Goal: Task Accomplishment & Management: Manage account settings

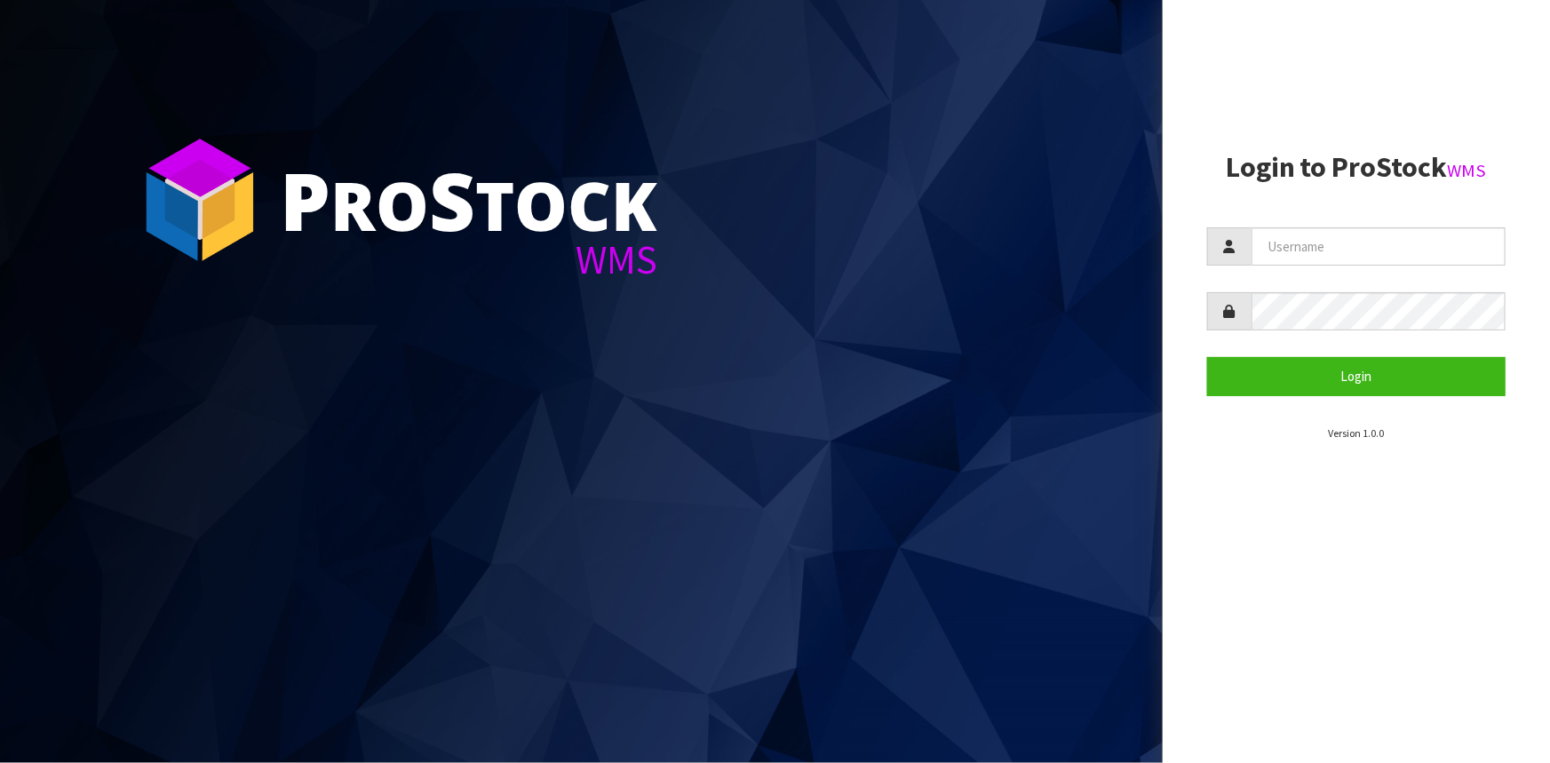
type input "Hayrinna"
click at [1207, 357] on button "Login" at bounding box center [1356, 376] width 298 height 38
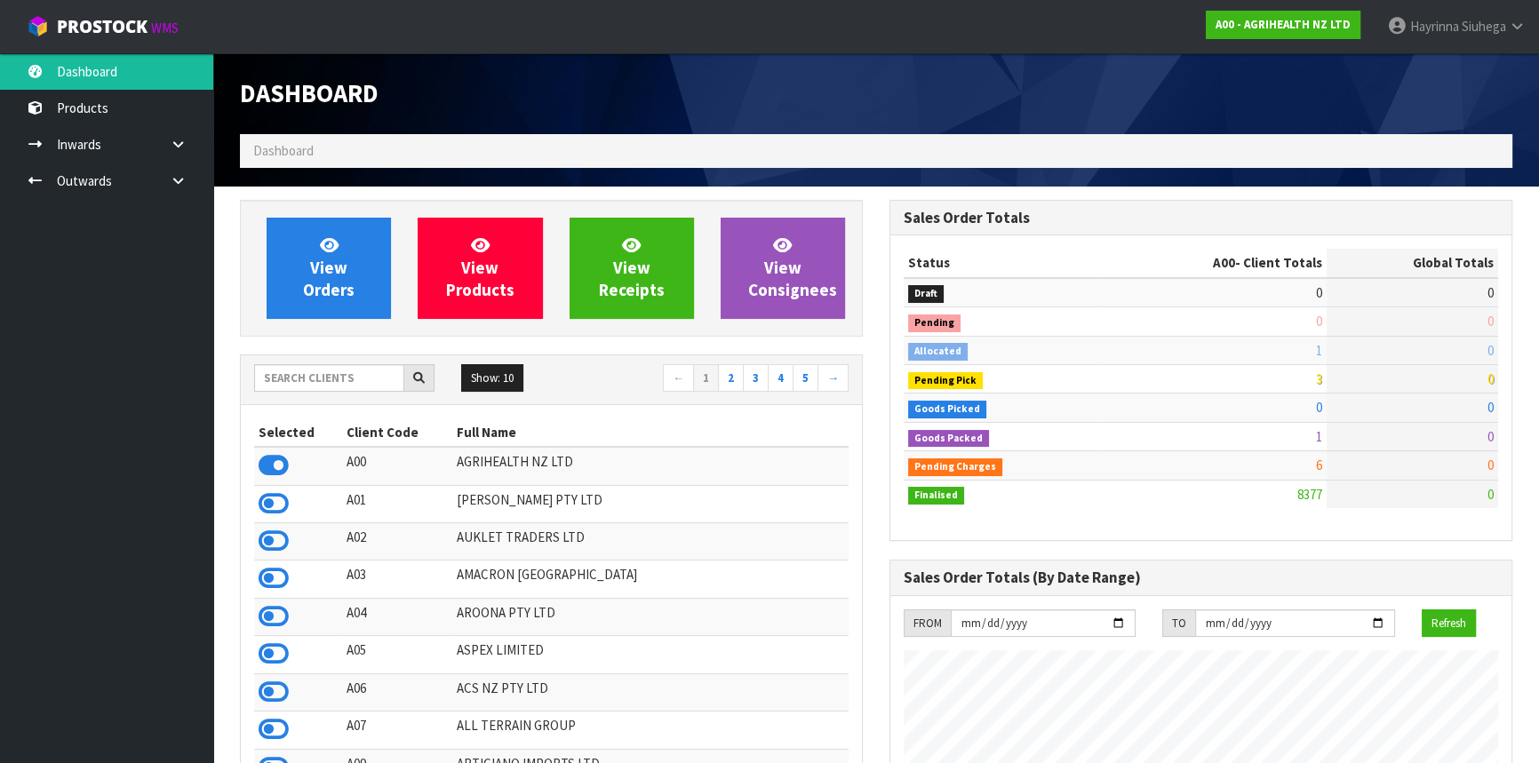
scroll to position [1343, 648]
click at [338, 373] on input "text" at bounding box center [329, 378] width 150 height 28
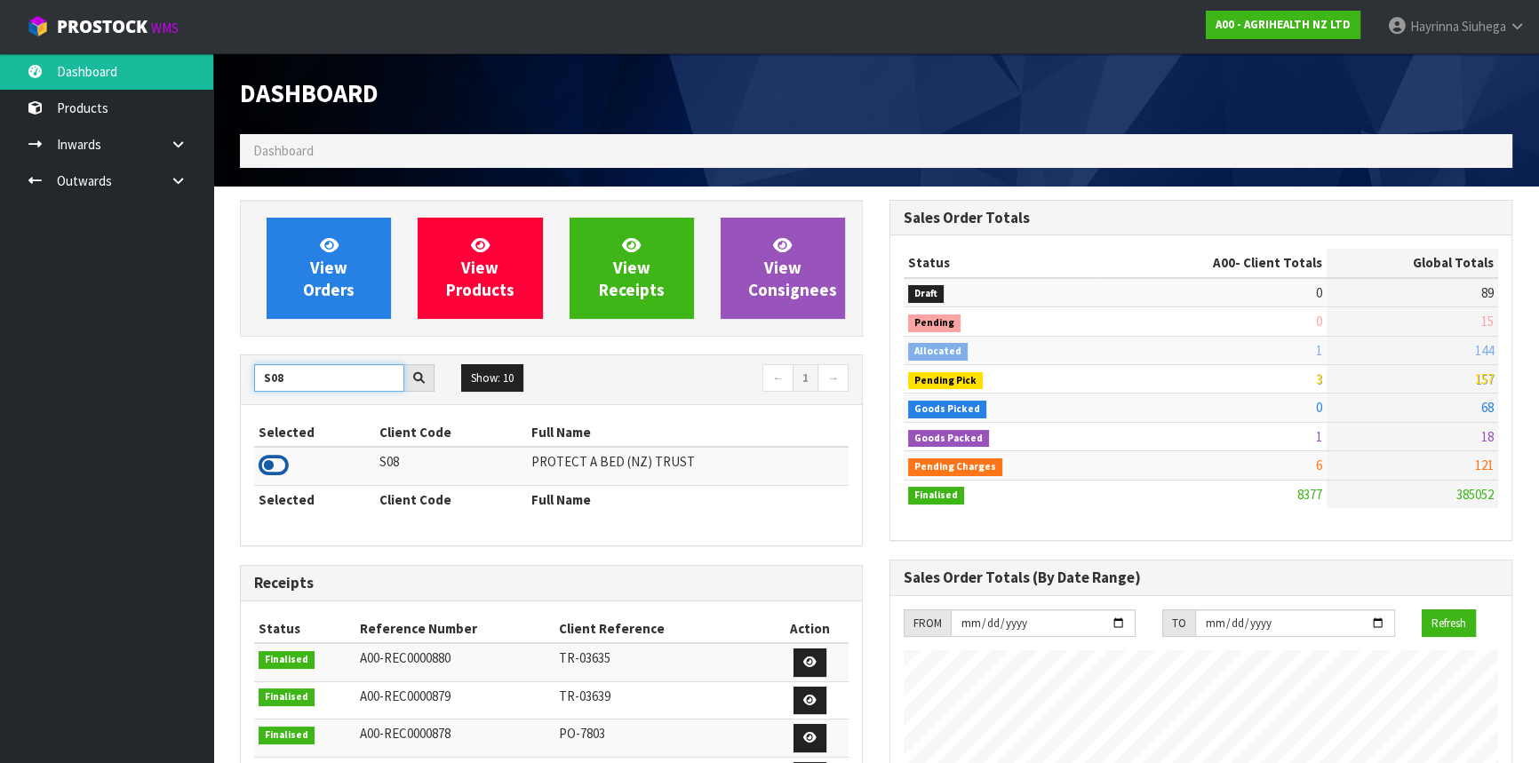
type input "S08"
click at [274, 460] on icon at bounding box center [274, 465] width 30 height 27
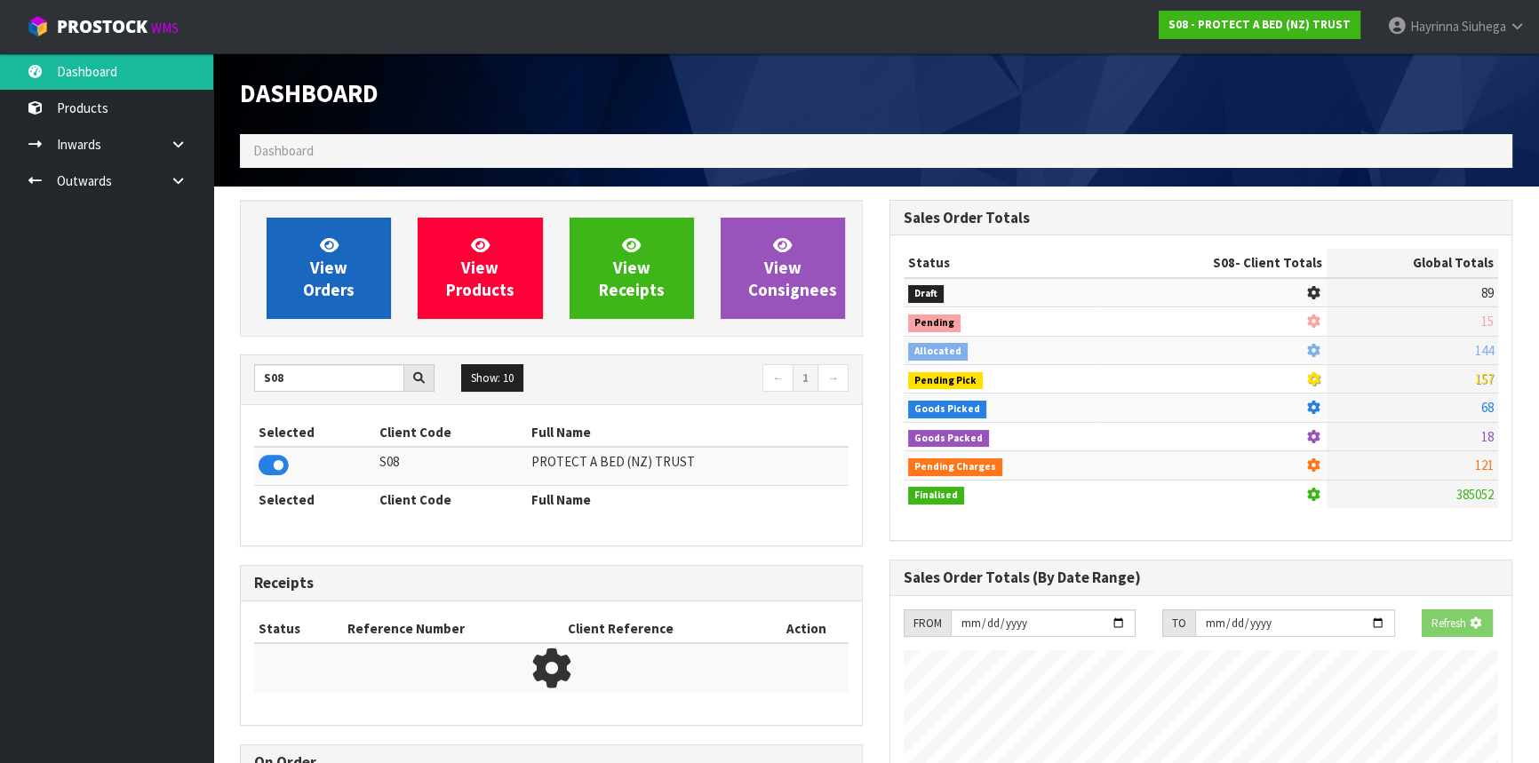
scroll to position [887232, 887688]
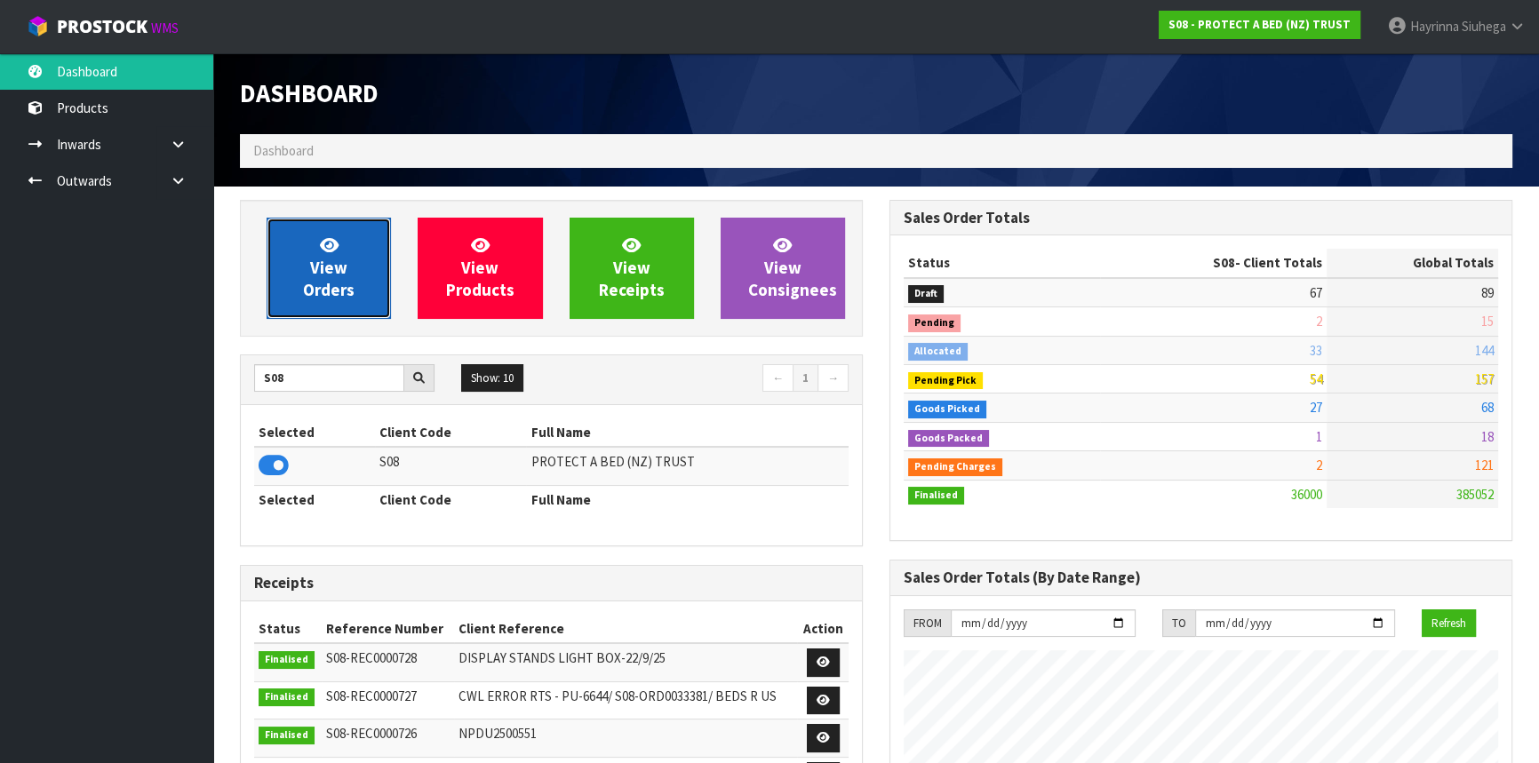
click at [347, 260] on link "View Orders" at bounding box center [329, 268] width 124 height 101
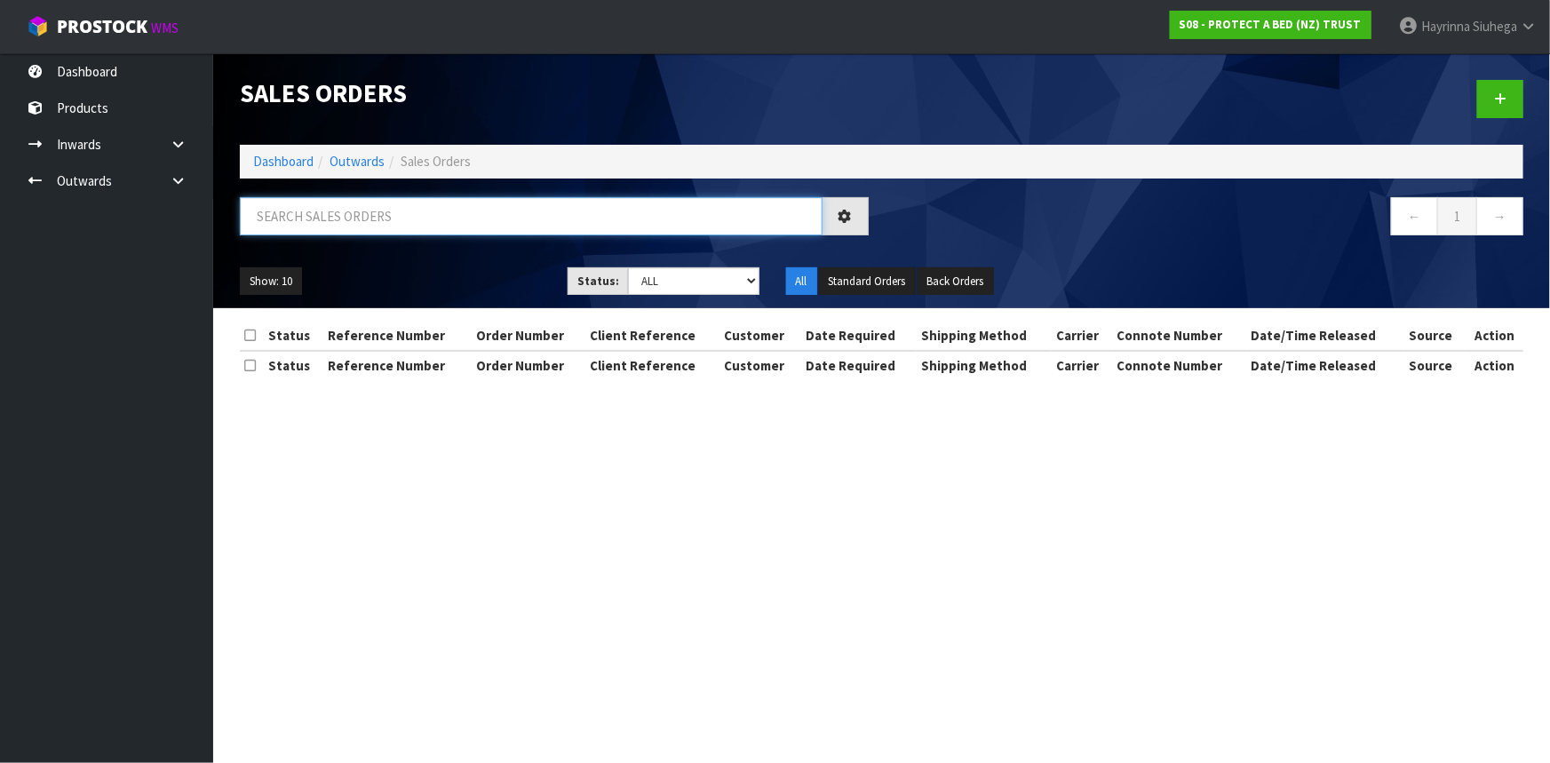
click at [386, 214] on input "text" at bounding box center [531, 216] width 583 height 38
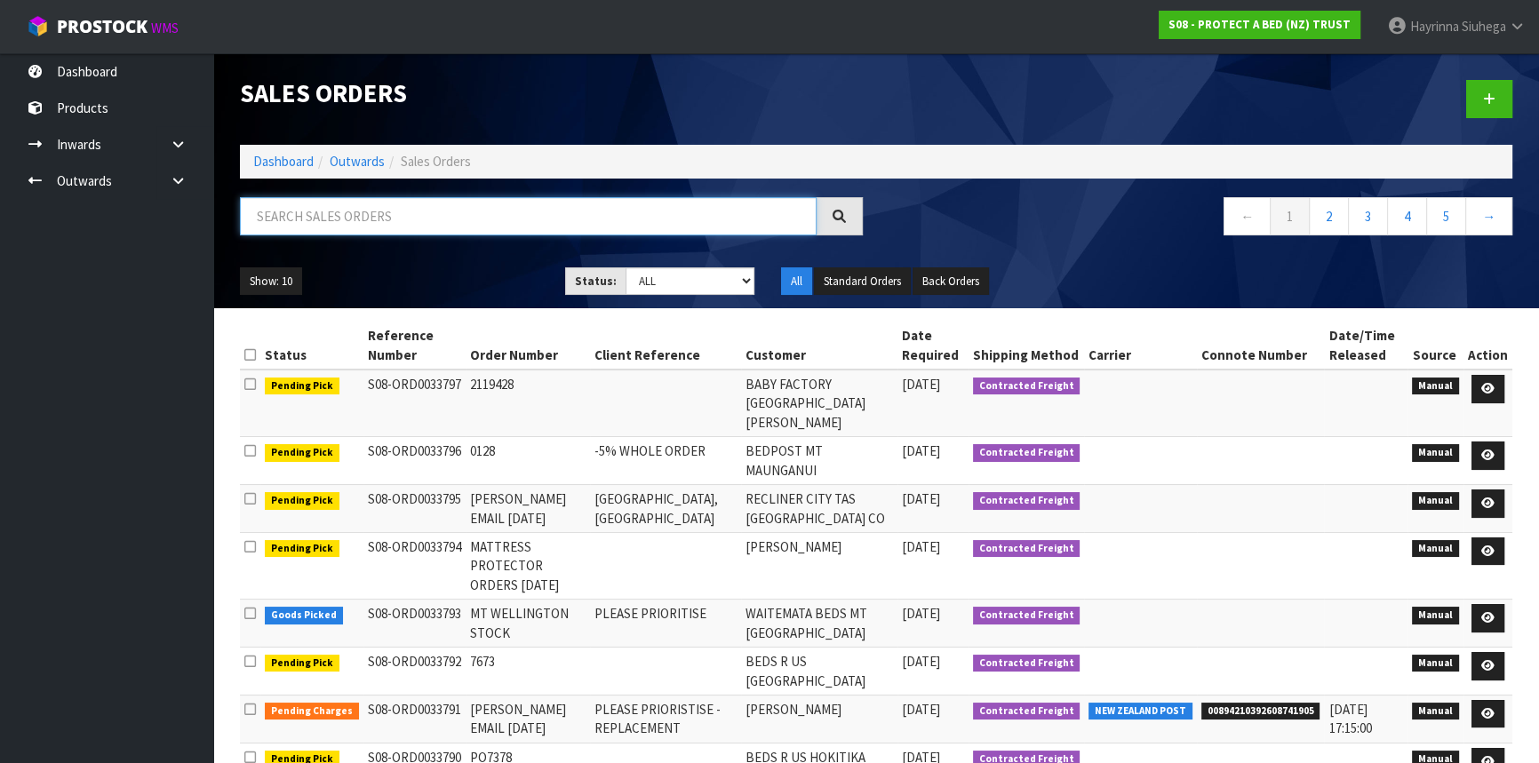
click at [378, 199] on input "text" at bounding box center [528, 216] width 577 height 38
type input "JOB-0416215"
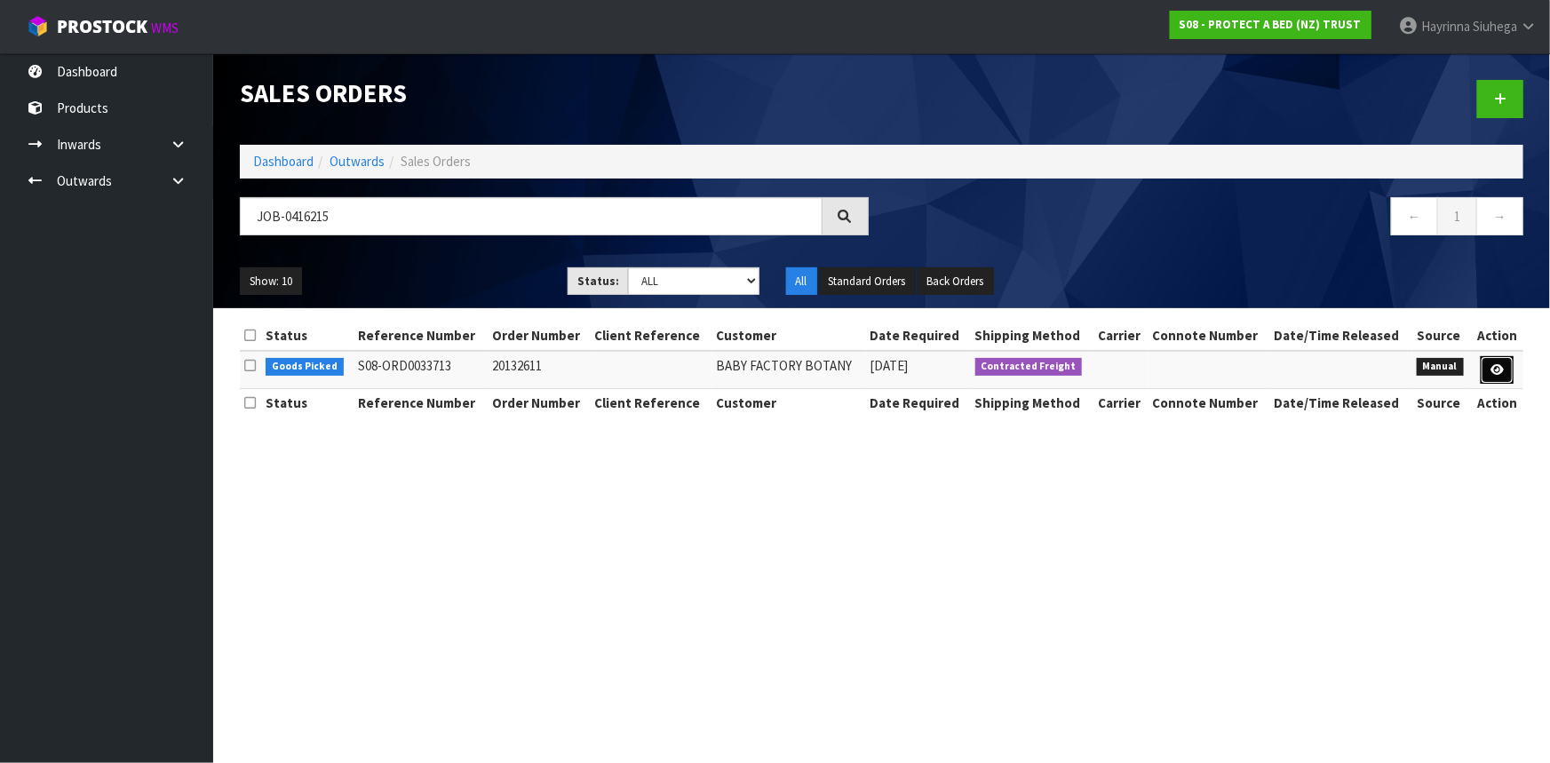
click at [1484, 369] on link at bounding box center [1497, 370] width 33 height 28
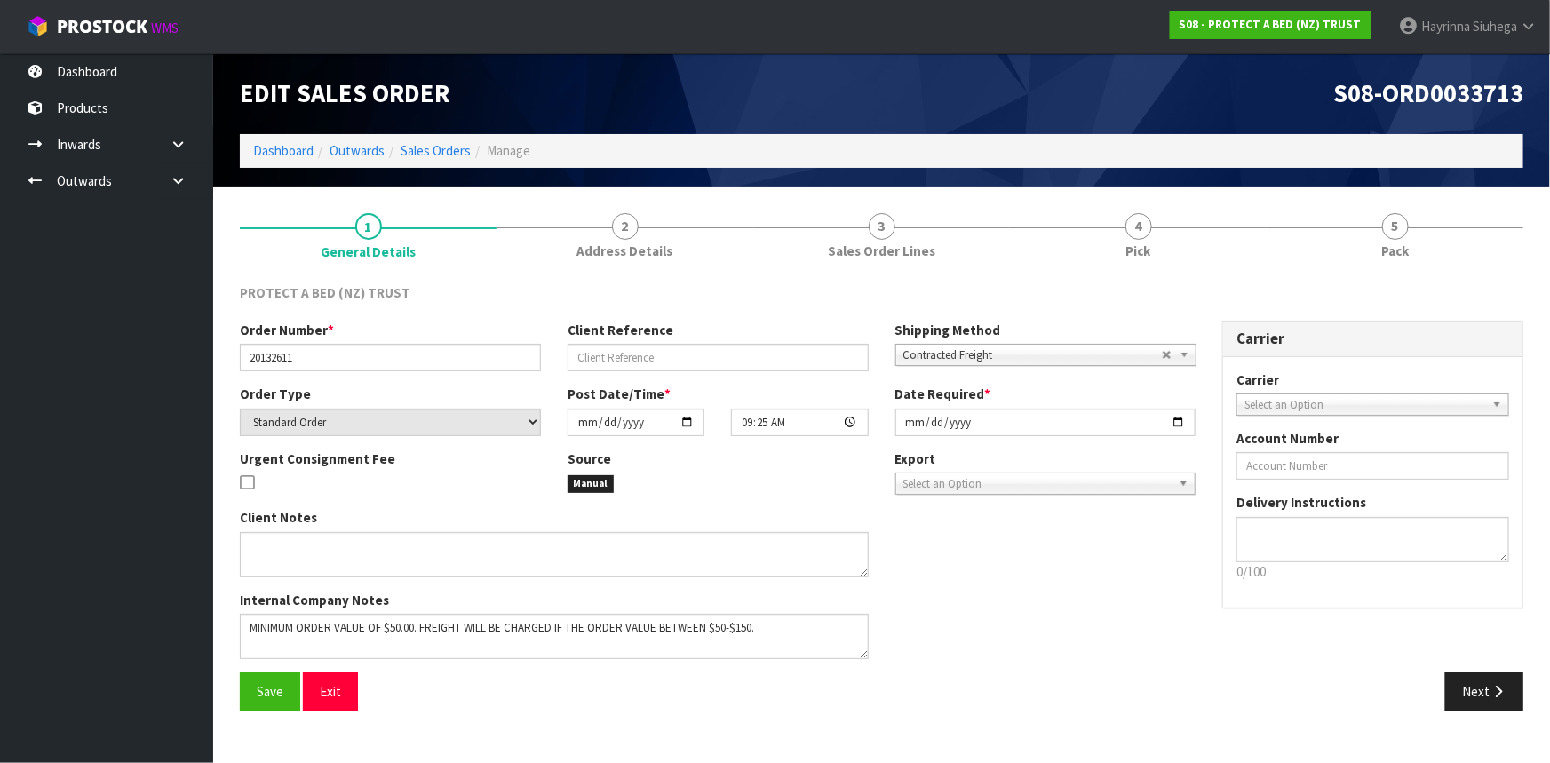
click at [1220, 245] on link "4 Pick" at bounding box center [1138, 235] width 257 height 70
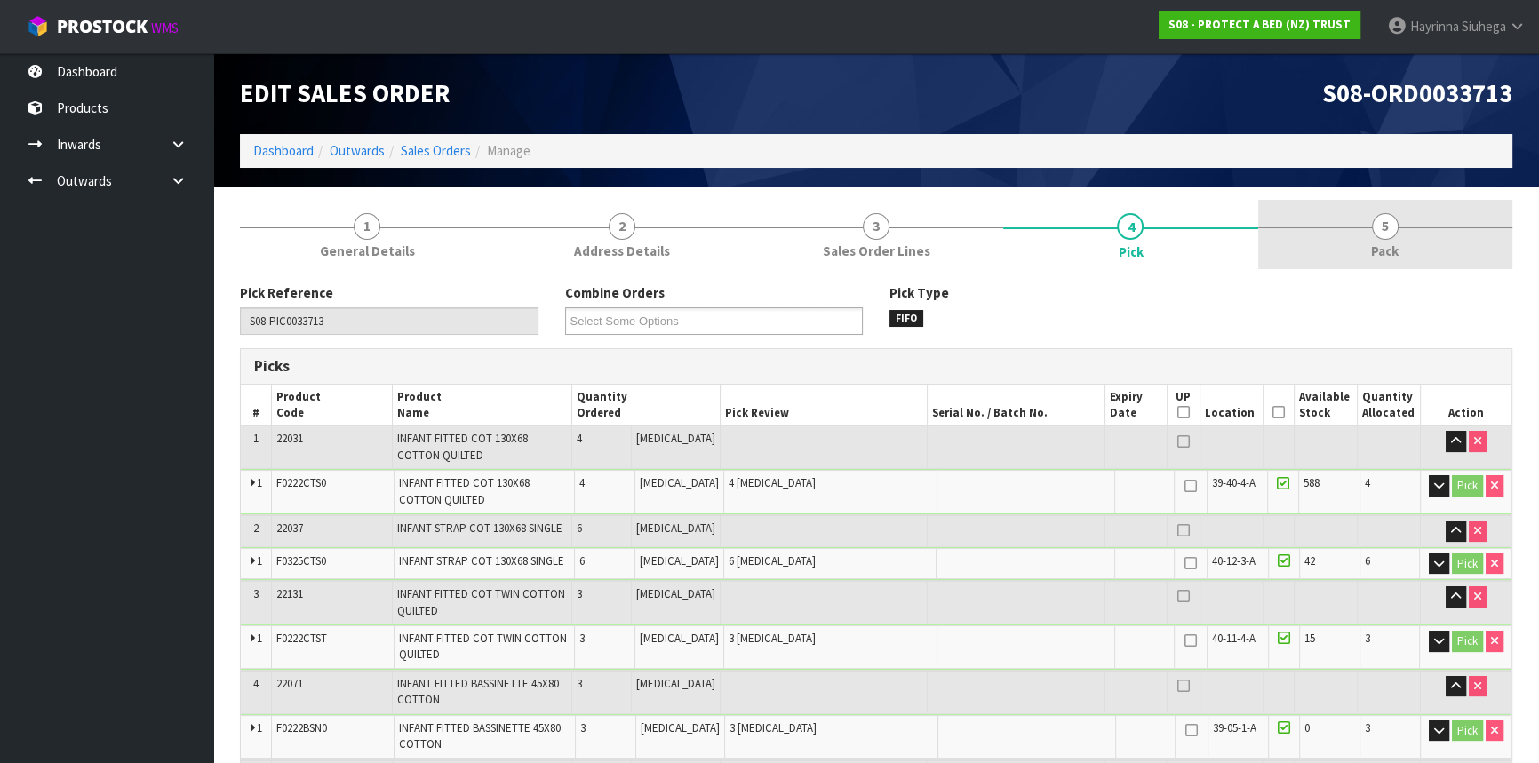
click at [1307, 231] on link "5 Pack" at bounding box center [1385, 235] width 254 height 70
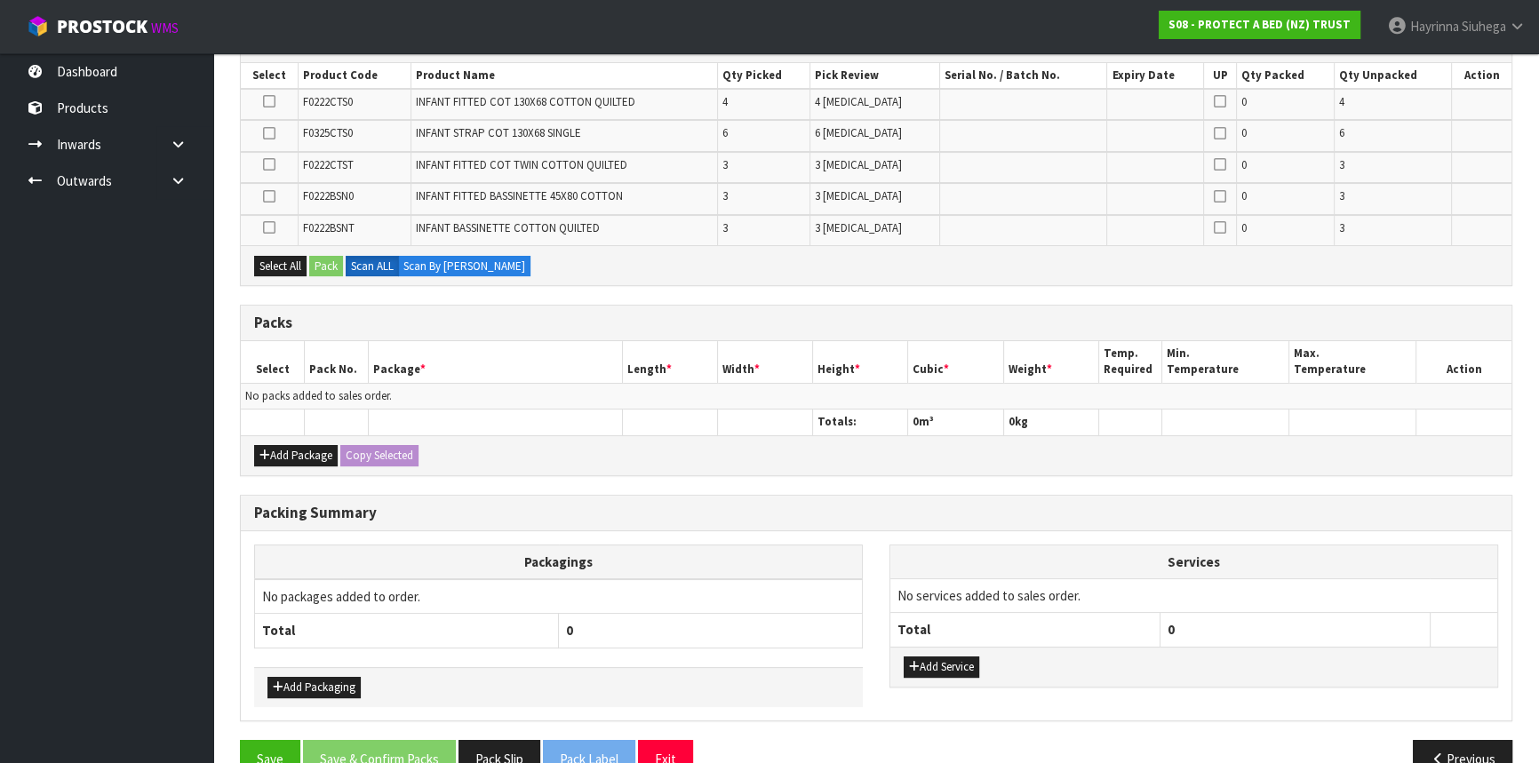
scroll to position [322, 0]
drag, startPoint x: 300, startPoint y: 436, endPoint x: 263, endPoint y: 451, distance: 40.3
click at [295, 439] on div "Add Package Copy Selected" at bounding box center [876, 454] width 1270 height 40
click at [262, 451] on icon "button" at bounding box center [264, 455] width 11 height 12
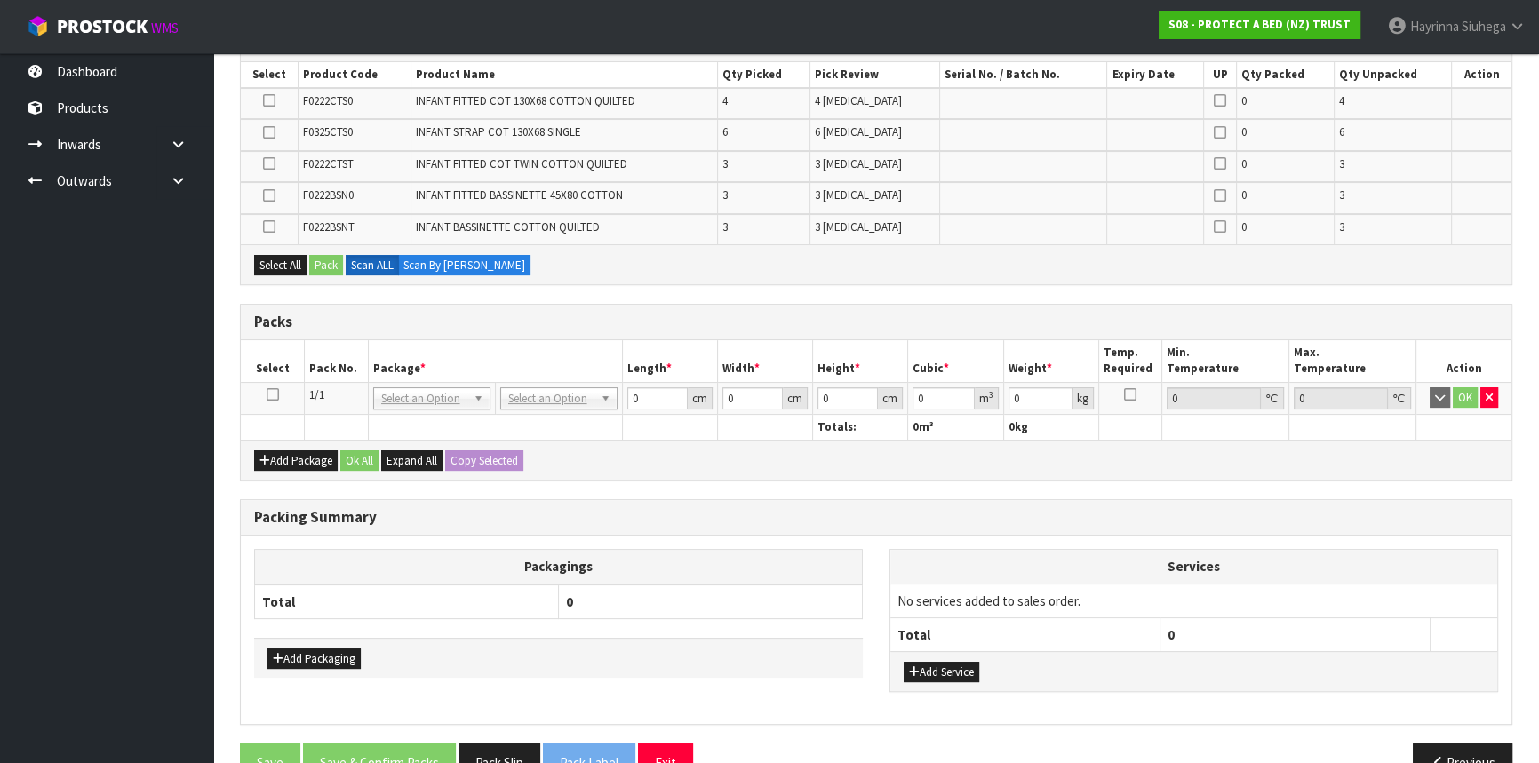
click at [272, 394] on icon at bounding box center [273, 394] width 12 height 1
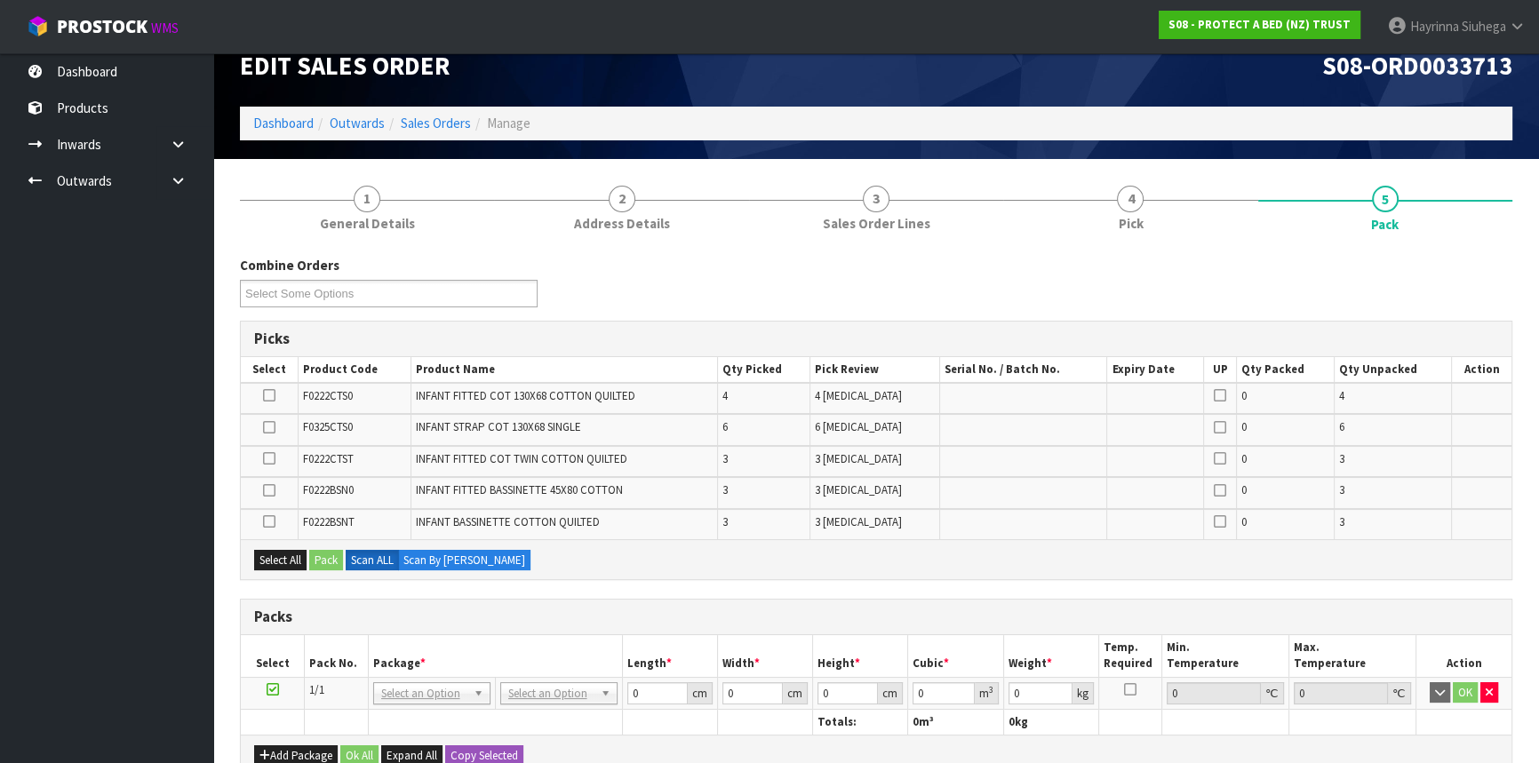
scroll to position [0, 0]
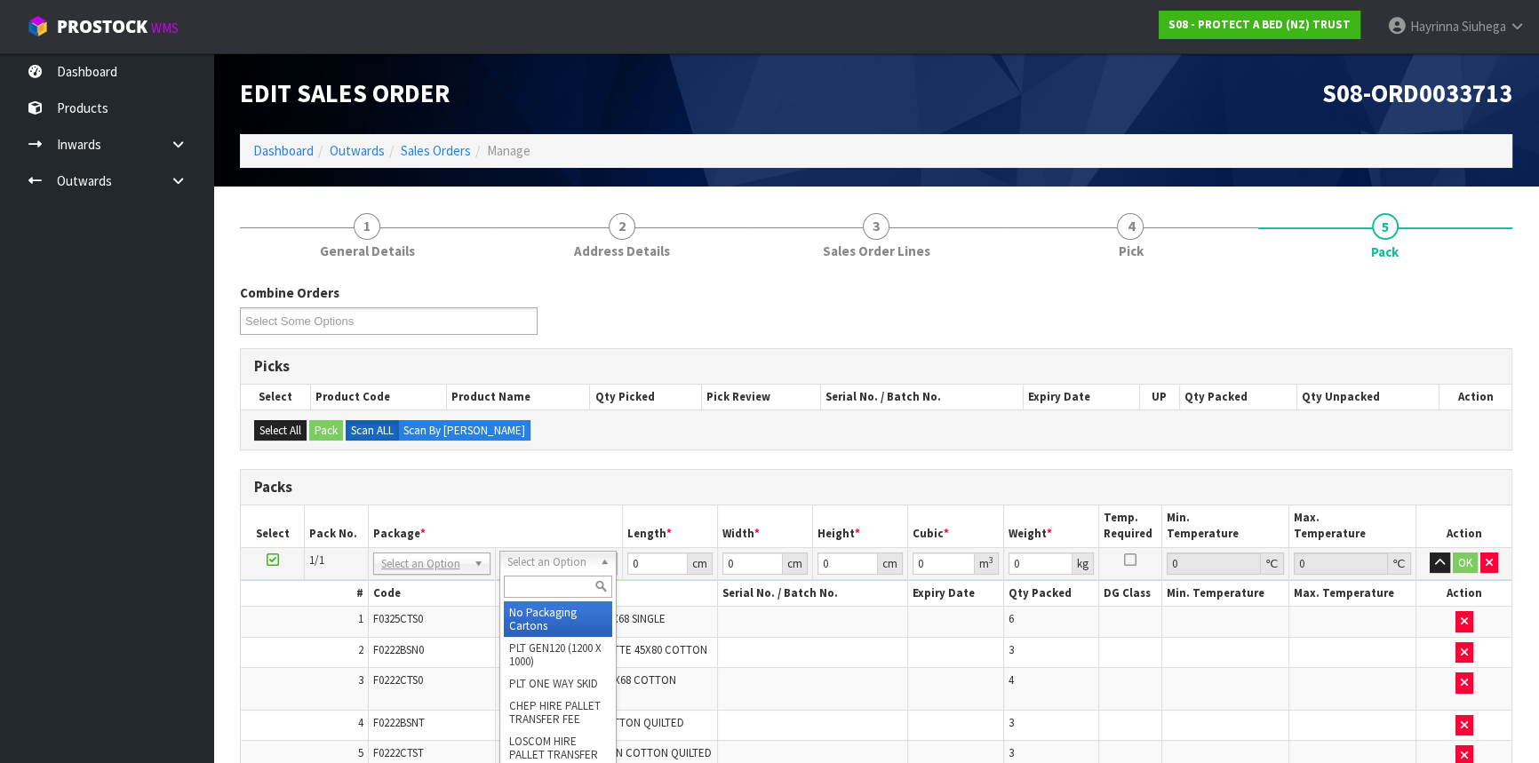
click at [561, 585] on input "text" at bounding box center [558, 587] width 108 height 22
type input "CTN7"
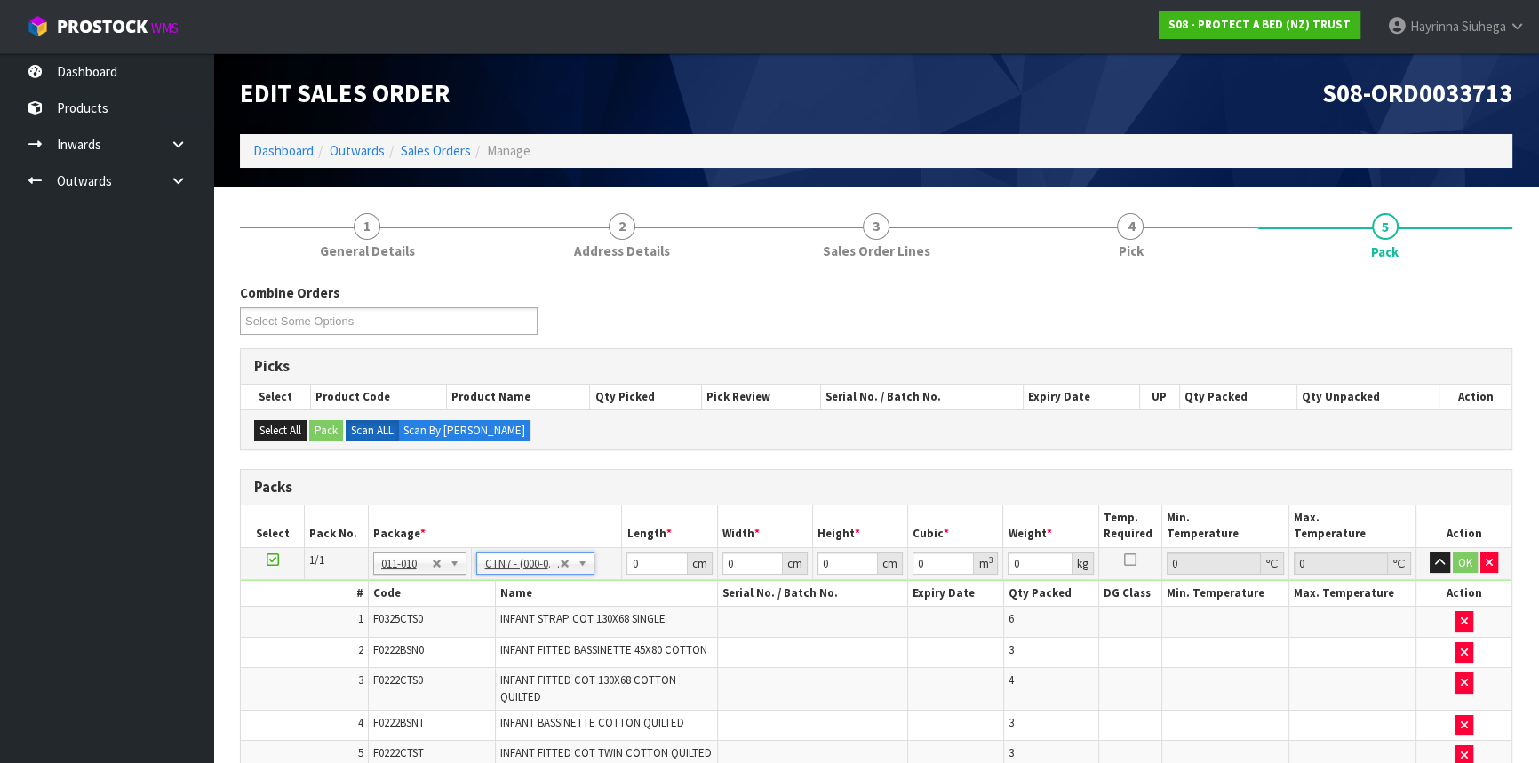
type input "45.5"
type input "35"
type input "0.072459"
type input "8.19"
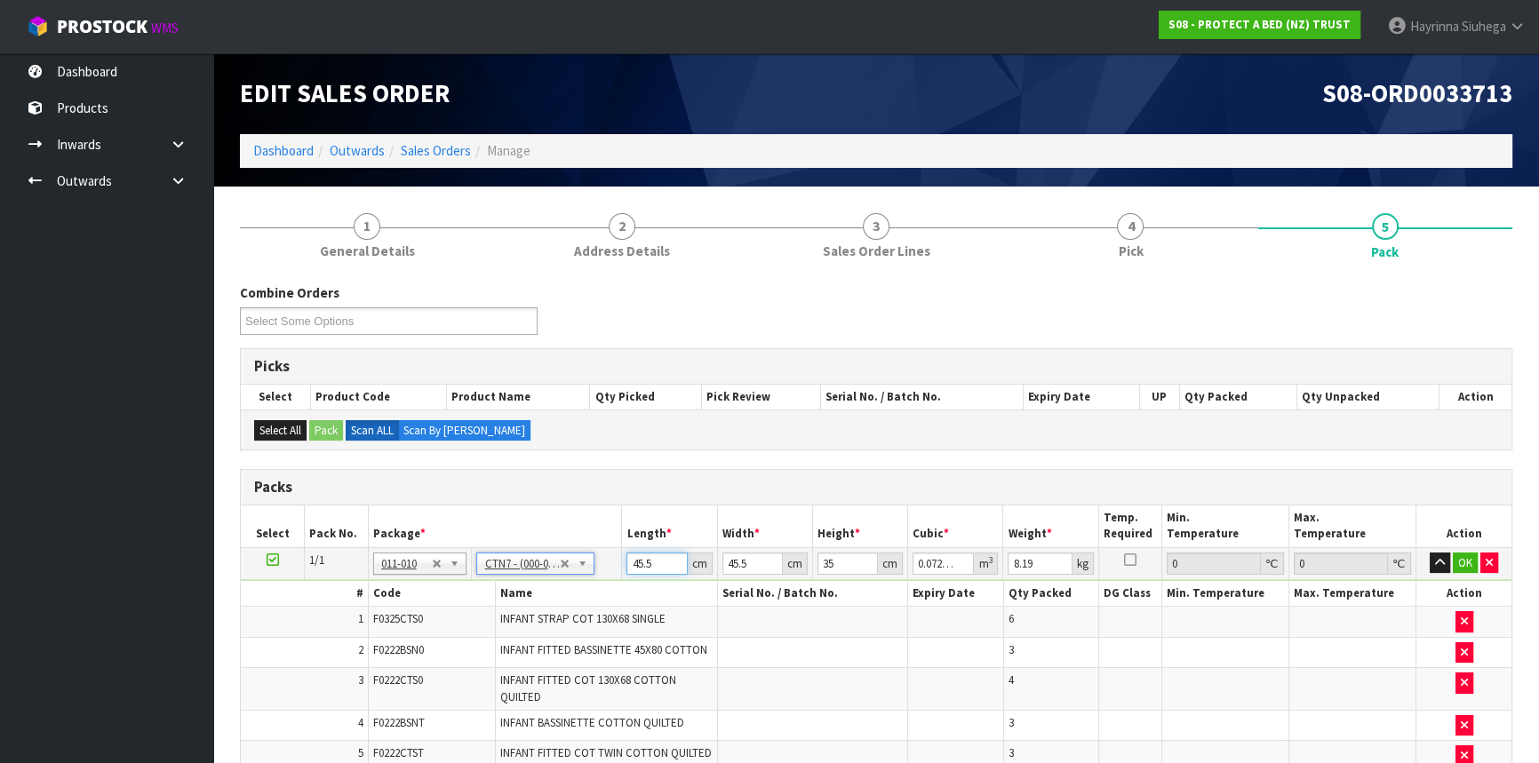
click at [636, 560] on input "45.5" at bounding box center [656, 564] width 60 height 22
drag, startPoint x: 636, startPoint y: 560, endPoint x: 660, endPoint y: 556, distance: 24.2
click at [647, 557] on input "45.5" at bounding box center [656, 564] width 60 height 22
type input "4"
type input "0.00637"
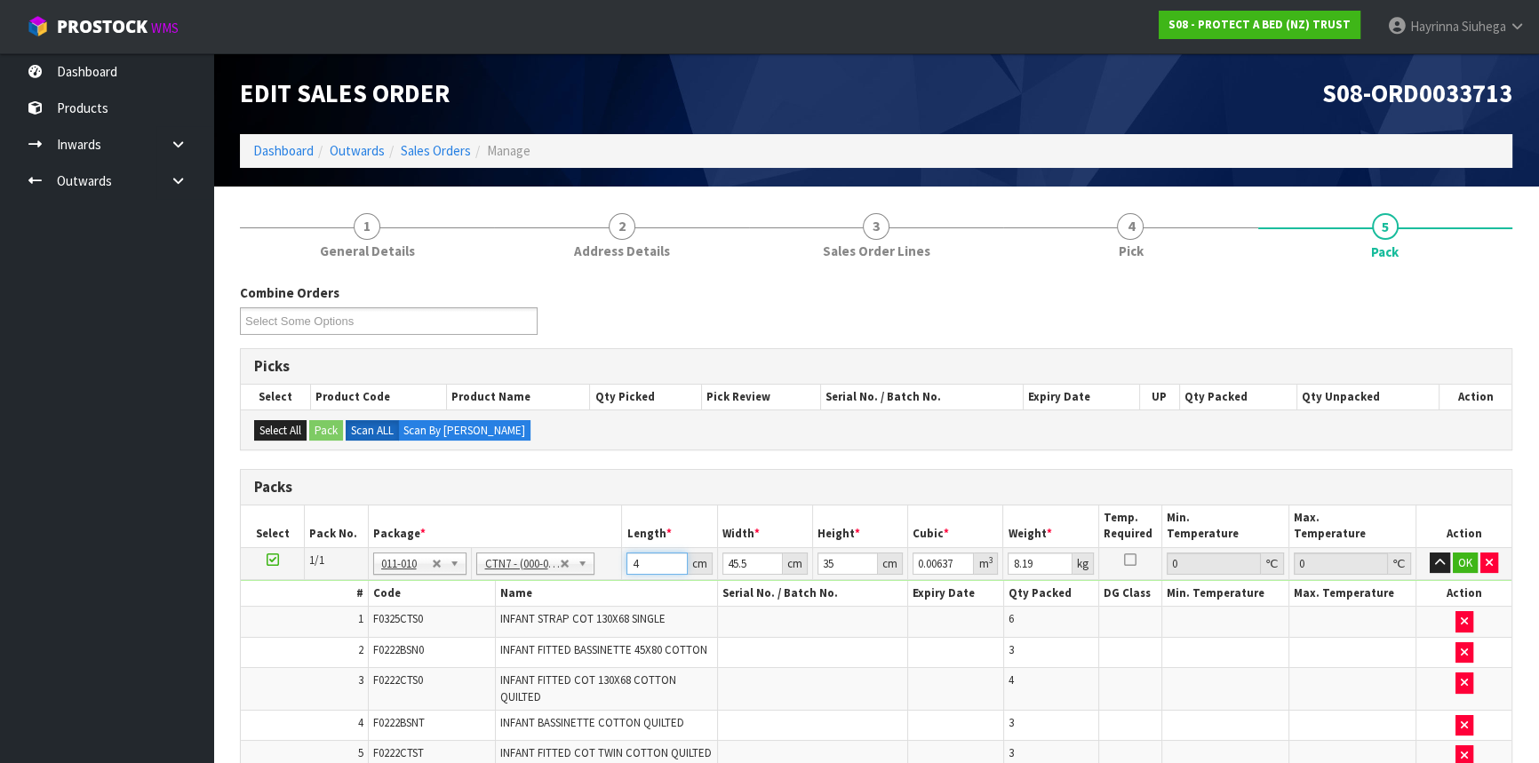
type input "47"
type input "0.074847"
type input "47"
type input "4"
type input "0.00658"
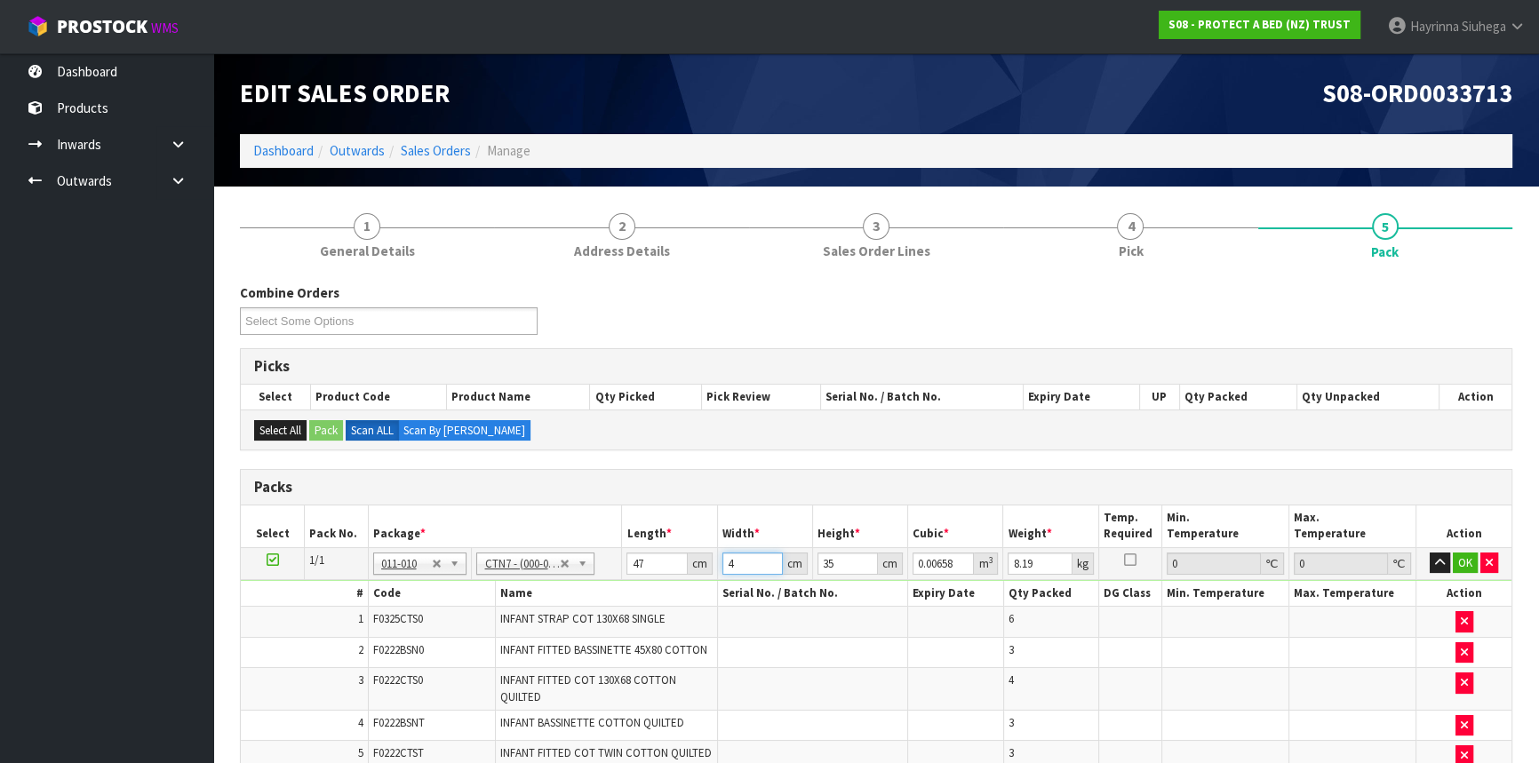
type input "47"
type input "0.077315"
type input "47"
type input "2"
type input "0.004418"
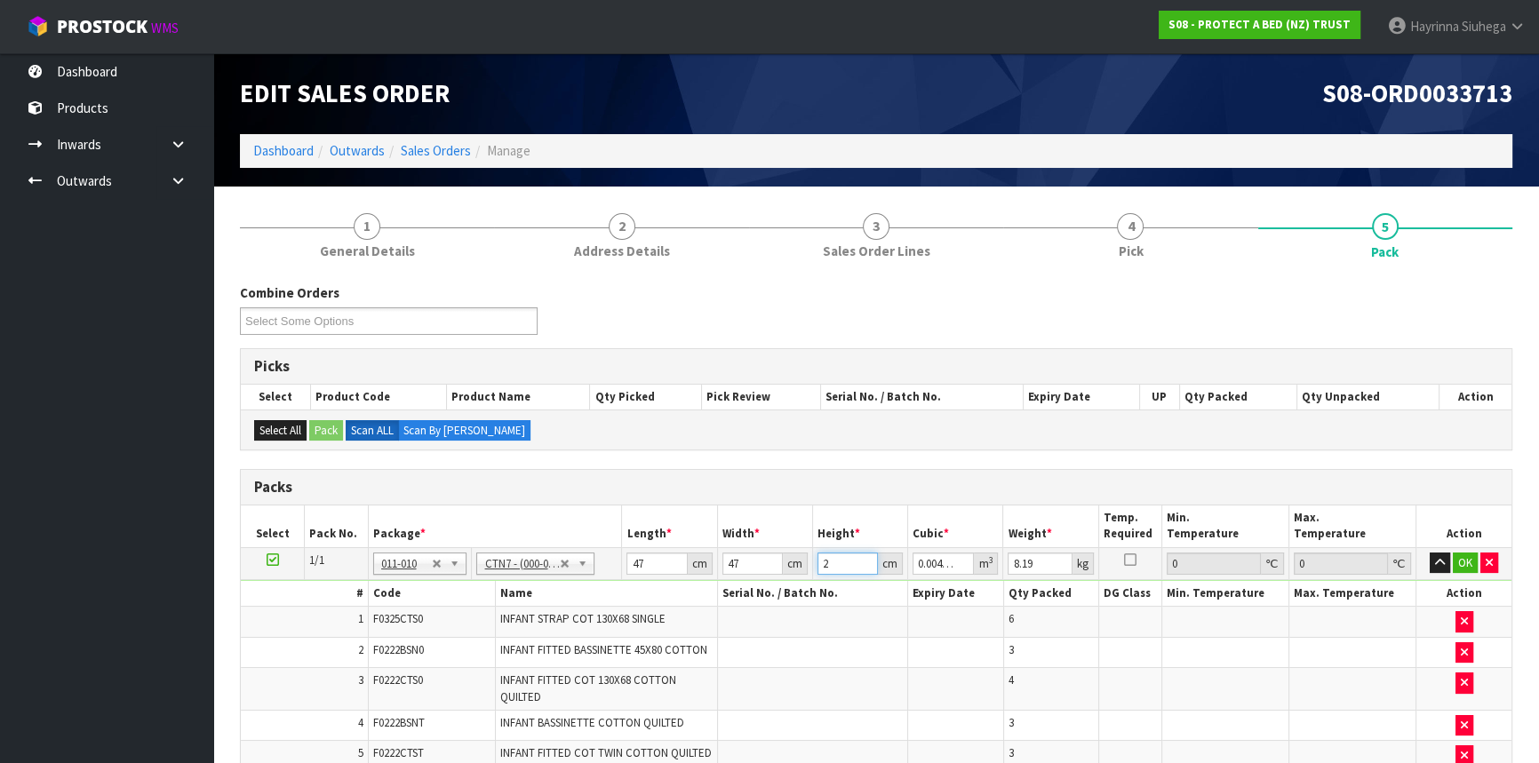
type input "27"
type input "0.059643"
type input "27"
type input "9"
click button "OK" at bounding box center [1464, 563] width 25 height 21
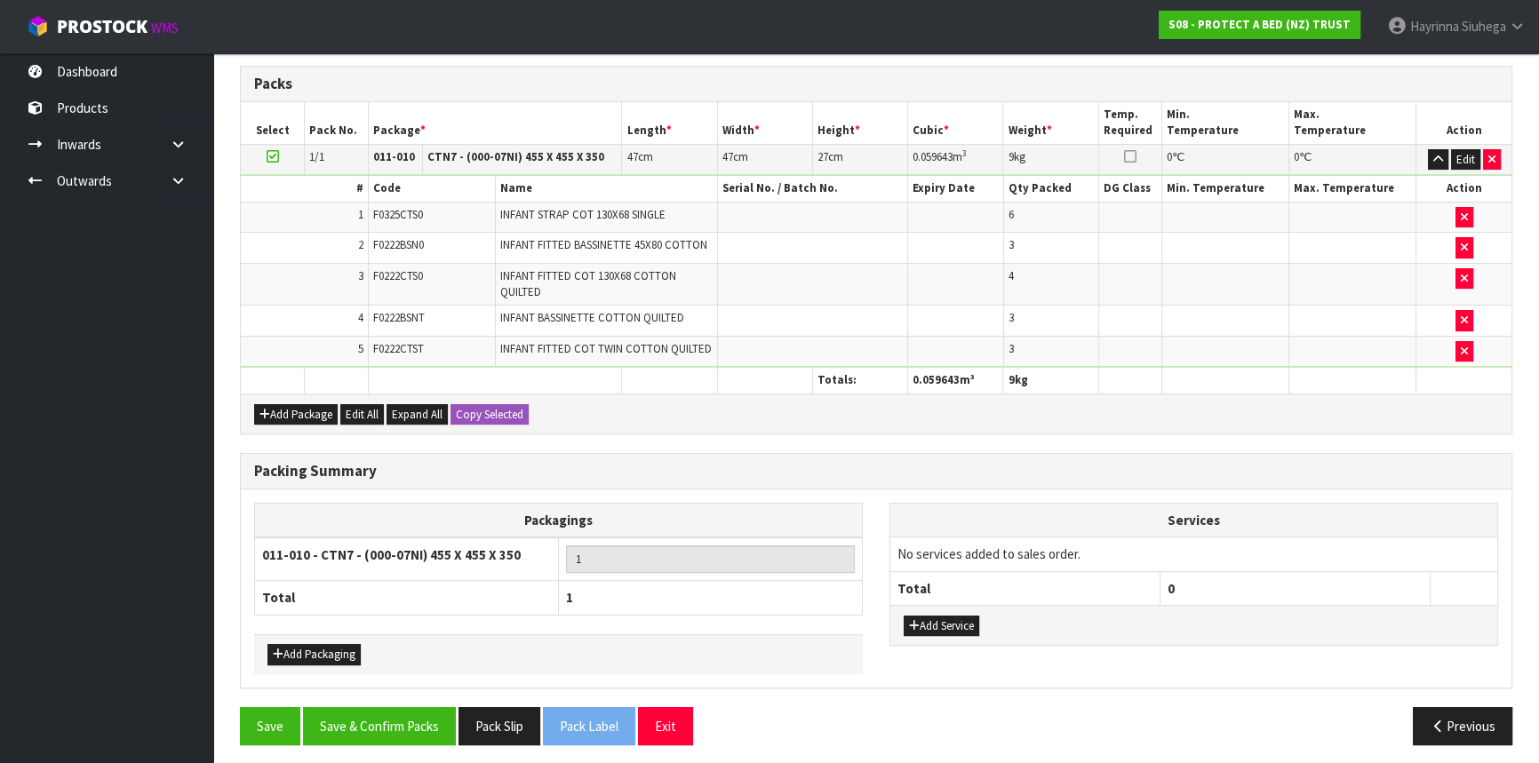
scroll to position [407, 0]
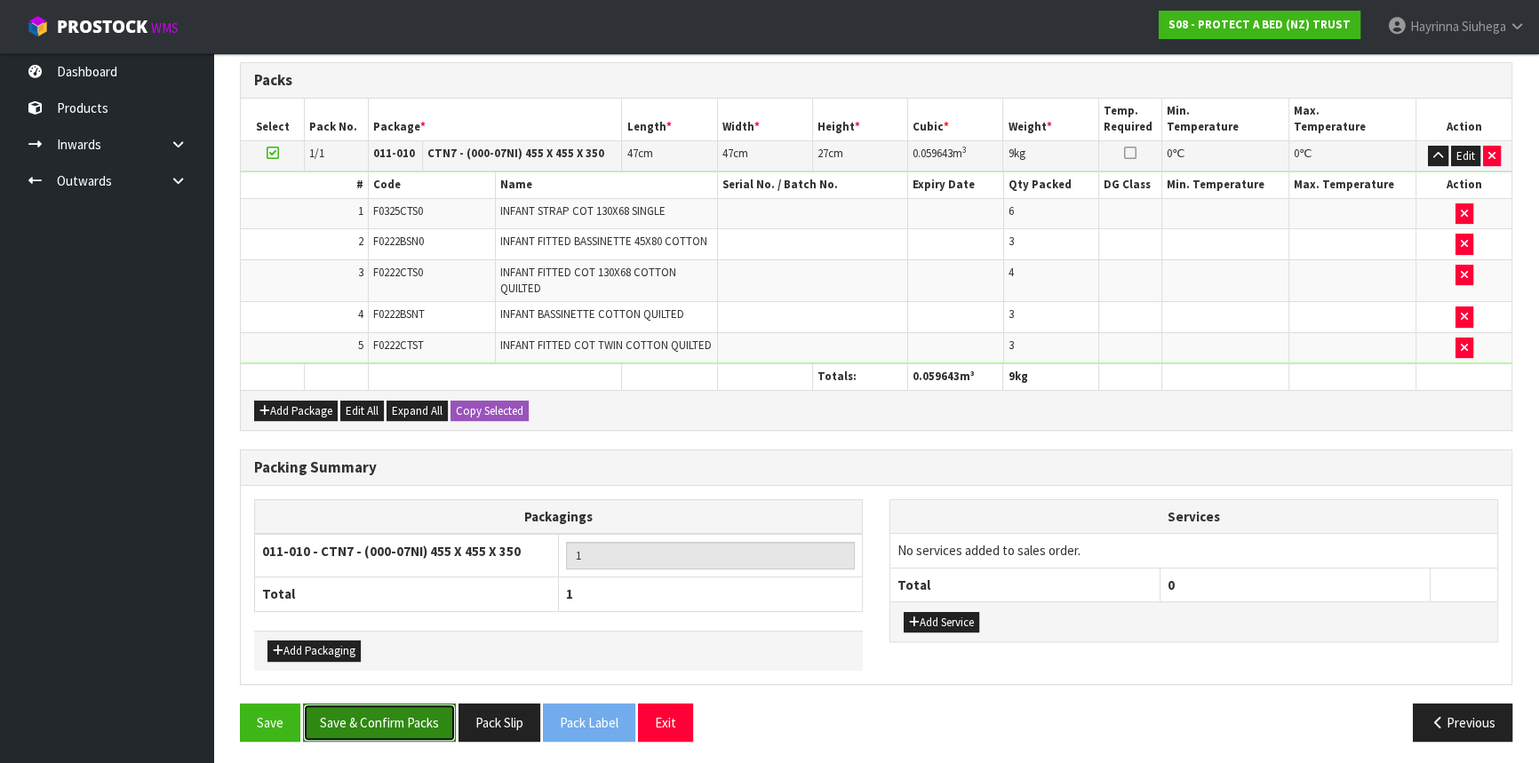
click at [360, 727] on button "Save & Confirm Packs" at bounding box center [379, 723] width 153 height 38
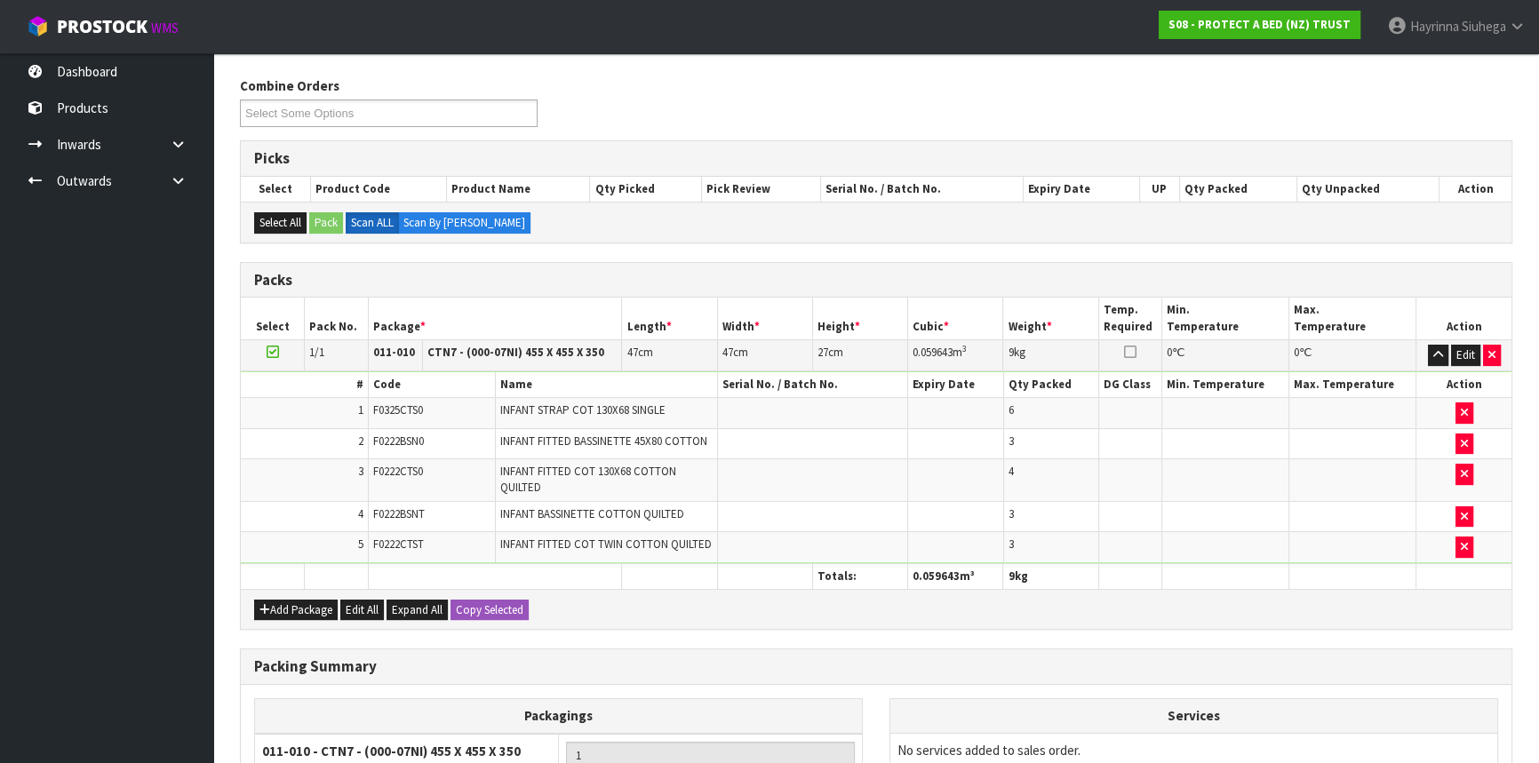
scroll to position [240, 0]
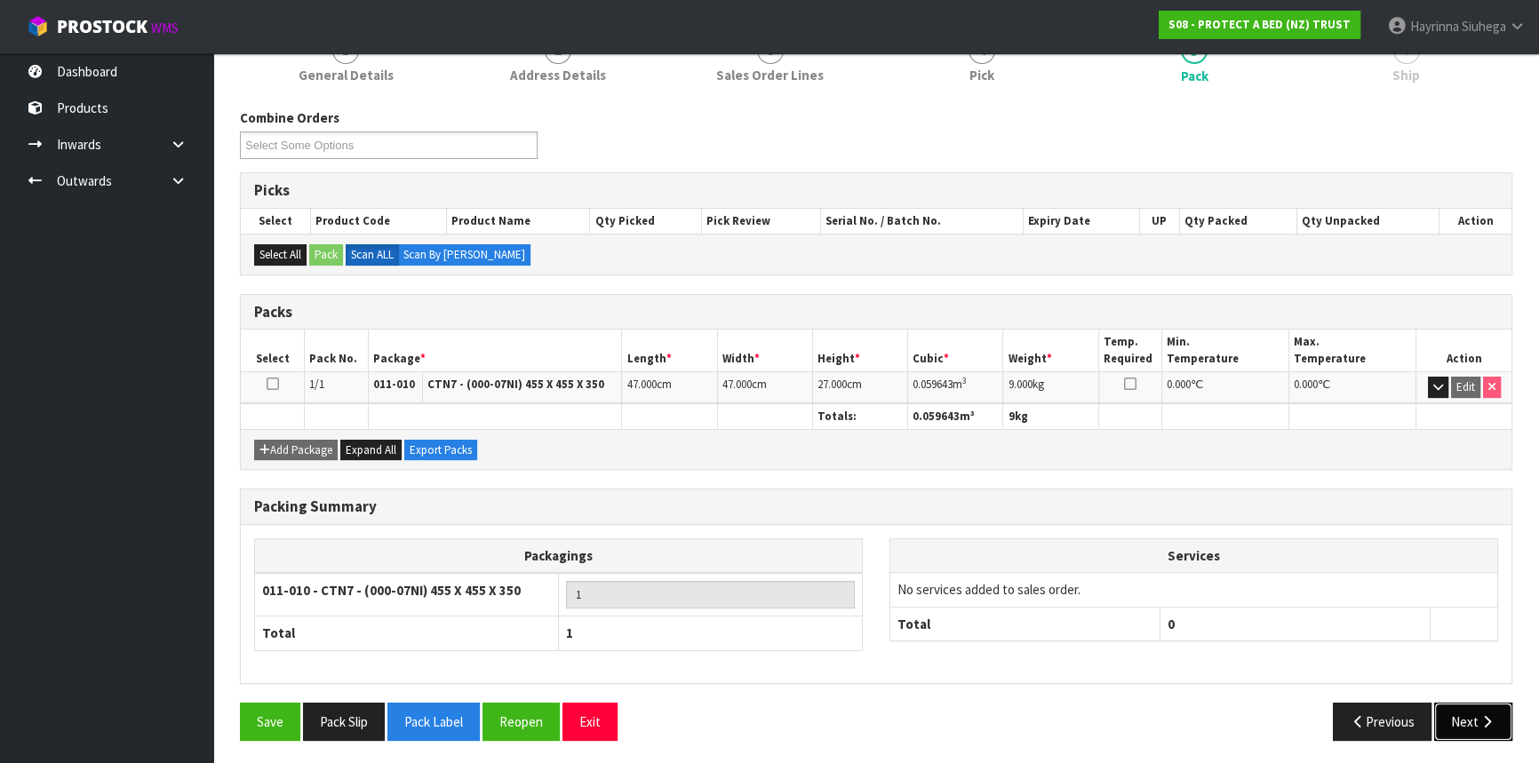
click at [1480, 715] on icon "button" at bounding box center [1486, 721] width 17 height 13
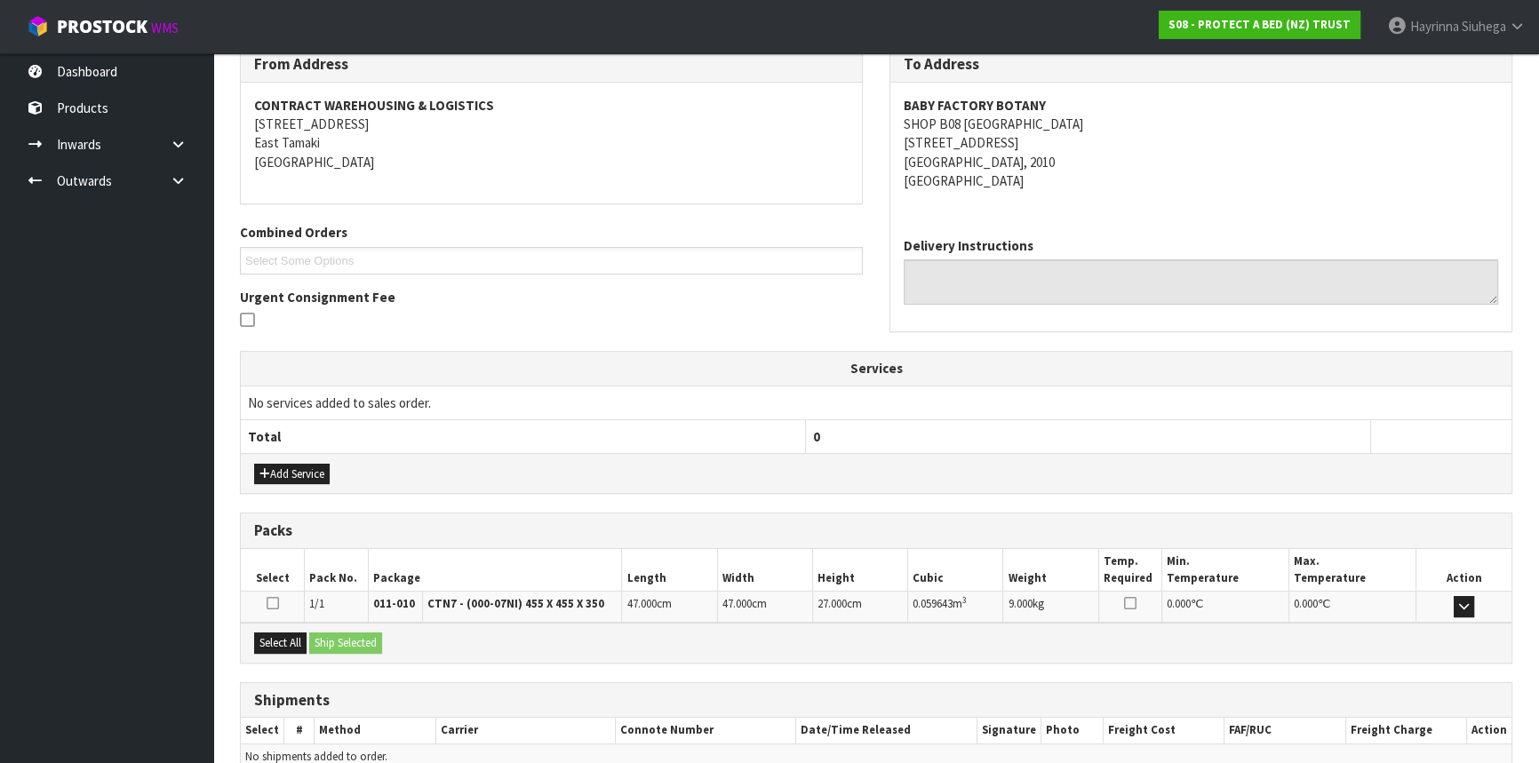
scroll to position [390, 0]
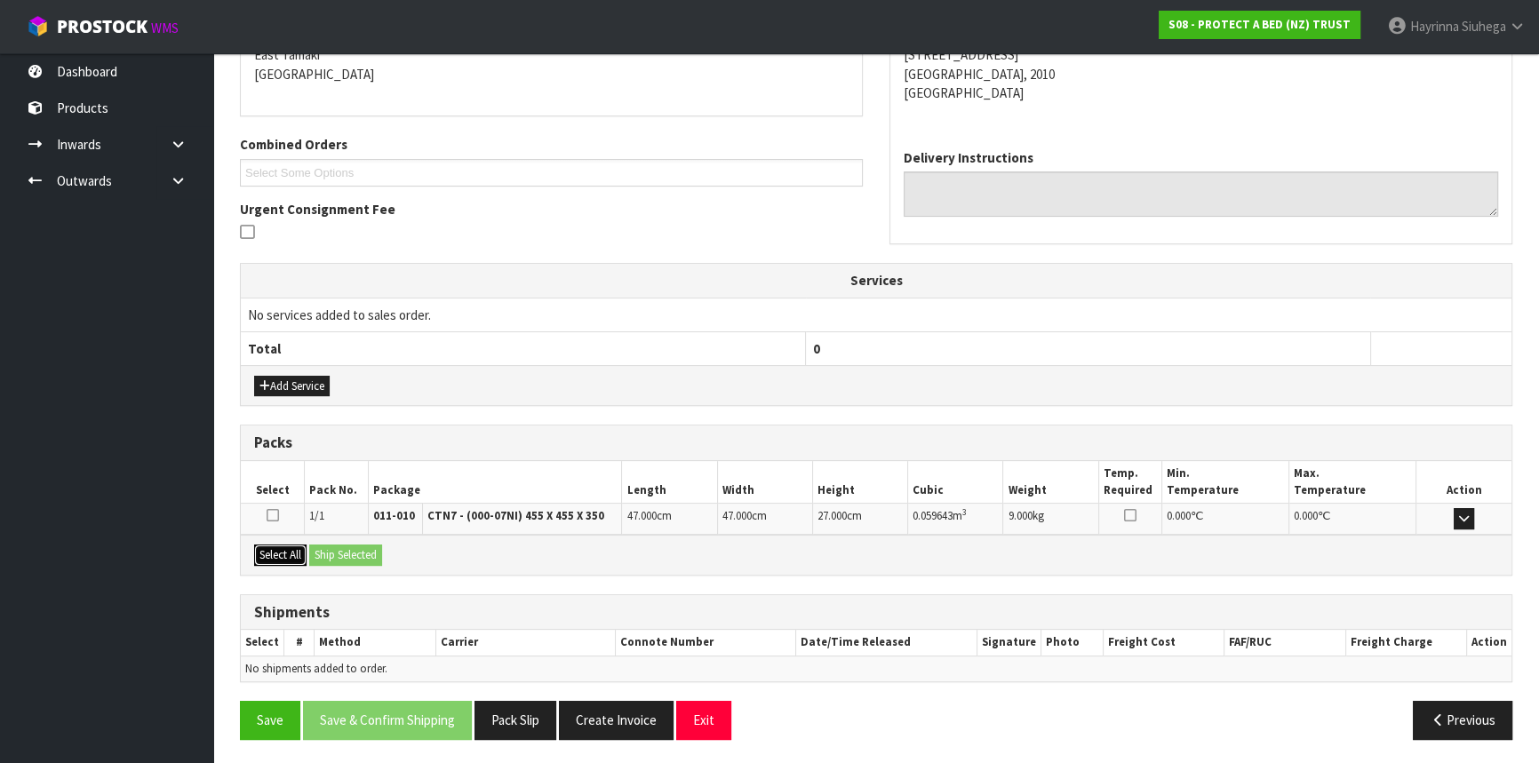
drag, startPoint x: 282, startPoint y: 552, endPoint x: 359, endPoint y: 550, distance: 77.3
click at [282, 551] on button "Select All" at bounding box center [280, 555] width 52 height 21
click at [360, 549] on button "Ship Selected" at bounding box center [345, 555] width 73 height 21
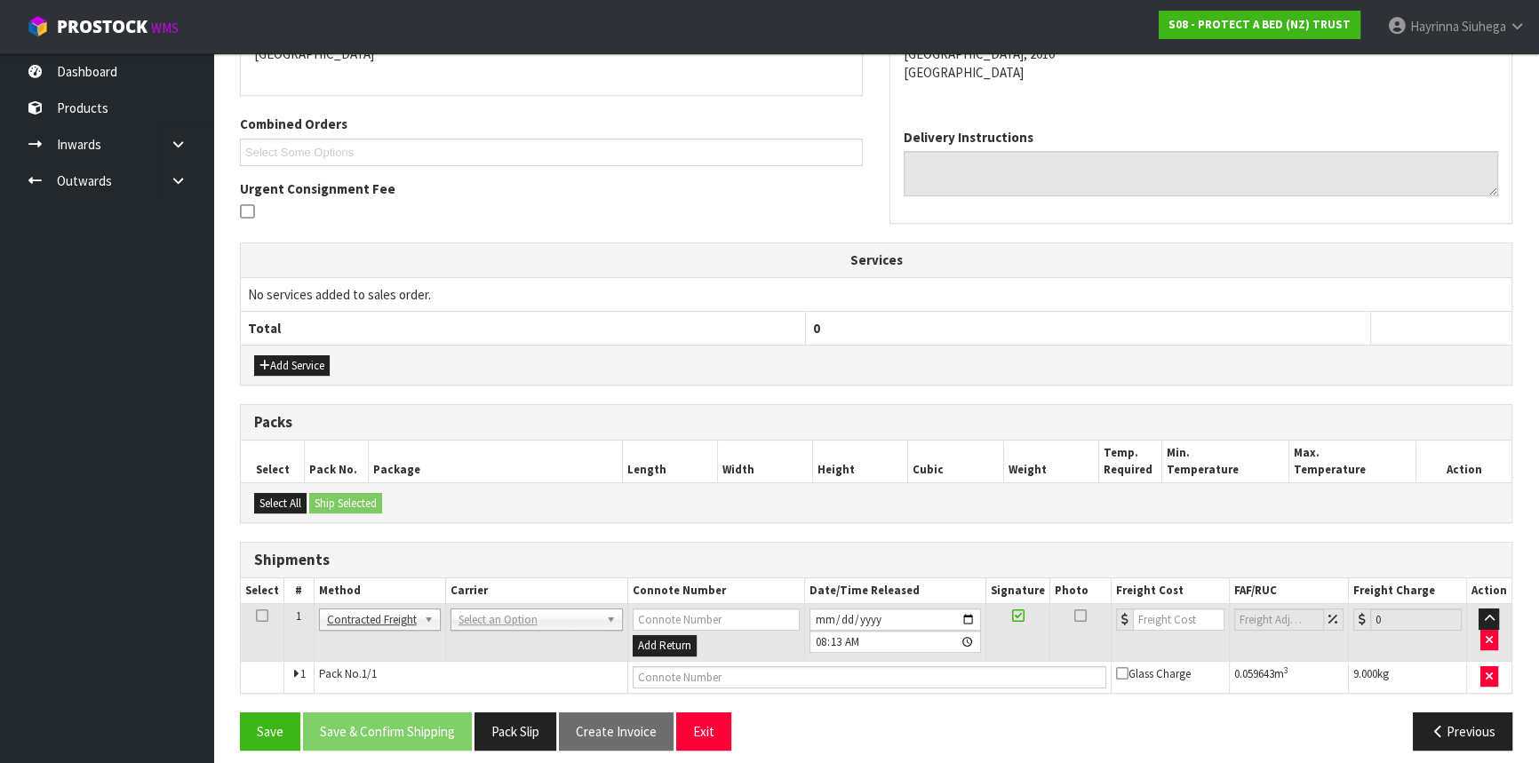
scroll to position [421, 0]
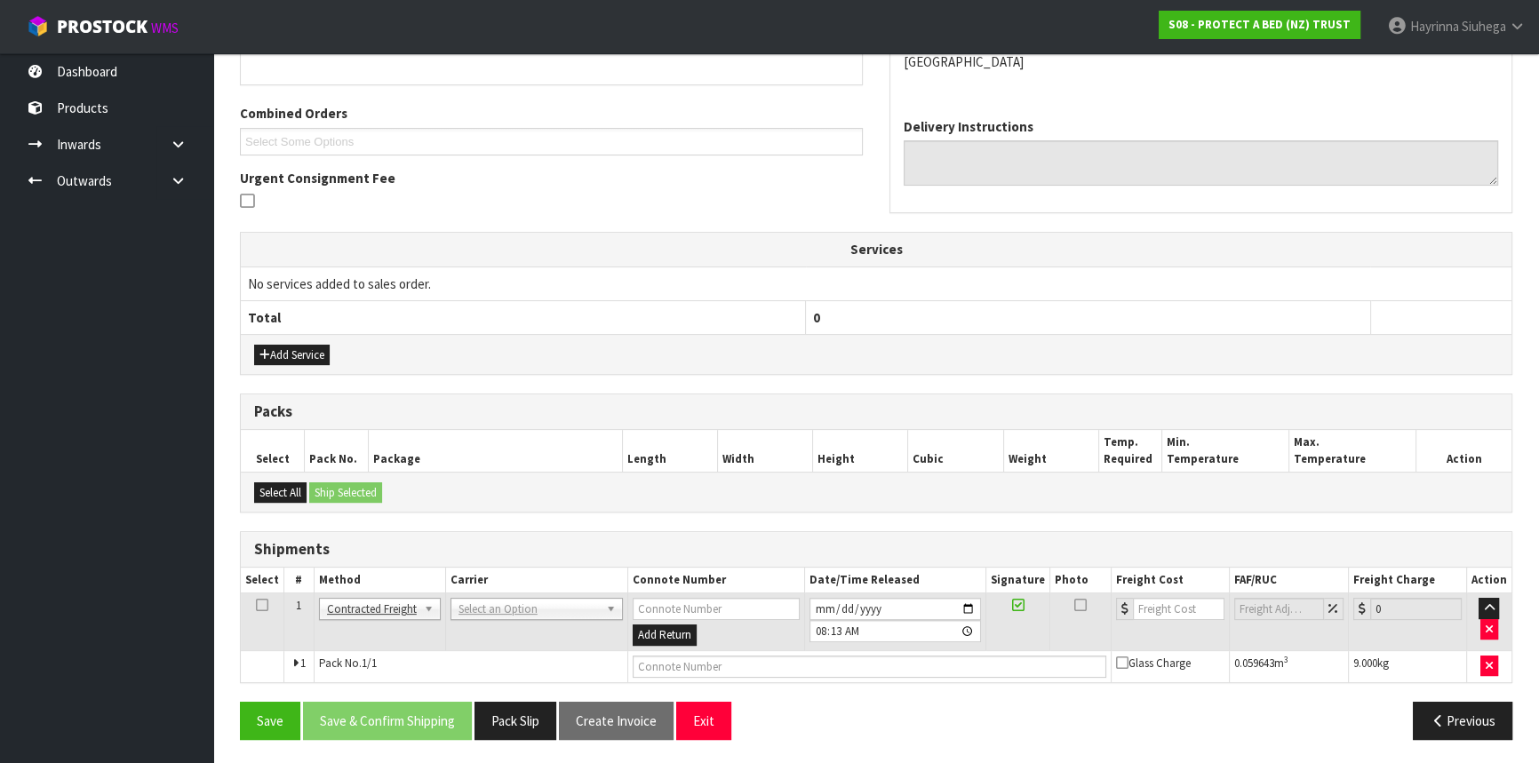
drag, startPoint x: 456, startPoint y: 594, endPoint x: 481, endPoint y: 613, distance: 31.1
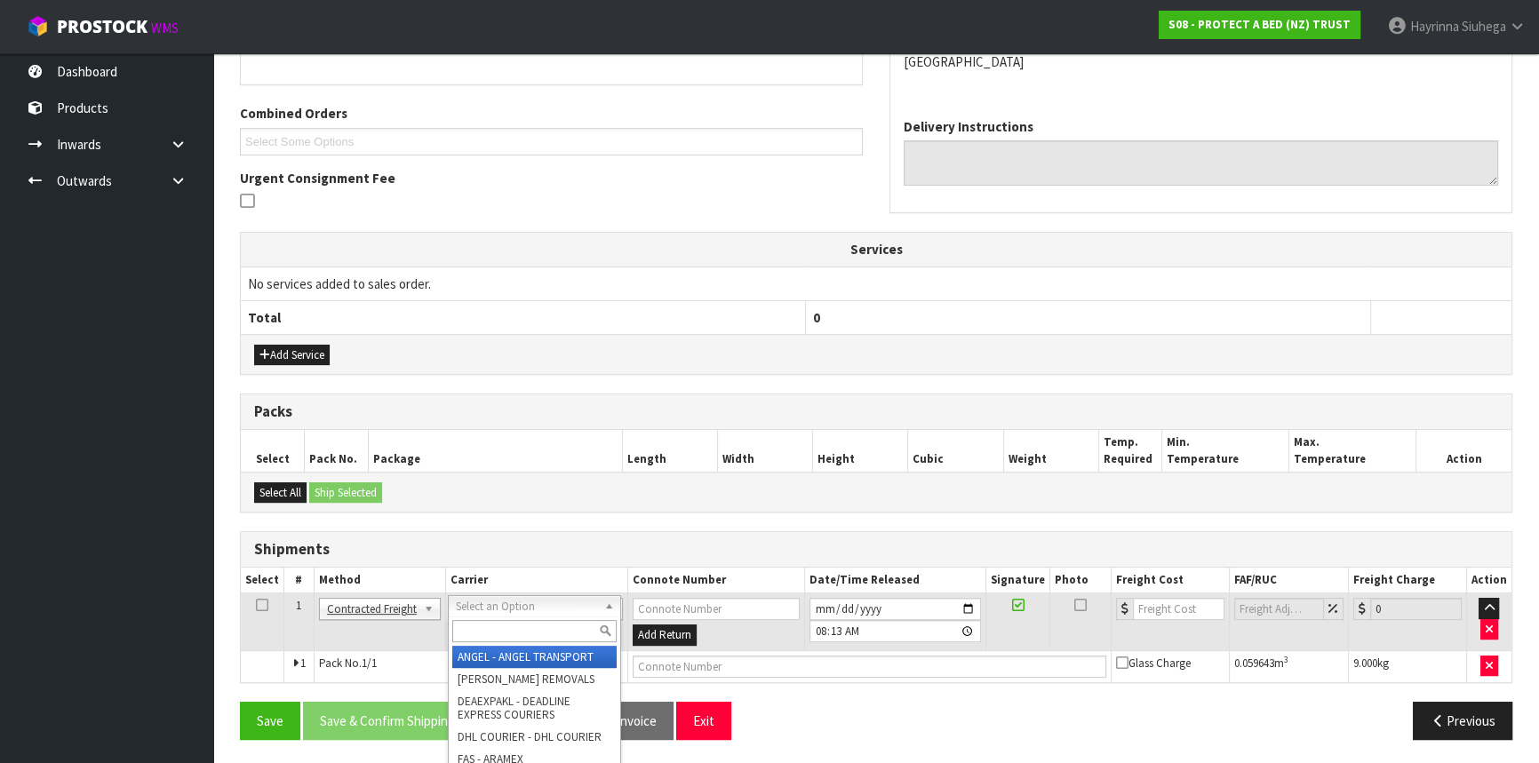
click at [489, 625] on input "text" at bounding box center [534, 631] width 164 height 22
type input "NZP"
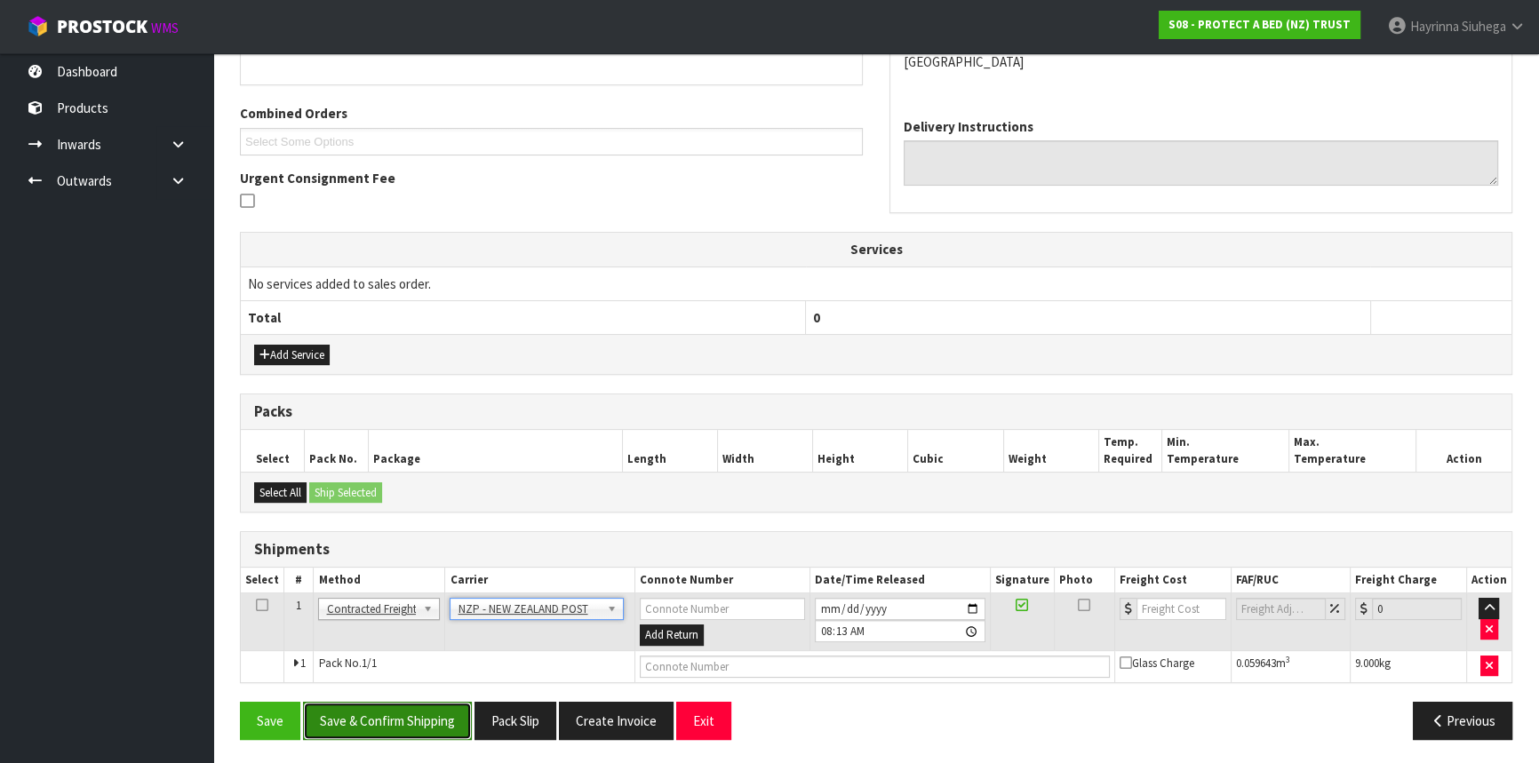
drag, startPoint x: 431, startPoint y: 728, endPoint x: 440, endPoint y: 728, distance: 8.9
click at [430, 728] on button "Save & Confirm Shipping" at bounding box center [387, 721] width 169 height 38
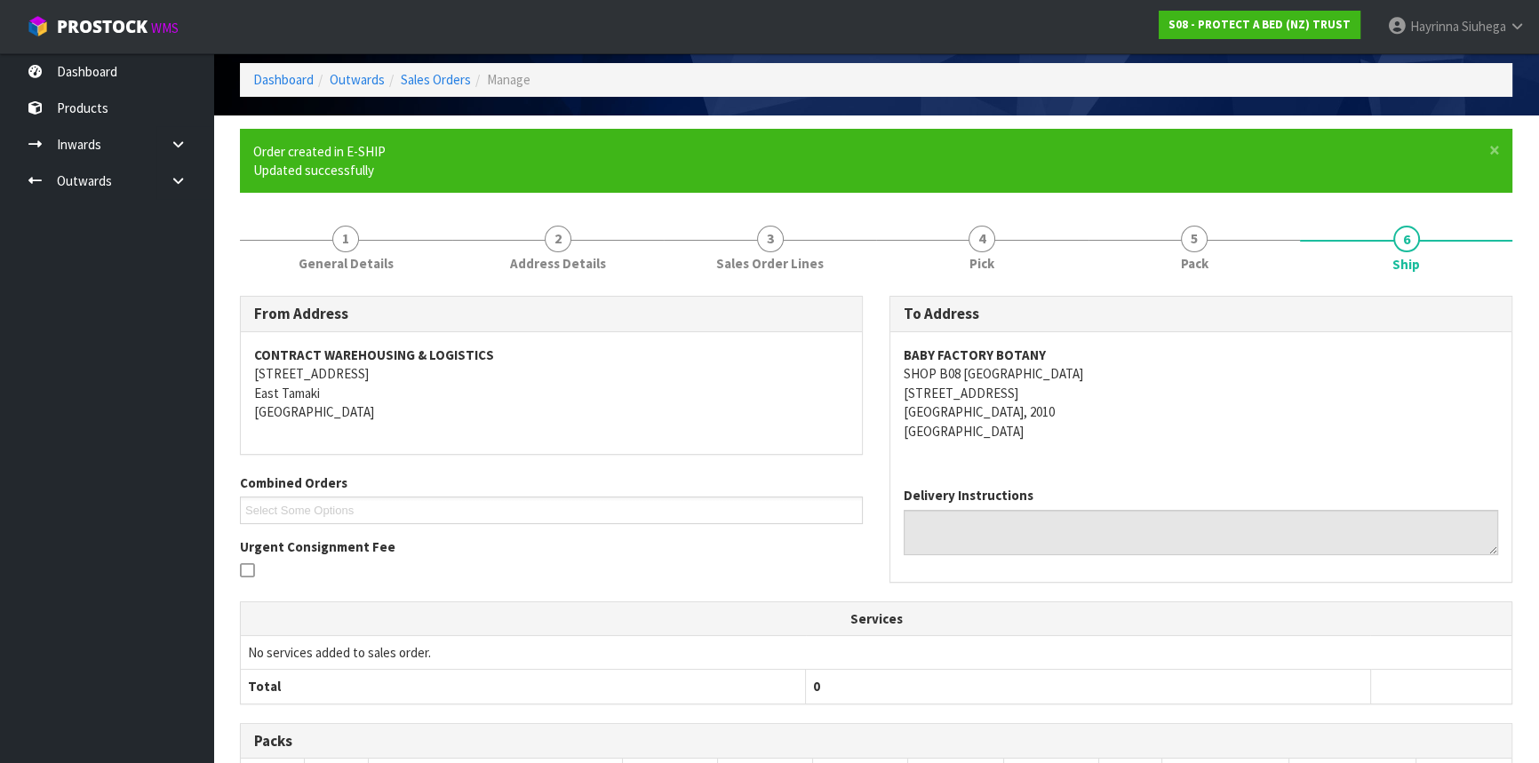
scroll to position [396, 0]
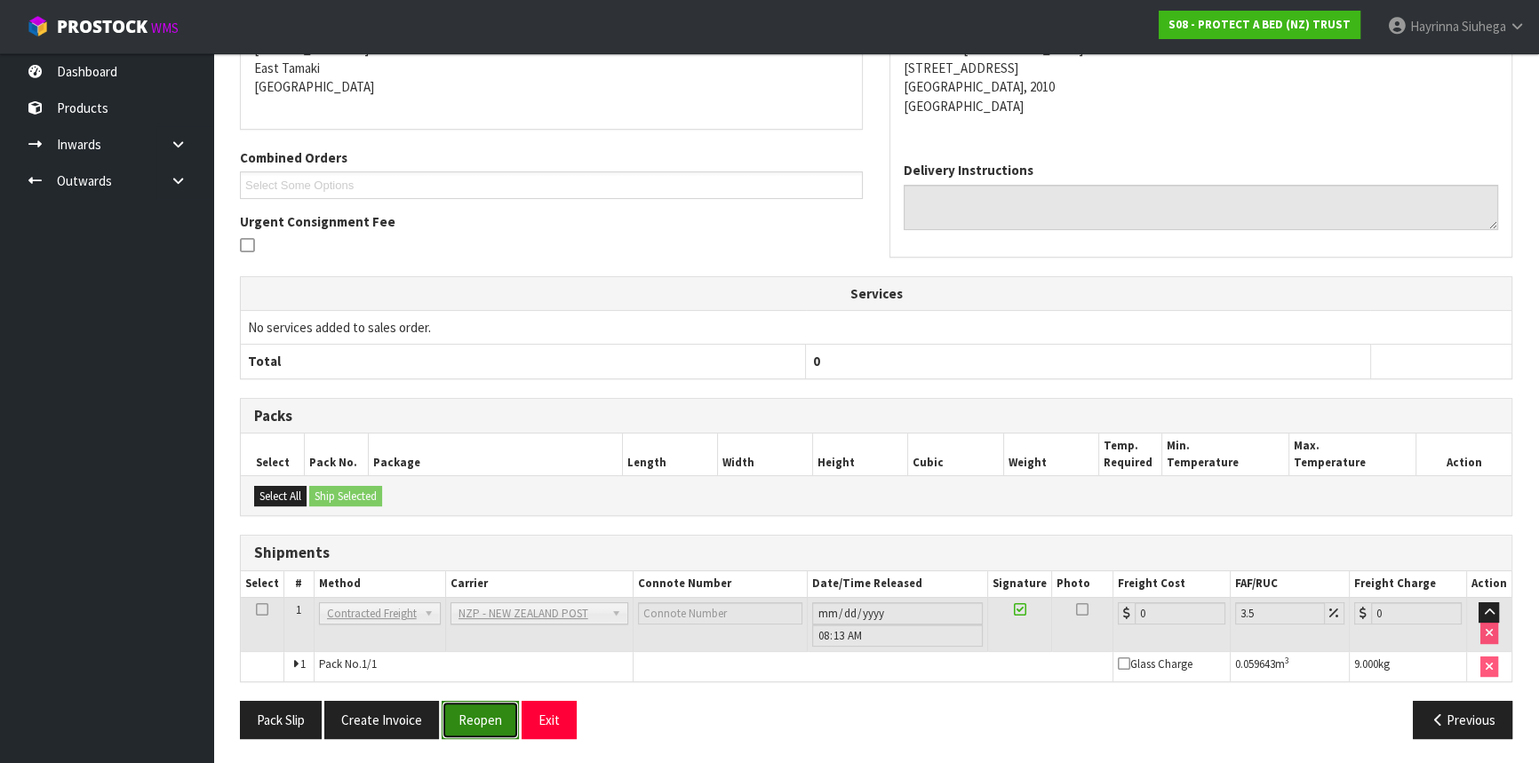
click at [483, 727] on button "Reopen" at bounding box center [480, 720] width 77 height 38
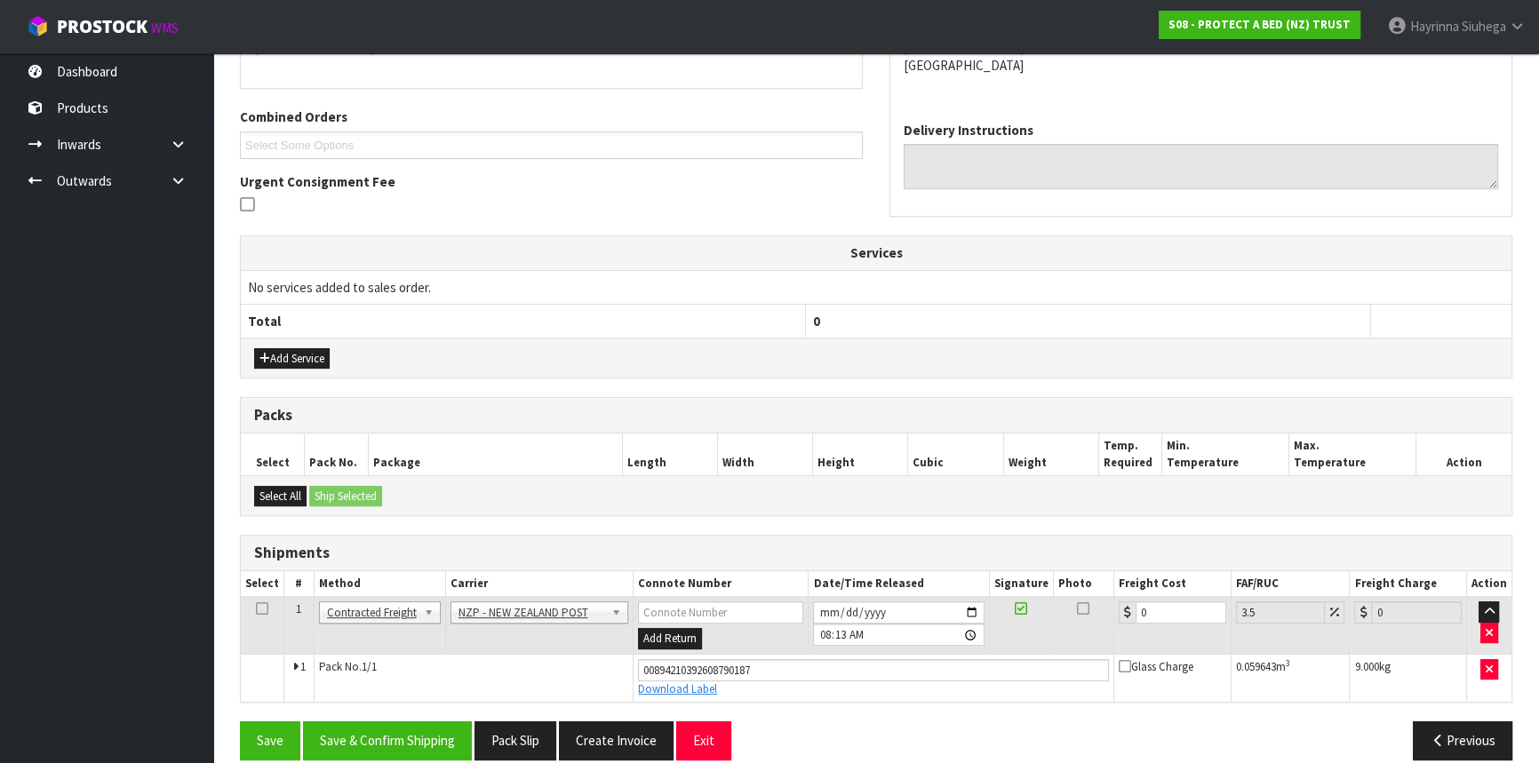
scroll to position [437, 0]
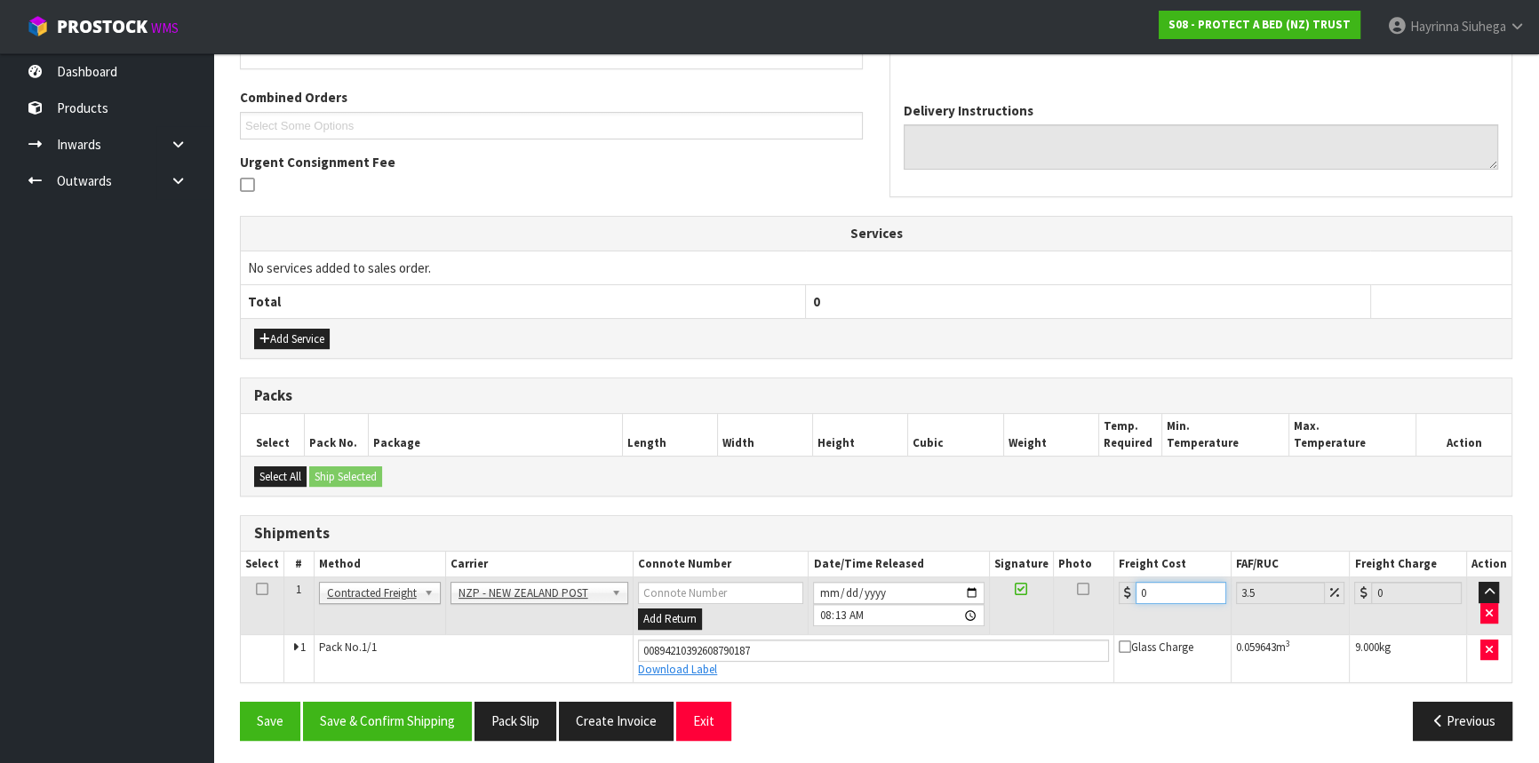
drag, startPoint x: 1157, startPoint y: 598, endPoint x: 1092, endPoint y: 592, distance: 65.1
click at [1086, 592] on tr "1 Client Local Pickup Customer Local Pickup Company Freight Contracted Freight …" at bounding box center [876, 606] width 1270 height 58
type input "4"
type input "4.14"
type input "4.3"
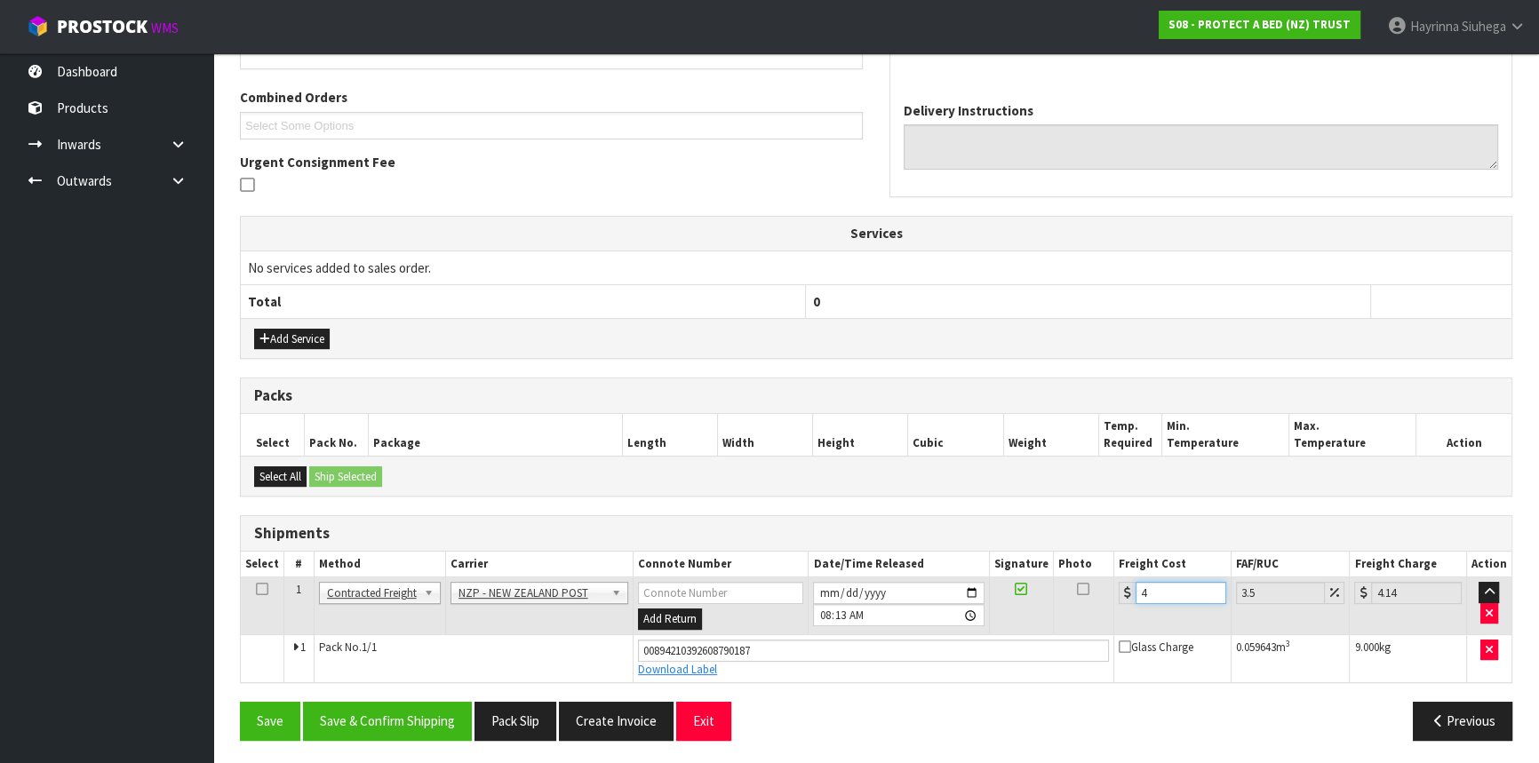
type input "4.45"
type input "4.33"
type input "4.48"
type input "4.33"
click at [240, 702] on button "Save" at bounding box center [270, 721] width 60 height 38
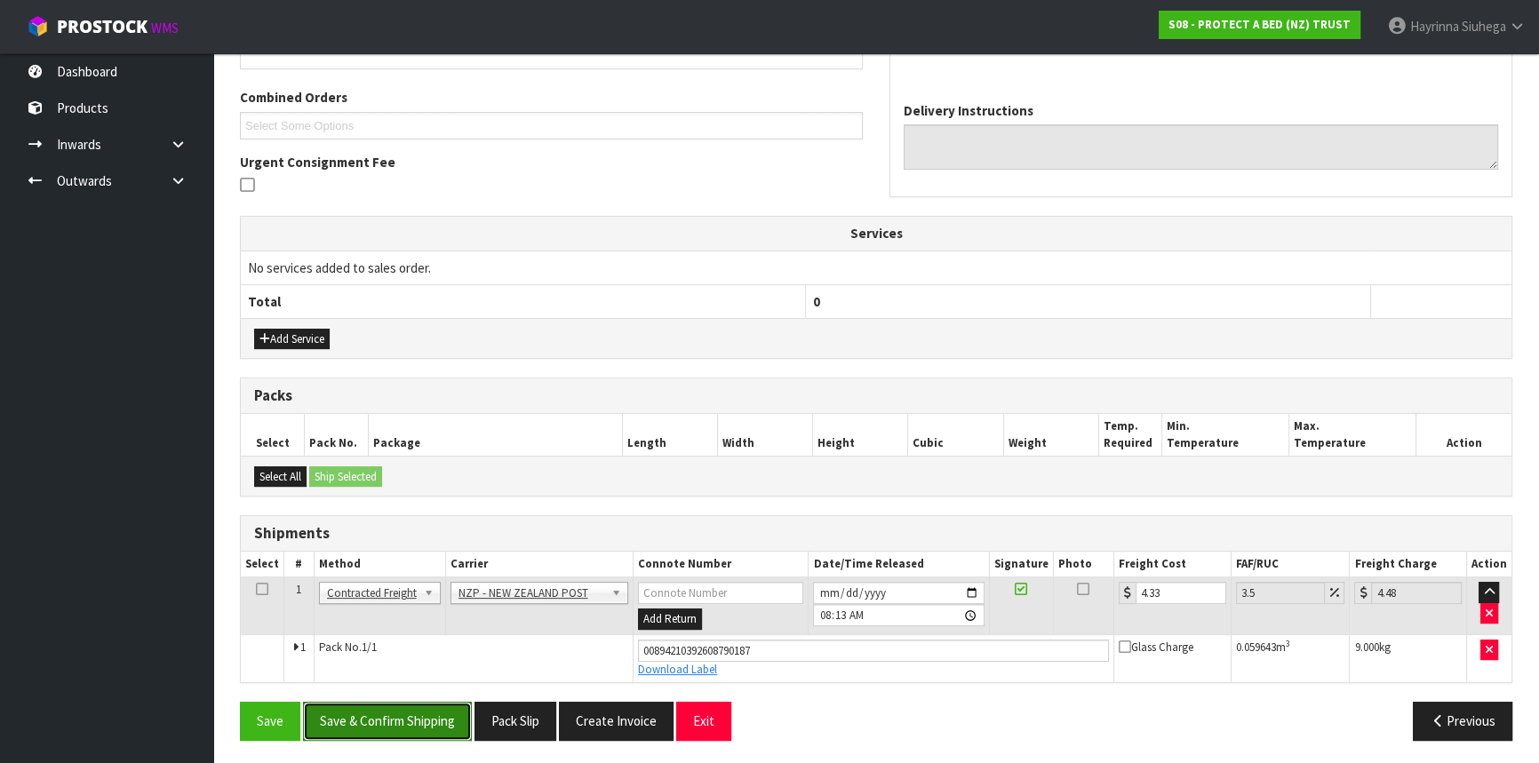
click at [399, 715] on button "Save & Confirm Shipping" at bounding box center [387, 721] width 169 height 38
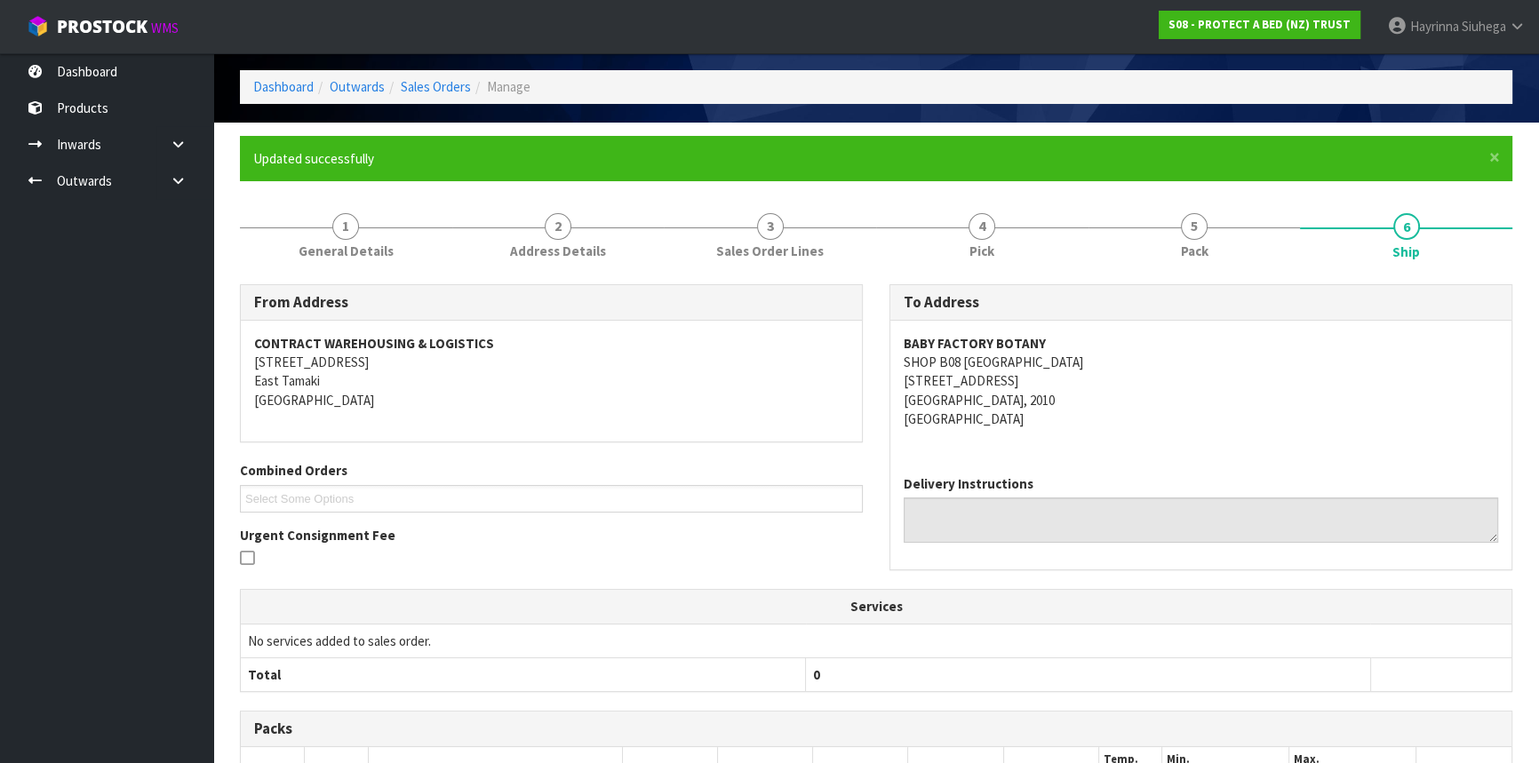
scroll to position [0, 0]
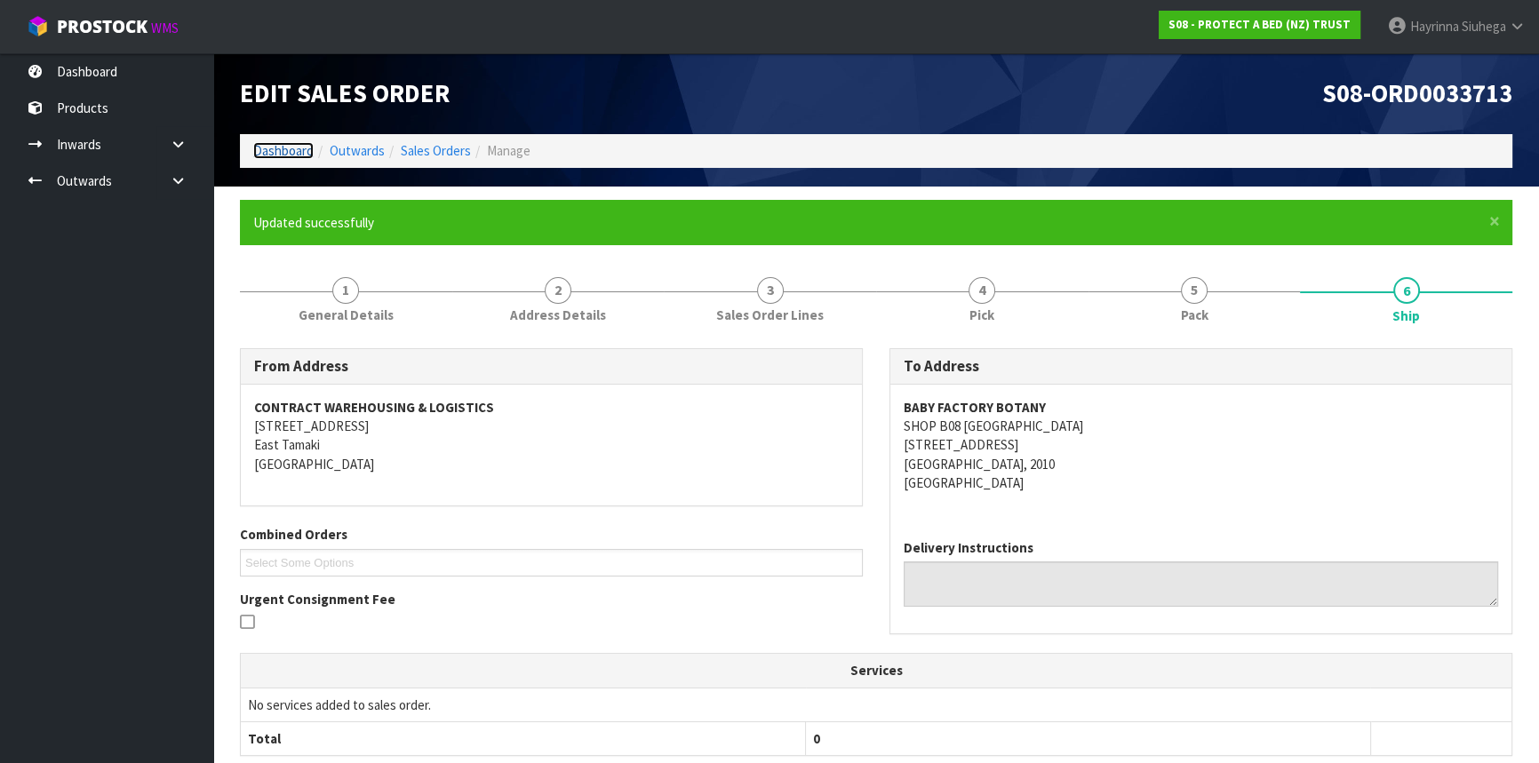
click at [302, 145] on link "Dashboard" at bounding box center [283, 150] width 60 height 17
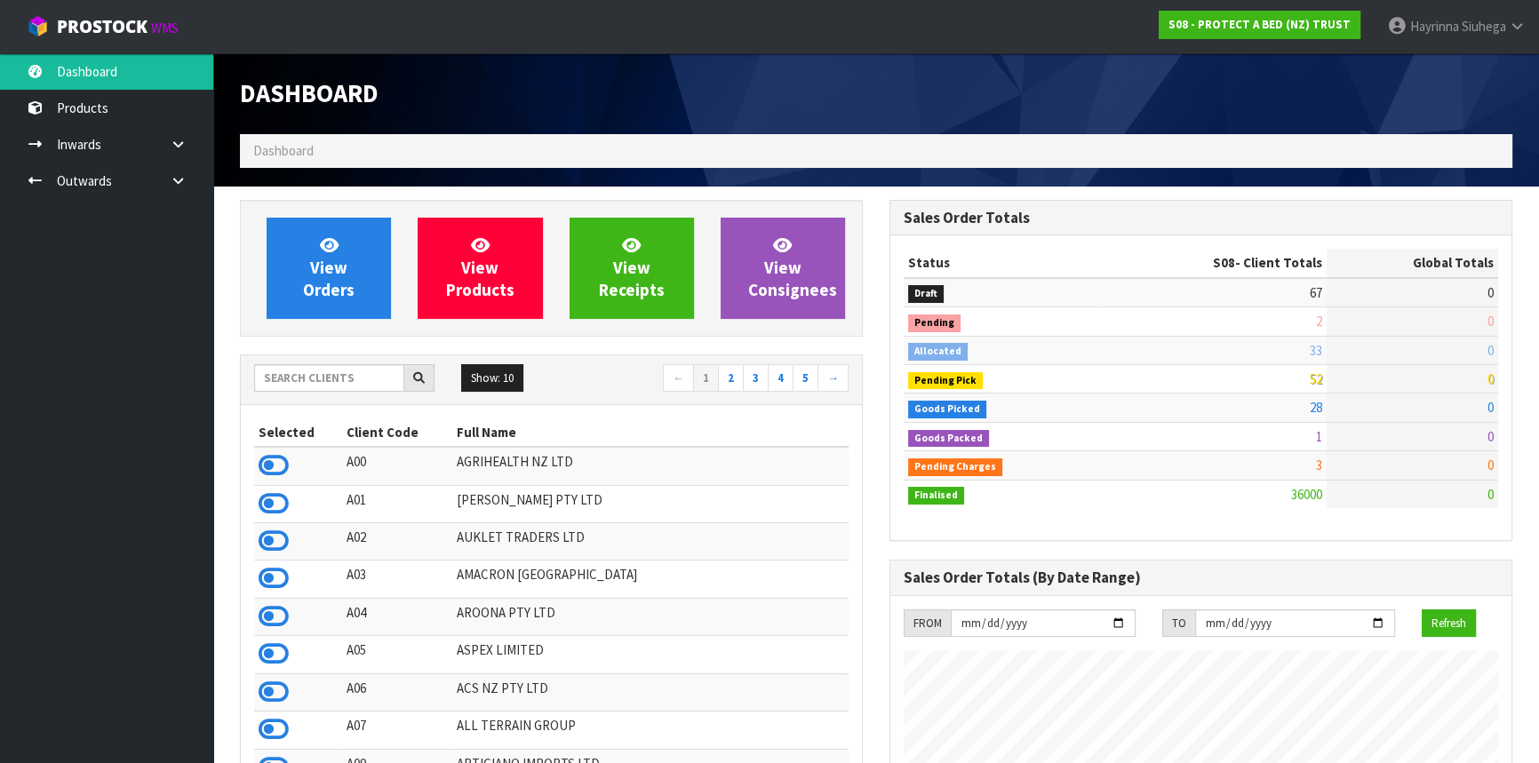
scroll to position [1343, 648]
click at [191, 187] on link at bounding box center [184, 181] width 57 height 36
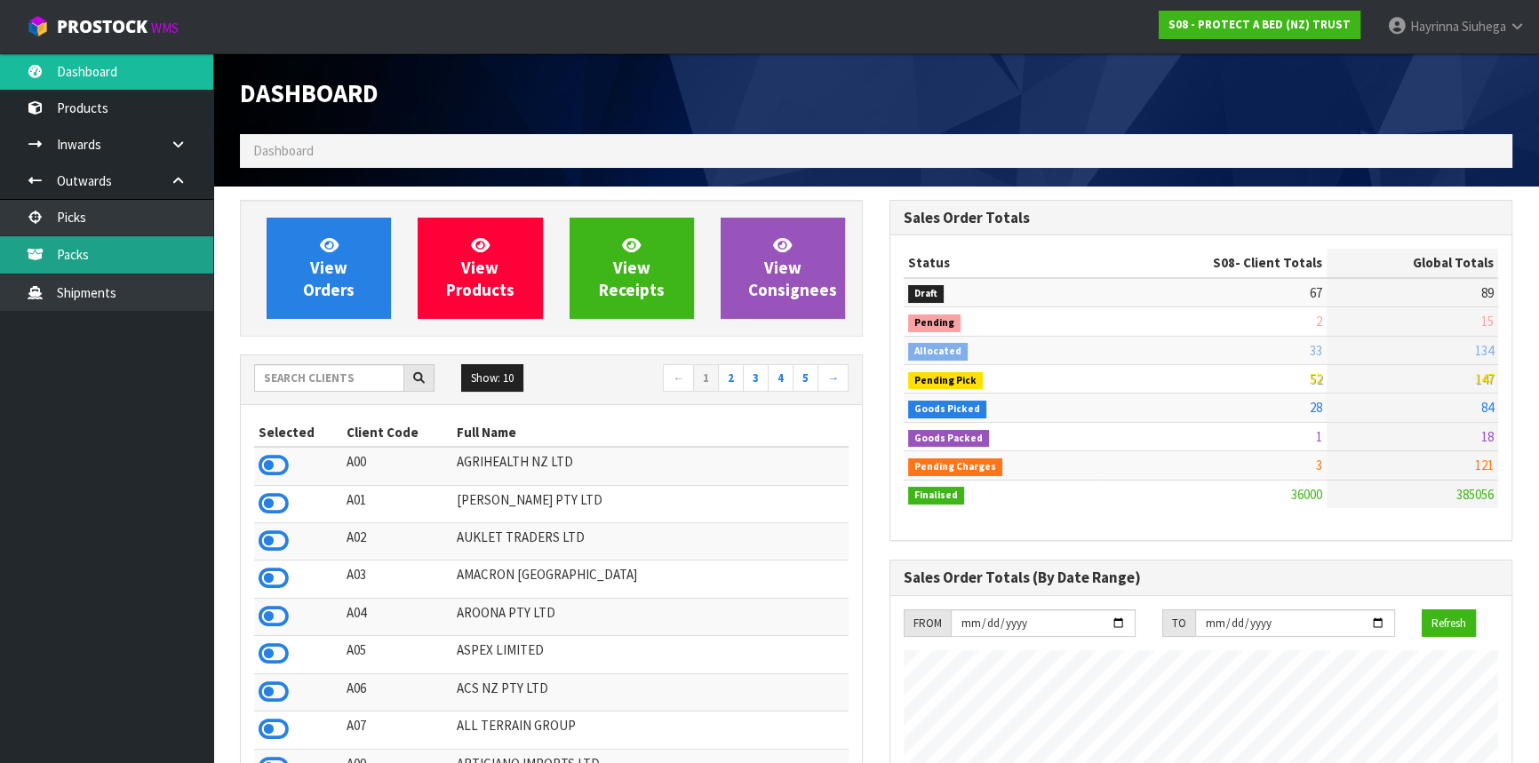
click at [150, 246] on link "Packs" at bounding box center [106, 254] width 213 height 36
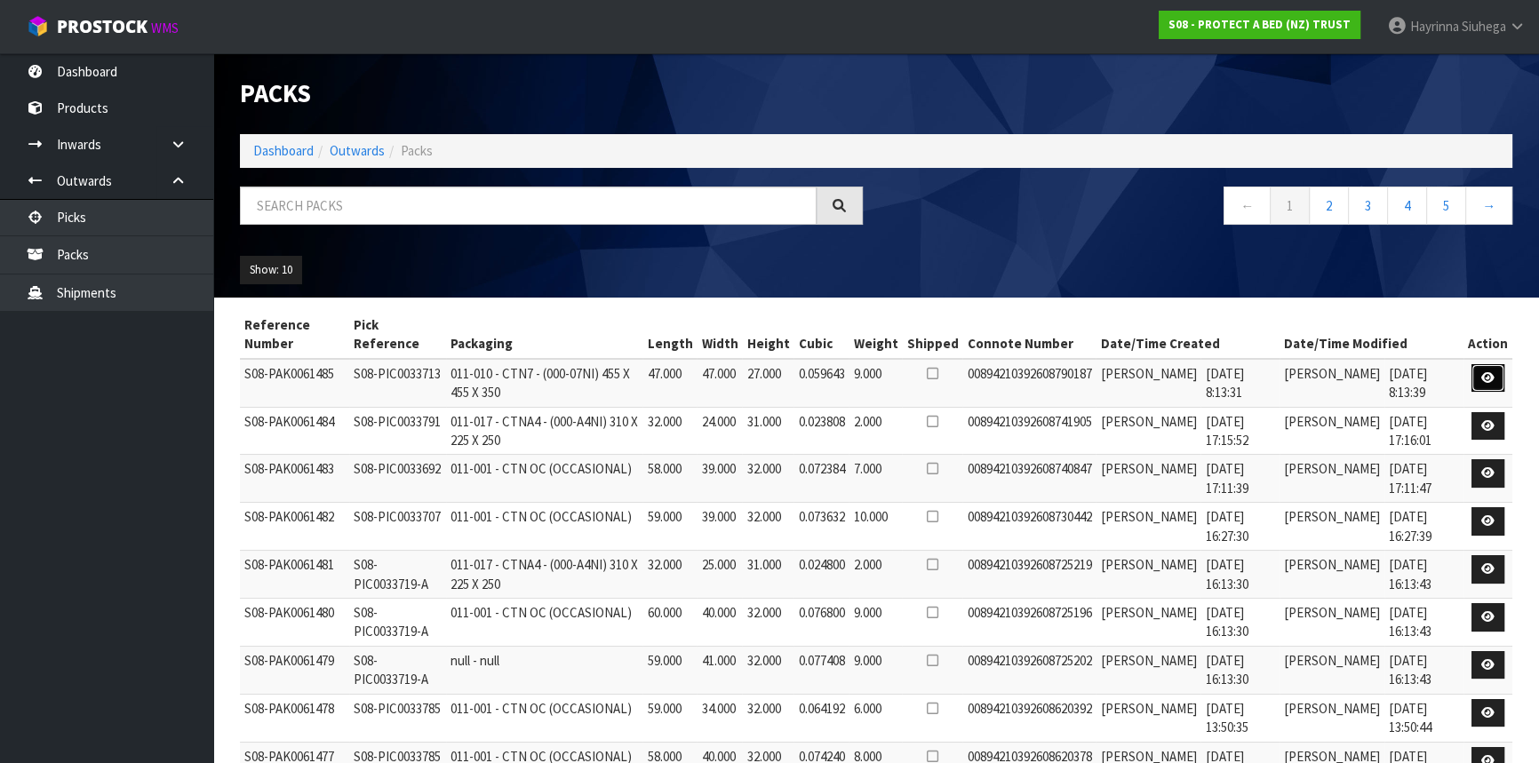
click at [1485, 370] on link at bounding box center [1487, 378] width 33 height 28
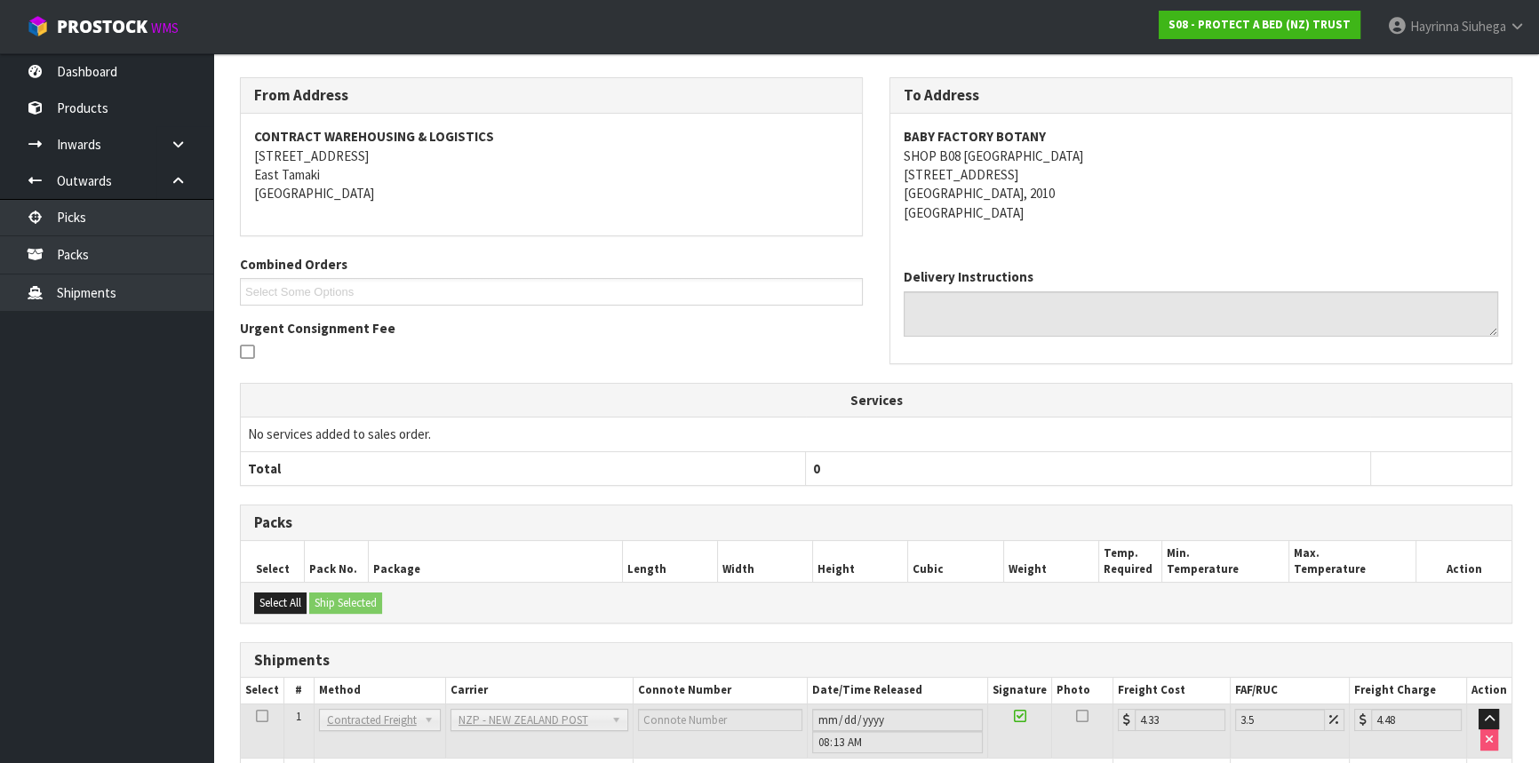
scroll to position [325, 0]
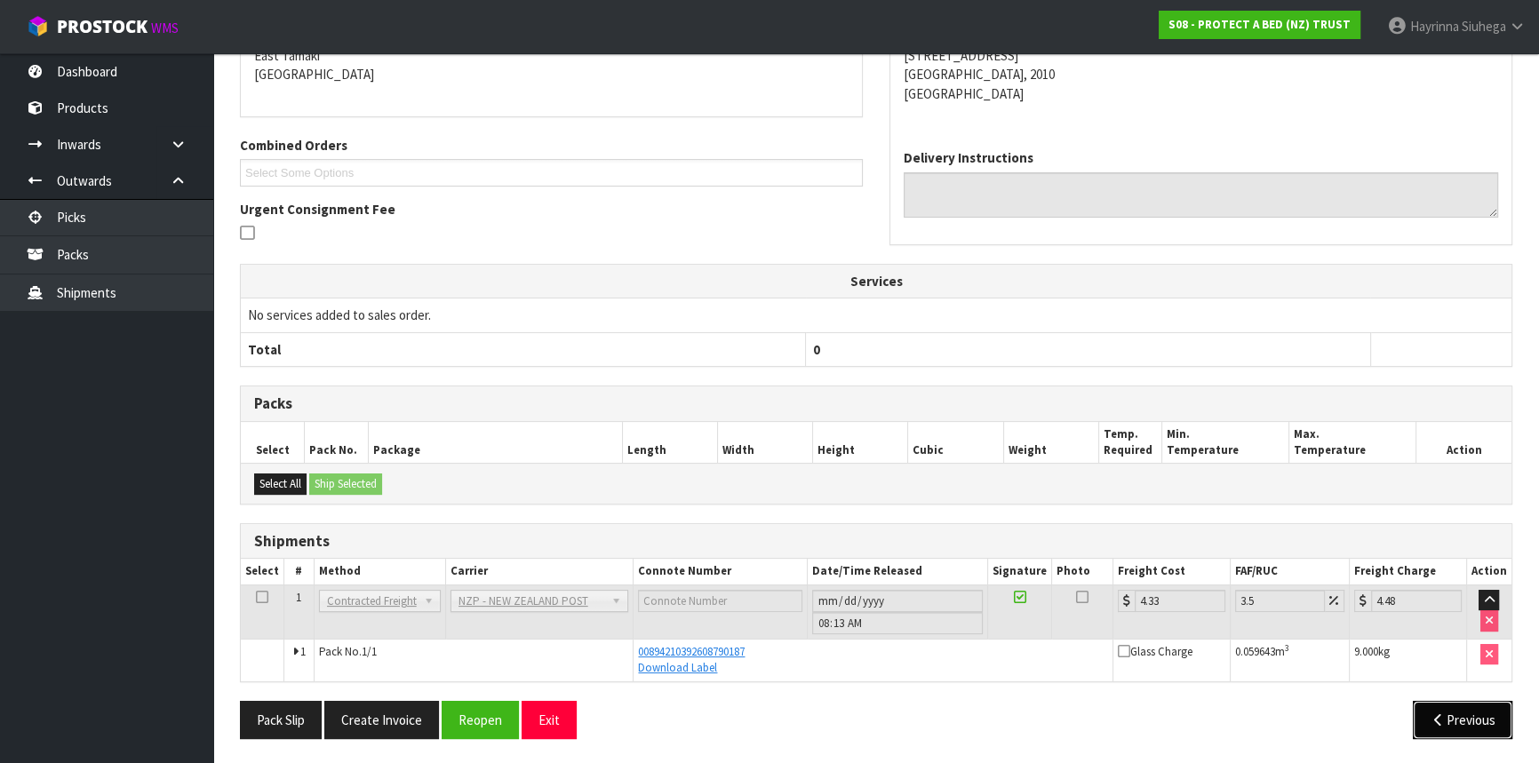
click at [1444, 725] on button "Previous" at bounding box center [1461, 720] width 99 height 38
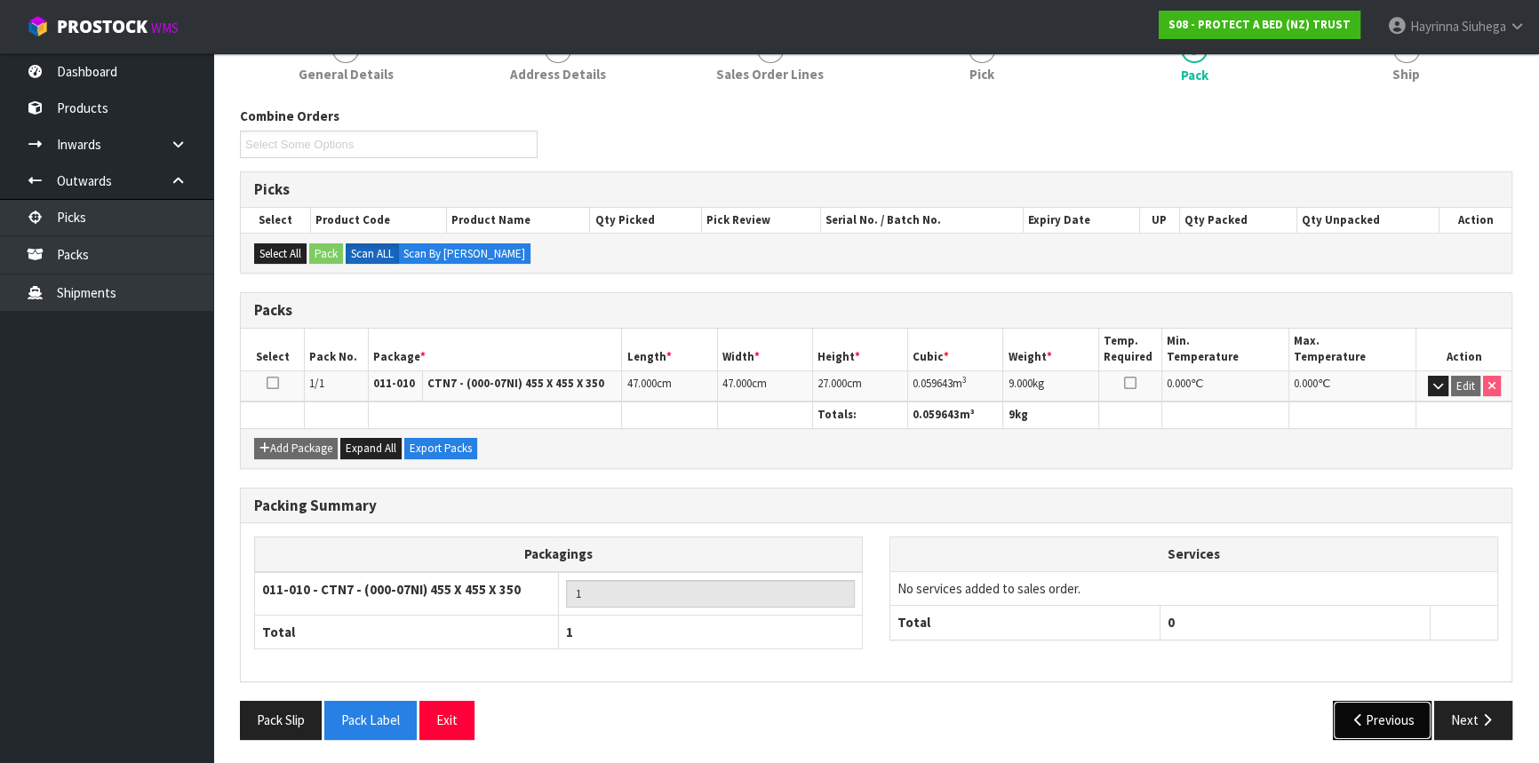
click at [1393, 720] on button "Previous" at bounding box center [1382, 720] width 99 height 38
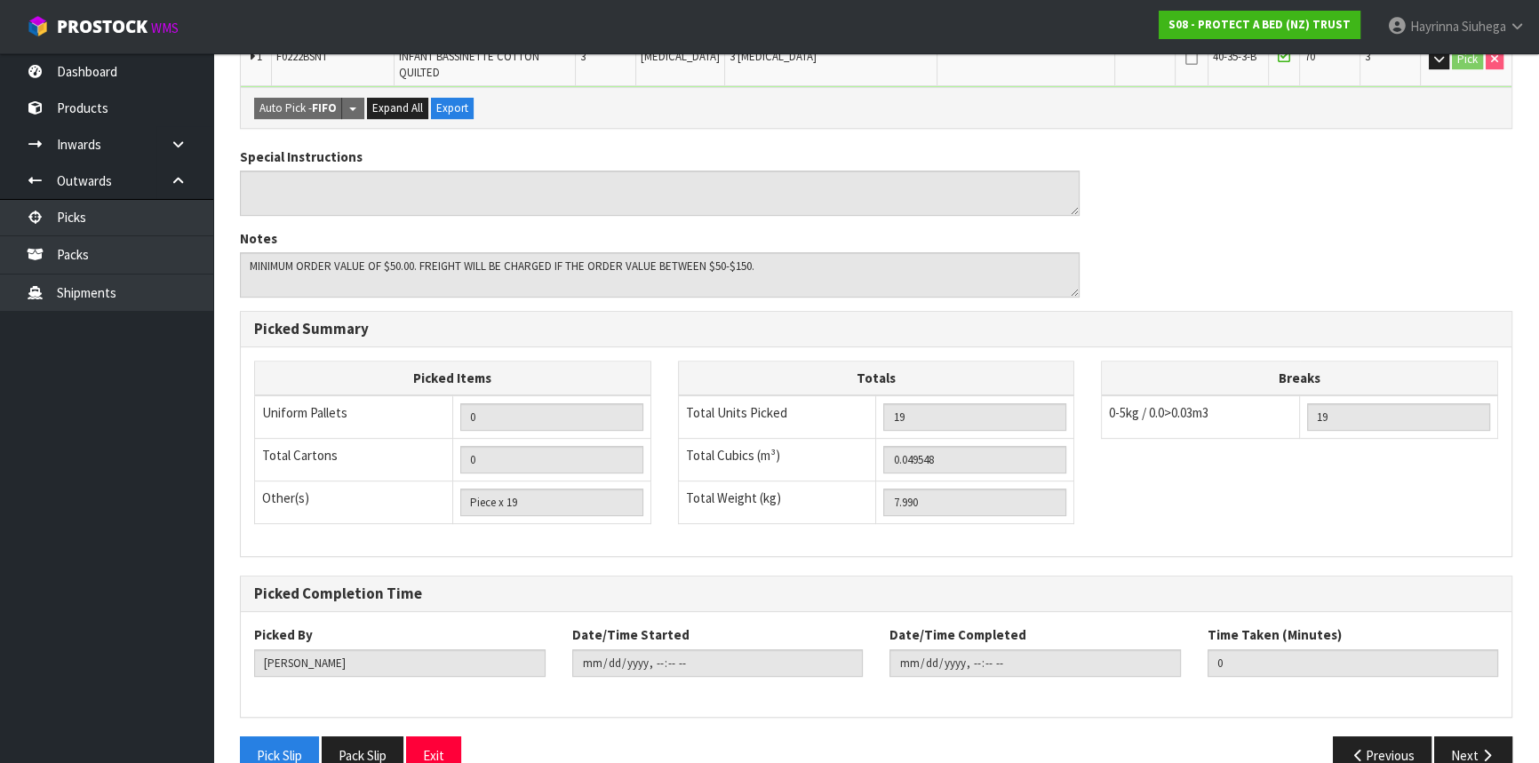
scroll to position [793, 0]
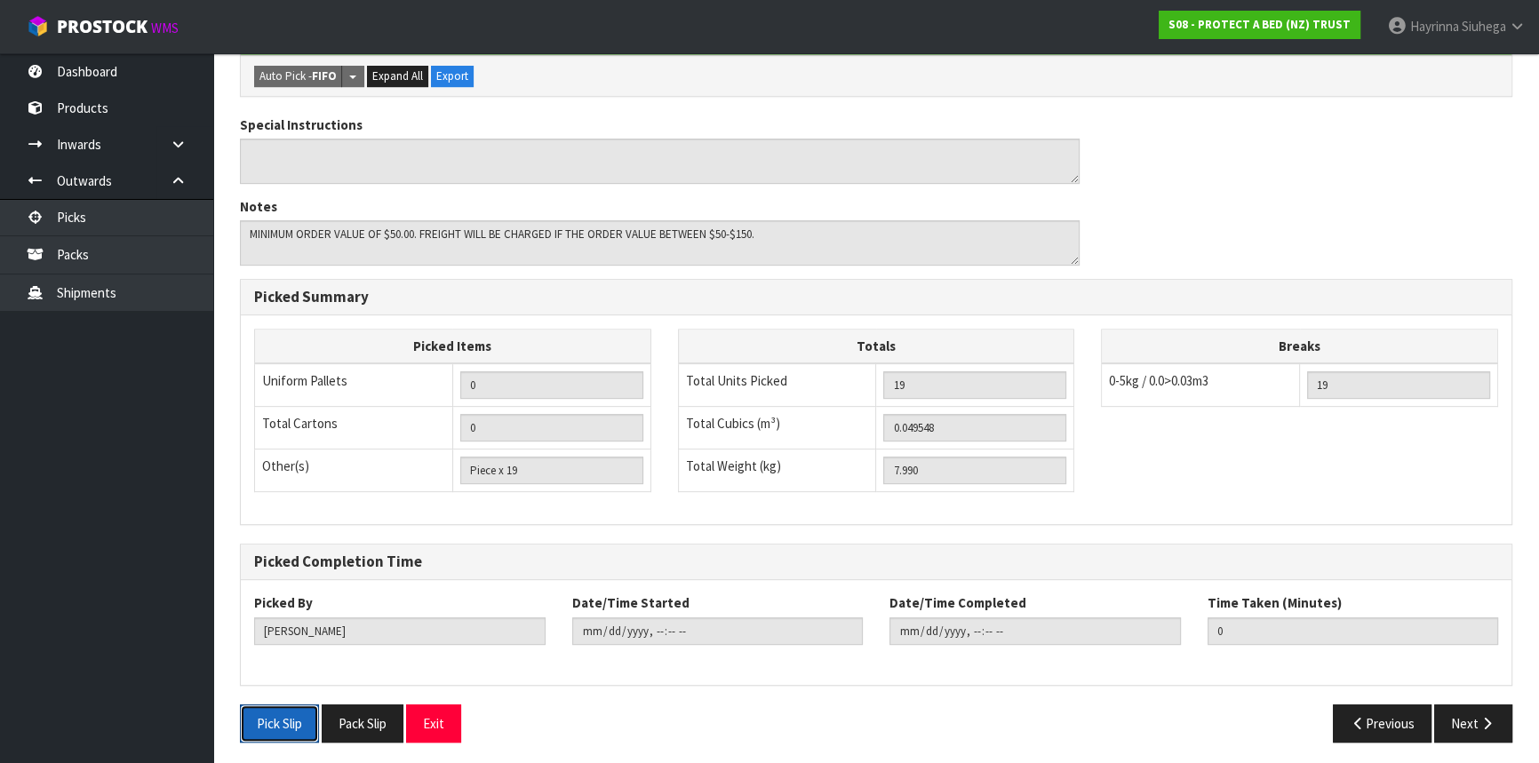
click at [264, 712] on button "Pick Slip" at bounding box center [279, 723] width 79 height 38
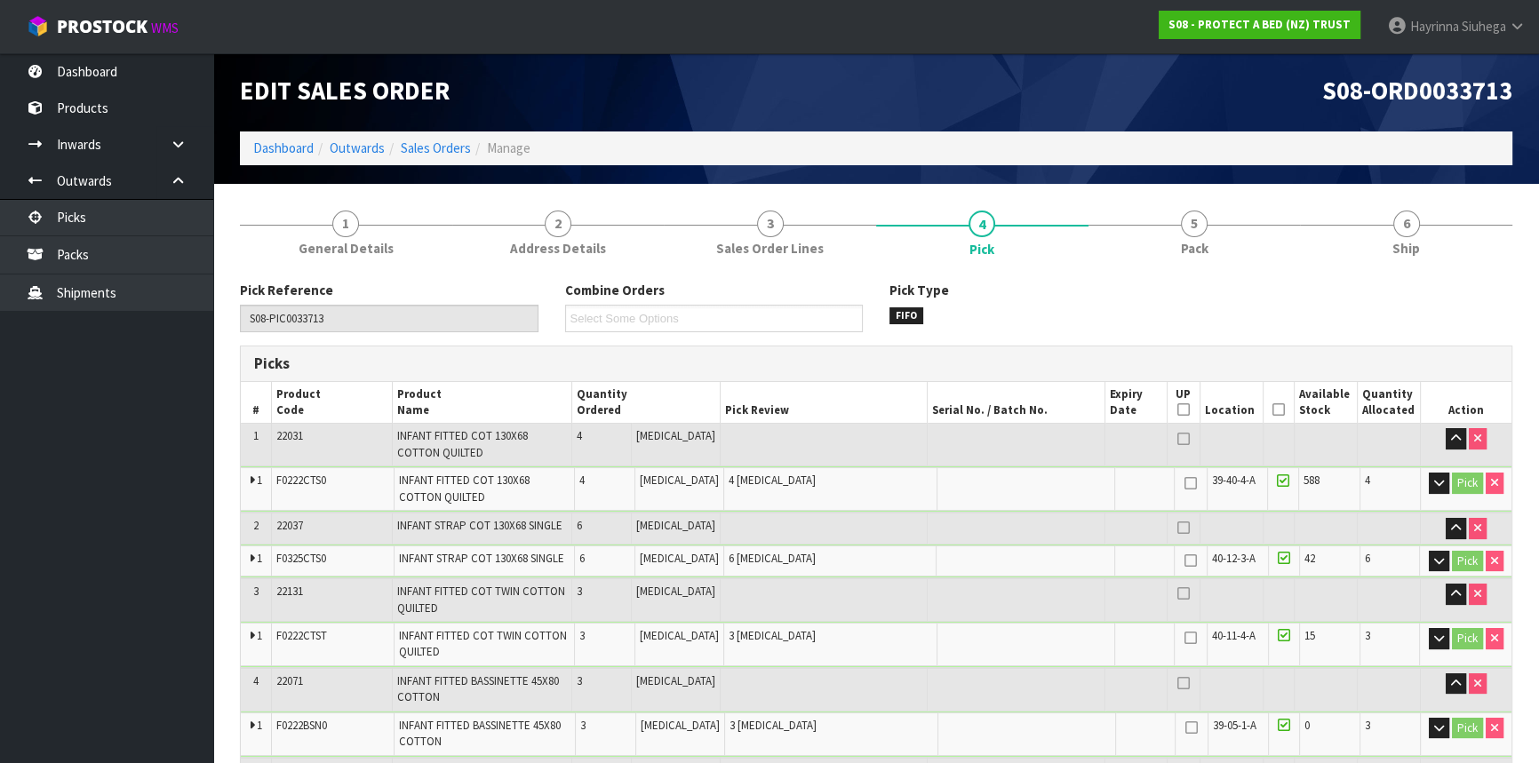
scroll to position [0, 0]
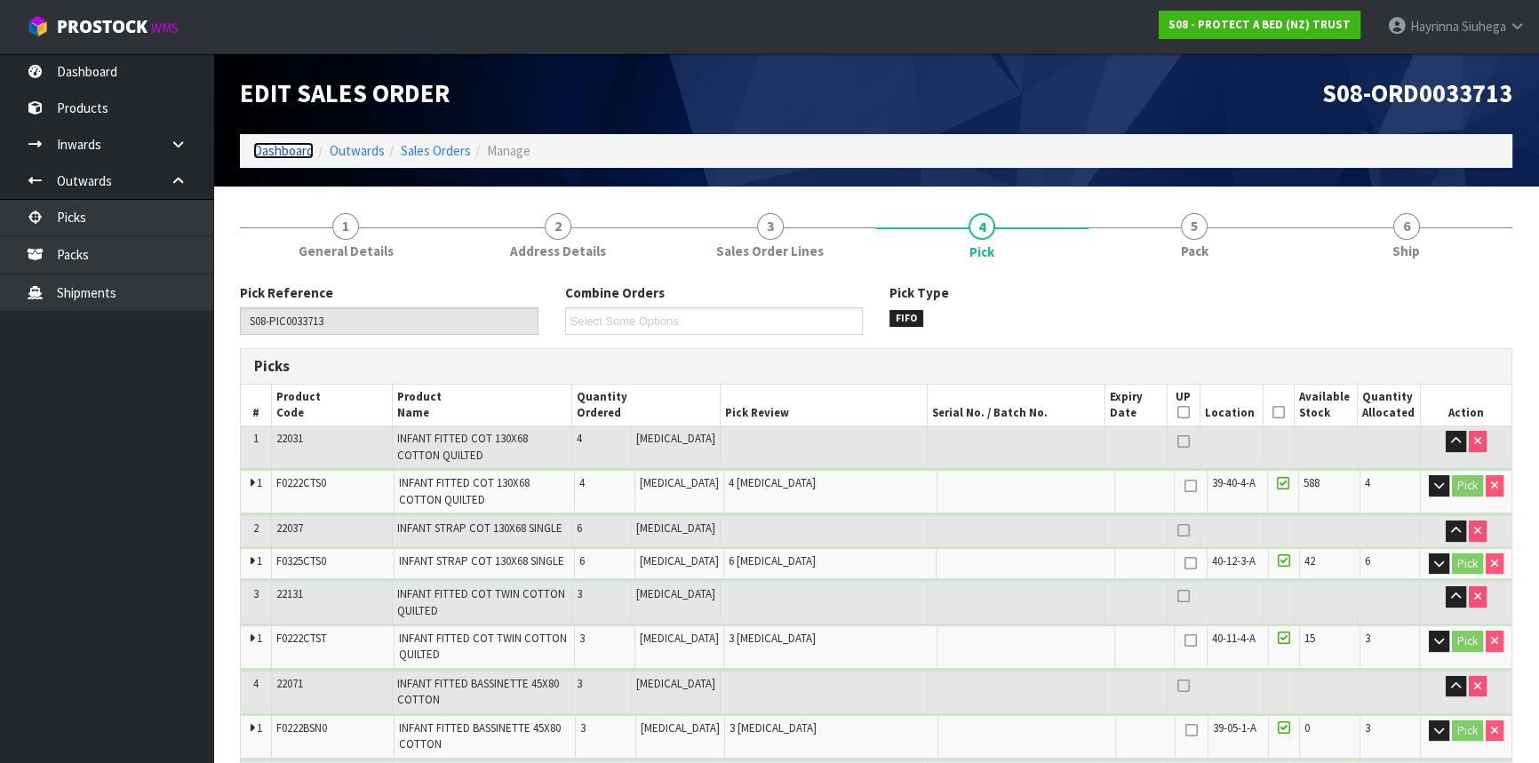
click at [285, 158] on link "Dashboard" at bounding box center [283, 150] width 60 height 17
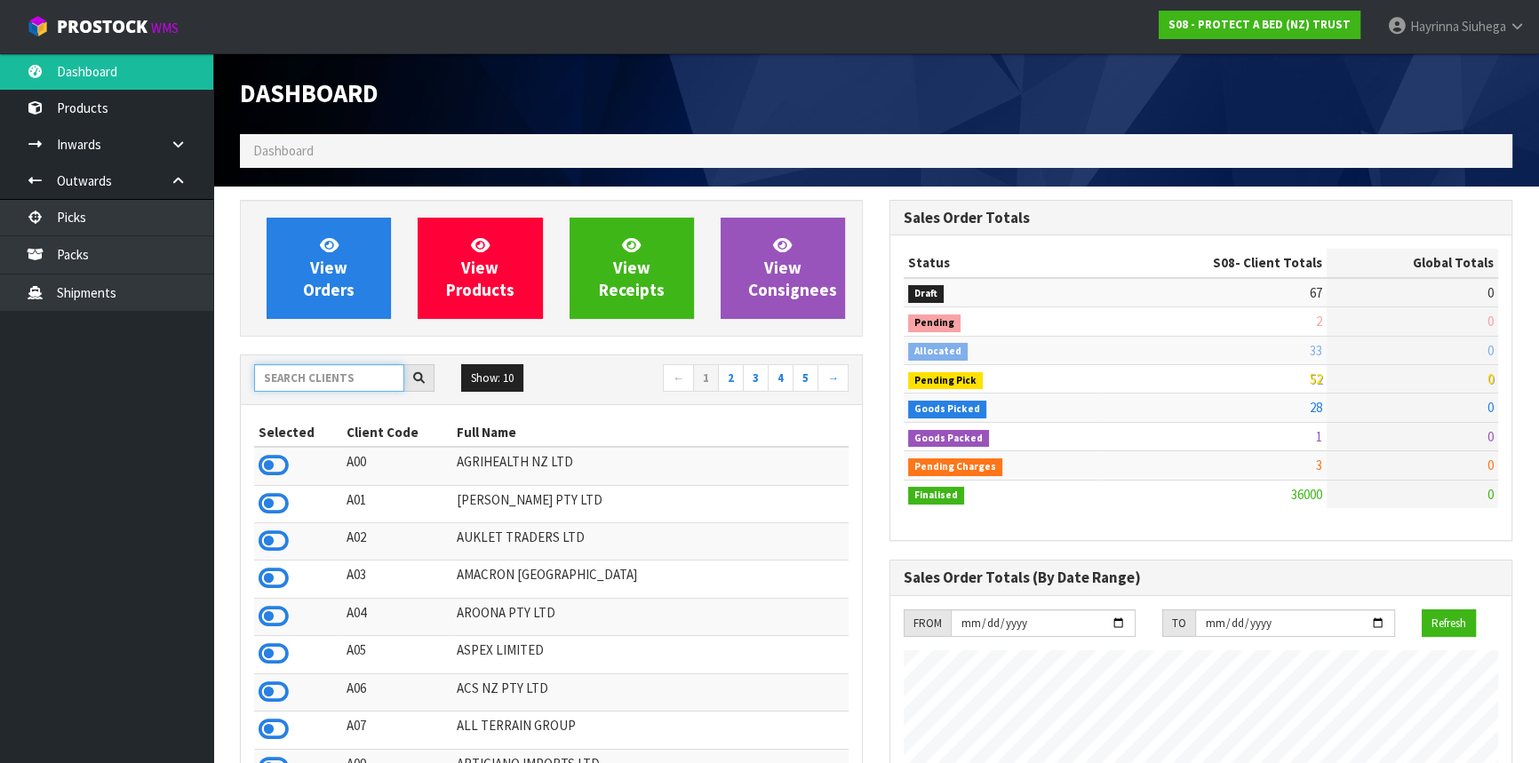
click at [379, 383] on input "text" at bounding box center [329, 378] width 150 height 28
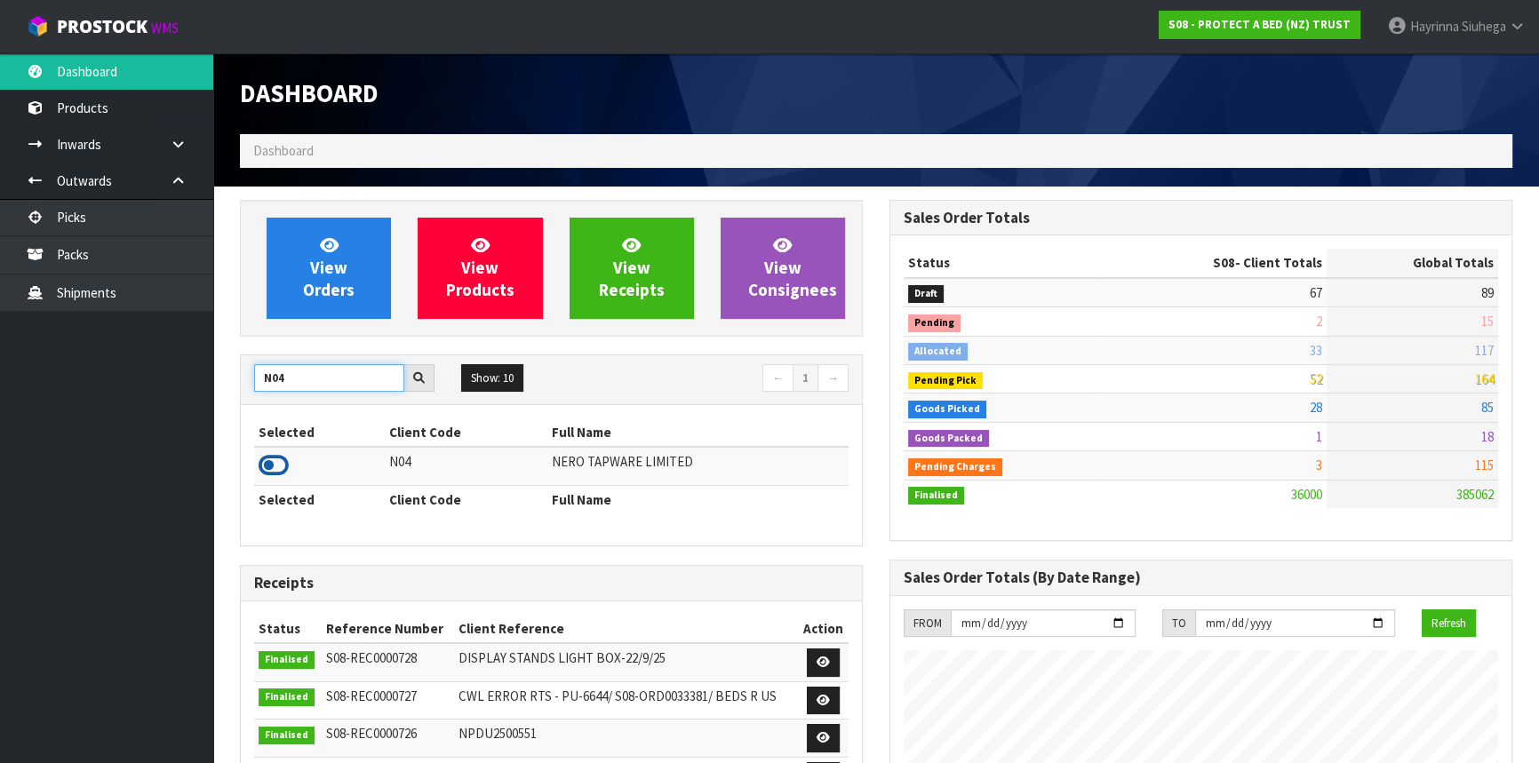
type input "N04"
click at [273, 471] on icon at bounding box center [274, 465] width 30 height 27
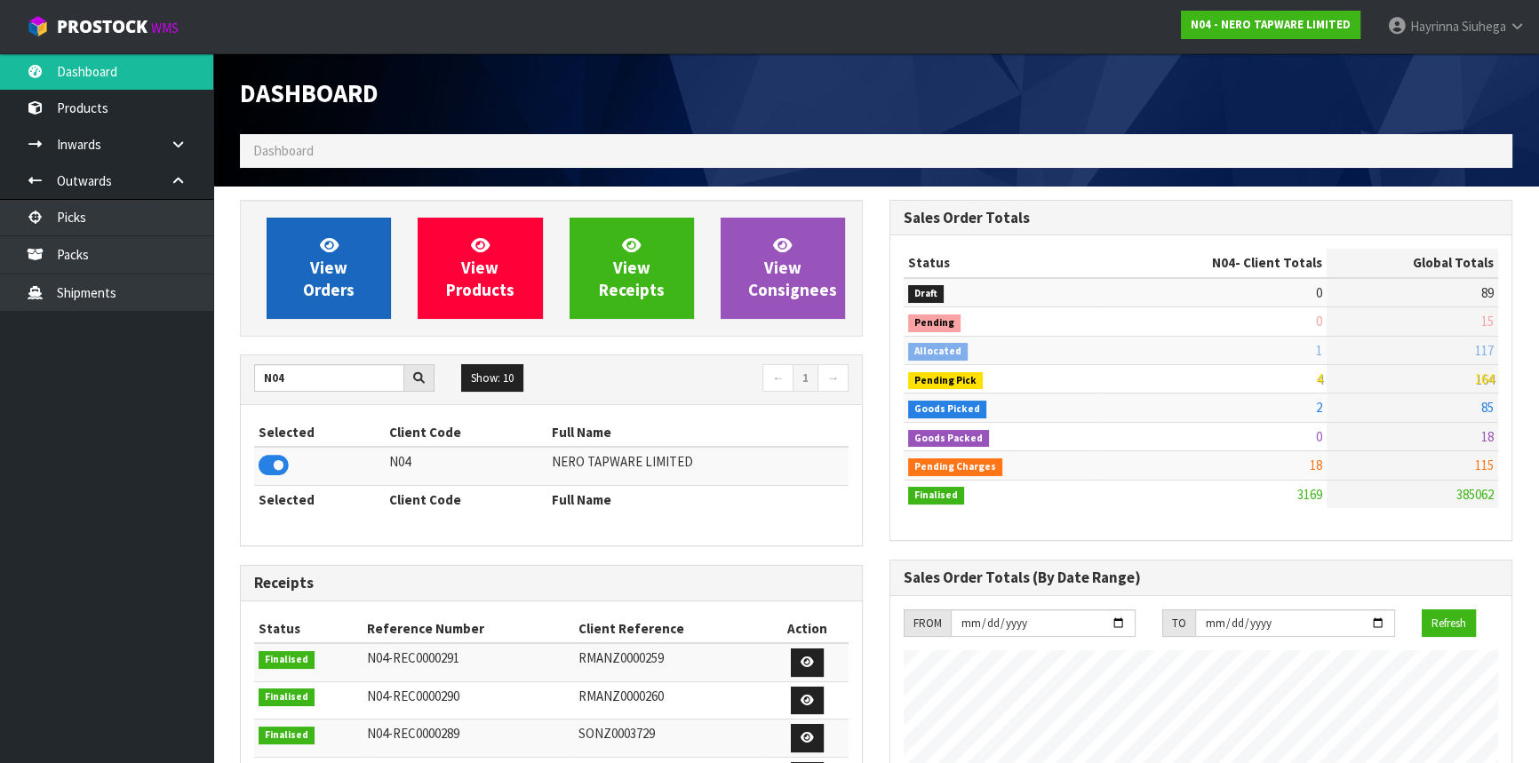
scroll to position [1419, 648]
click at [314, 260] on span "View Orders" at bounding box center [329, 268] width 52 height 67
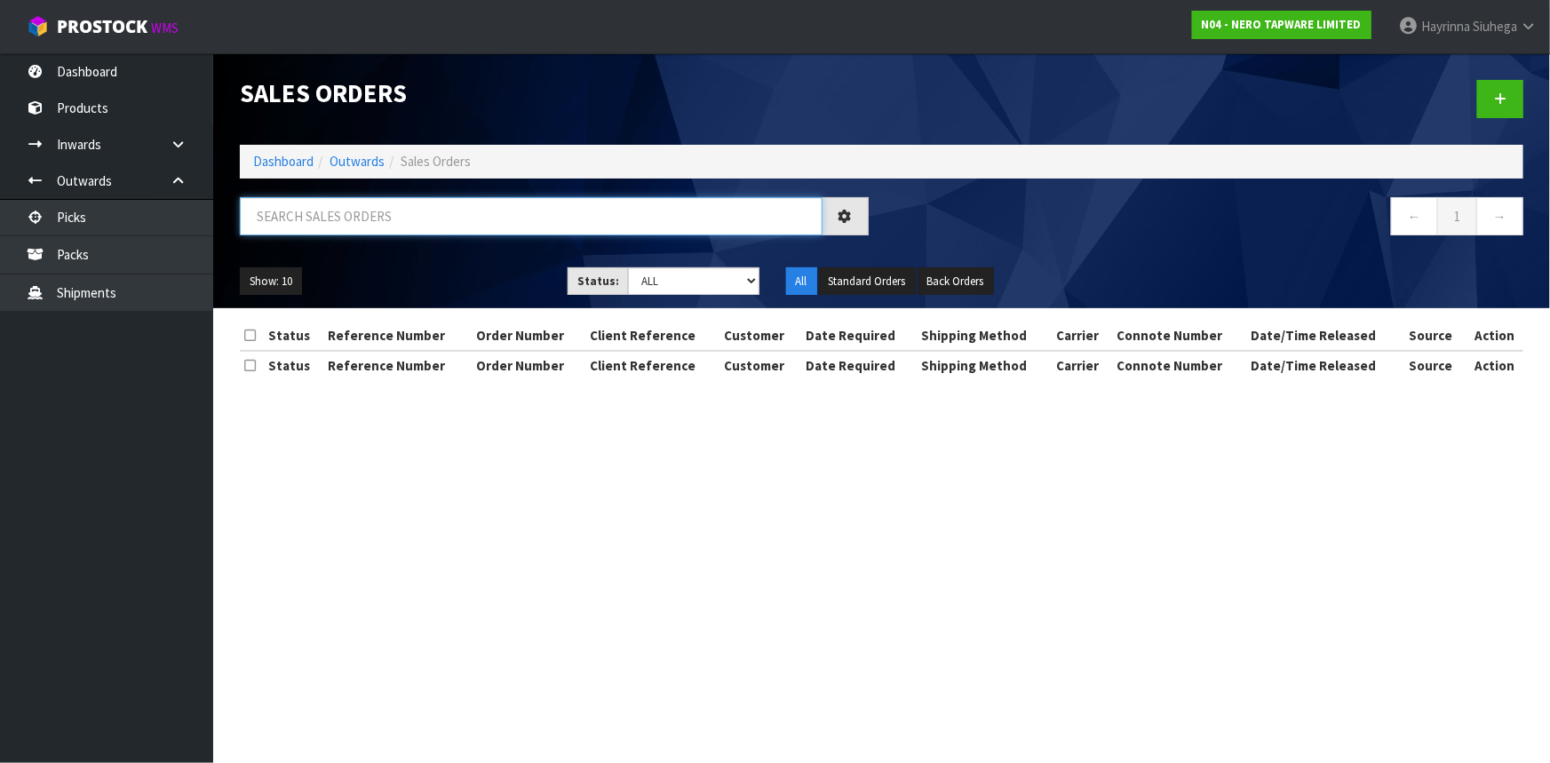
click at [341, 221] on input "text" at bounding box center [531, 216] width 583 height 38
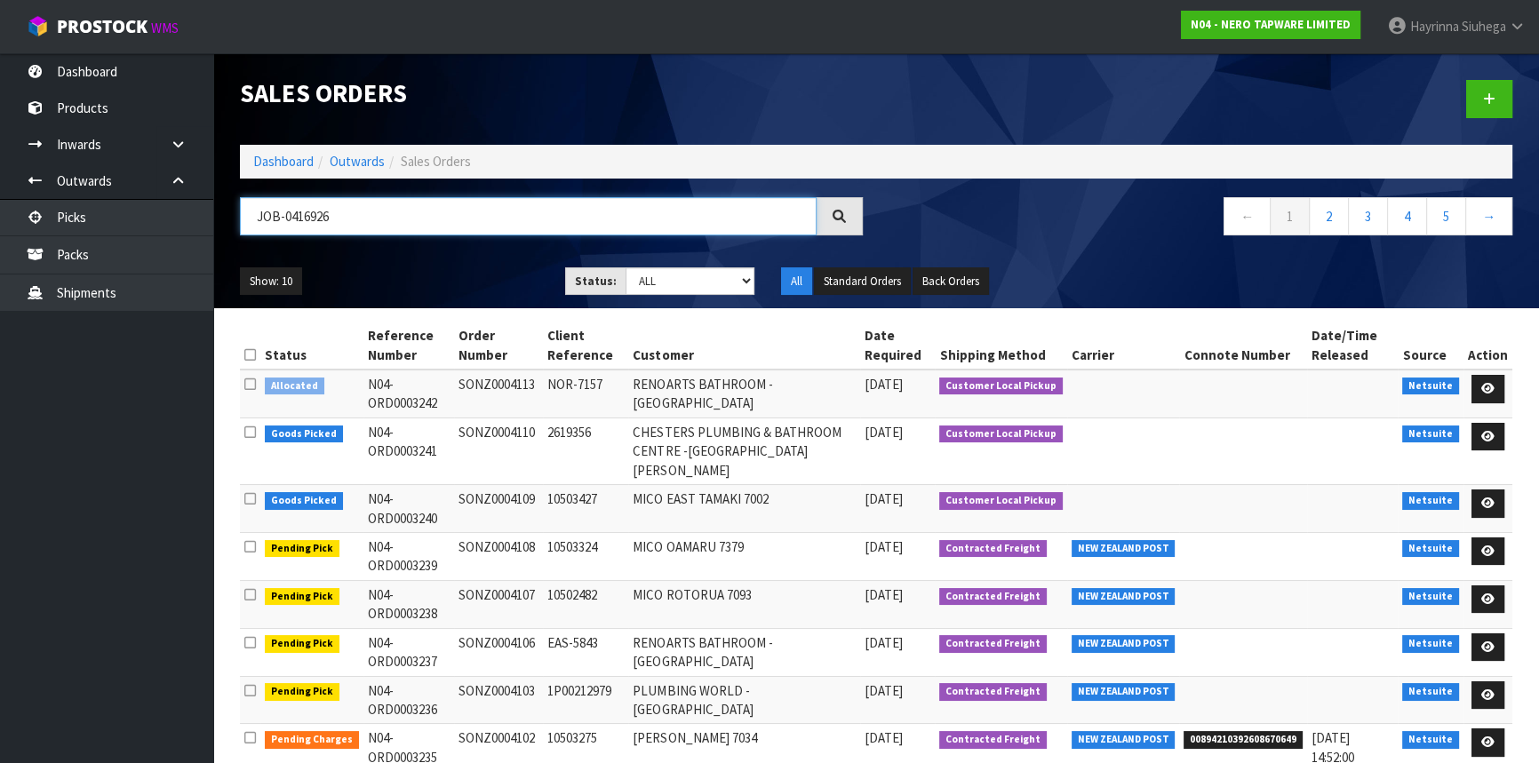
type input "JOB-0416926"
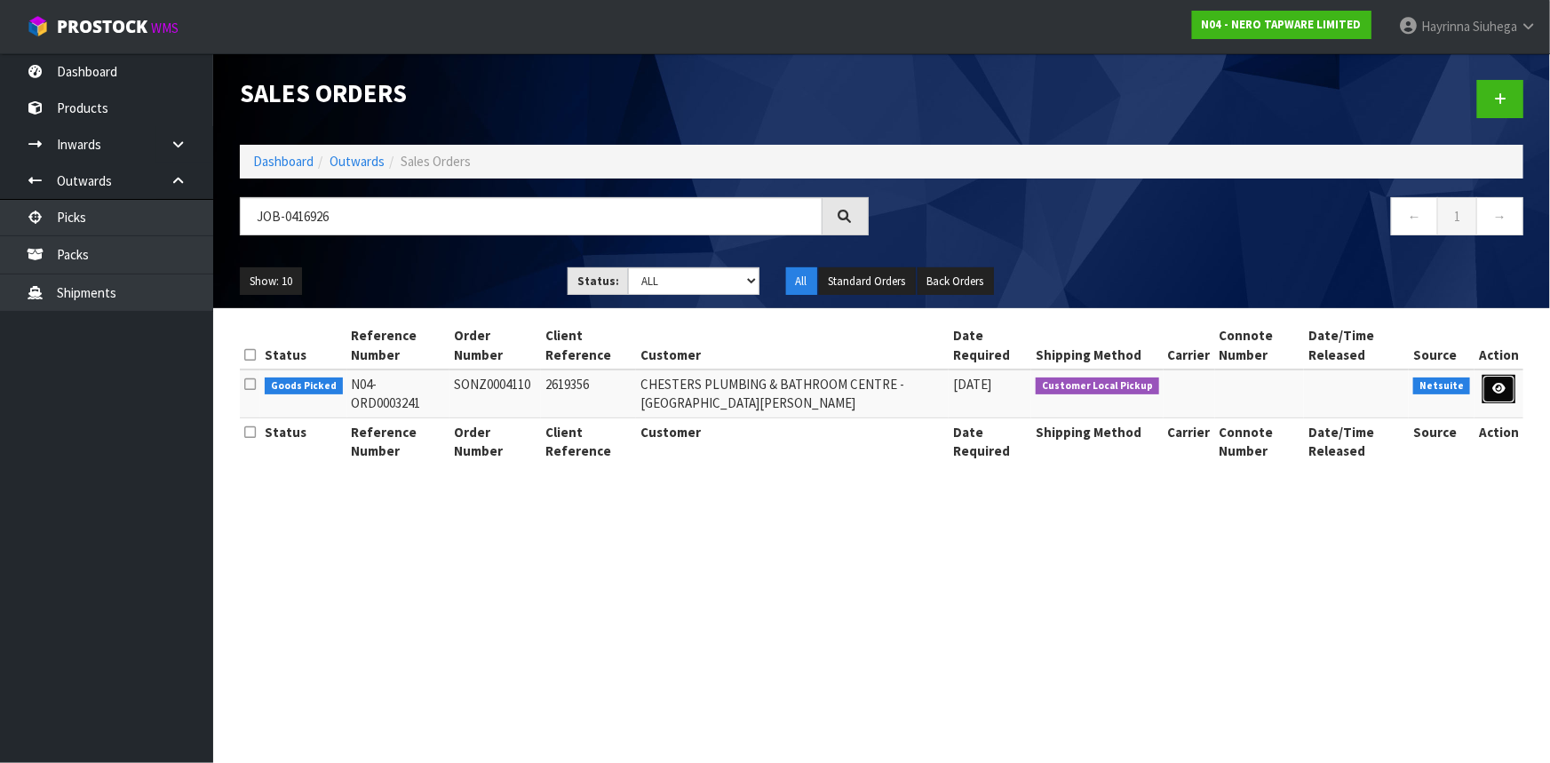
click at [1490, 385] on link at bounding box center [1499, 389] width 33 height 28
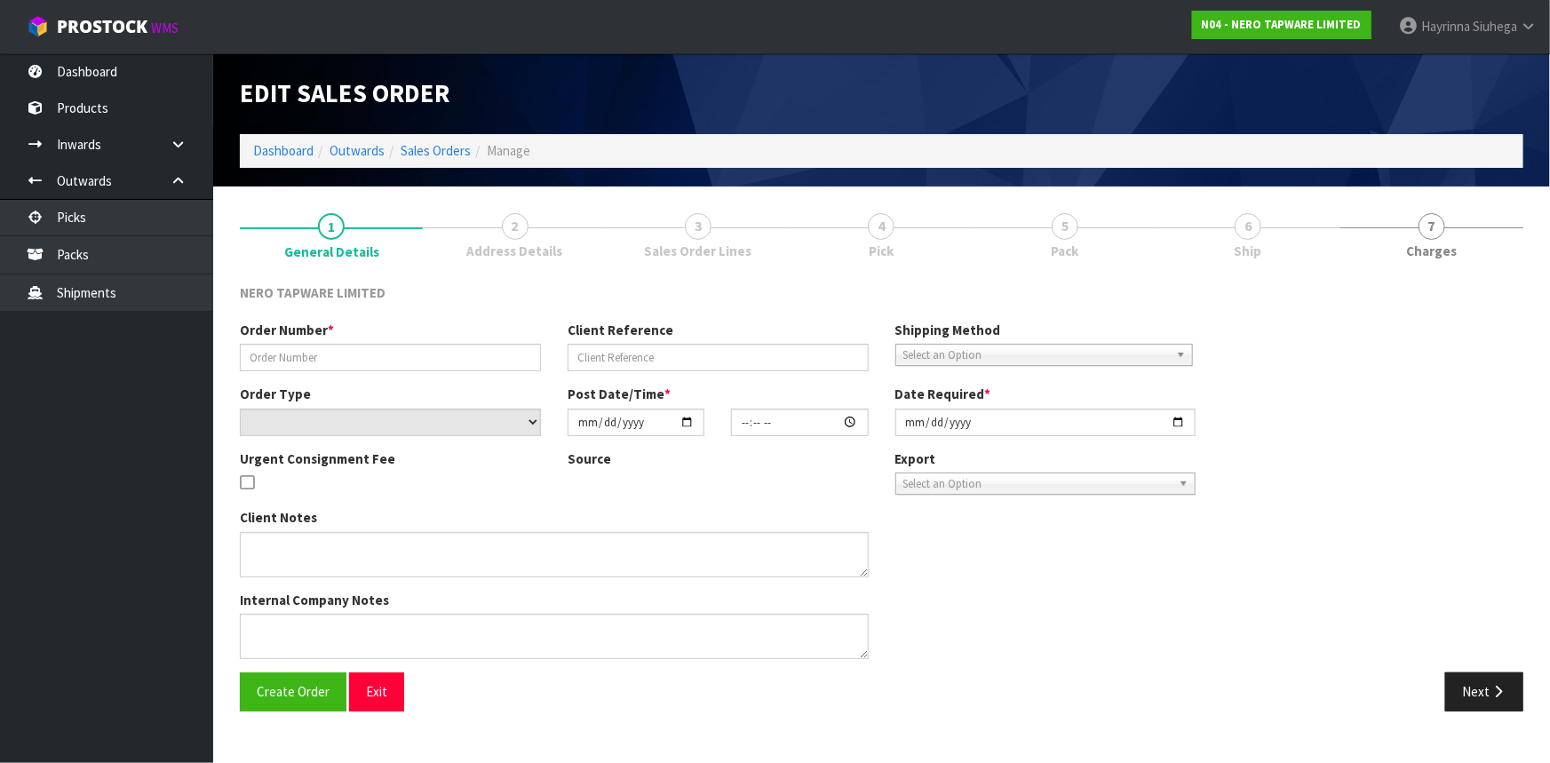
type input "SONZ0004110"
type input "2619356"
select select "number:0"
type input "[DATE]"
type input "15:15:09.000"
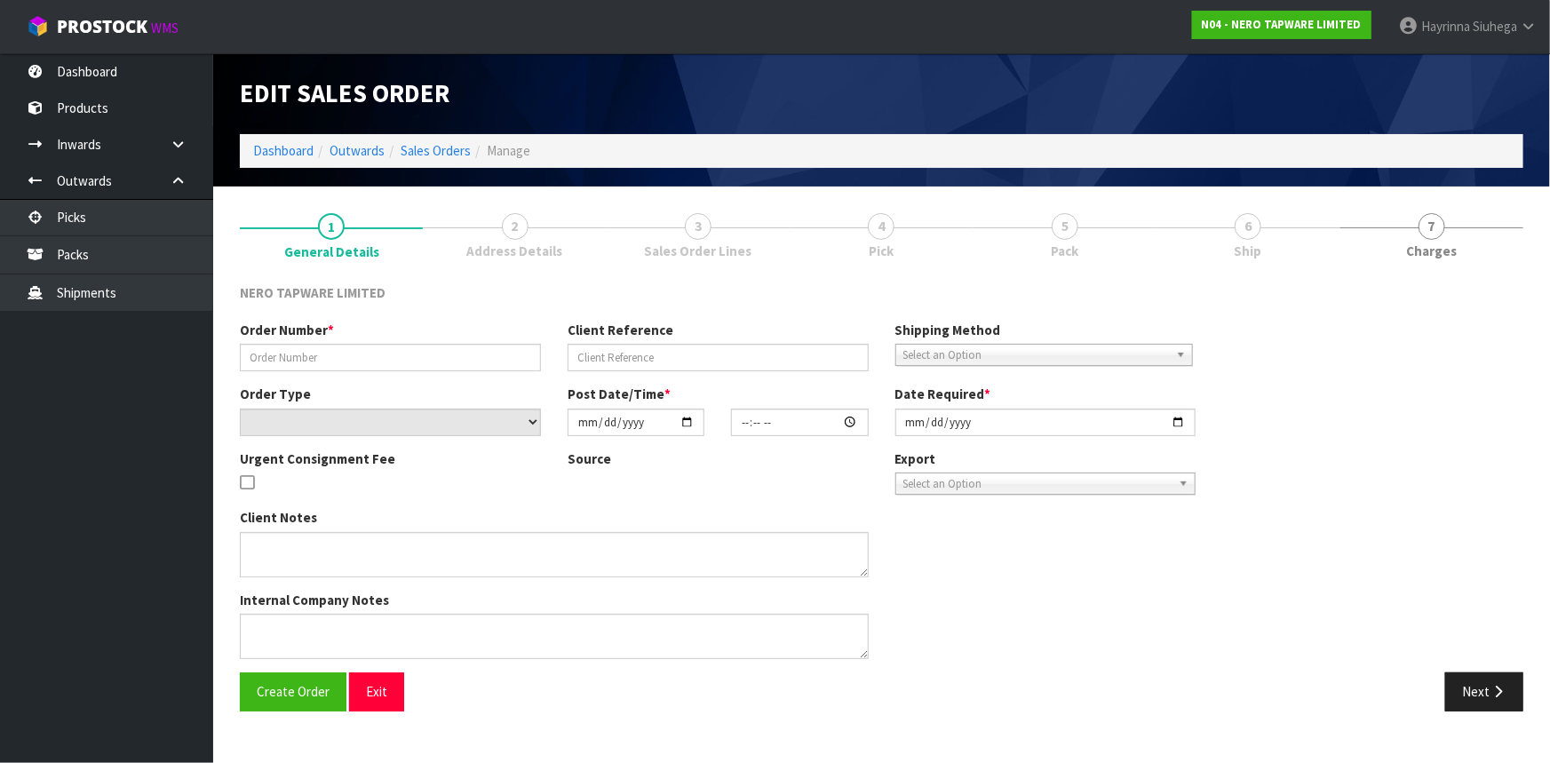
type input "[DATE]"
type textarea "customer pick up 09/10 if possible"
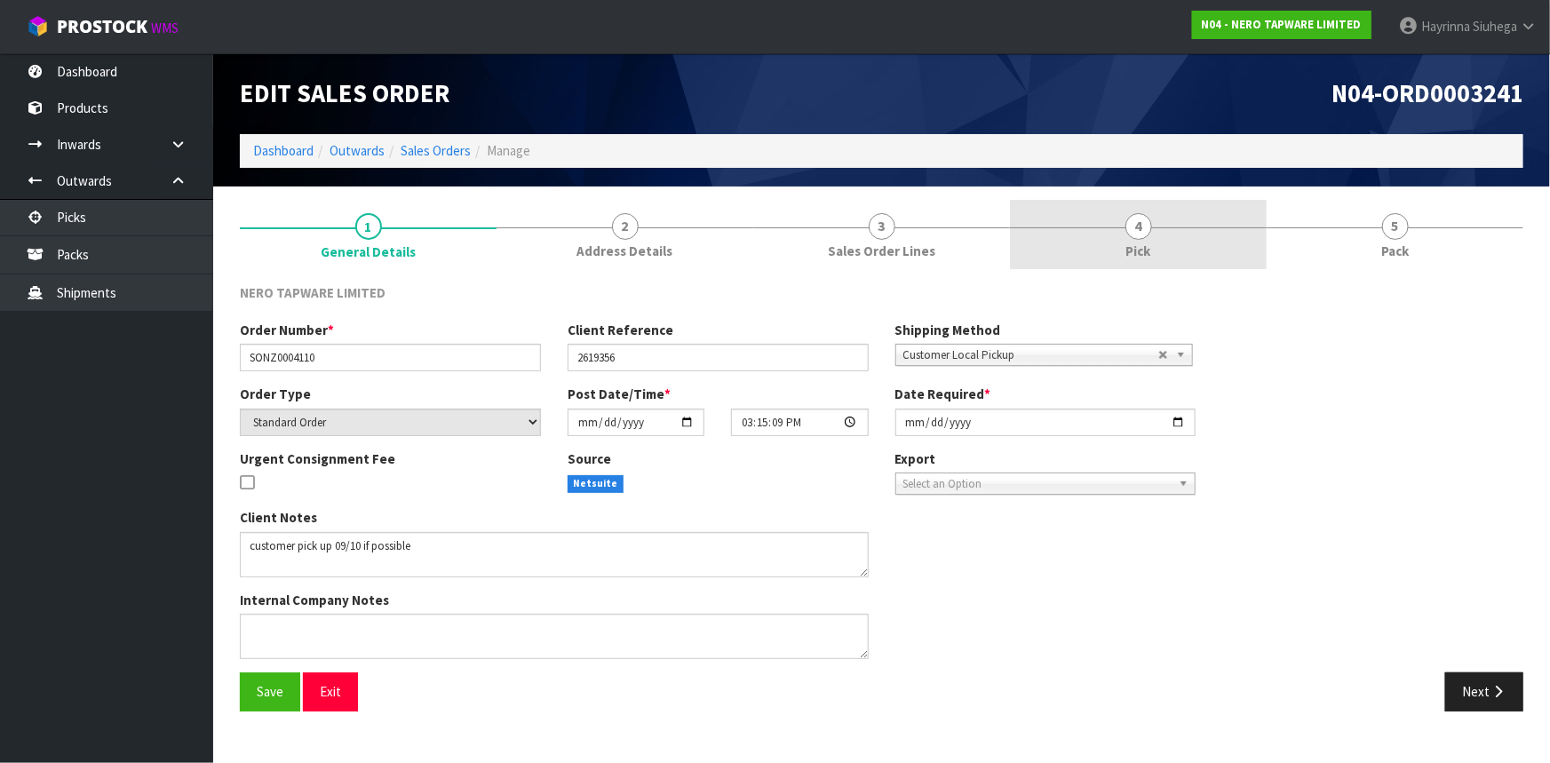
click at [1188, 238] on link "4 Pick" at bounding box center [1138, 235] width 257 height 70
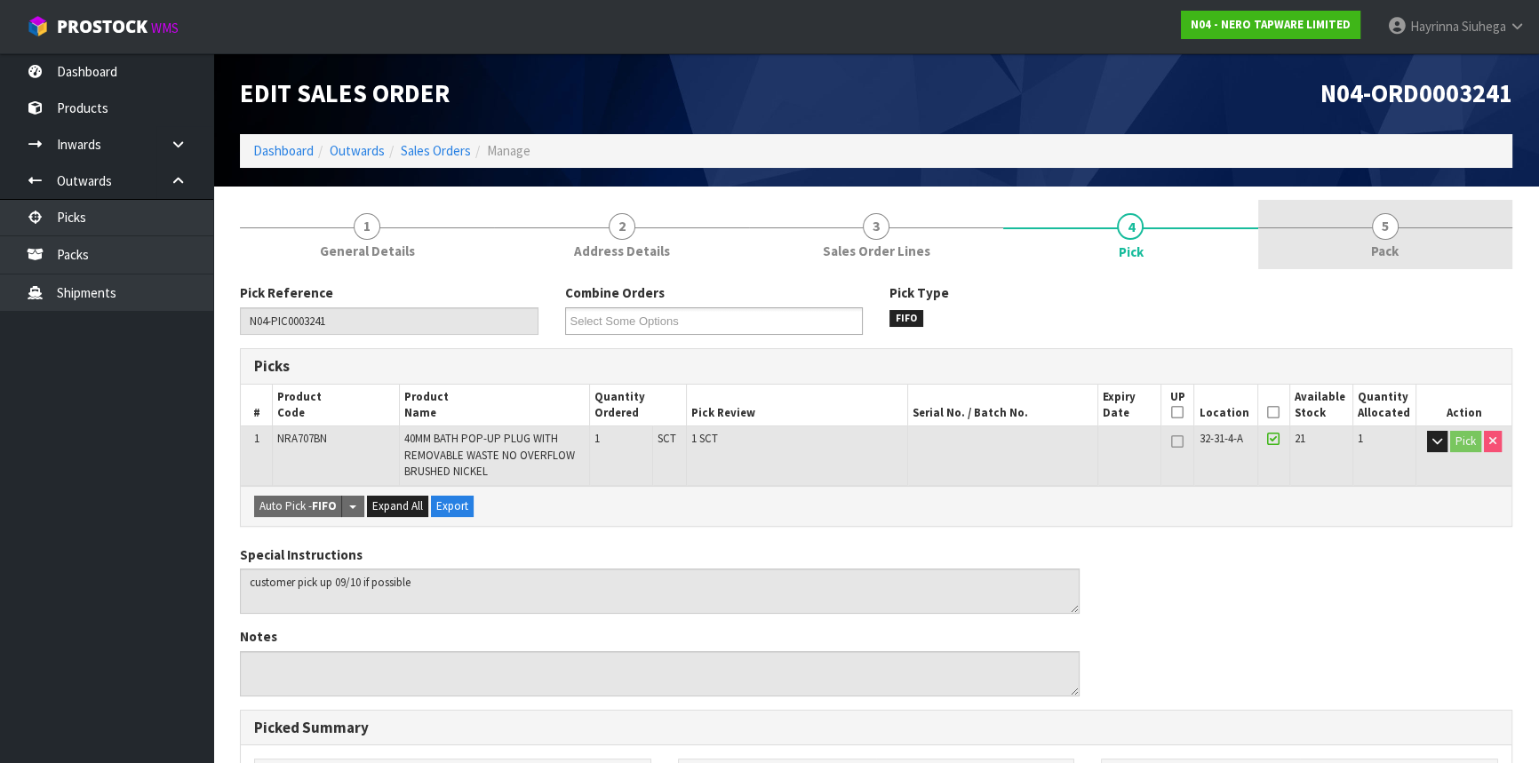
click at [1412, 234] on link "5 Pack" at bounding box center [1385, 235] width 254 height 70
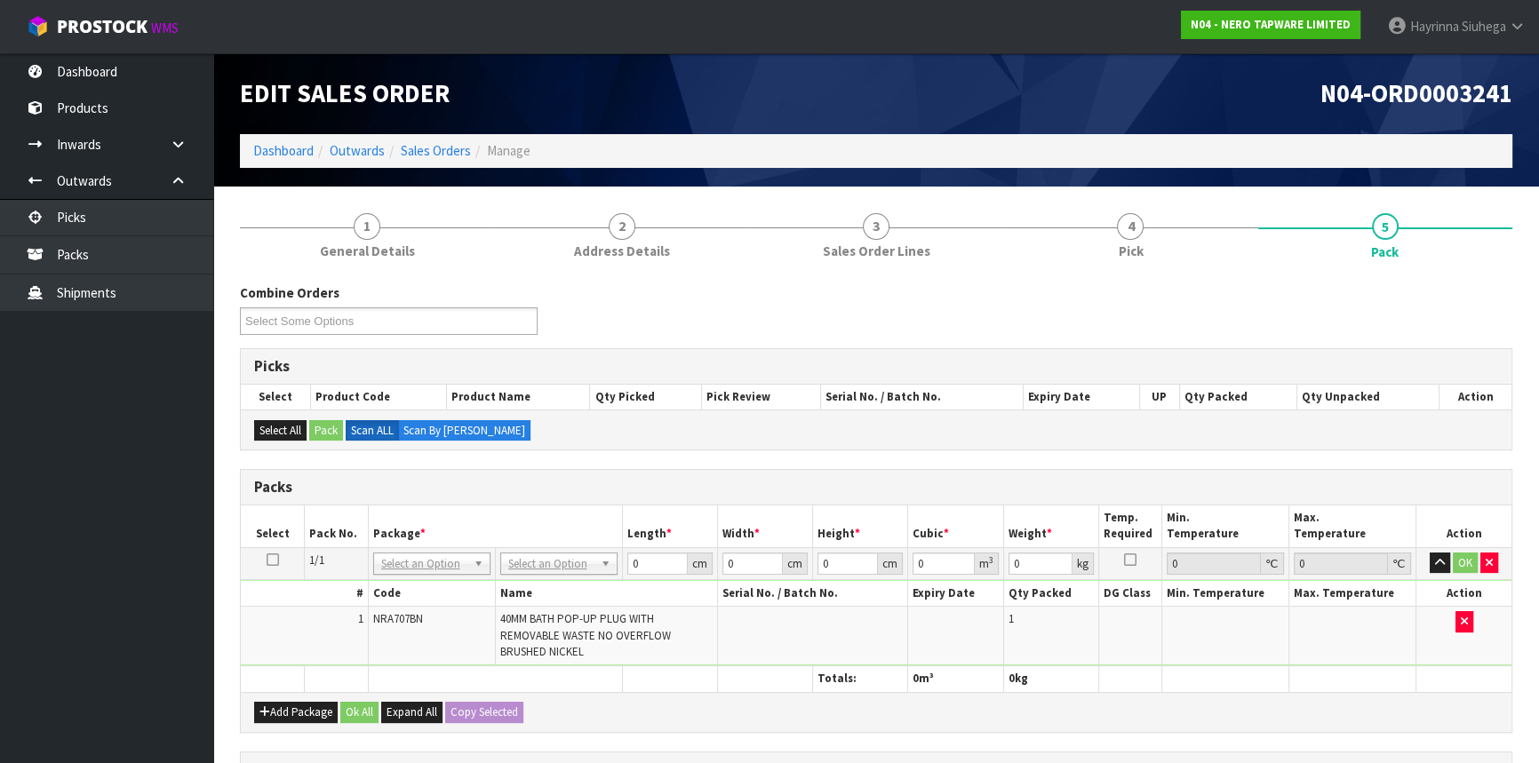
click at [526, 573] on td "No Packaging Cartons PLT GEN120 (1200 X 1000) PLT ONE WAY SKID CHEP HIRE PALLET…" at bounding box center [558, 563] width 127 height 32
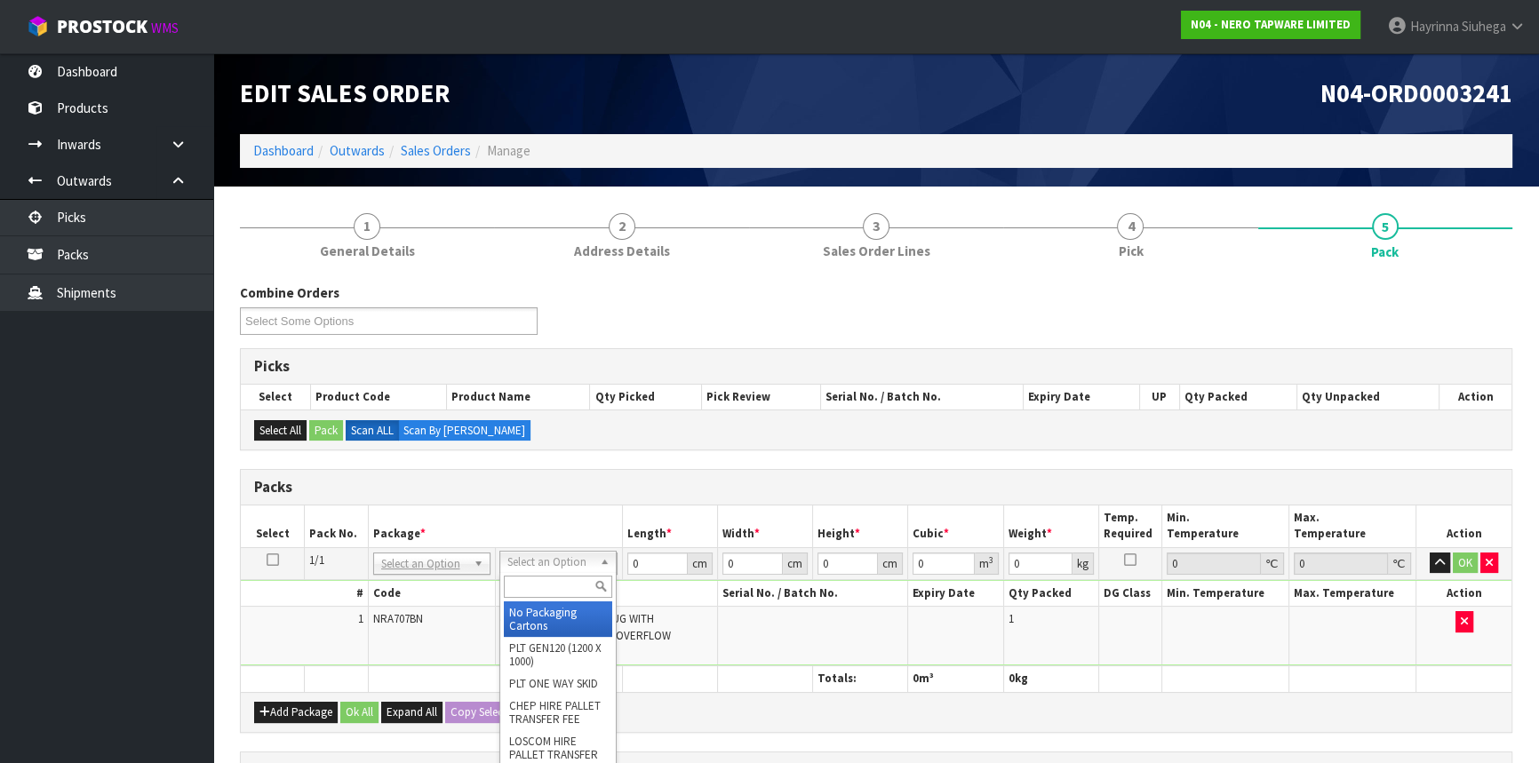
click at [537, 583] on input "text" at bounding box center [558, 587] width 108 height 22
type input "CTN00"
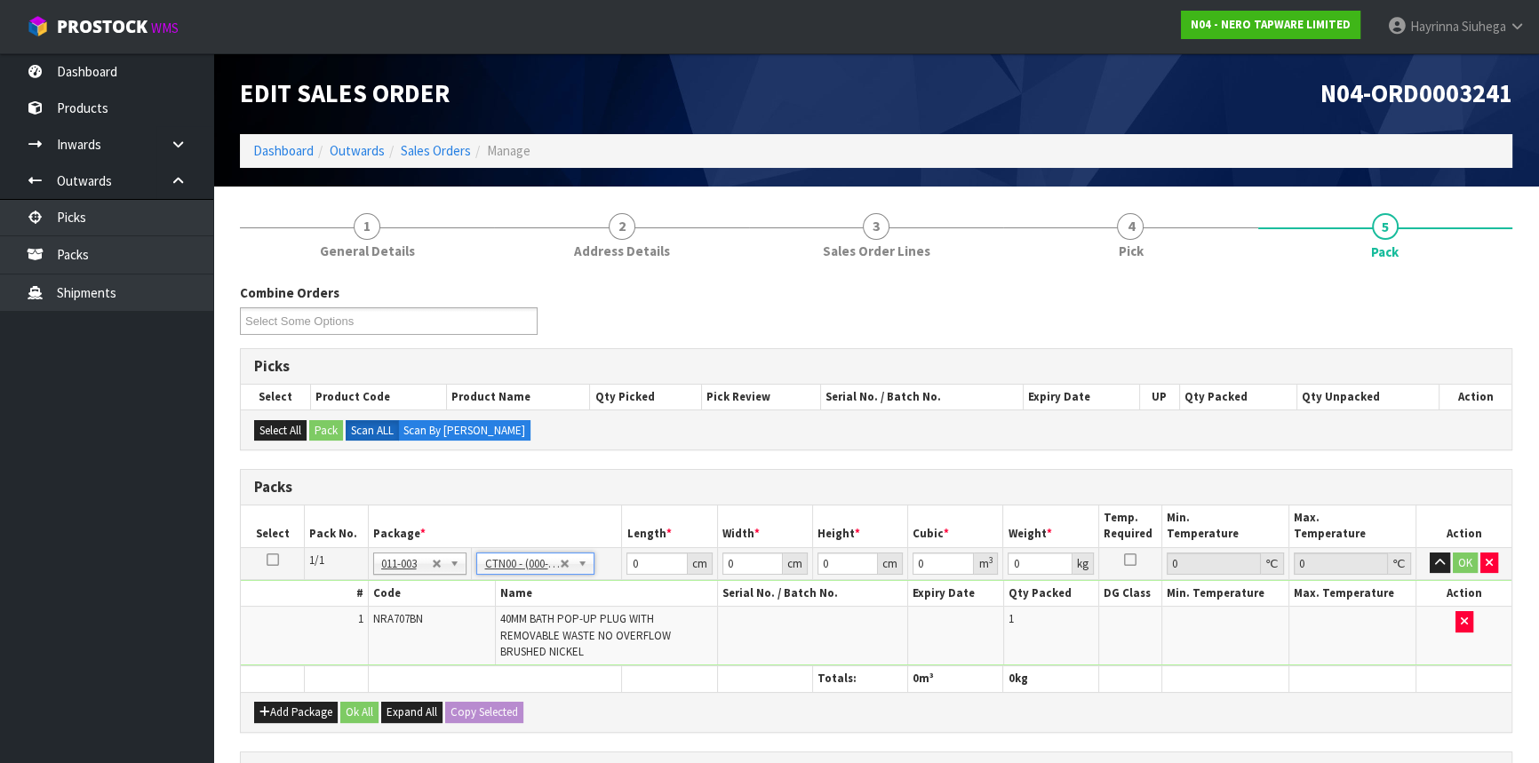
type input "15.4"
type input "14.2"
type input "10.2"
type input "0.002231"
type input "0.52"
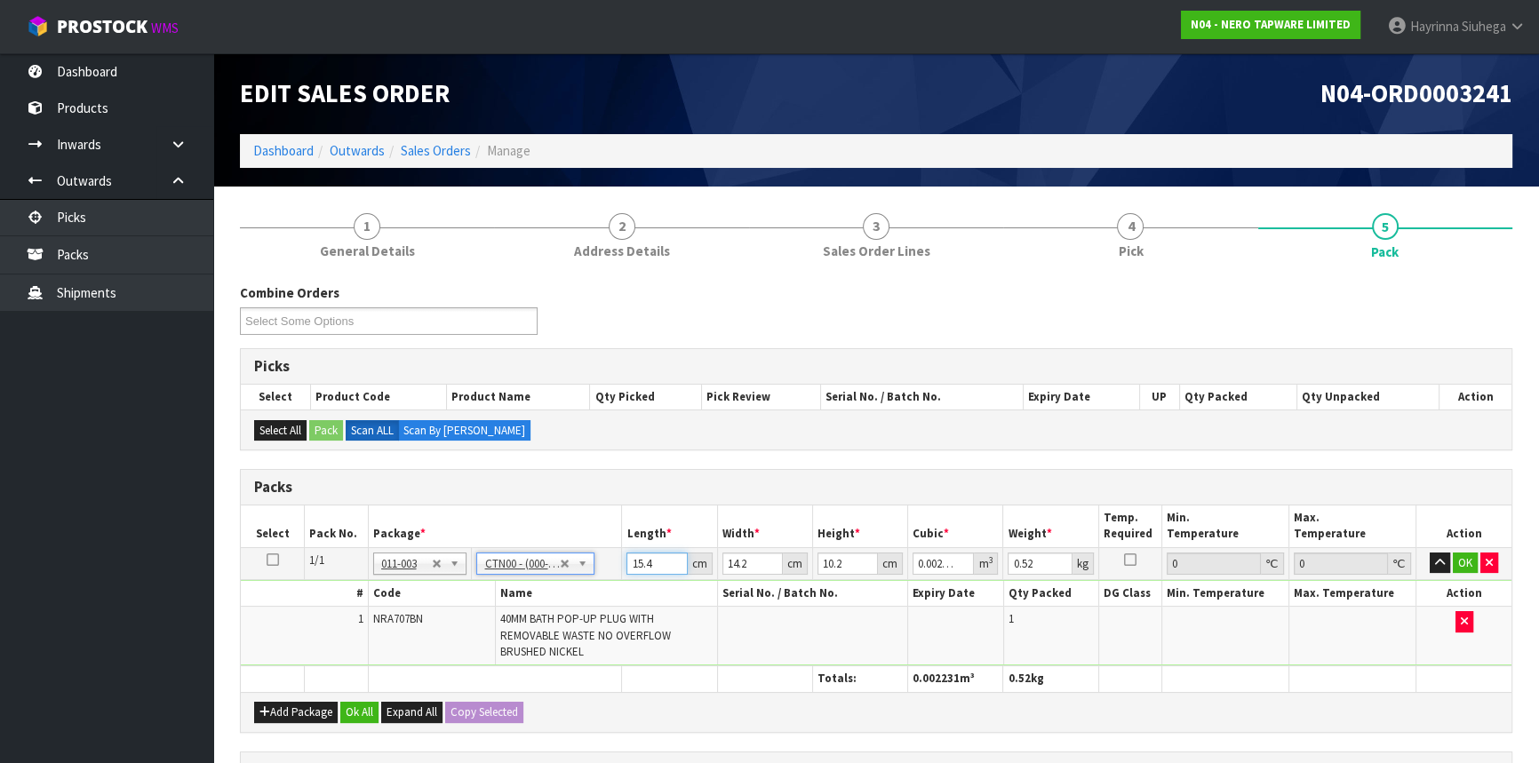
click at [632, 564] on input "15.4" at bounding box center [656, 564] width 60 height 22
drag, startPoint x: 632, startPoint y: 564, endPoint x: 642, endPoint y: 561, distance: 11.0
click at [642, 561] on input "15.4" at bounding box center [656, 564] width 60 height 22
type input "1"
type input "0.000145"
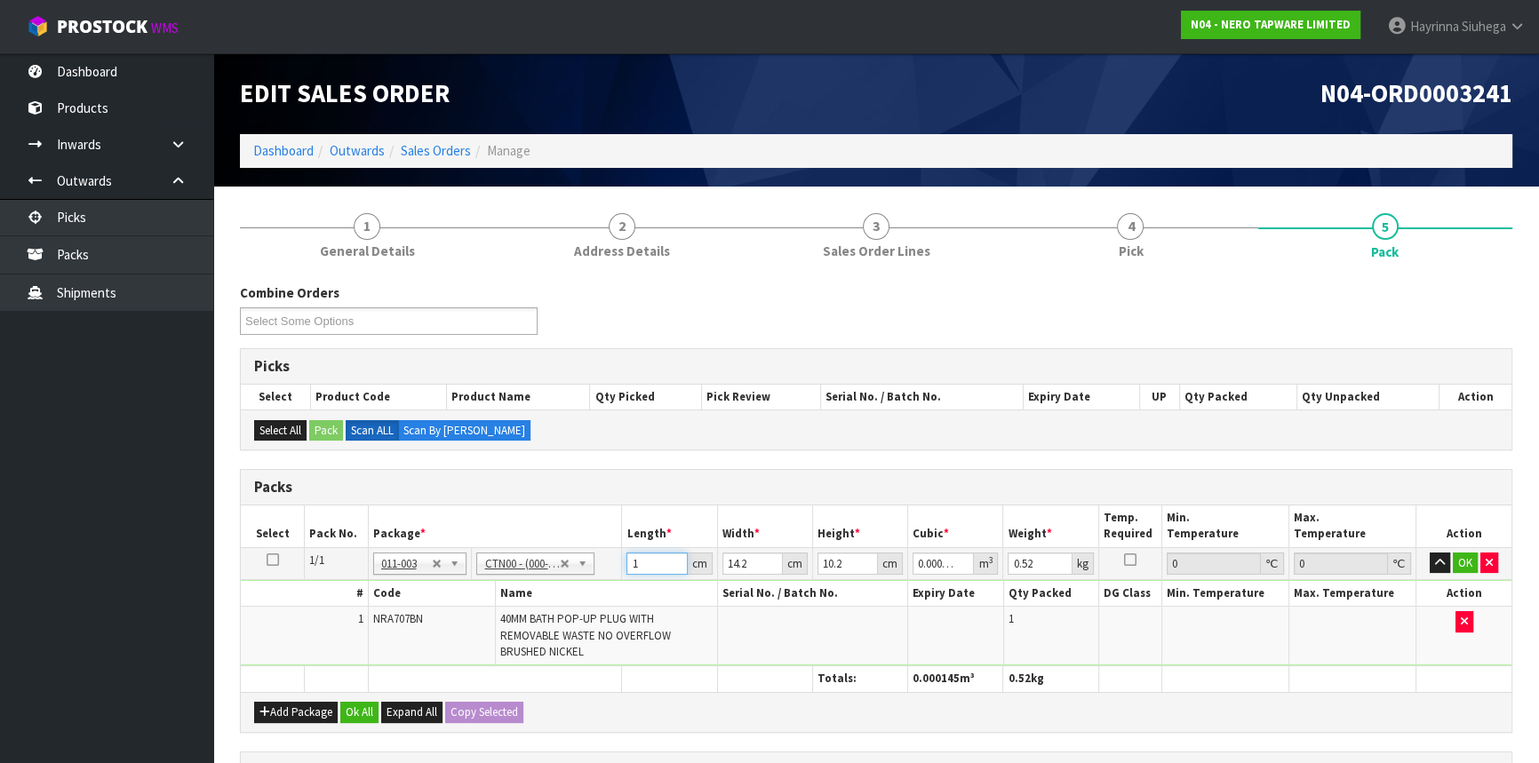
type input "16"
type input "0.002317"
type input "16"
type input "1"
type input "0.000163"
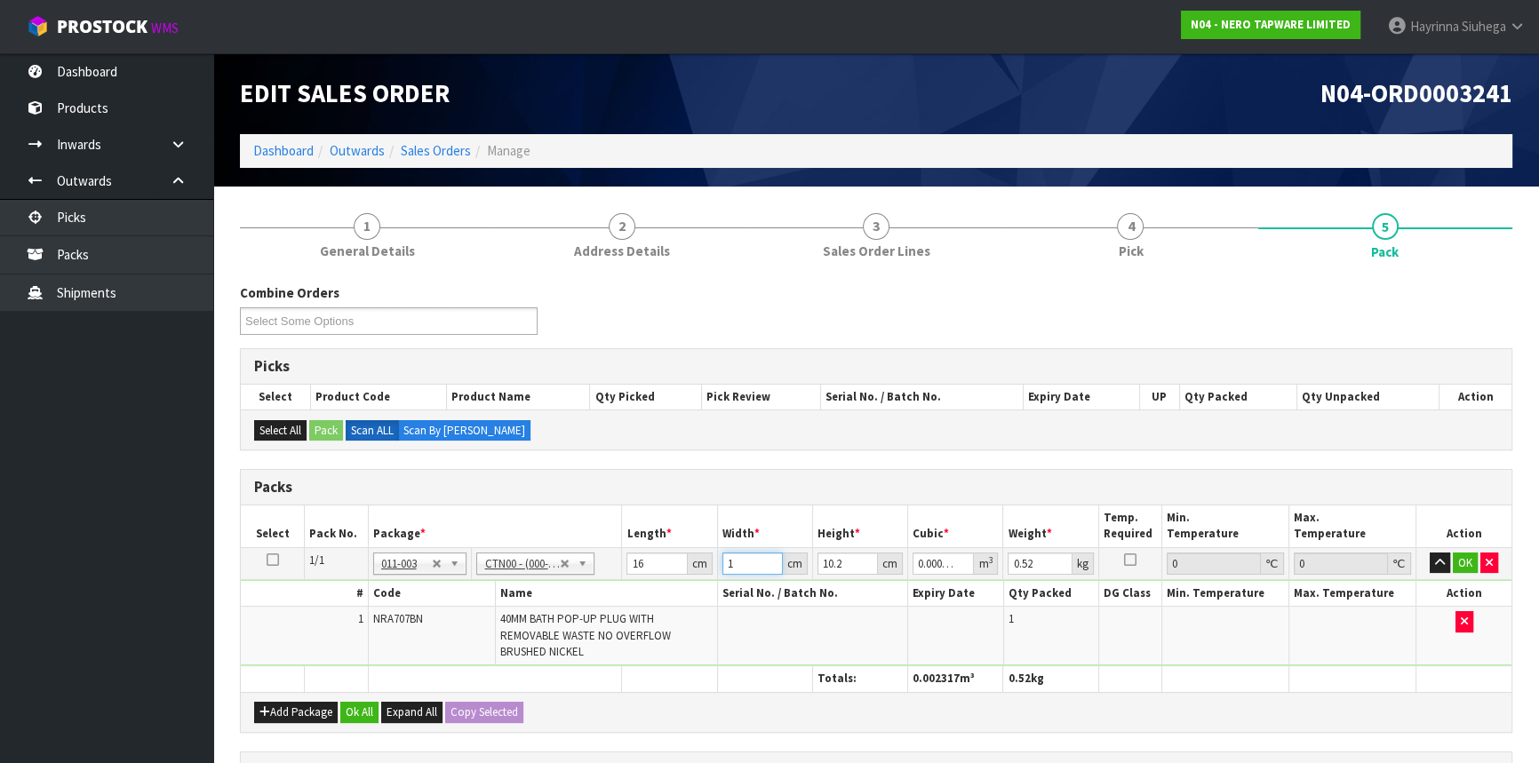
type input "16"
type input "0.002611"
type input "16"
type input "1"
type input "0.000256"
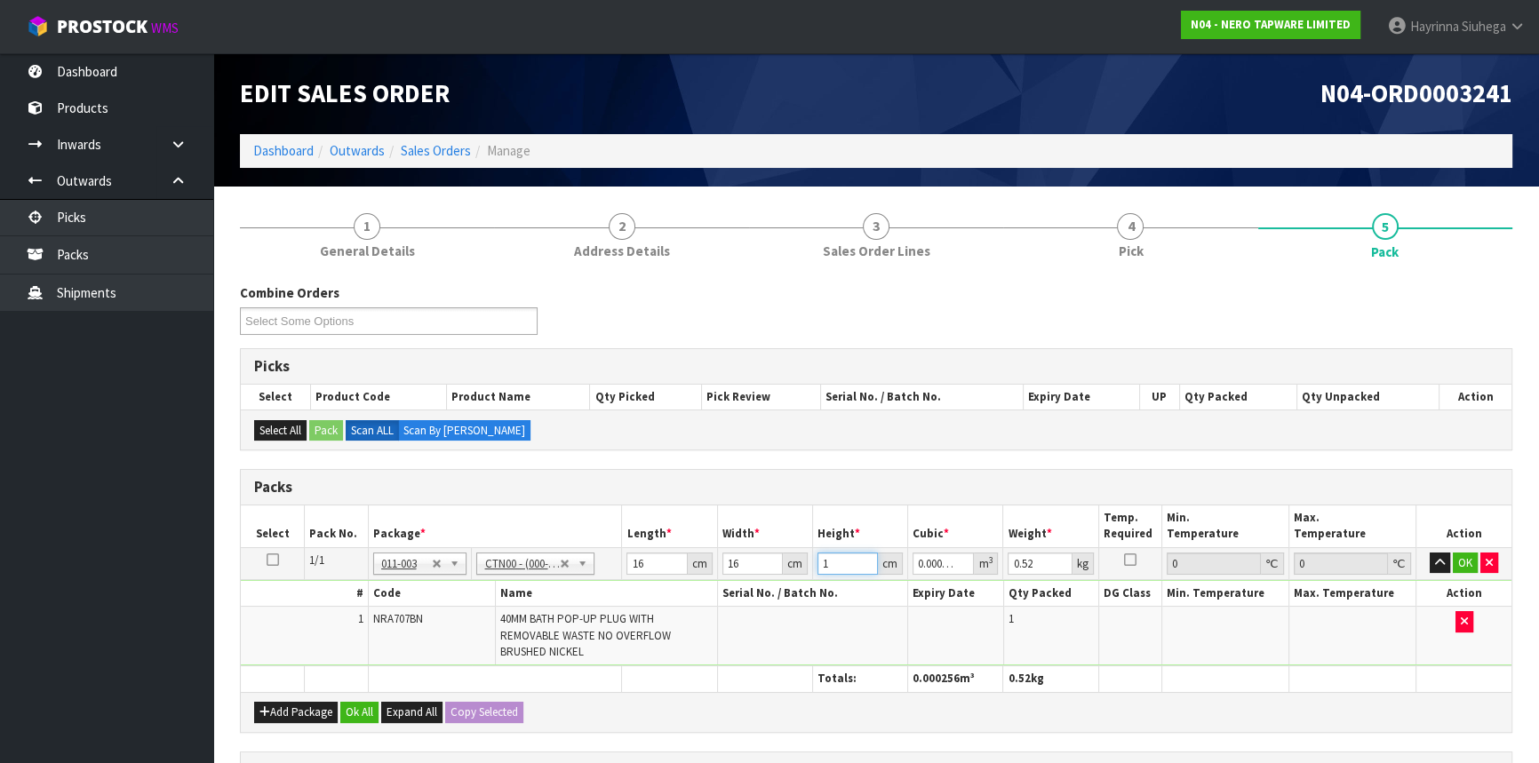
type input "11"
type input "0.002816"
type input "11"
type input "1"
click button "OK" at bounding box center [1464, 563] width 25 height 21
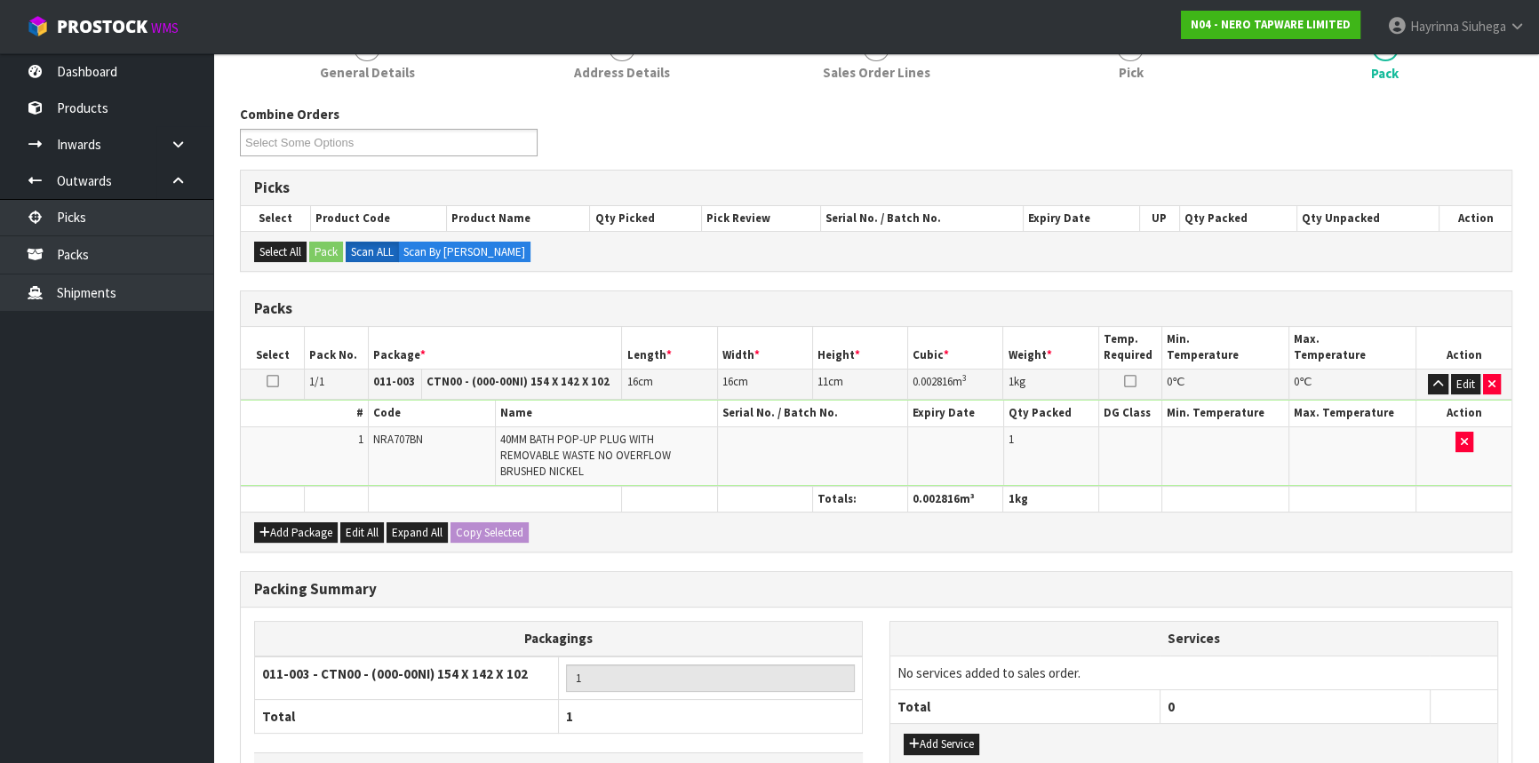
scroll to position [302, 0]
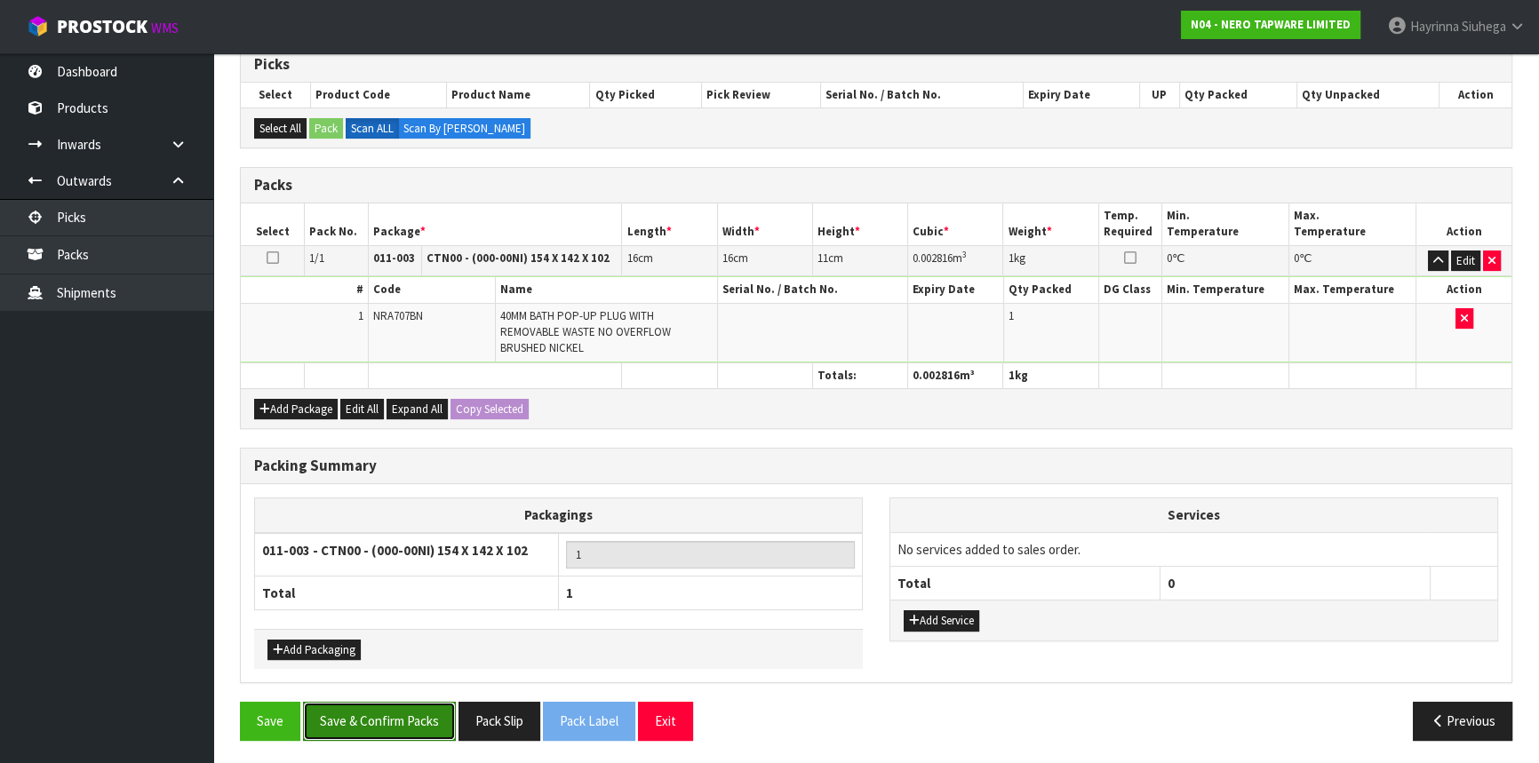
click at [394, 728] on button "Save & Confirm Packs" at bounding box center [379, 721] width 153 height 38
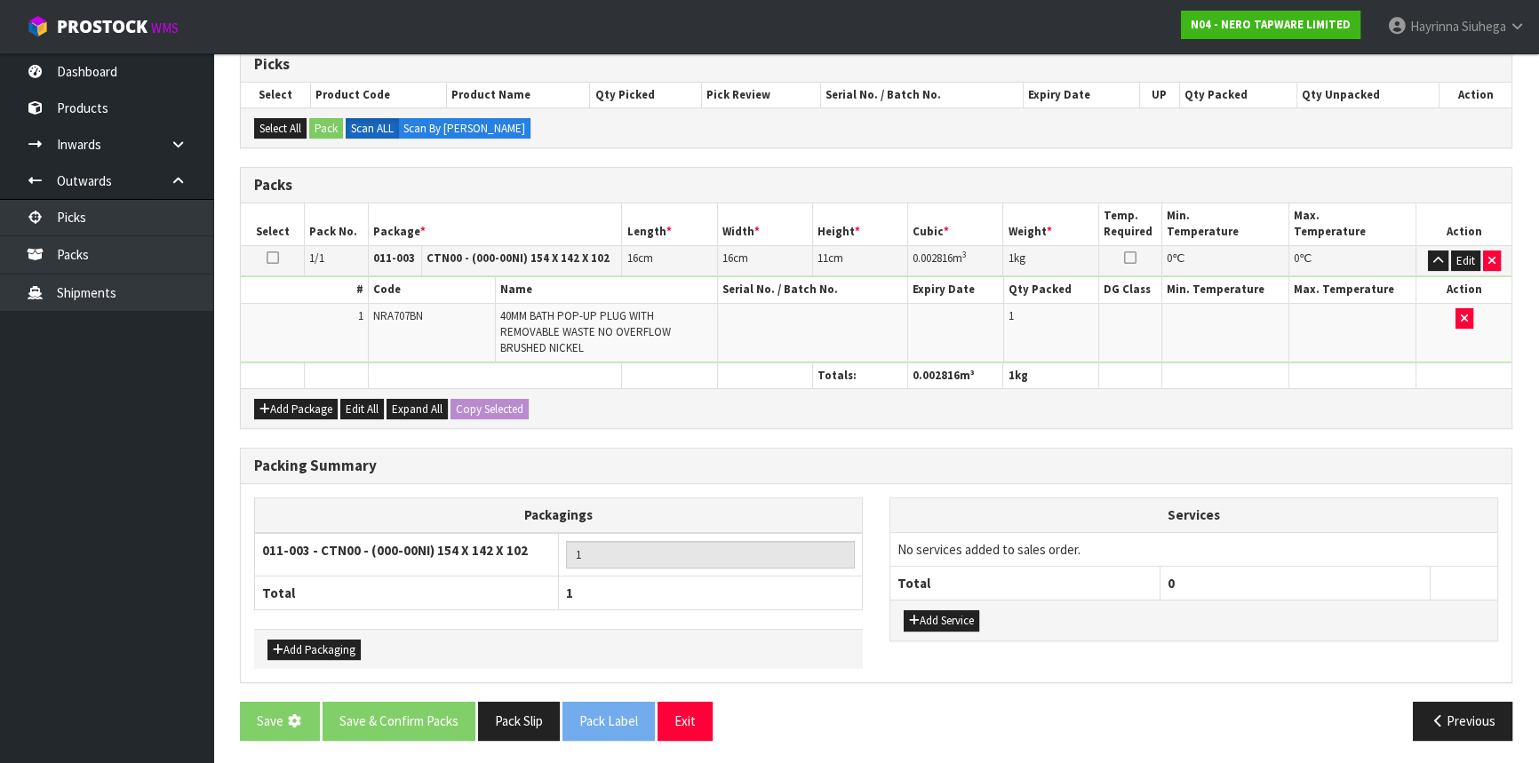
scroll to position [0, 0]
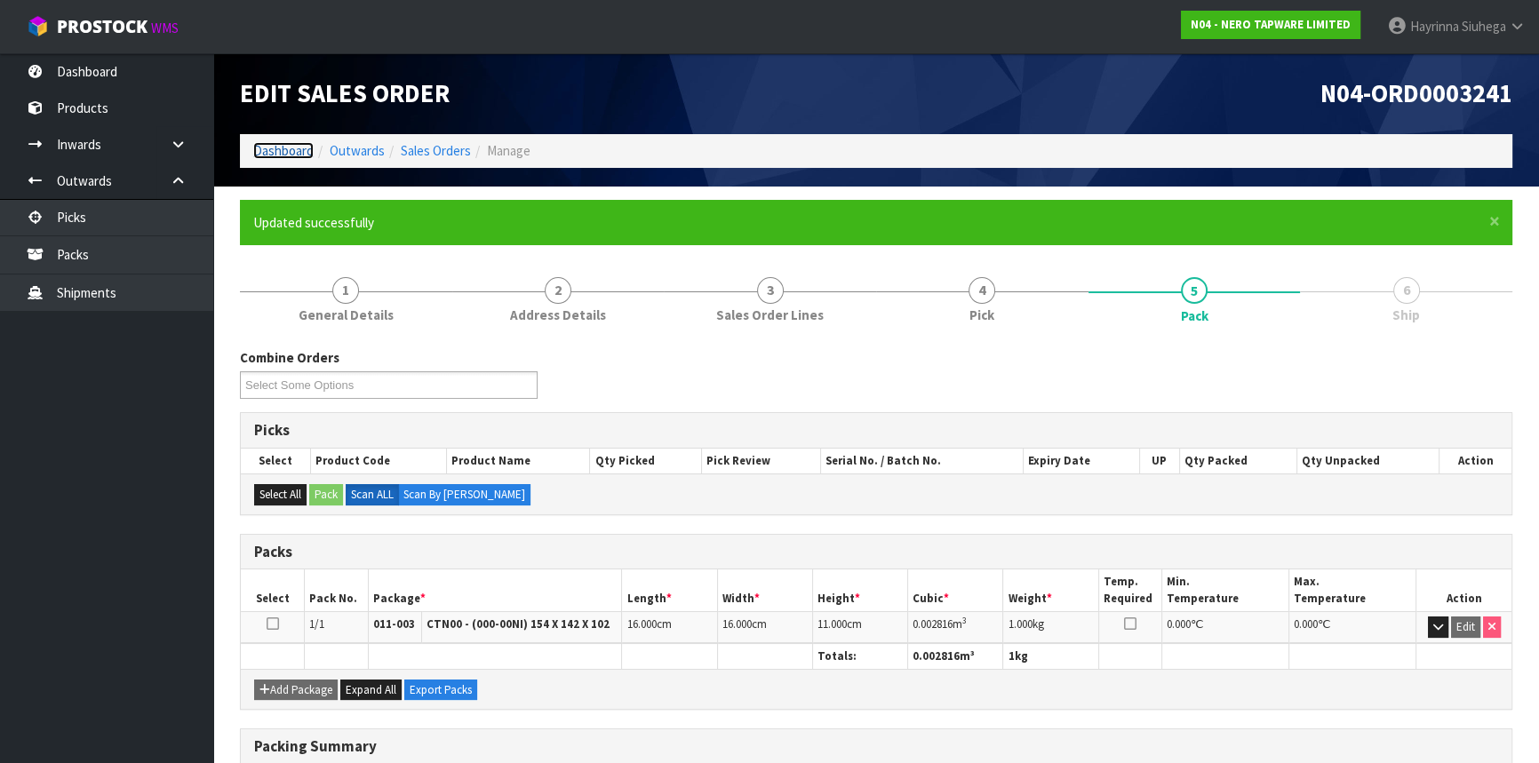
click at [292, 157] on link "Dashboard" at bounding box center [283, 150] width 60 height 17
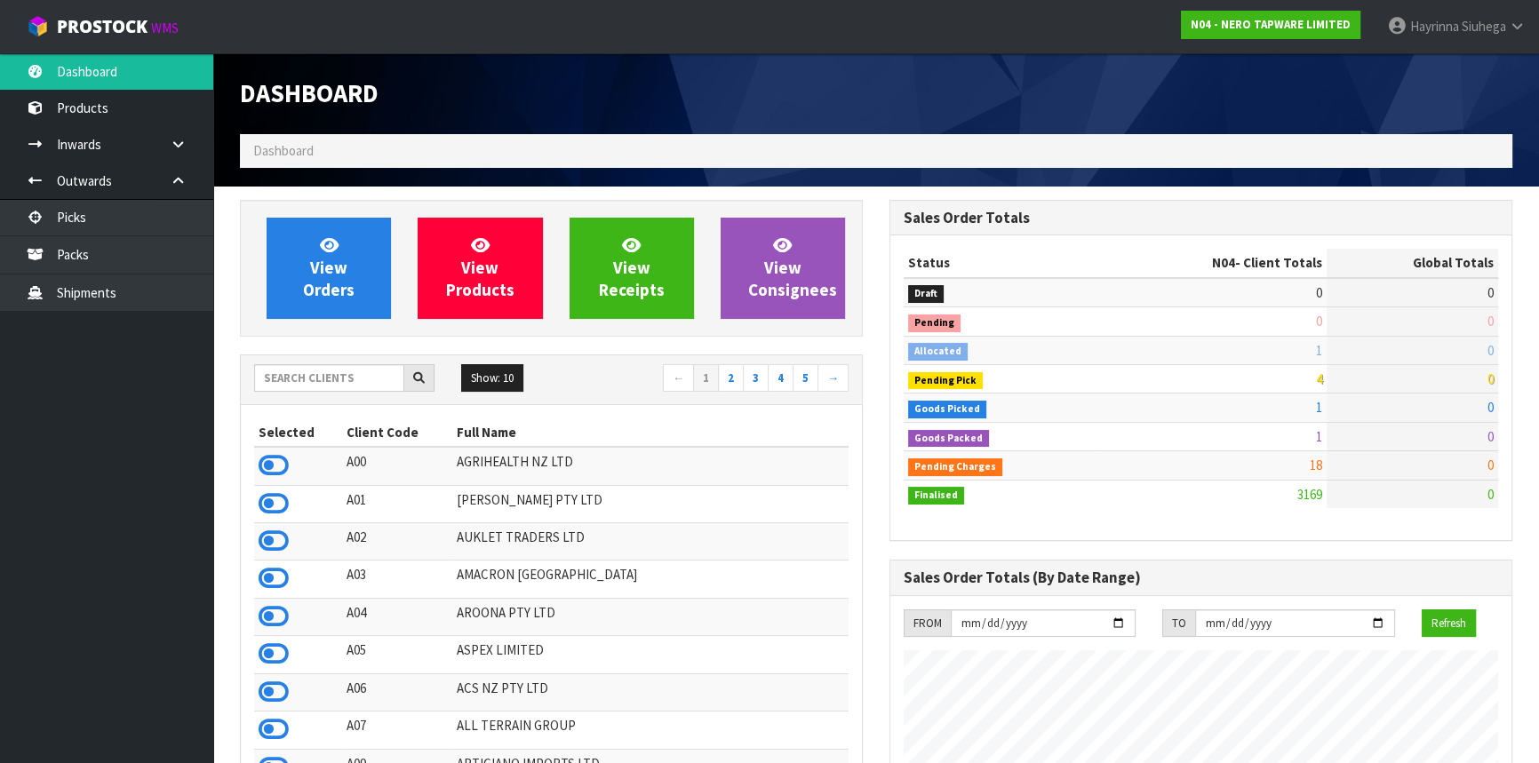
scroll to position [1419, 648]
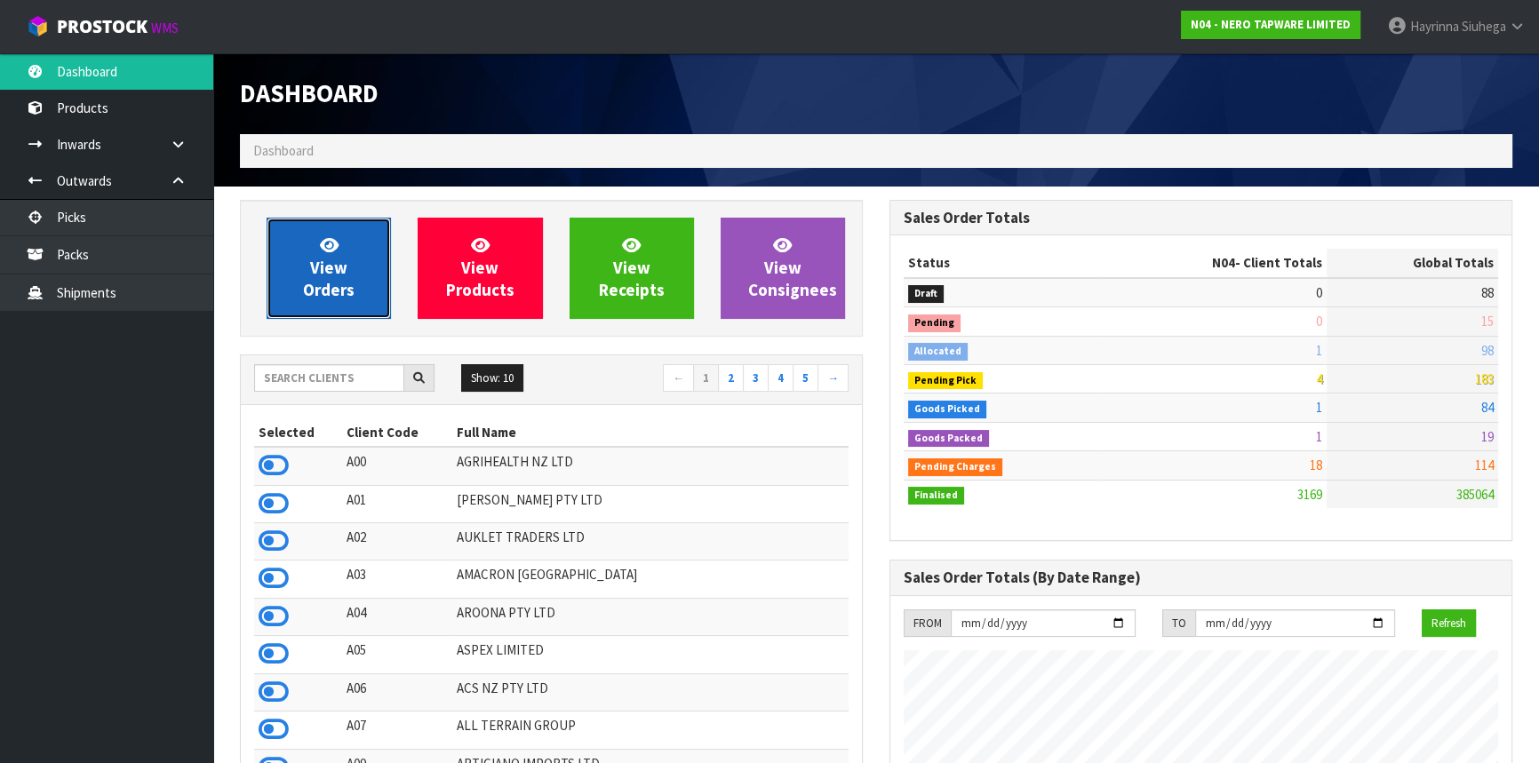
click at [362, 276] on link "View Orders" at bounding box center [329, 268] width 124 height 101
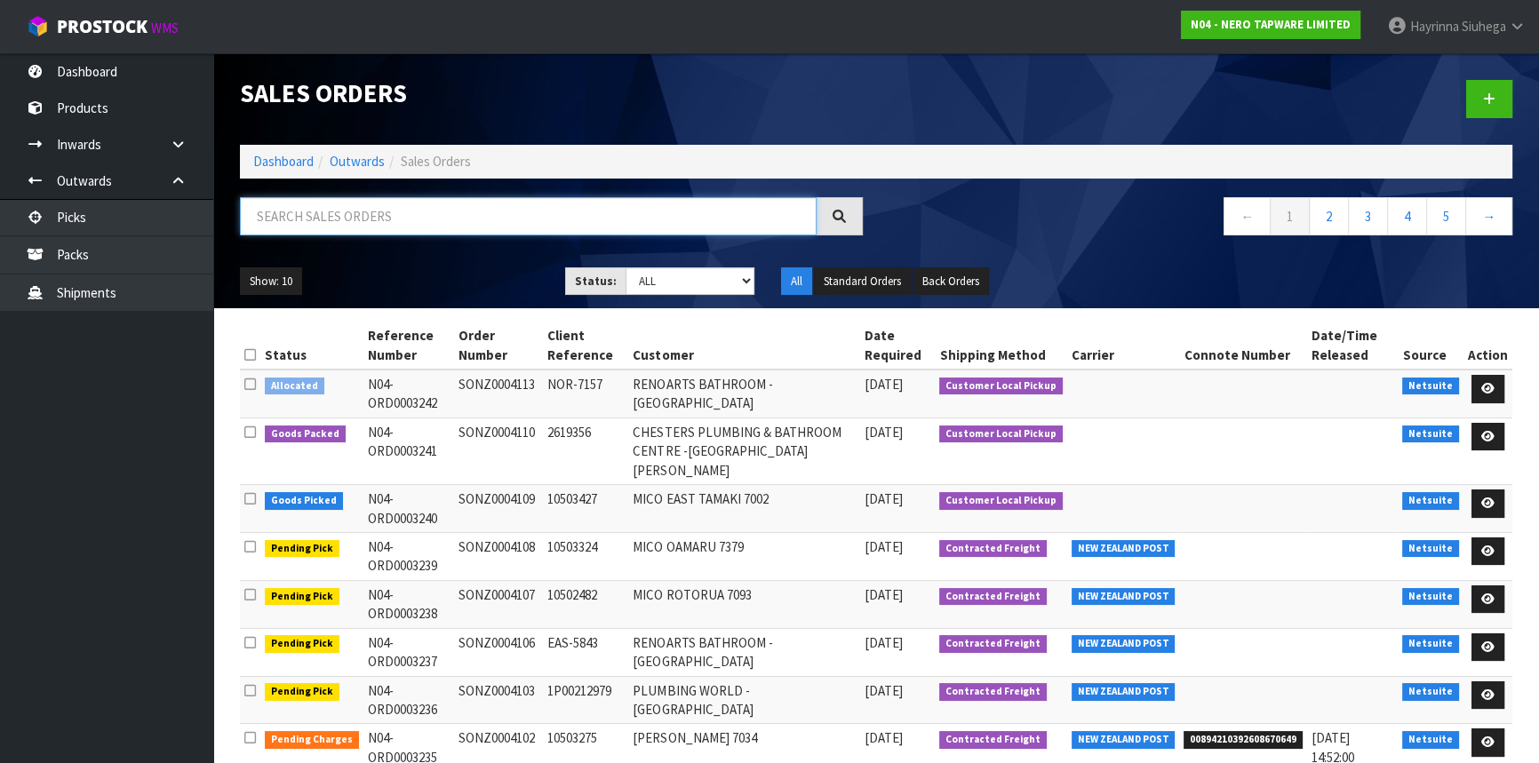
click at [452, 218] on input "text" at bounding box center [528, 216] width 577 height 38
type input "JOB-0416925"
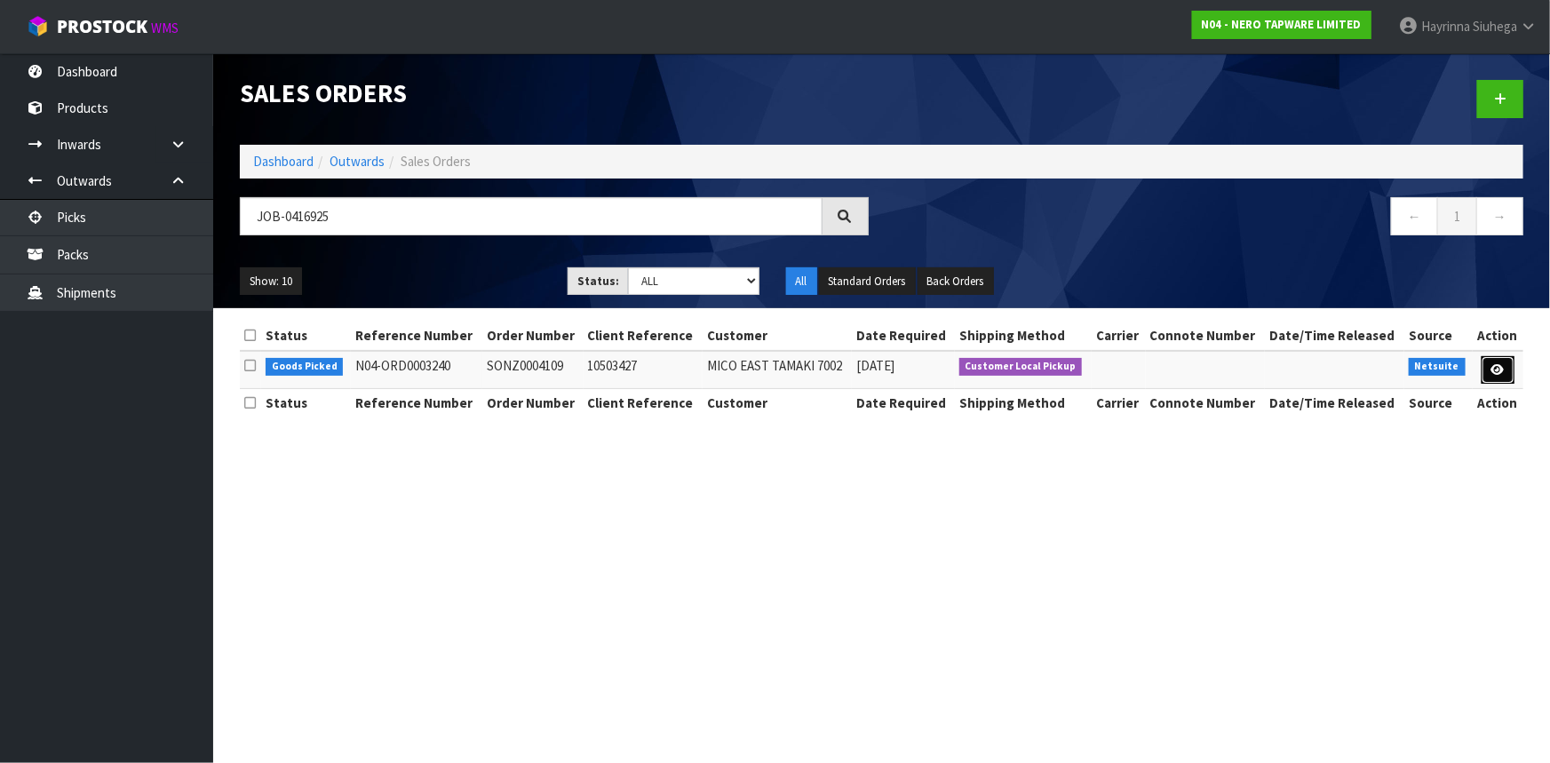
click at [1501, 372] on icon at bounding box center [1498, 370] width 13 height 12
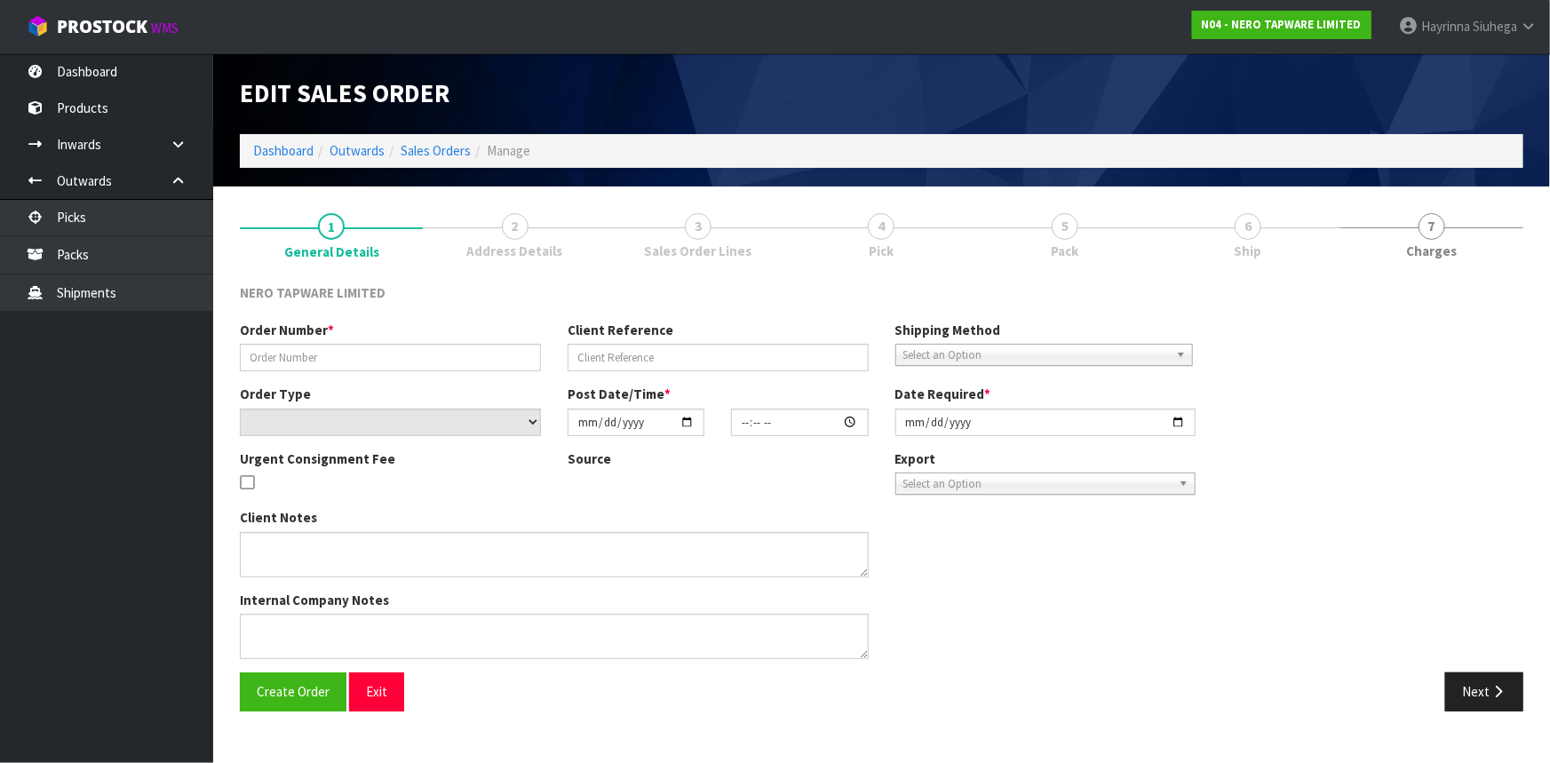
type input "SONZ0004109"
type input "10503427"
select select "number:0"
type input "[DATE]"
type input "15:15:06.000"
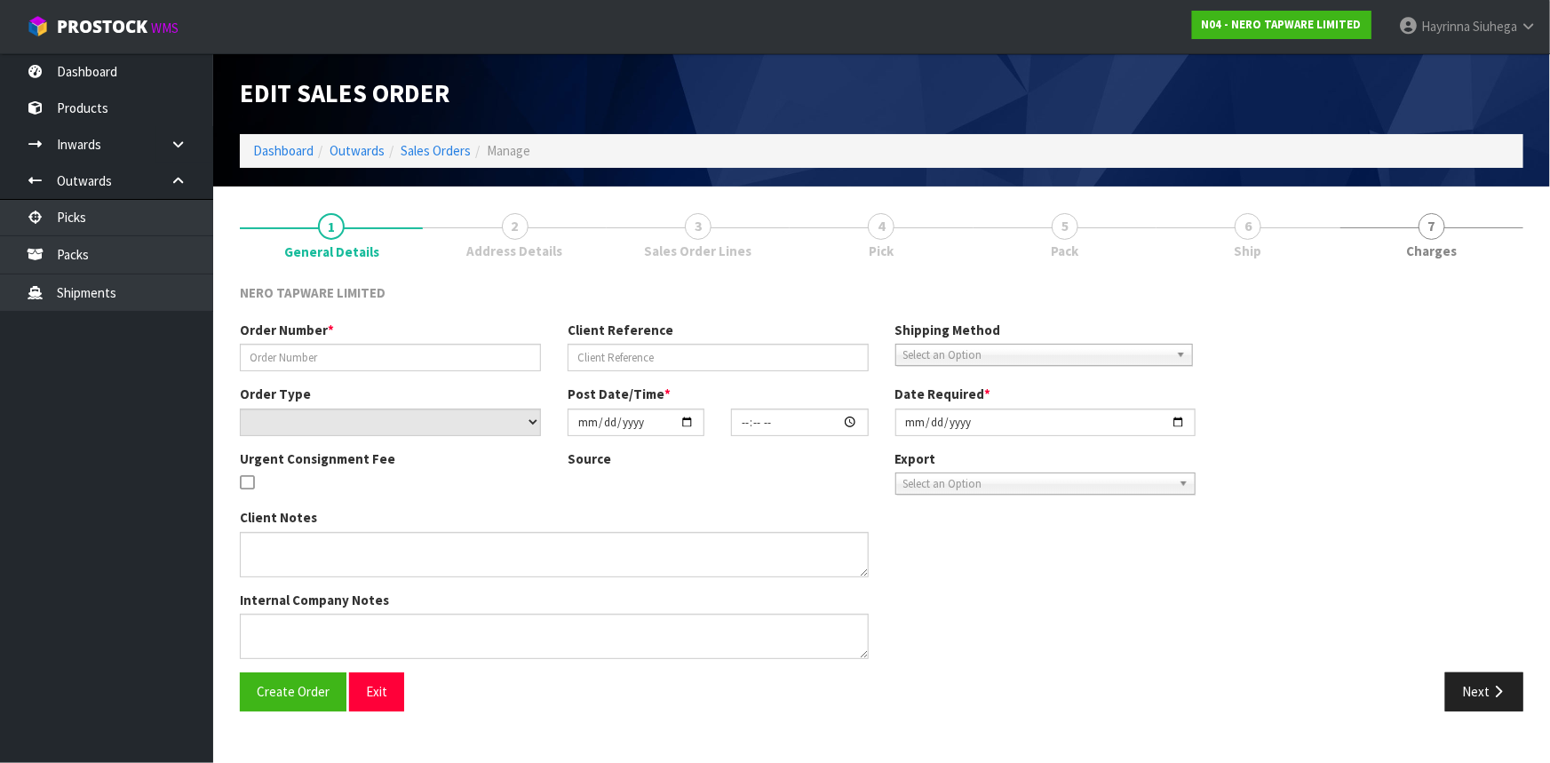
type input "[DATE]"
type textarea "ORDER TO PICKUP [DATE]"
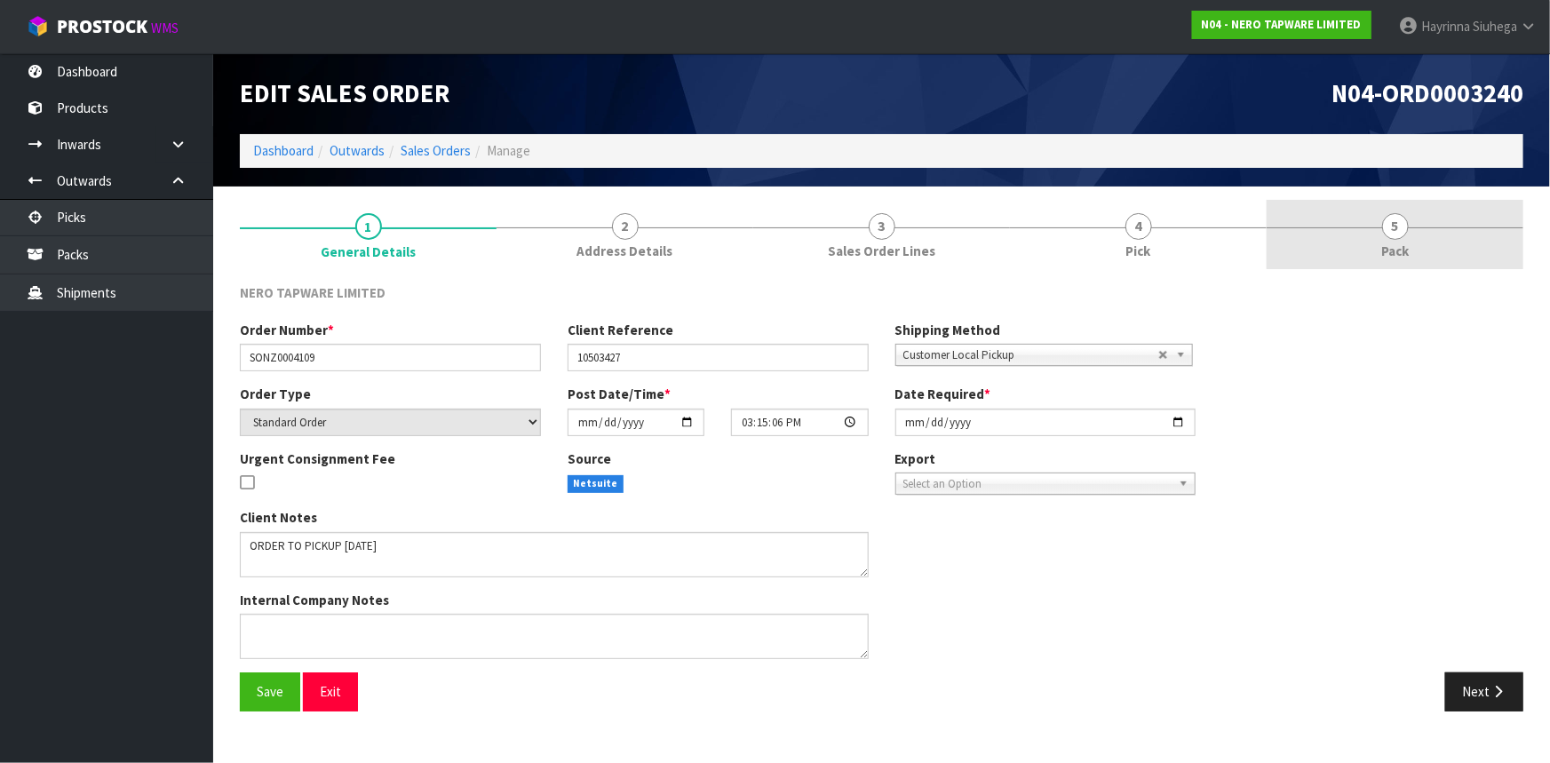
drag, startPoint x: 1192, startPoint y: 236, endPoint x: 1366, endPoint y: 213, distance: 175.6
click at [1194, 235] on link "4 Pick" at bounding box center [1138, 235] width 257 height 70
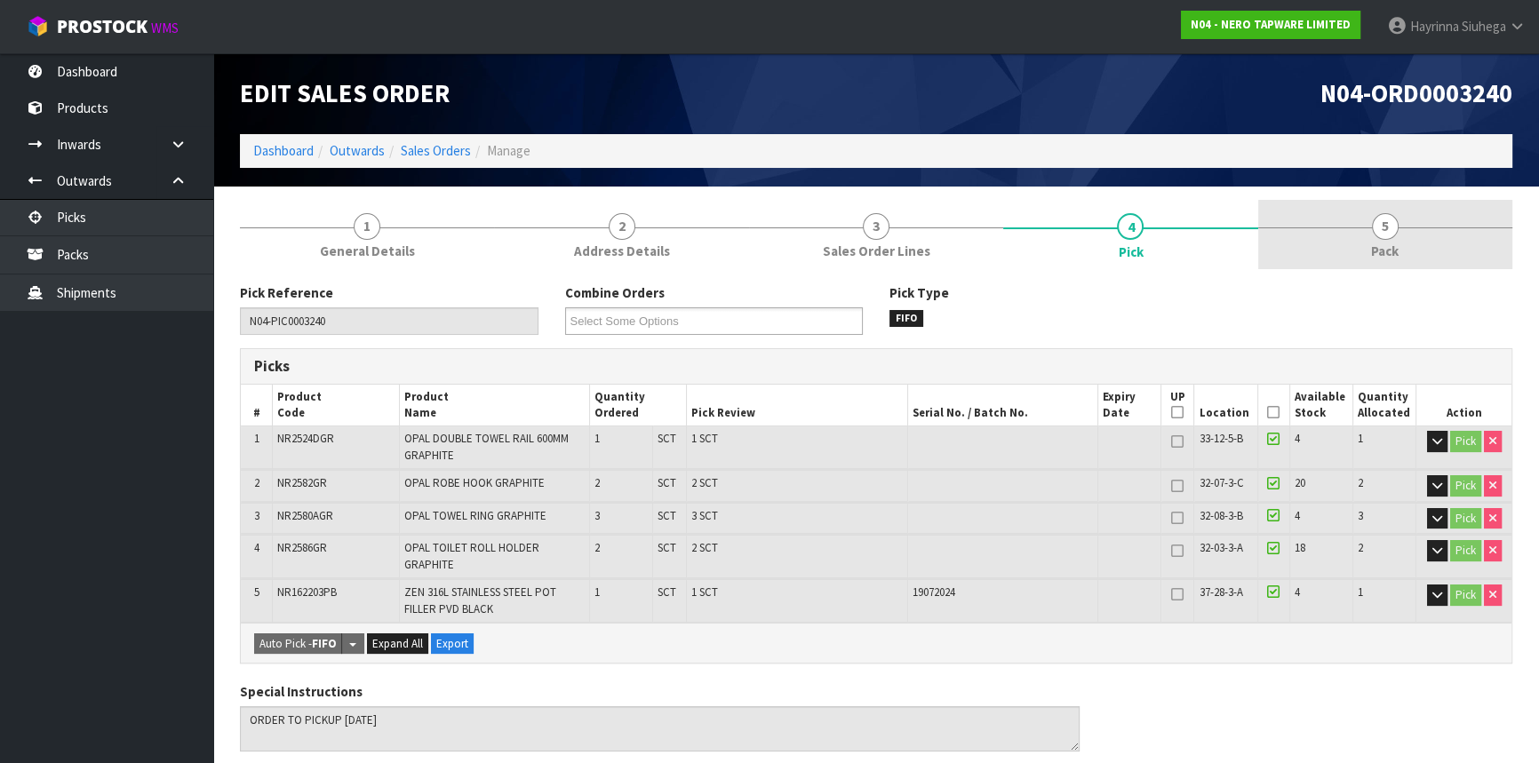
click at [1393, 216] on link "5 Pack" at bounding box center [1385, 235] width 254 height 70
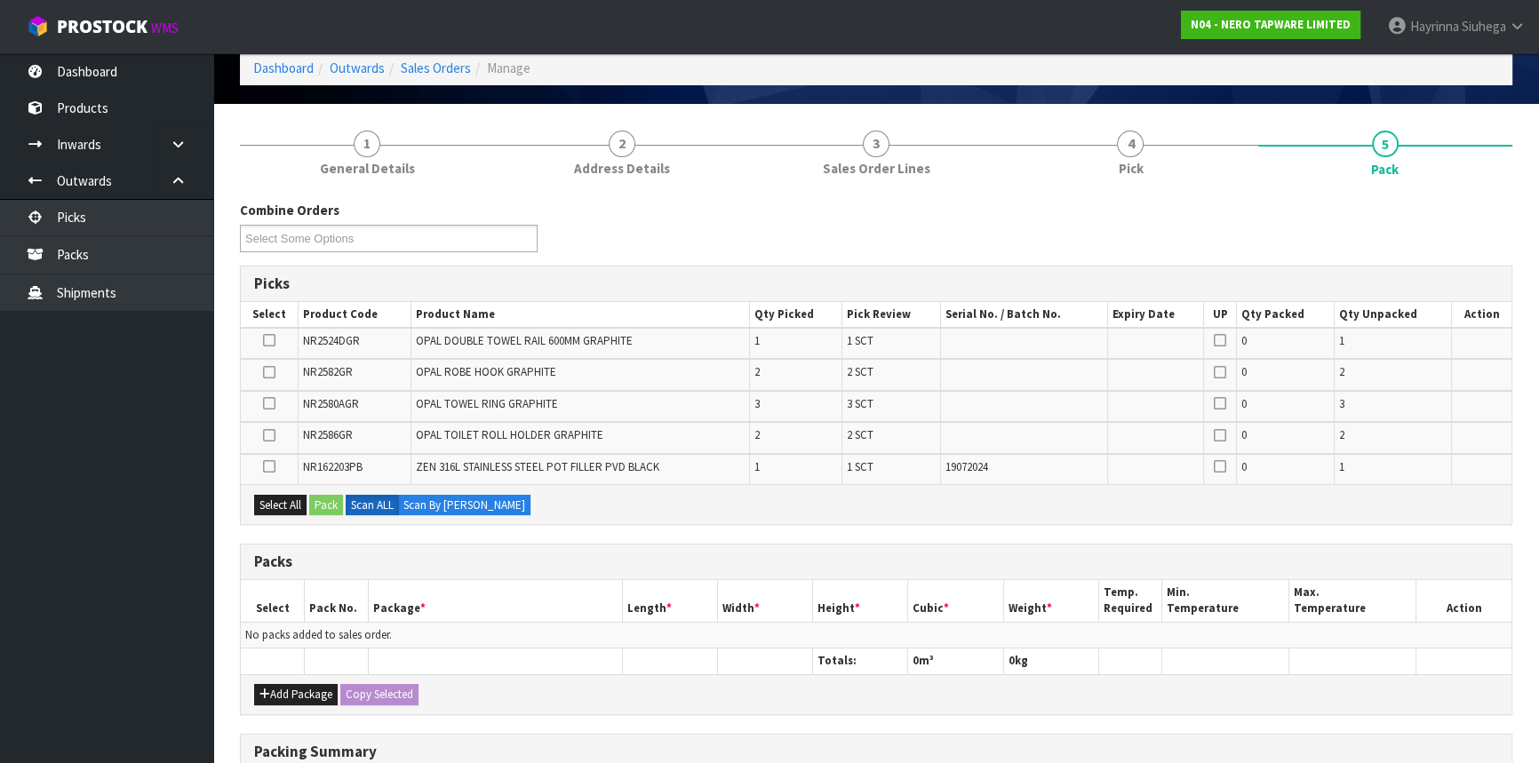
scroll to position [161, 0]
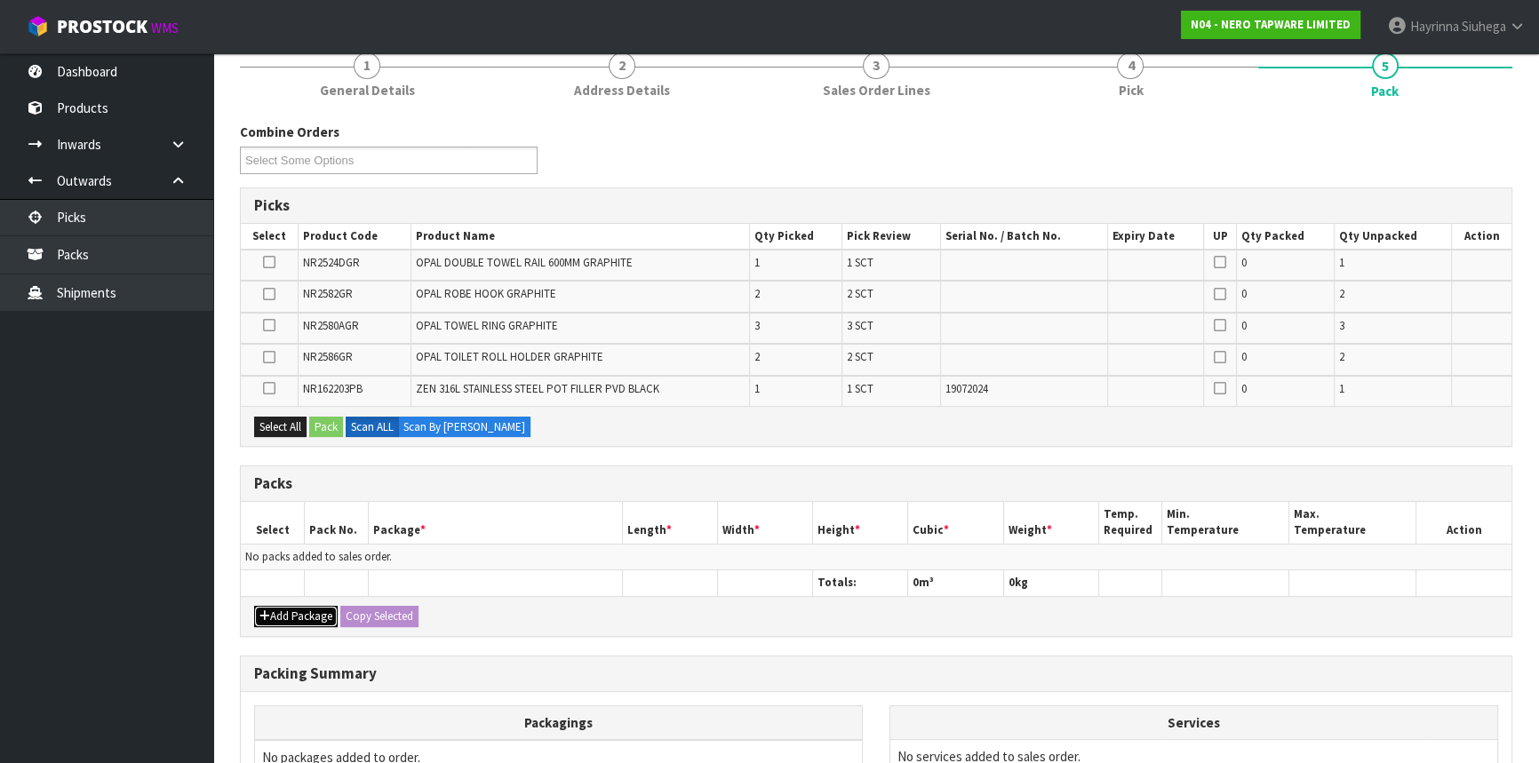
click at [322, 611] on button "Add Package" at bounding box center [296, 616] width 84 height 21
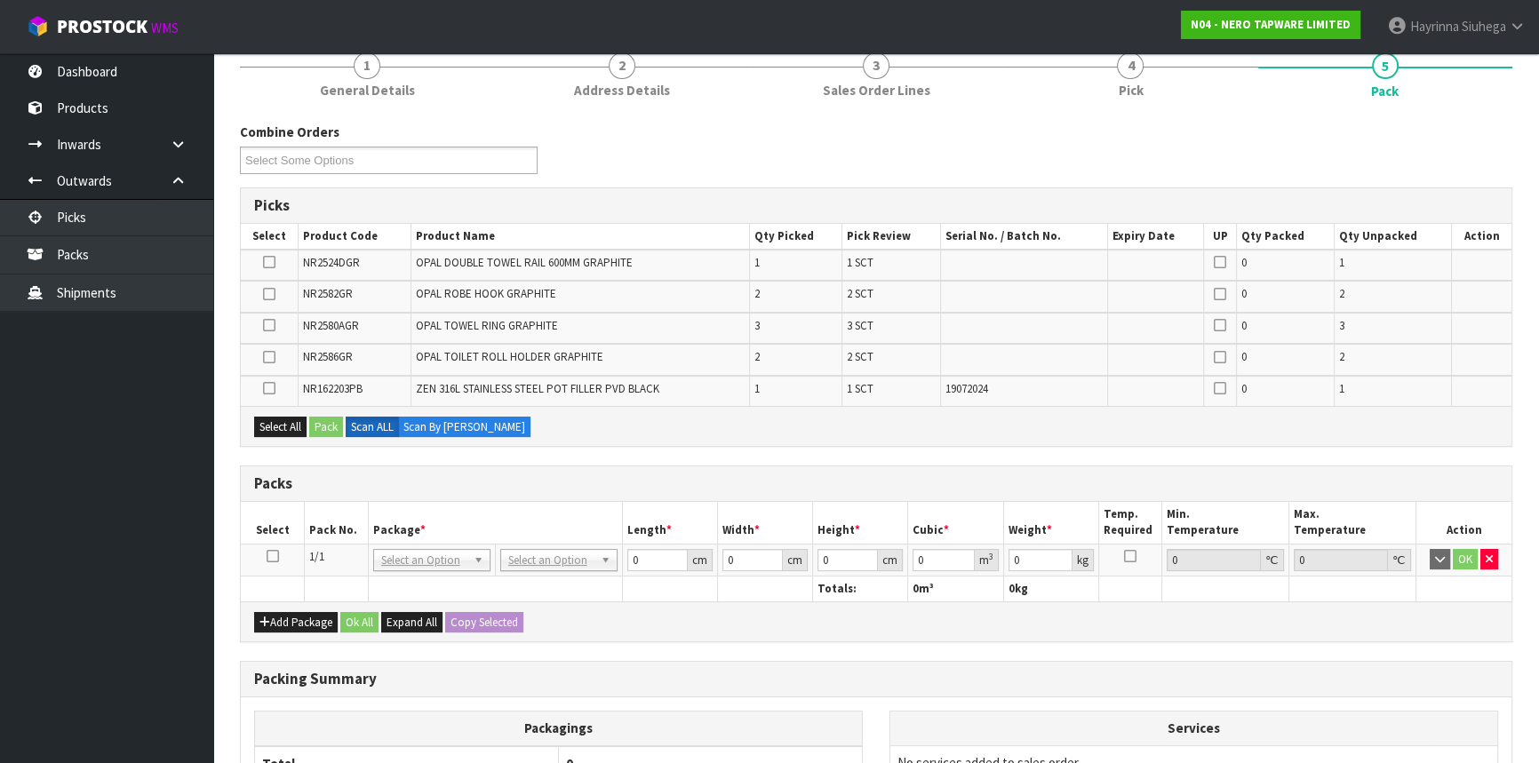
click at [277, 556] on icon at bounding box center [273, 556] width 12 height 1
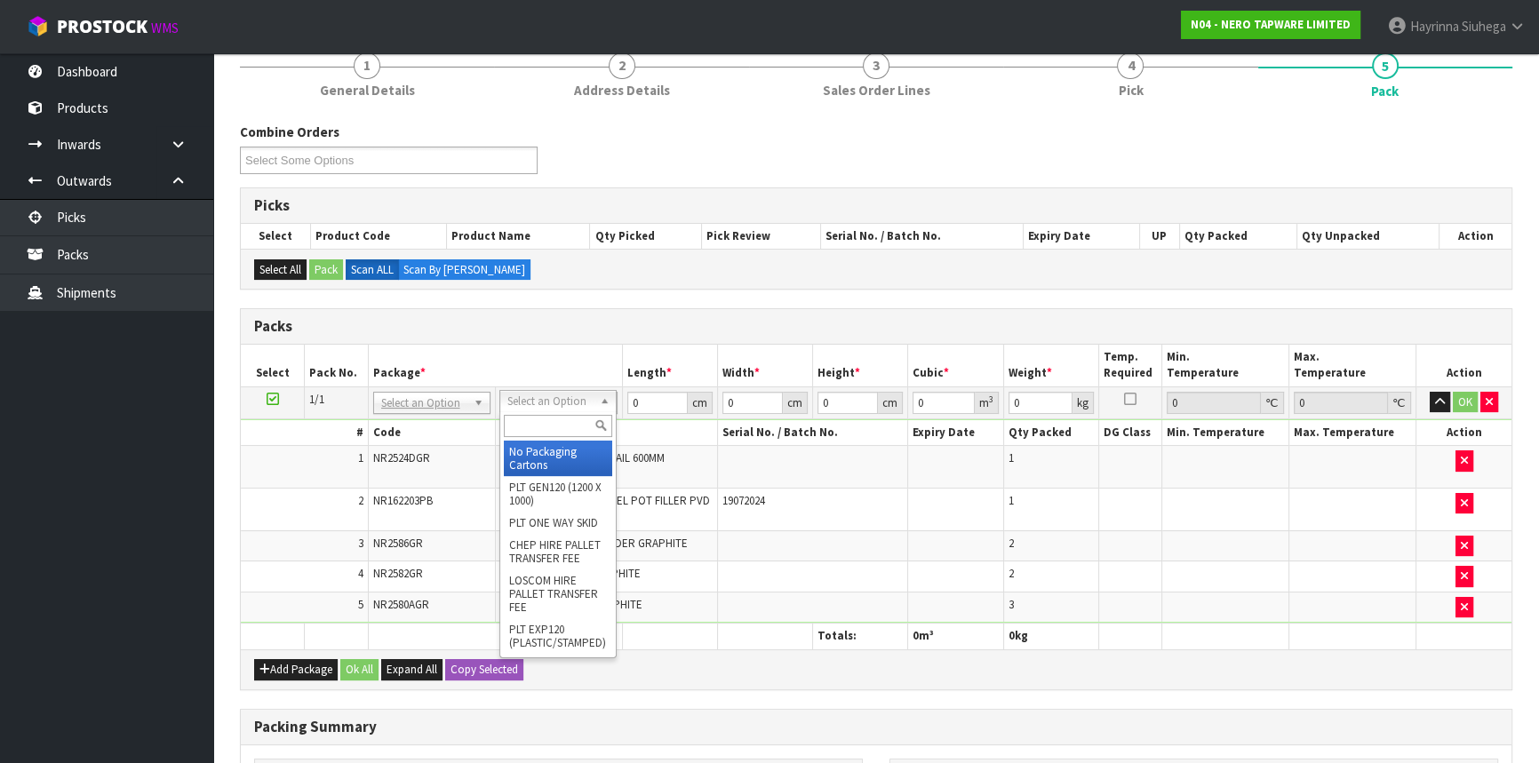
click at [550, 427] on input "text" at bounding box center [558, 426] width 108 height 22
type input "OC"
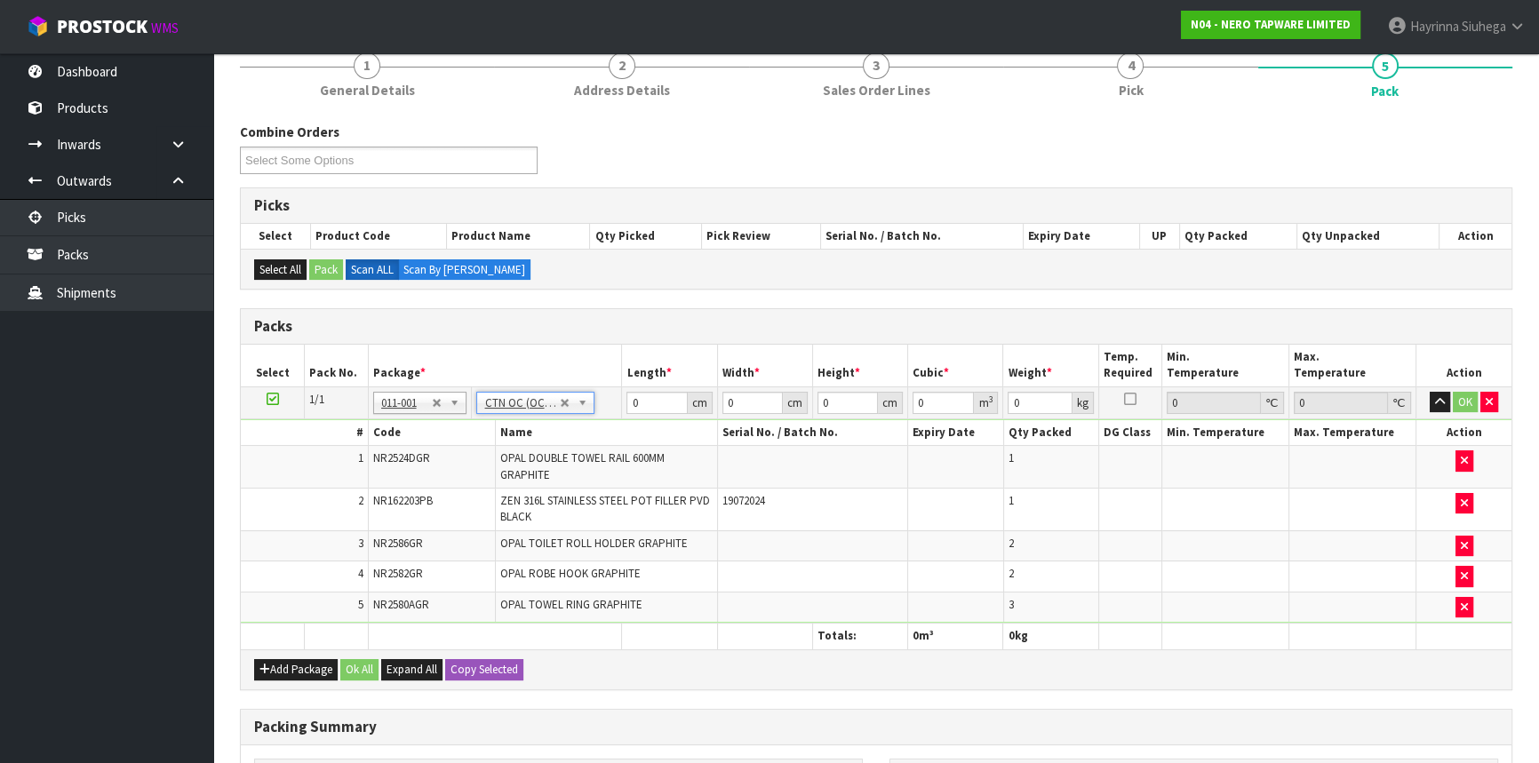
type input "6.29"
click at [628, 402] on input "0" at bounding box center [656, 403] width 60 height 22
drag, startPoint x: 628, startPoint y: 402, endPoint x: 1428, endPoint y: 514, distance: 808.2
click at [638, 404] on input "0" at bounding box center [656, 403] width 60 height 22
type input "66"
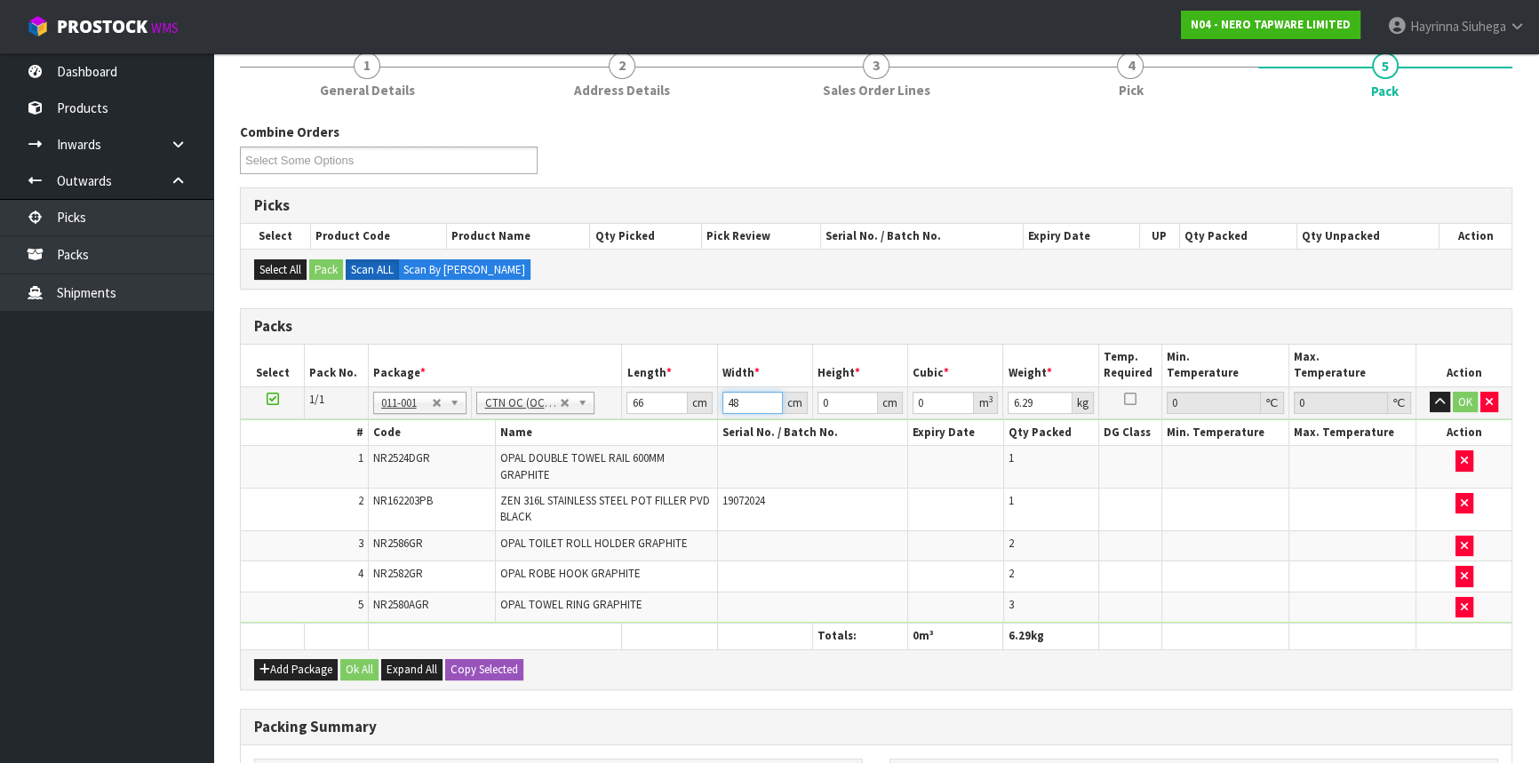
type input "48"
type input "1"
type input "0.003168"
type input "16"
type input "0.050688"
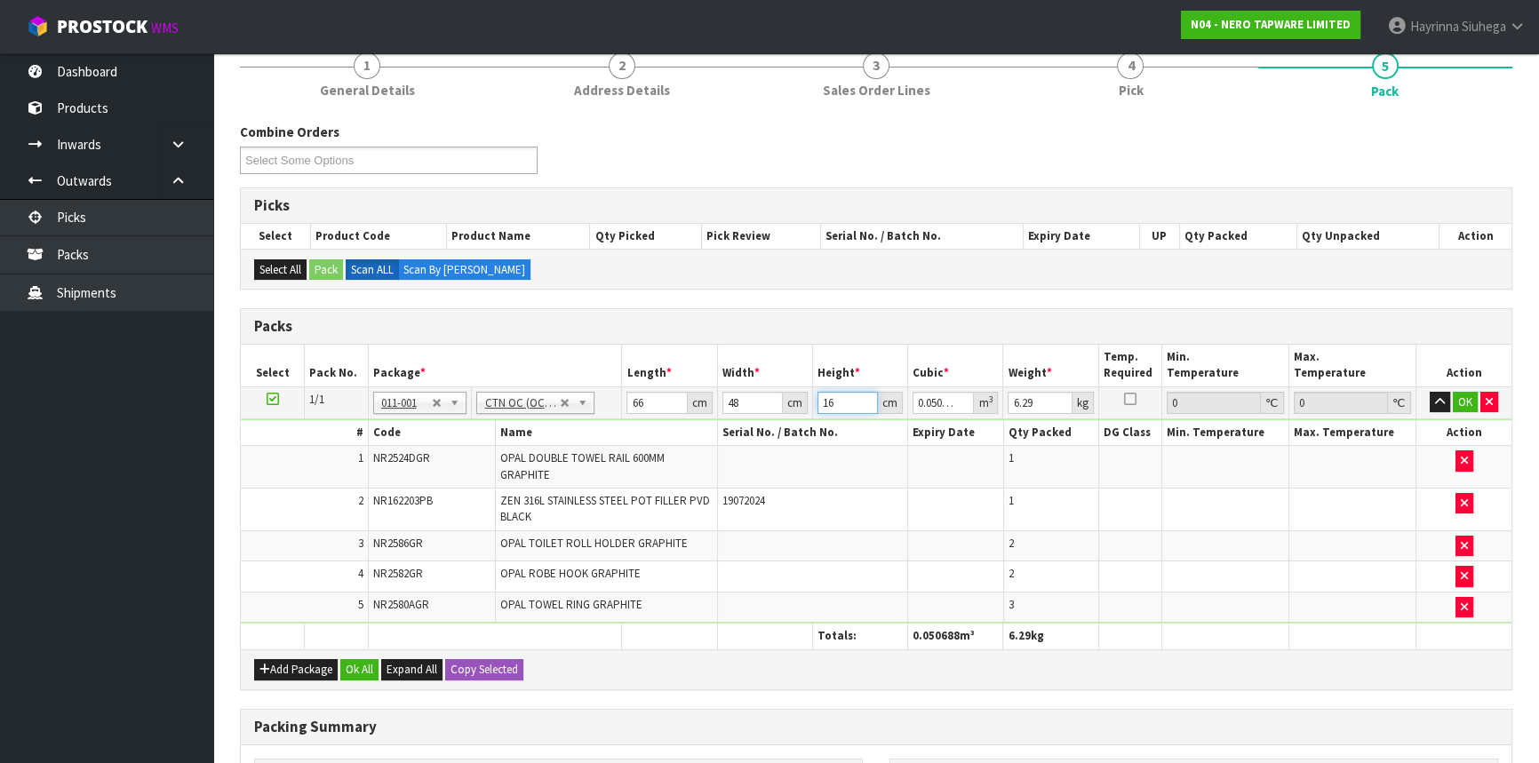
type input "16"
type input "8"
click button "OK" at bounding box center [1464, 402] width 25 height 21
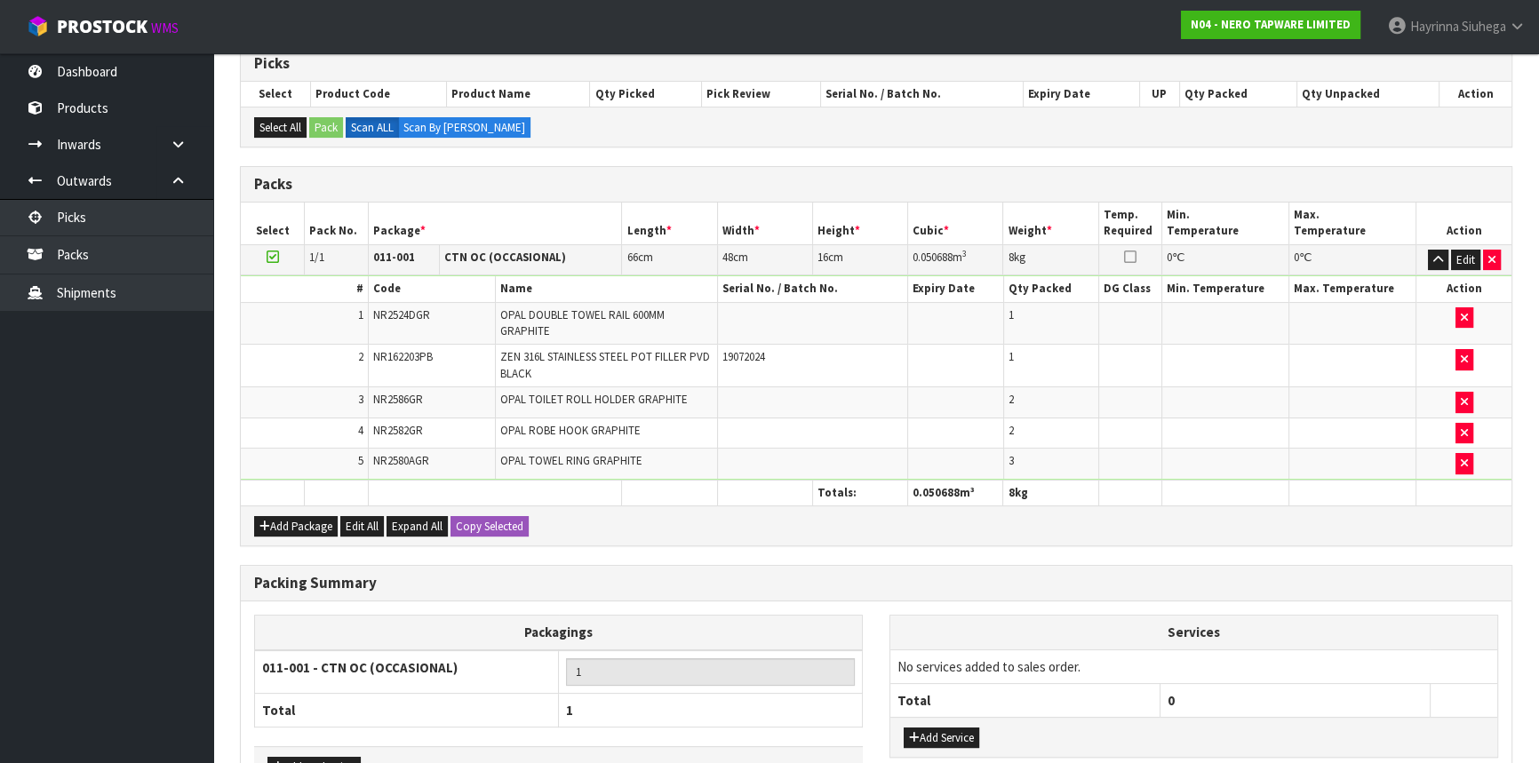
scroll to position [418, 0]
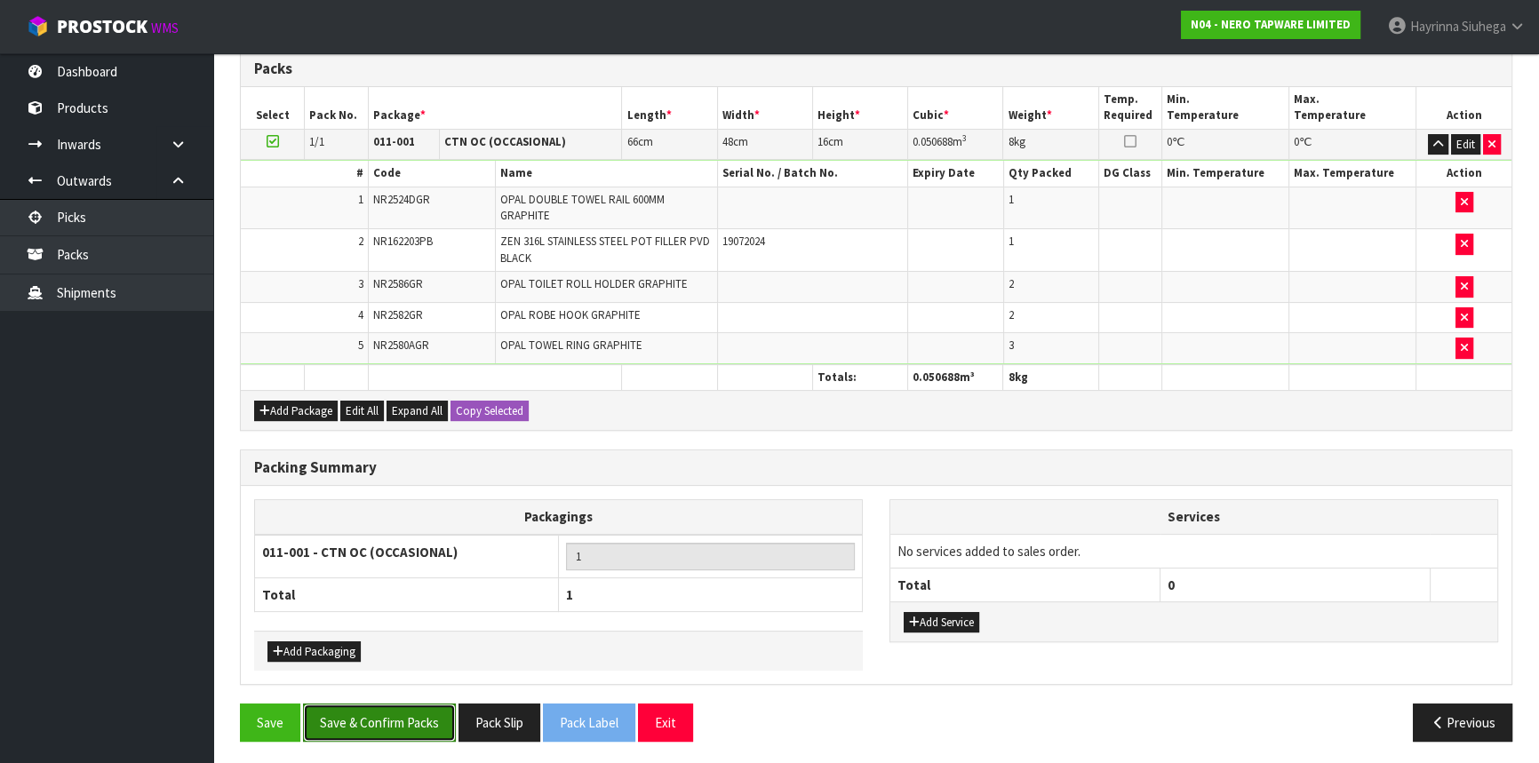
click at [373, 716] on button "Save & Confirm Packs" at bounding box center [379, 723] width 153 height 38
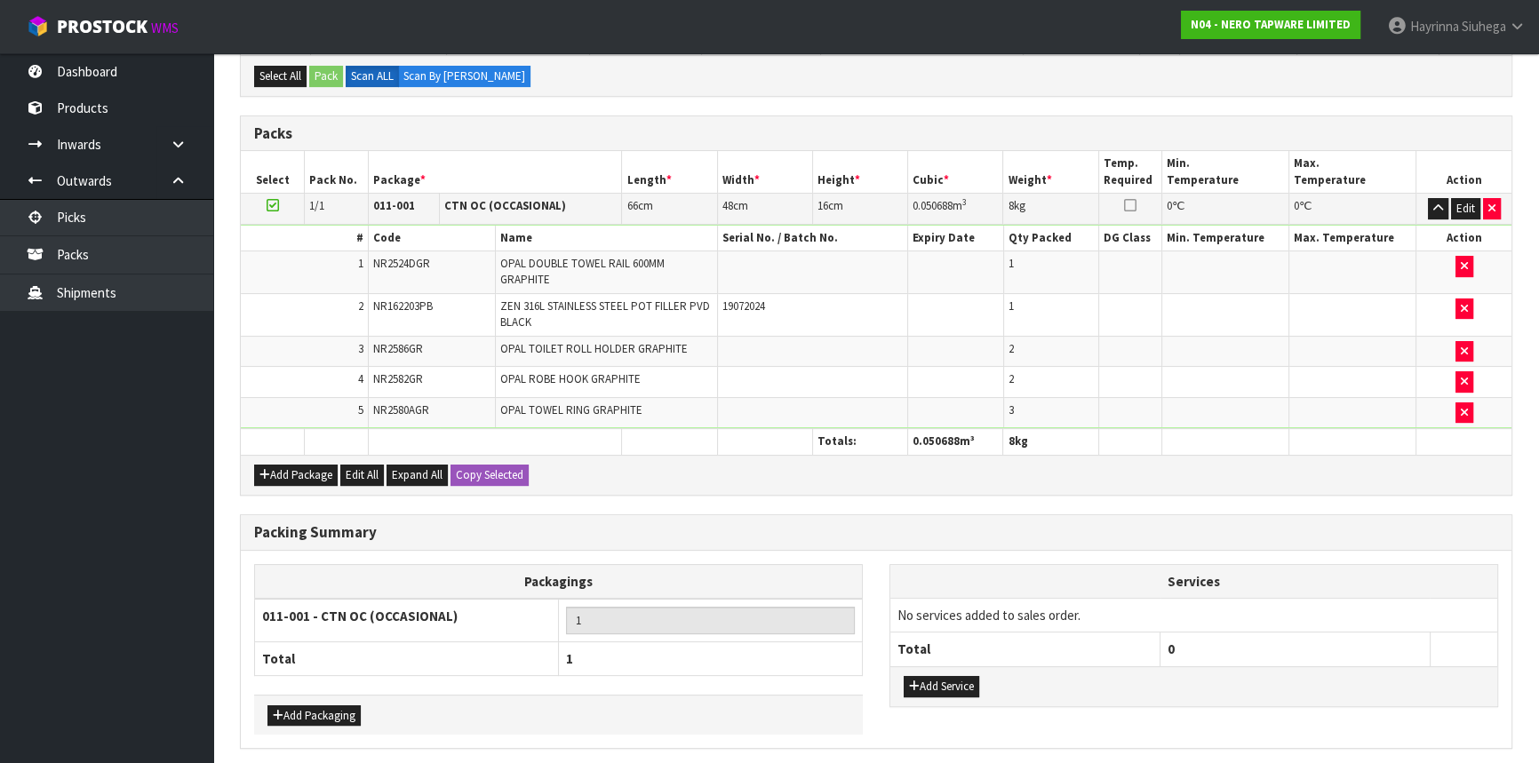
scroll to position [0, 0]
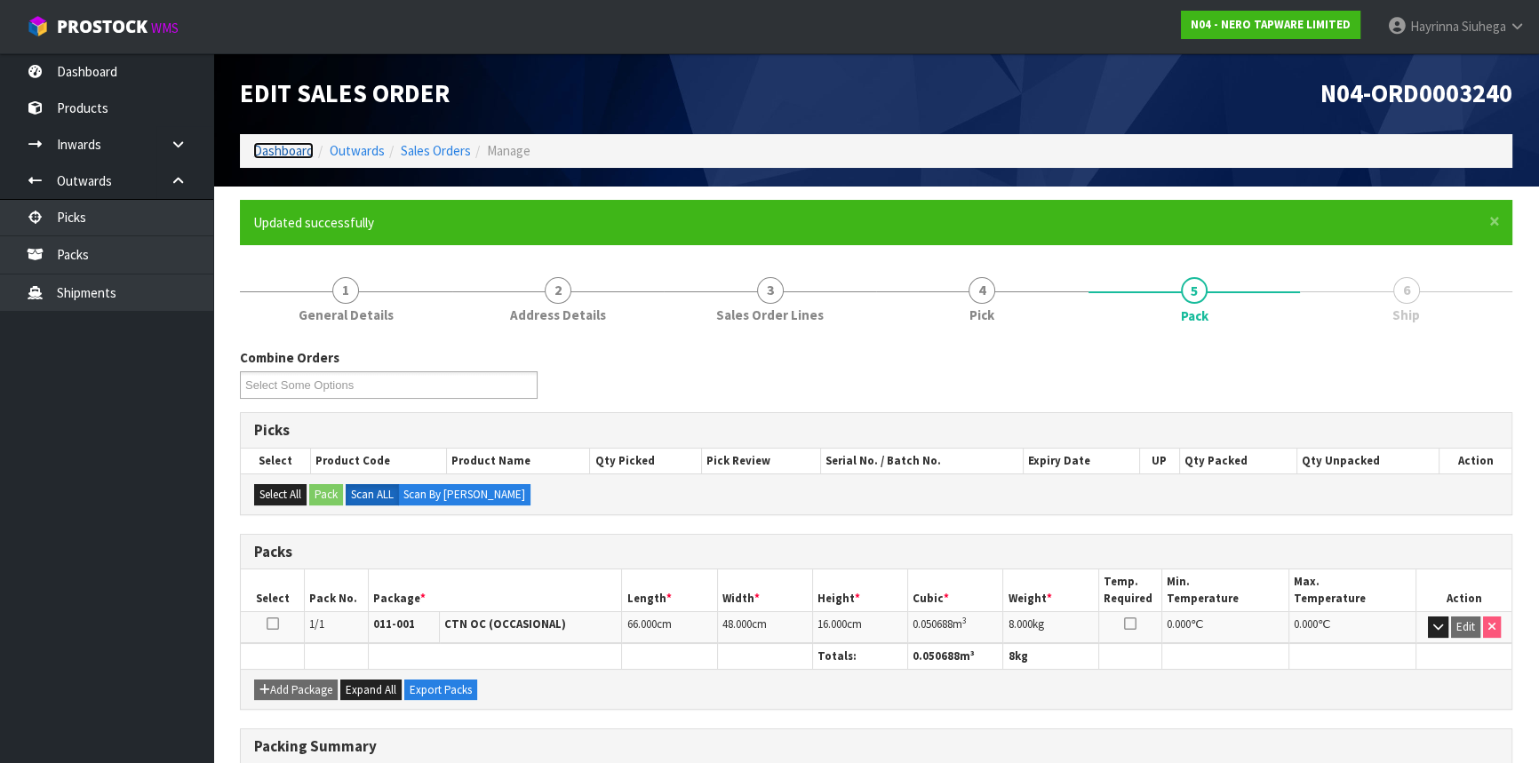
click at [285, 143] on link "Dashboard" at bounding box center [283, 150] width 60 height 17
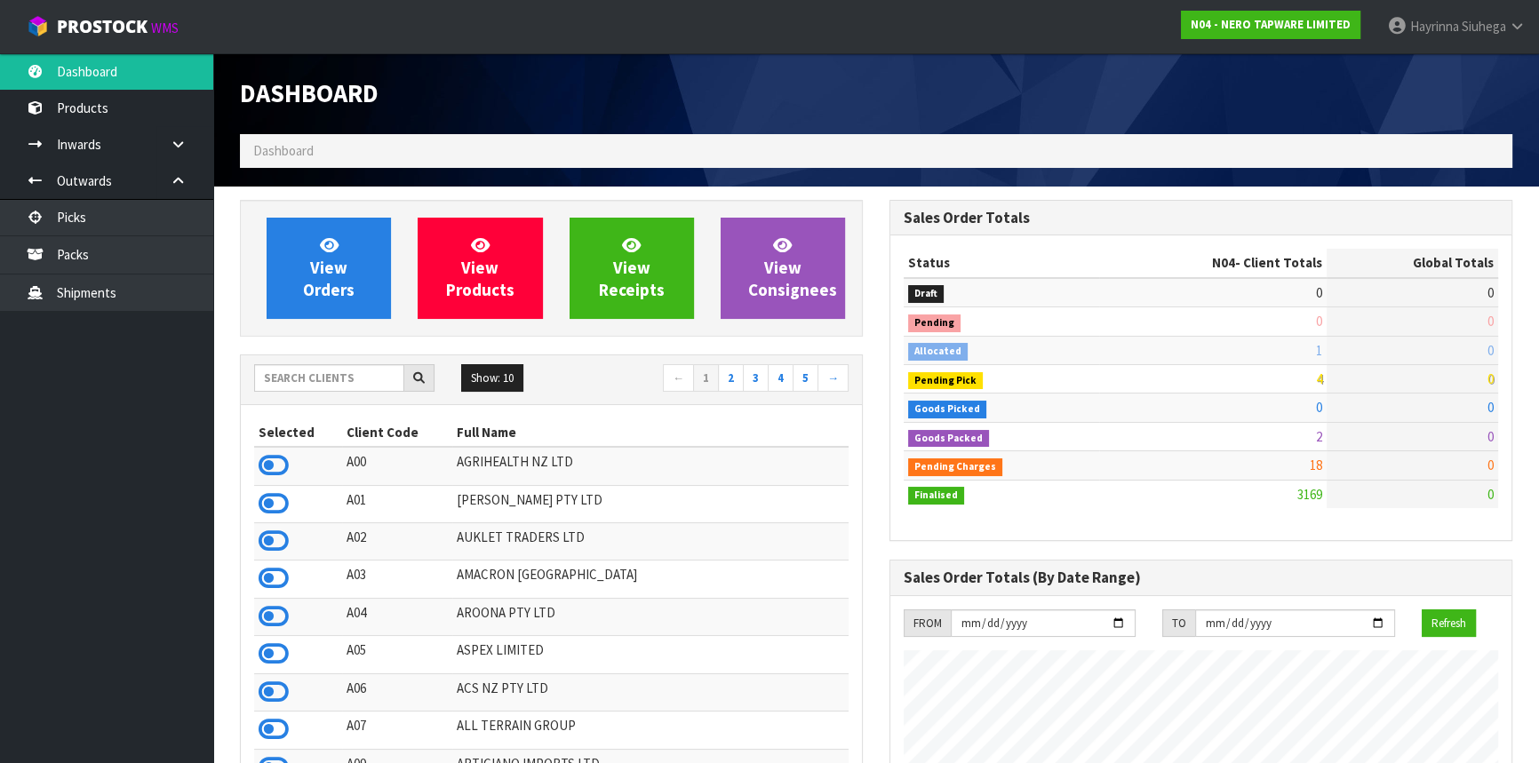
scroll to position [1419, 648]
click at [335, 383] on input "text" at bounding box center [329, 378] width 150 height 28
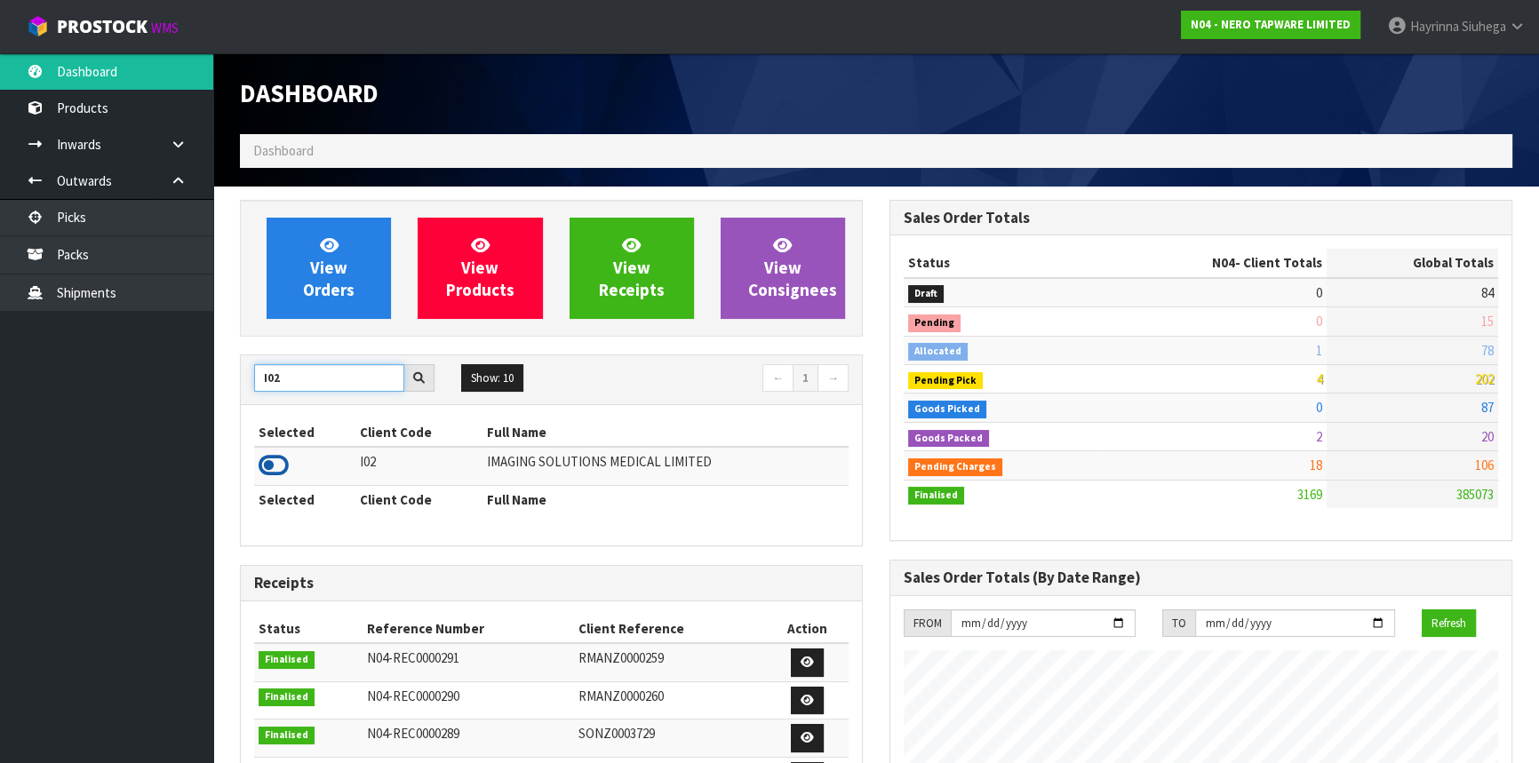
type input "I02"
click at [274, 463] on icon at bounding box center [274, 465] width 30 height 27
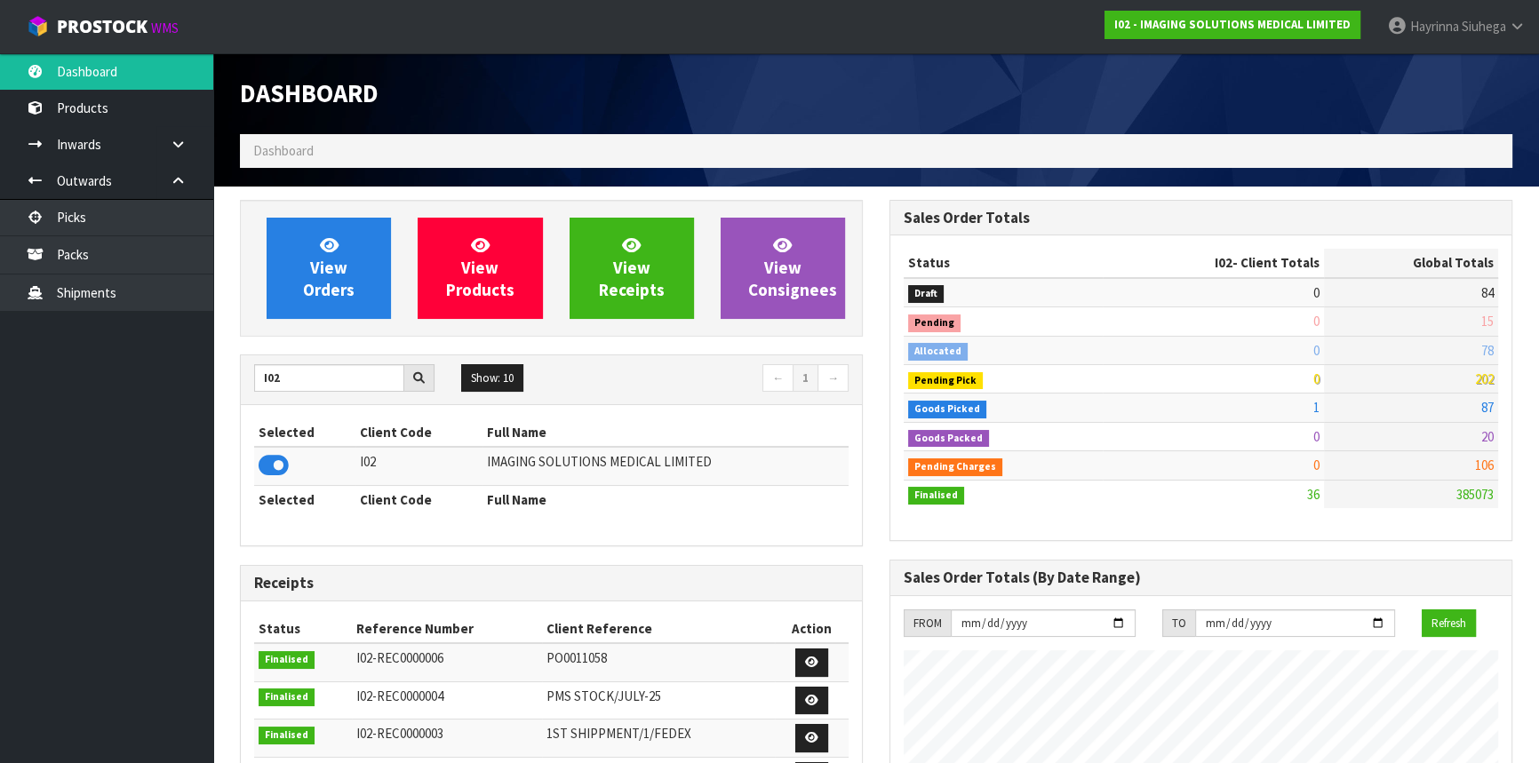
scroll to position [1170, 648]
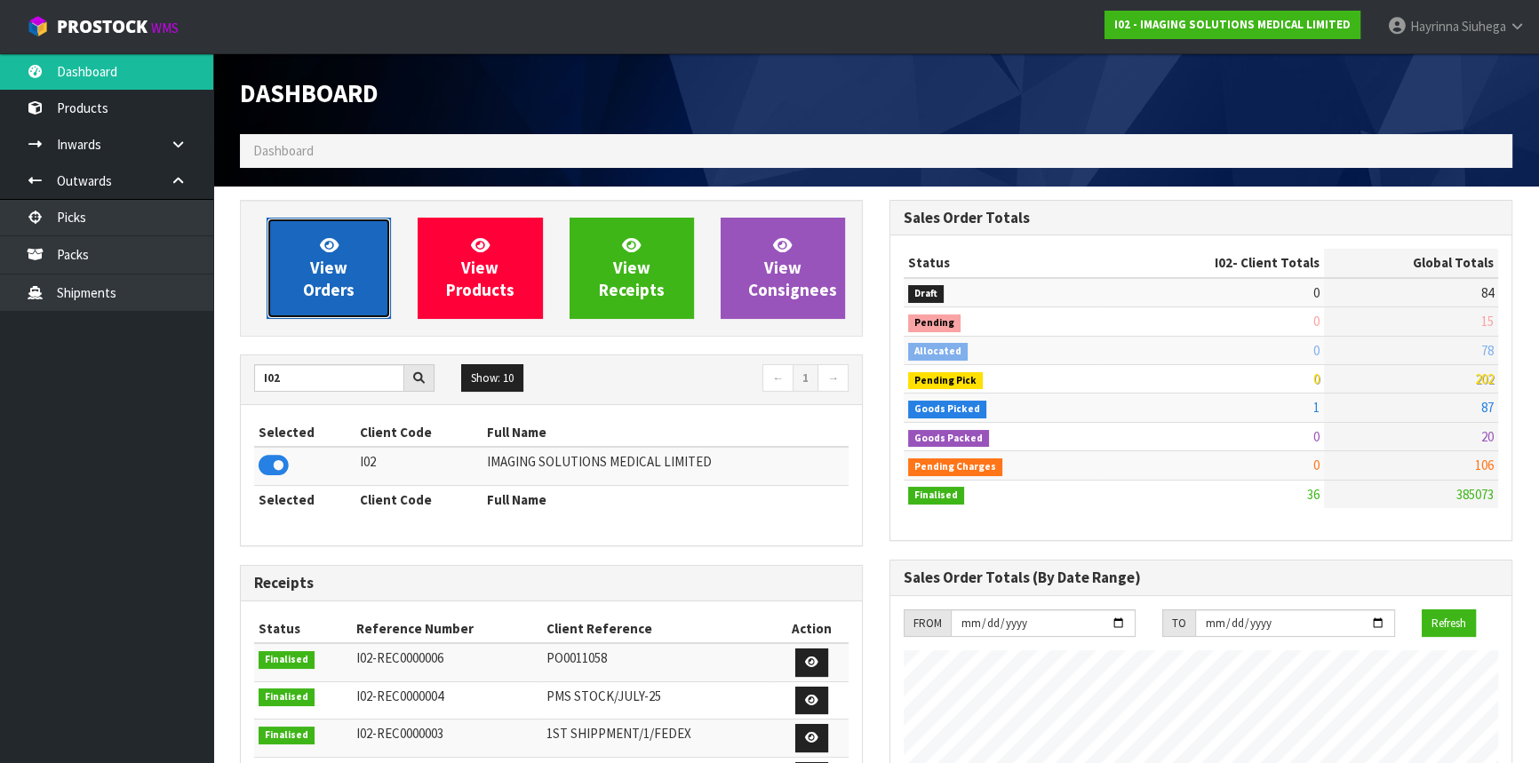
click at [314, 277] on span "View Orders" at bounding box center [329, 268] width 52 height 67
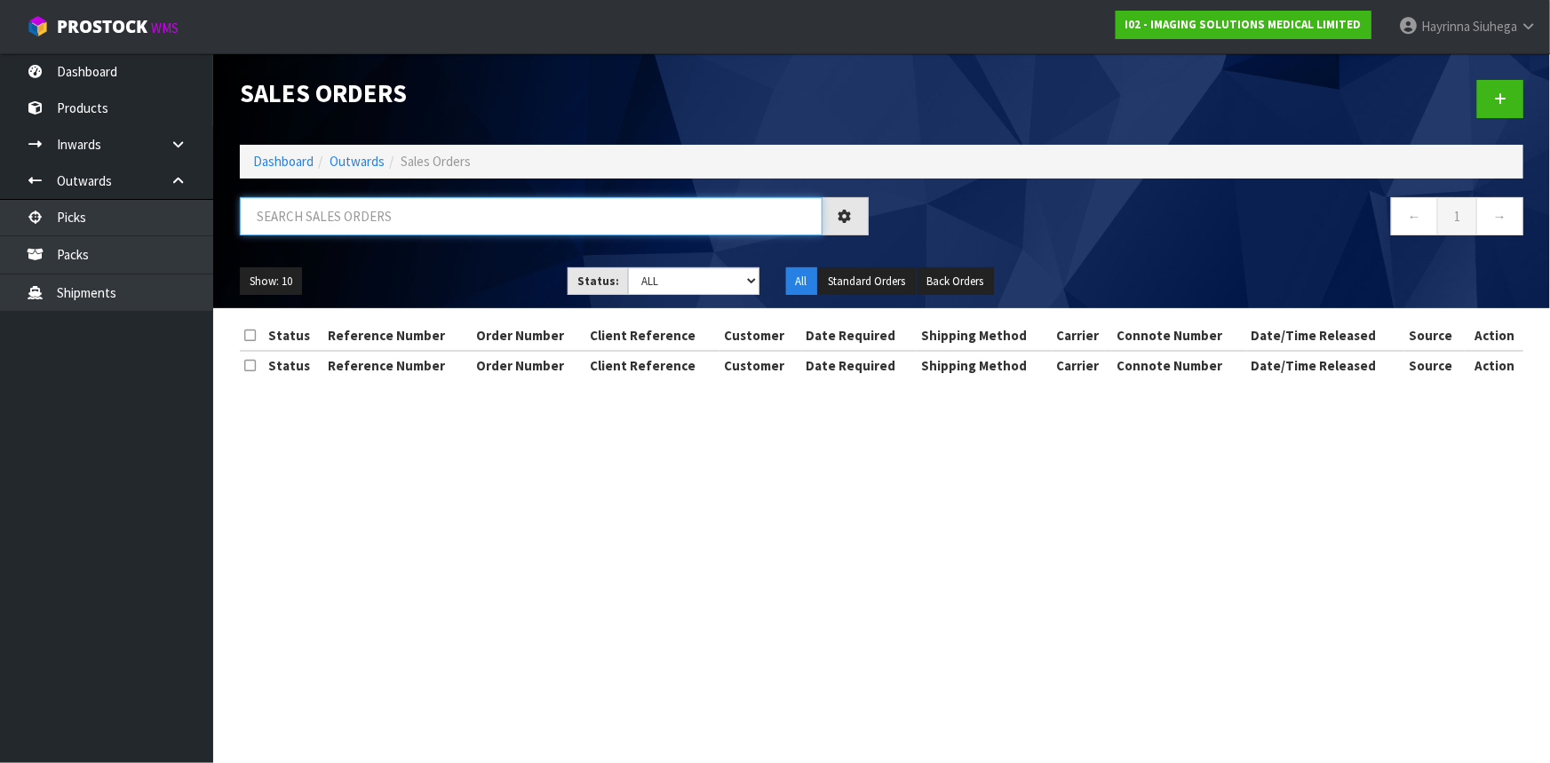
click at [345, 229] on input "text" at bounding box center [531, 216] width 583 height 38
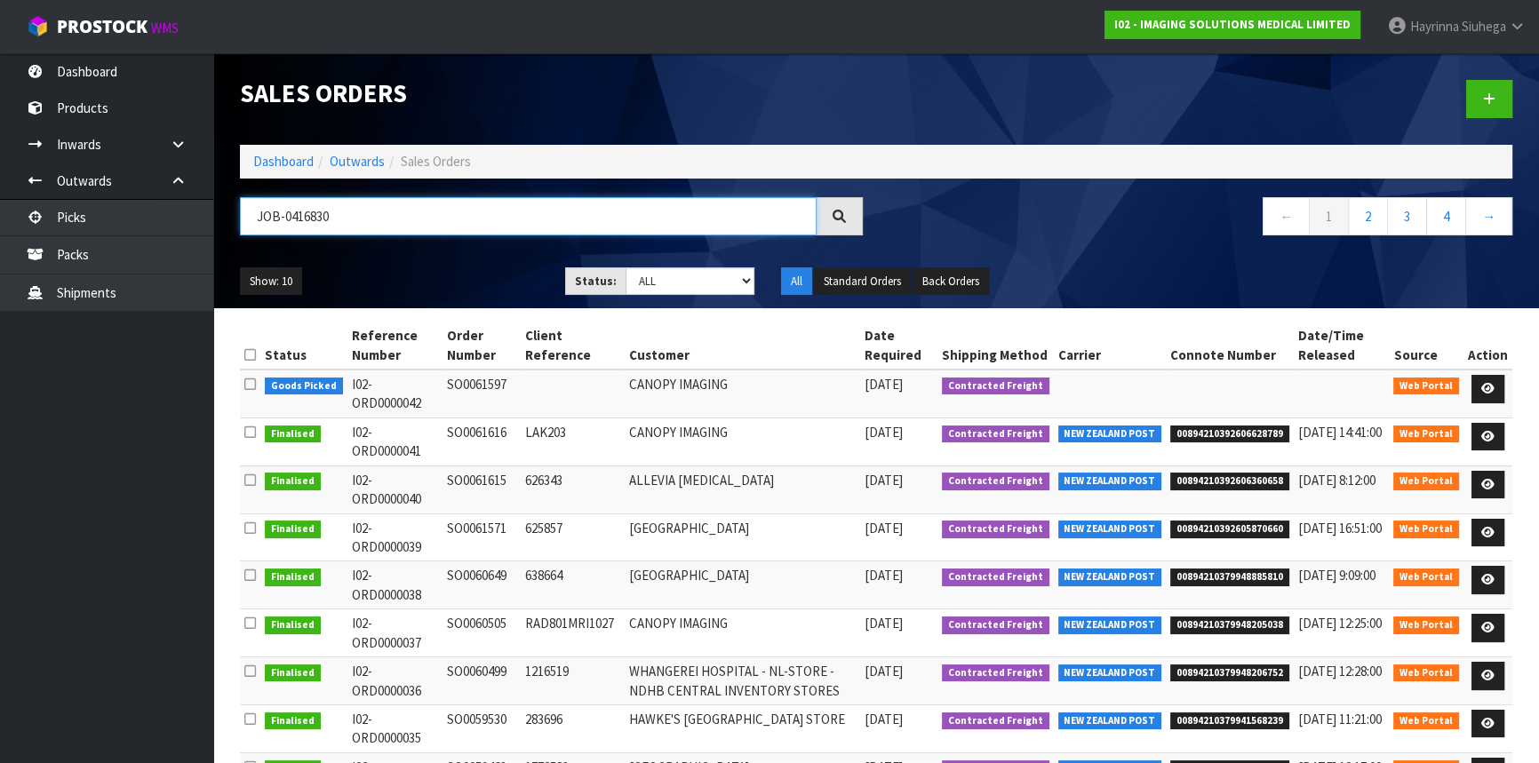
type input "JOB-0416830"
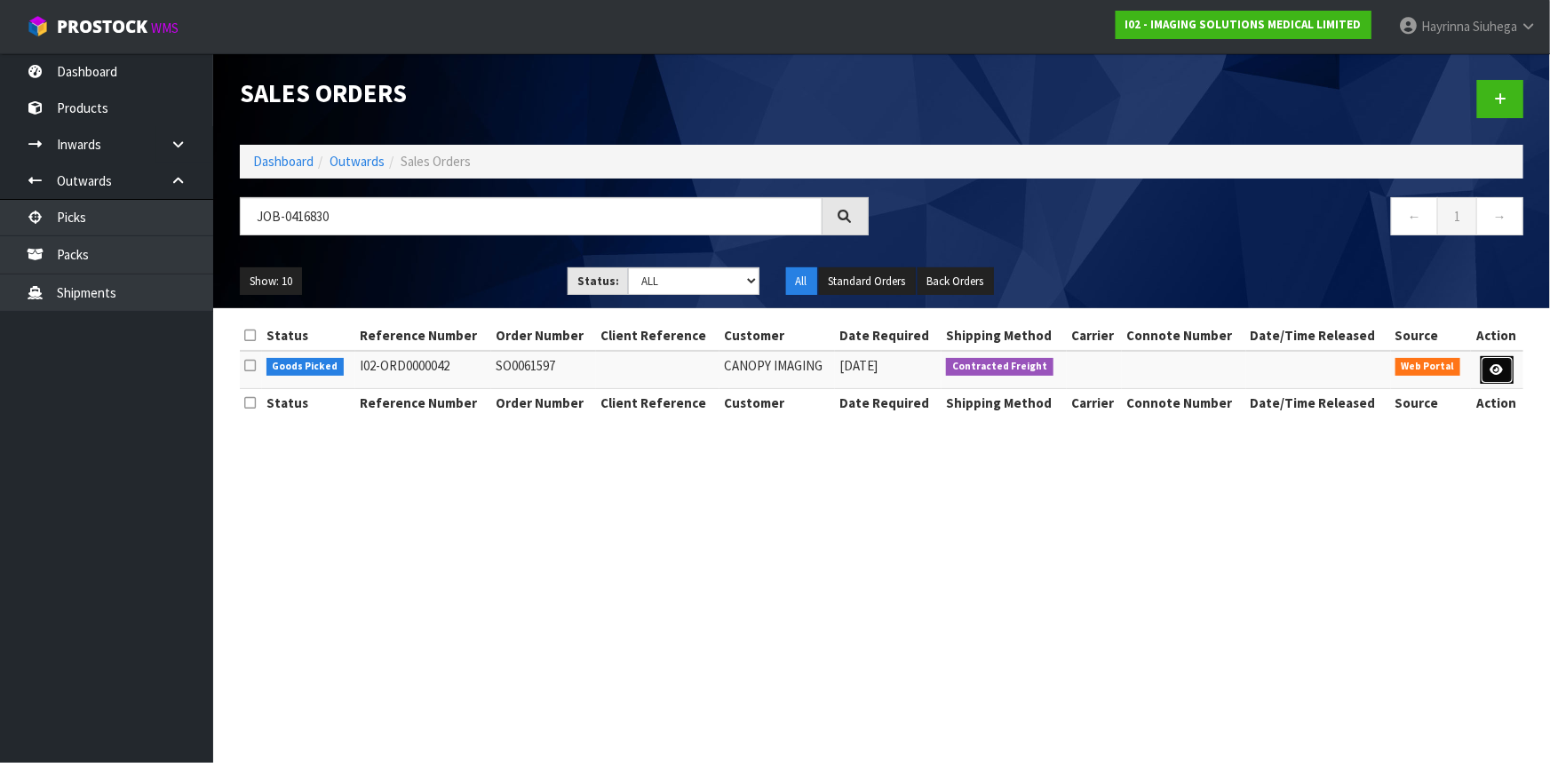
click at [1494, 365] on icon at bounding box center [1497, 370] width 13 height 12
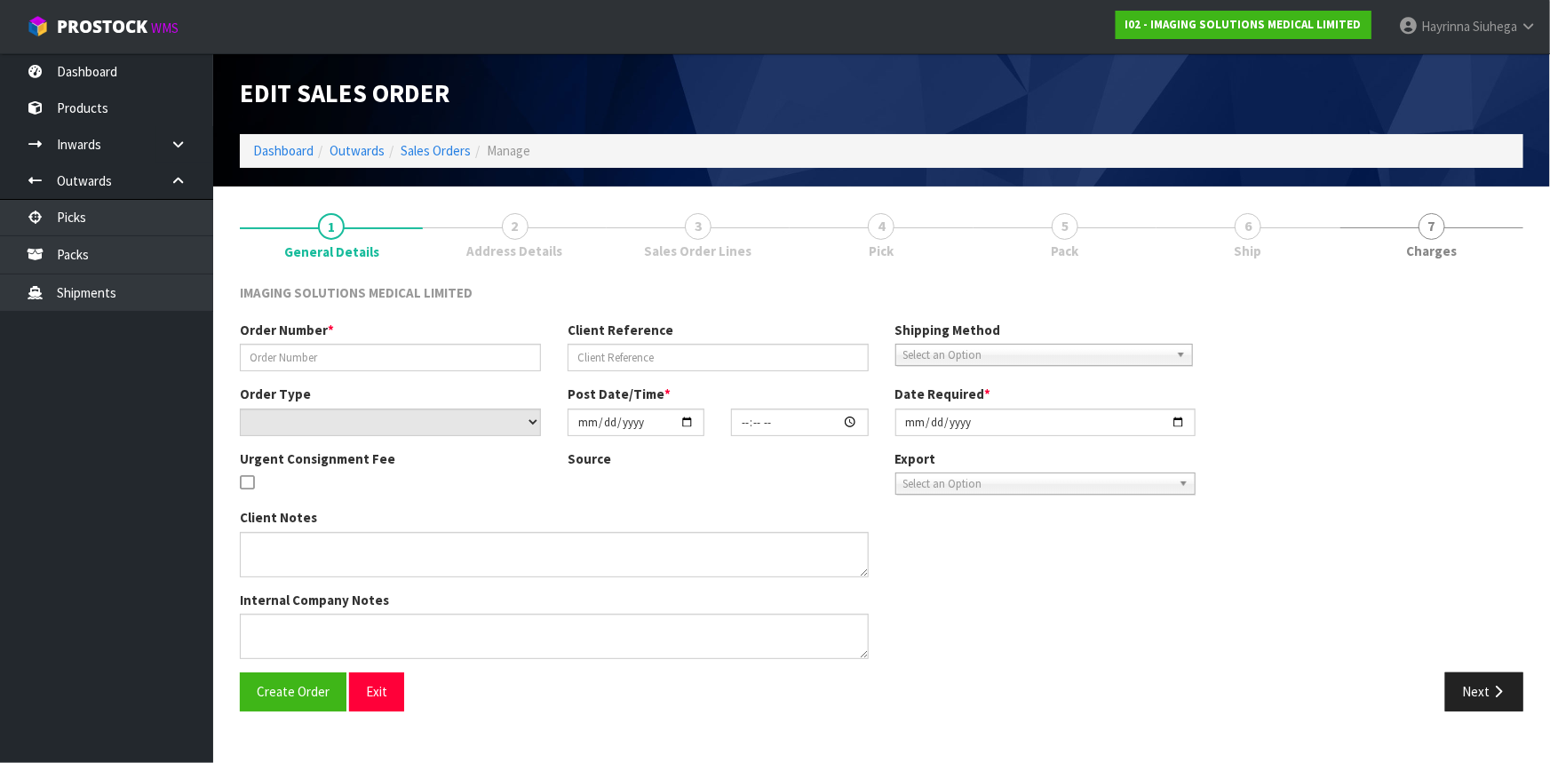
type input "SO0061597"
select select "number:0"
type input "[DATE]"
type input "17:30:00.000"
type input "[DATE]"
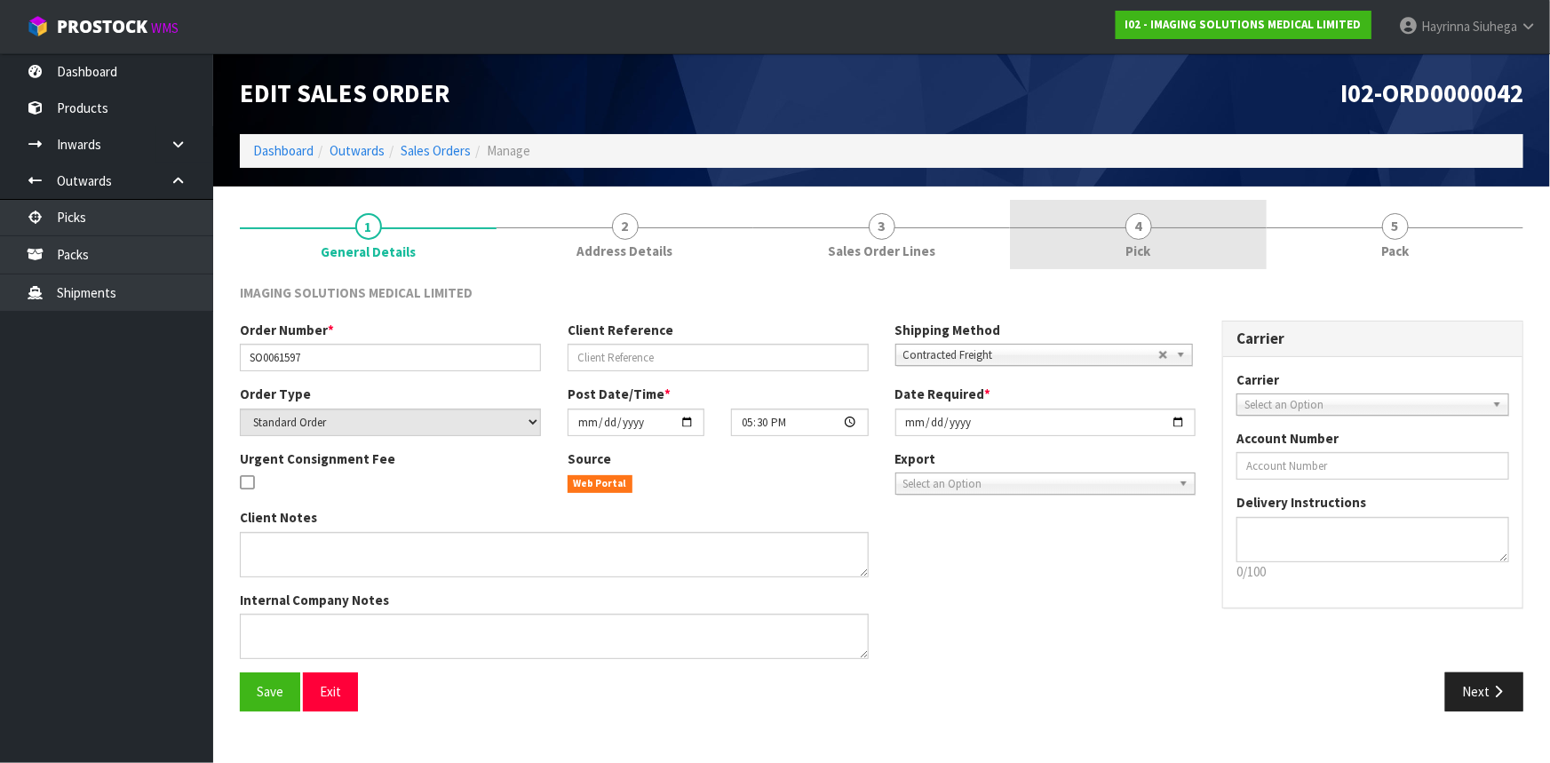
click at [1177, 232] on link "4 Pick" at bounding box center [1138, 235] width 257 height 70
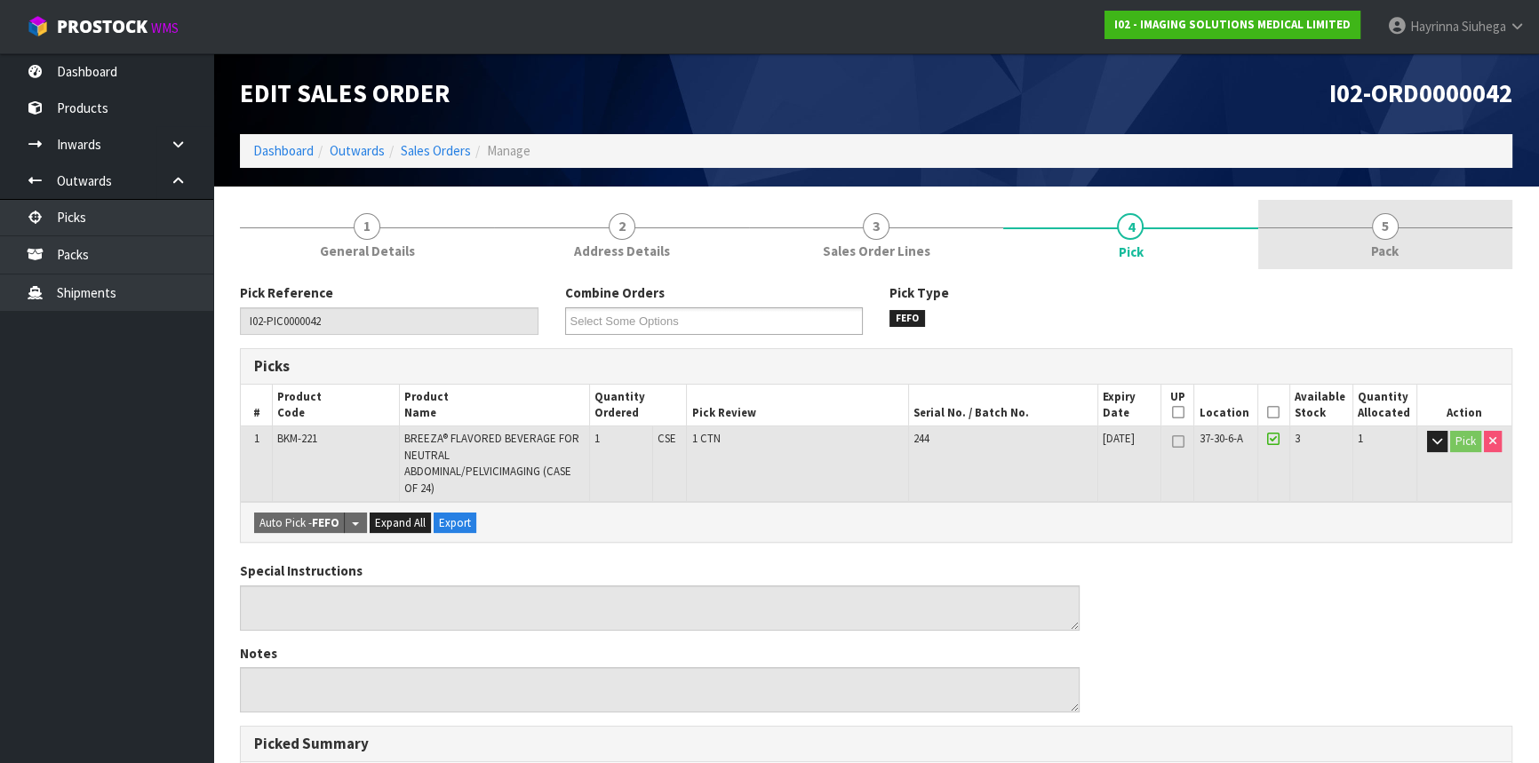
click at [1313, 239] on link "5 Pack" at bounding box center [1385, 235] width 254 height 70
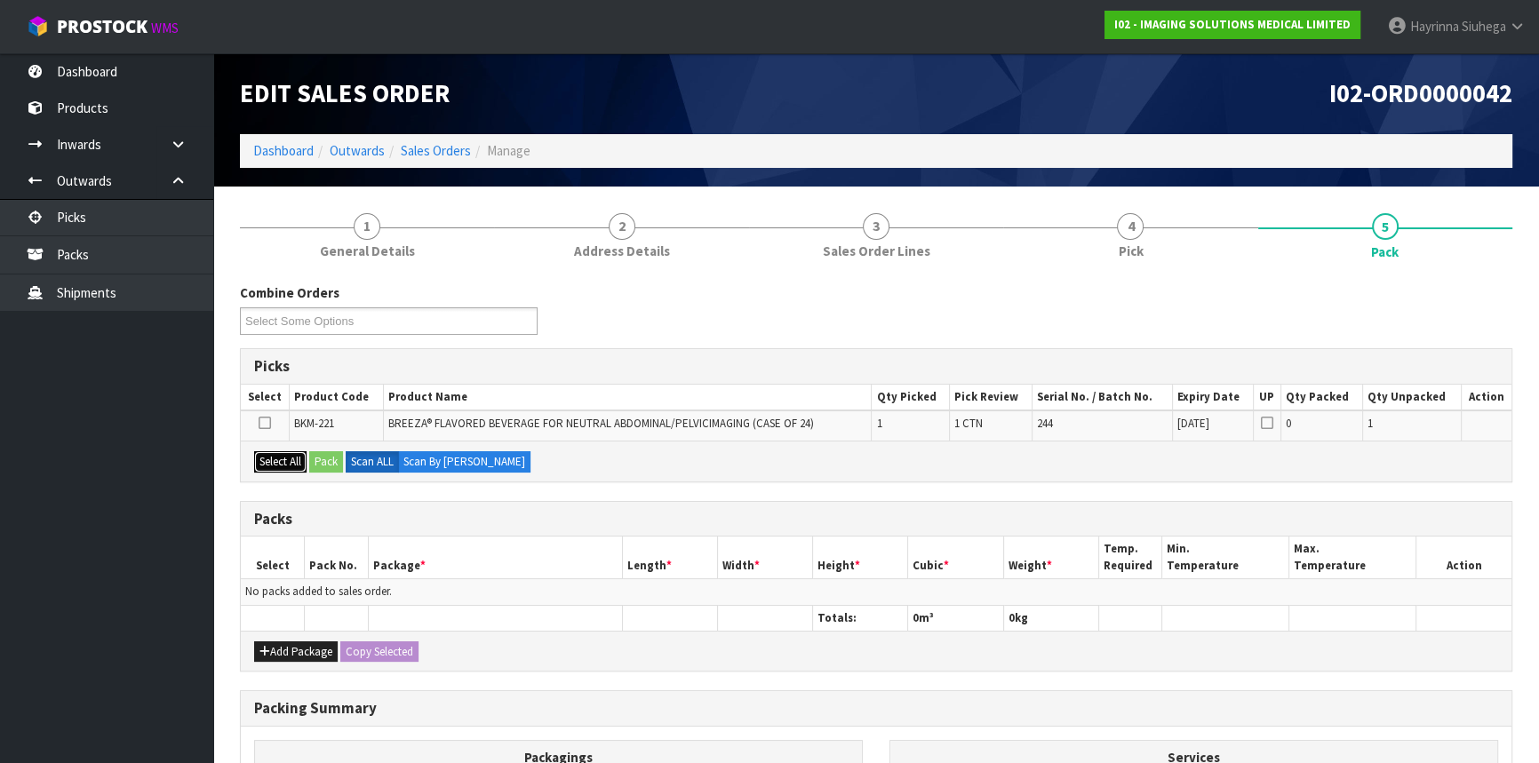
drag, startPoint x: 275, startPoint y: 464, endPoint x: 309, endPoint y: 464, distance: 33.8
click at [290, 464] on button "Select All" at bounding box center [280, 461] width 52 height 21
click at [335, 457] on button "Pack" at bounding box center [326, 461] width 34 height 21
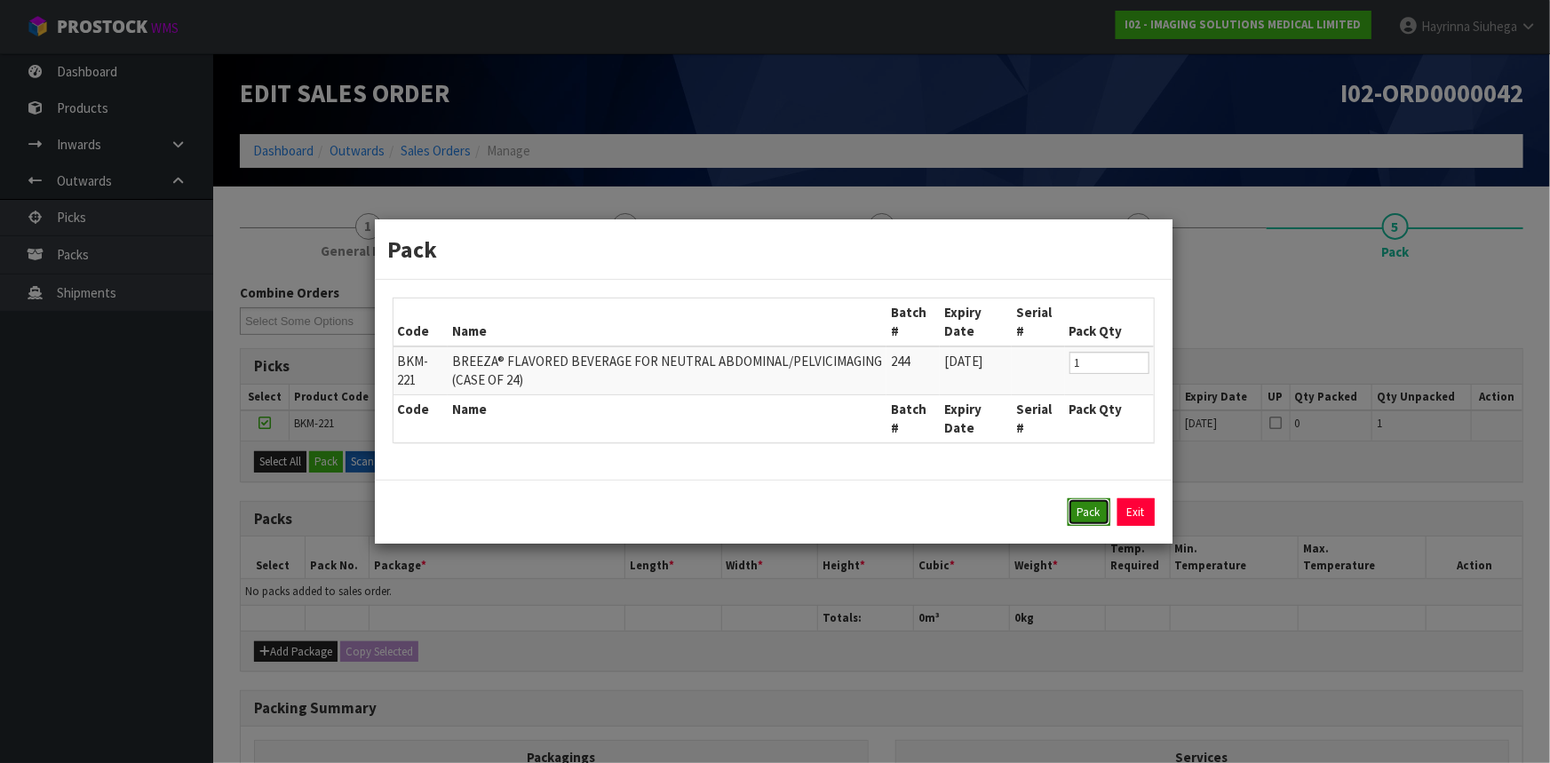
click at [1083, 515] on button "Pack" at bounding box center [1089, 512] width 43 height 28
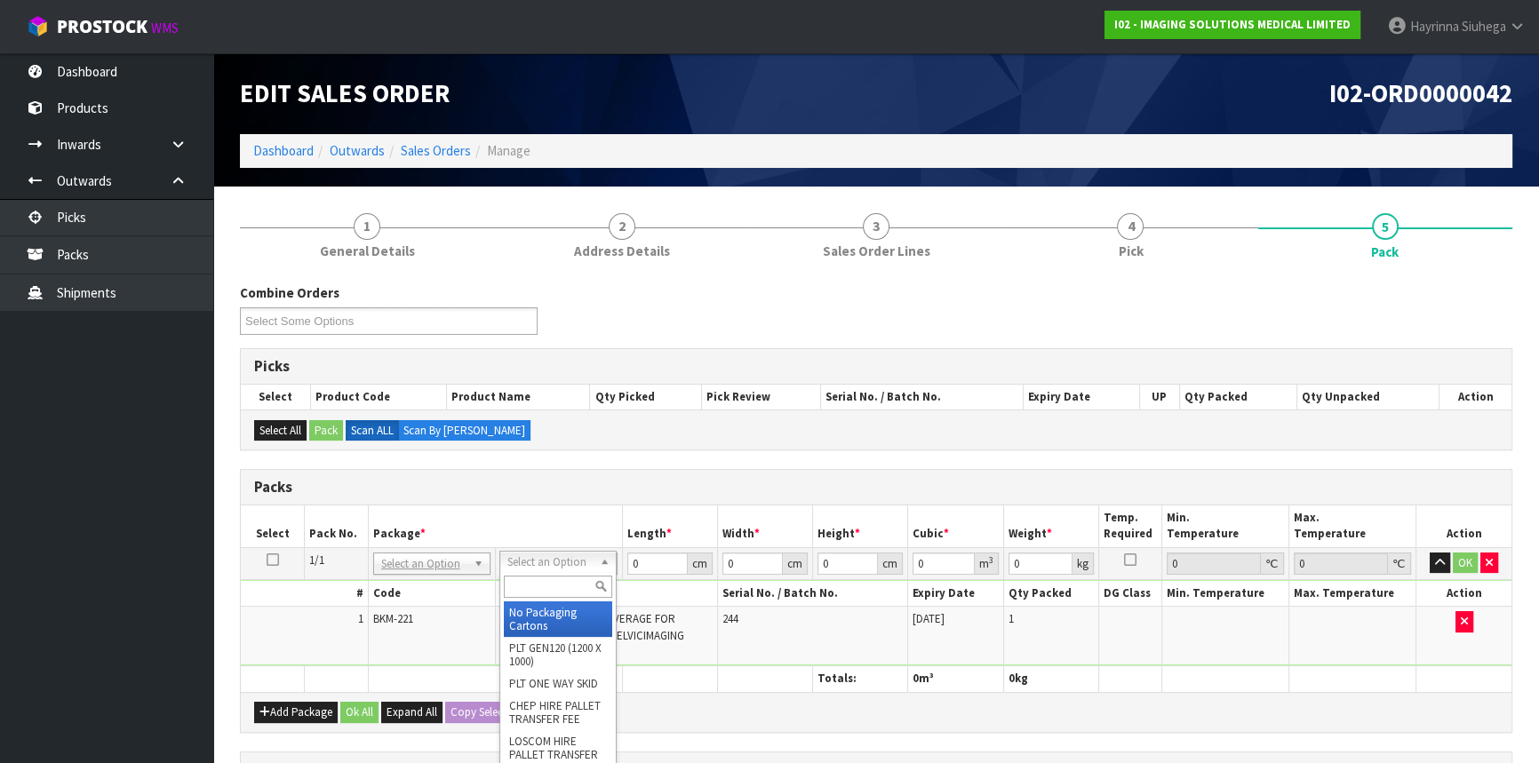
drag, startPoint x: 556, startPoint y: 565, endPoint x: 550, endPoint y: 604, distance: 39.6
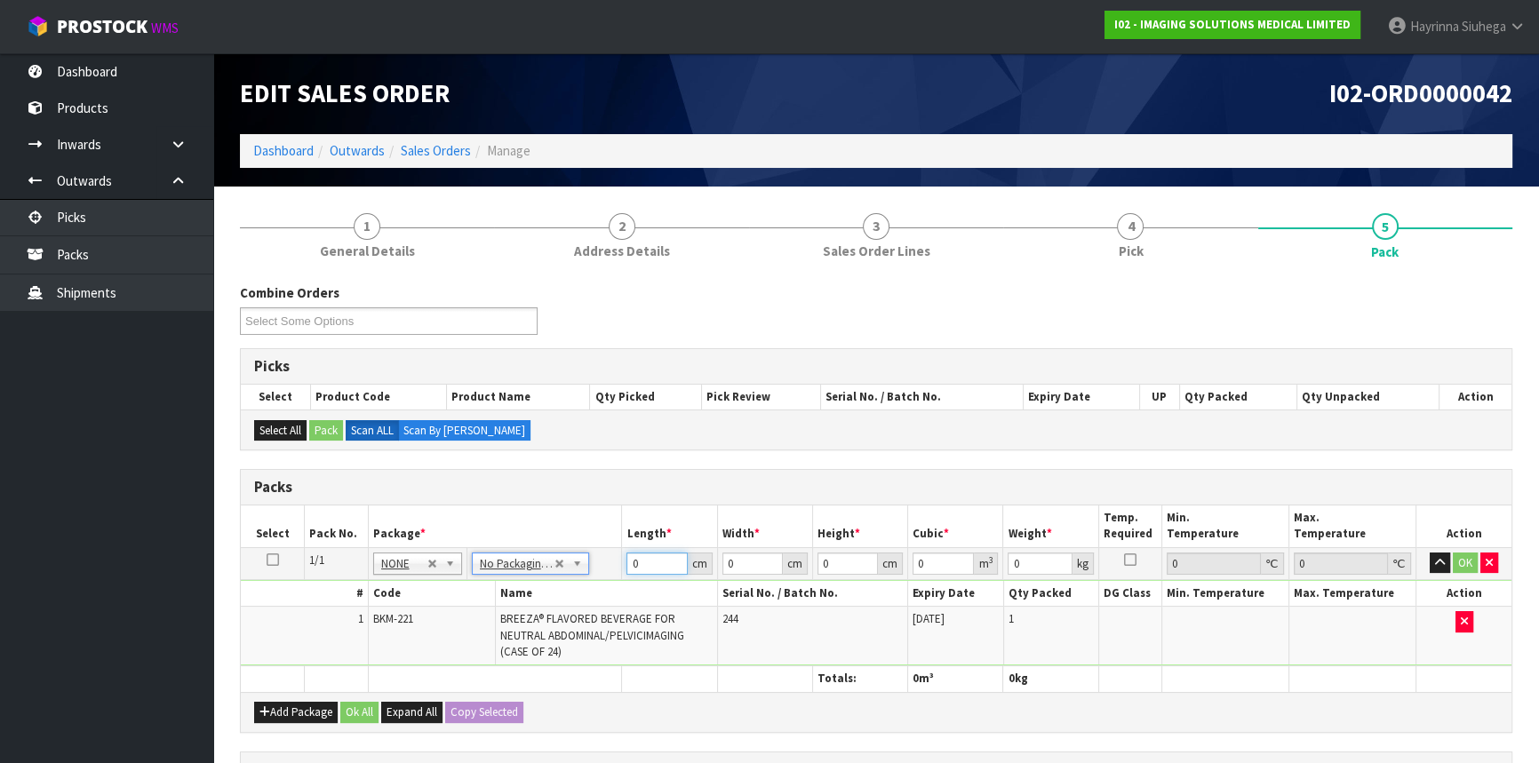
click at [632, 568] on input "0" at bounding box center [656, 564] width 60 height 22
type input "40"
type input "28"
type input "2"
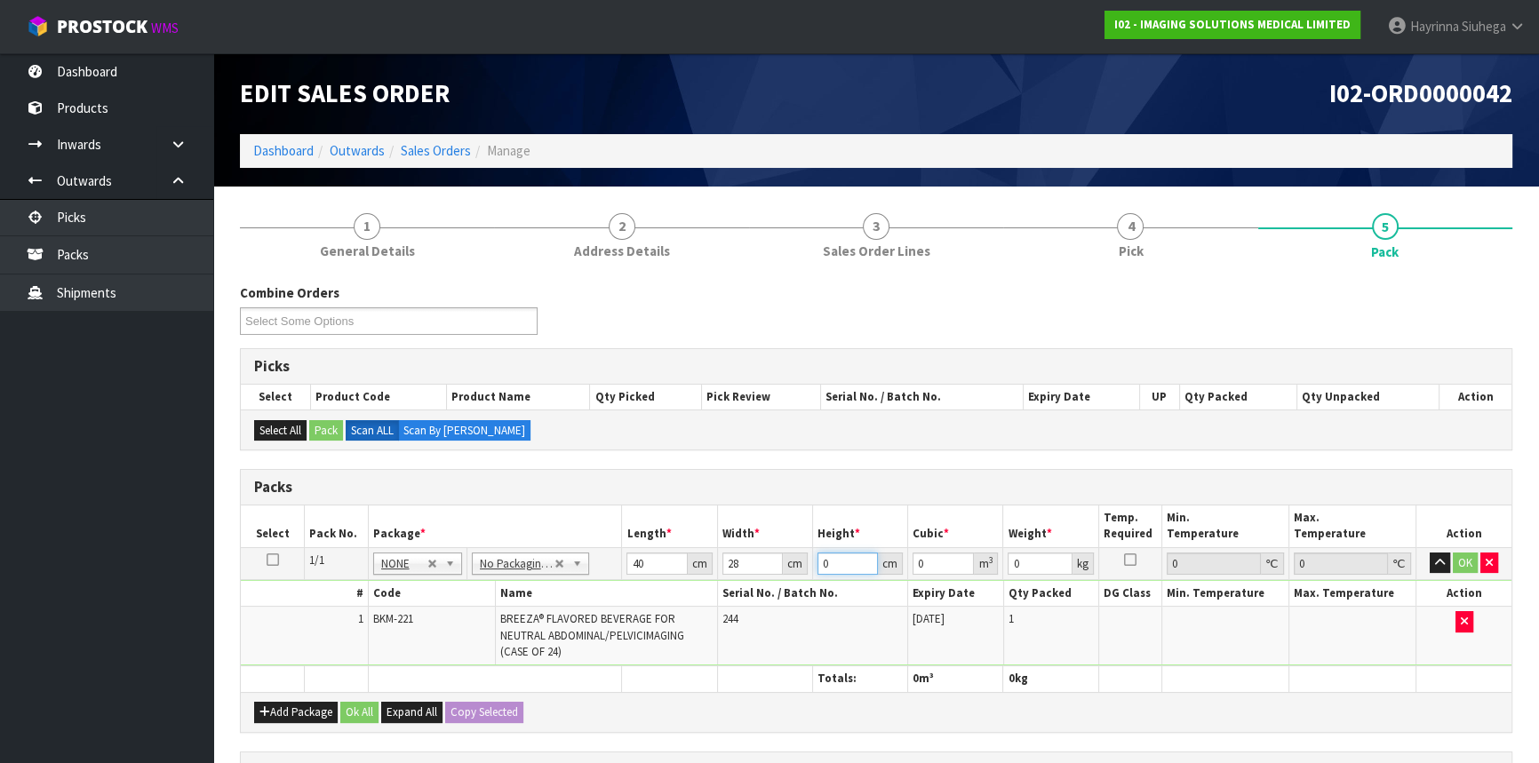
type input "0.00224"
type input "24"
type input "0.02688"
type input "24"
type input "14"
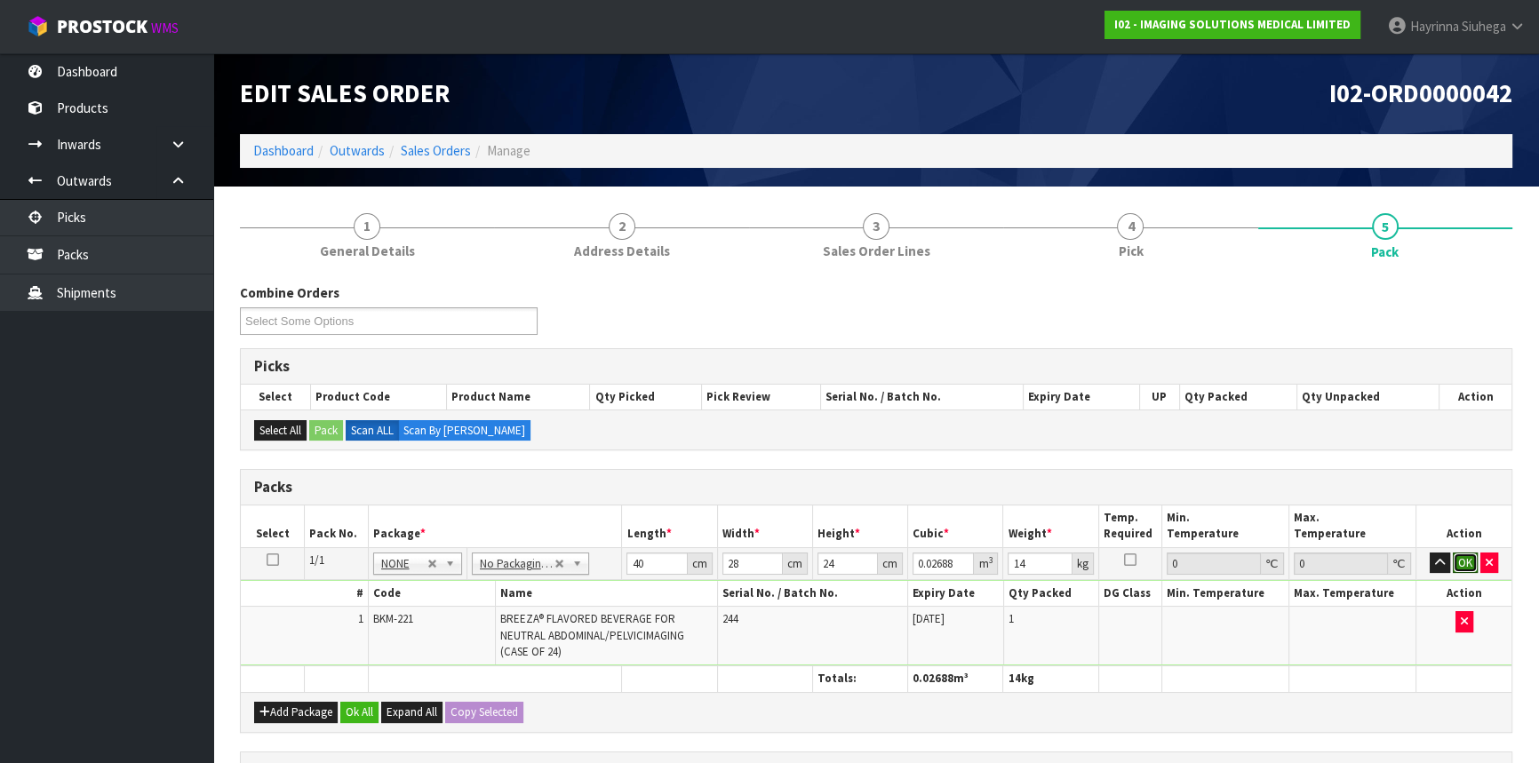
click button "OK" at bounding box center [1464, 563] width 25 height 21
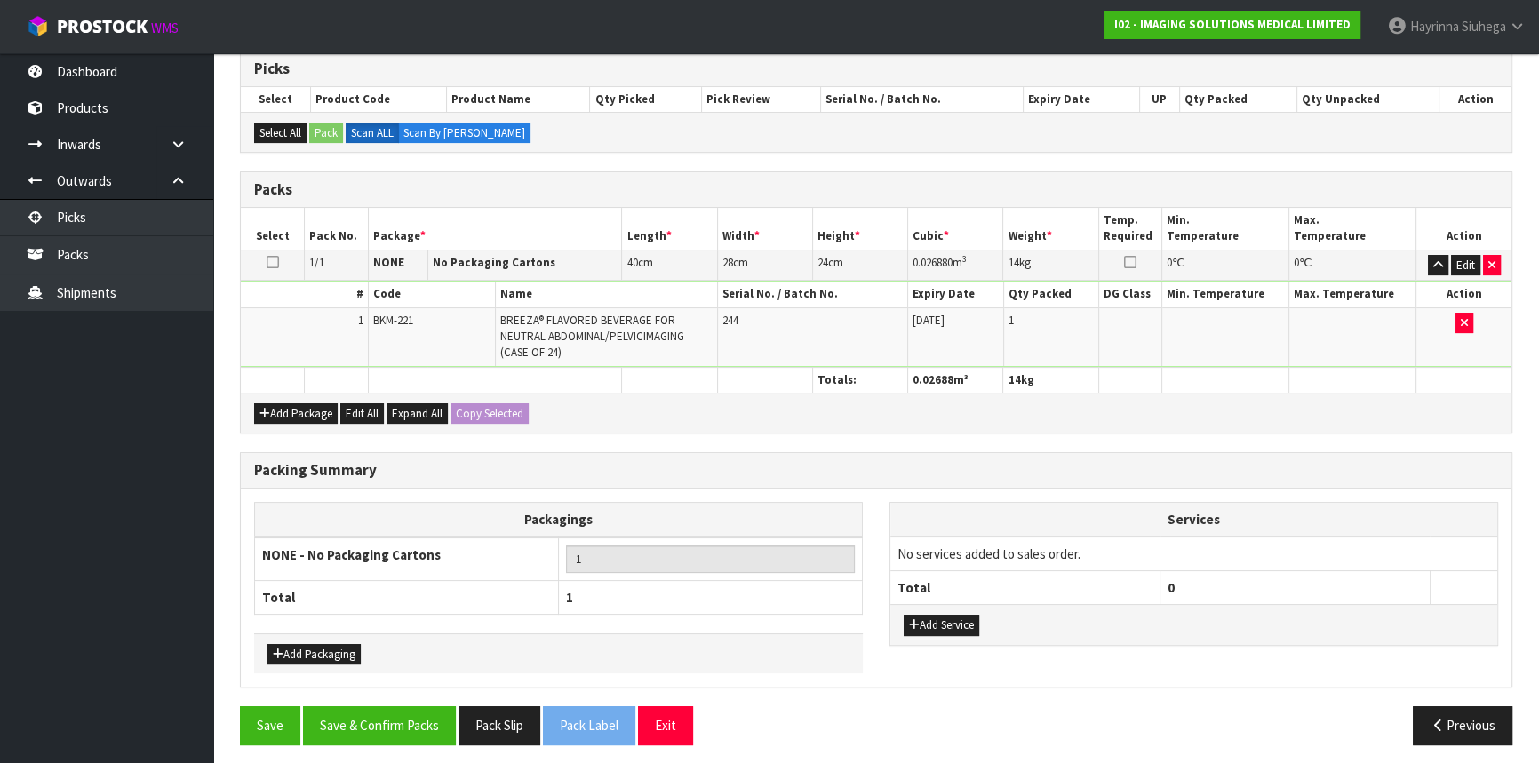
scroll to position [302, 0]
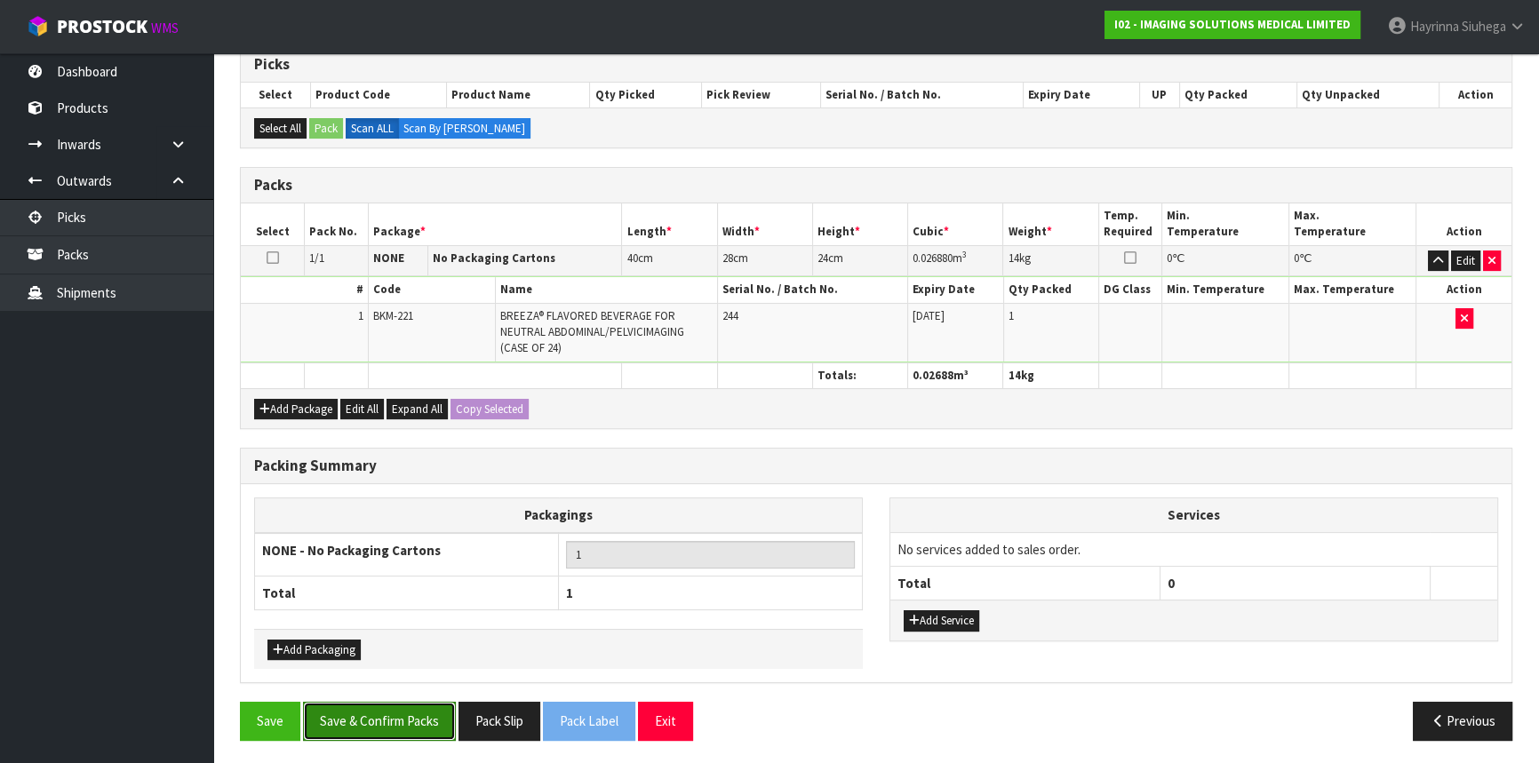
click at [408, 705] on button "Save & Confirm Packs" at bounding box center [379, 721] width 153 height 38
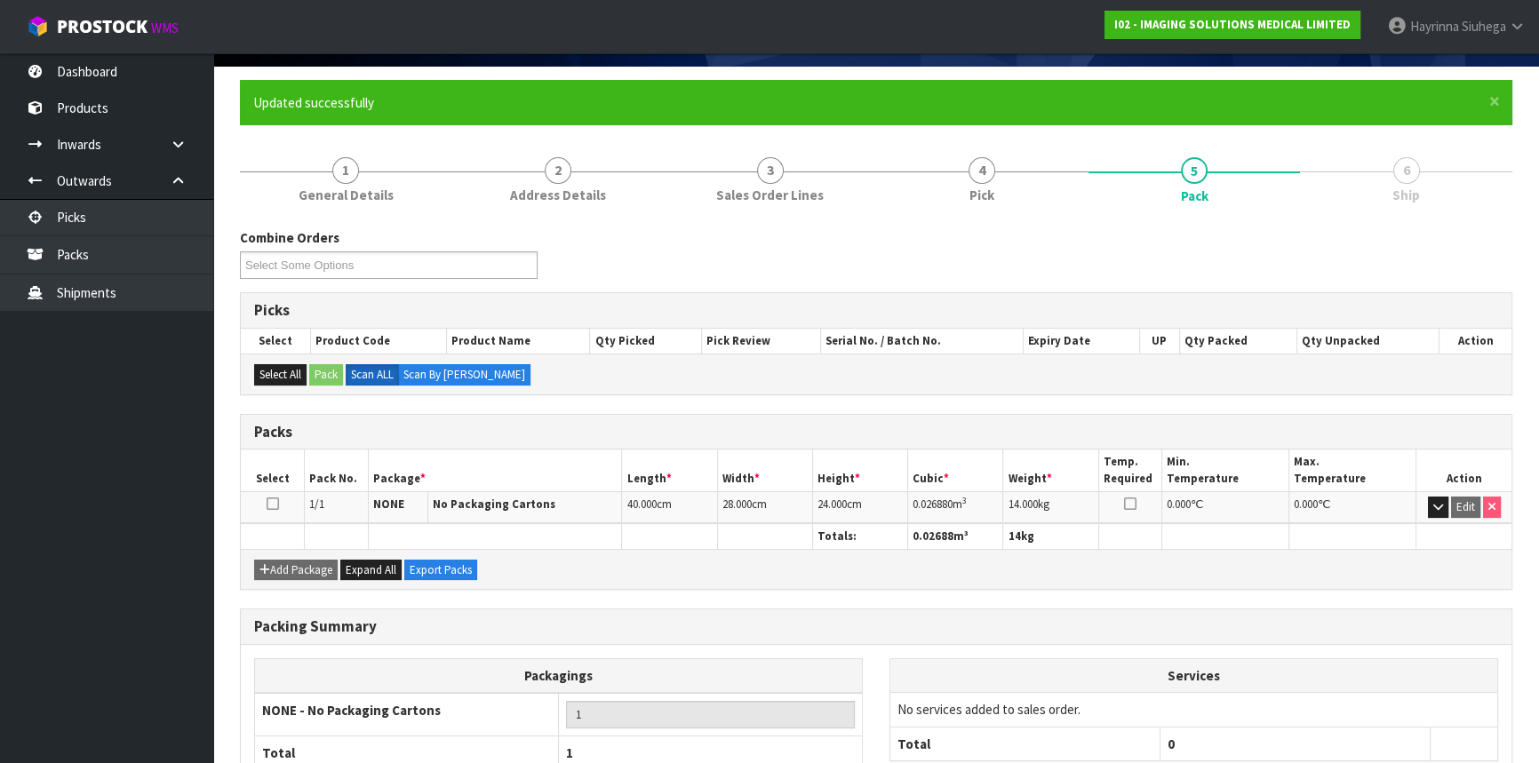
scroll to position [240, 0]
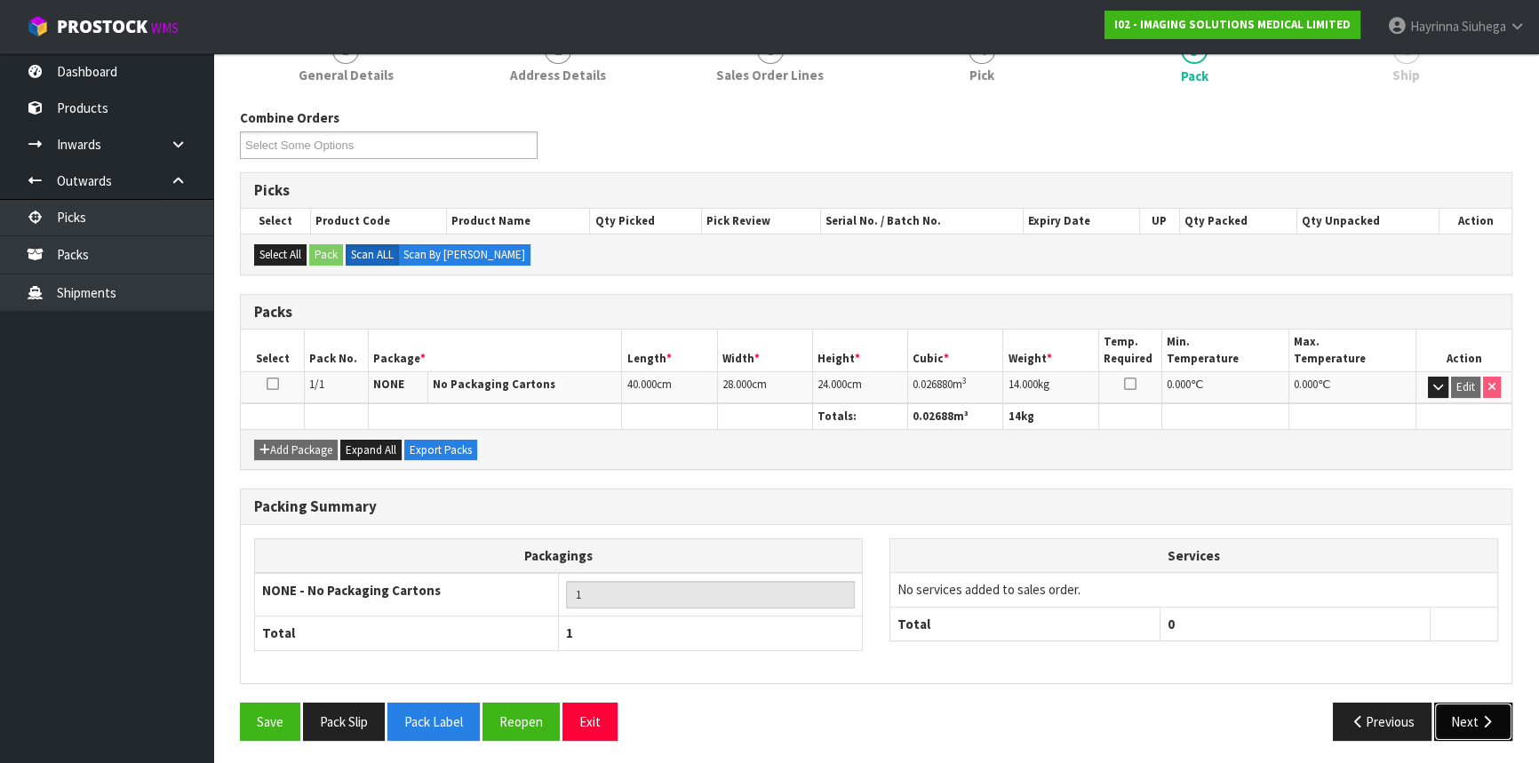
click at [1484, 715] on icon "button" at bounding box center [1486, 721] width 17 height 13
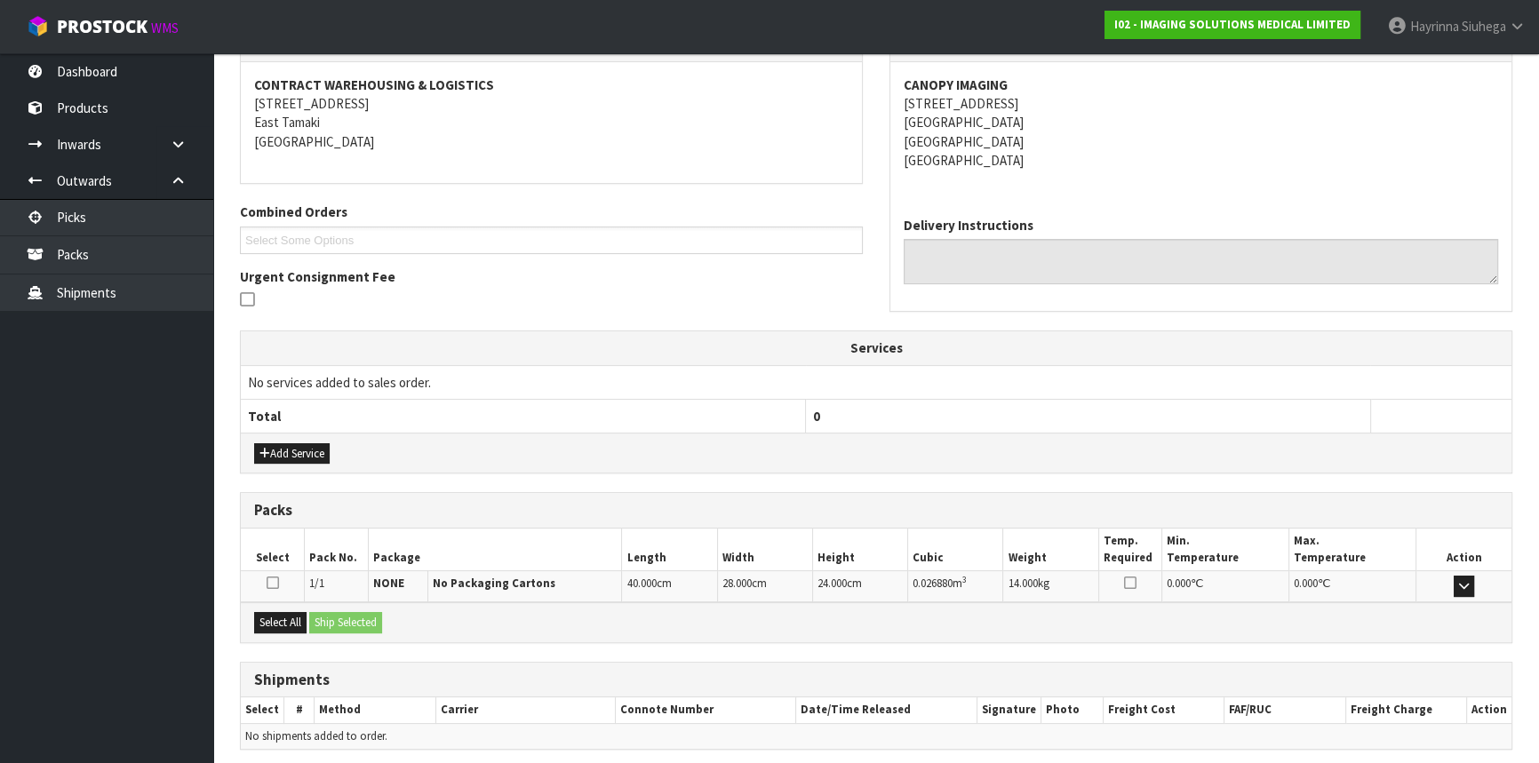
scroll to position [390, 0]
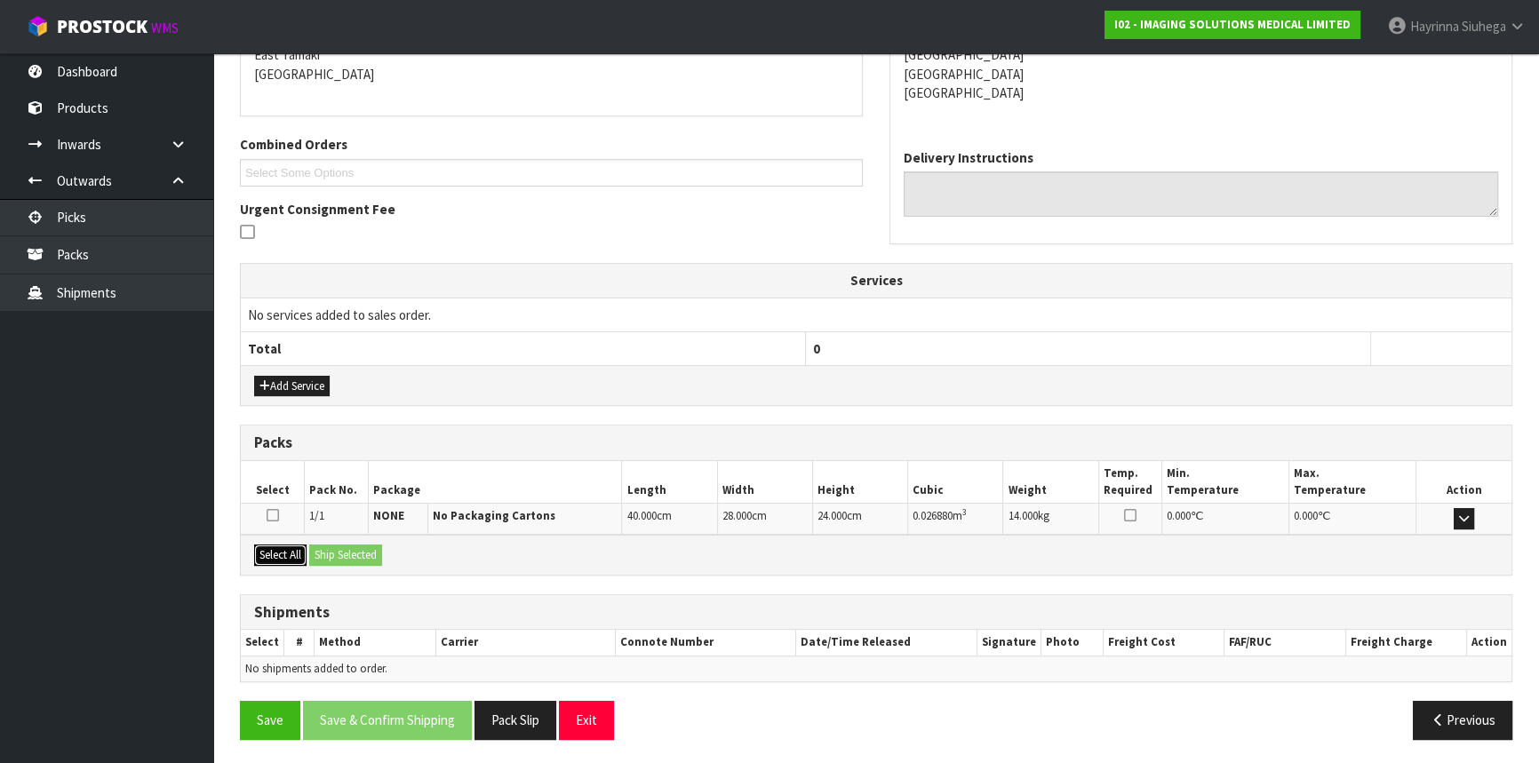
click at [302, 559] on button "Select All" at bounding box center [280, 555] width 52 height 21
click at [370, 554] on button "Ship Selected" at bounding box center [345, 555] width 73 height 21
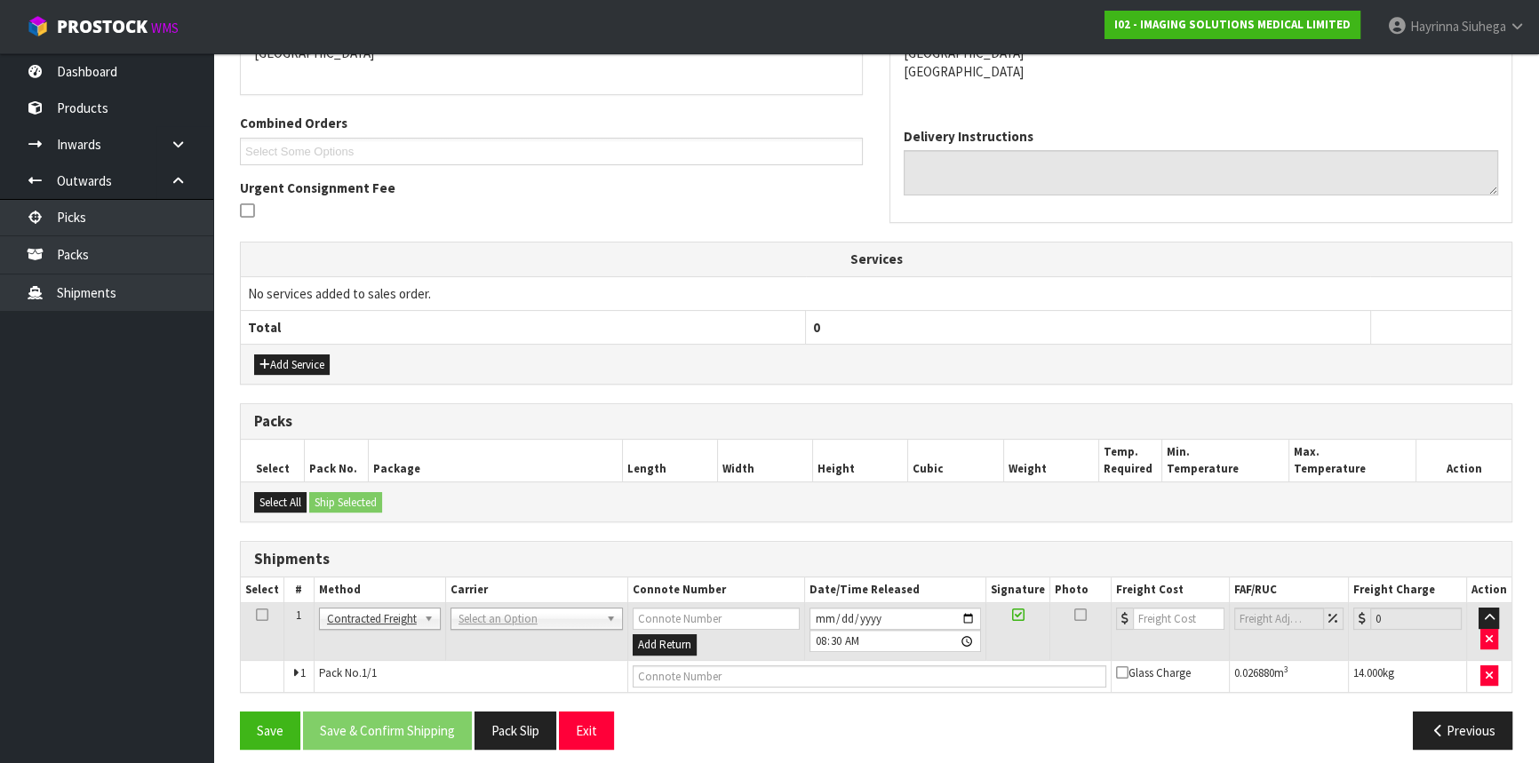
scroll to position [421, 0]
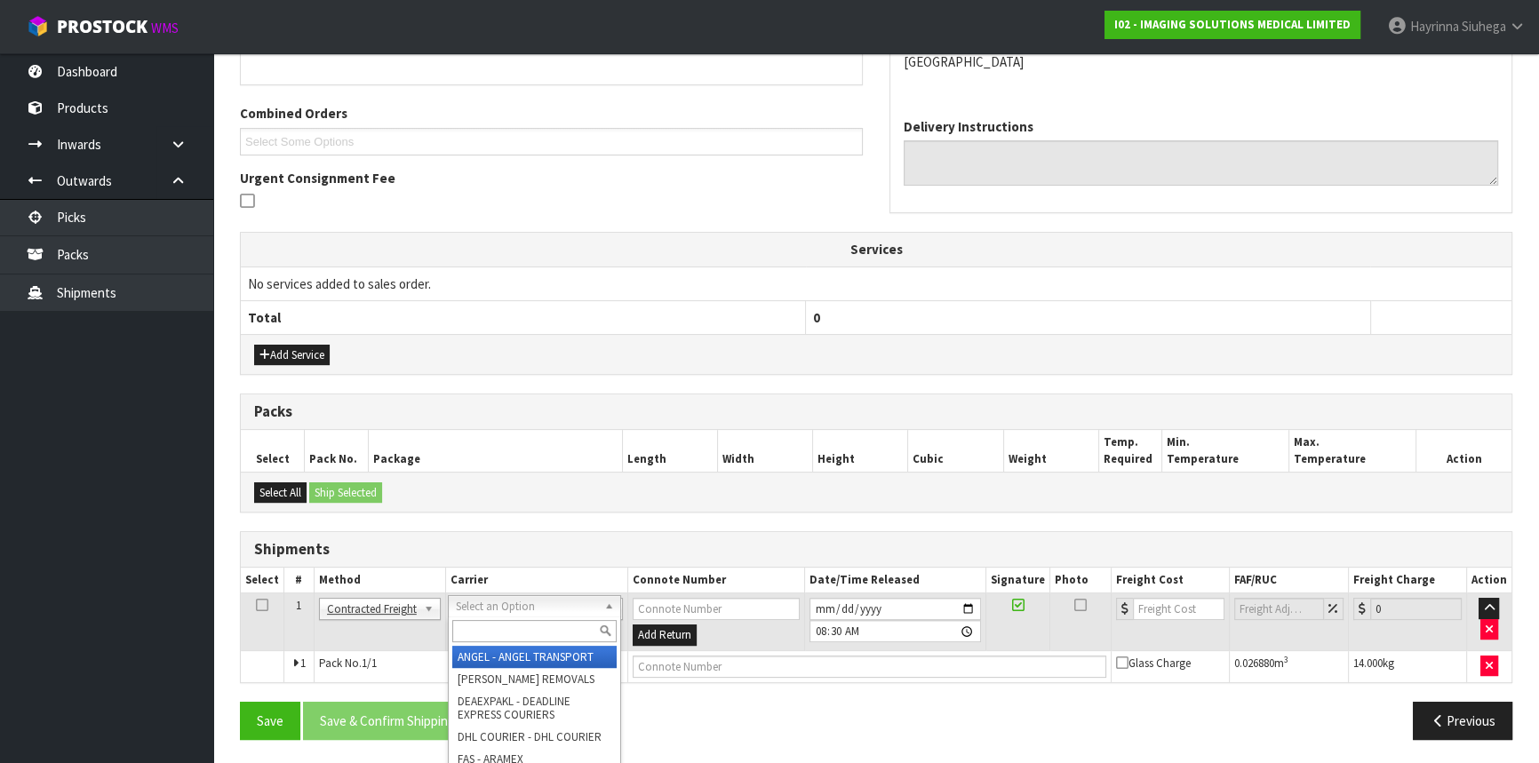
click at [495, 634] on input "text" at bounding box center [534, 631] width 164 height 22
type input "NZP"
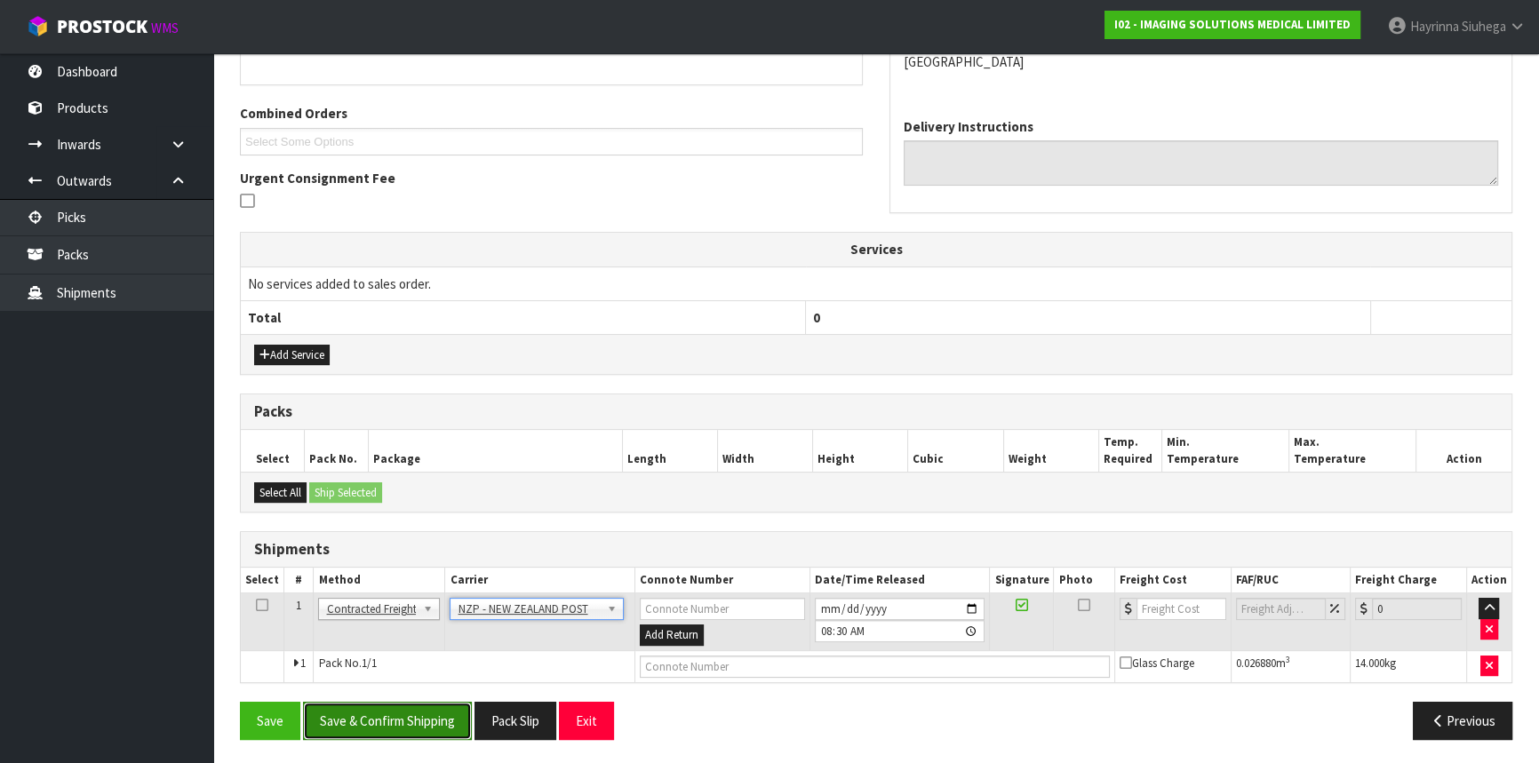
click at [394, 705] on button "Save & Confirm Shipping" at bounding box center [387, 721] width 169 height 38
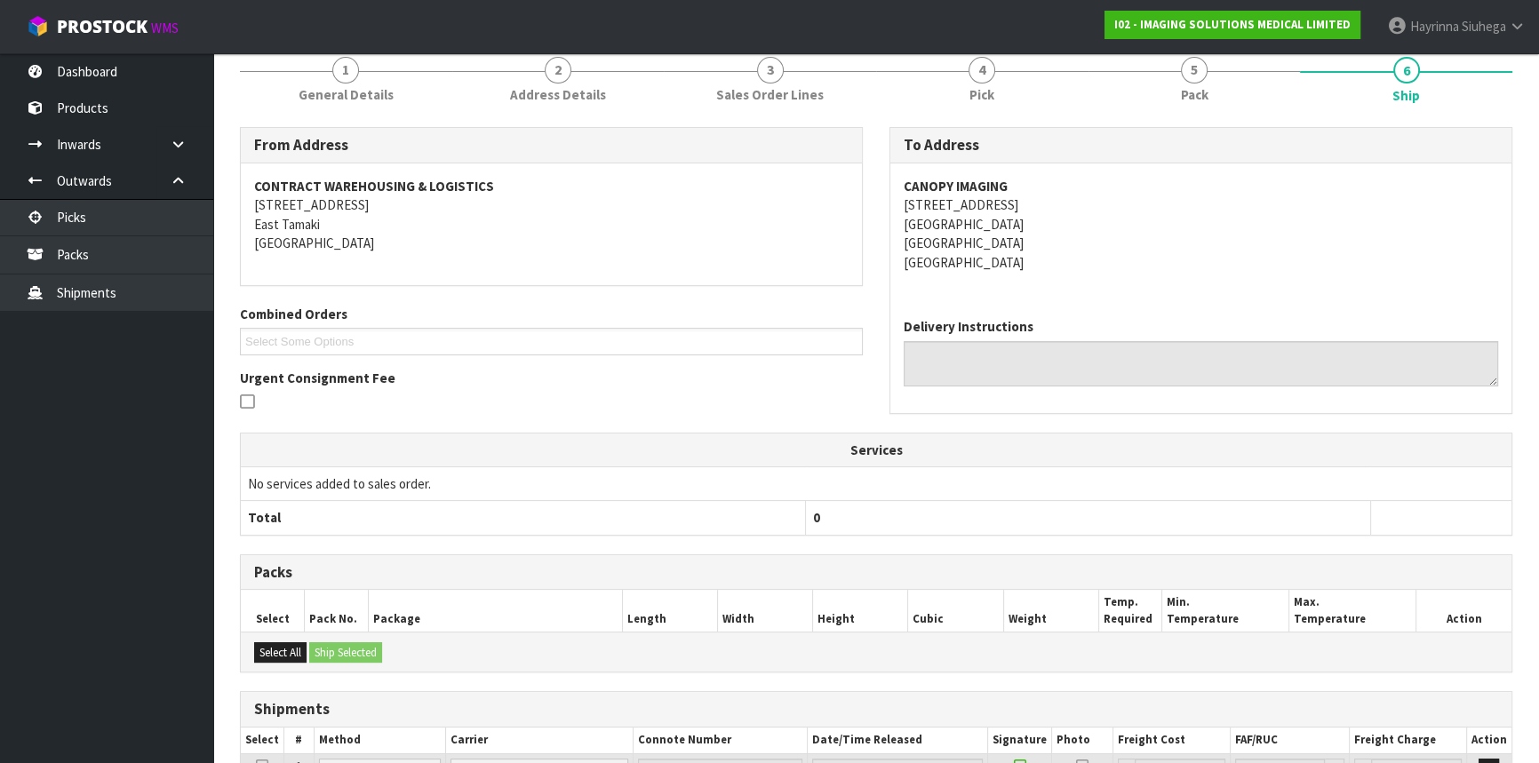
scroll to position [396, 0]
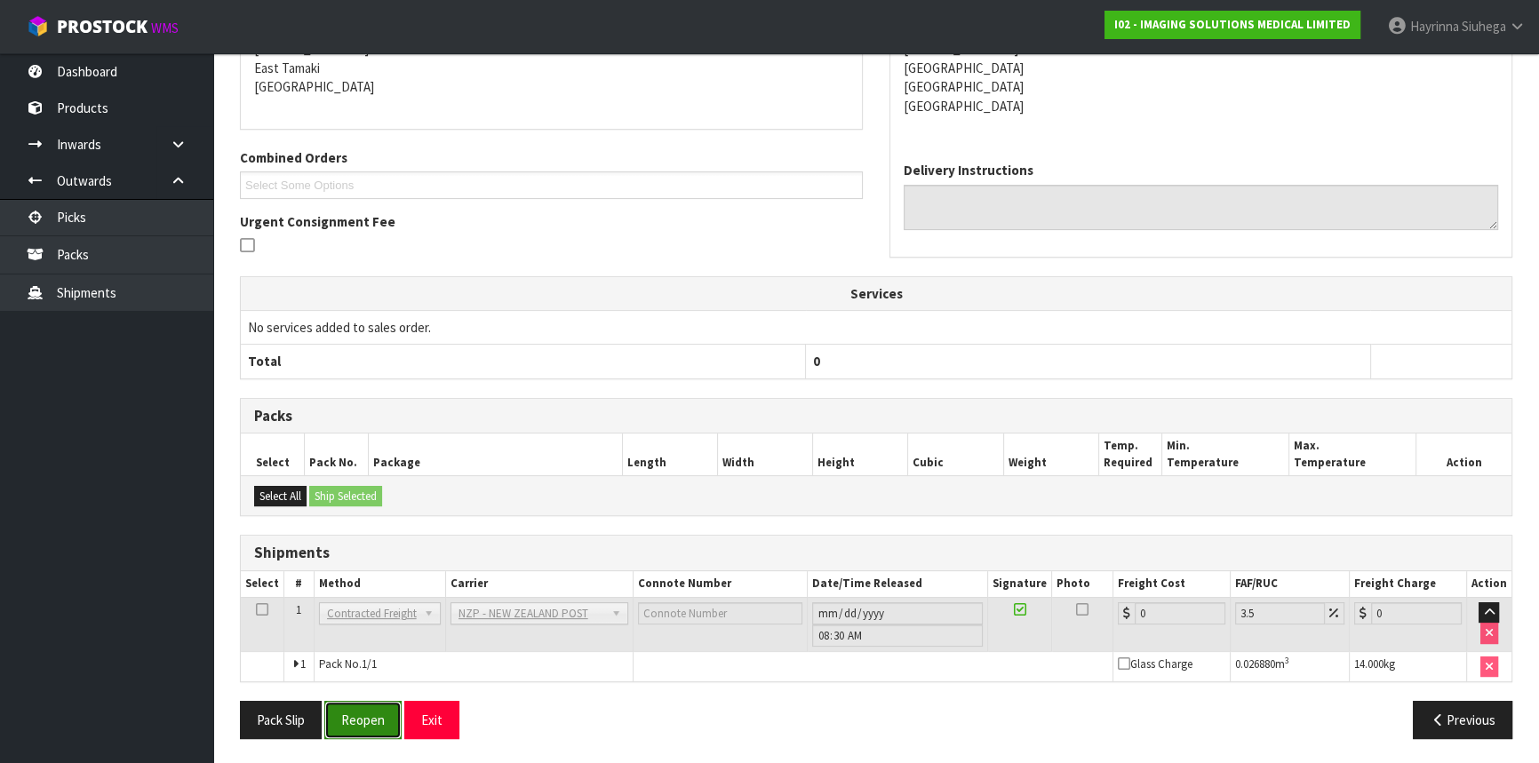
click at [358, 730] on button "Reopen" at bounding box center [362, 720] width 77 height 38
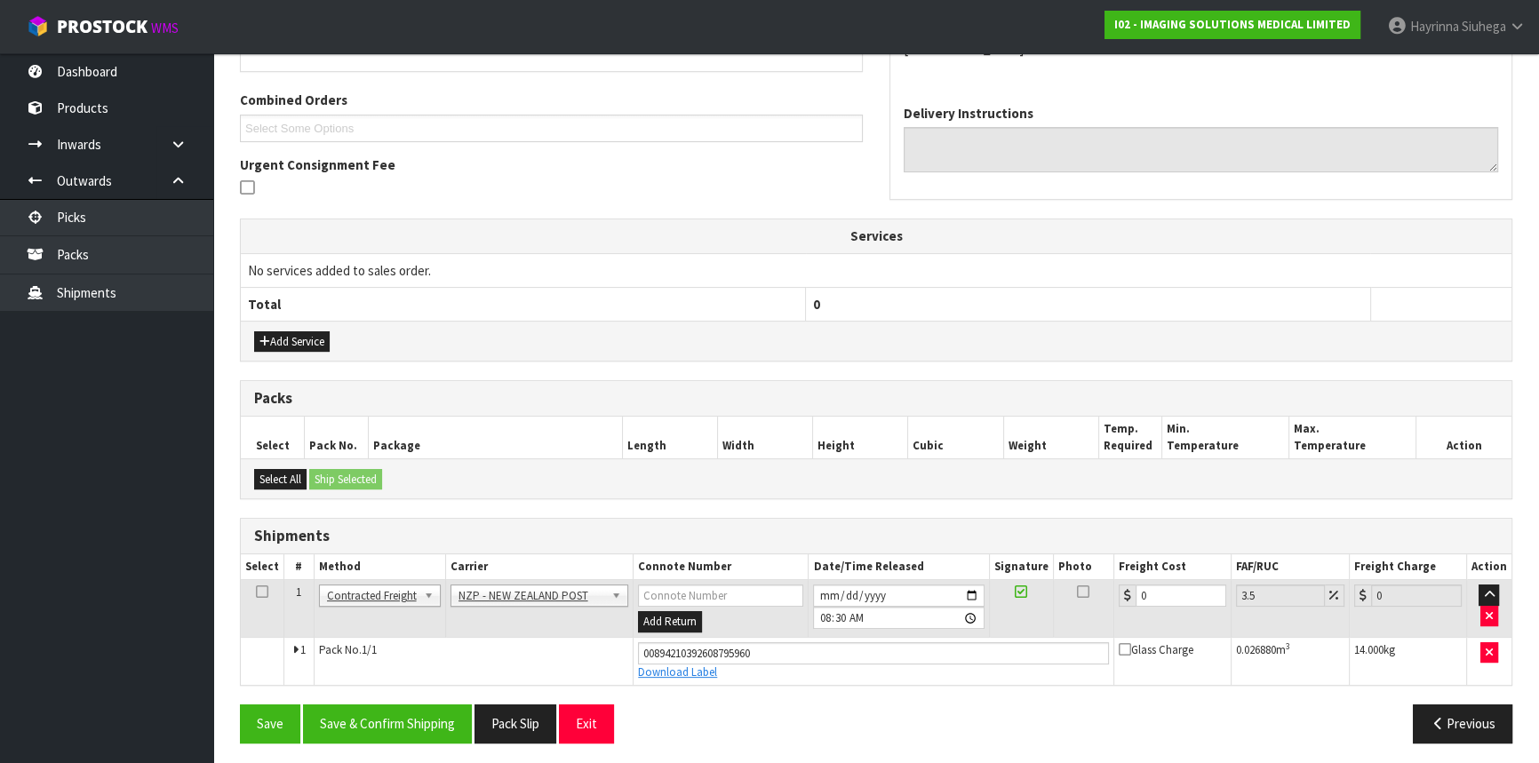
scroll to position [437, 0]
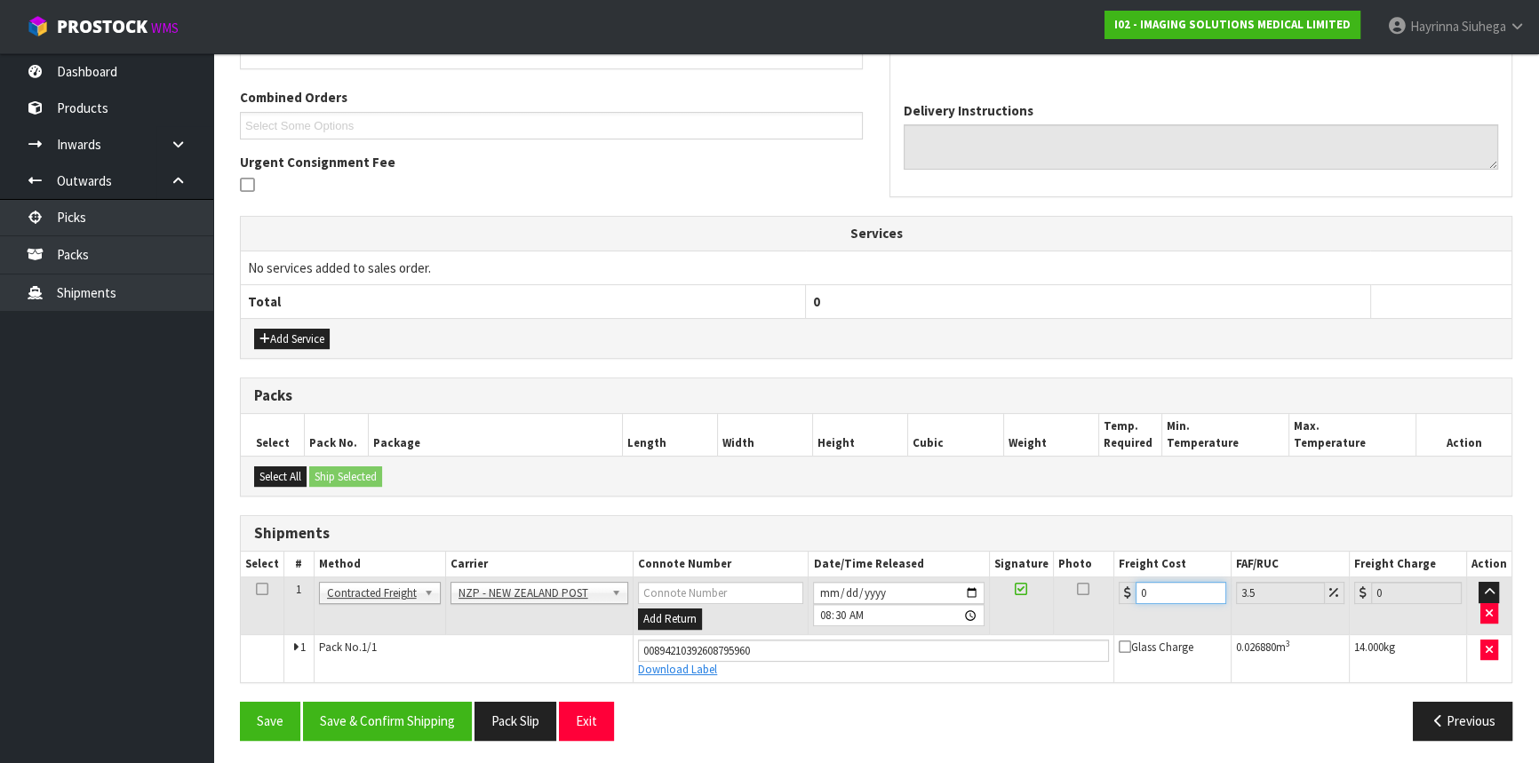
drag, startPoint x: 1163, startPoint y: 595, endPoint x: 943, endPoint y: 593, distance: 220.3
click at [948, 594] on tr "1 Client Local Pickup Customer Local Pickup Company Freight Contracted Freight …" at bounding box center [876, 606] width 1270 height 58
type input "1"
type input "1.03"
type input "11"
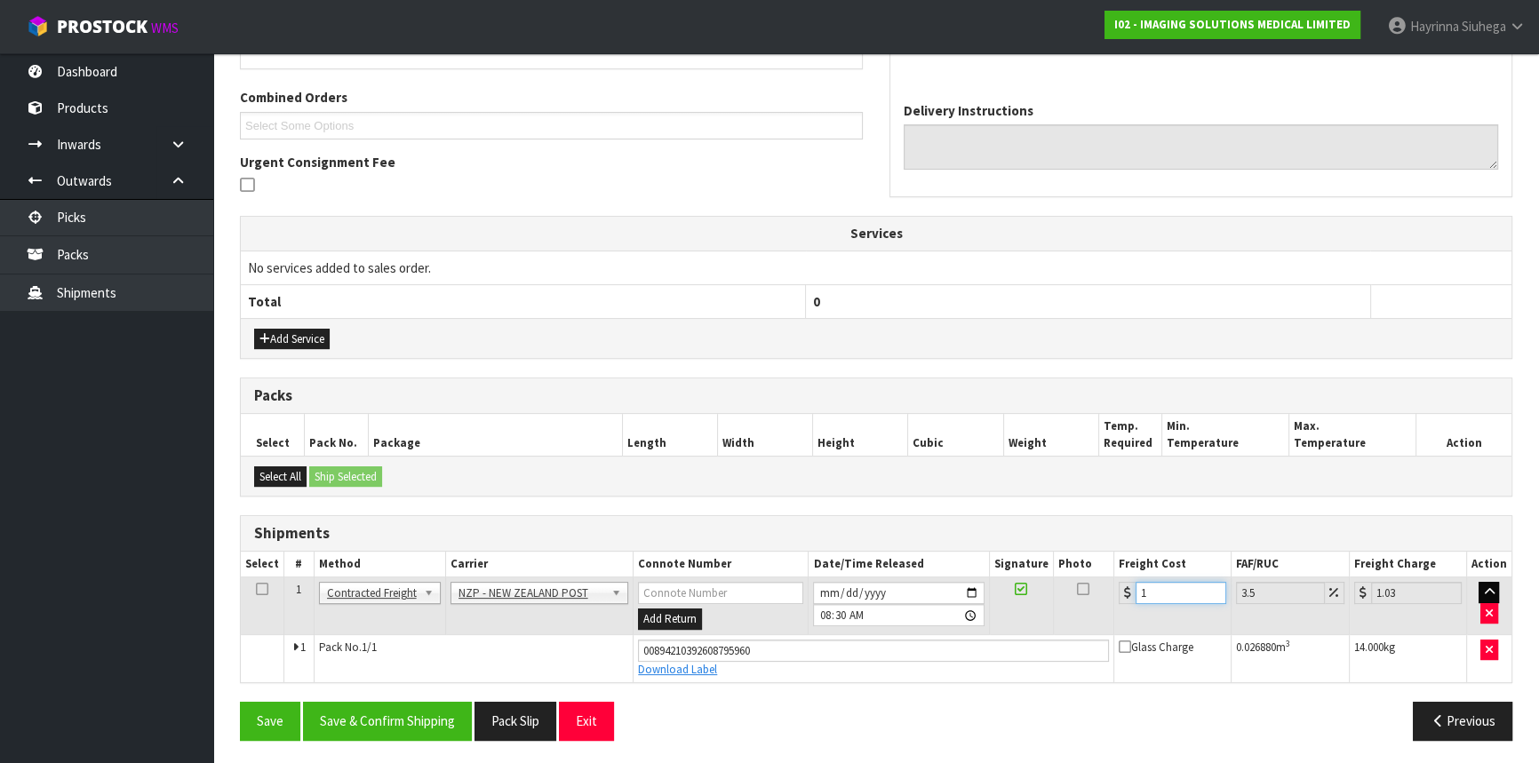
type input "11.38"
type input "11.7"
type input "12.11"
type input "11.70"
click at [401, 719] on button "Save & Confirm Shipping" at bounding box center [387, 721] width 169 height 38
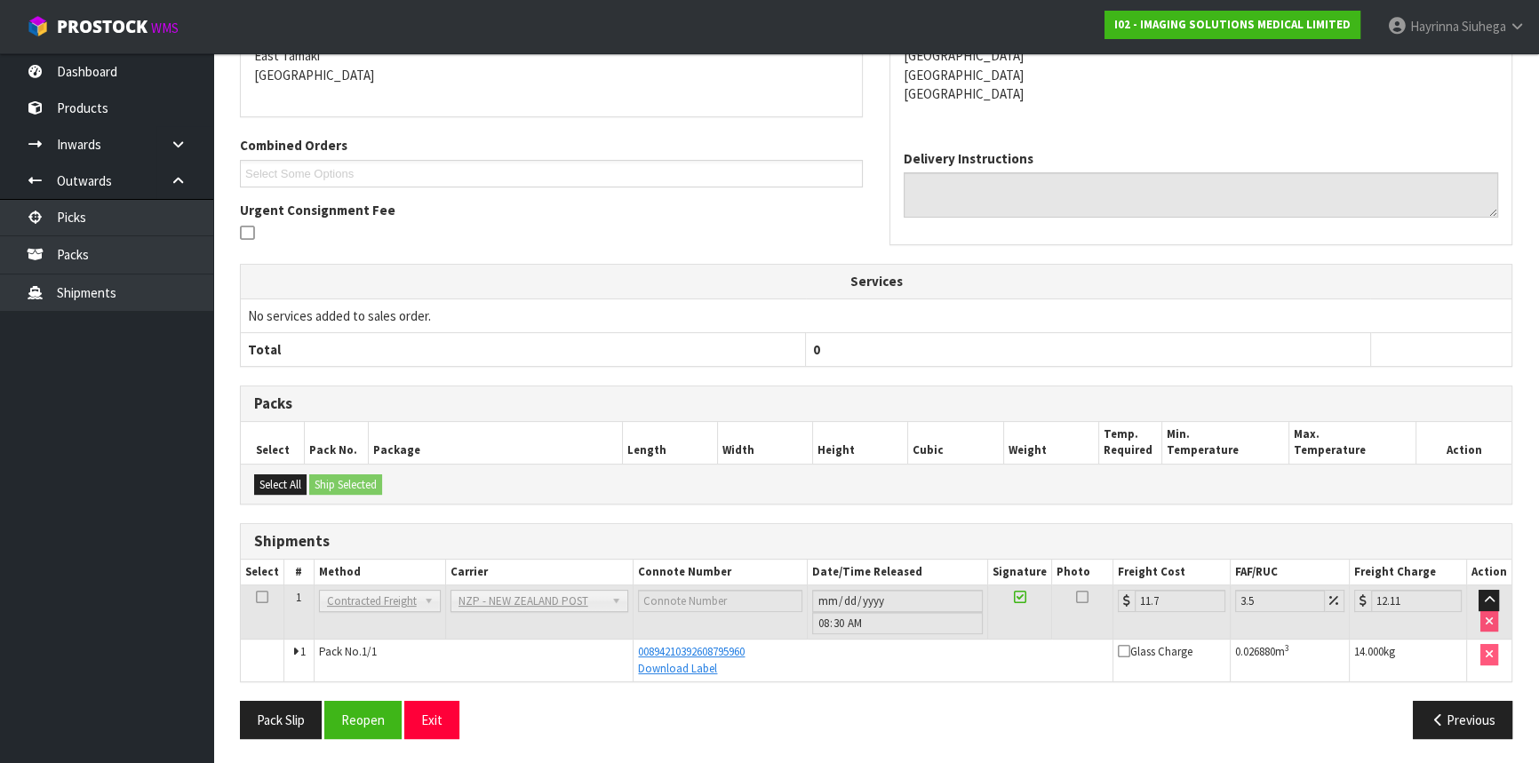
scroll to position [0, 0]
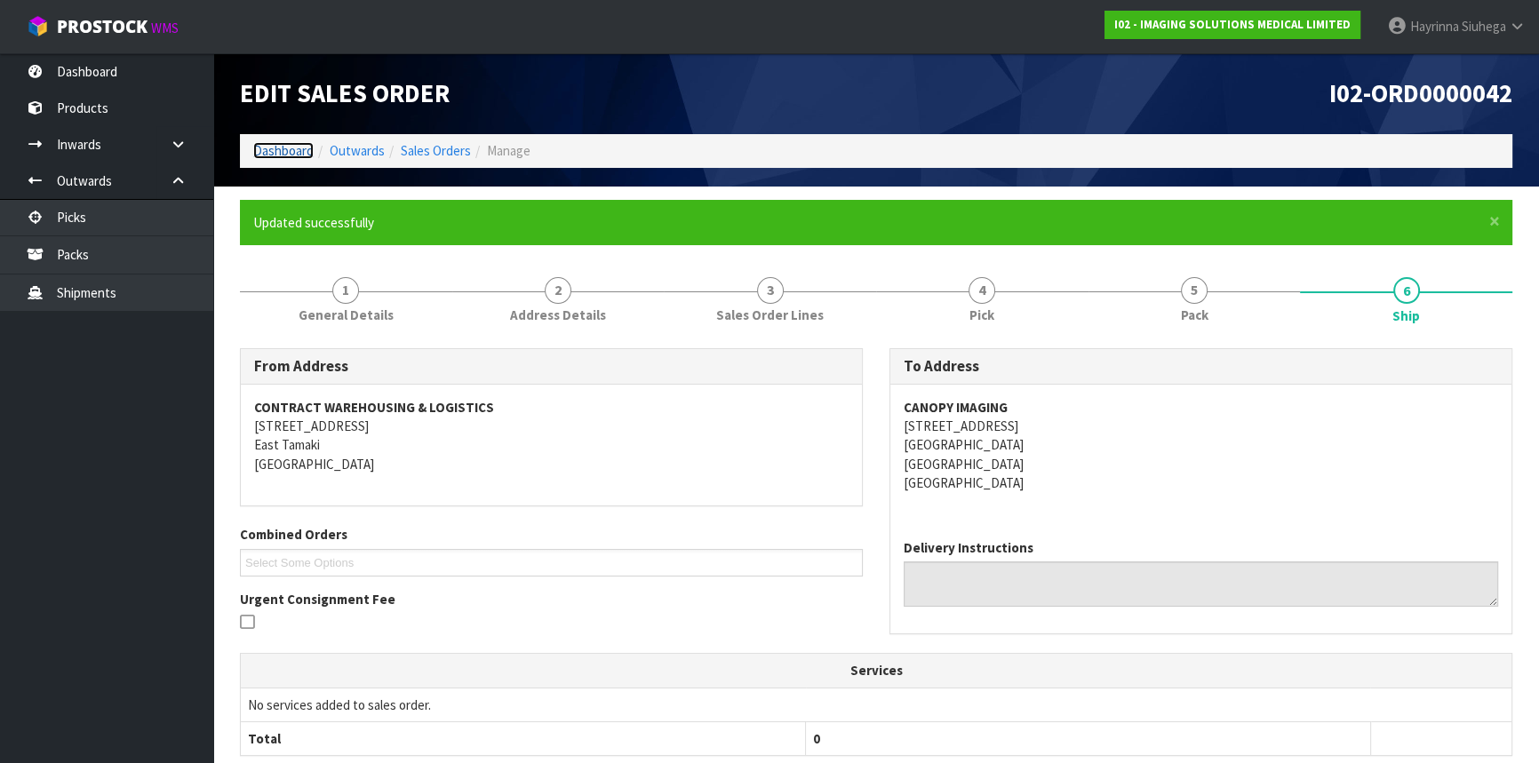
click at [274, 146] on link "Dashboard" at bounding box center [283, 150] width 60 height 17
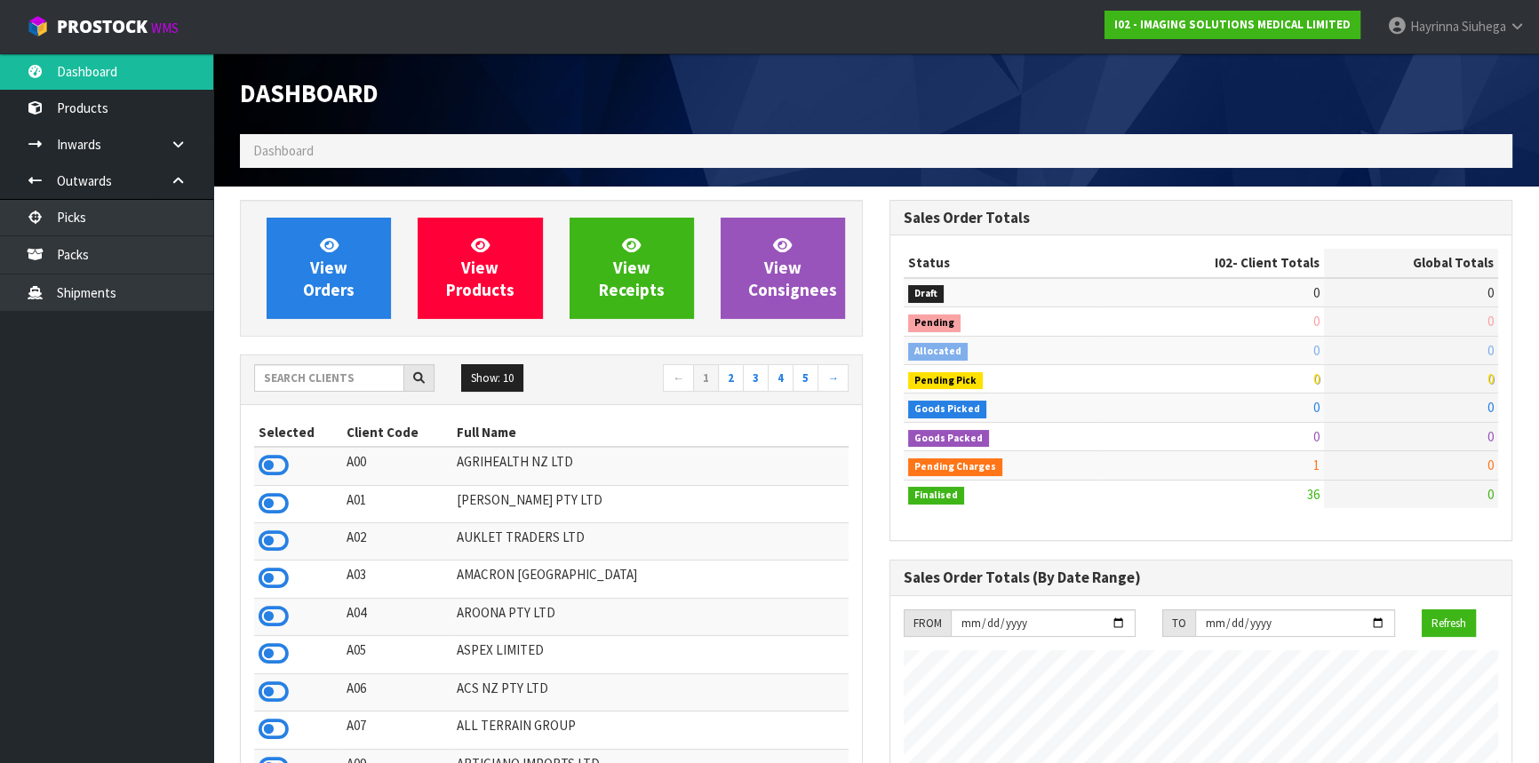
scroll to position [1170, 648]
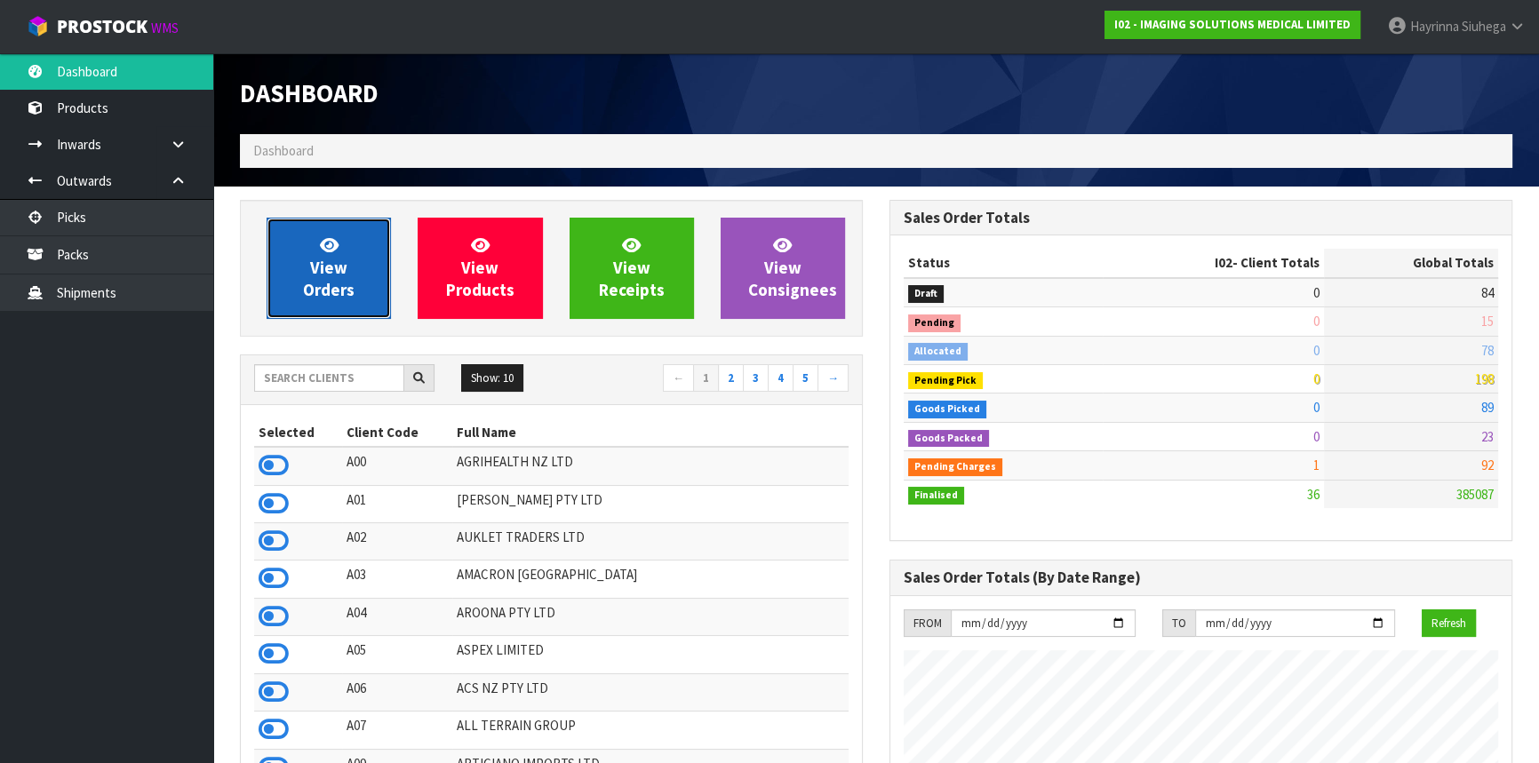
click at [332, 228] on link "View Orders" at bounding box center [329, 268] width 124 height 101
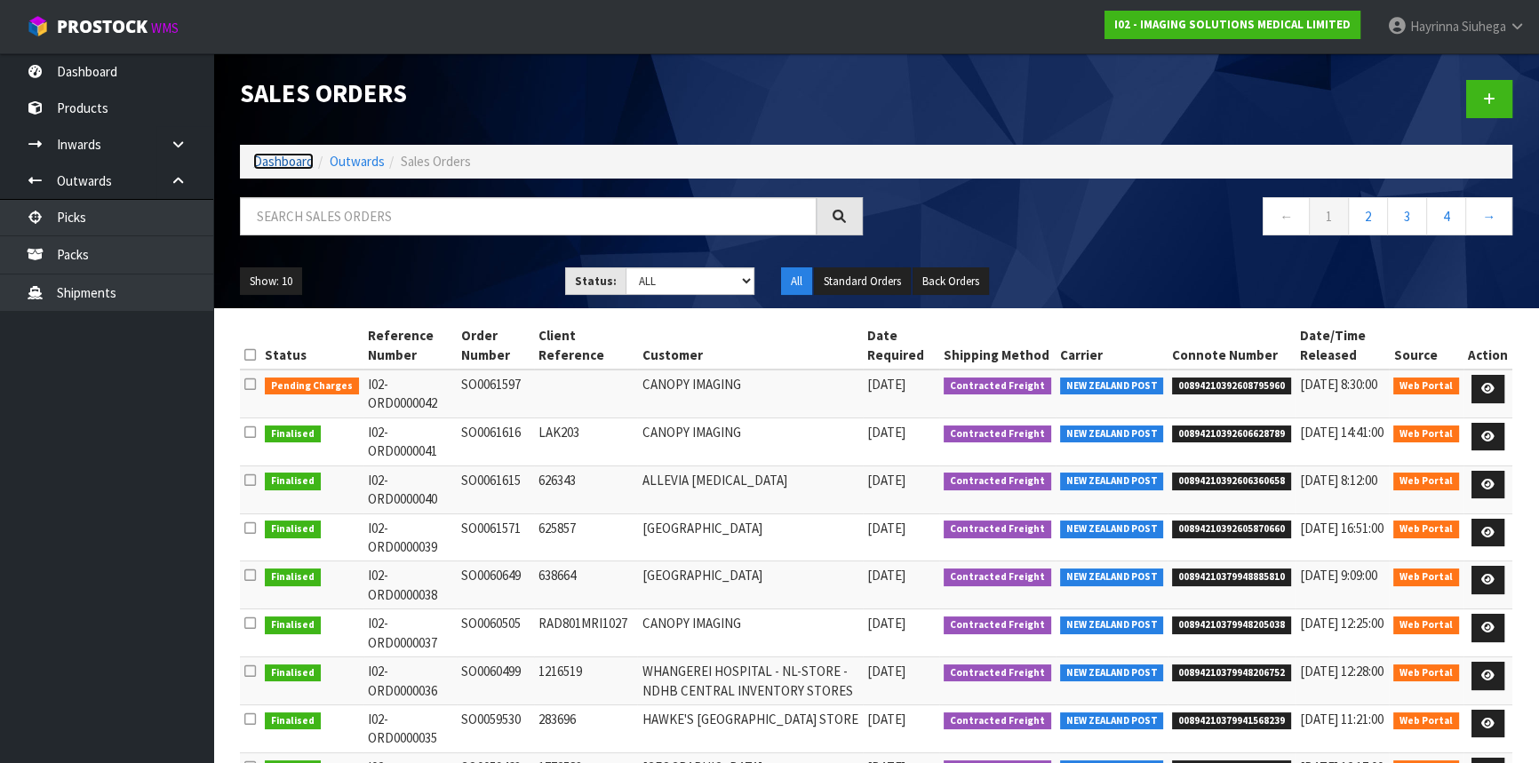
click at [306, 169] on link "Dashboard" at bounding box center [283, 161] width 60 height 17
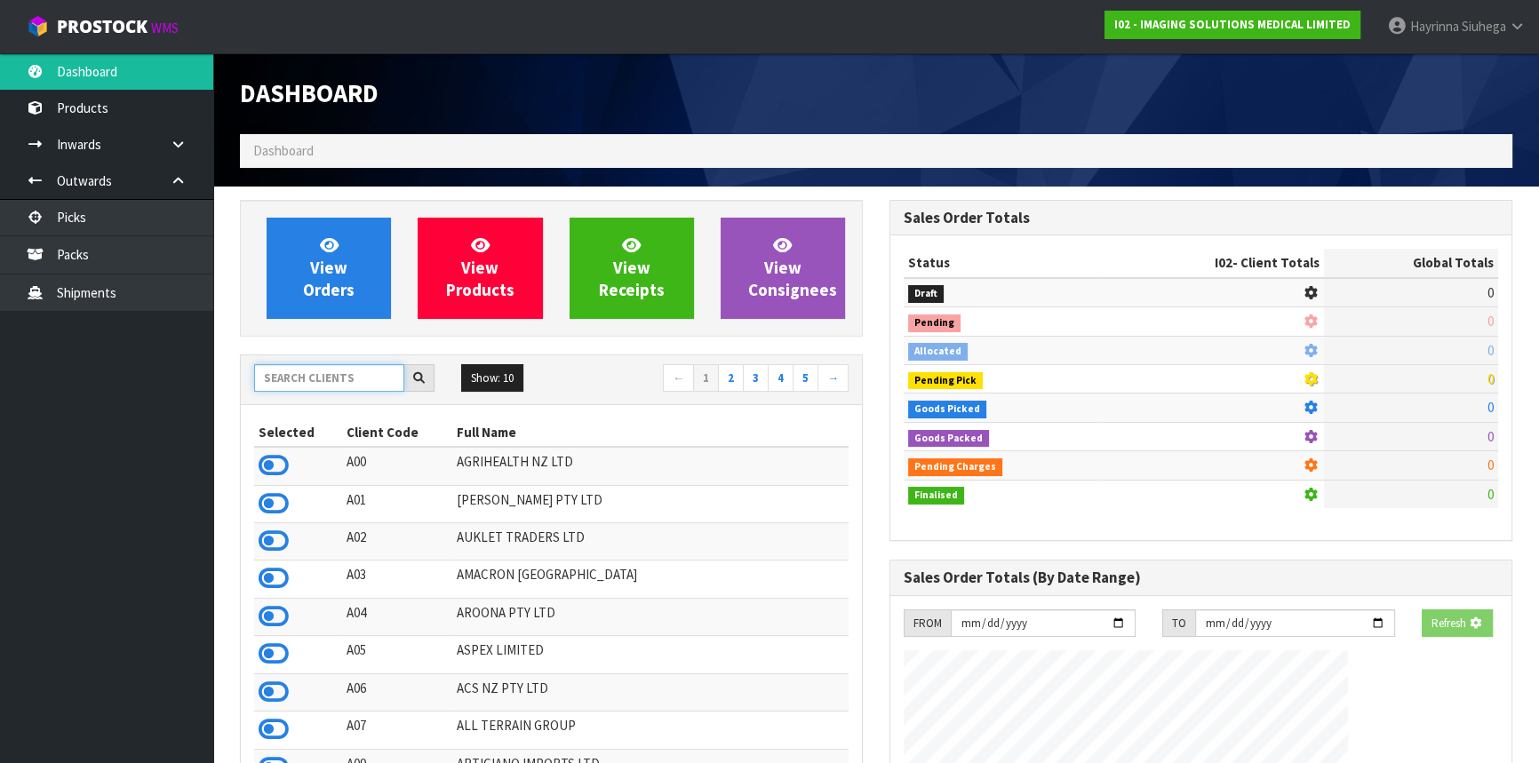
click at [342, 386] on input "text" at bounding box center [329, 378] width 150 height 28
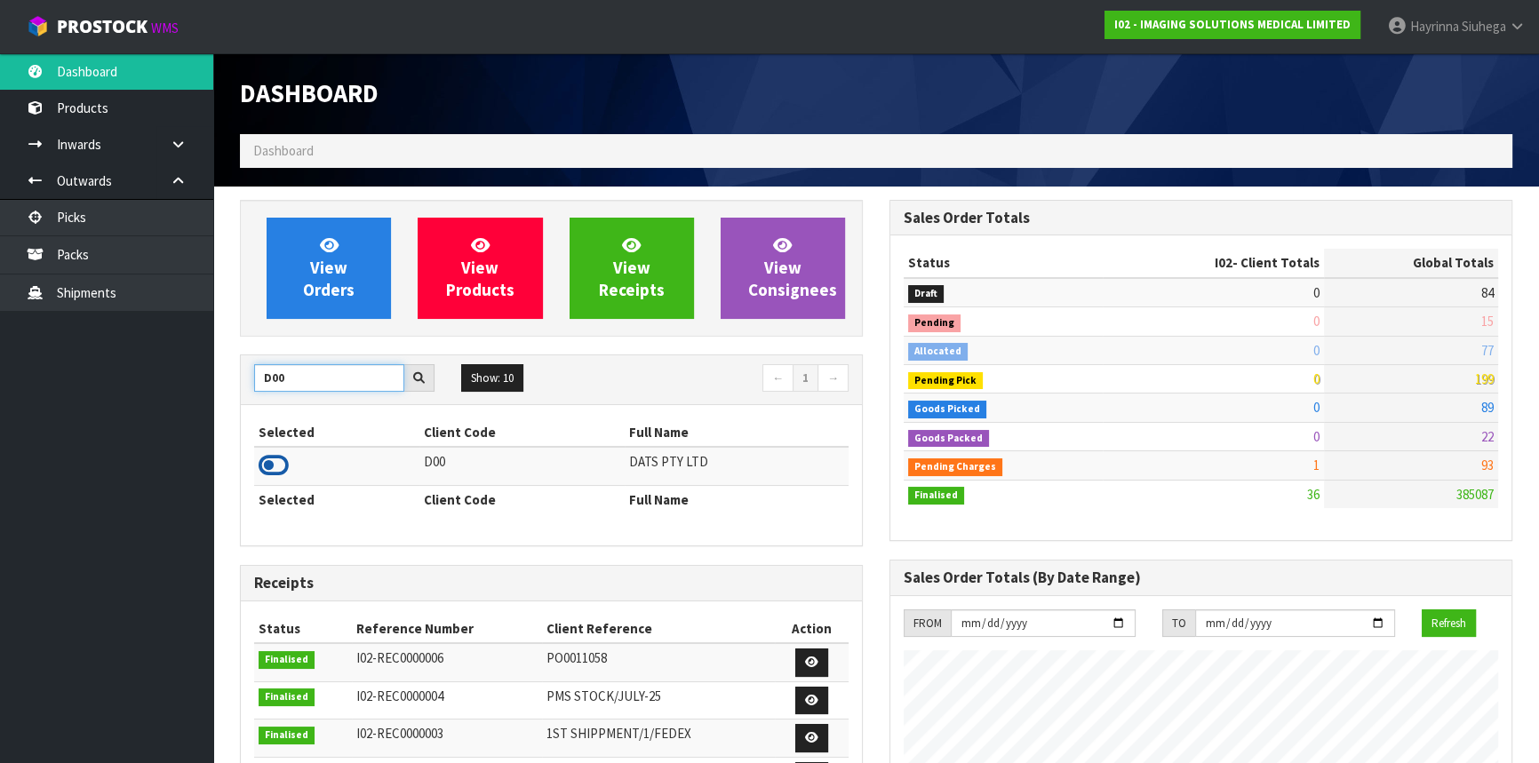
type input "D00"
click at [283, 470] on icon at bounding box center [274, 465] width 30 height 27
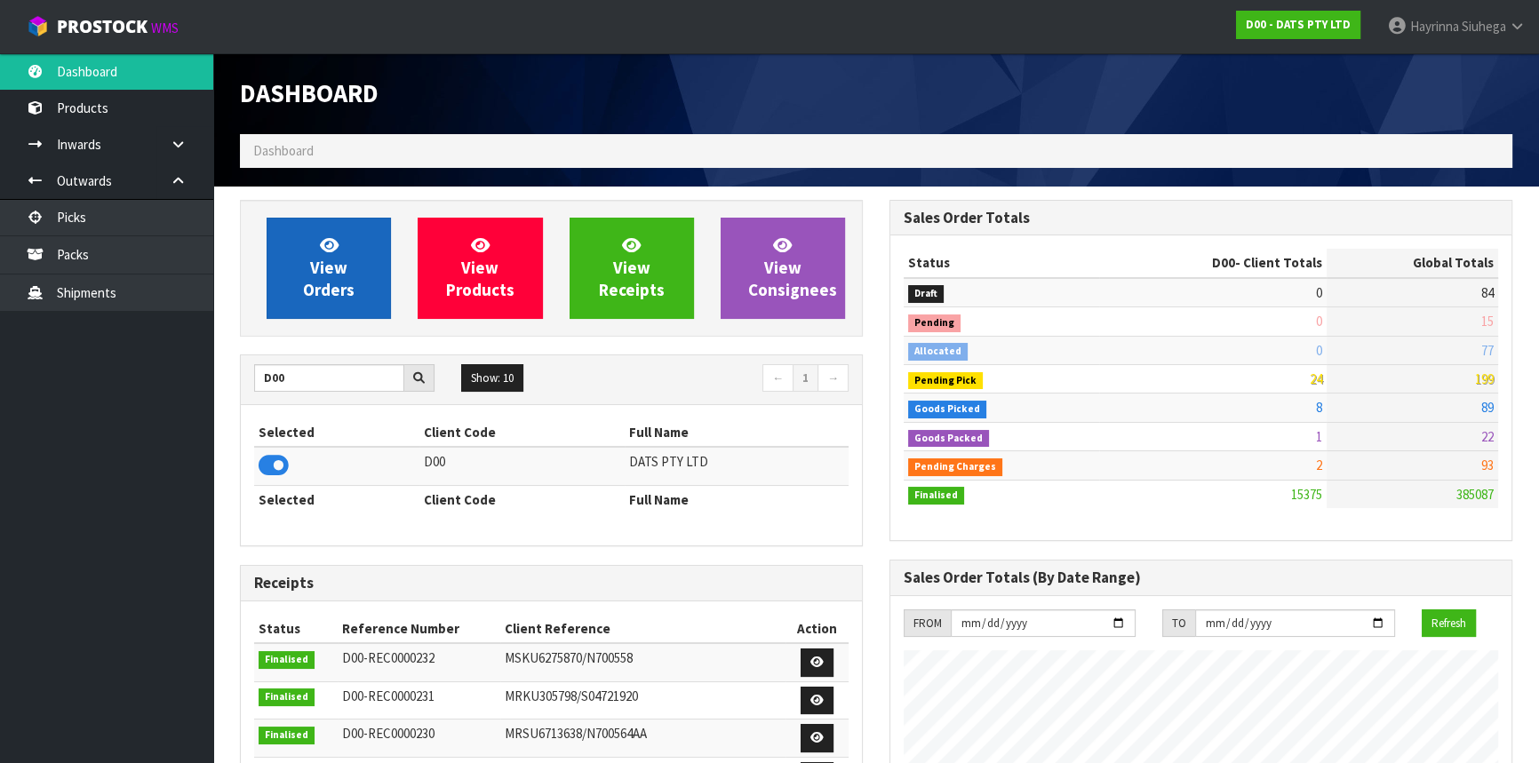
scroll to position [1343, 648]
click at [335, 231] on link "View Orders" at bounding box center [329, 268] width 124 height 101
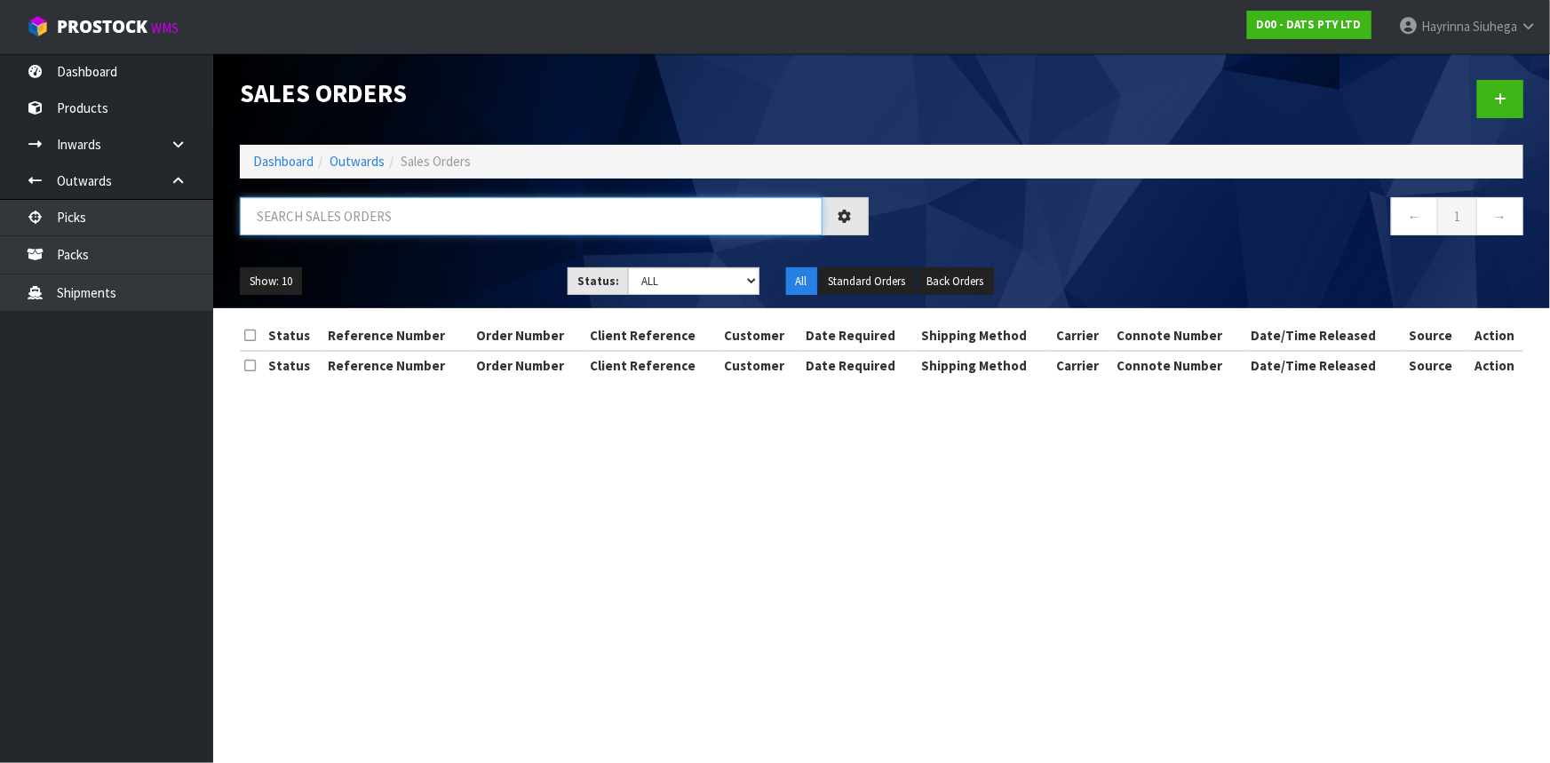
drag, startPoint x: 327, startPoint y: 212, endPoint x: 320, endPoint y: 187, distance: 26.7
click at [327, 203] on input "text" at bounding box center [531, 216] width 583 height 38
type input "JOB-0415773"
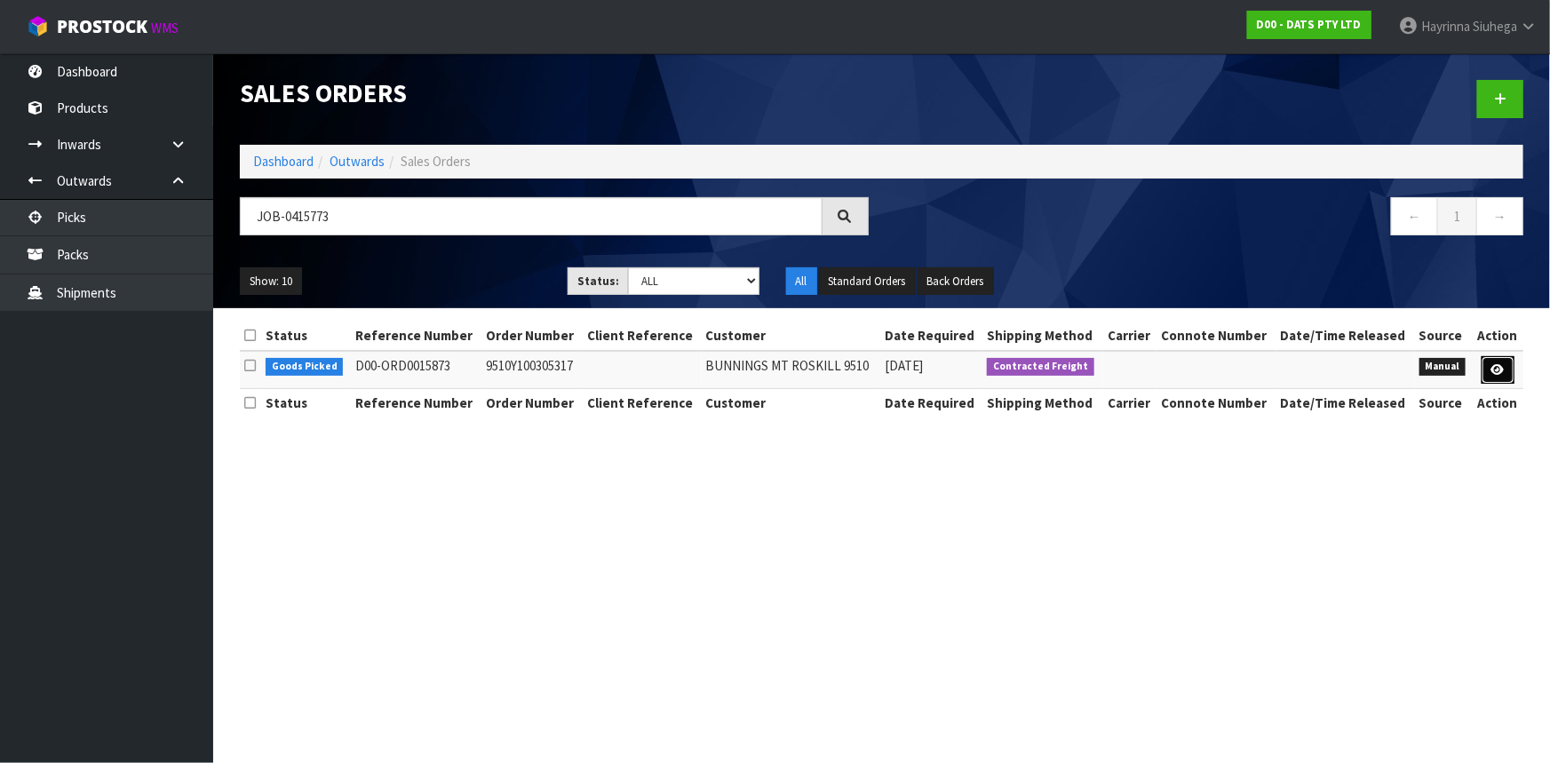
click at [1494, 377] on link at bounding box center [1498, 370] width 33 height 28
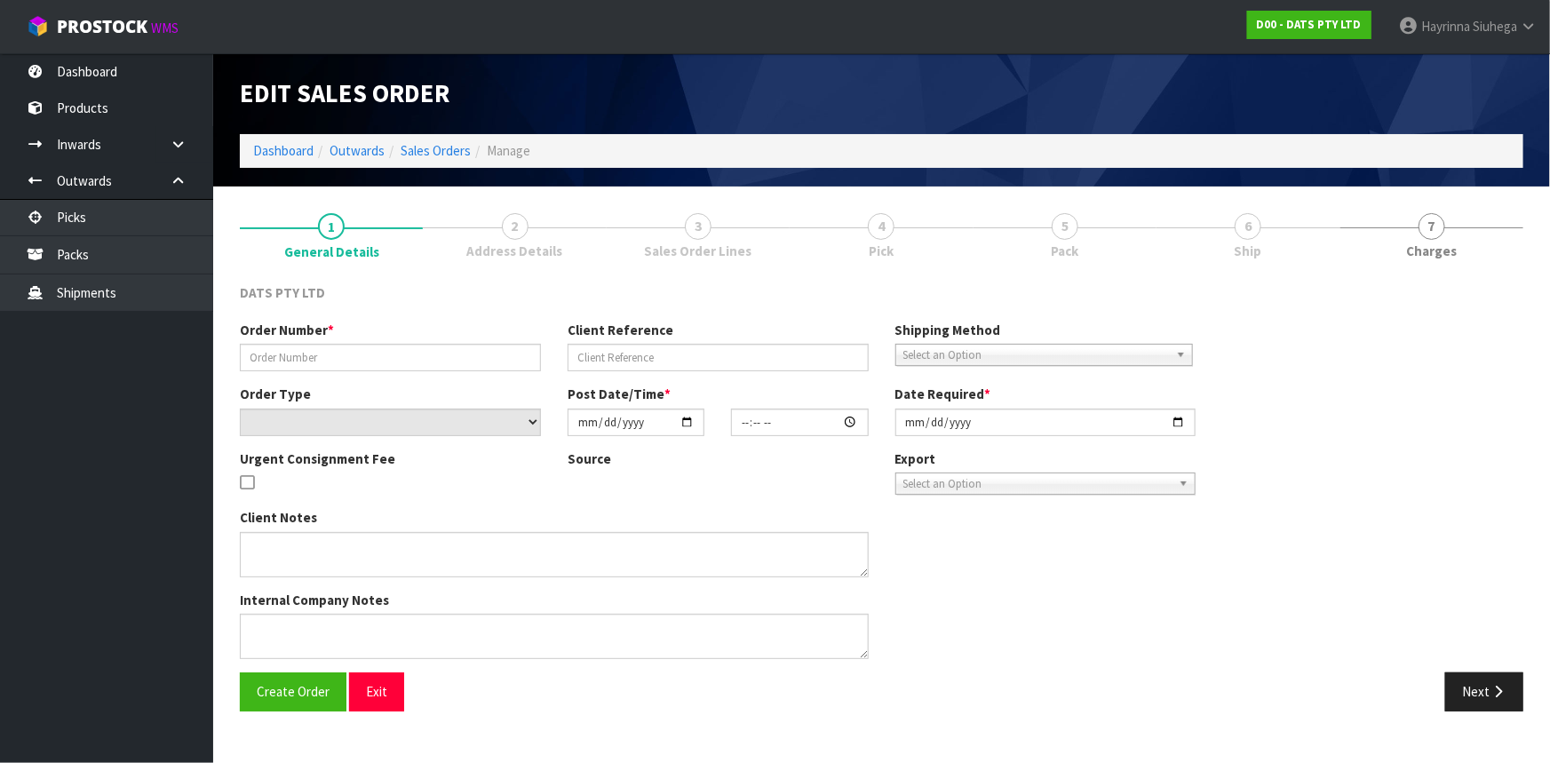
type input "9510Y100305317"
select select "number:0"
type input "[DATE]"
type input "09:46:00.000"
type input "[DATE]"
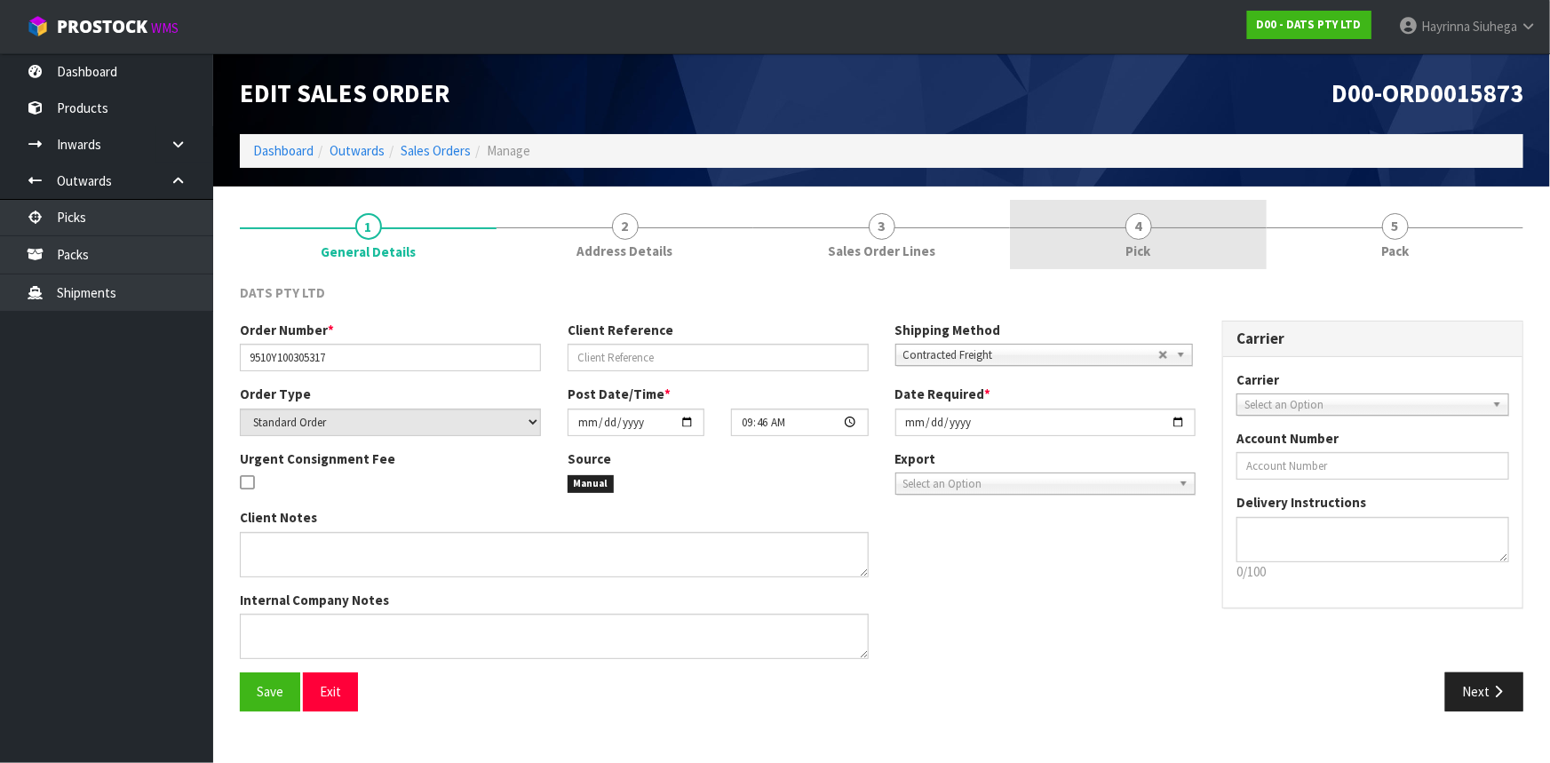
click at [1203, 257] on link "4 Pick" at bounding box center [1138, 235] width 257 height 70
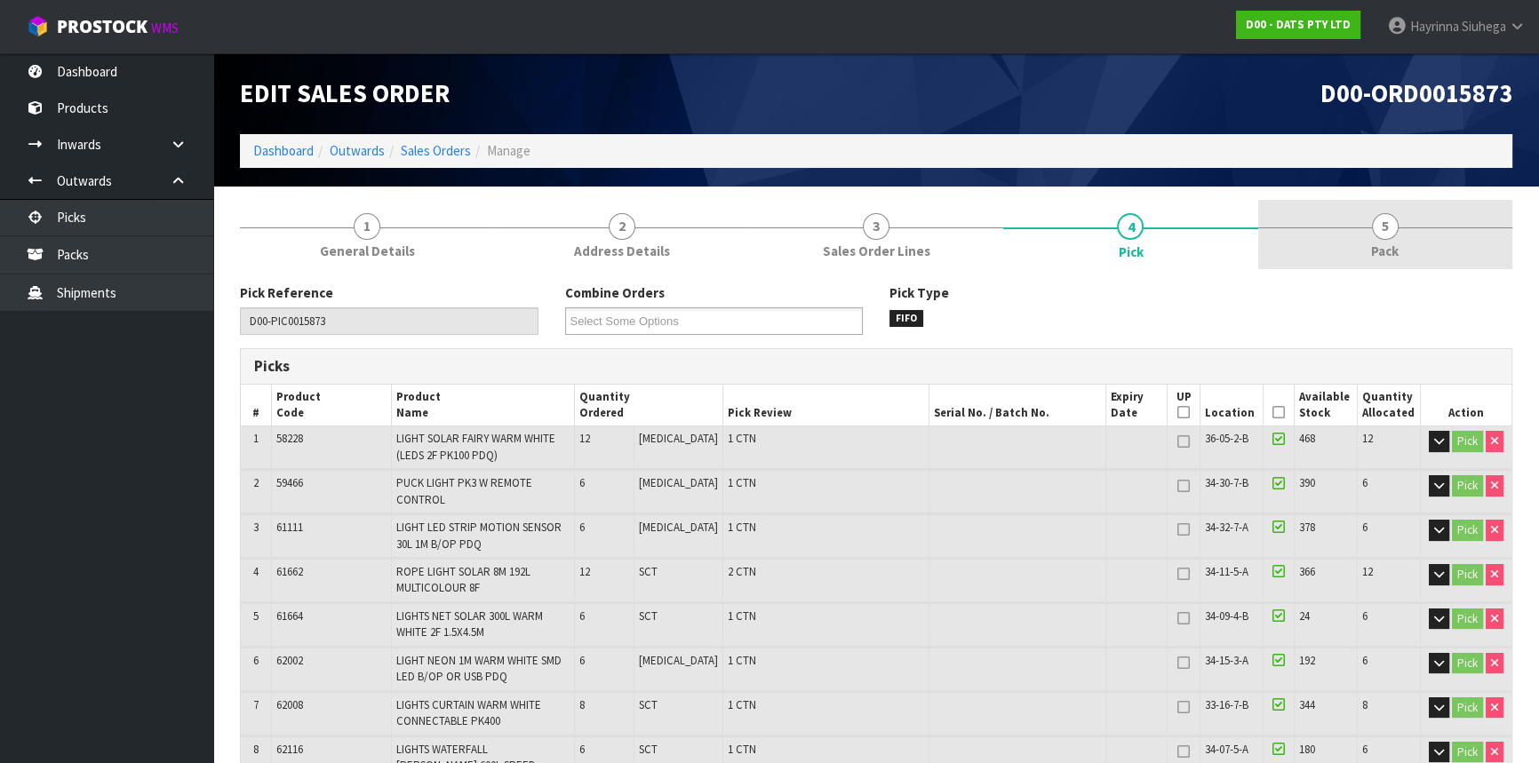
click at [1356, 248] on link "5 Pack" at bounding box center [1385, 235] width 254 height 70
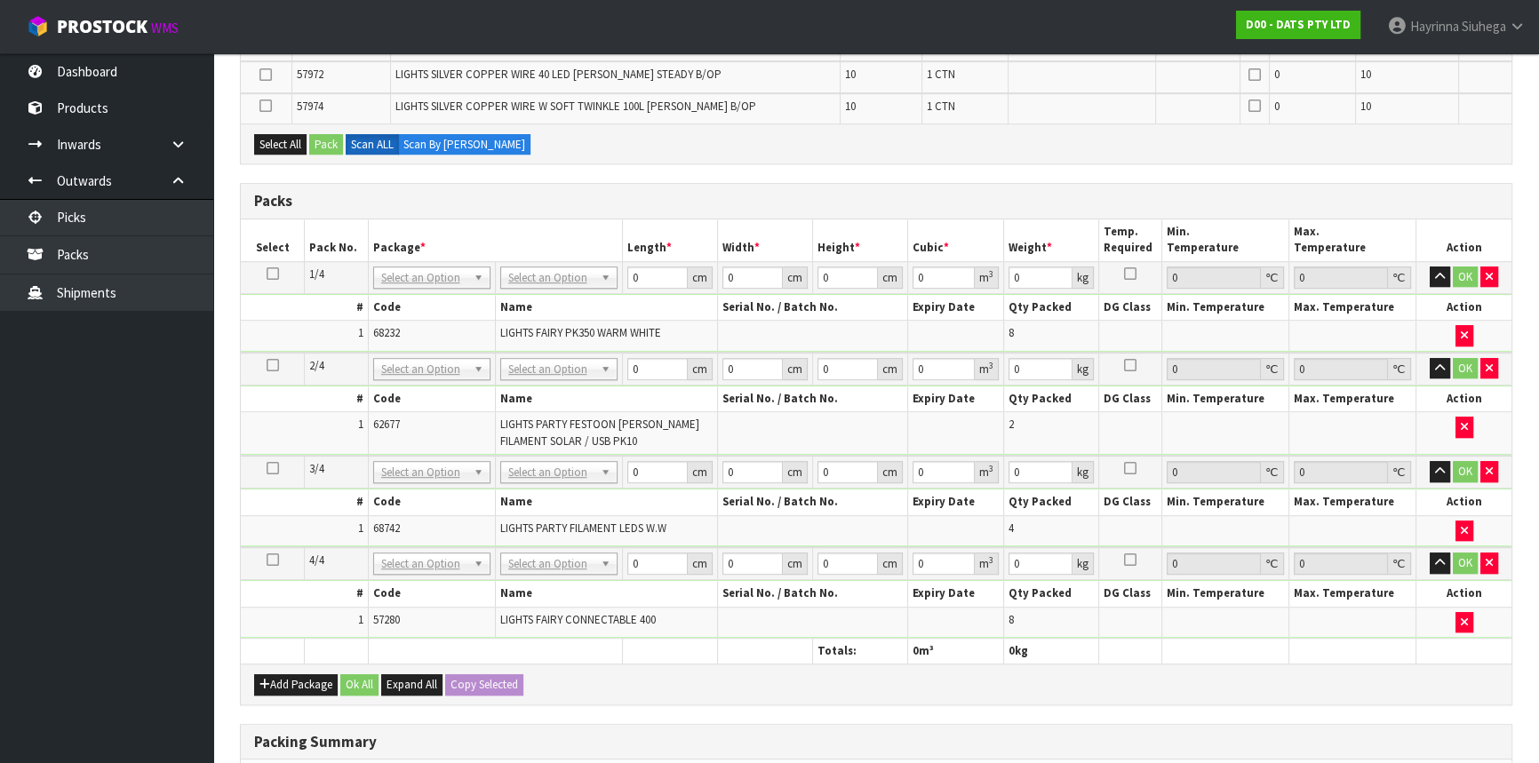
scroll to position [1011, 0]
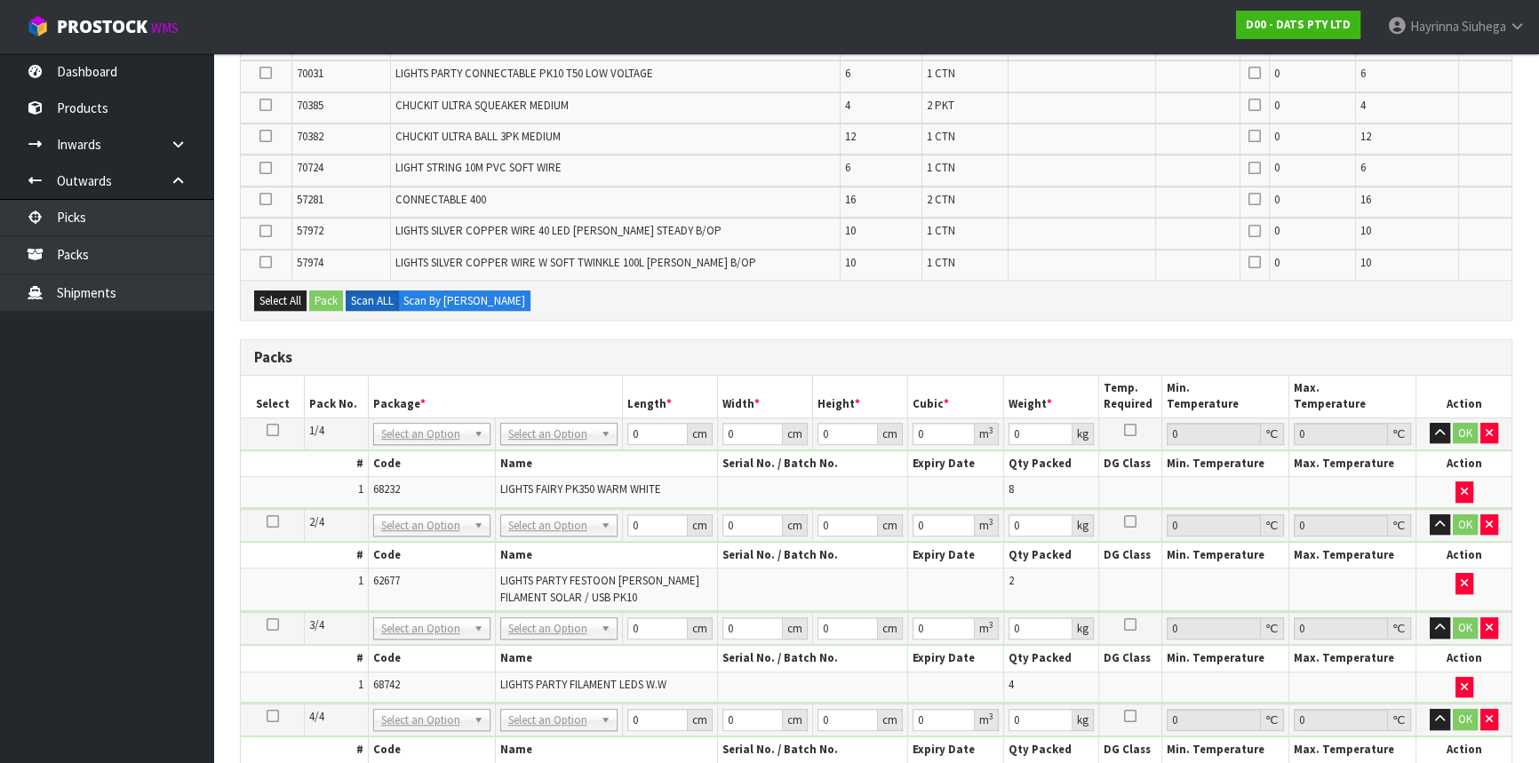
click at [1498, 428] on td "OK" at bounding box center [1463, 434] width 95 height 32
click at [1485, 427] on icon "button" at bounding box center [1488, 433] width 7 height 12
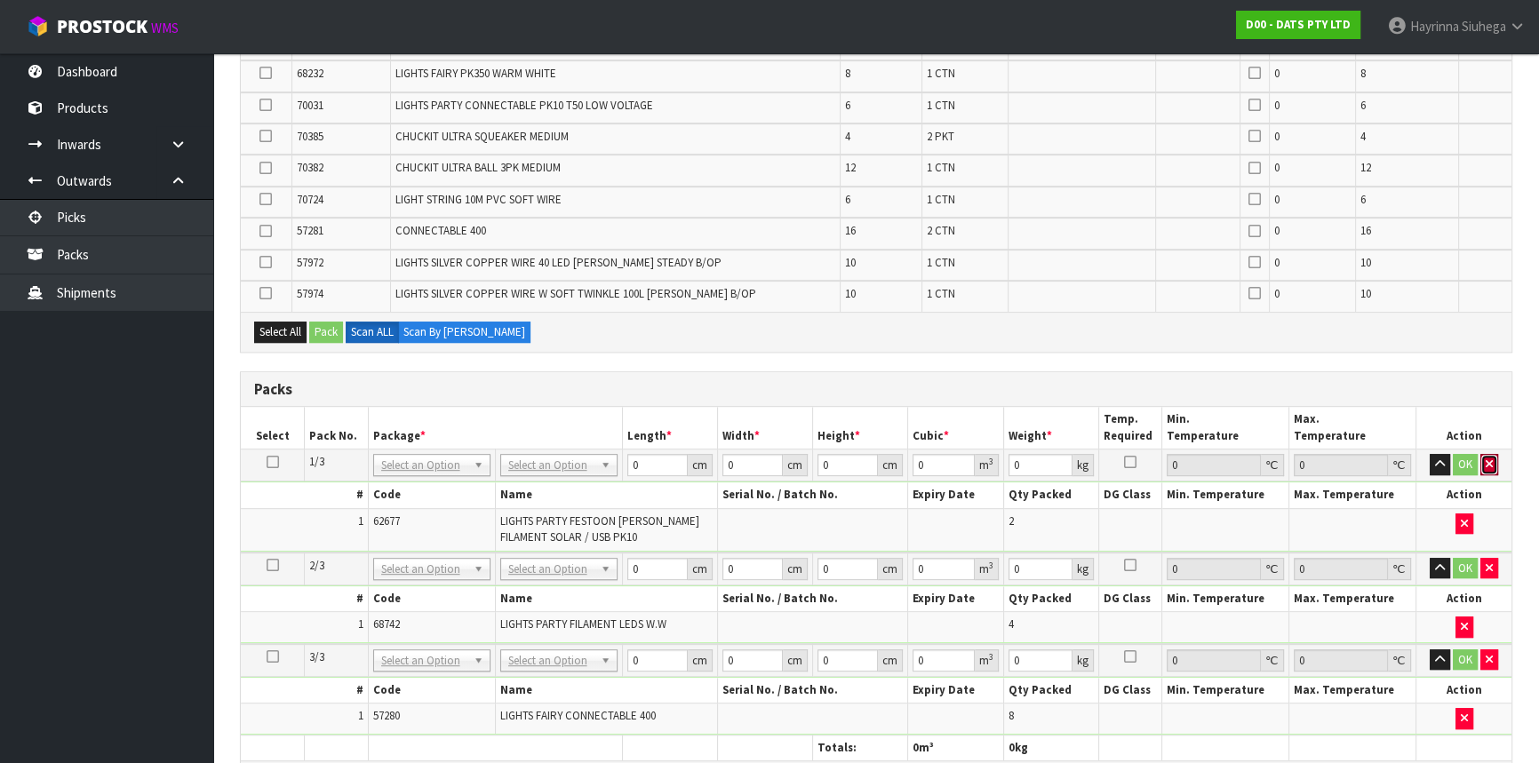
drag, startPoint x: 1491, startPoint y: 450, endPoint x: 1492, endPoint y: 481, distance: 30.3
click at [1490, 458] on icon "button" at bounding box center [1488, 464] width 7 height 12
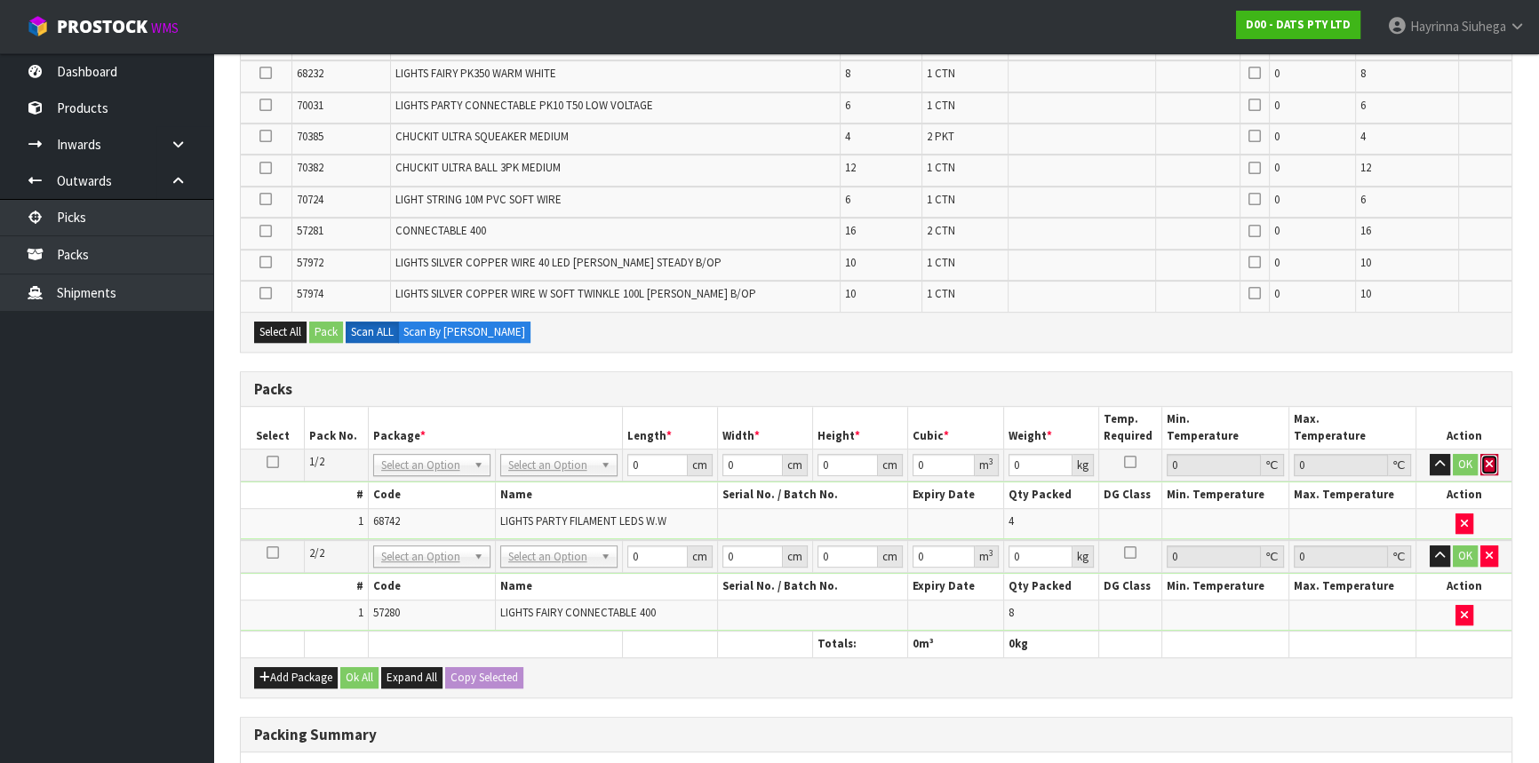
click at [1486, 458] on icon "button" at bounding box center [1488, 464] width 7 height 12
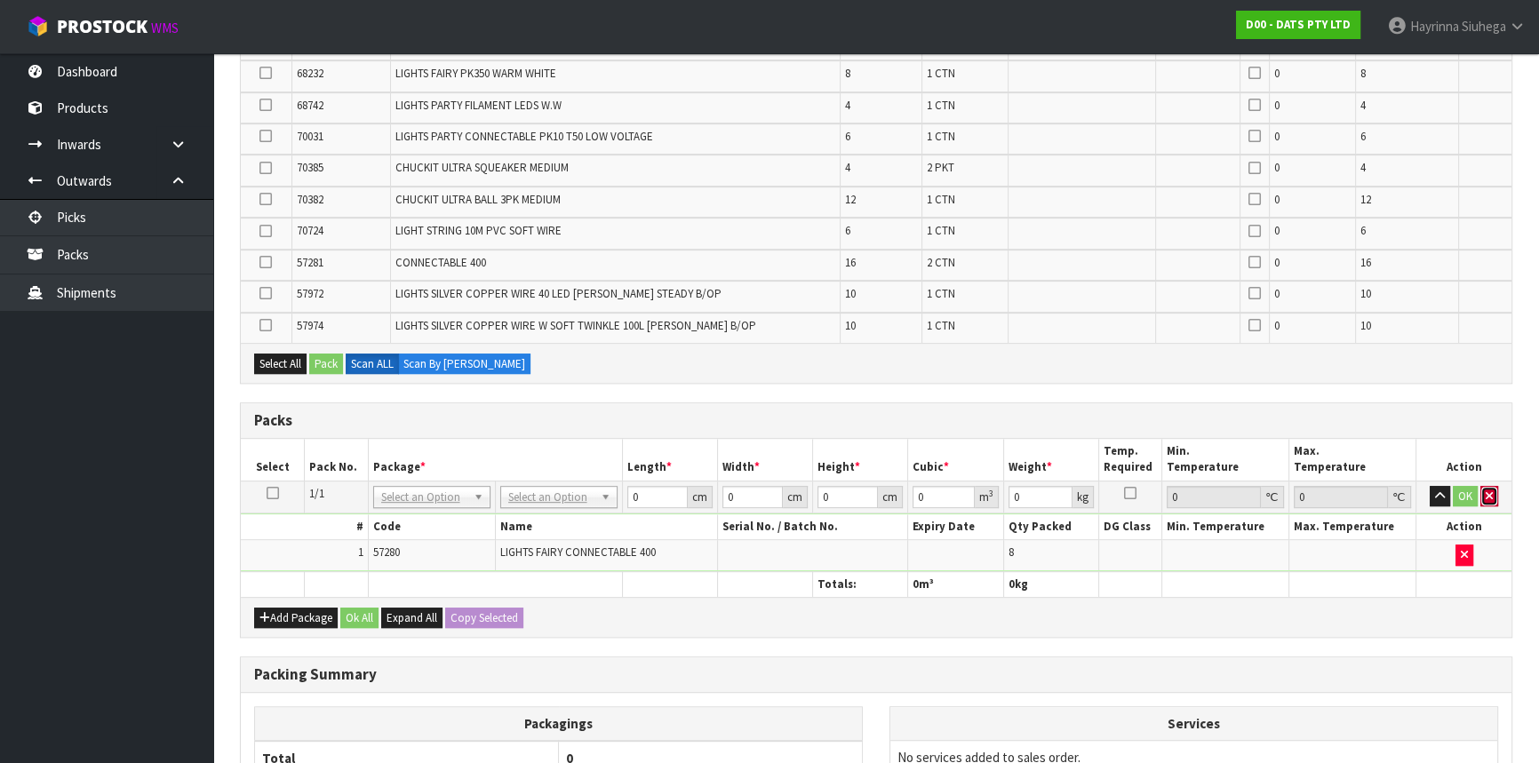
click at [1486, 490] on icon "button" at bounding box center [1488, 496] width 7 height 12
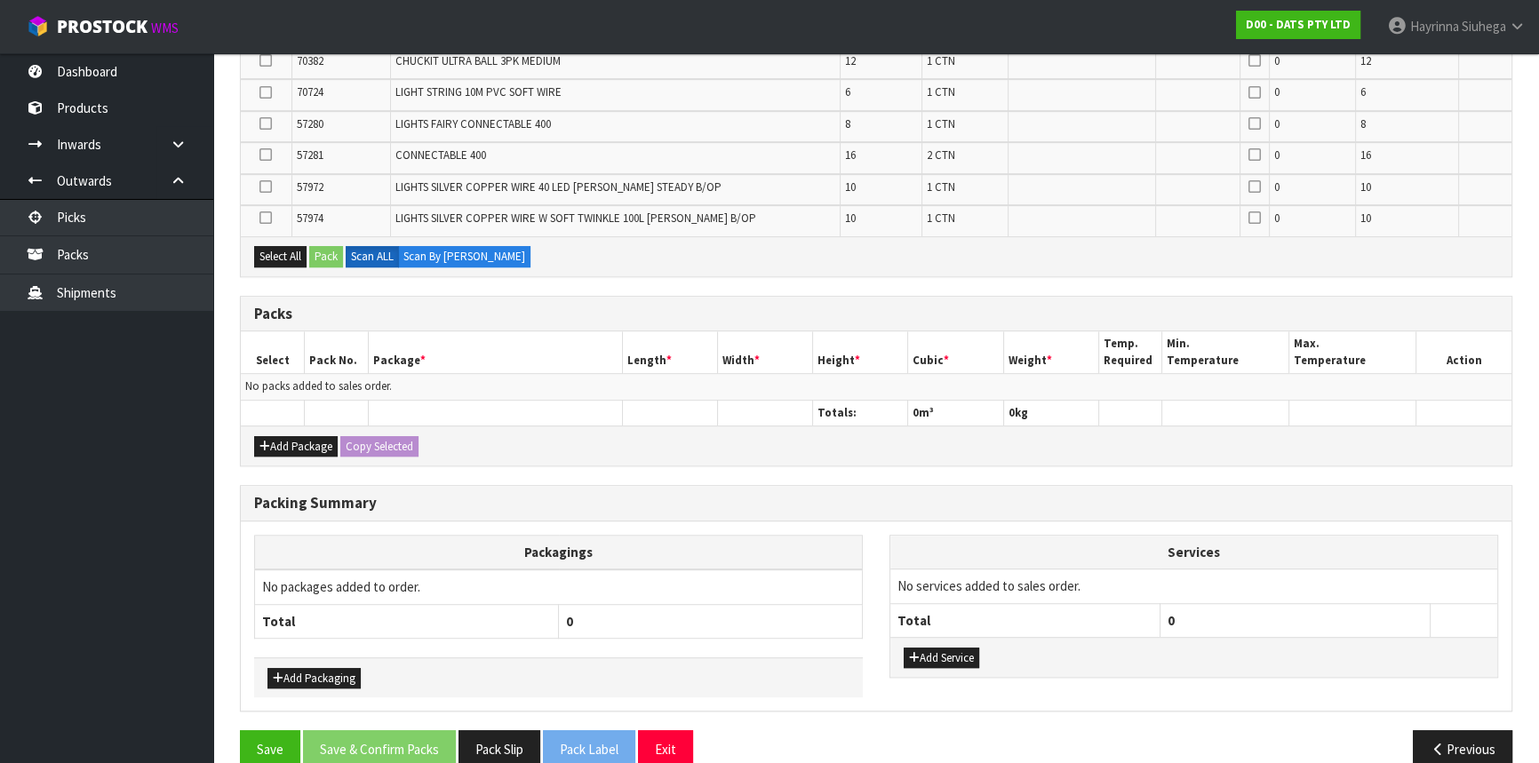
scroll to position [1173, 0]
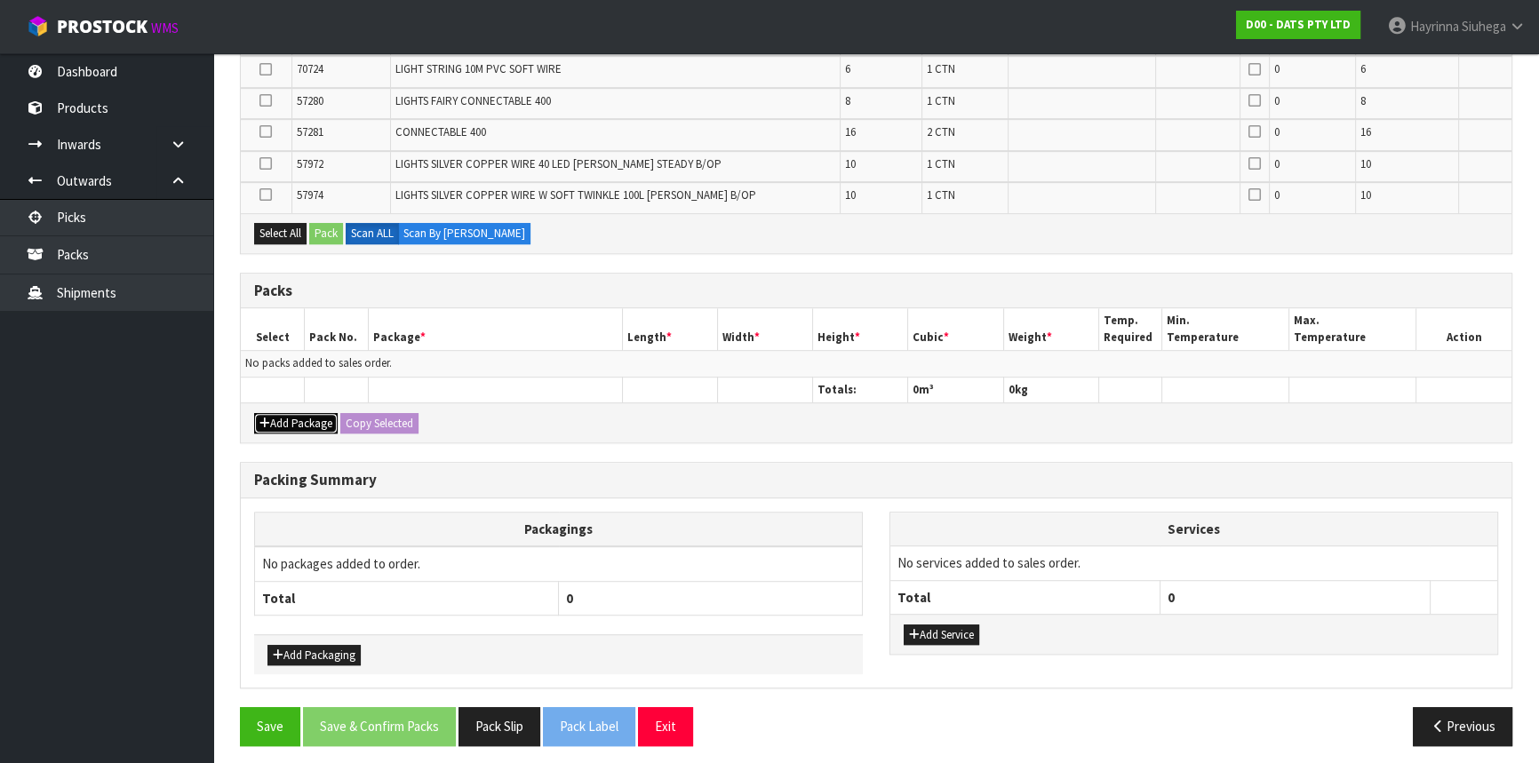
click at [267, 418] on icon "button" at bounding box center [264, 424] width 11 height 12
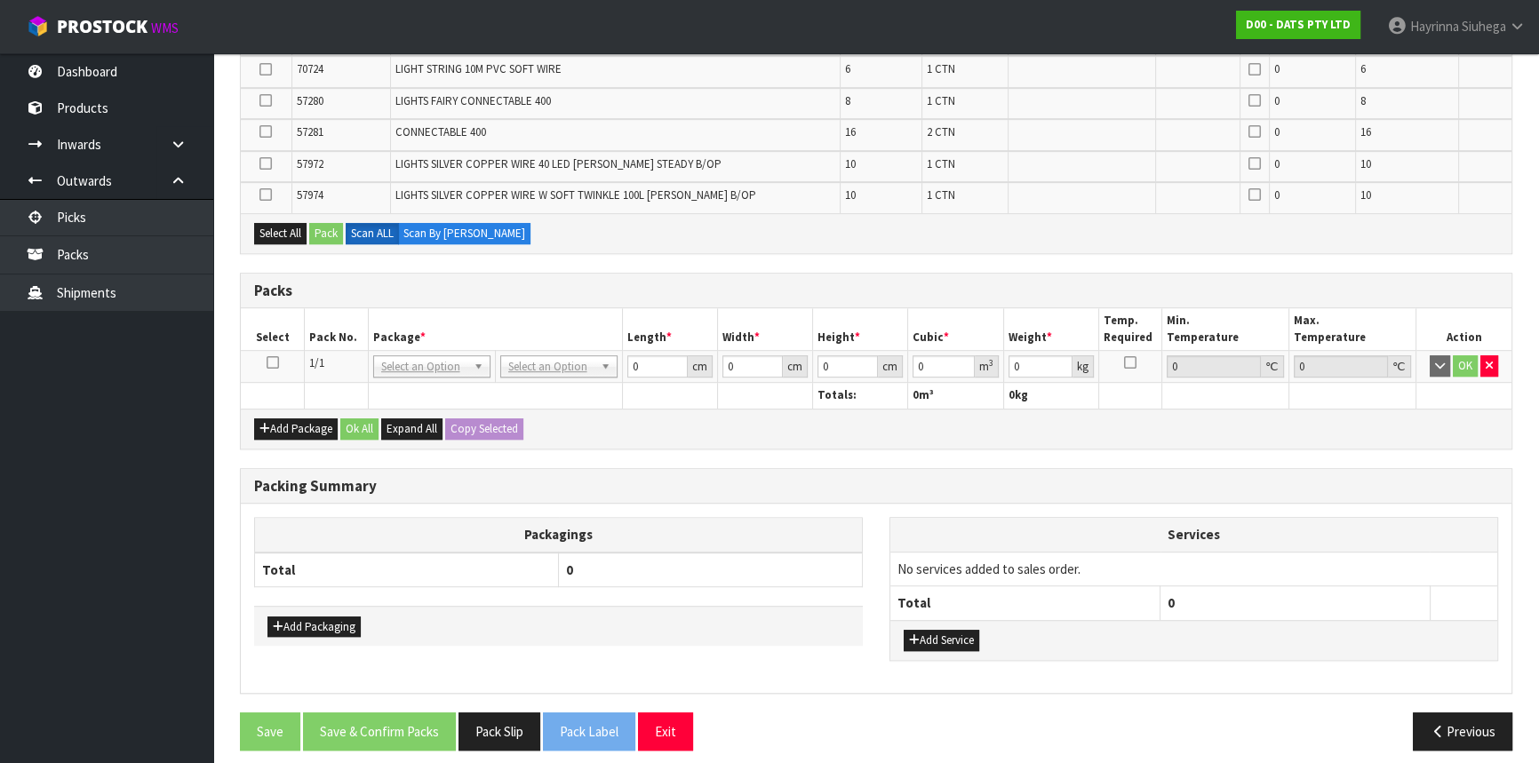
click at [272, 362] on icon at bounding box center [273, 362] width 12 height 1
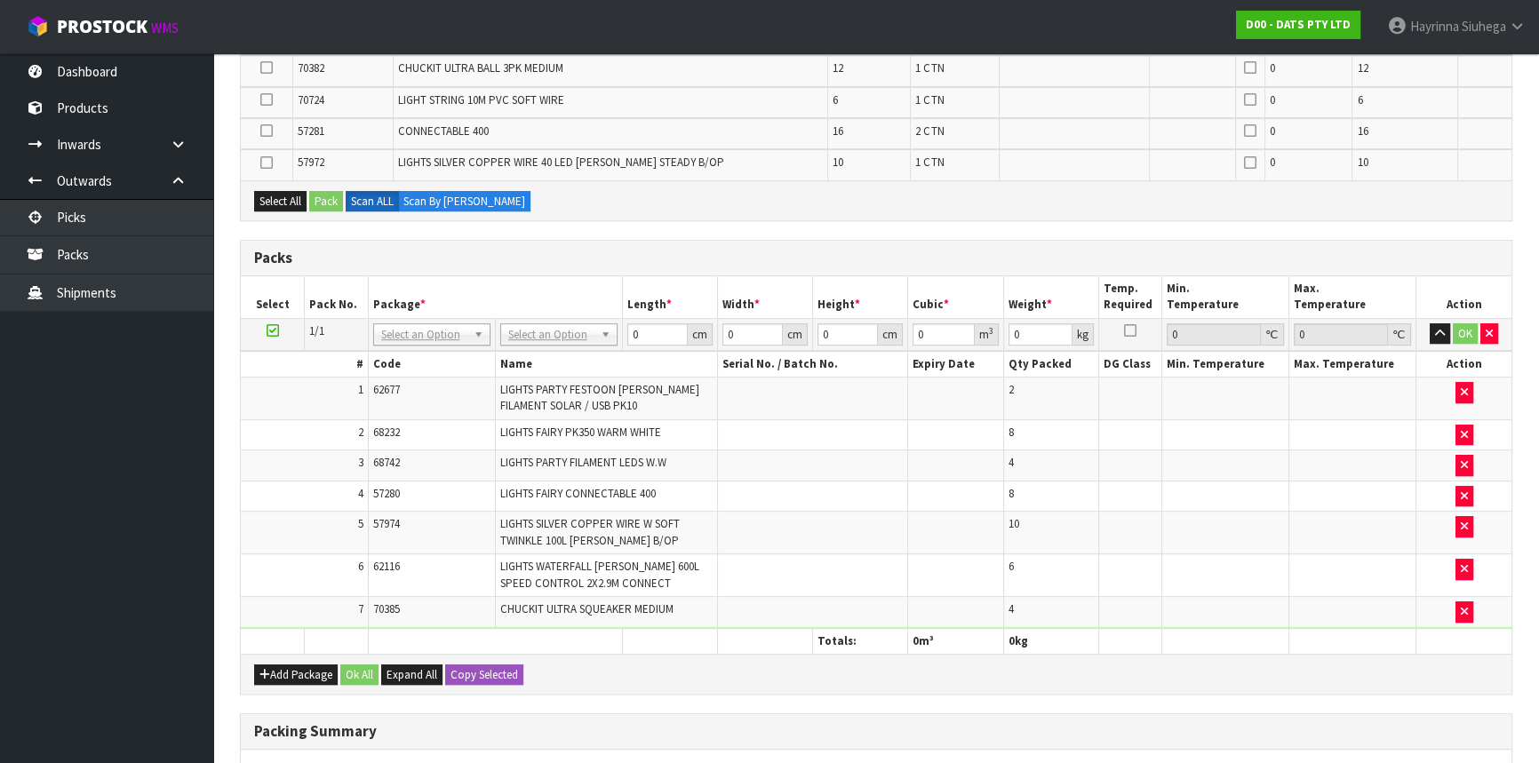
scroll to position [993, 0]
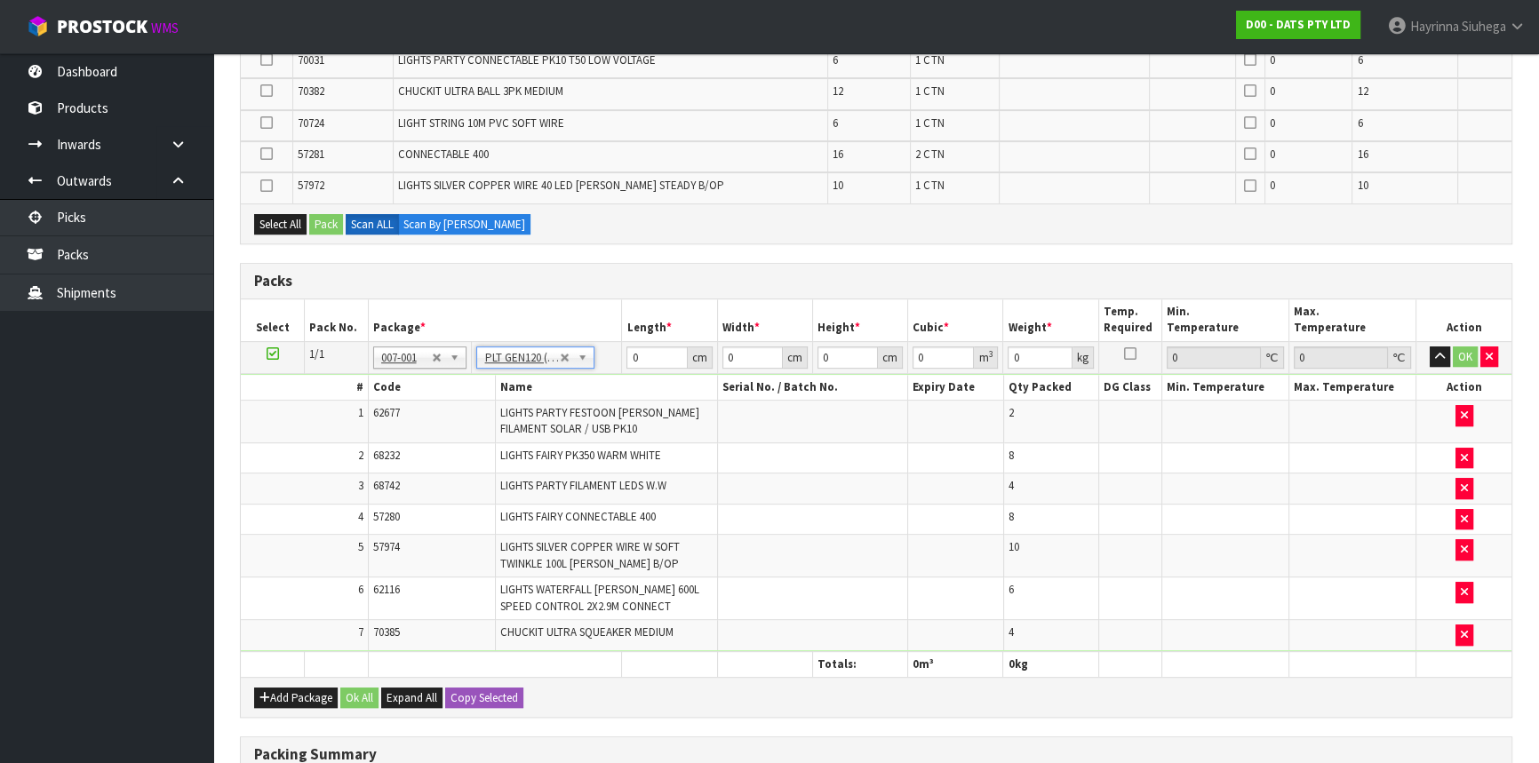
type input "120"
type input "100"
type input "35.13"
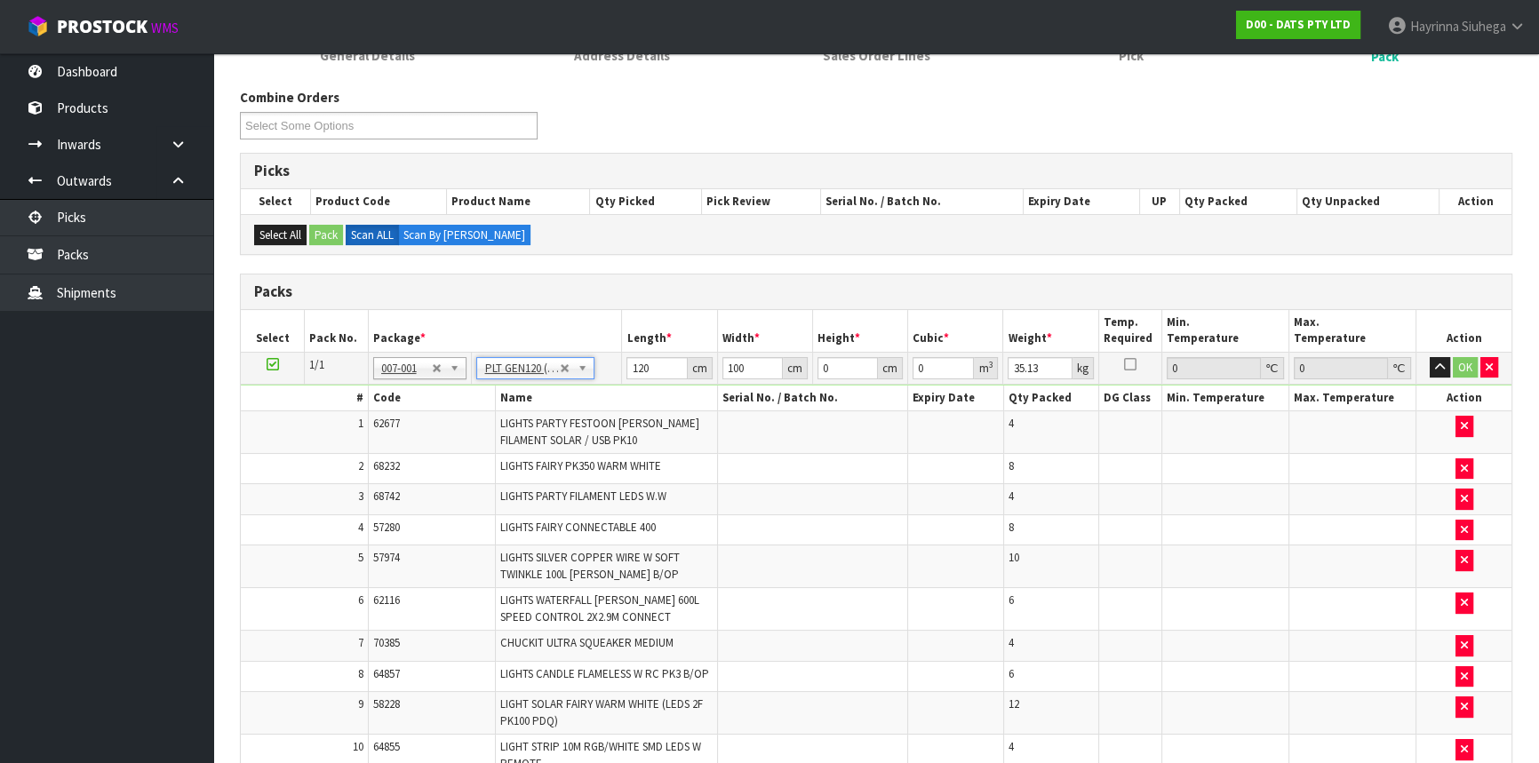
scroll to position [195, 0]
click at [634, 364] on input "120" at bounding box center [656, 369] width 60 height 22
type input "133"
type input "110"
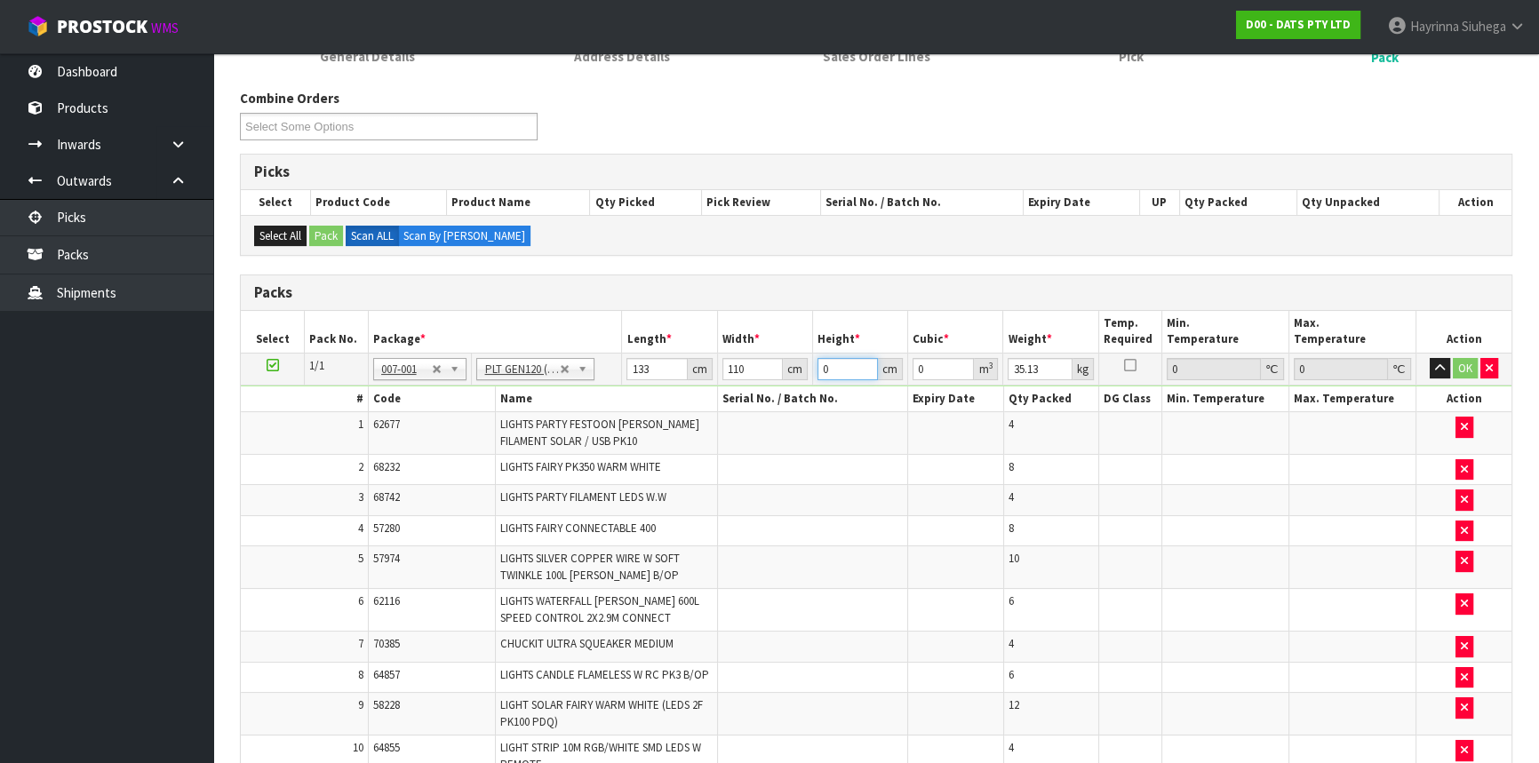
type input "1"
type input "0.01463"
type input "10"
type input "0.1463"
type input "108"
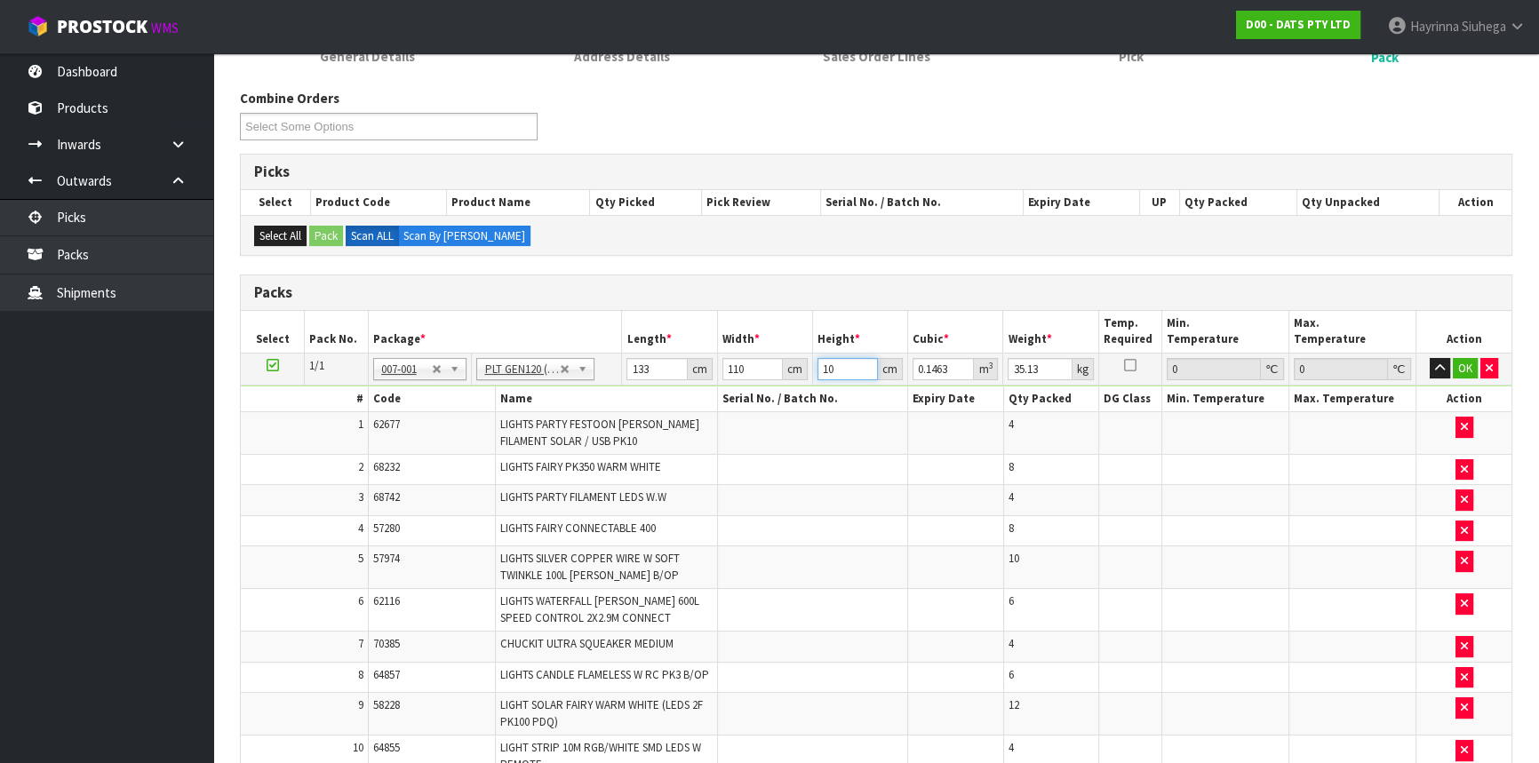
type input "1.58004"
type input "108"
click button "OK" at bounding box center [1464, 368] width 25 height 21
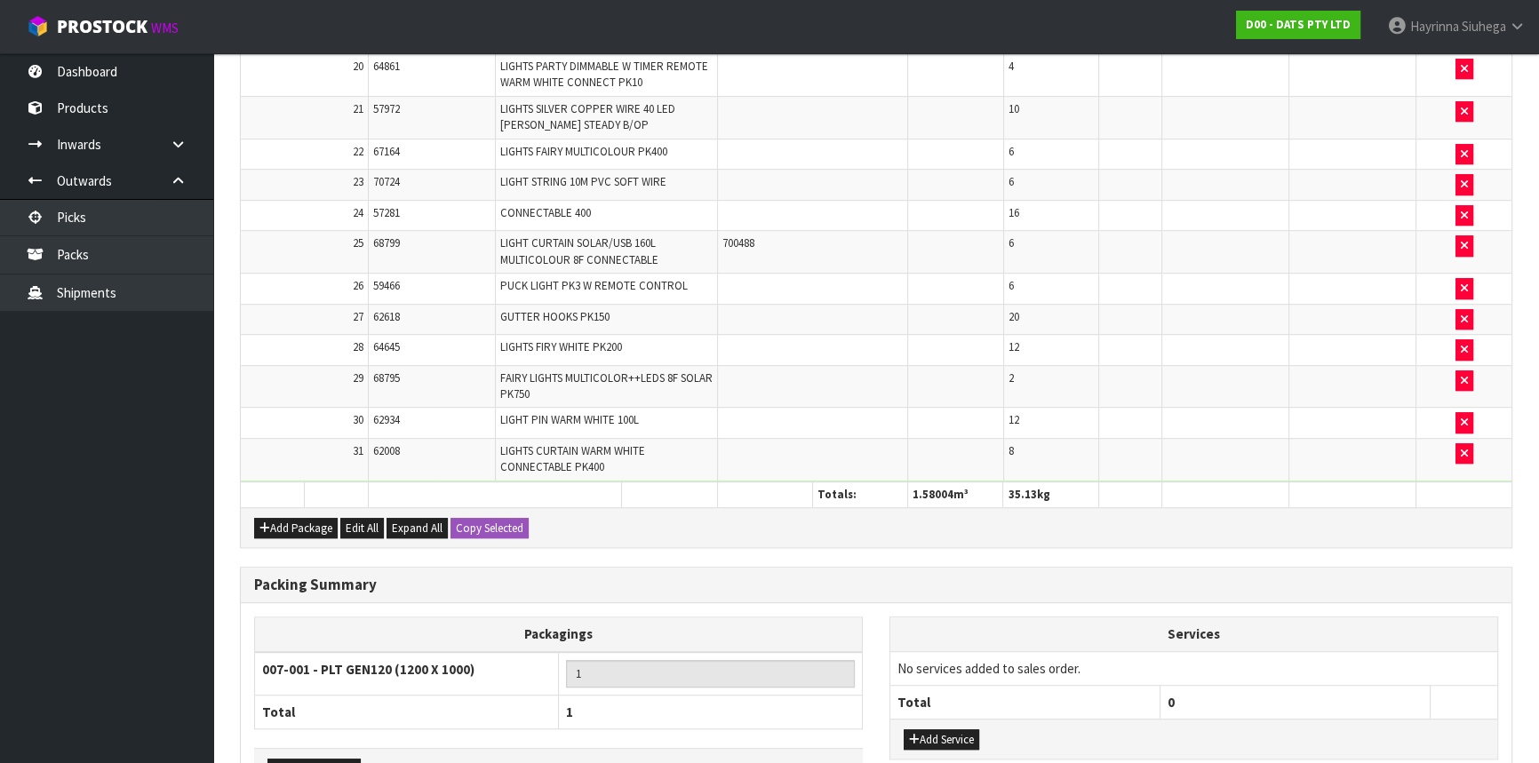
scroll to position [1401, 0]
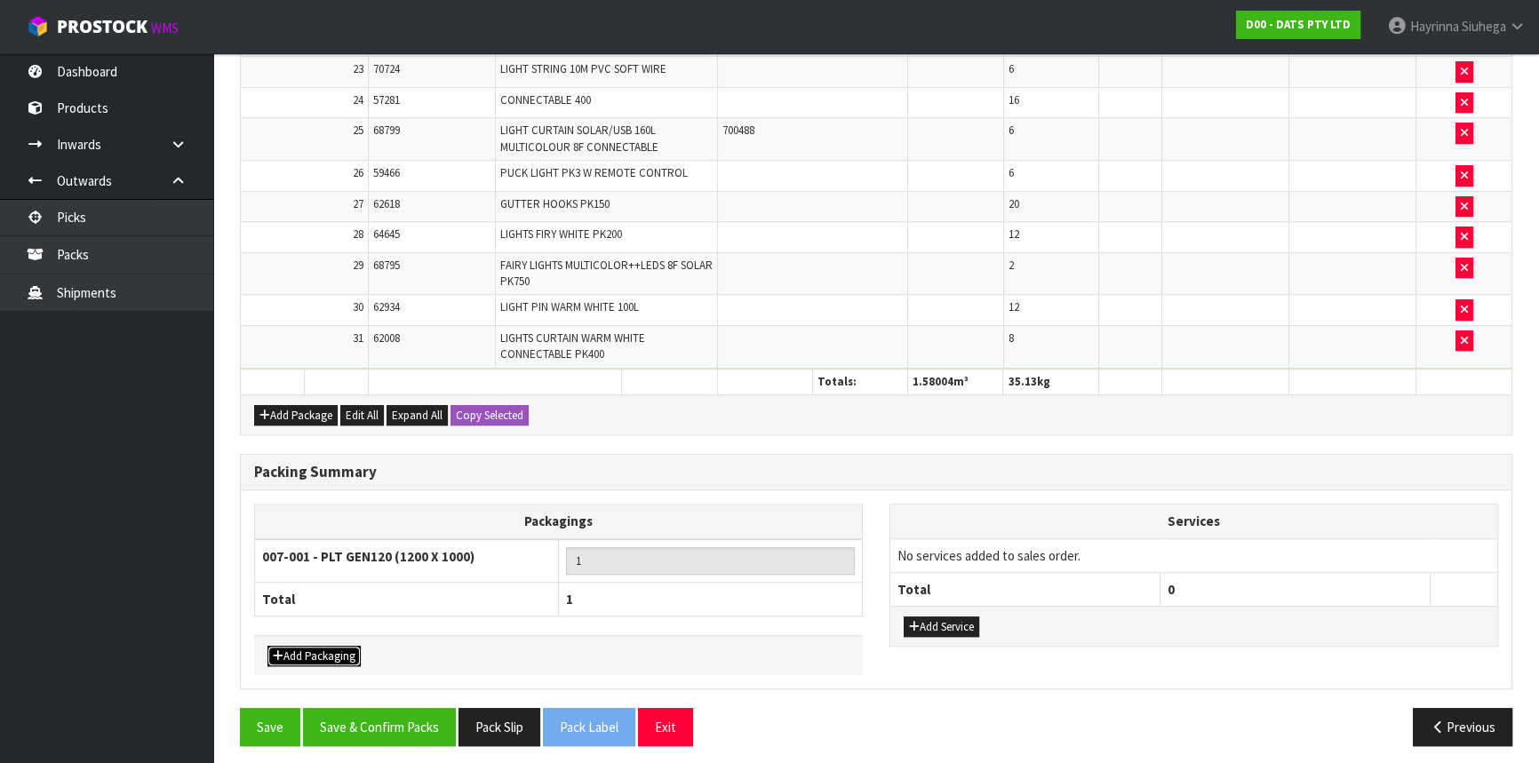
click at [328, 646] on button "Add Packaging" at bounding box center [313, 656] width 93 height 21
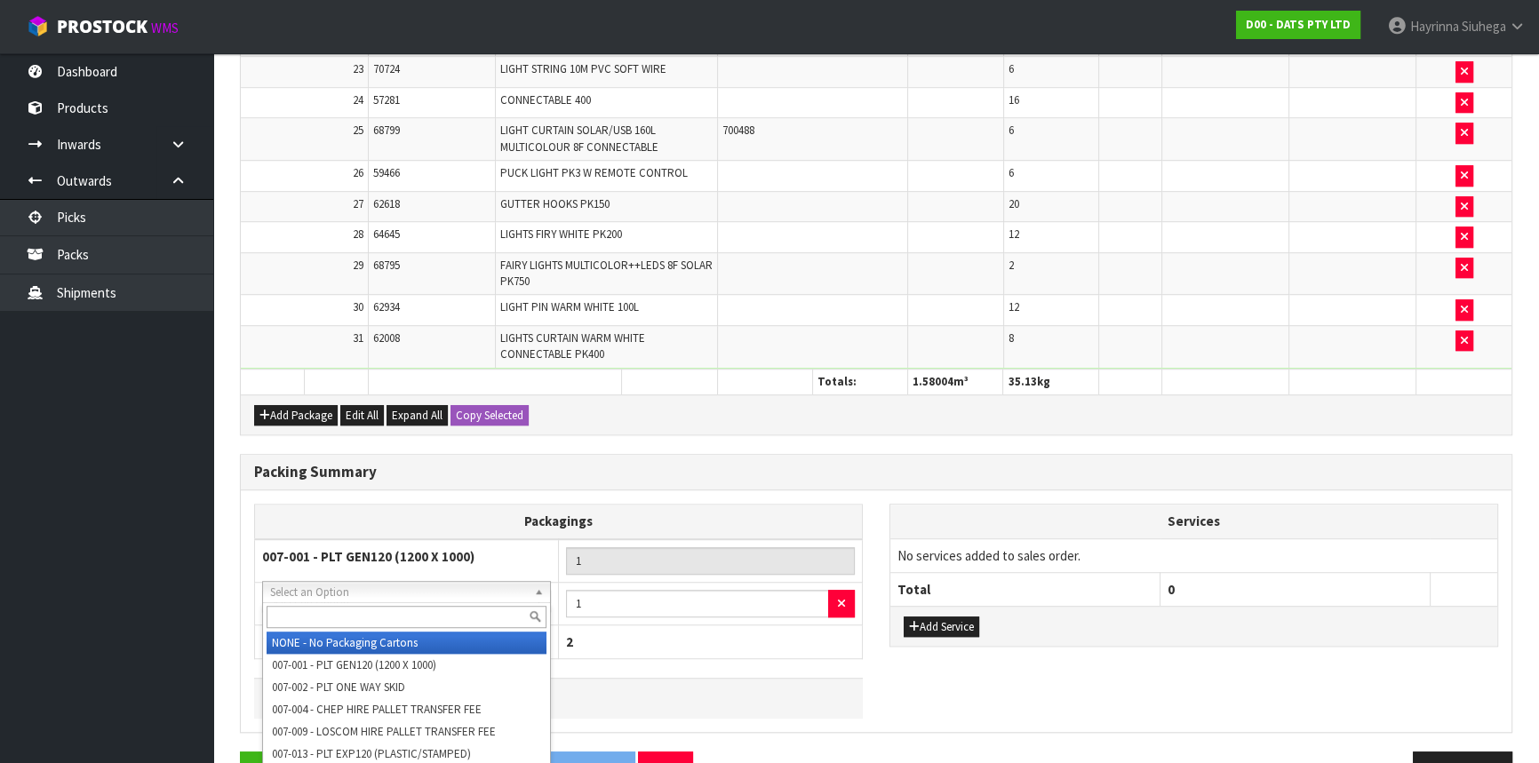
drag, startPoint x: 353, startPoint y: 592, endPoint x: 354, endPoint y: 610, distance: 18.7
drag, startPoint x: 354, startPoint y: 613, endPoint x: 367, endPoint y: 610, distance: 13.6
click at [359, 614] on input "text" at bounding box center [407, 617] width 280 height 22
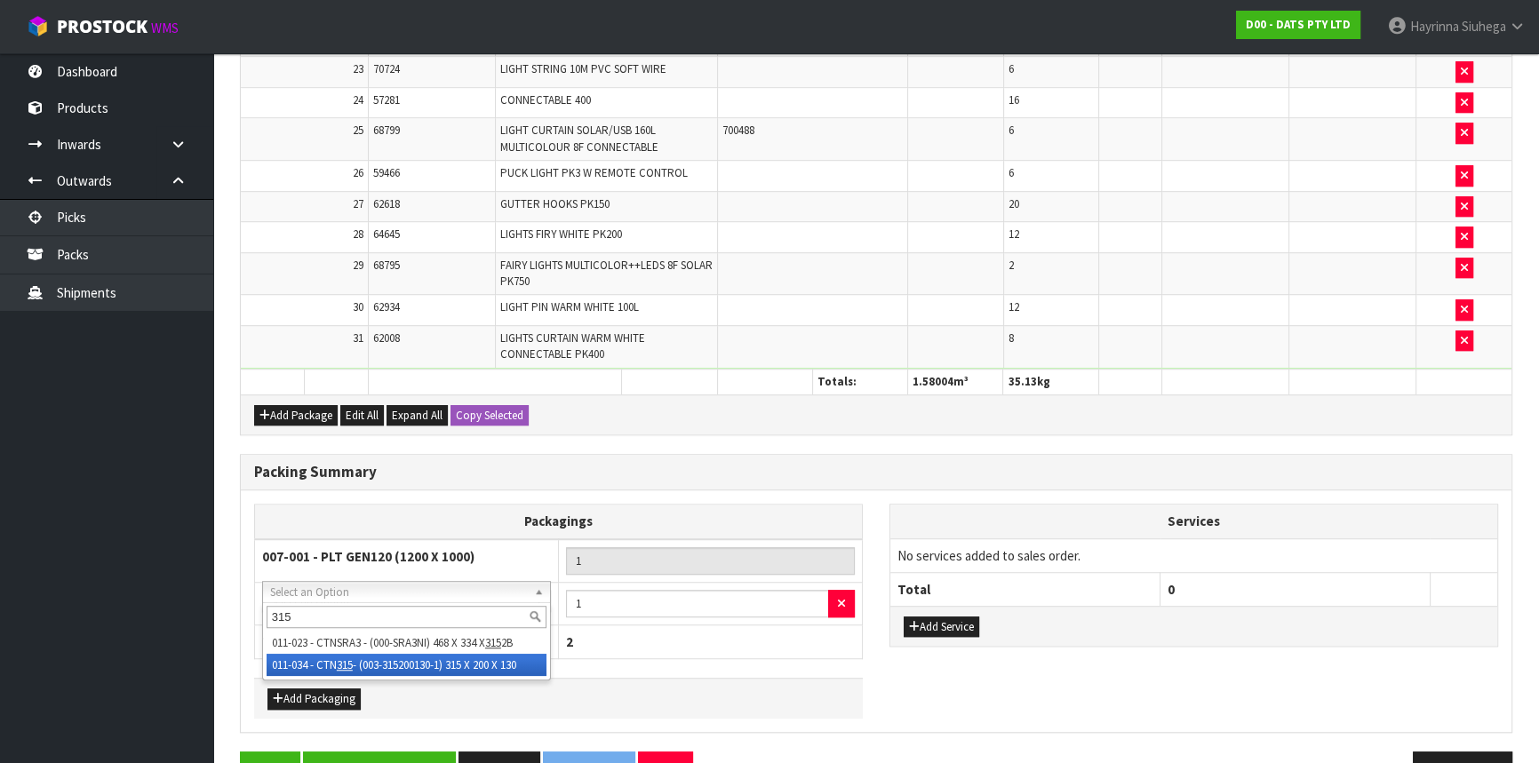
type input "315"
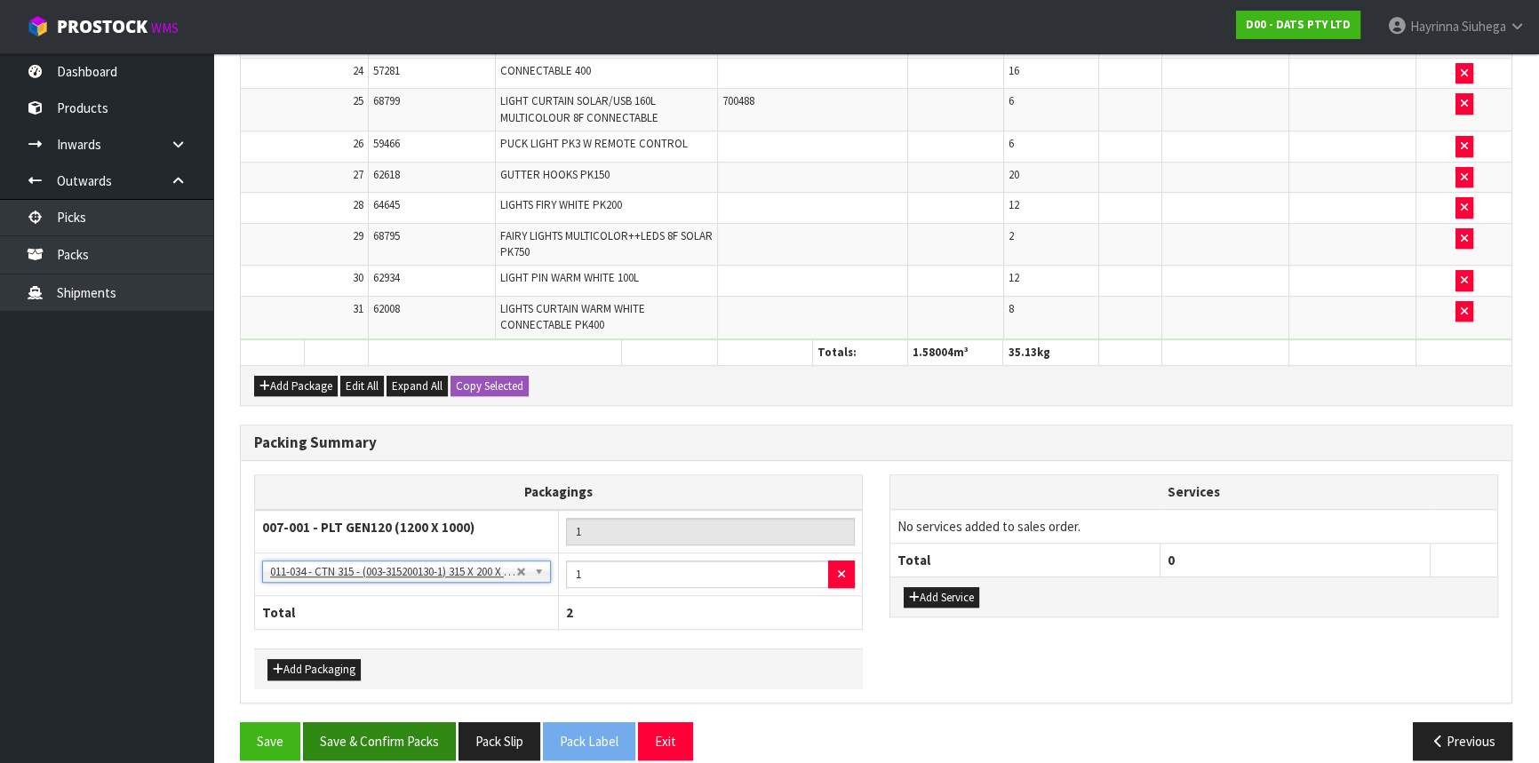
scroll to position [1444, 0]
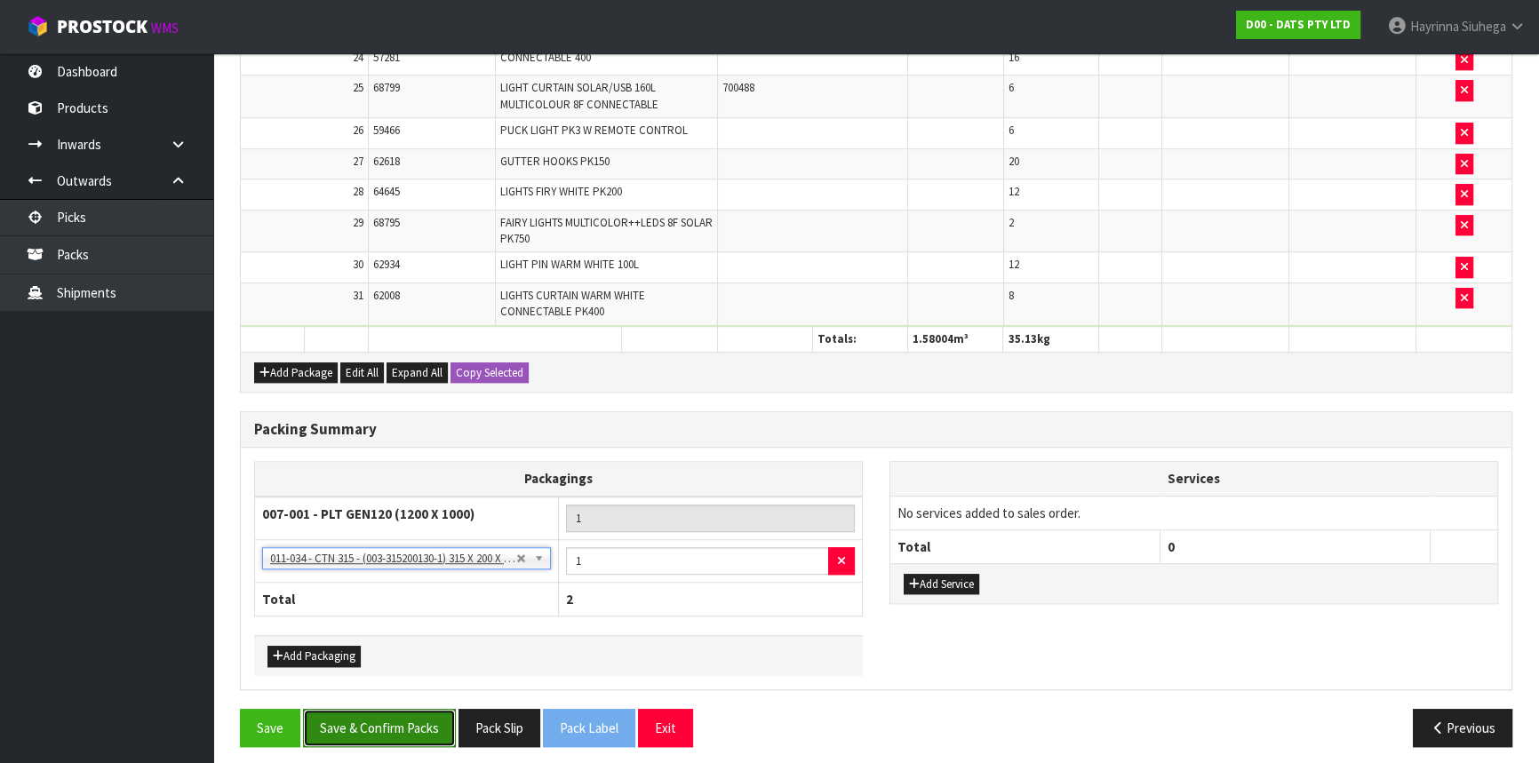
click at [401, 723] on button "Save & Confirm Packs" at bounding box center [379, 728] width 153 height 38
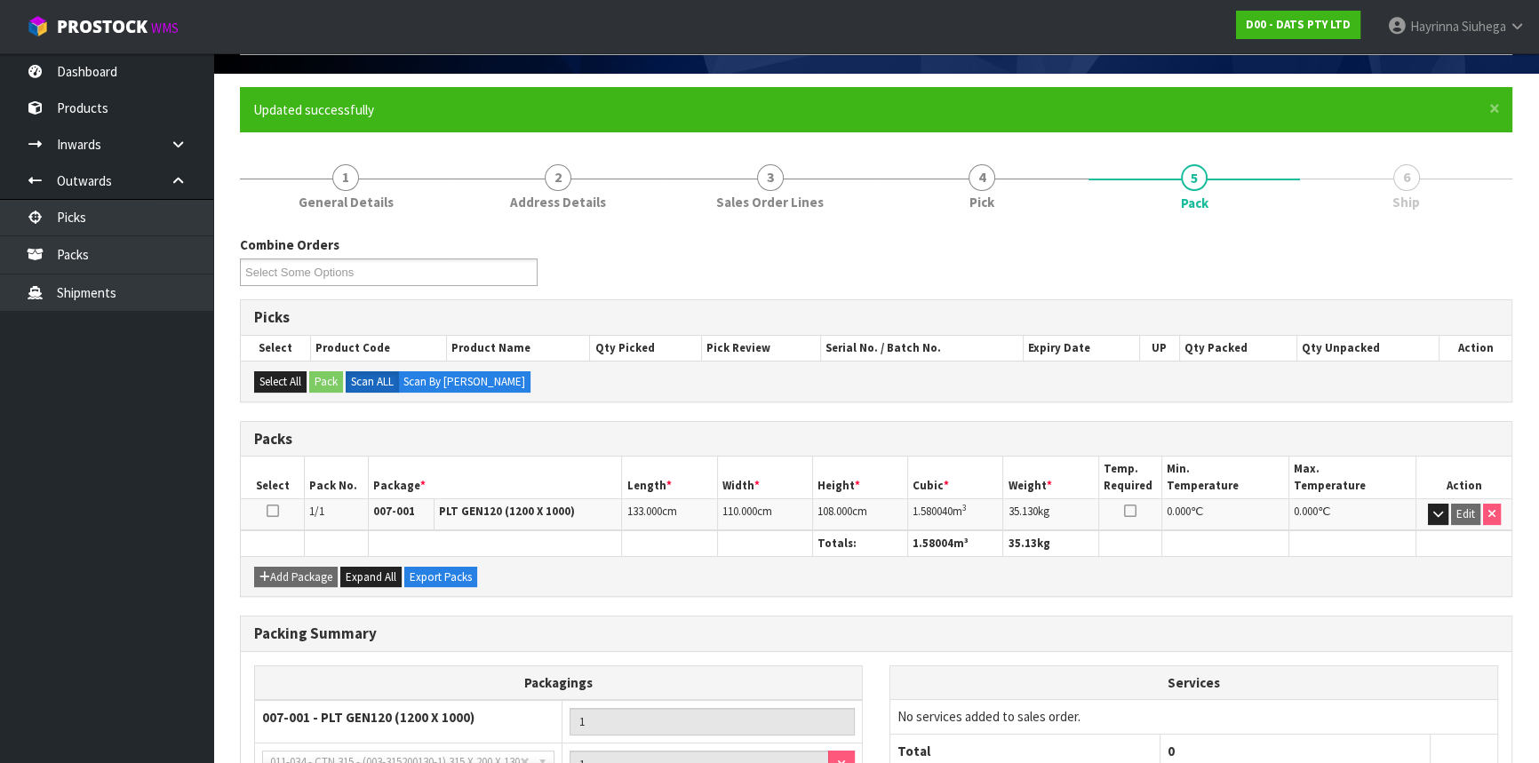
scroll to position [283, 0]
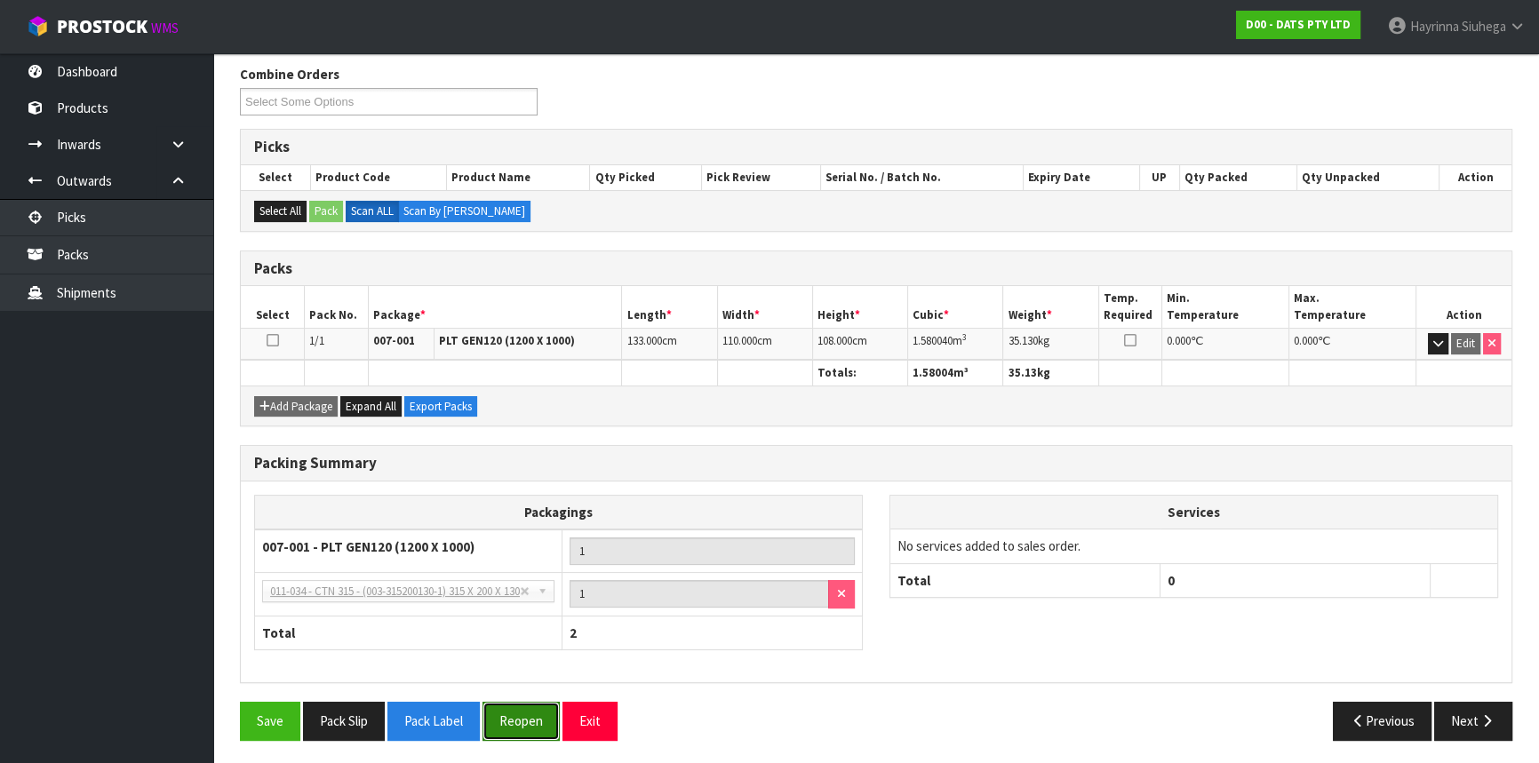
click at [546, 705] on button "Reopen" at bounding box center [520, 721] width 77 height 38
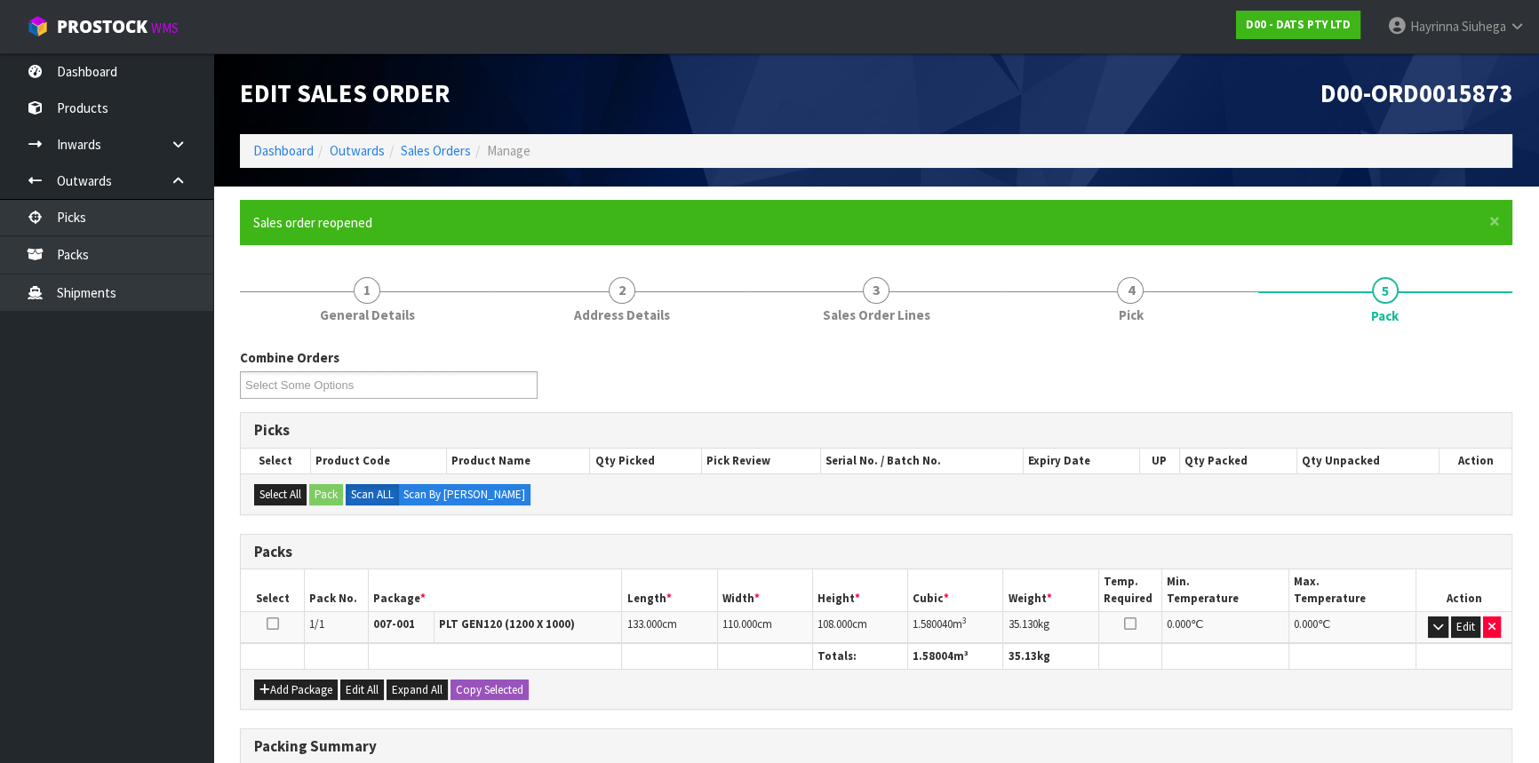
click at [293, 139] on ol "Dashboard Outwards Sales Orders Manage" at bounding box center [876, 150] width 1272 height 33
click at [278, 148] on link "Dashboard" at bounding box center [283, 150] width 60 height 17
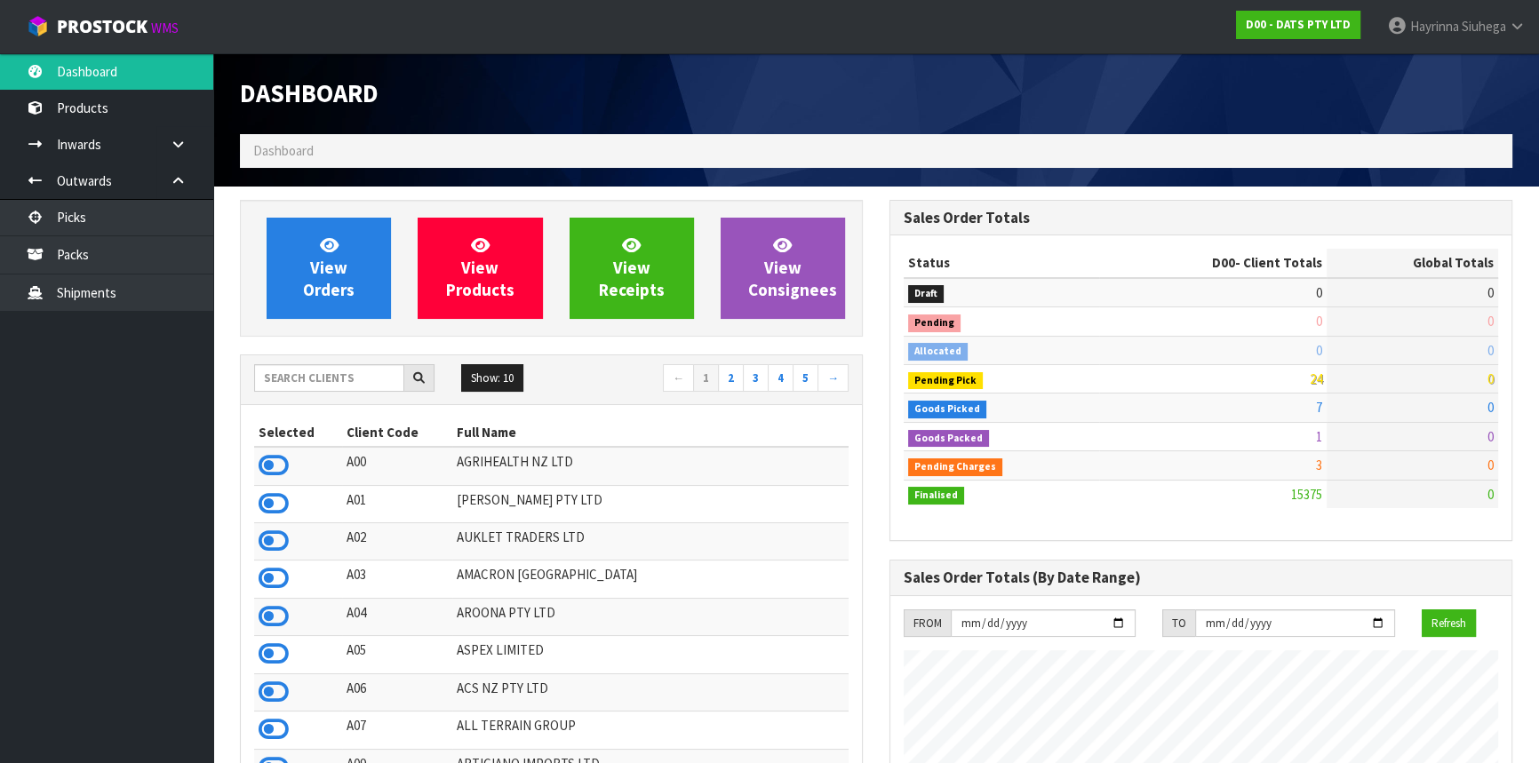
scroll to position [1343, 648]
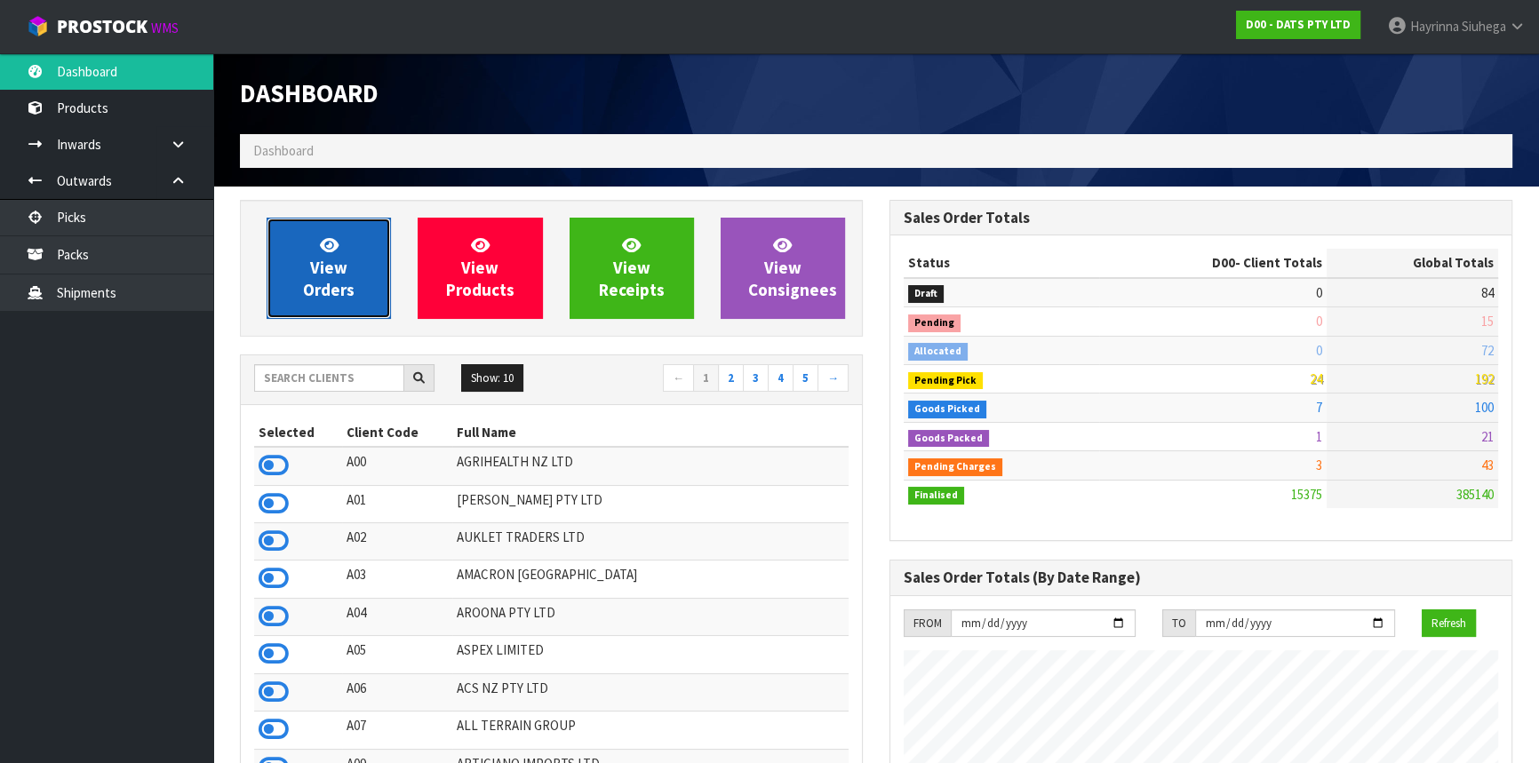
click at [314, 281] on span "View Orders" at bounding box center [329, 268] width 52 height 67
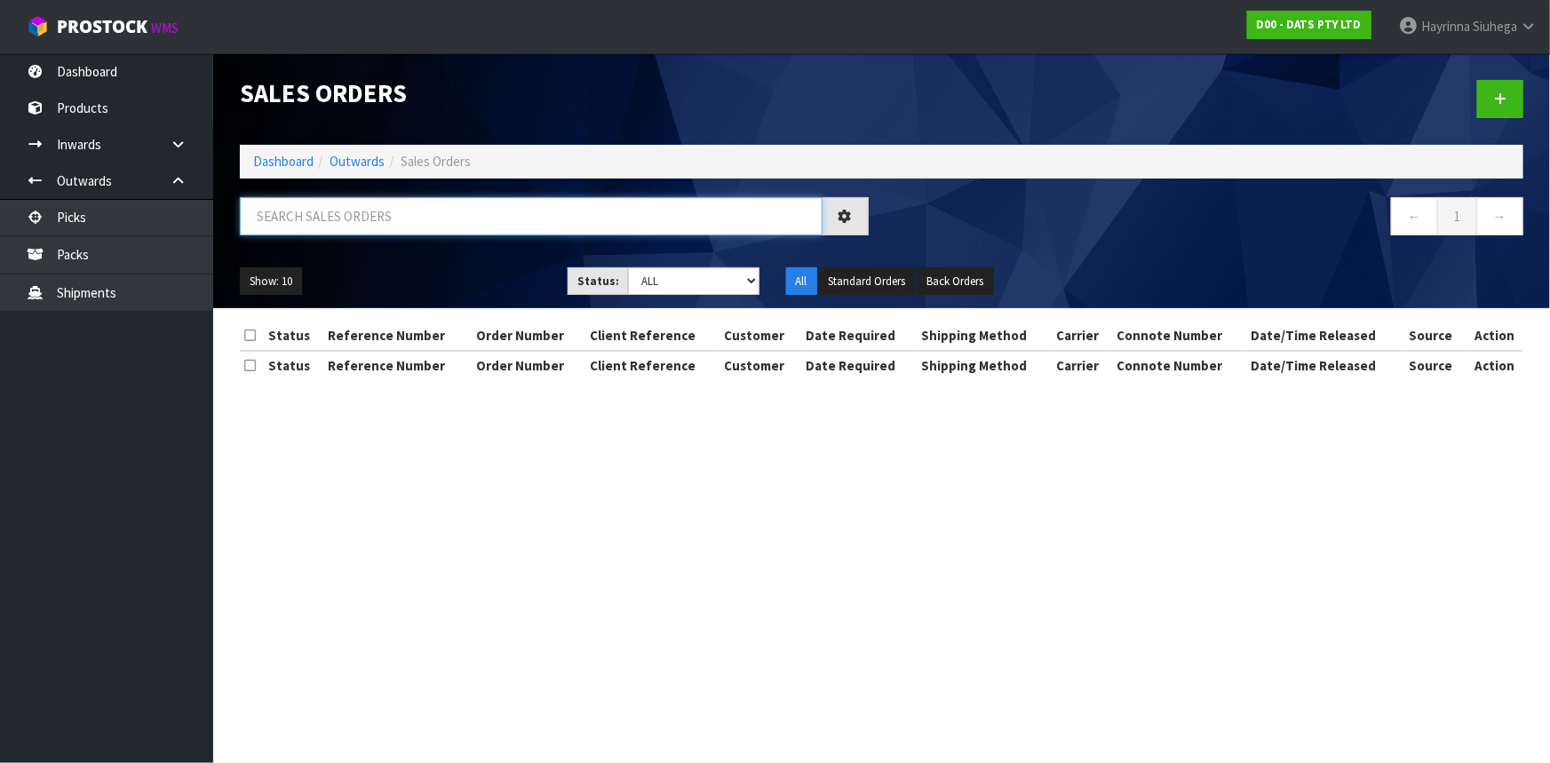
click at [344, 230] on input "text" at bounding box center [531, 216] width 583 height 38
type input "JOB-0415771"
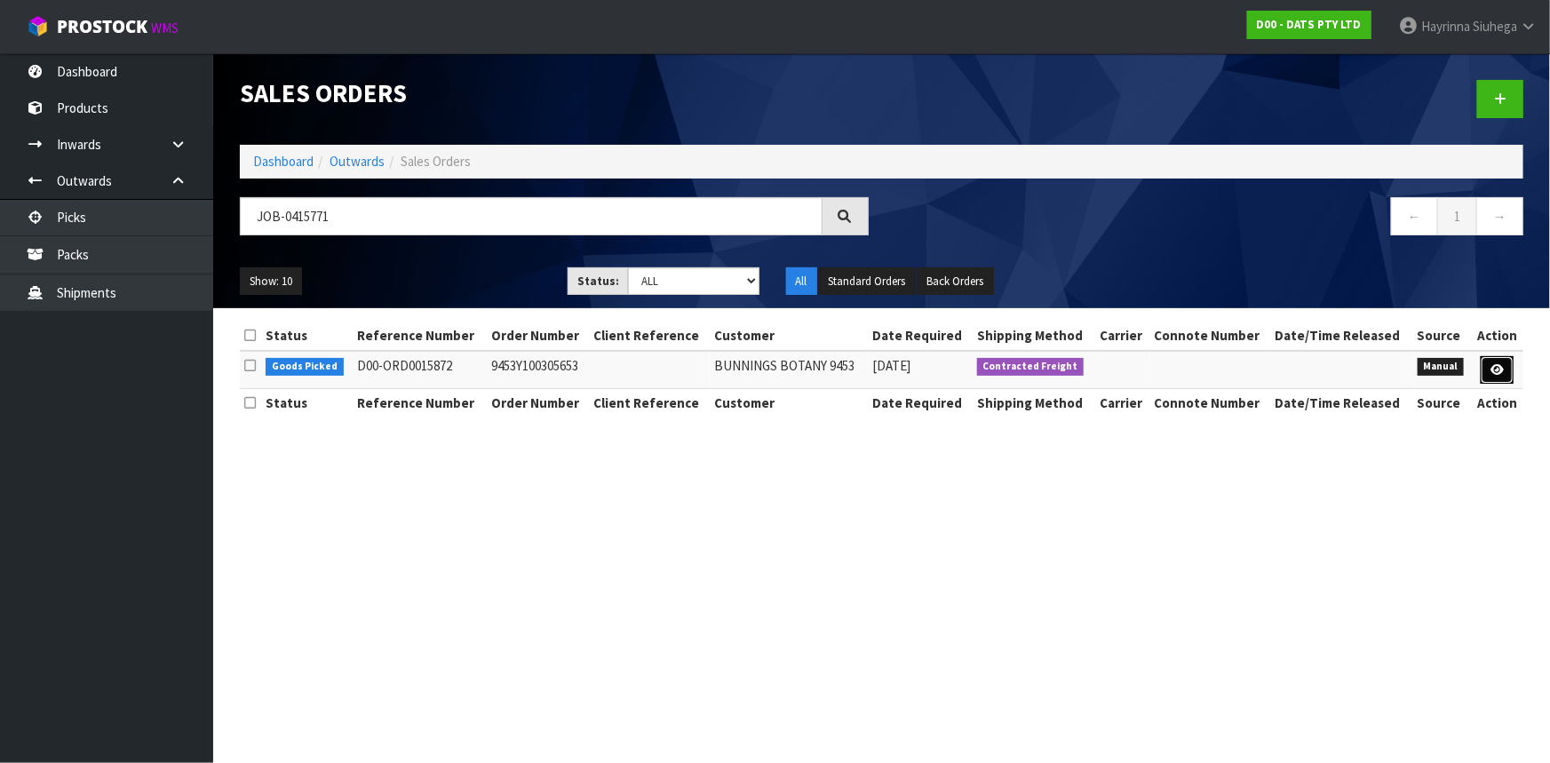
click at [1493, 365] on icon at bounding box center [1497, 370] width 13 height 12
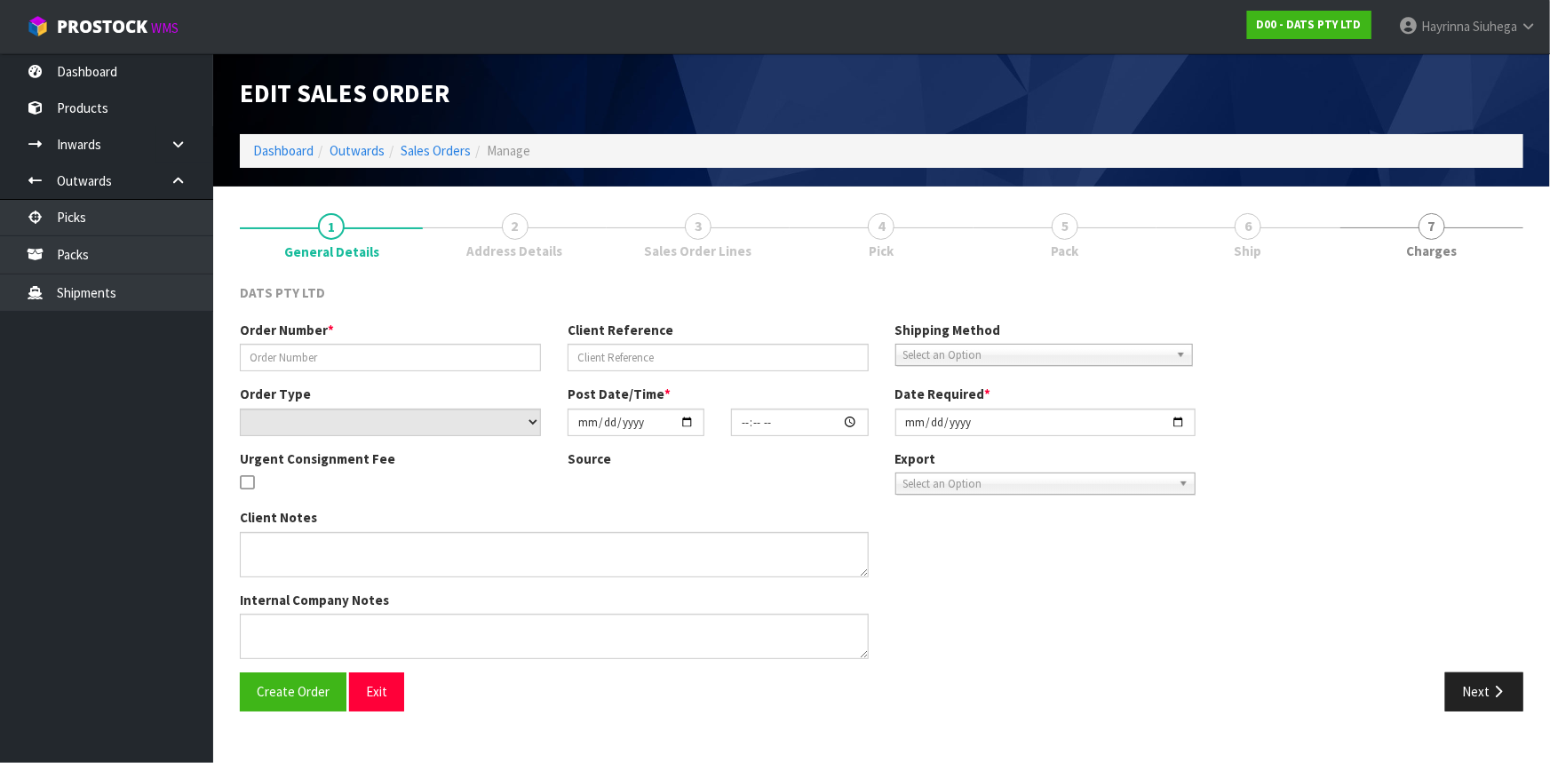
type input "9453Y100305653"
select select "number:0"
type input "[DATE]"
type input "09:41:00.000"
type input "[DATE]"
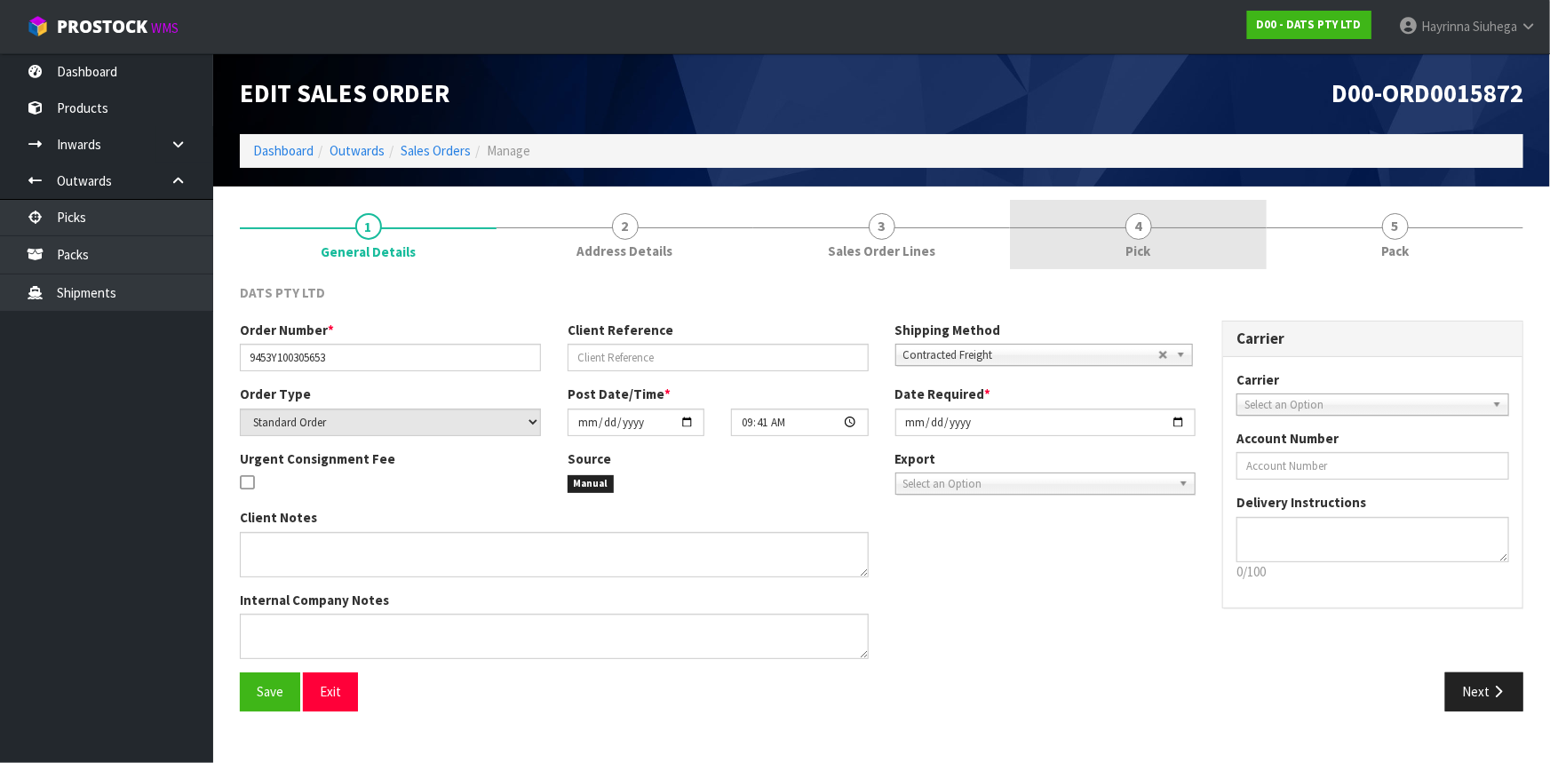
drag, startPoint x: 1129, startPoint y: 235, endPoint x: 1197, endPoint y: 236, distance: 68.4
click at [1129, 236] on link "4 Pick" at bounding box center [1138, 235] width 257 height 70
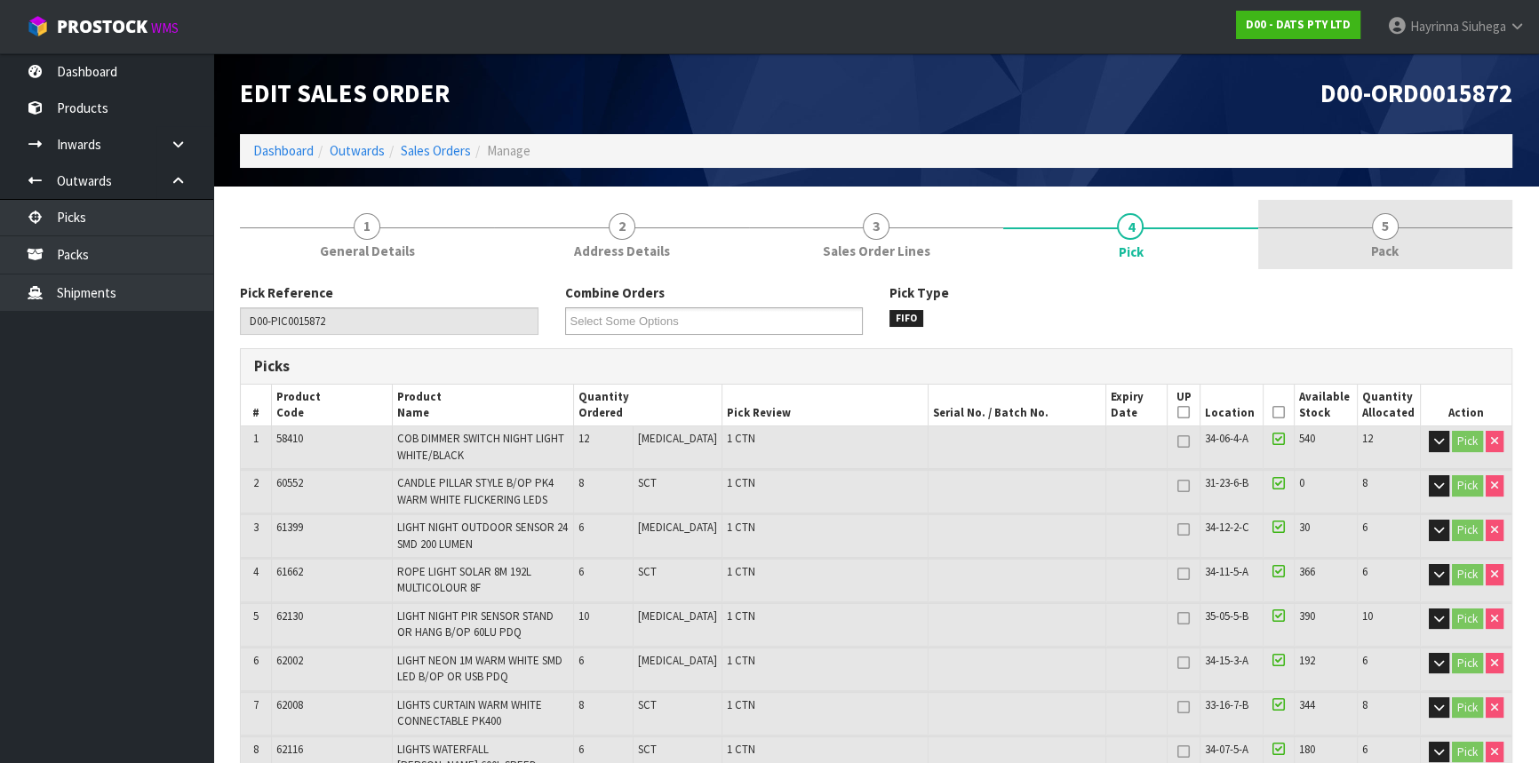
click at [1288, 231] on link "5 Pack" at bounding box center [1385, 235] width 254 height 70
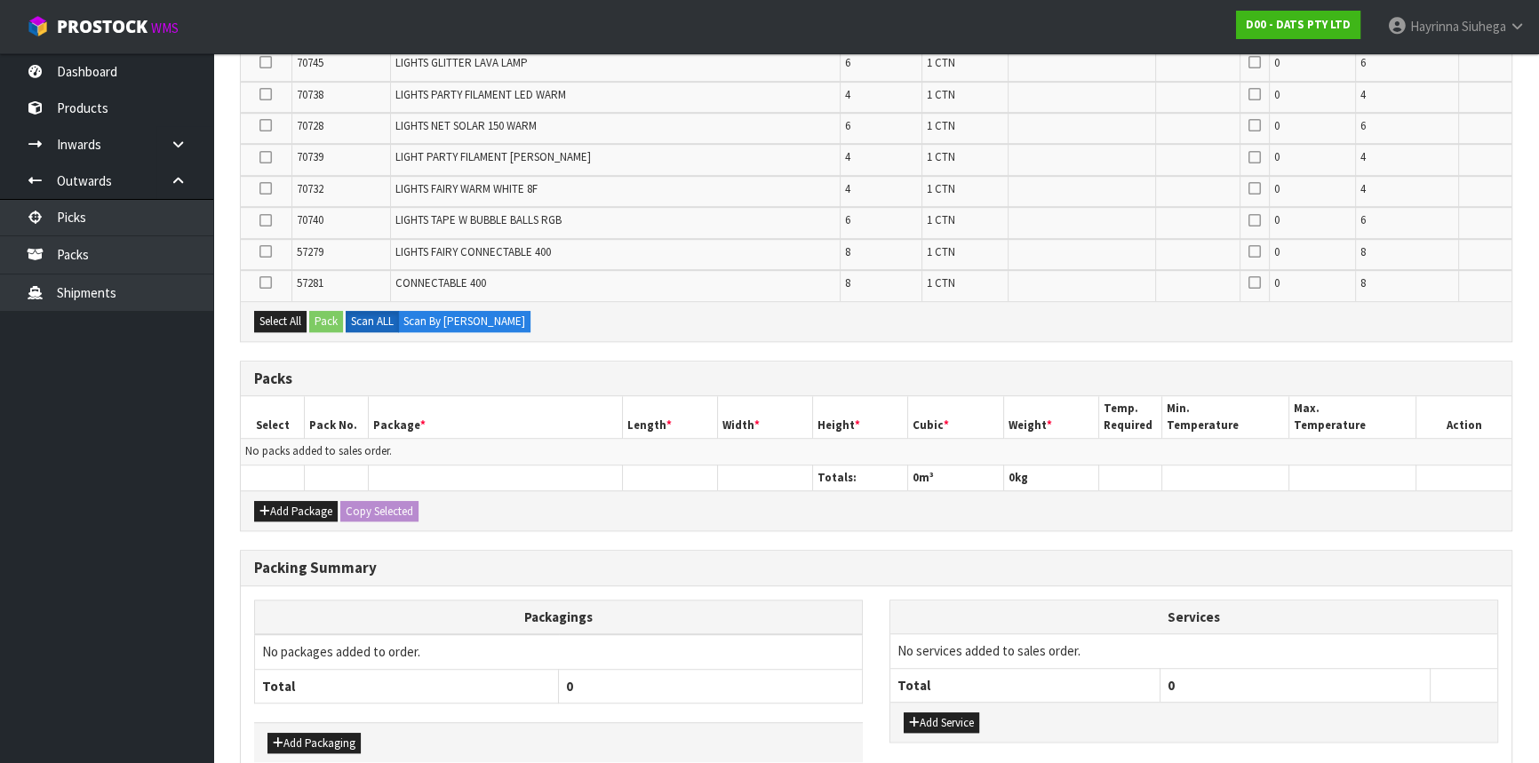
scroll to position [1392, 0]
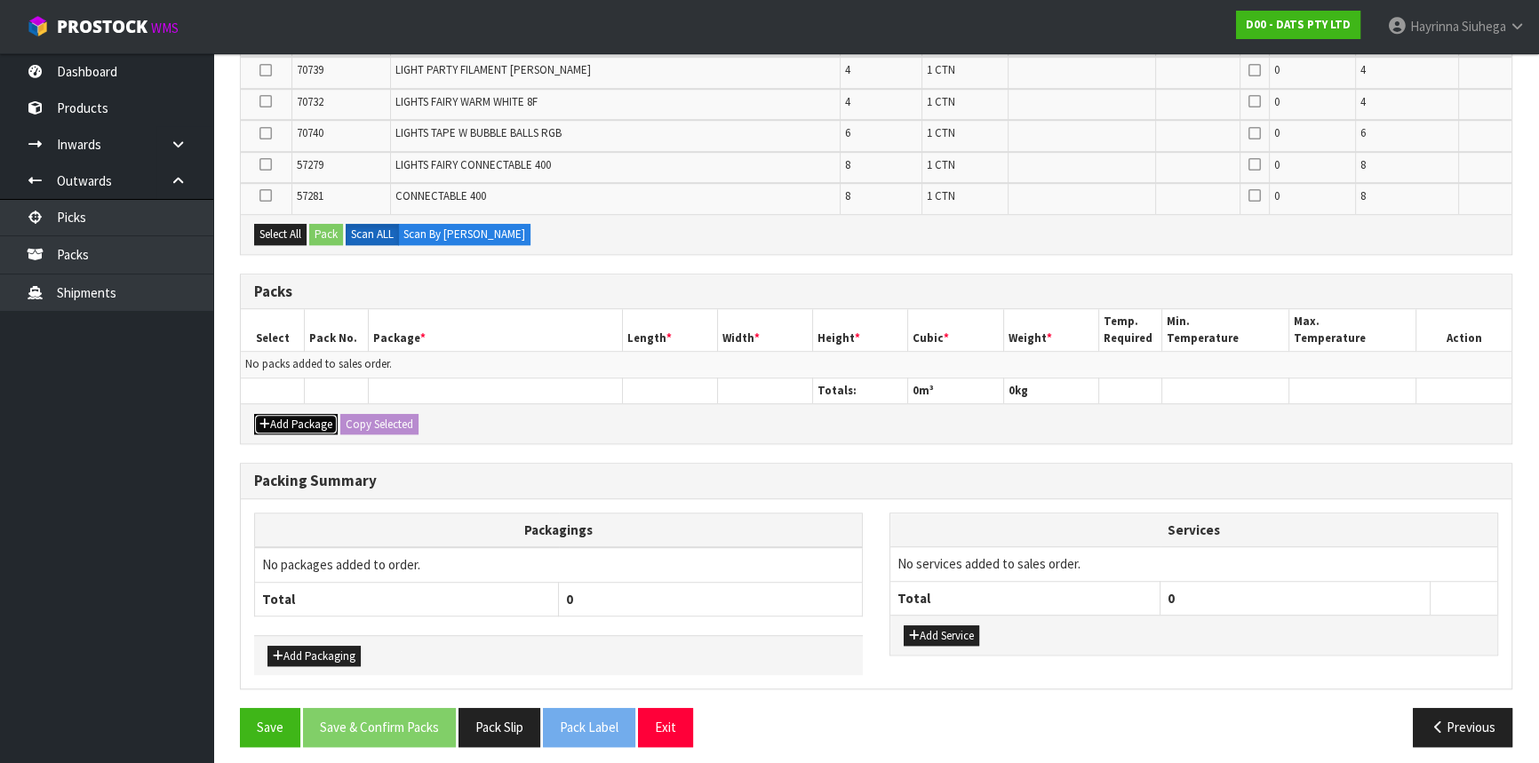
click at [290, 414] on button "Add Package" at bounding box center [296, 424] width 84 height 21
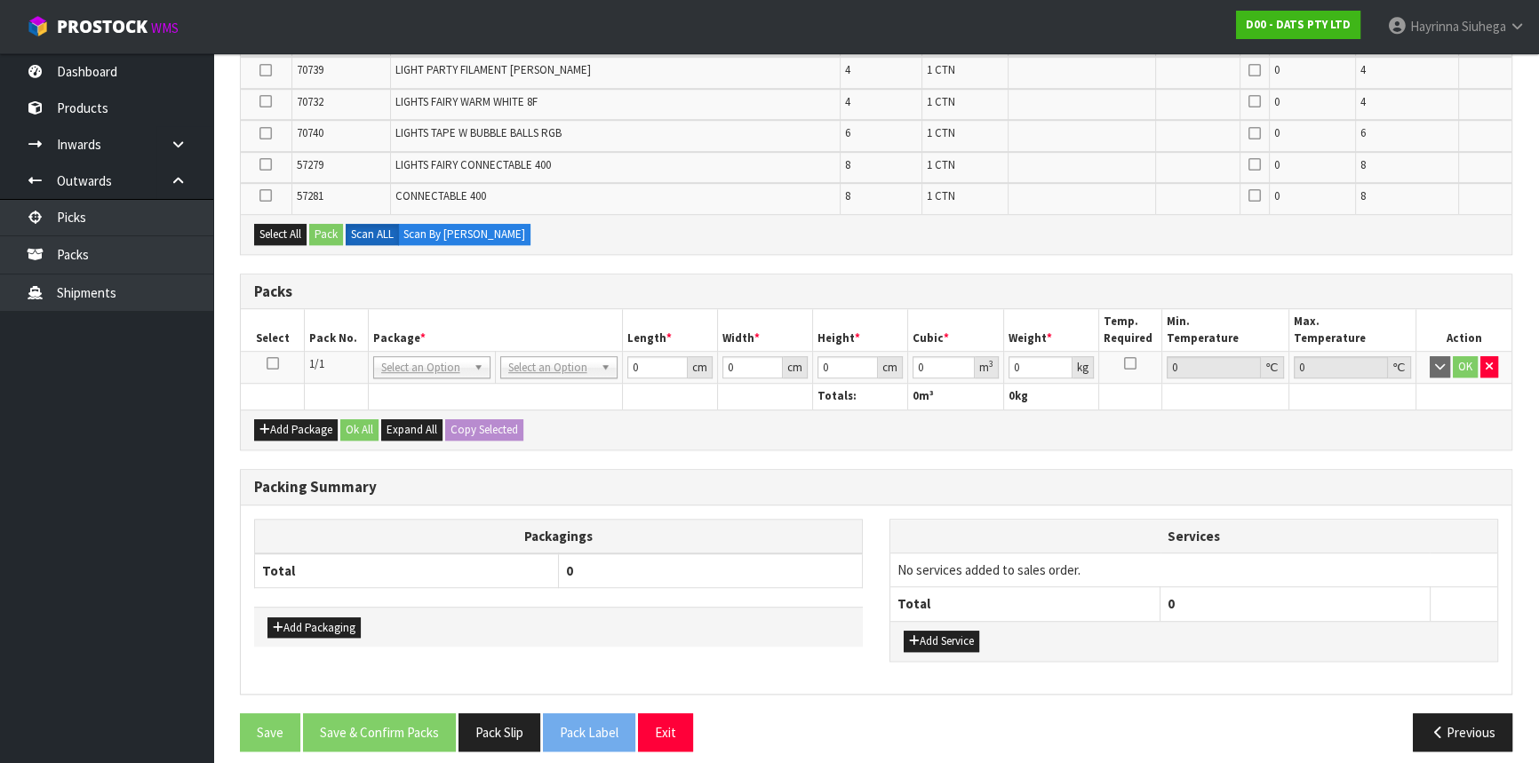
click at [274, 363] on icon at bounding box center [273, 363] width 12 height 1
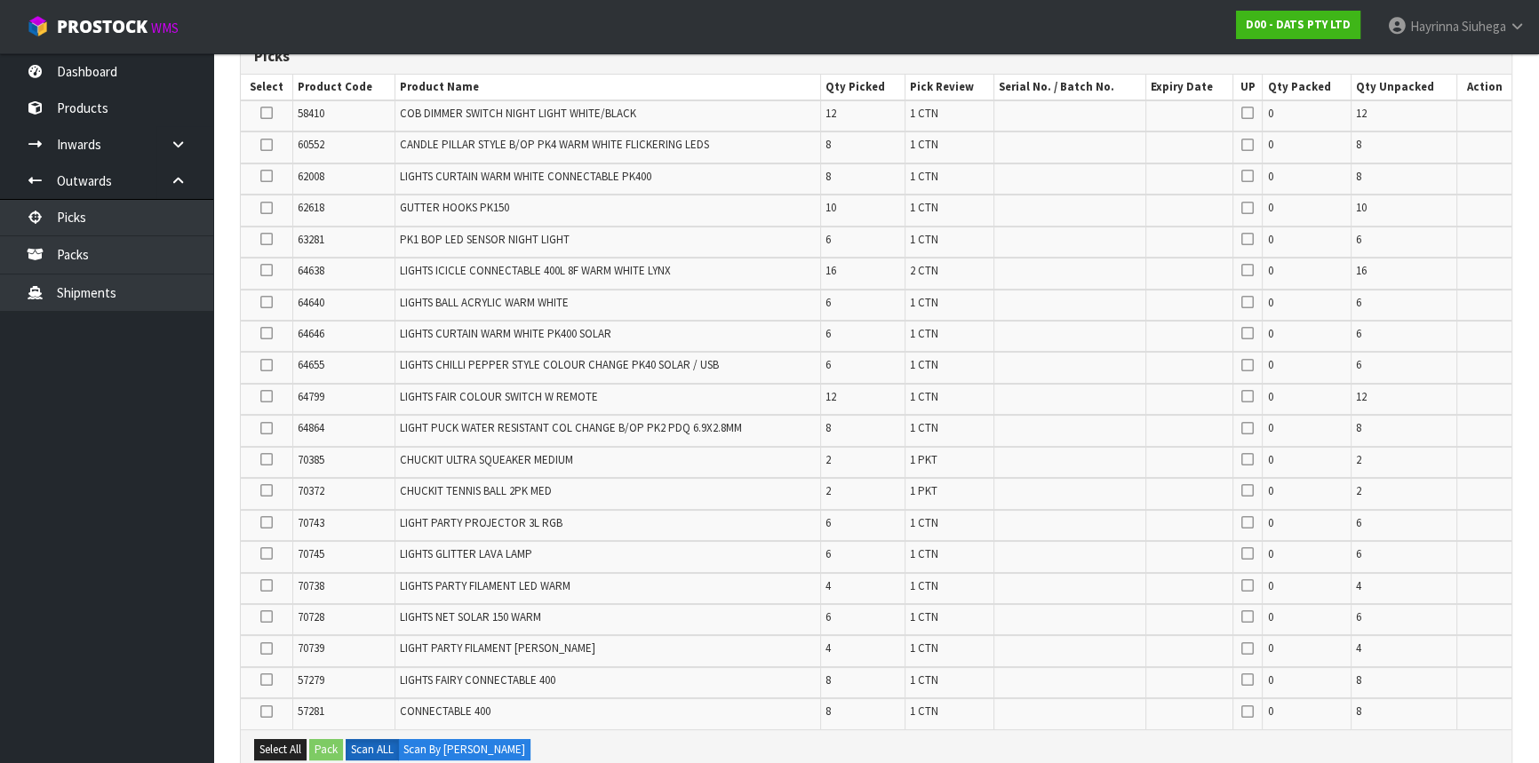
scroll to position [322, 0]
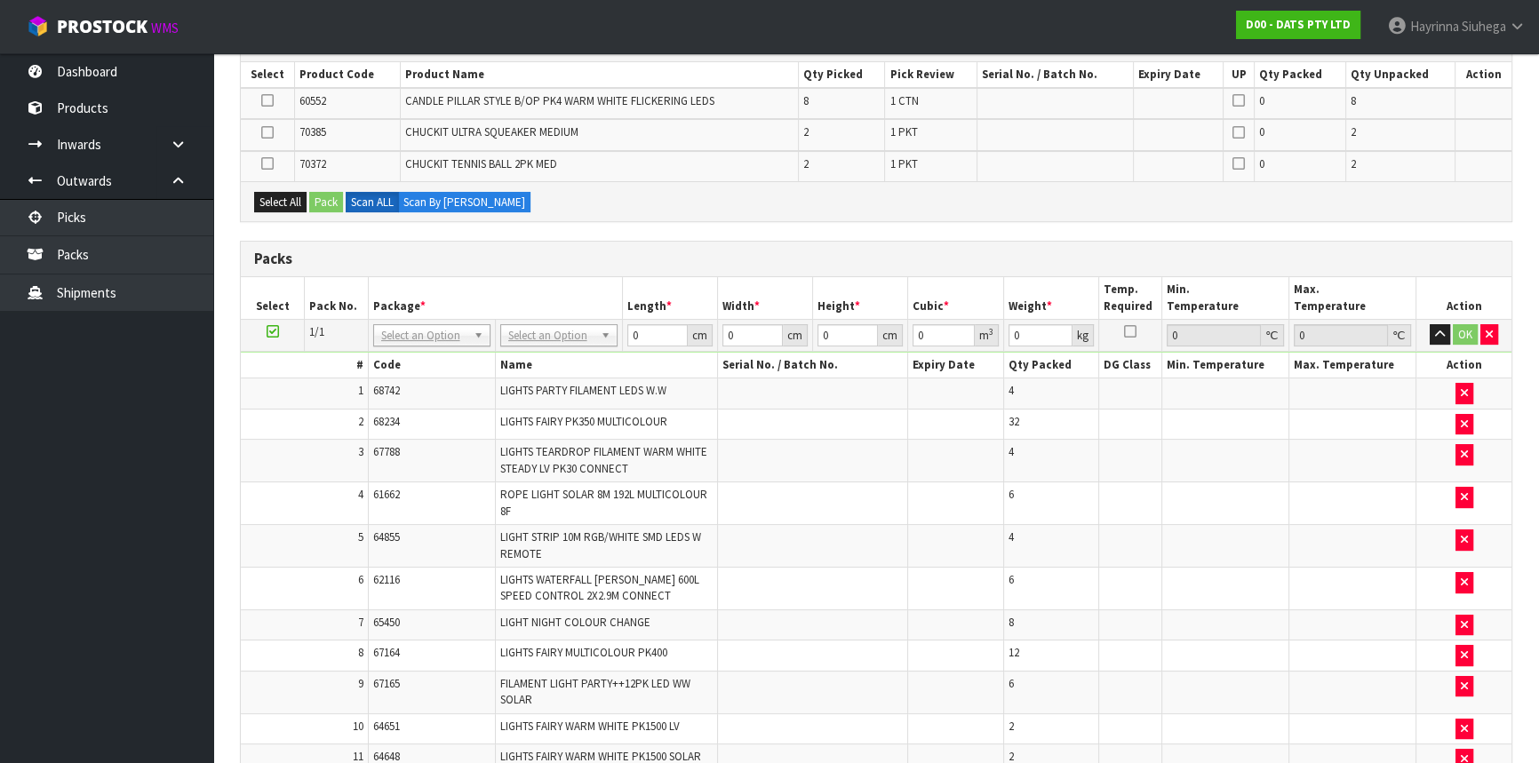
click at [264, 101] on icon at bounding box center [267, 100] width 12 height 1
click at [0, 0] on input "checkbox" at bounding box center [0, 0] width 0 height 0
click at [330, 196] on button "Pack" at bounding box center [326, 202] width 34 height 21
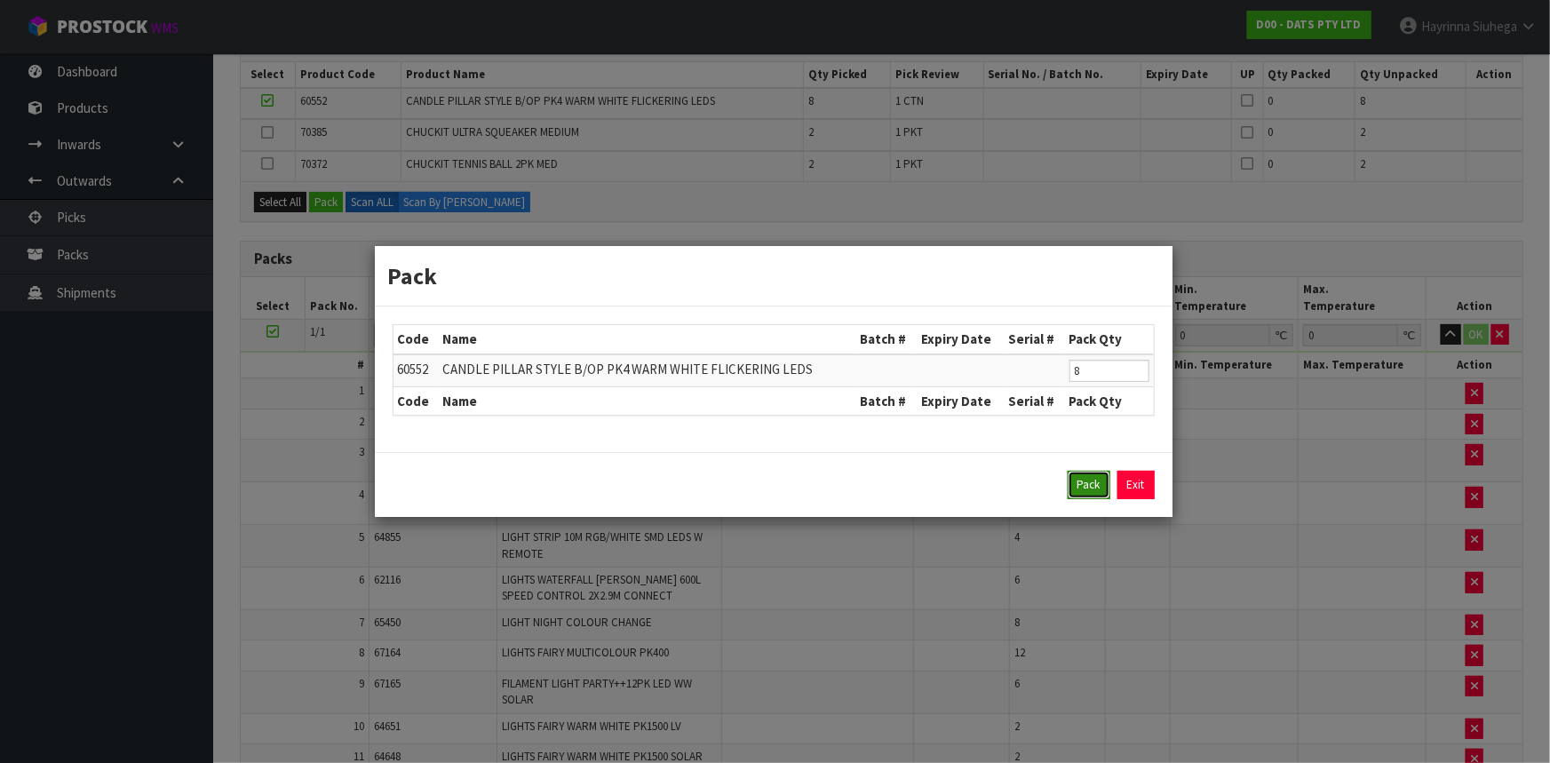
click at [1075, 478] on button "Pack" at bounding box center [1089, 485] width 43 height 28
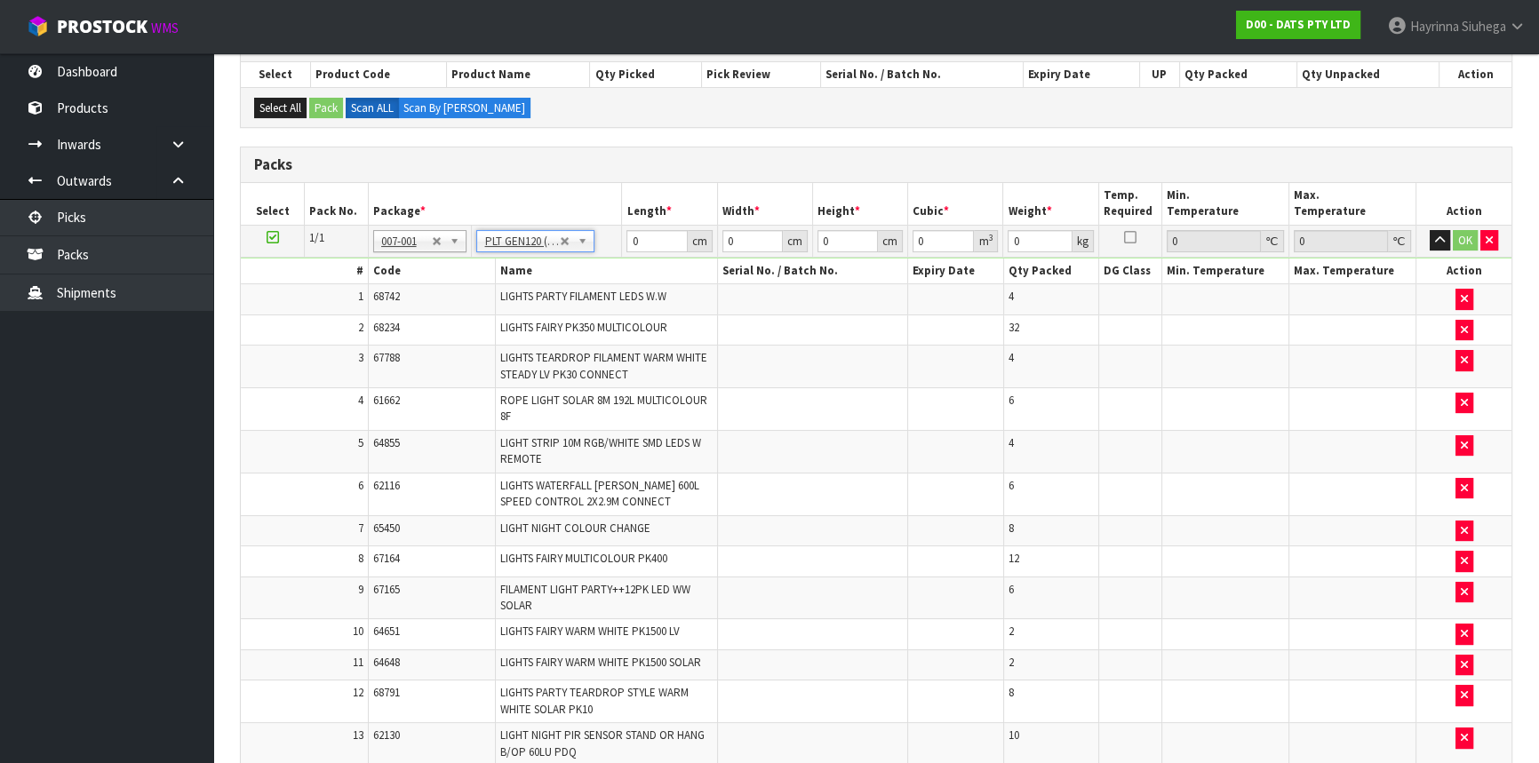
type input "120"
type input "100"
type input "209.89"
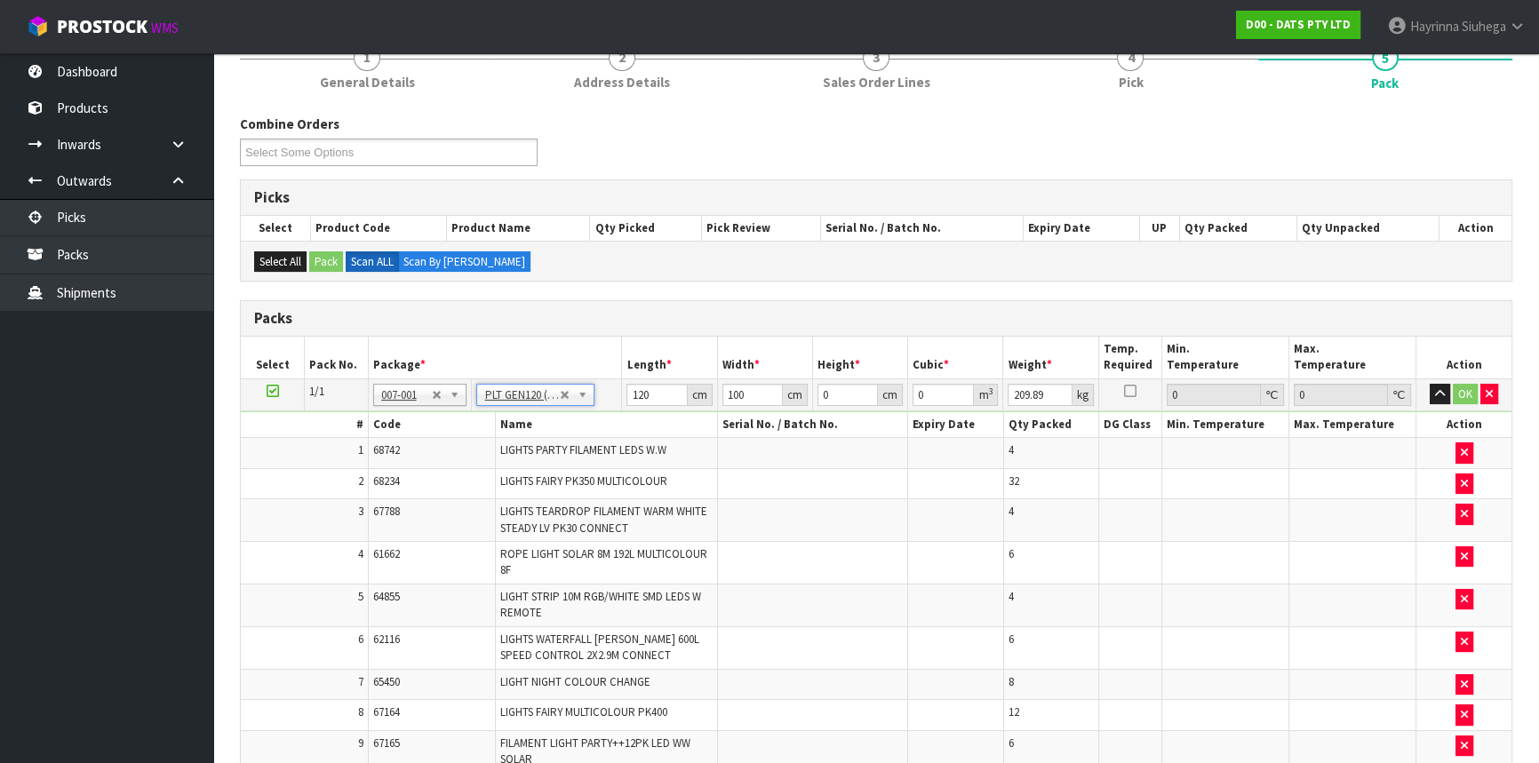
scroll to position [344, 0]
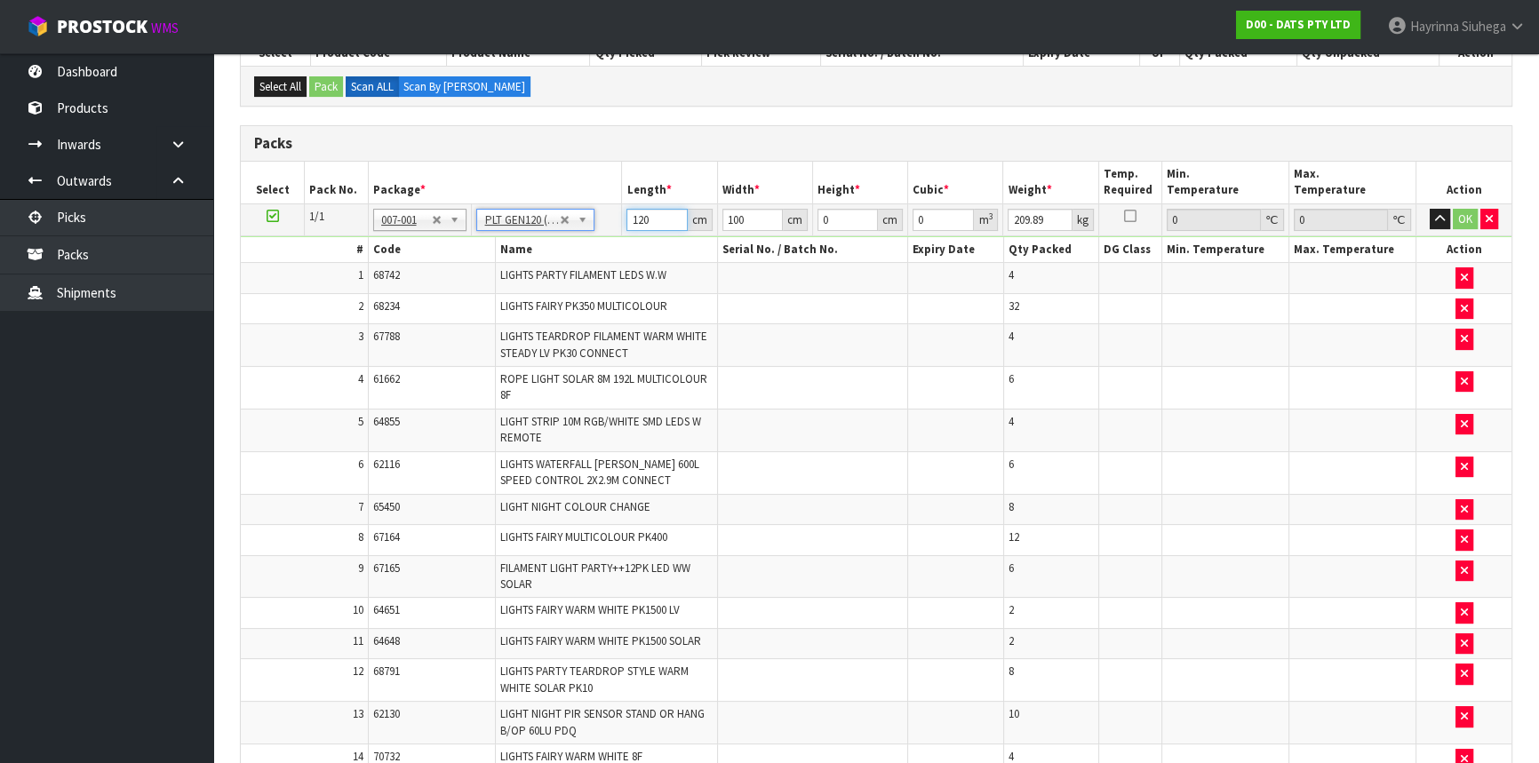
click at [631, 221] on input "120" at bounding box center [656, 220] width 60 height 22
type input "120"
type input "117"
type input "1"
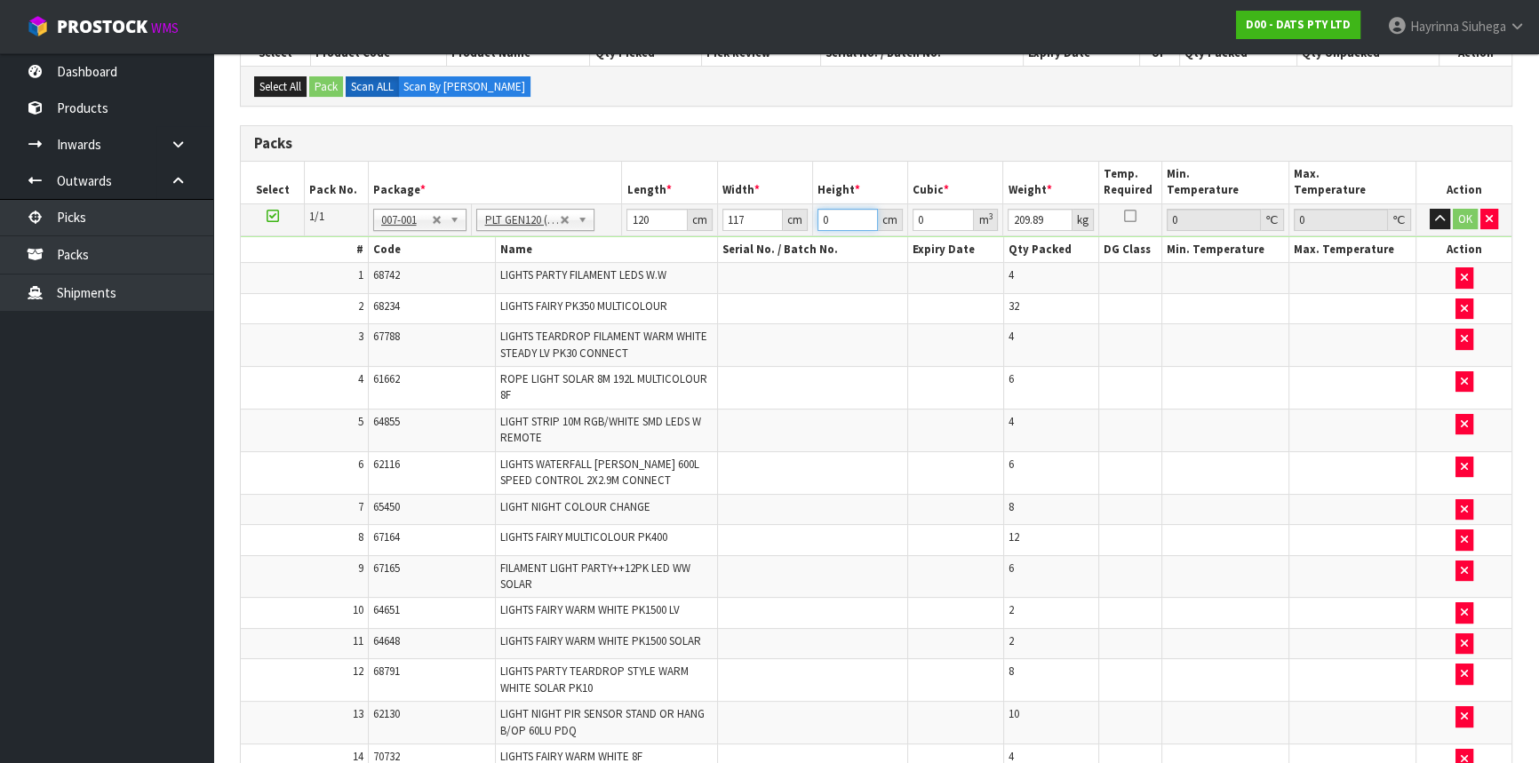
type input "0.01404"
type input "13"
type input "0.18252"
type input "138"
type input "1.93752"
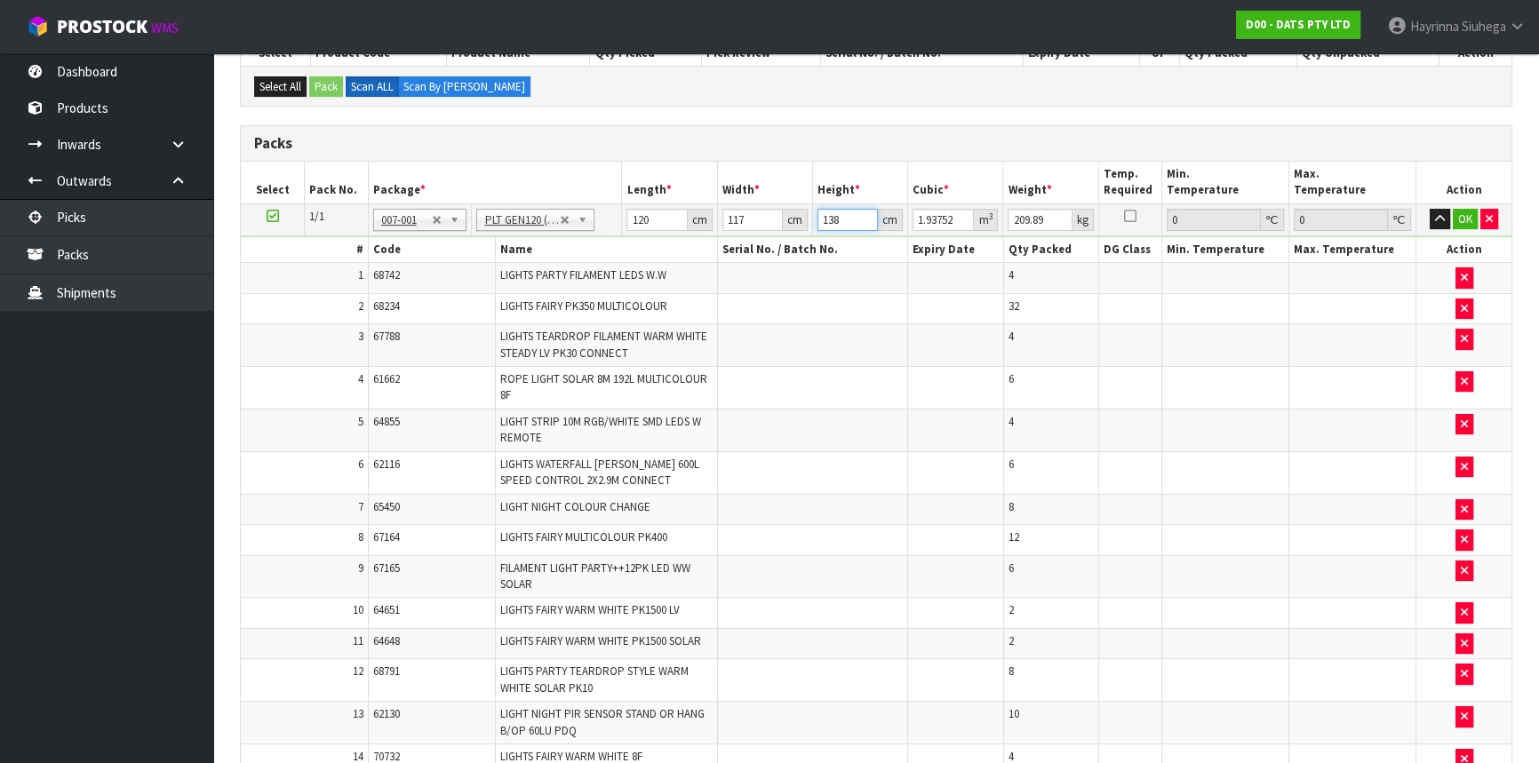
type input "138"
click button "OK" at bounding box center [1464, 219] width 25 height 21
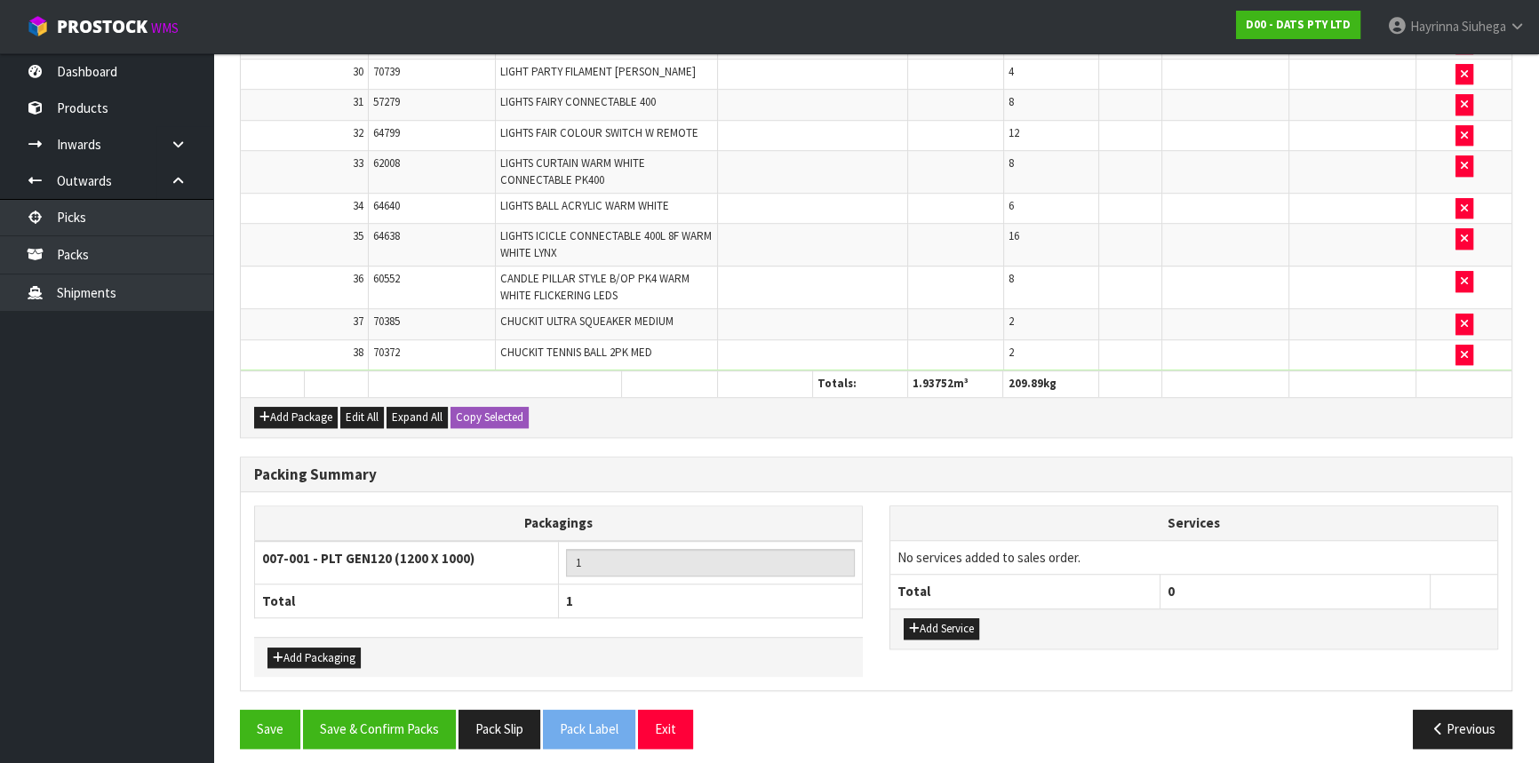
scroll to position [1590, 0]
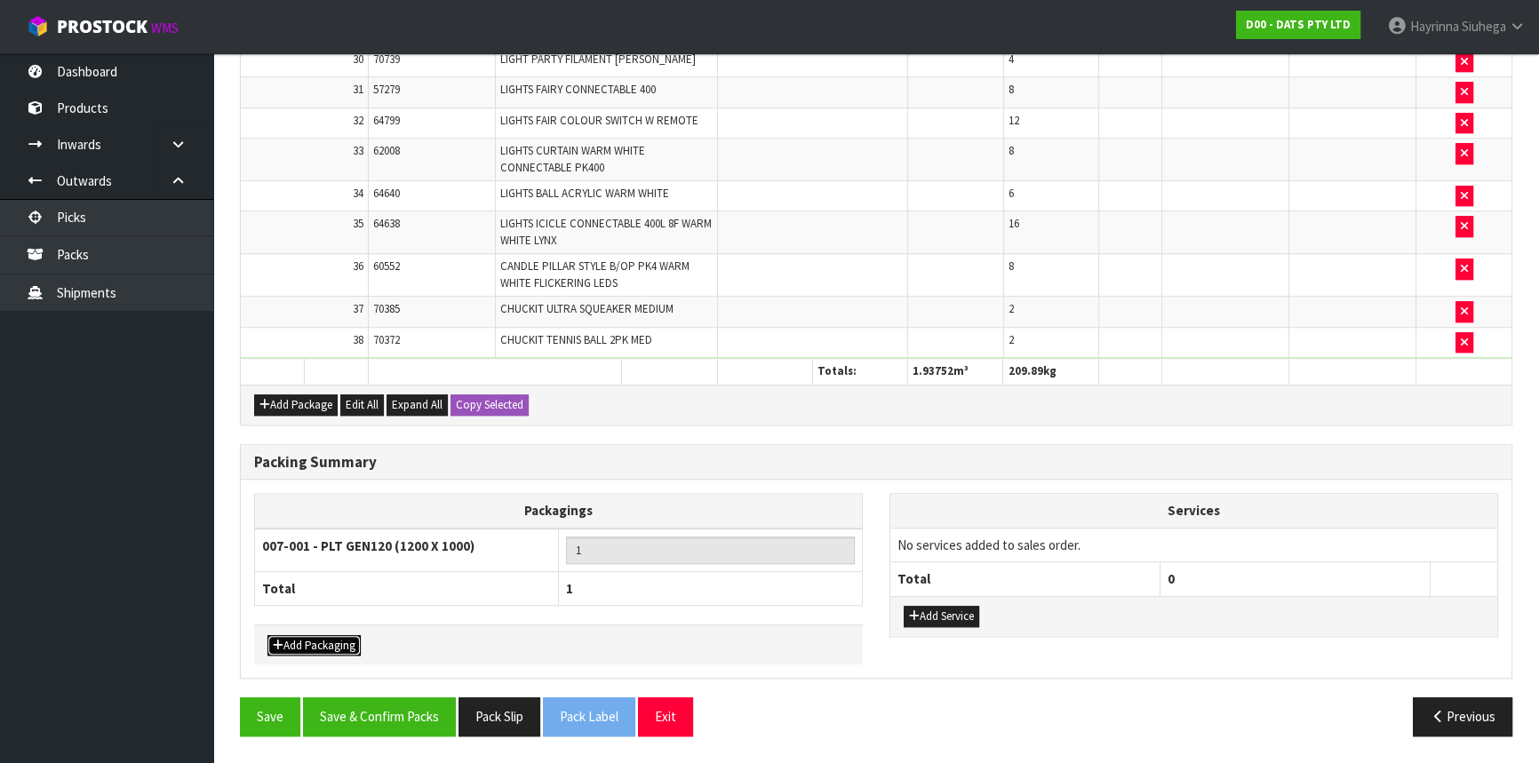
click at [345, 653] on button "Add Packaging" at bounding box center [313, 645] width 93 height 21
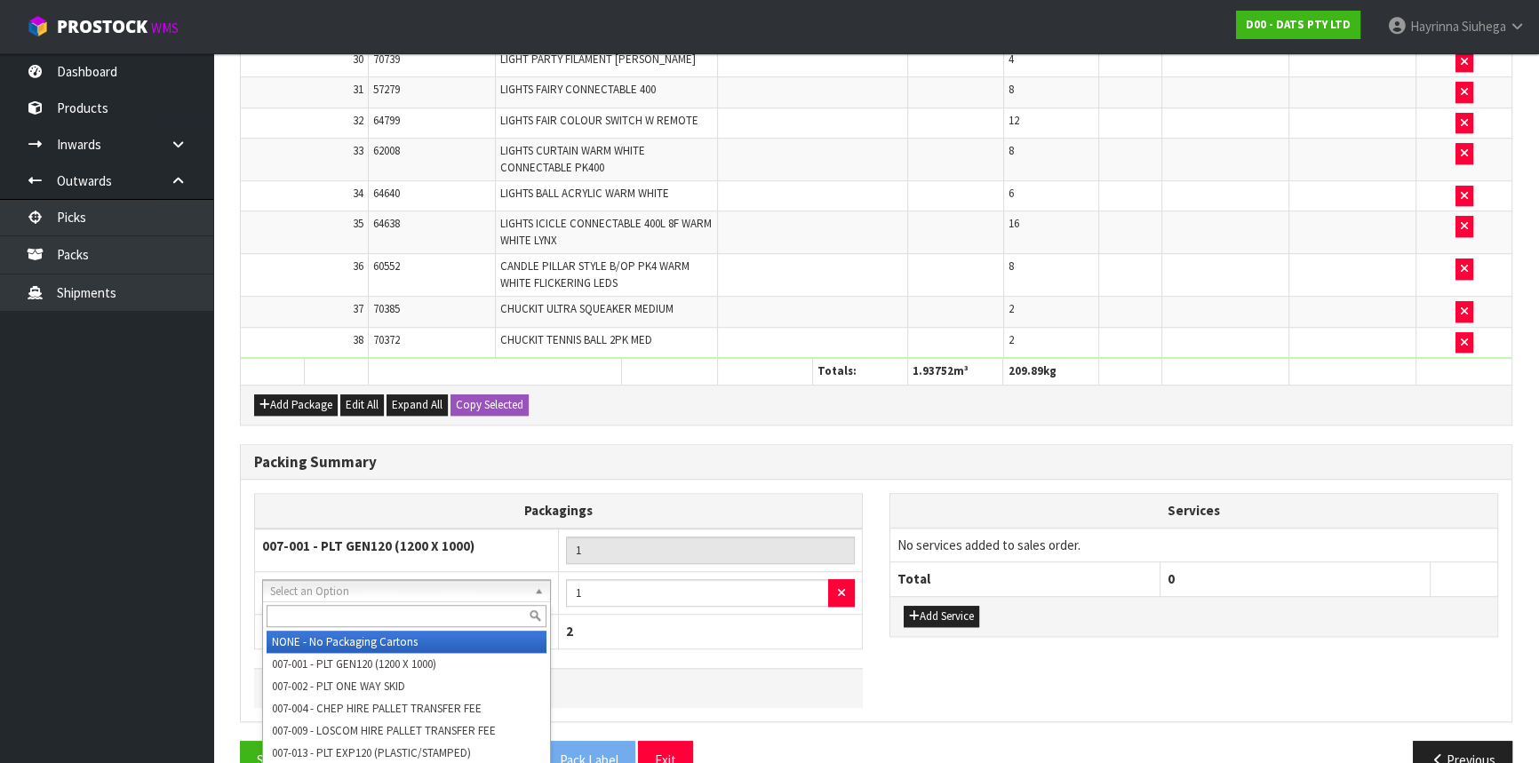
click at [365, 611] on input "text" at bounding box center [407, 616] width 280 height 22
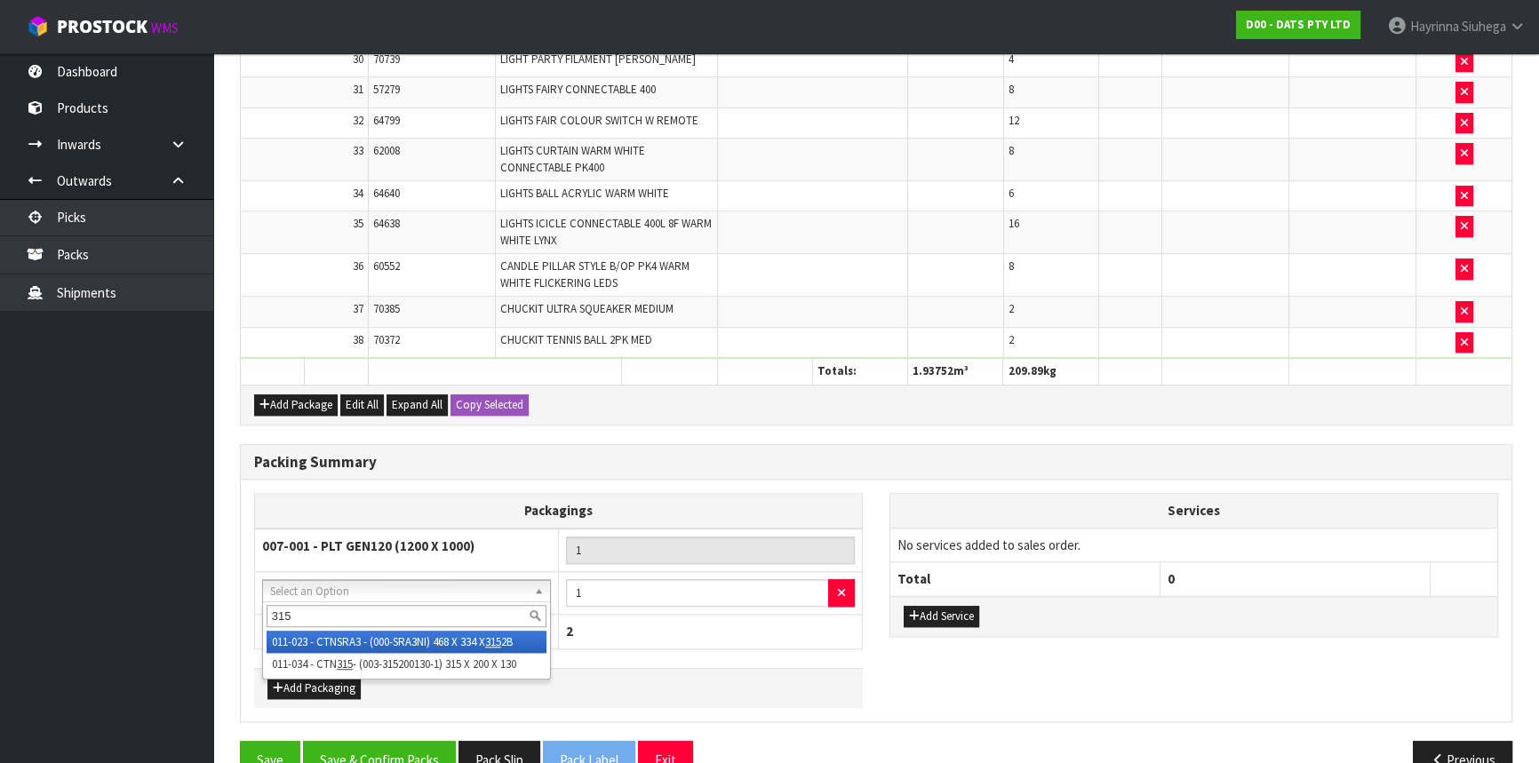
type input "315"
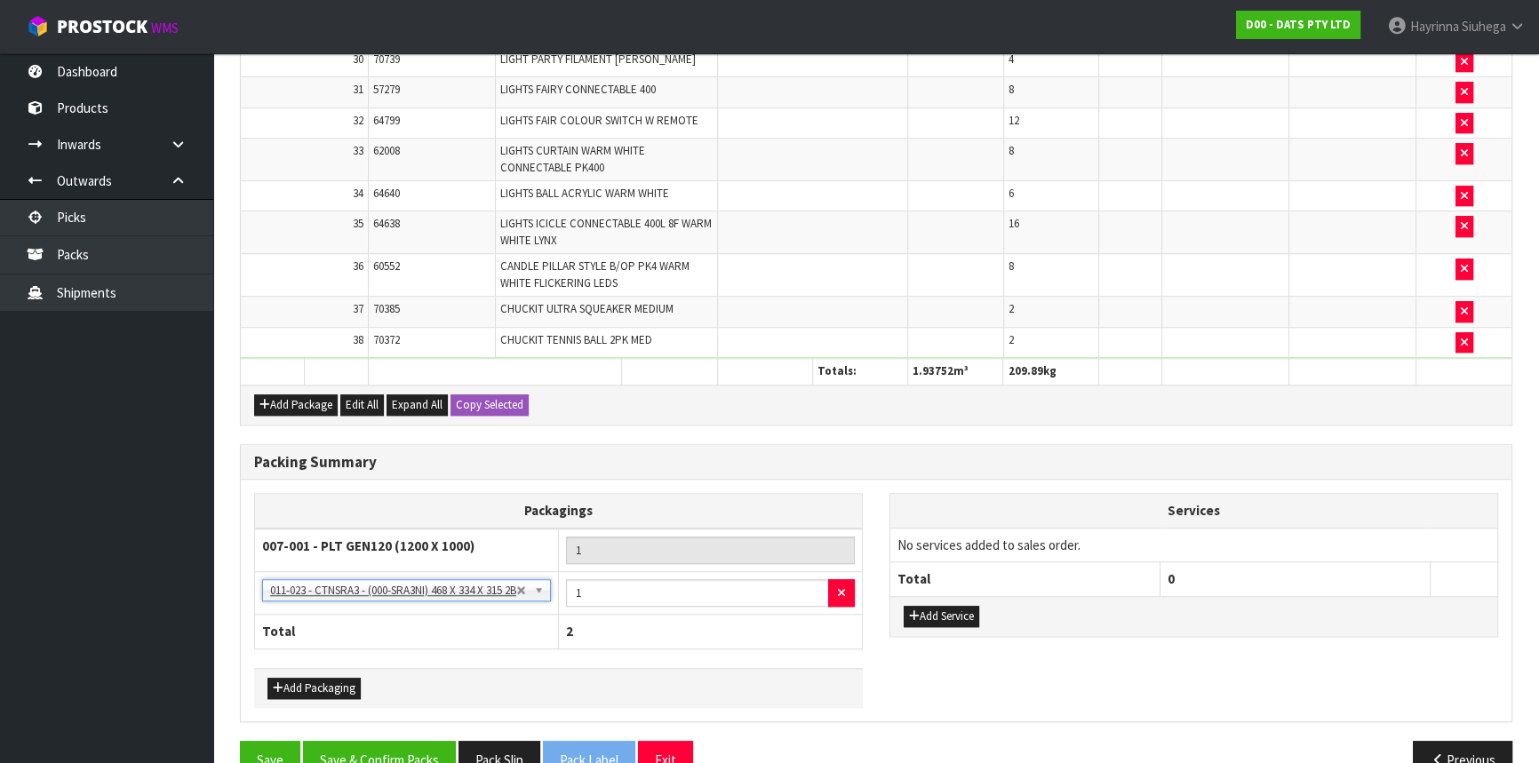
click at [393, 575] on td "NONE - No Packaging Cartons 007-001 - PLT GEN120 (1200 X 1000) 007-002 - PLT ON…" at bounding box center [407, 593] width 304 height 44
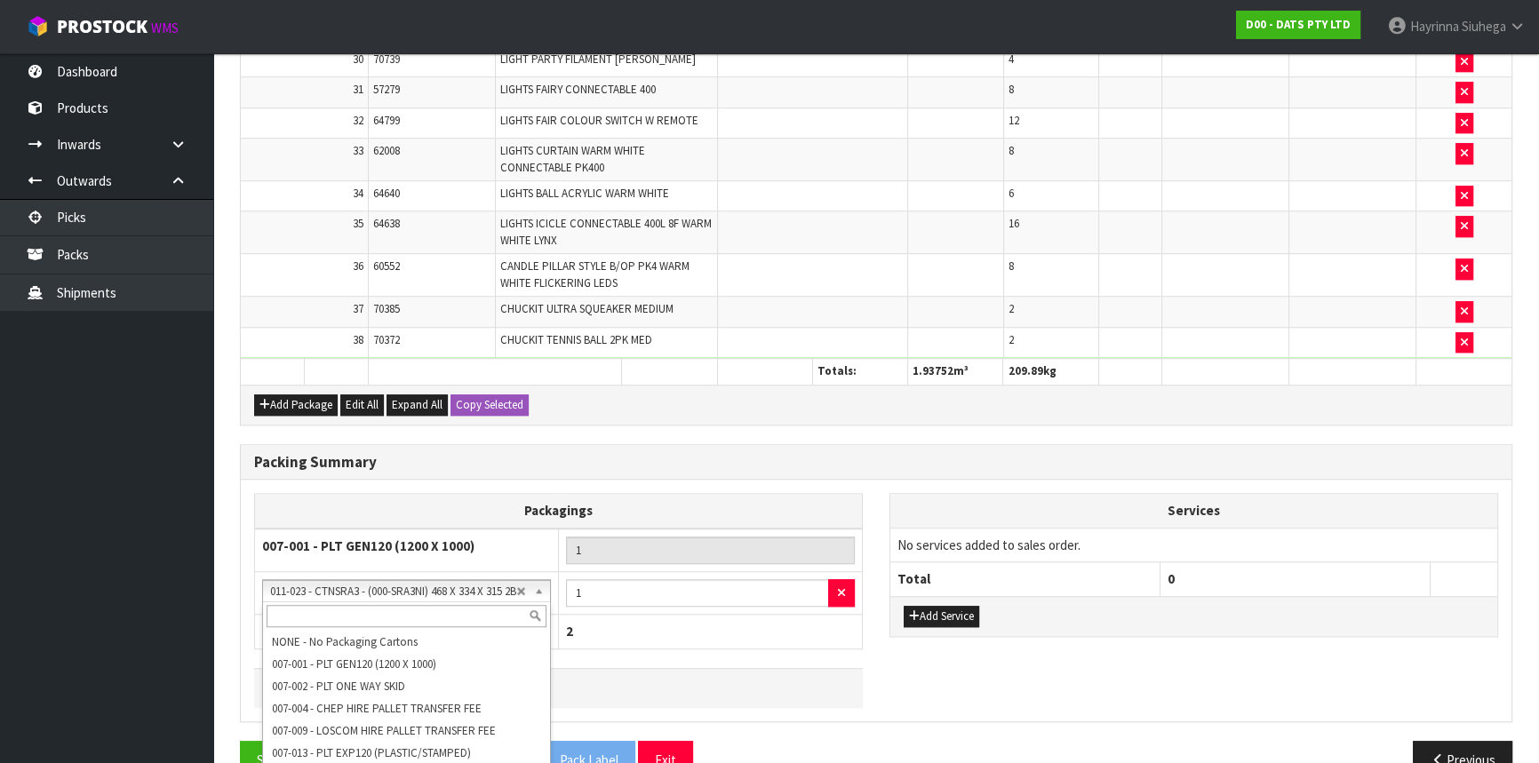
click at [375, 619] on input "text" at bounding box center [407, 616] width 280 height 22
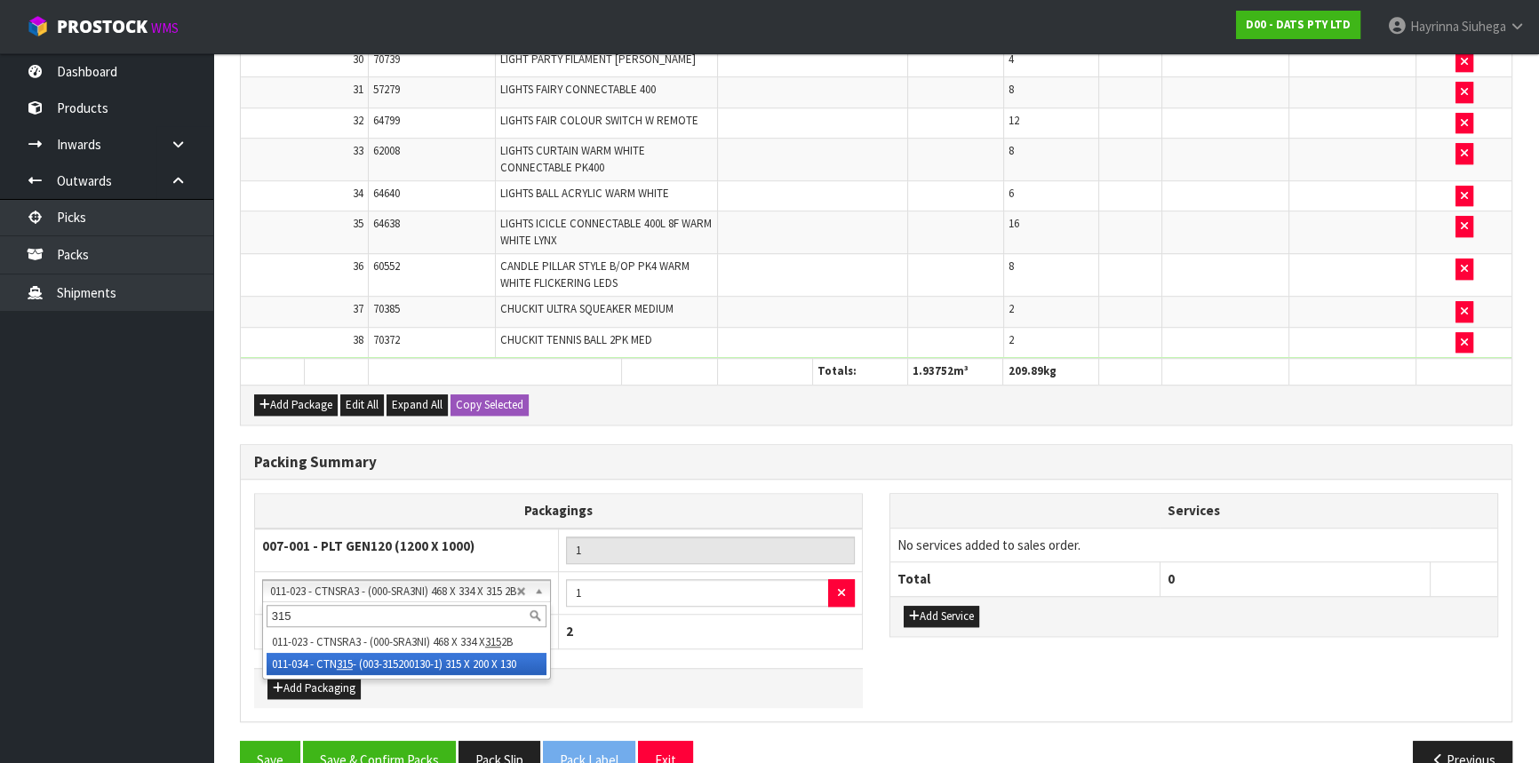
type input "315"
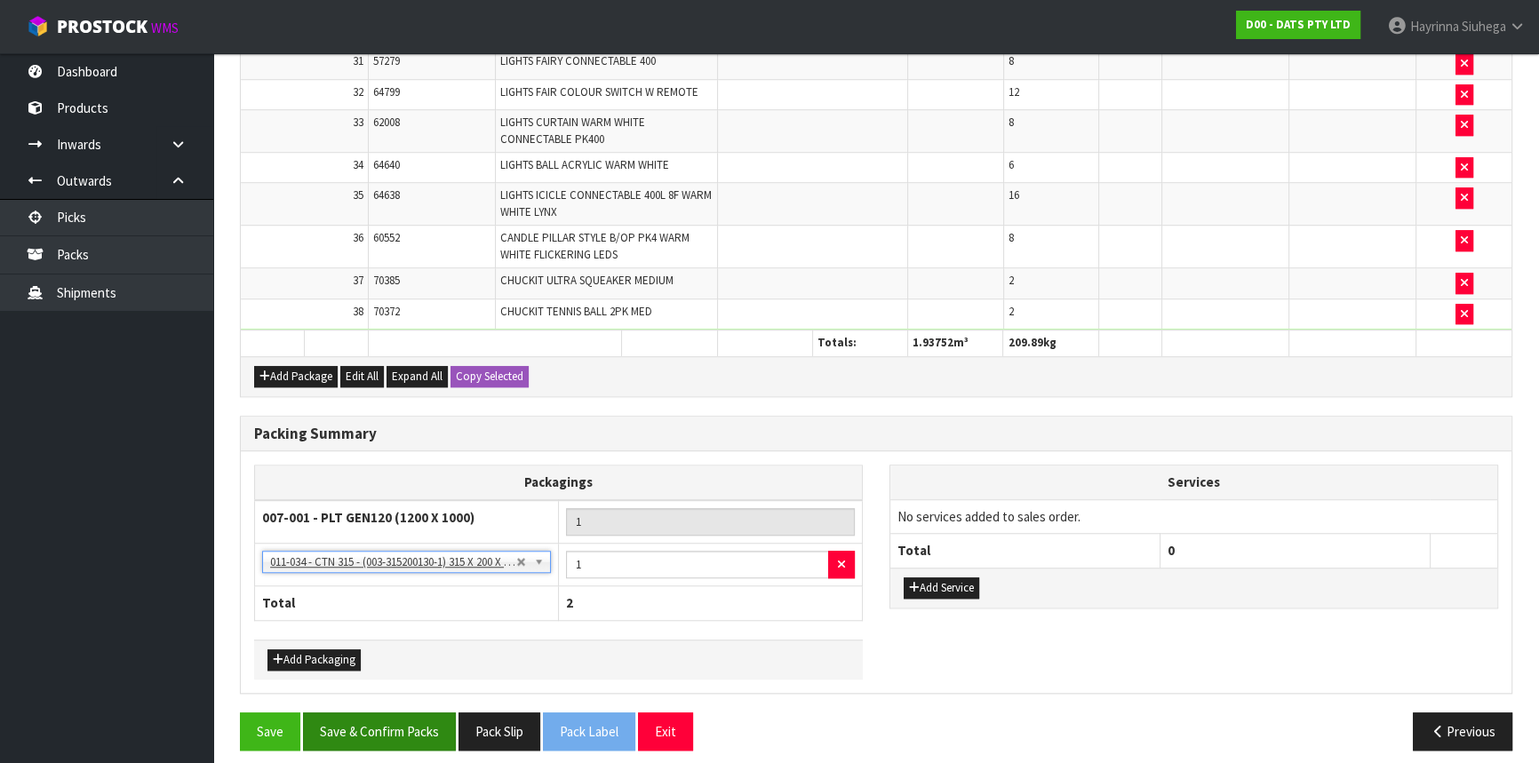
scroll to position [1633, 0]
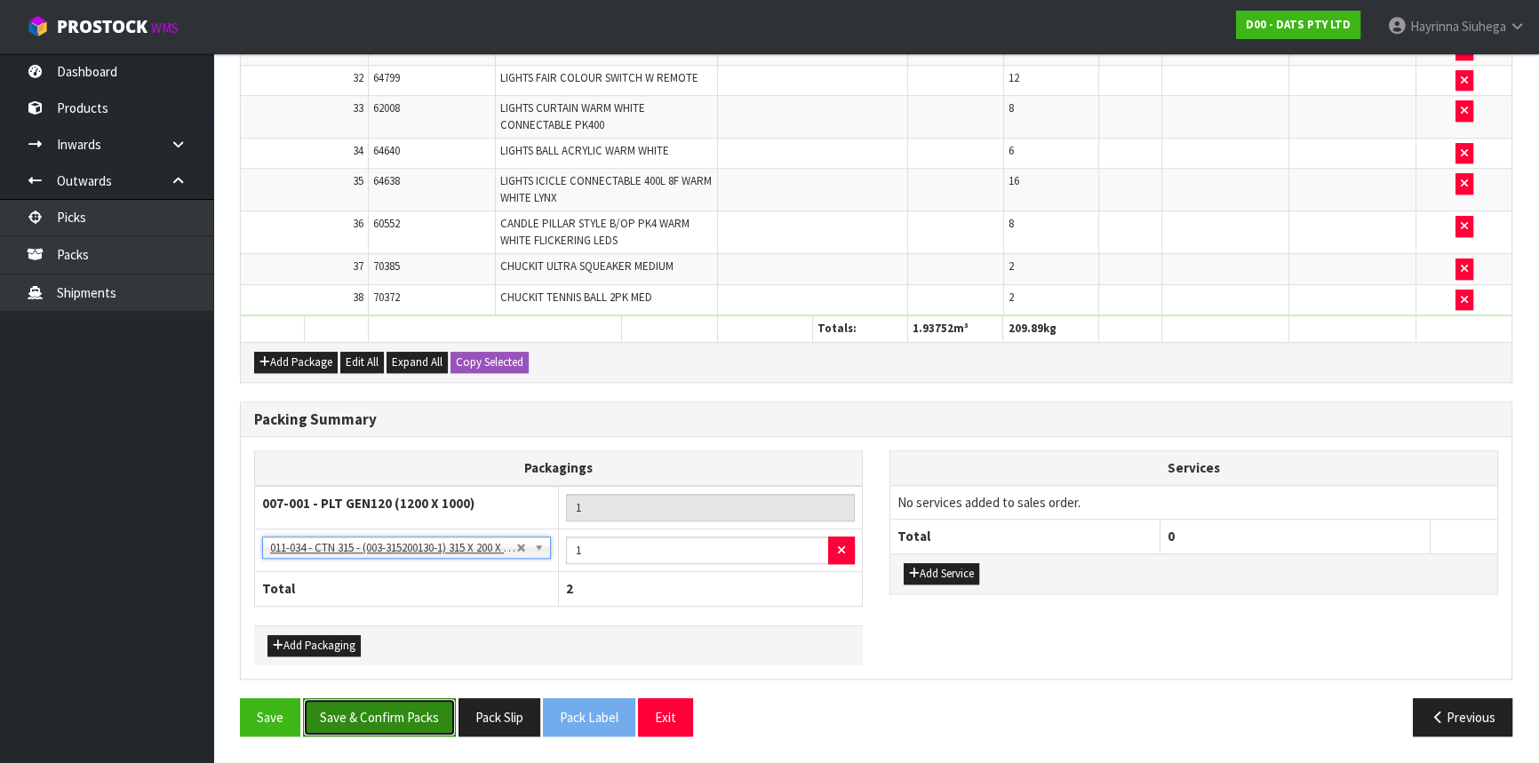
click at [399, 713] on button "Save & Confirm Packs" at bounding box center [379, 717] width 153 height 38
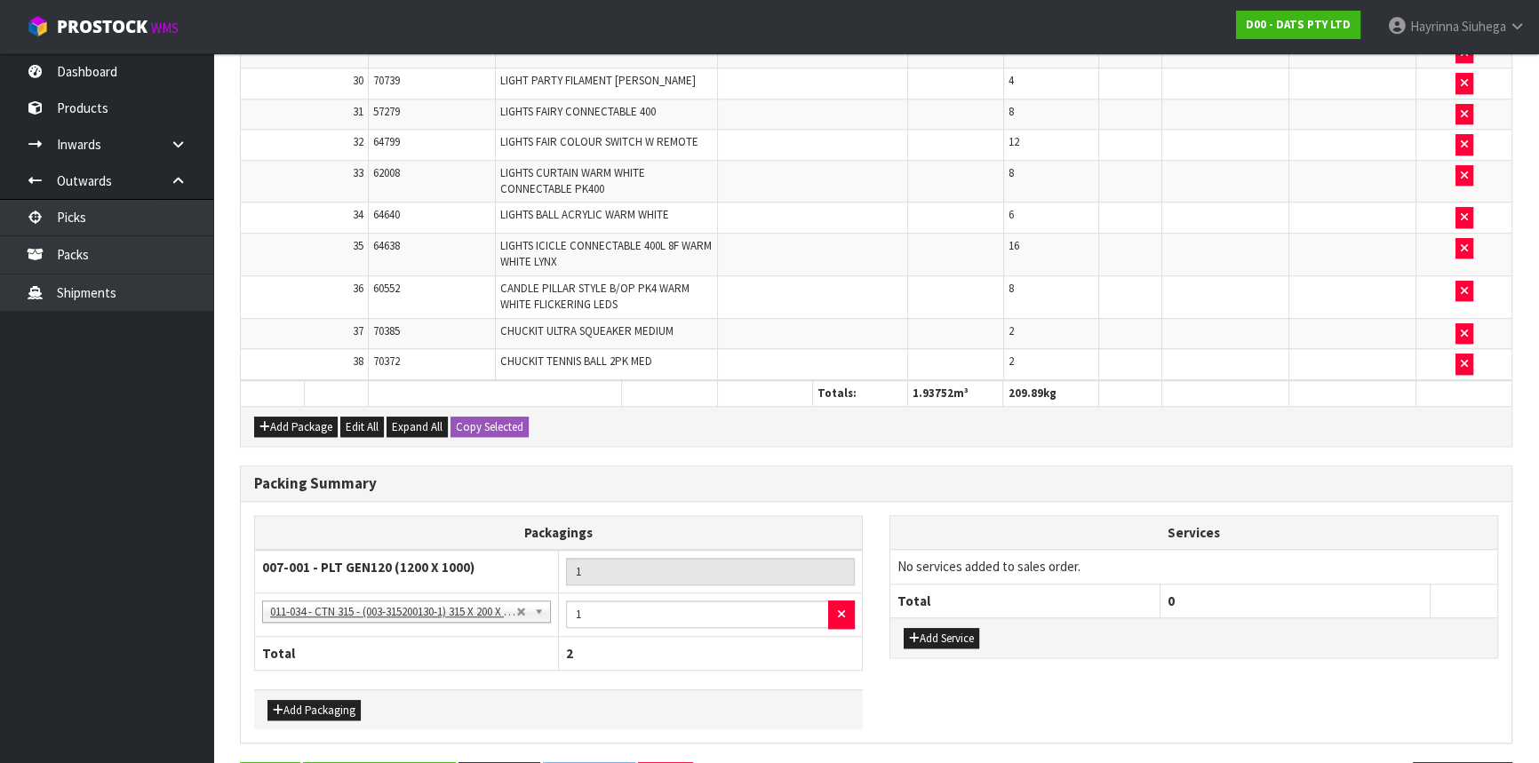
scroll to position [0, 0]
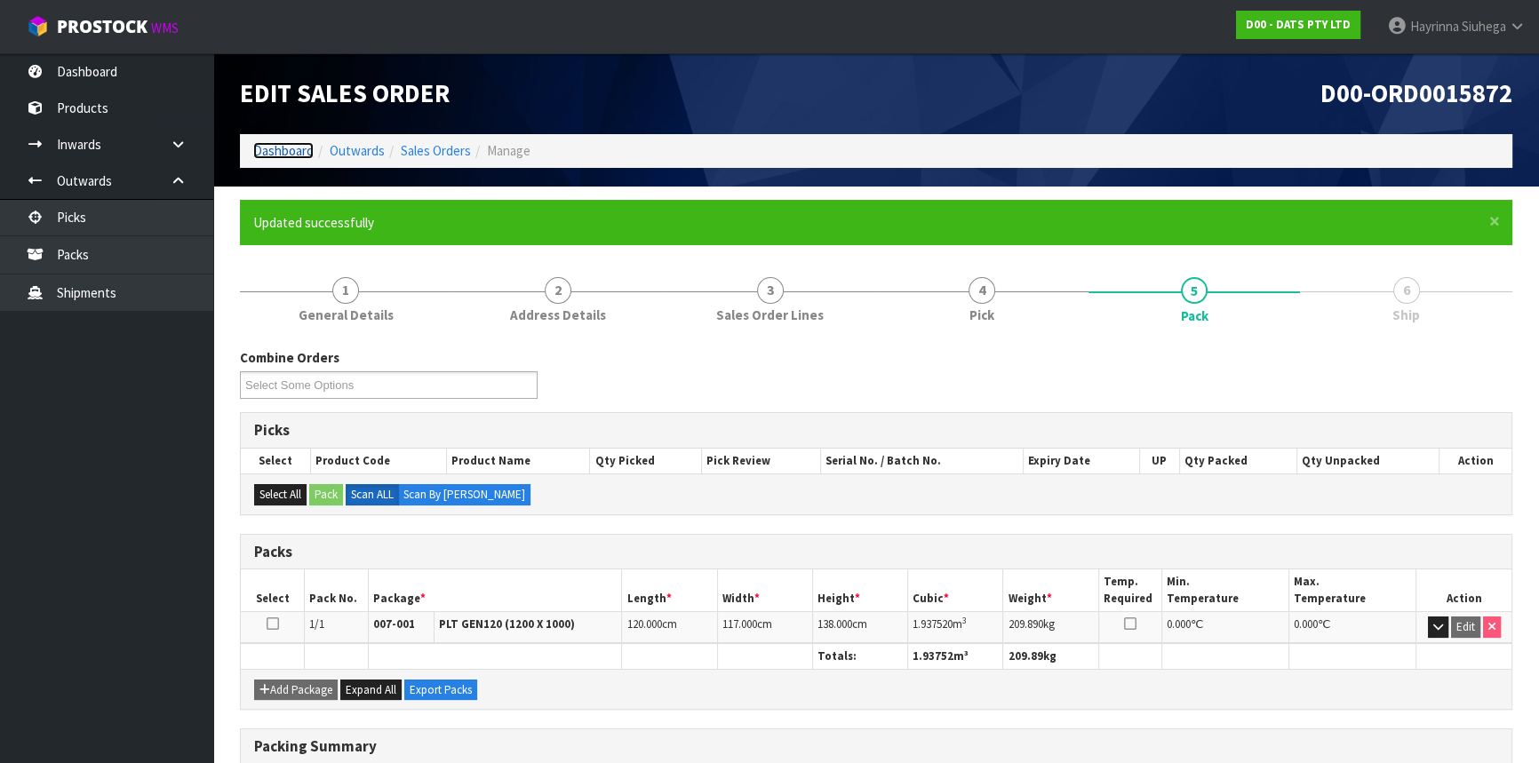
click at [267, 142] on link "Dashboard" at bounding box center [283, 150] width 60 height 17
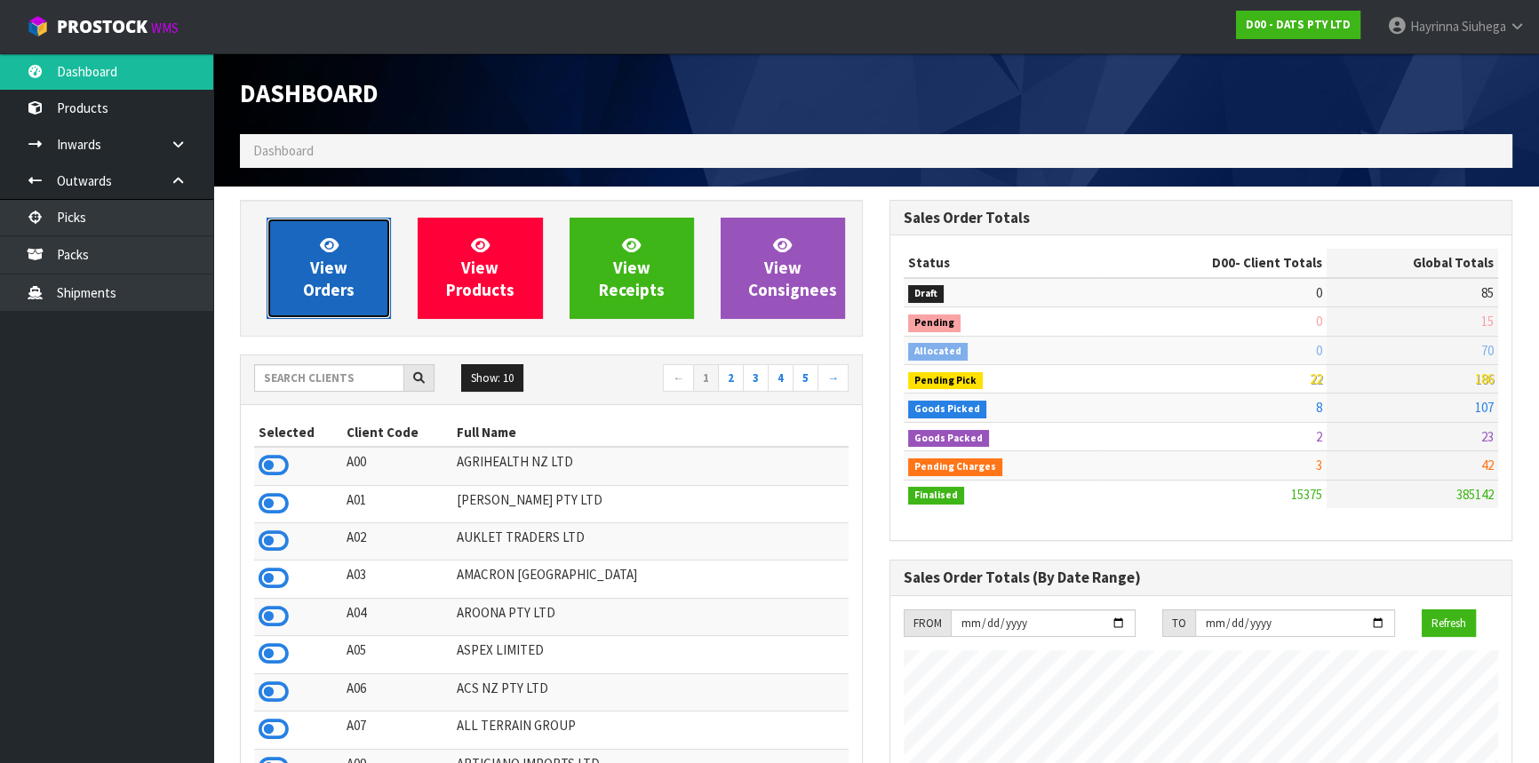
click at [335, 263] on span "View Orders" at bounding box center [329, 268] width 52 height 67
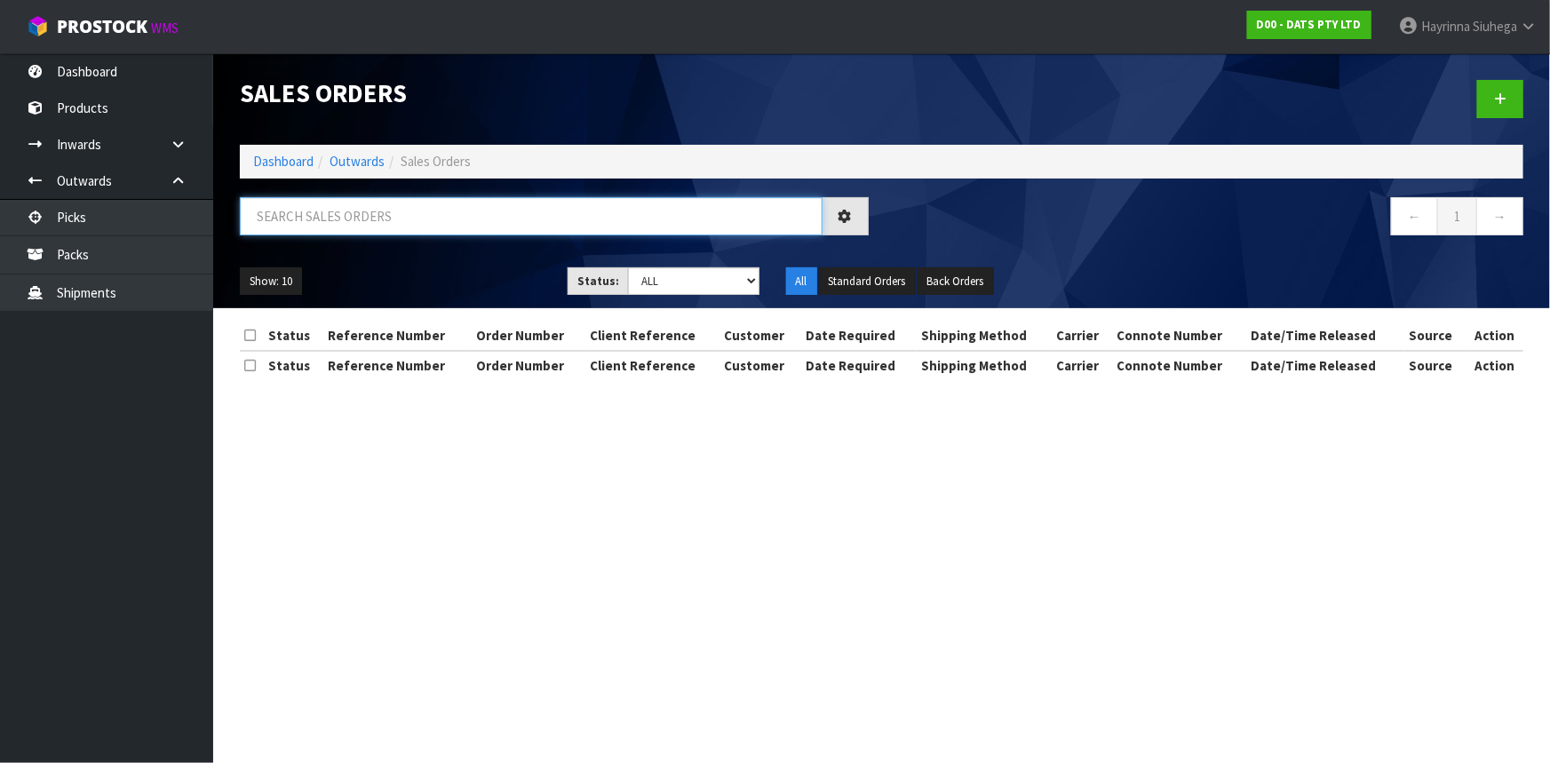
click at [344, 207] on input "text" at bounding box center [531, 216] width 583 height 38
type input "JOB-0415773"
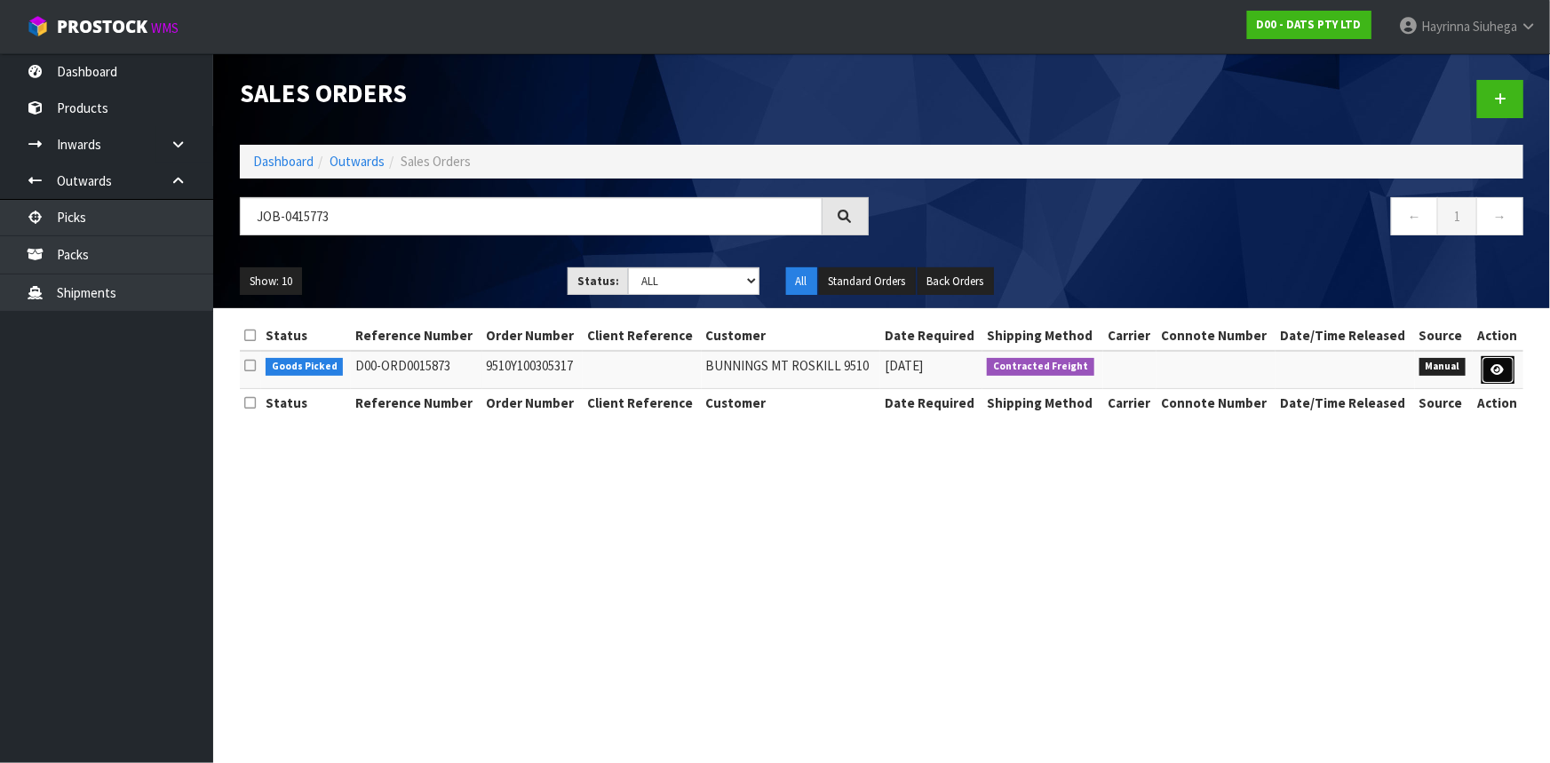
click at [1485, 364] on link at bounding box center [1498, 370] width 33 height 28
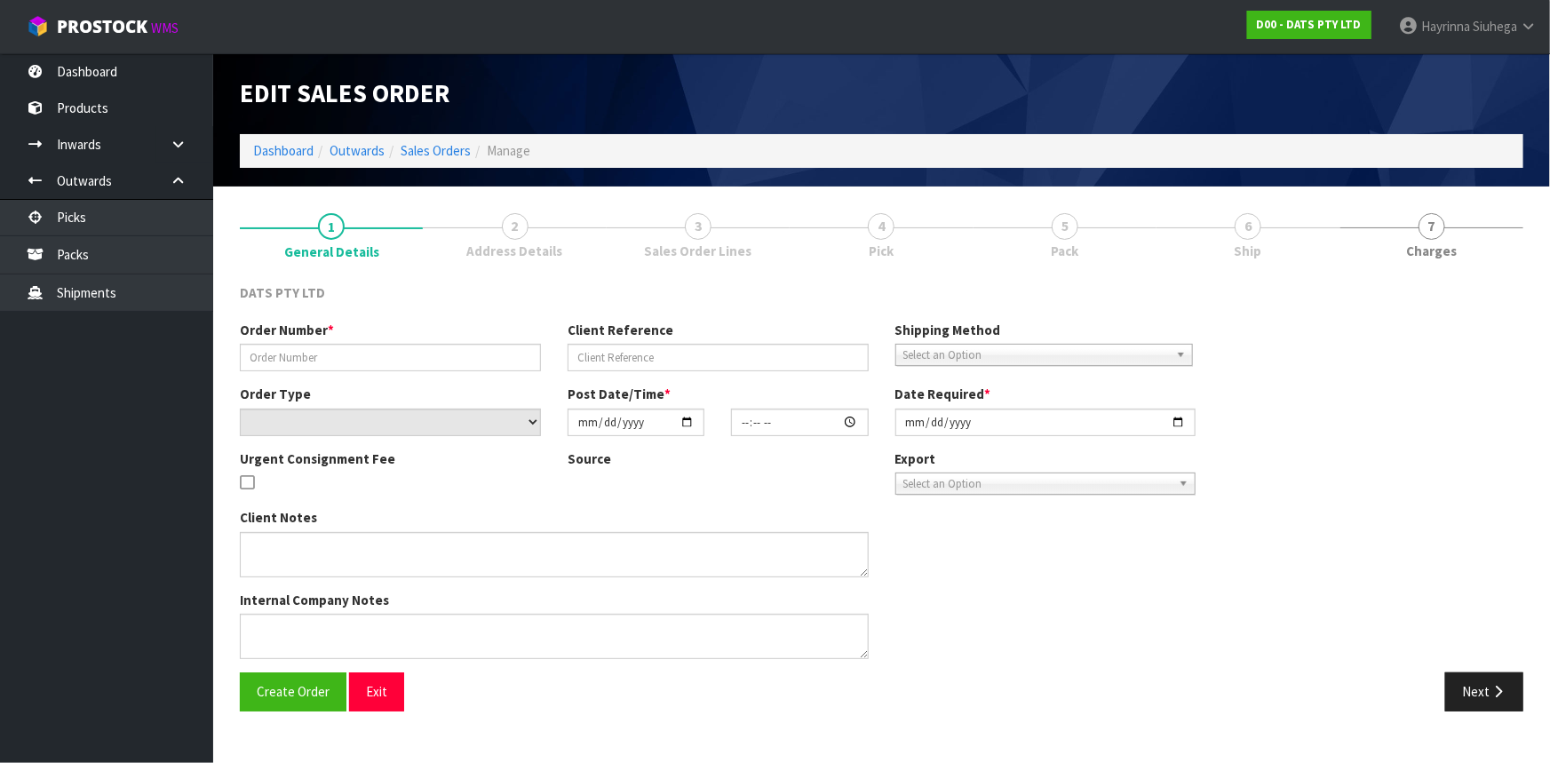
type input "9510Y100305317"
select select "number:0"
type input "[DATE]"
type input "09:46:00.000"
type input "[DATE]"
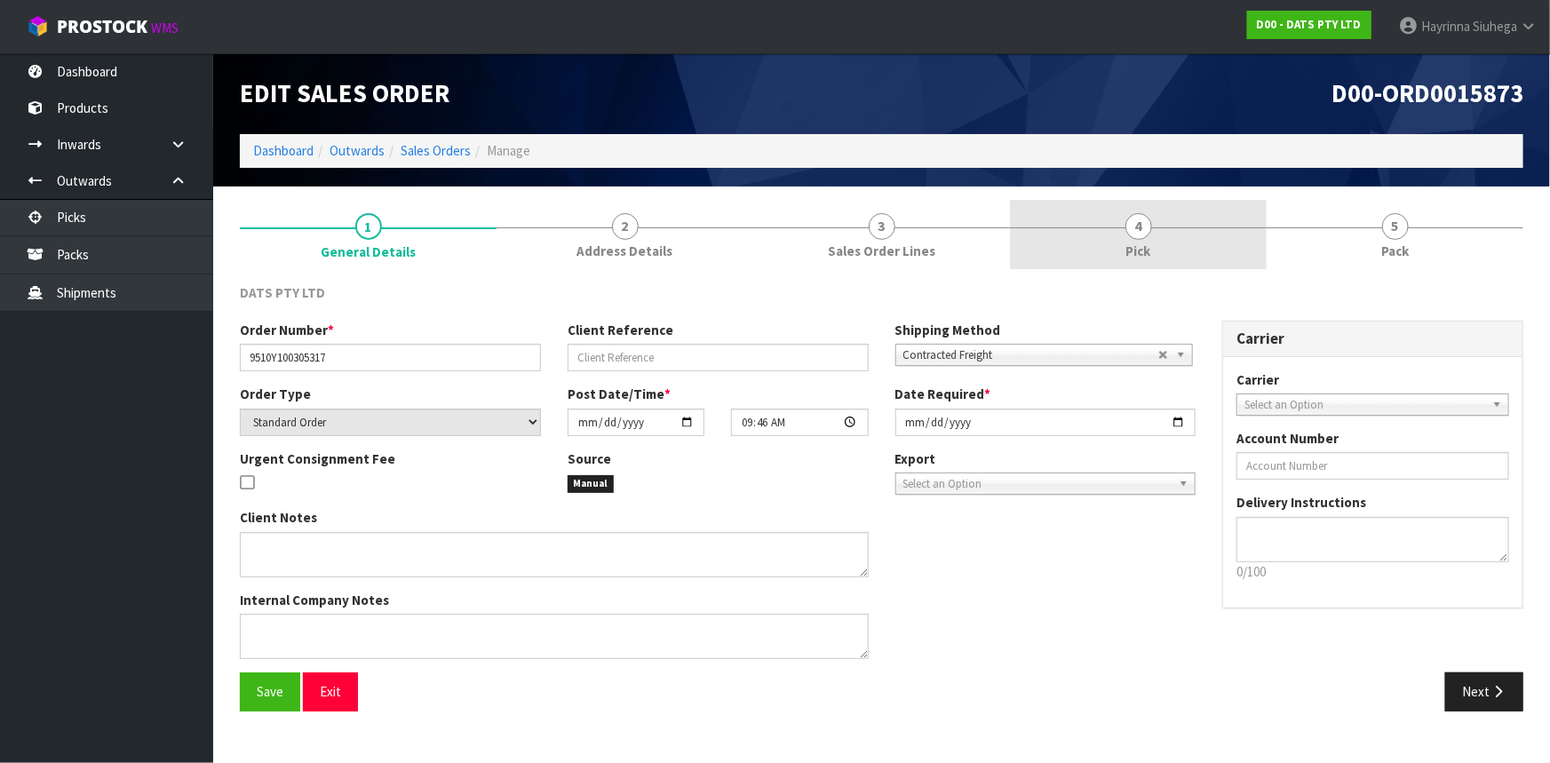
click at [1208, 252] on link "4 Pick" at bounding box center [1138, 235] width 257 height 70
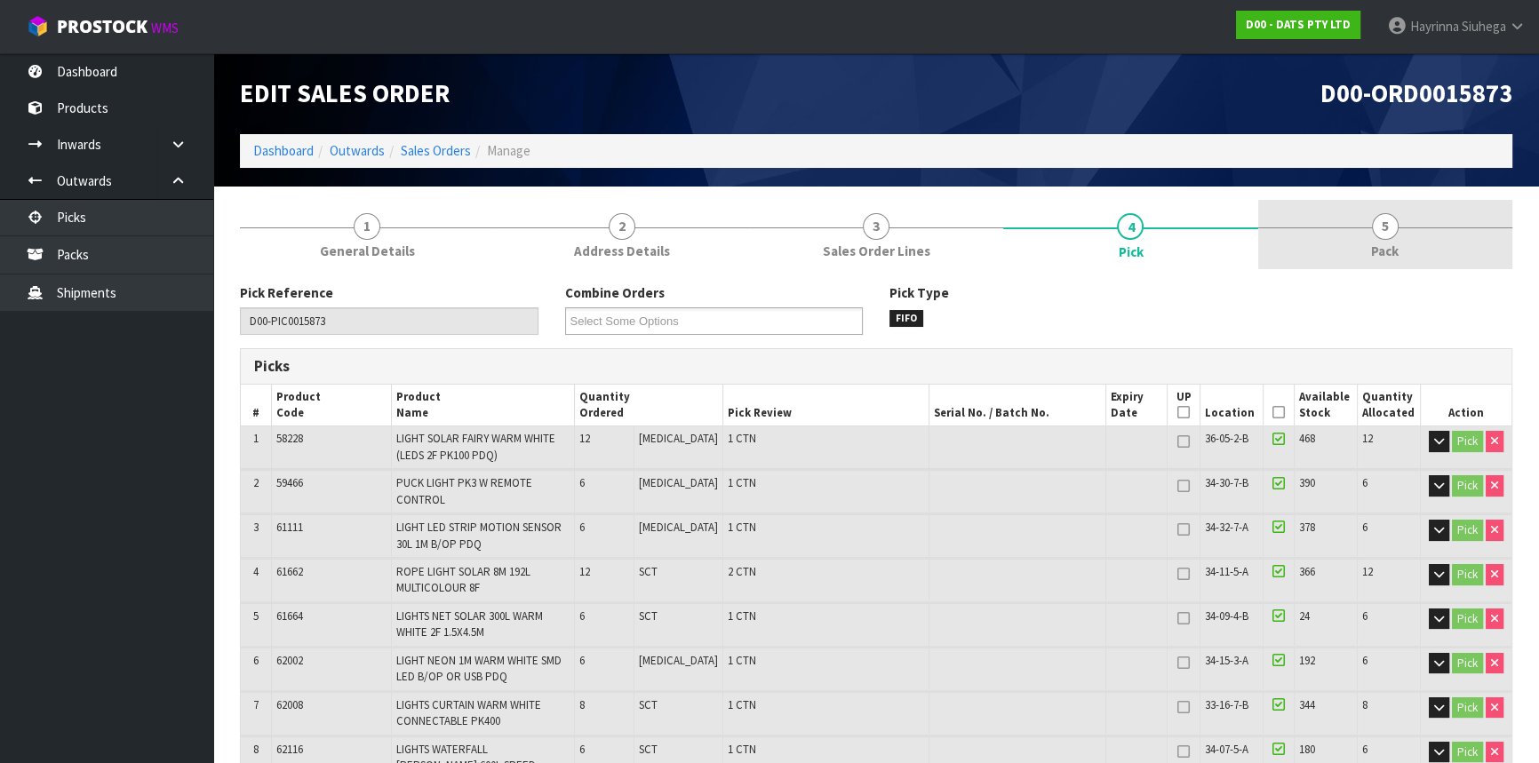
drag, startPoint x: 1334, startPoint y: 244, endPoint x: 1324, endPoint y: 260, distance: 19.2
click at [1335, 244] on link "5 Pack" at bounding box center [1385, 235] width 254 height 70
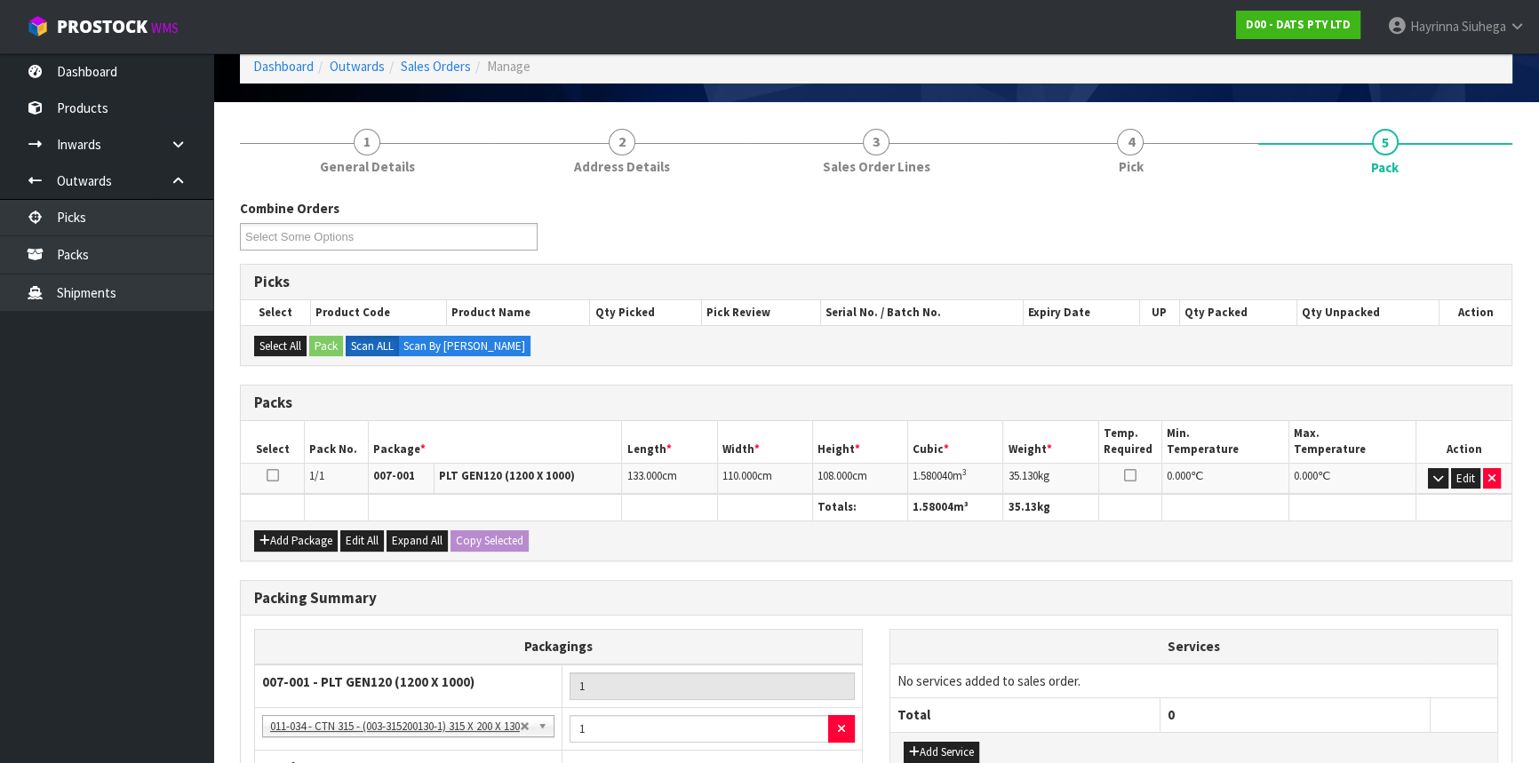
scroll to position [242, 0]
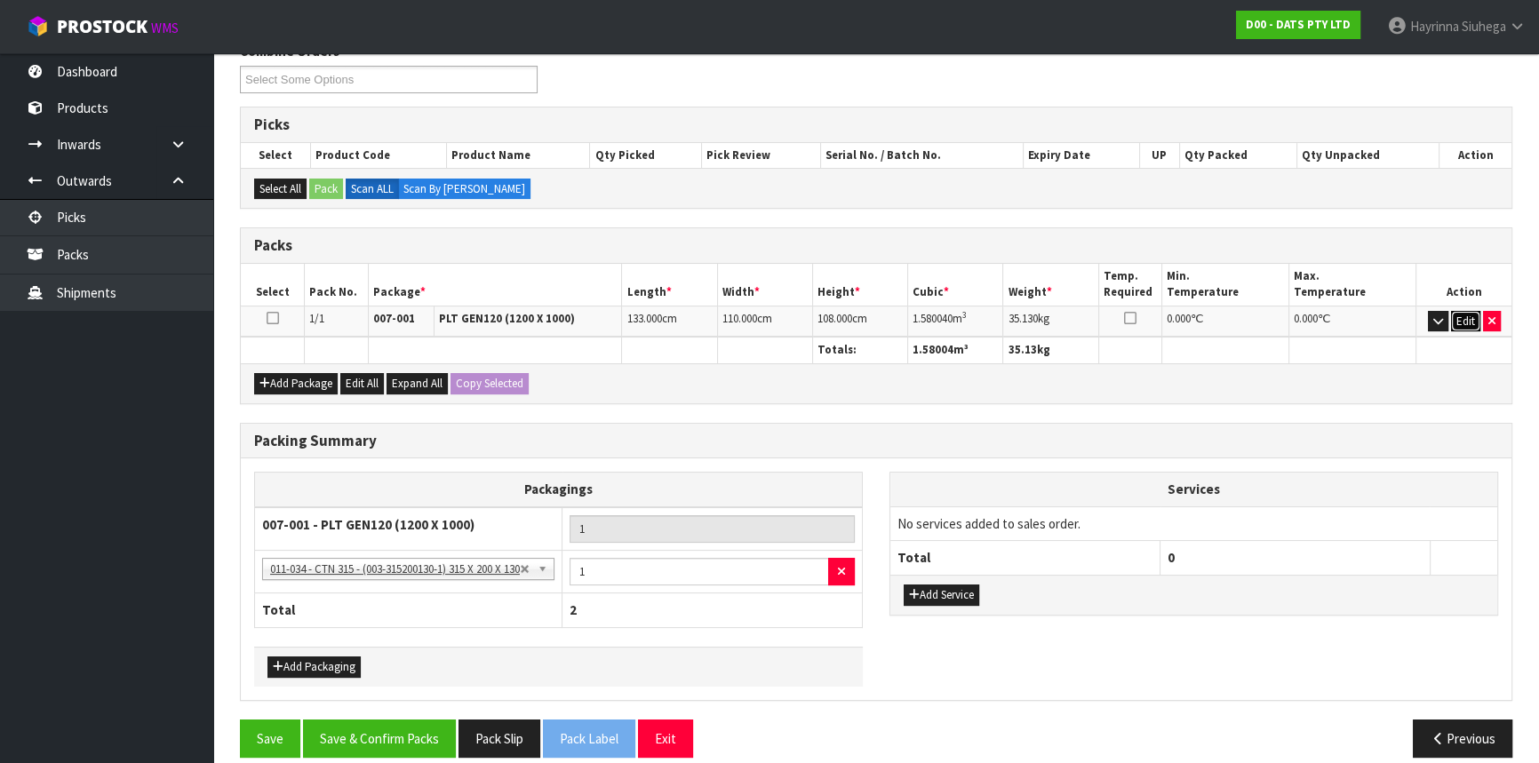
click at [1468, 318] on button "Edit" at bounding box center [1465, 321] width 29 height 21
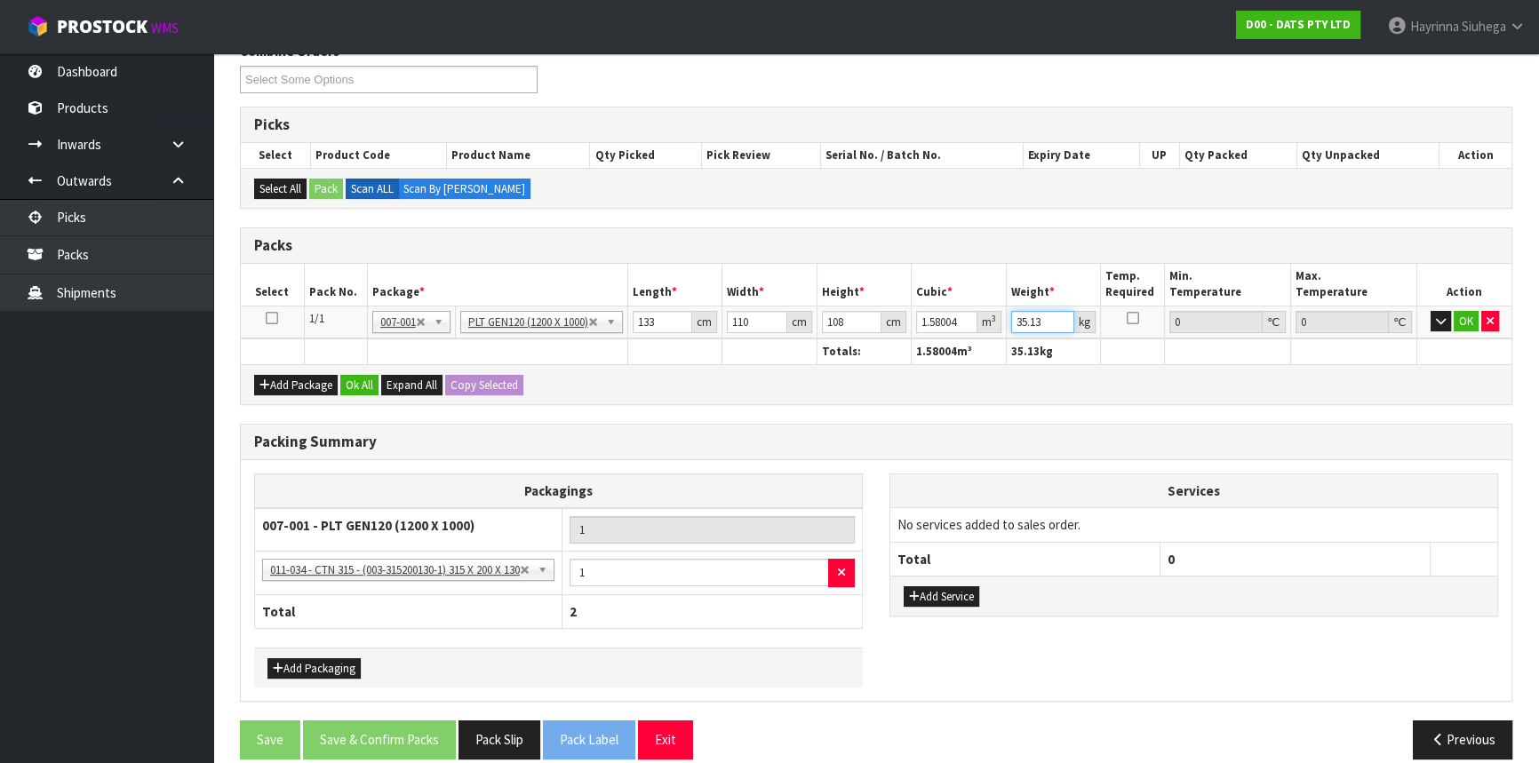
click at [1024, 318] on input "35.13" at bounding box center [1043, 322] width 64 height 22
type input "158"
click at [1460, 319] on button "OK" at bounding box center [1465, 321] width 25 height 21
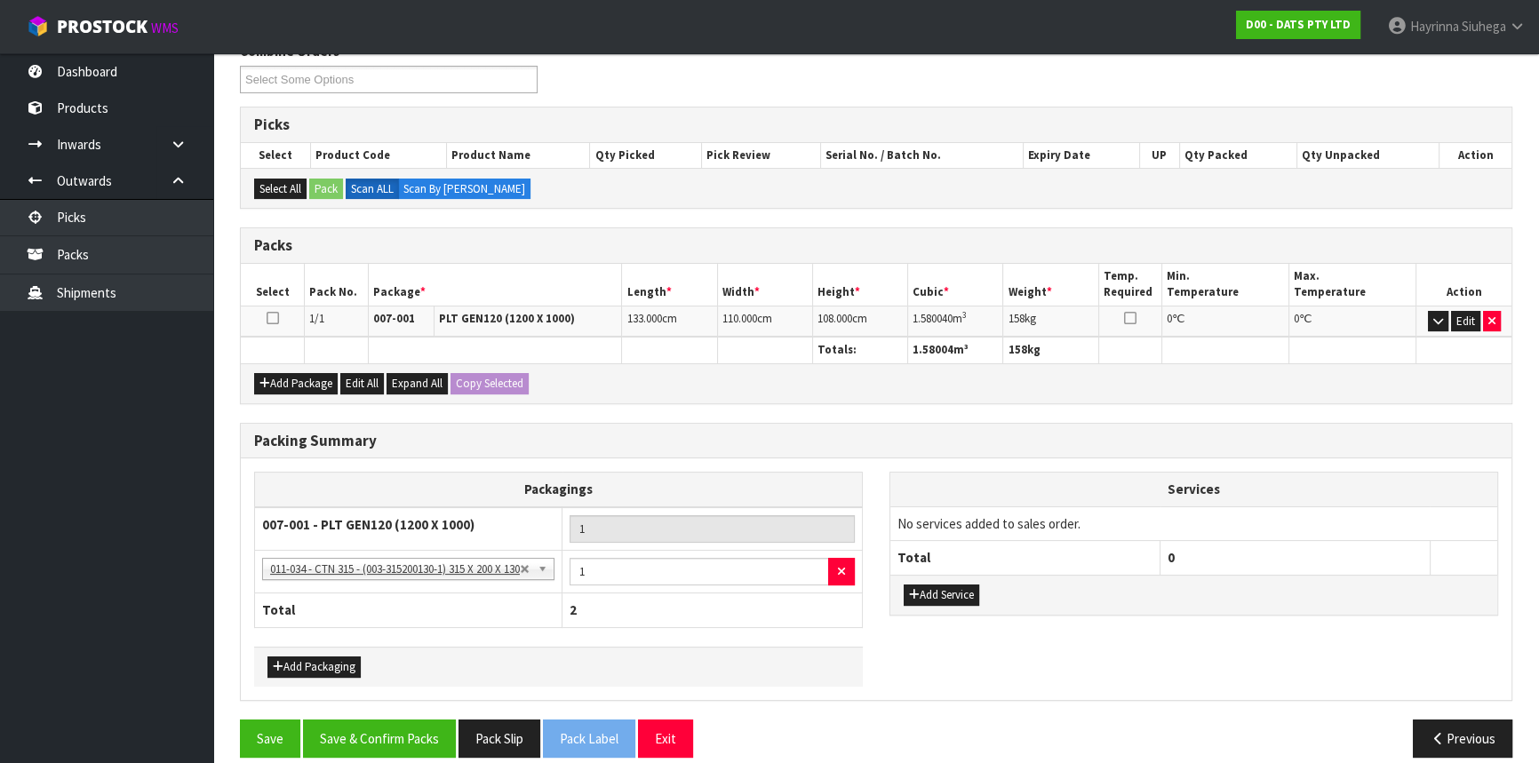
scroll to position [258, 0]
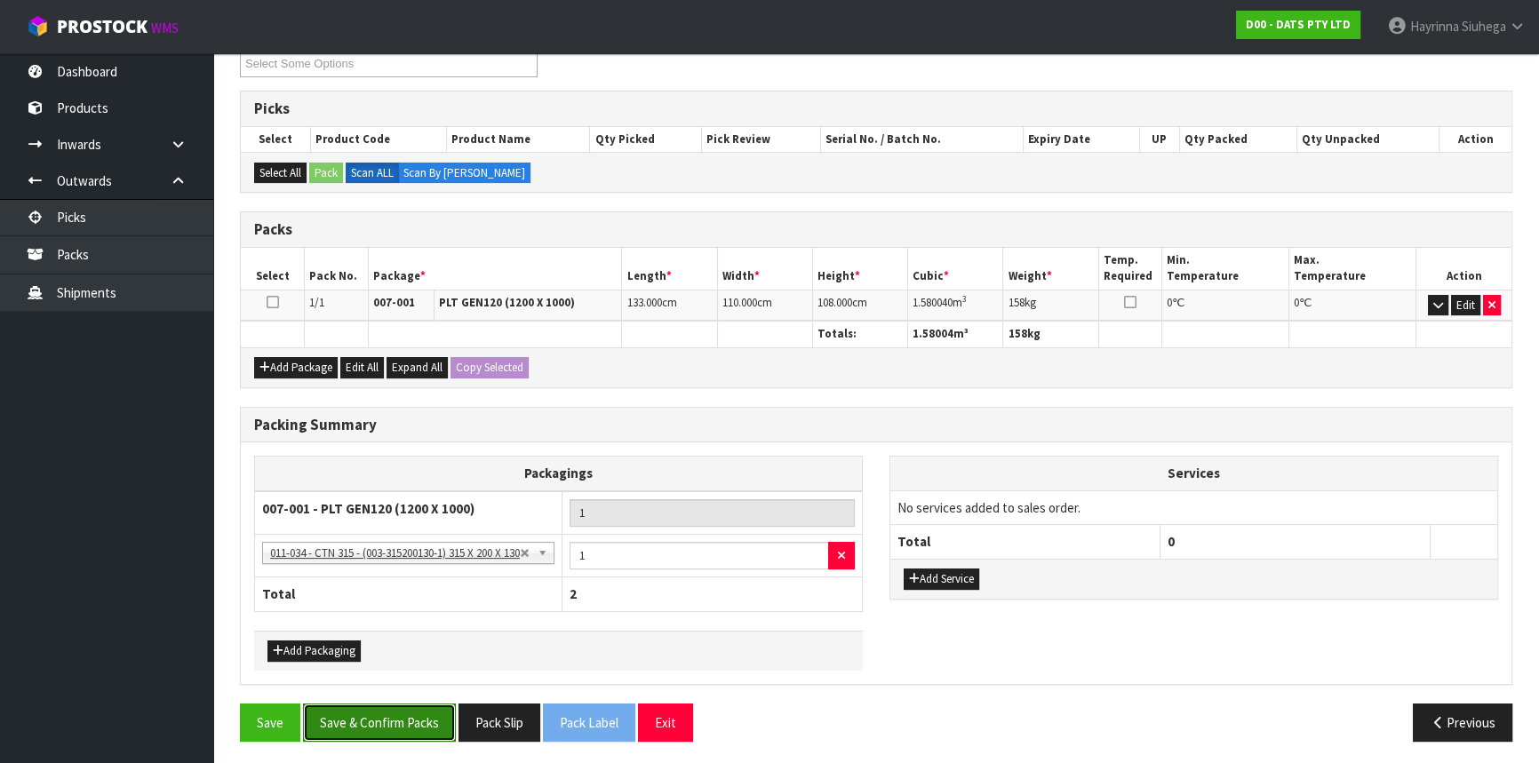
click at [356, 709] on button "Save & Confirm Packs" at bounding box center [379, 723] width 153 height 38
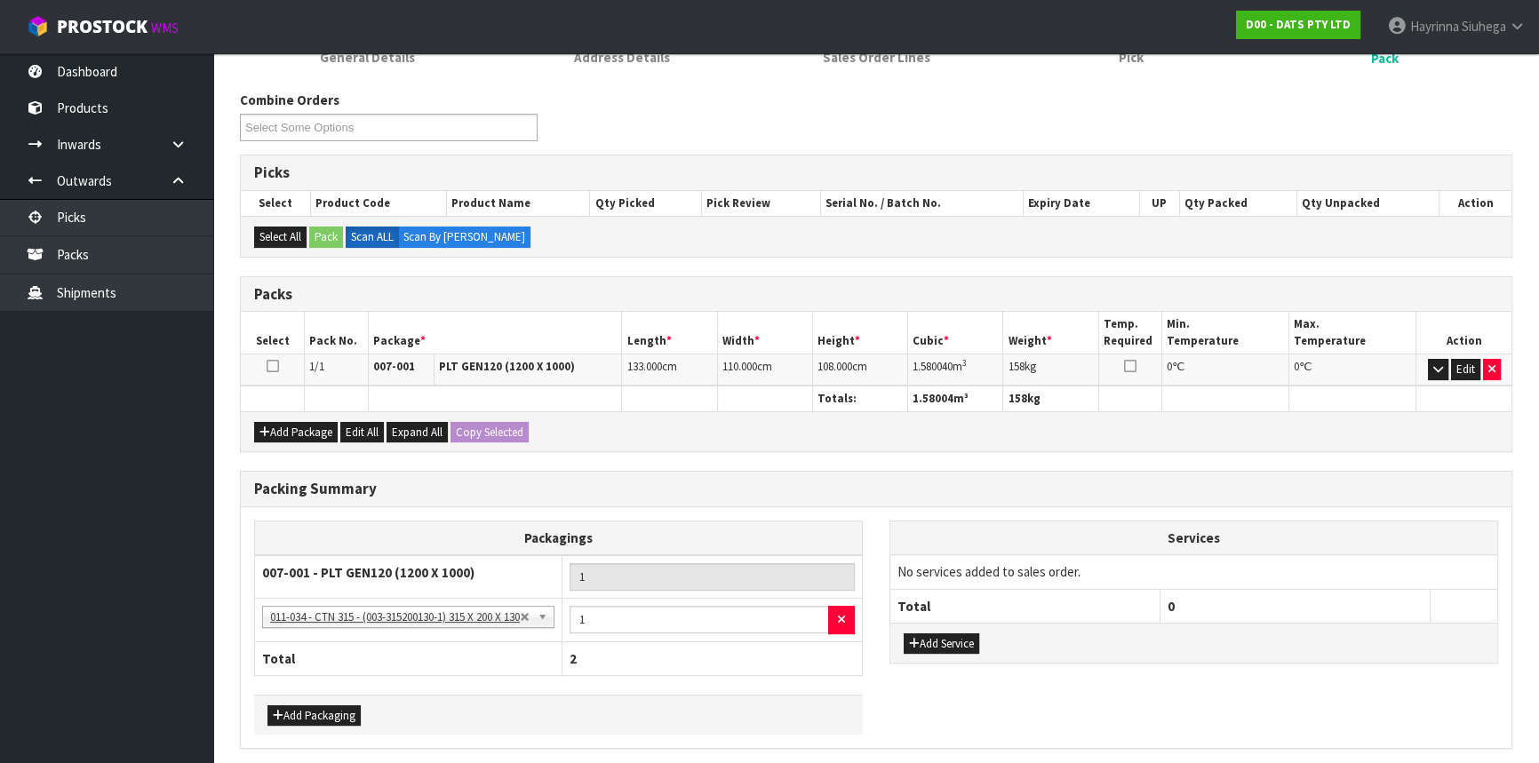
scroll to position [0, 0]
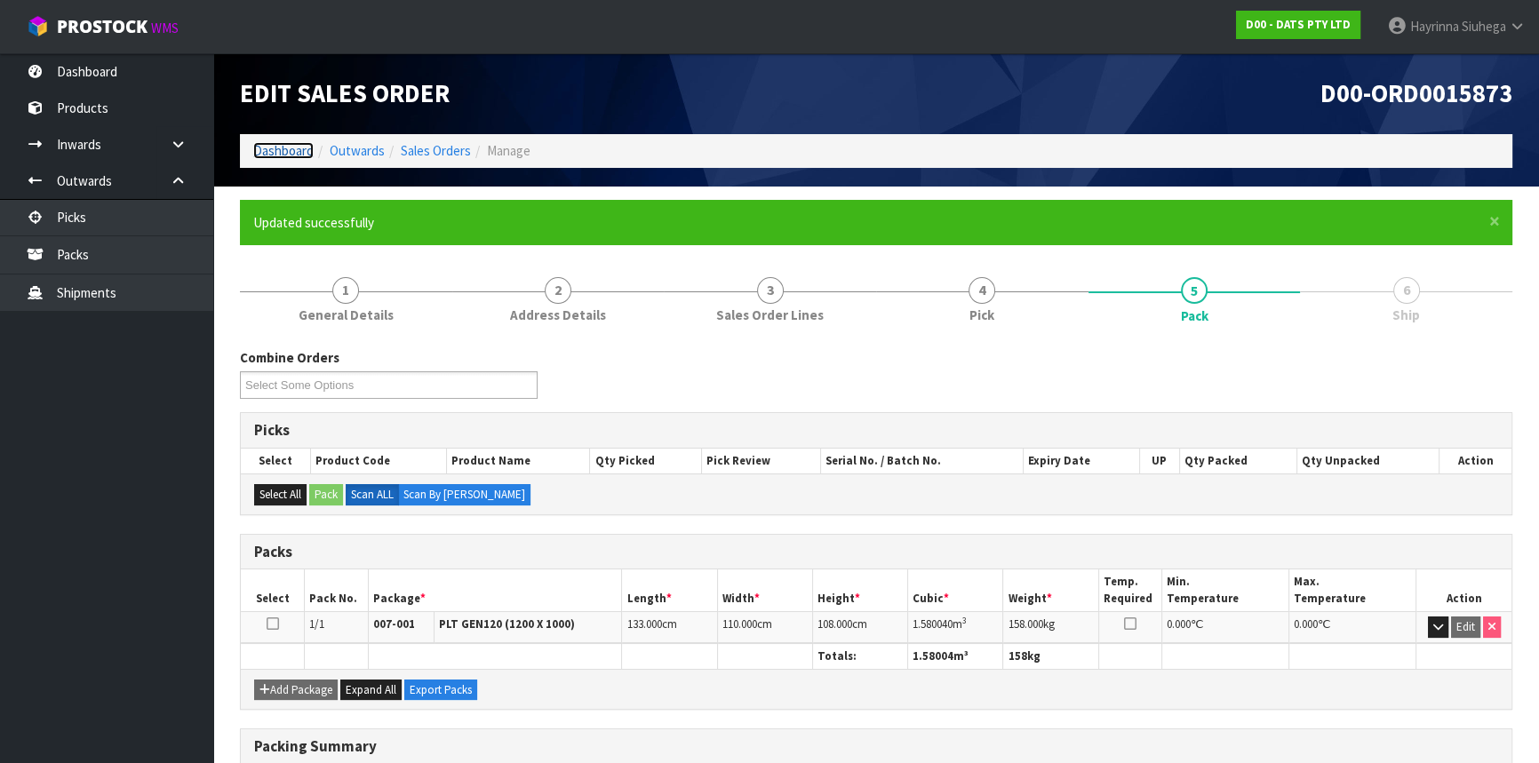
click at [290, 151] on link "Dashboard" at bounding box center [283, 150] width 60 height 17
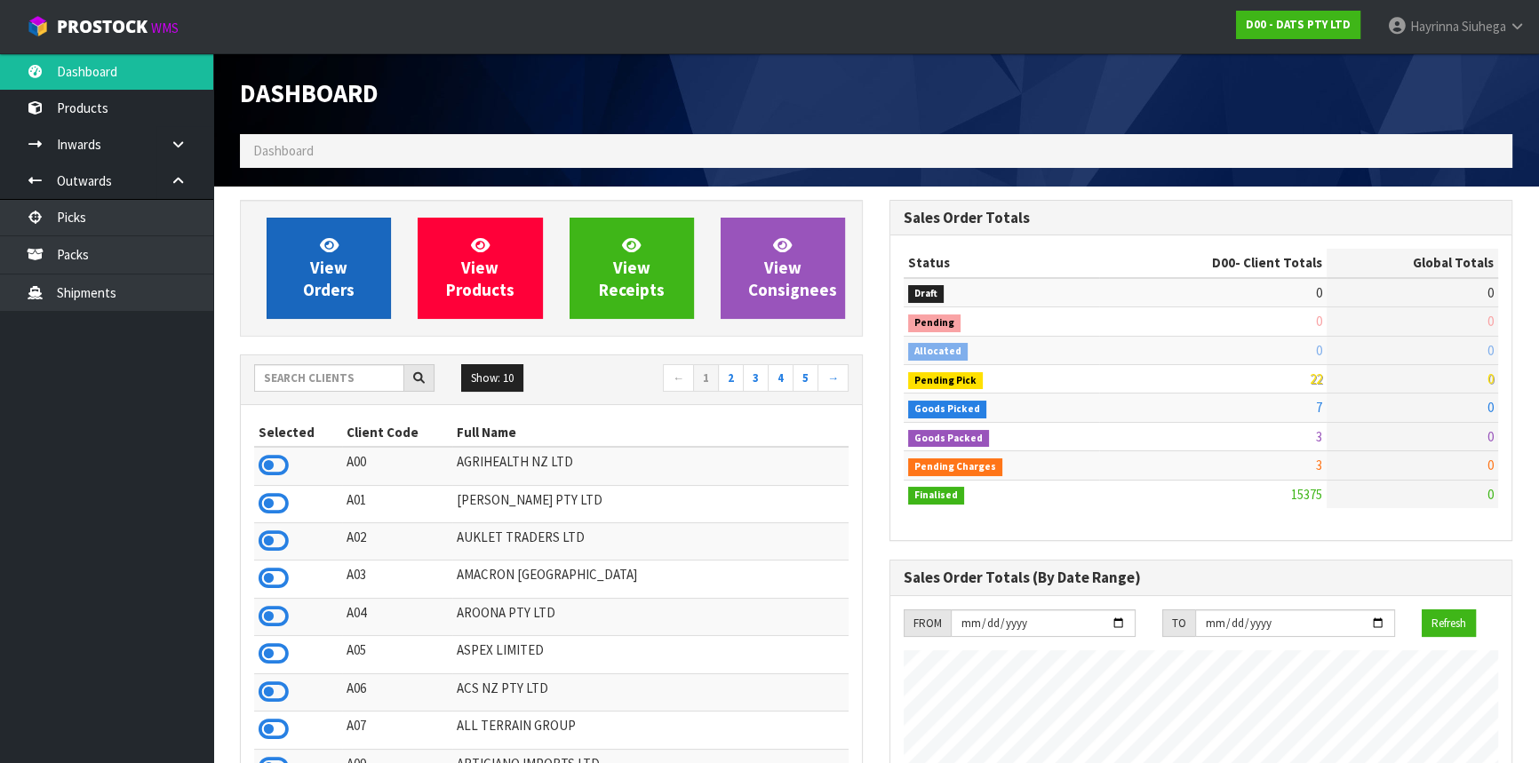
scroll to position [1343, 648]
click at [336, 267] on span "View Orders" at bounding box center [329, 268] width 52 height 67
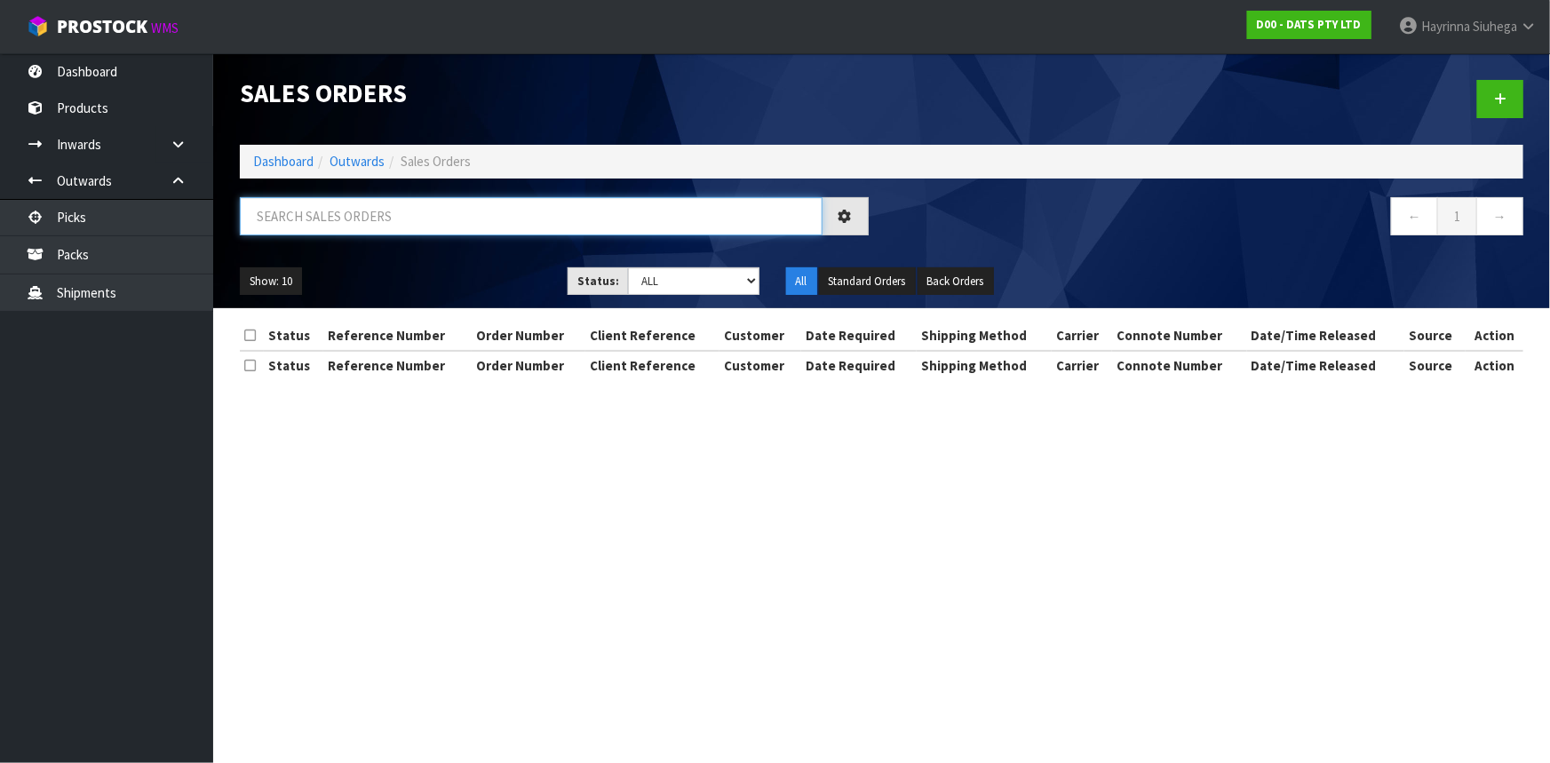
click at [353, 218] on input "text" at bounding box center [531, 216] width 583 height 38
type input "JOB-0415771"
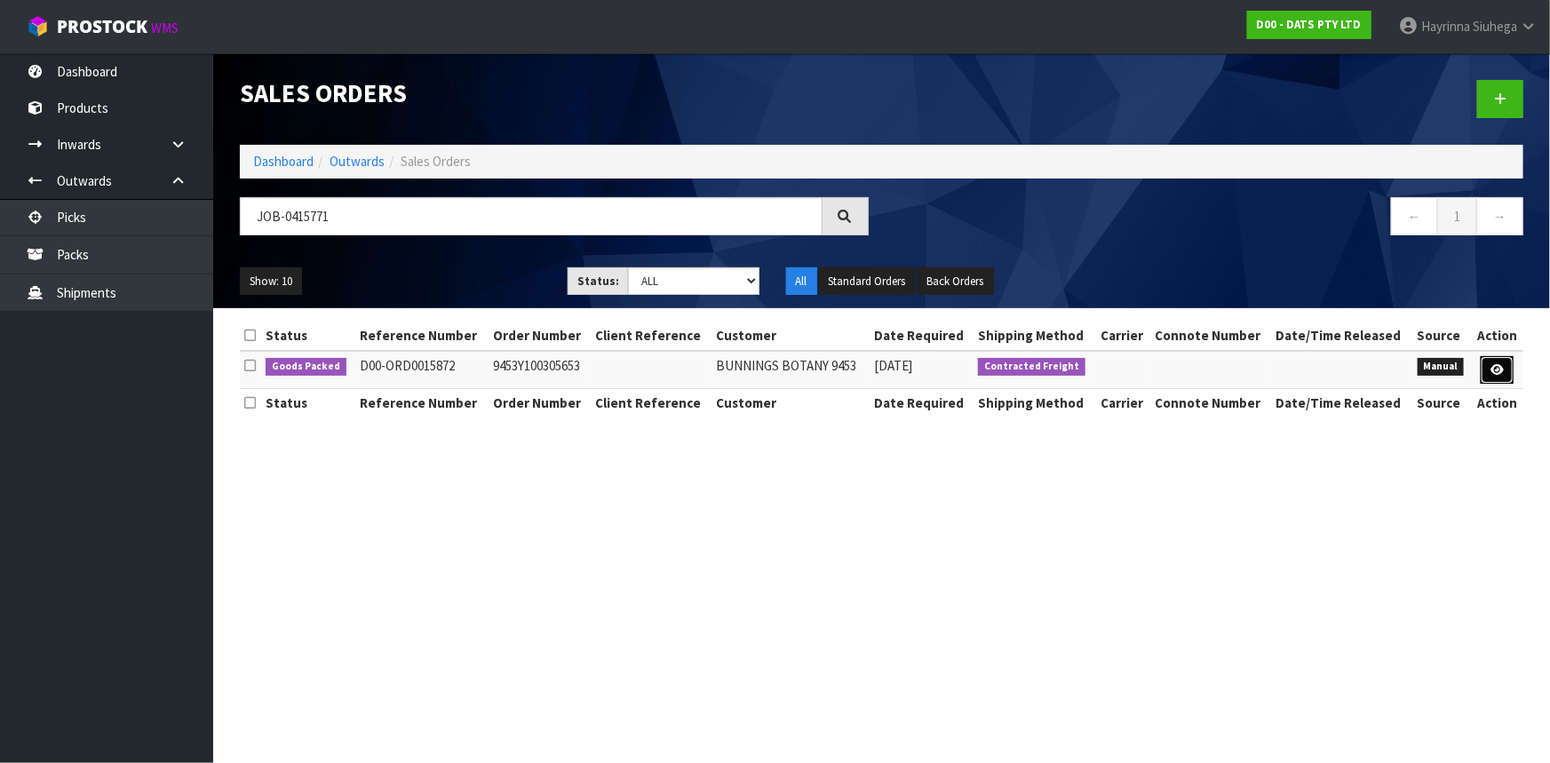
click at [1494, 369] on icon at bounding box center [1497, 370] width 13 height 12
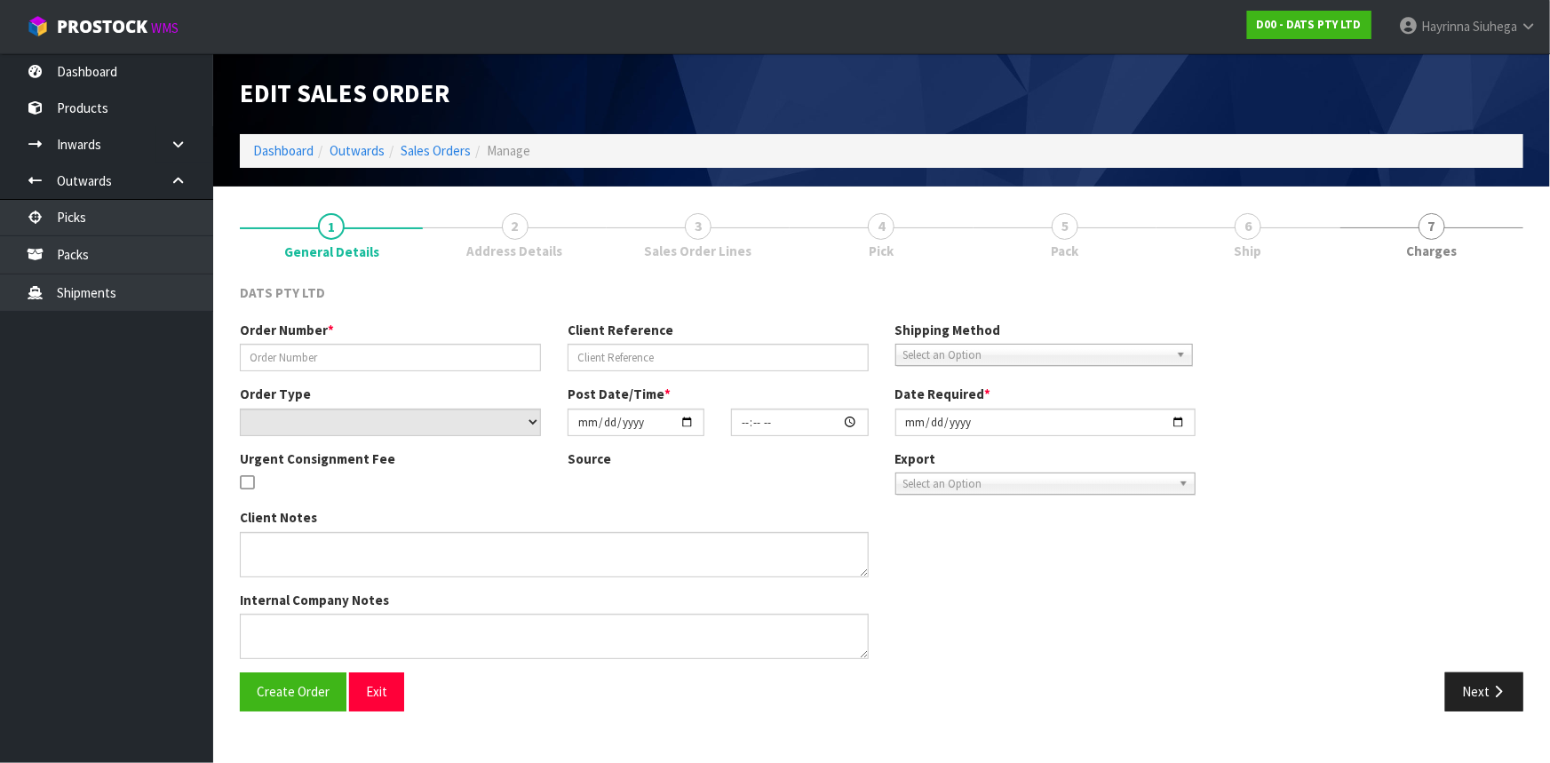
type input "9453Y100305653"
select select "number:0"
type input "[DATE]"
type input "09:41:00.000"
type input "[DATE]"
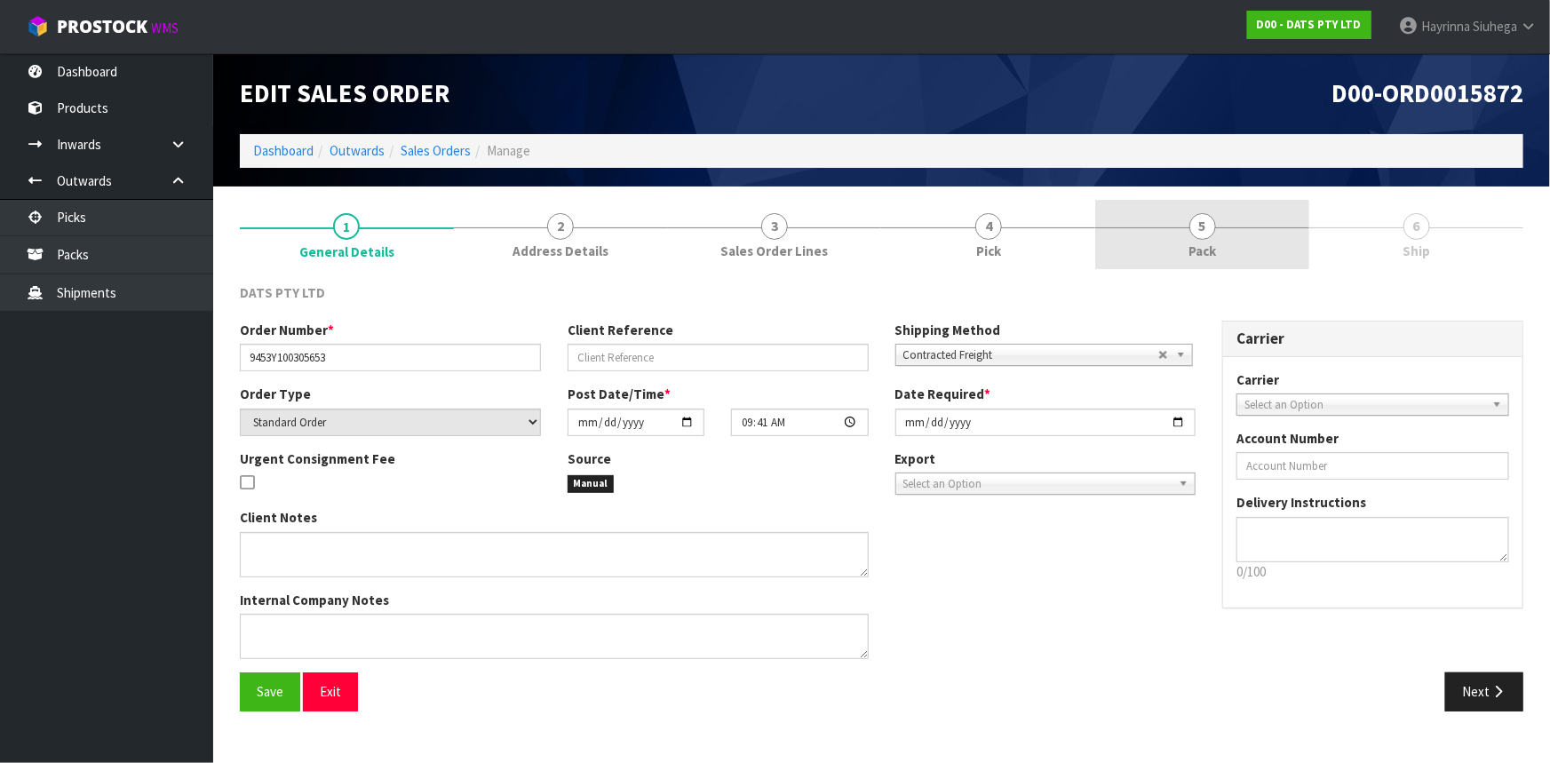
click at [1189, 268] on link "5 Pack" at bounding box center [1202, 235] width 214 height 70
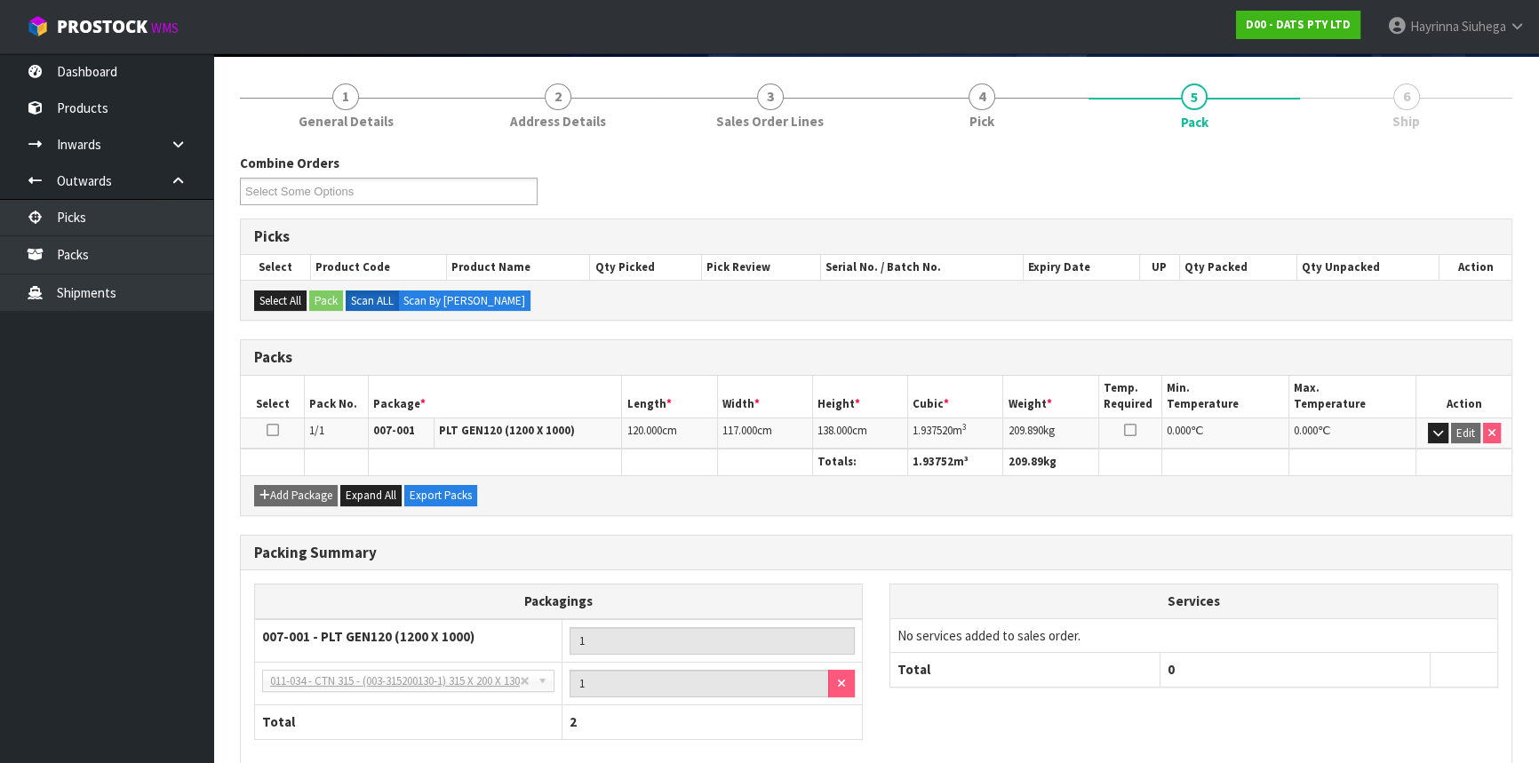
scroll to position [219, 0]
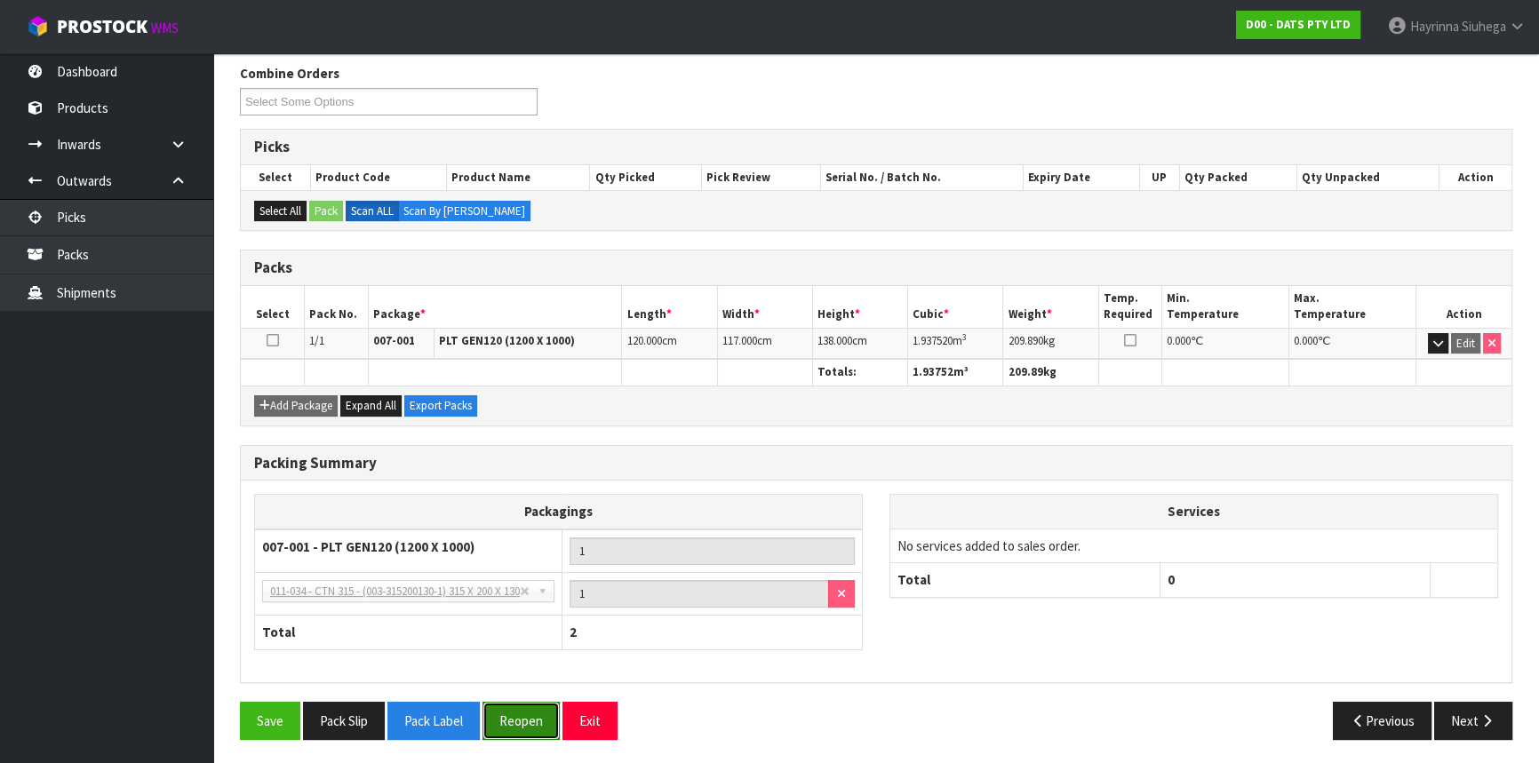
click at [497, 707] on button "Reopen" at bounding box center [520, 721] width 77 height 38
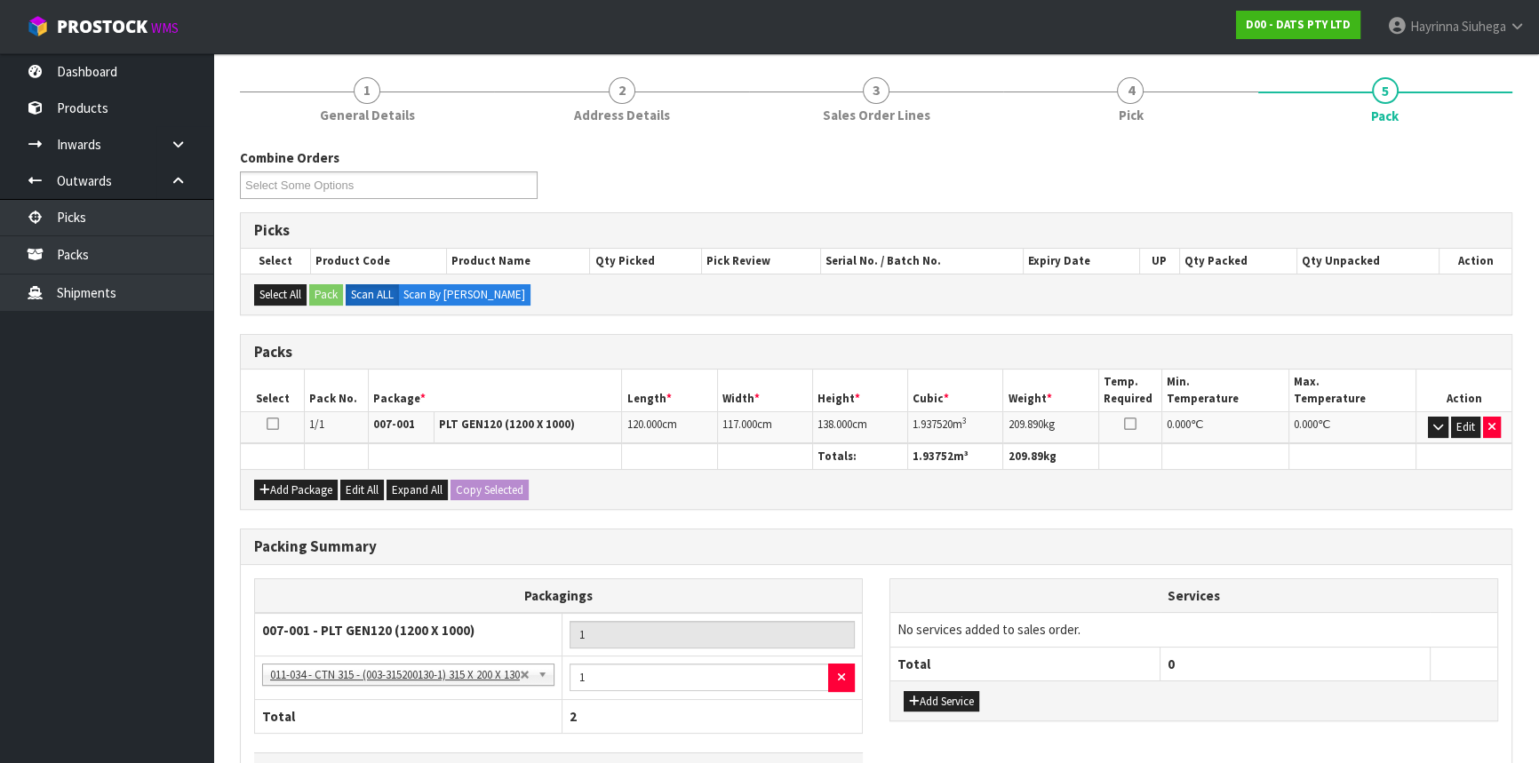
scroll to position [322, 0]
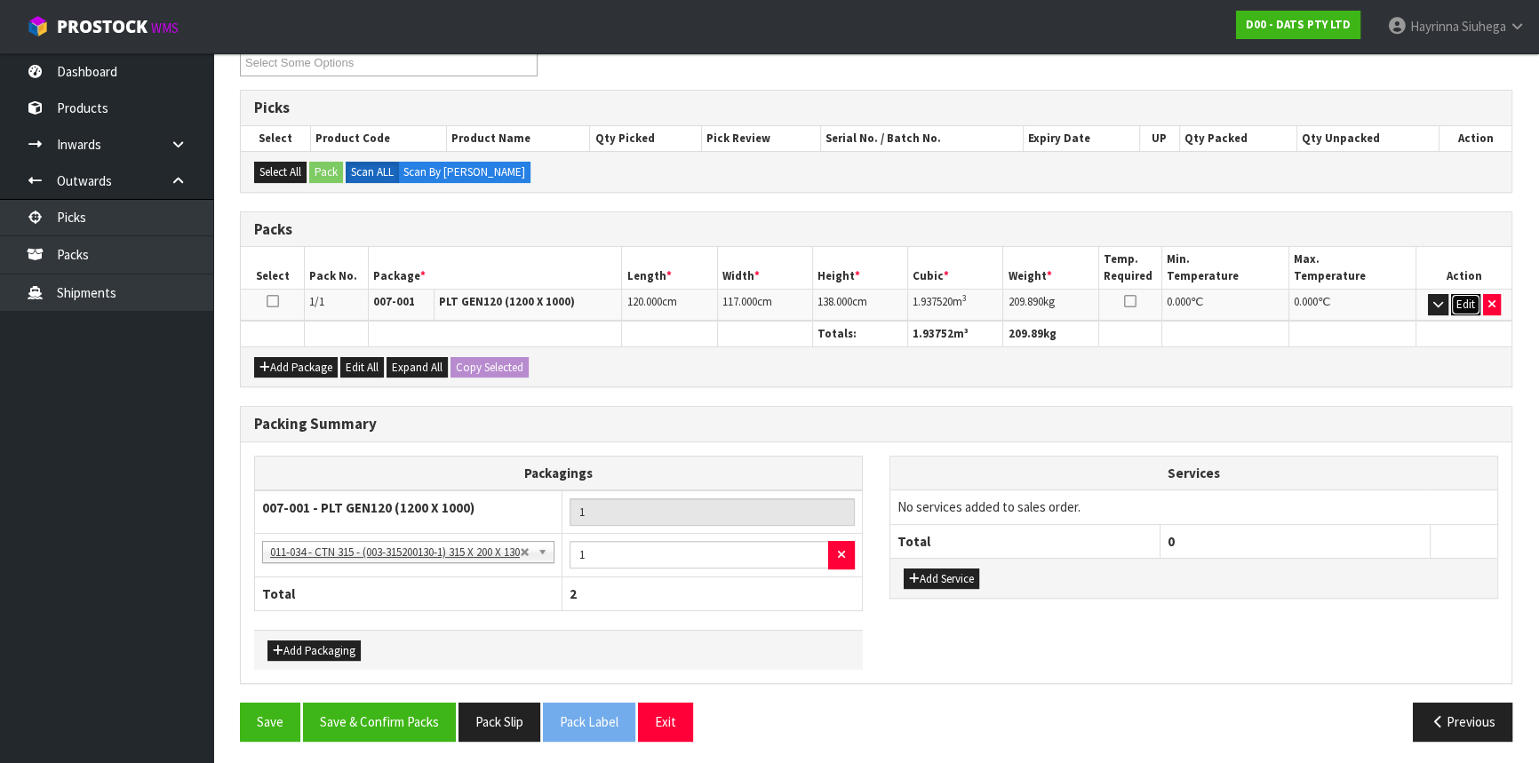
click at [1458, 295] on button "Edit" at bounding box center [1465, 304] width 29 height 21
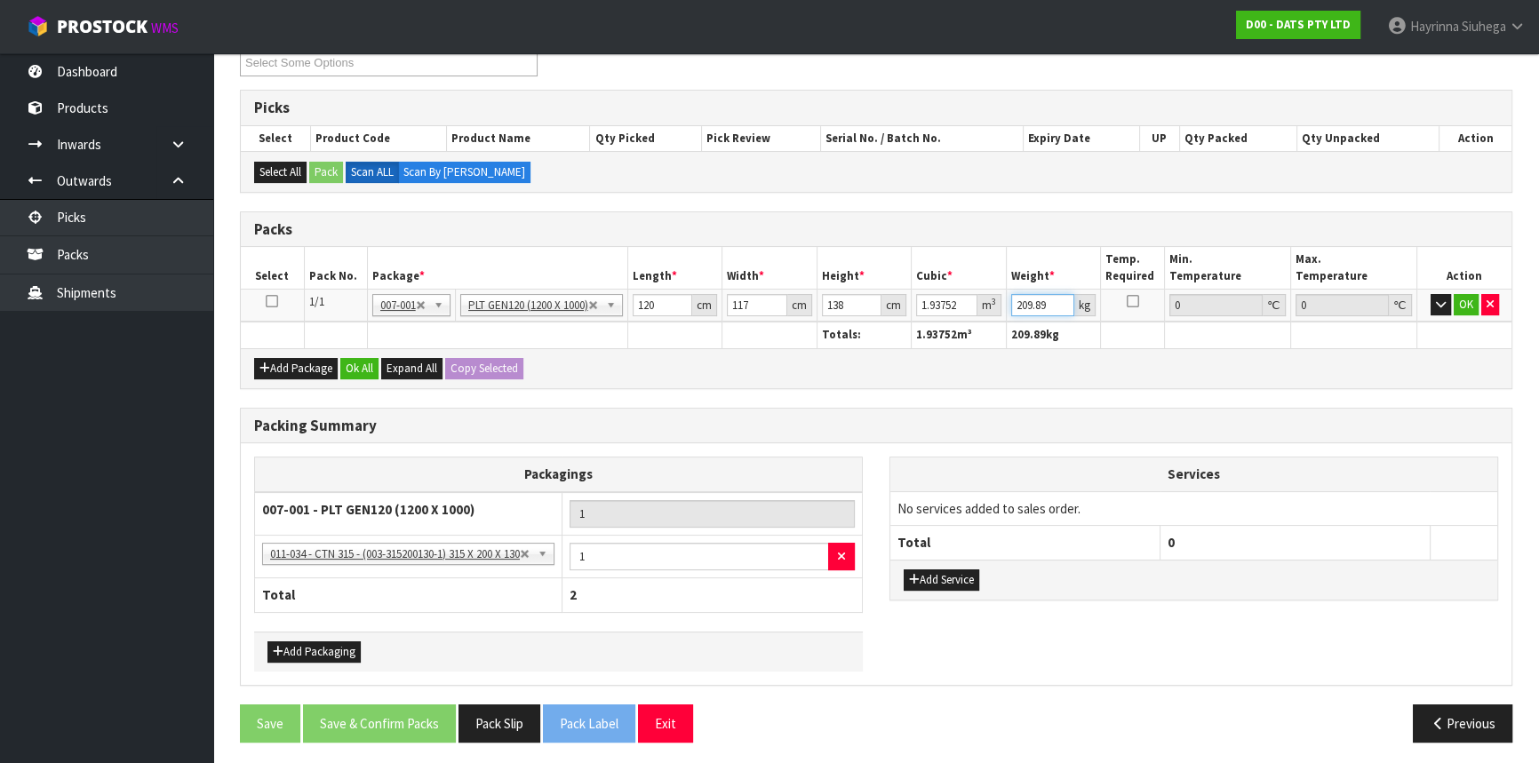
click at [1015, 300] on input "209.89" at bounding box center [1043, 305] width 64 height 22
type input "227"
click at [1458, 302] on button "OK" at bounding box center [1465, 304] width 25 height 21
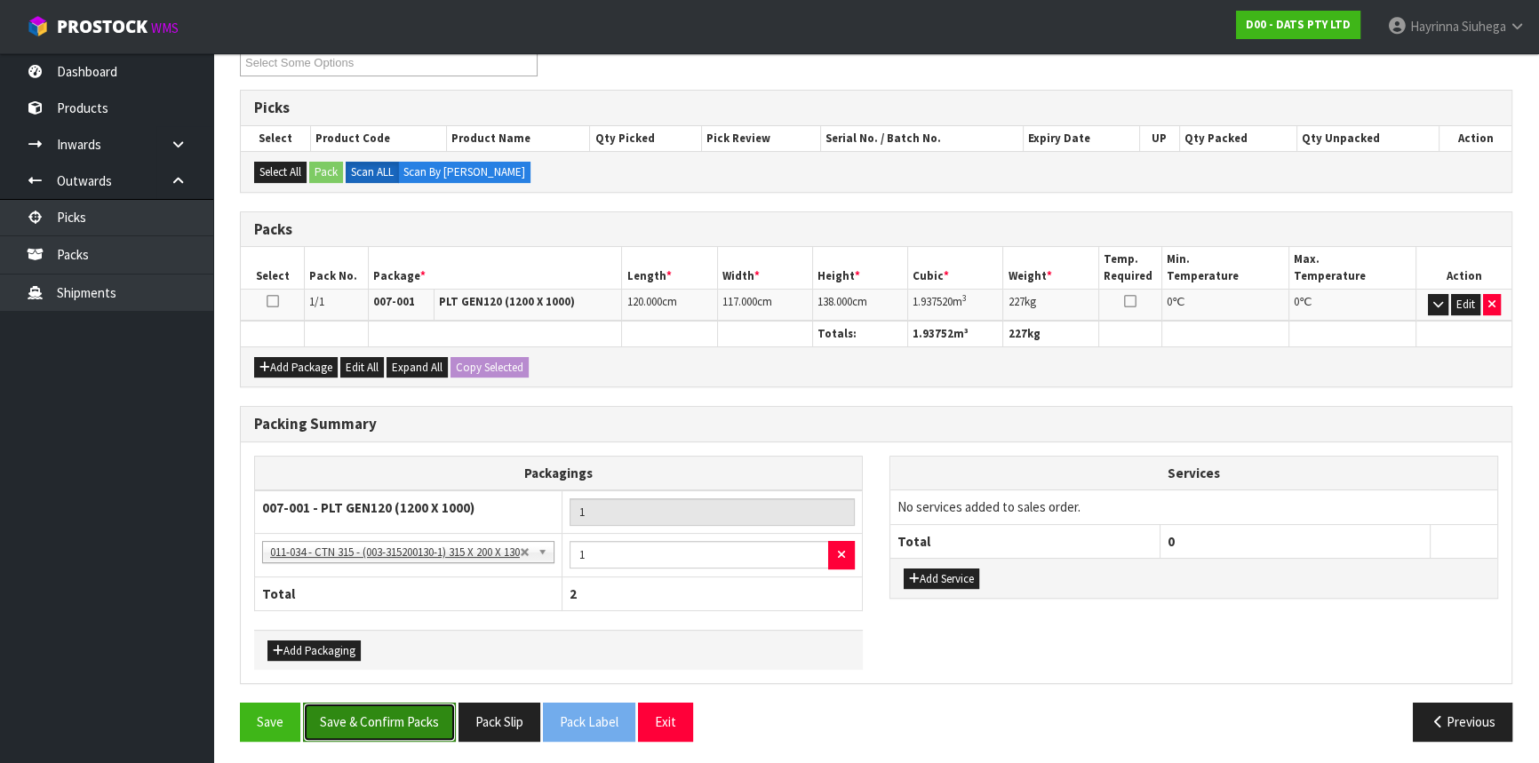
click at [421, 722] on button "Save & Confirm Packs" at bounding box center [379, 722] width 153 height 38
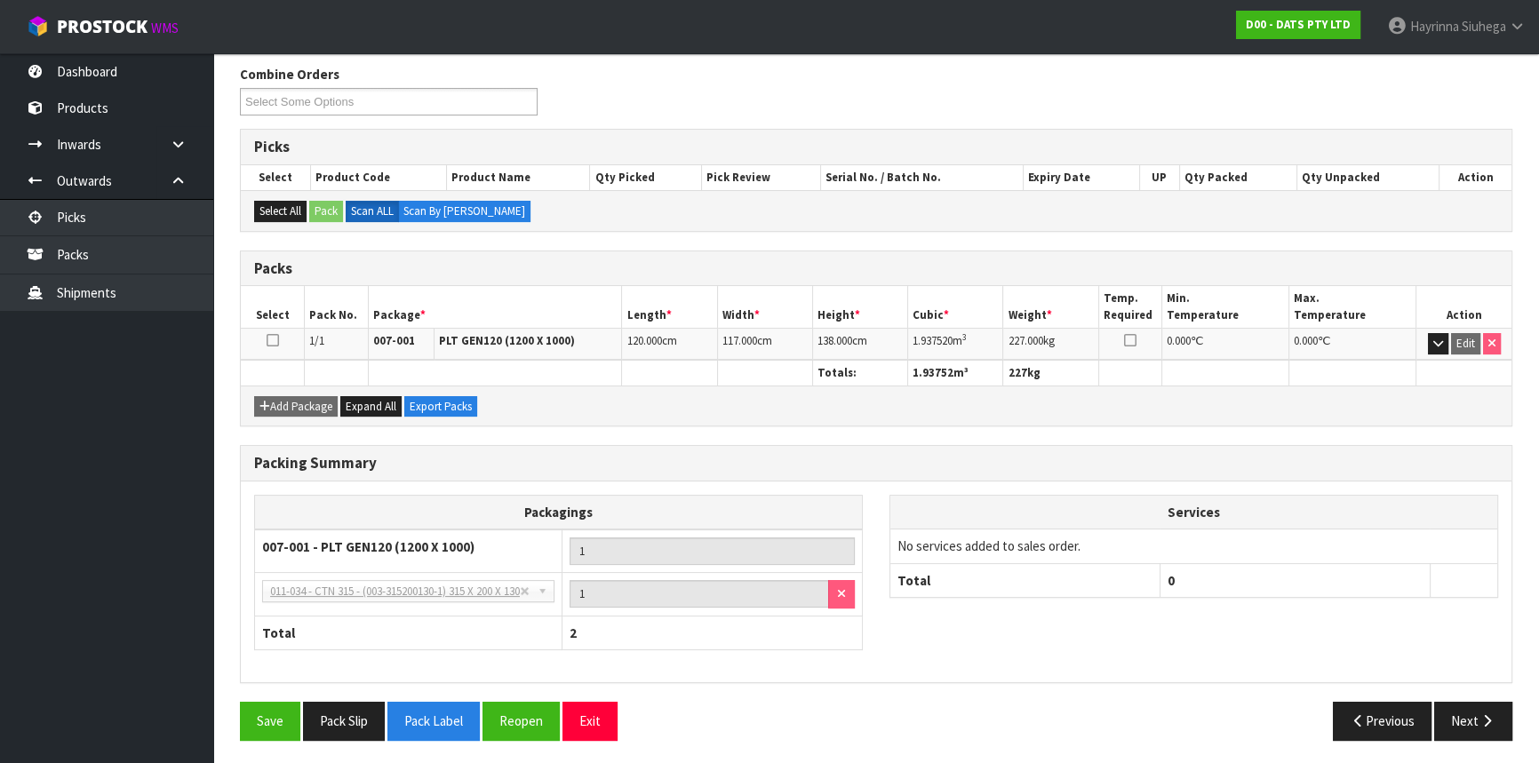
scroll to position [0, 0]
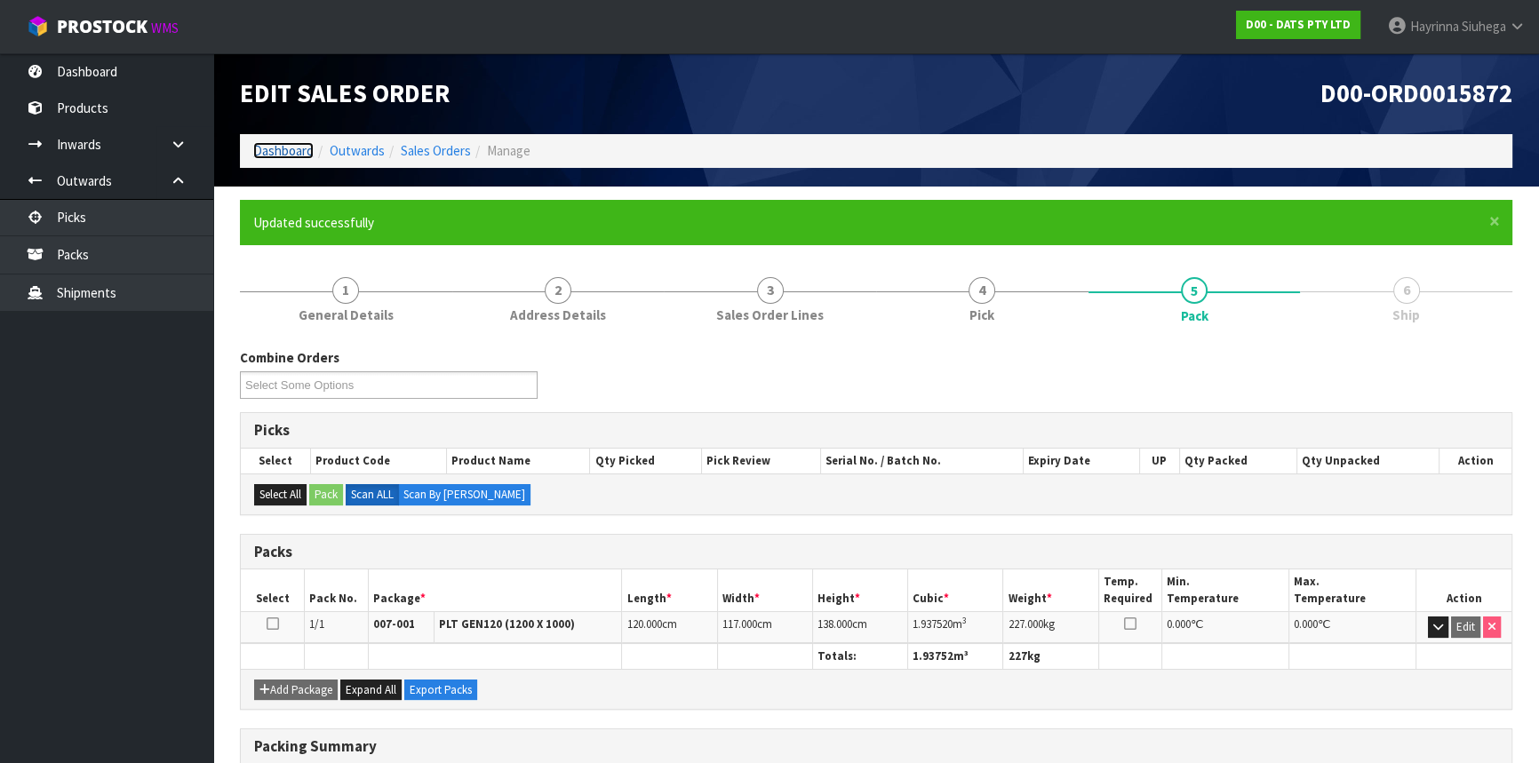
click at [275, 155] on link "Dashboard" at bounding box center [283, 150] width 60 height 17
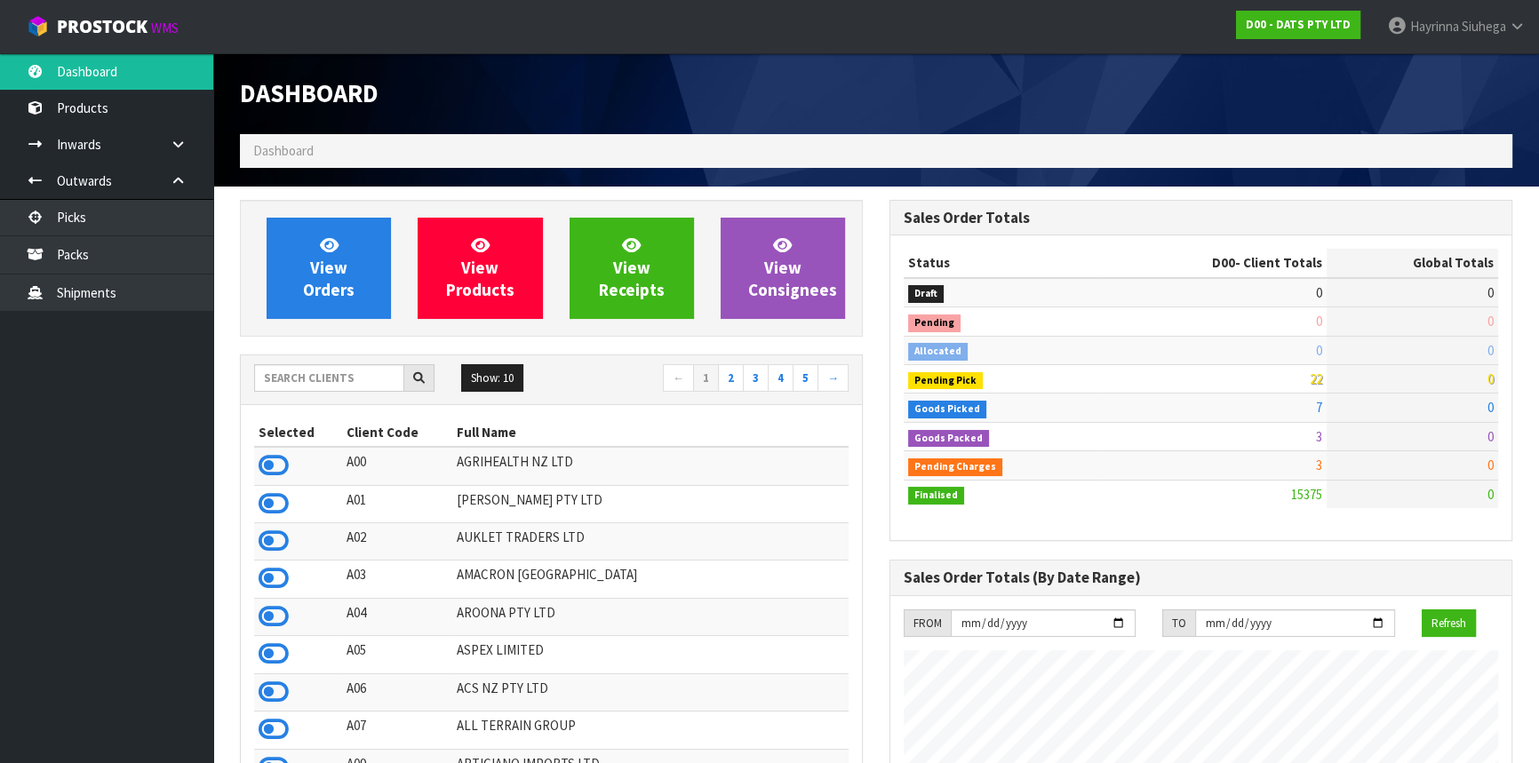
scroll to position [1343, 648]
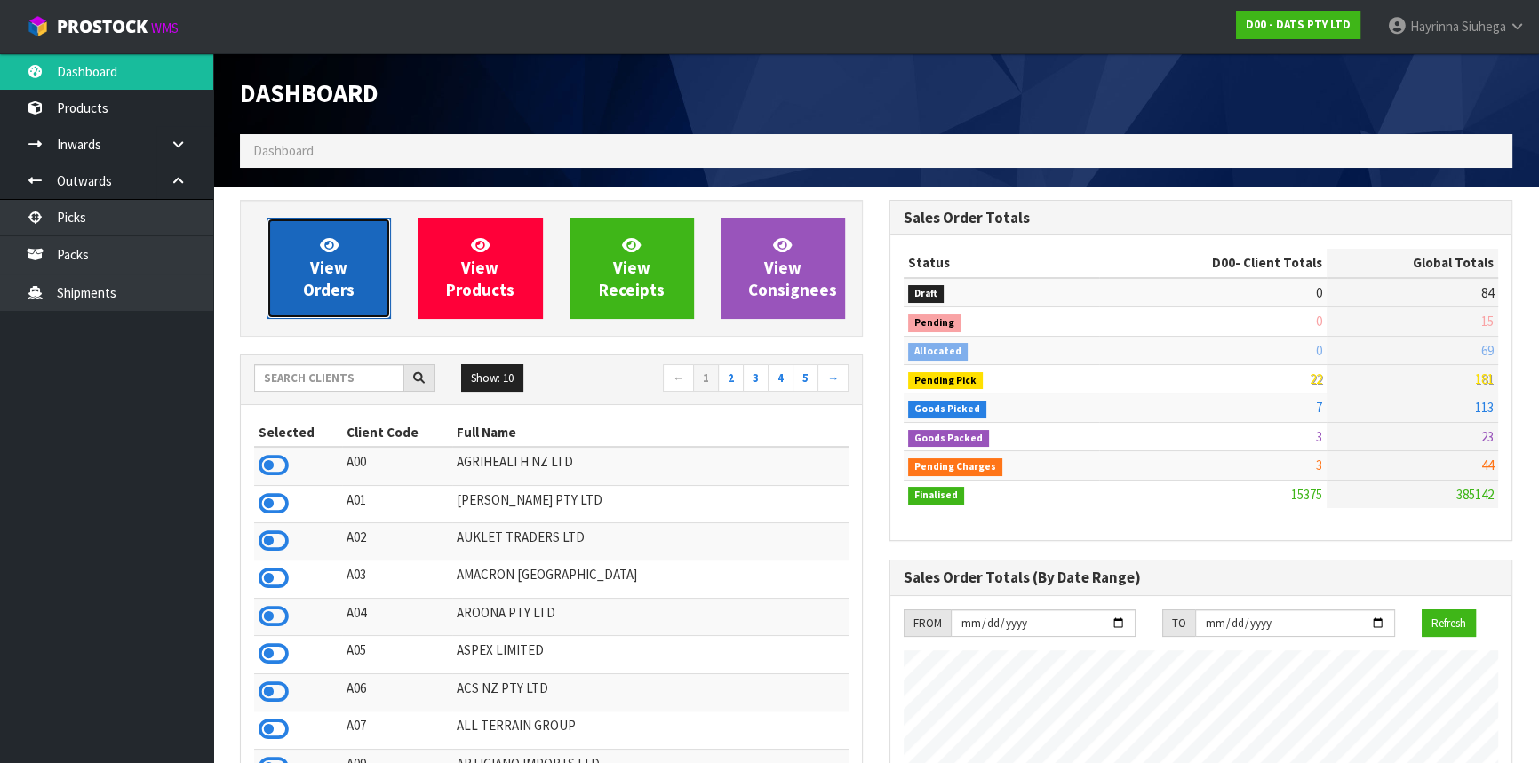
click at [321, 252] on icon at bounding box center [329, 244] width 19 height 17
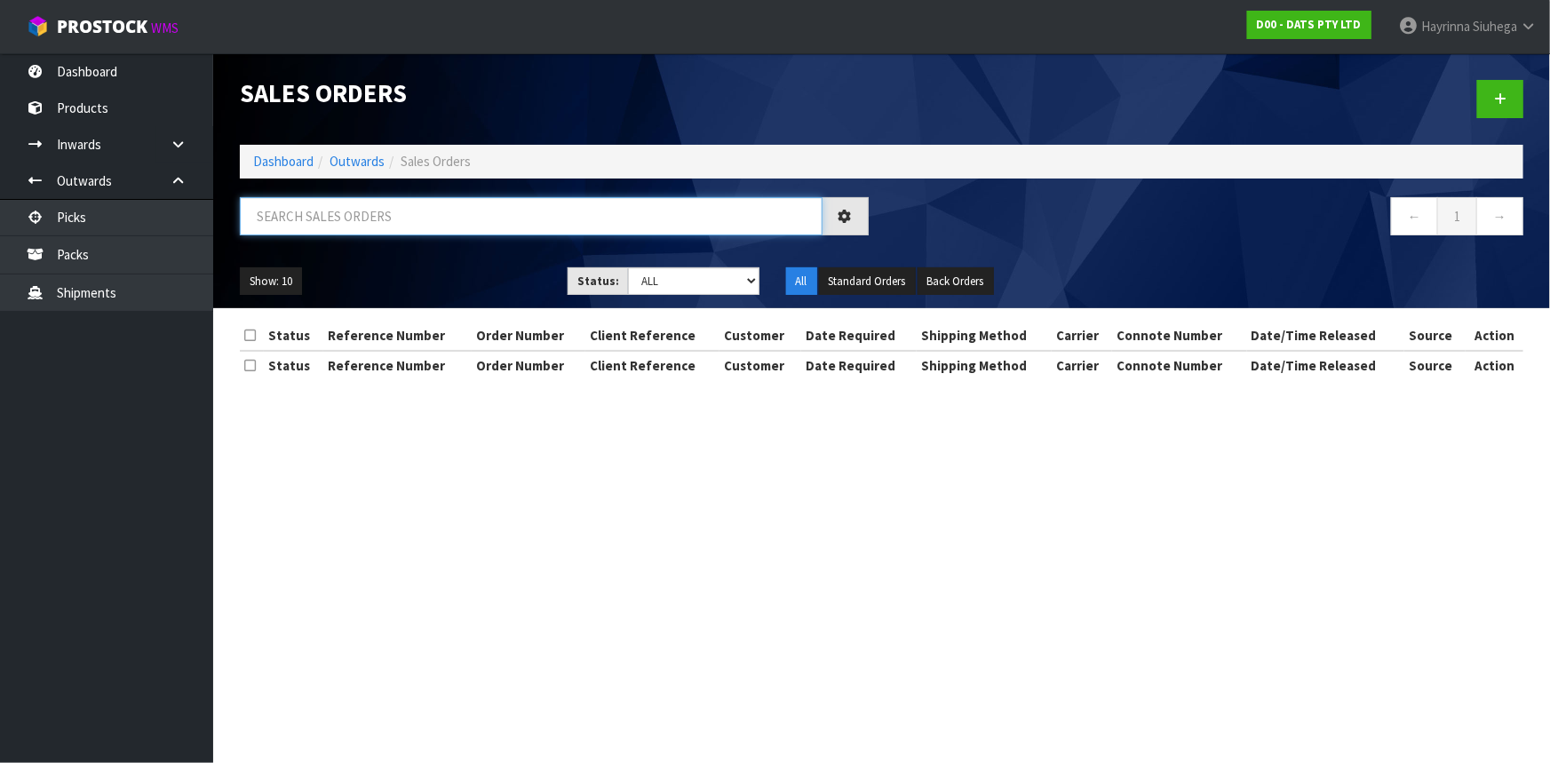
click at [447, 215] on input "text" at bounding box center [531, 216] width 583 height 38
type input "JOB-0415783"
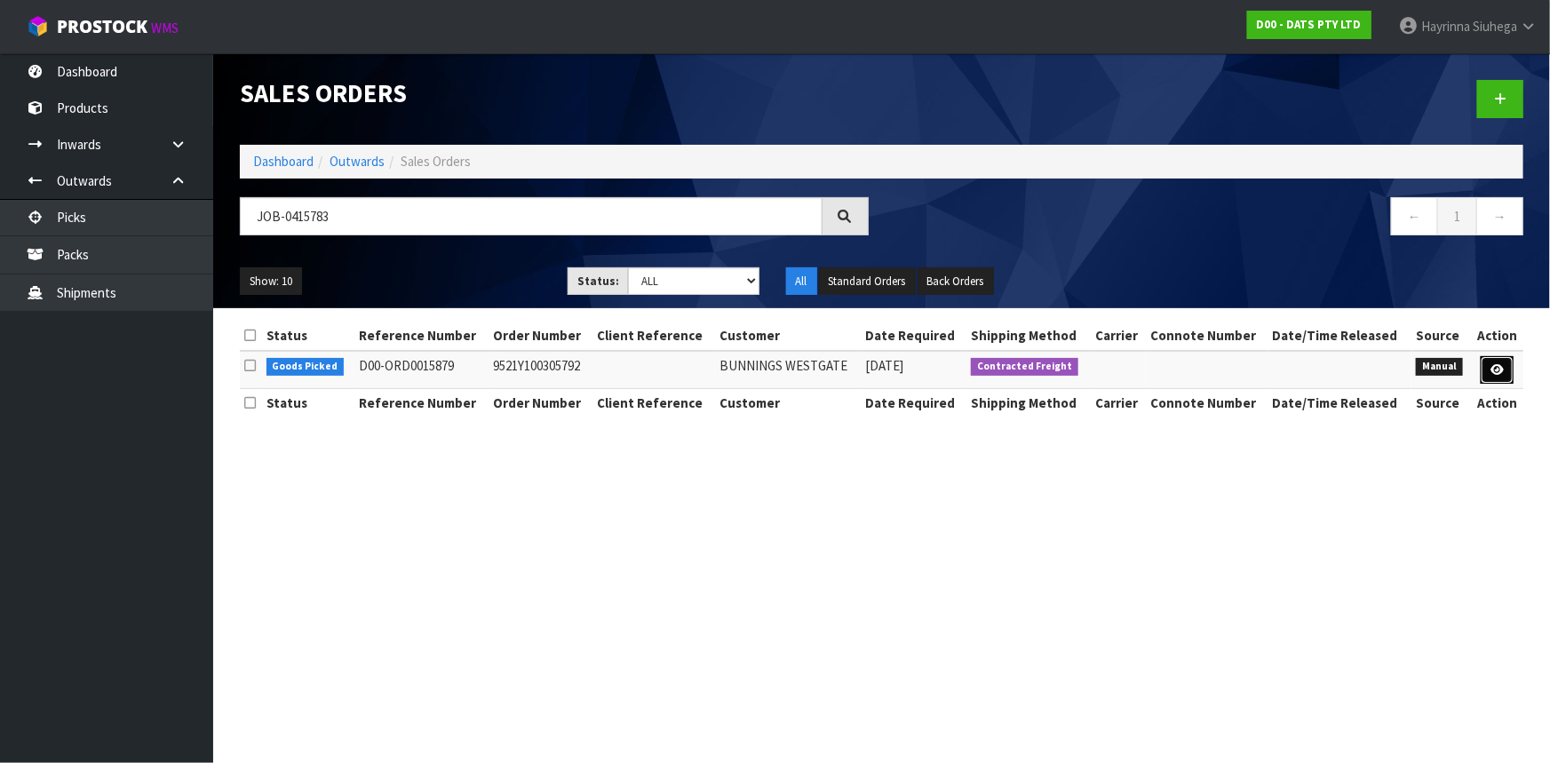
click at [1500, 364] on icon at bounding box center [1497, 370] width 13 height 12
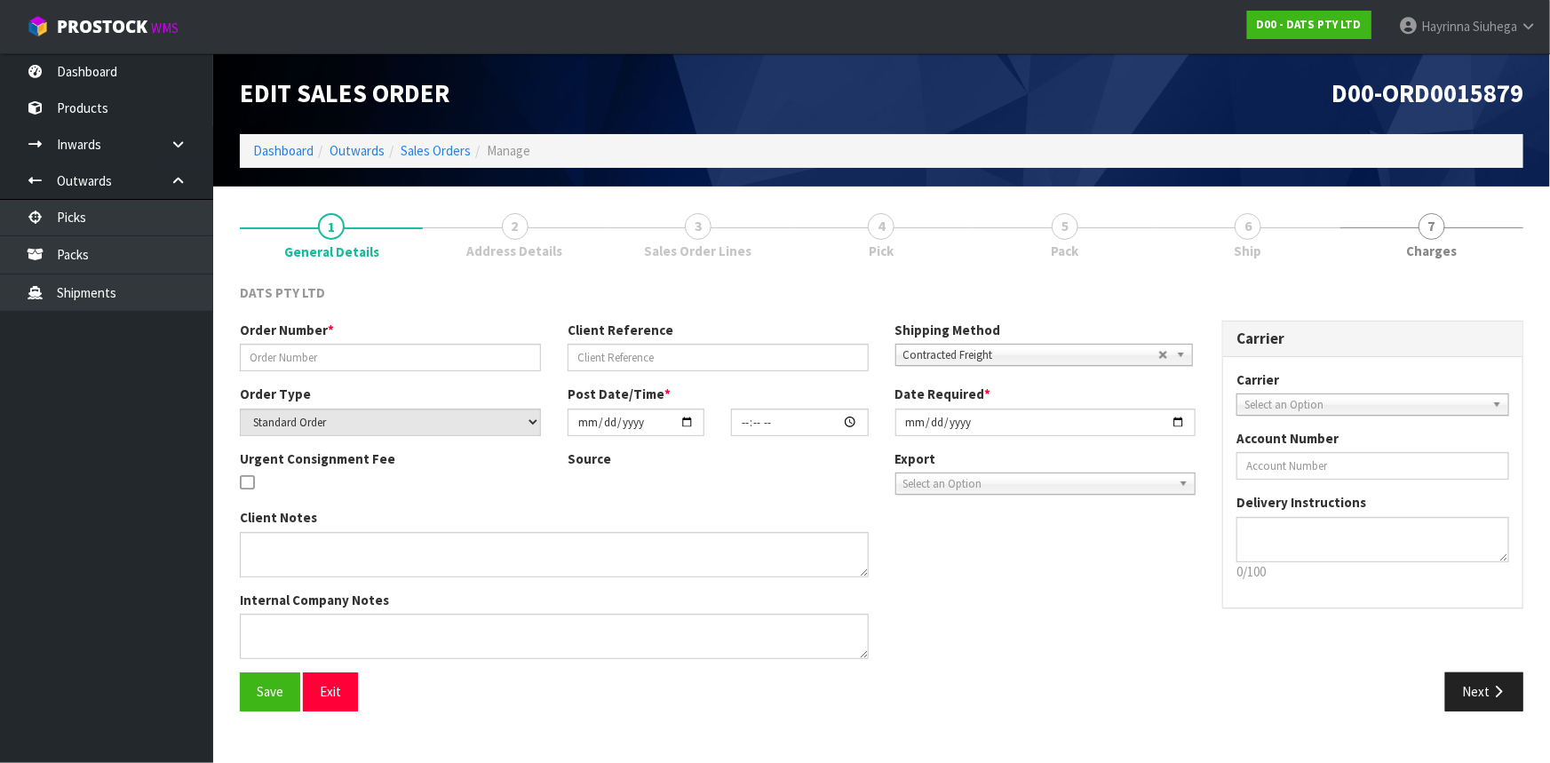
type input "9521Y100305792"
select select "number:0"
type input "[DATE]"
type input "10:05:00.000"
type input "[DATE]"
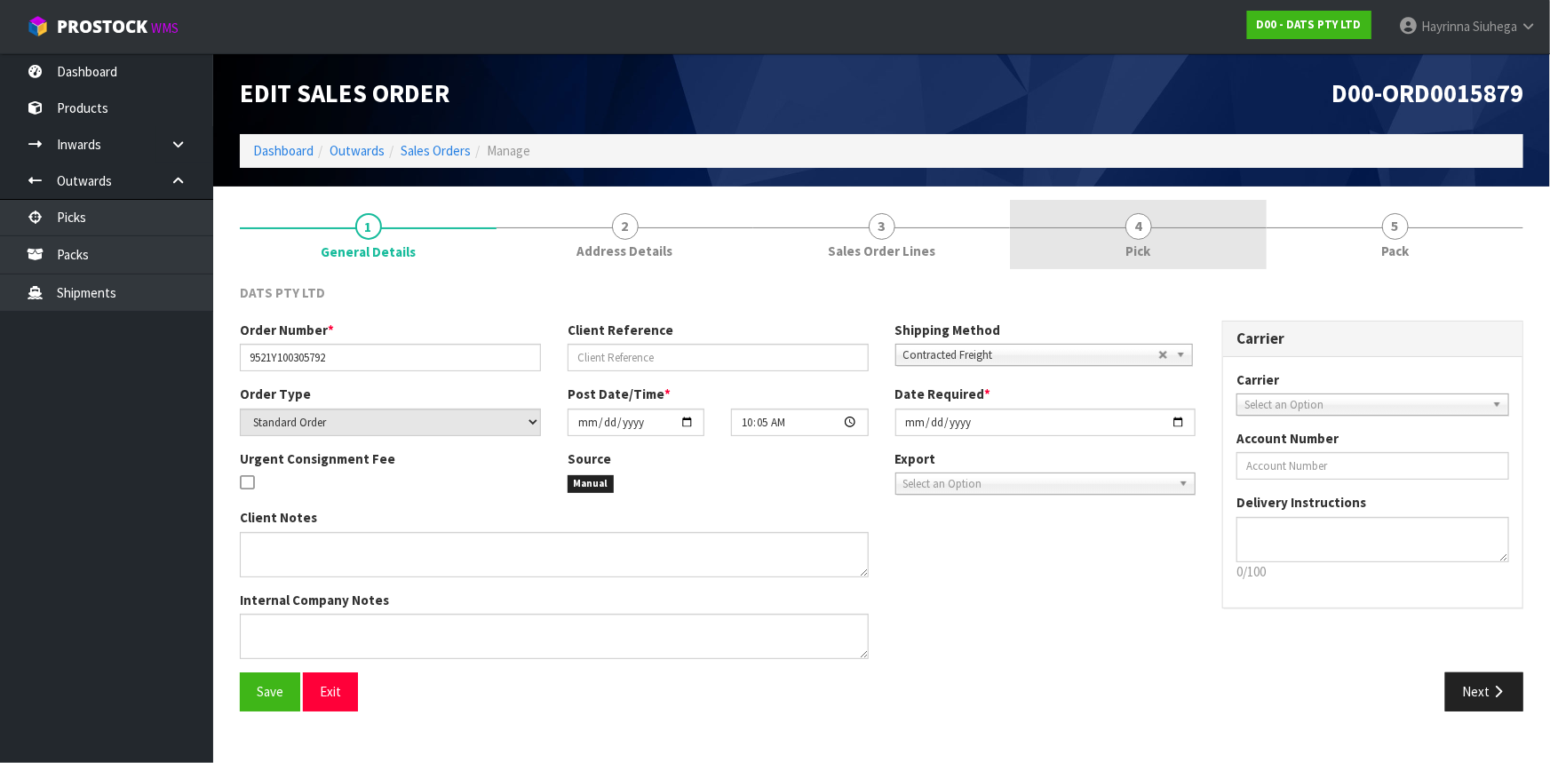
click at [1233, 230] on link "4 Pick" at bounding box center [1138, 235] width 257 height 70
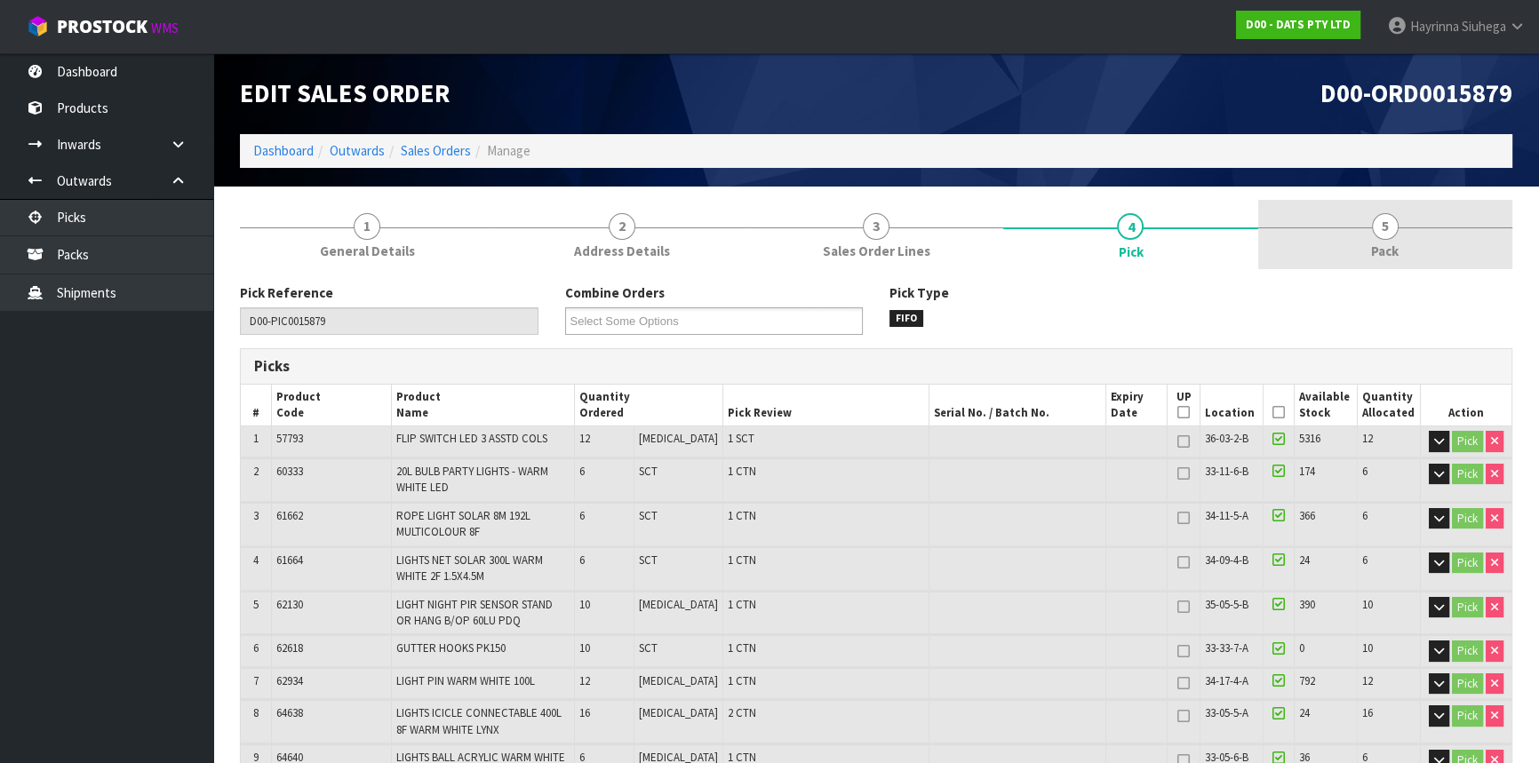
drag, startPoint x: 1302, startPoint y: 229, endPoint x: 1260, endPoint y: 243, distance: 44.9
click at [1301, 231] on link "5 Pack" at bounding box center [1385, 235] width 254 height 70
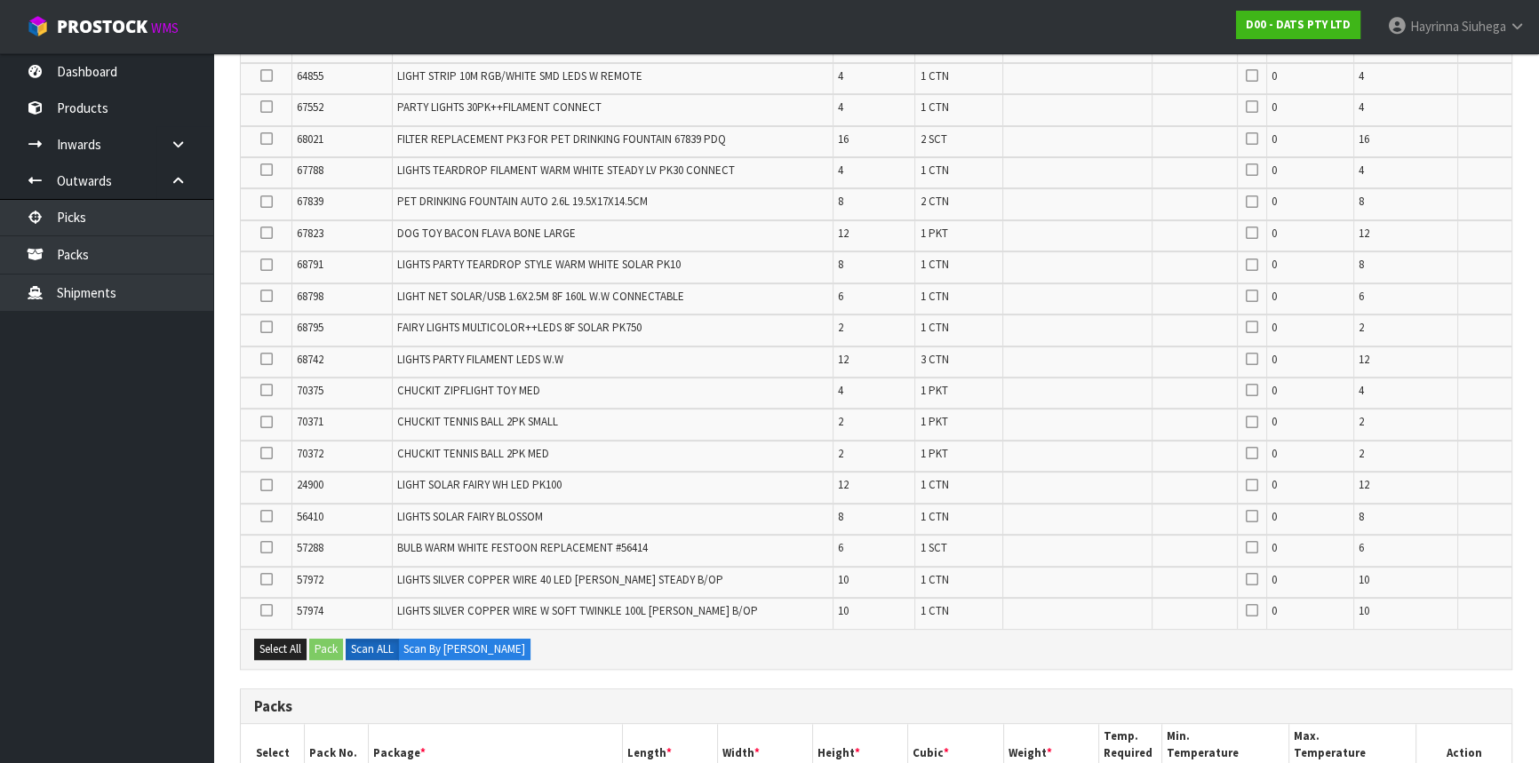
scroll to position [1049, 0]
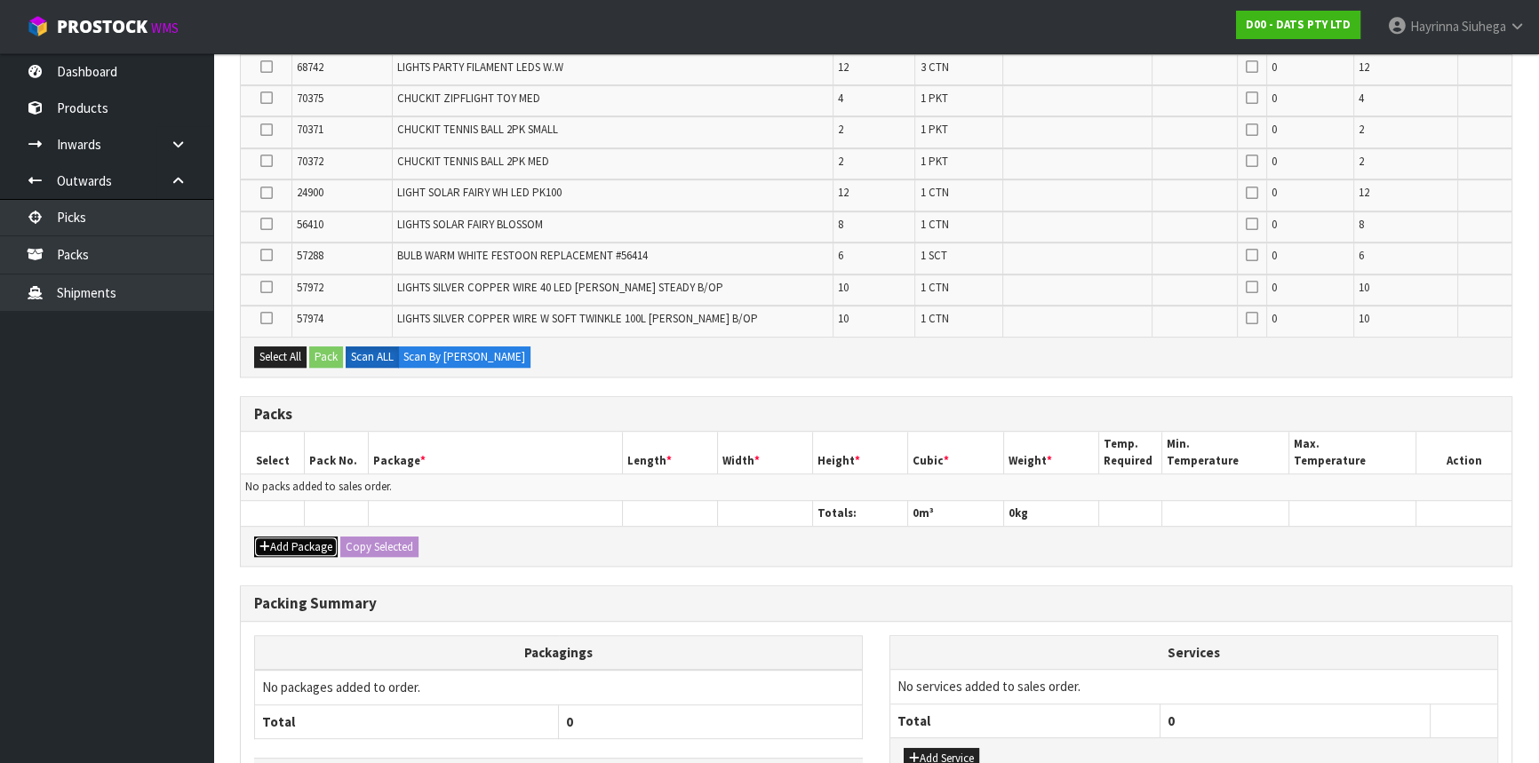
click at [305, 547] on button "Add Package" at bounding box center [296, 547] width 84 height 21
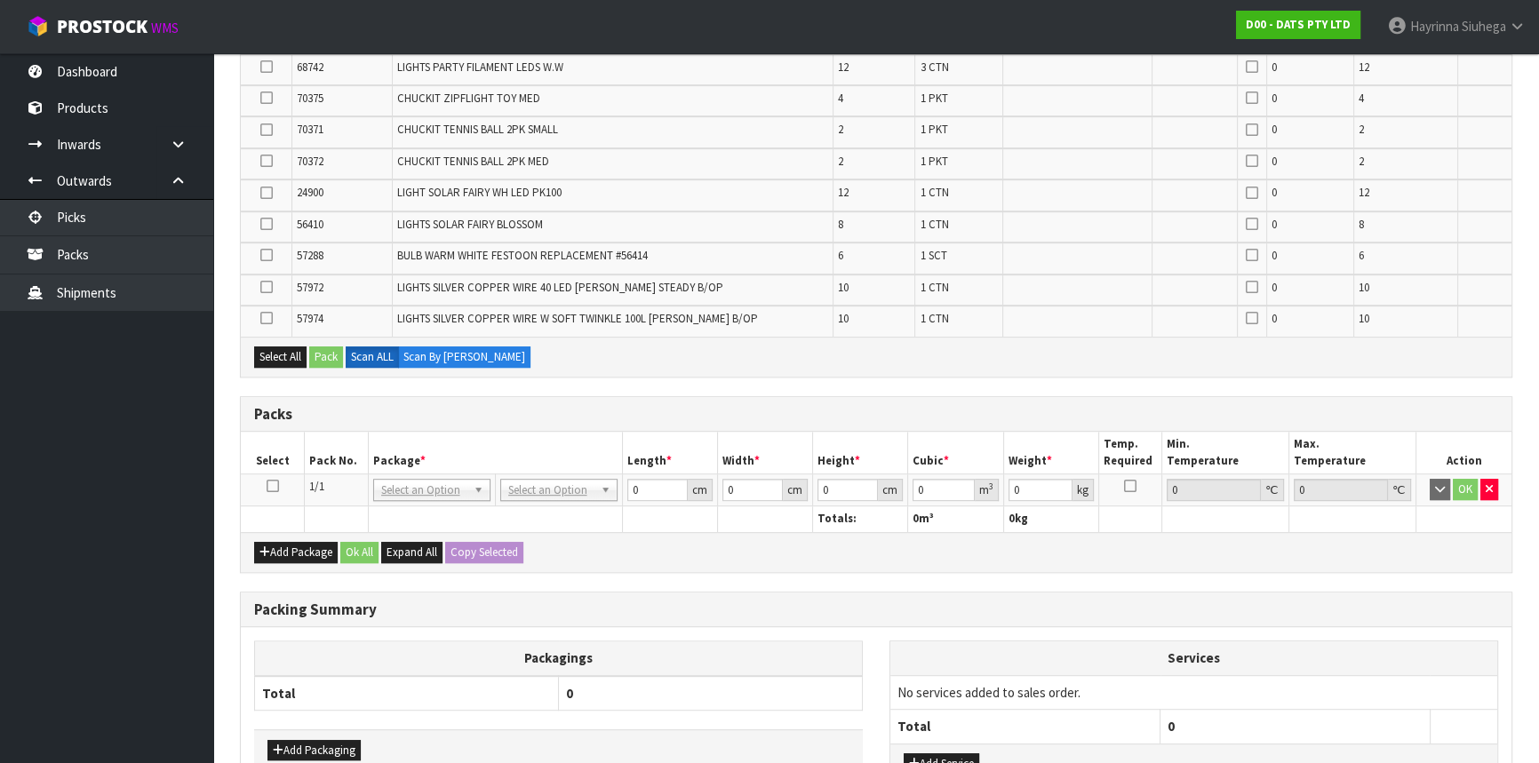
click at [273, 486] on icon at bounding box center [273, 486] width 12 height 1
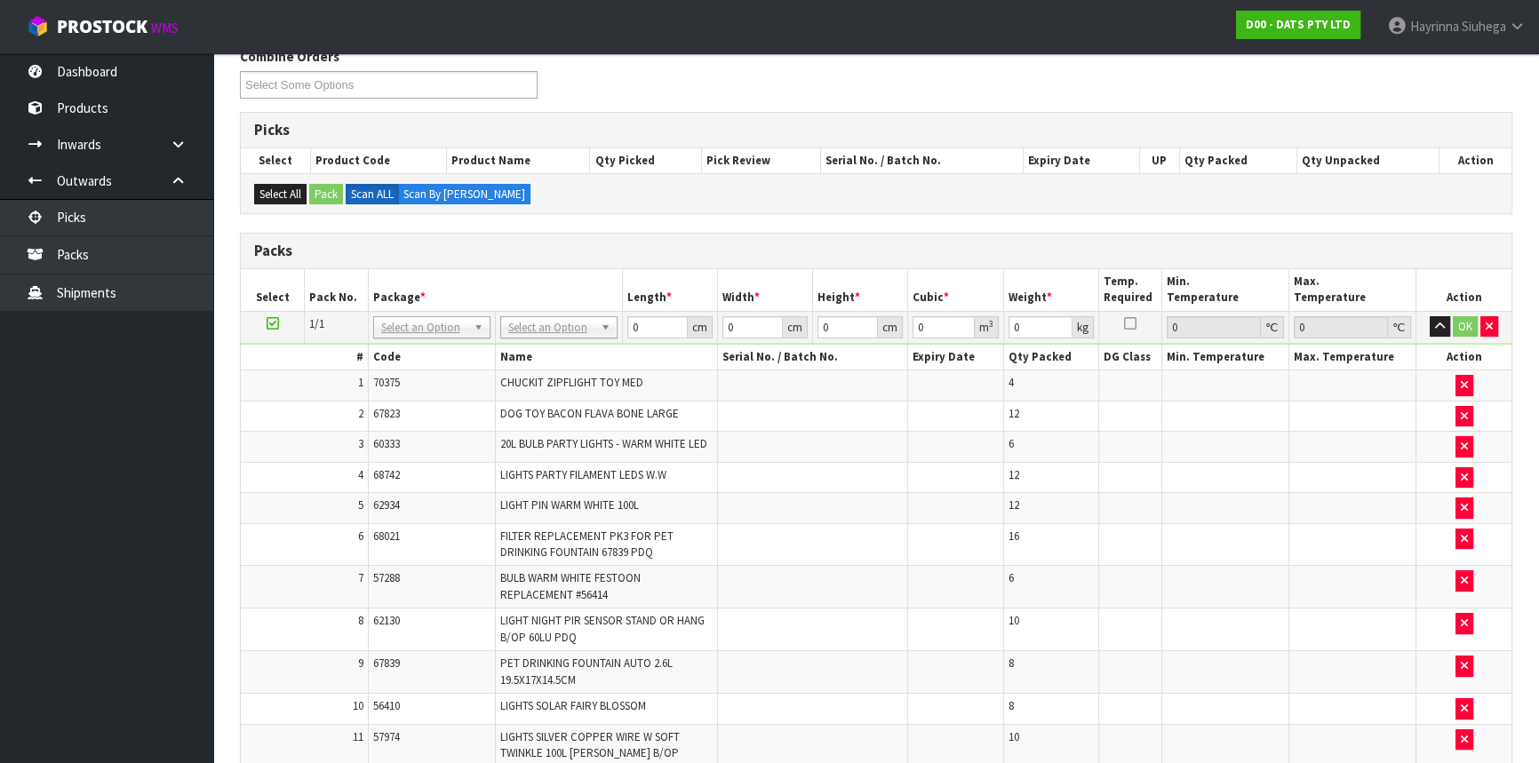
scroll to position [0, 0]
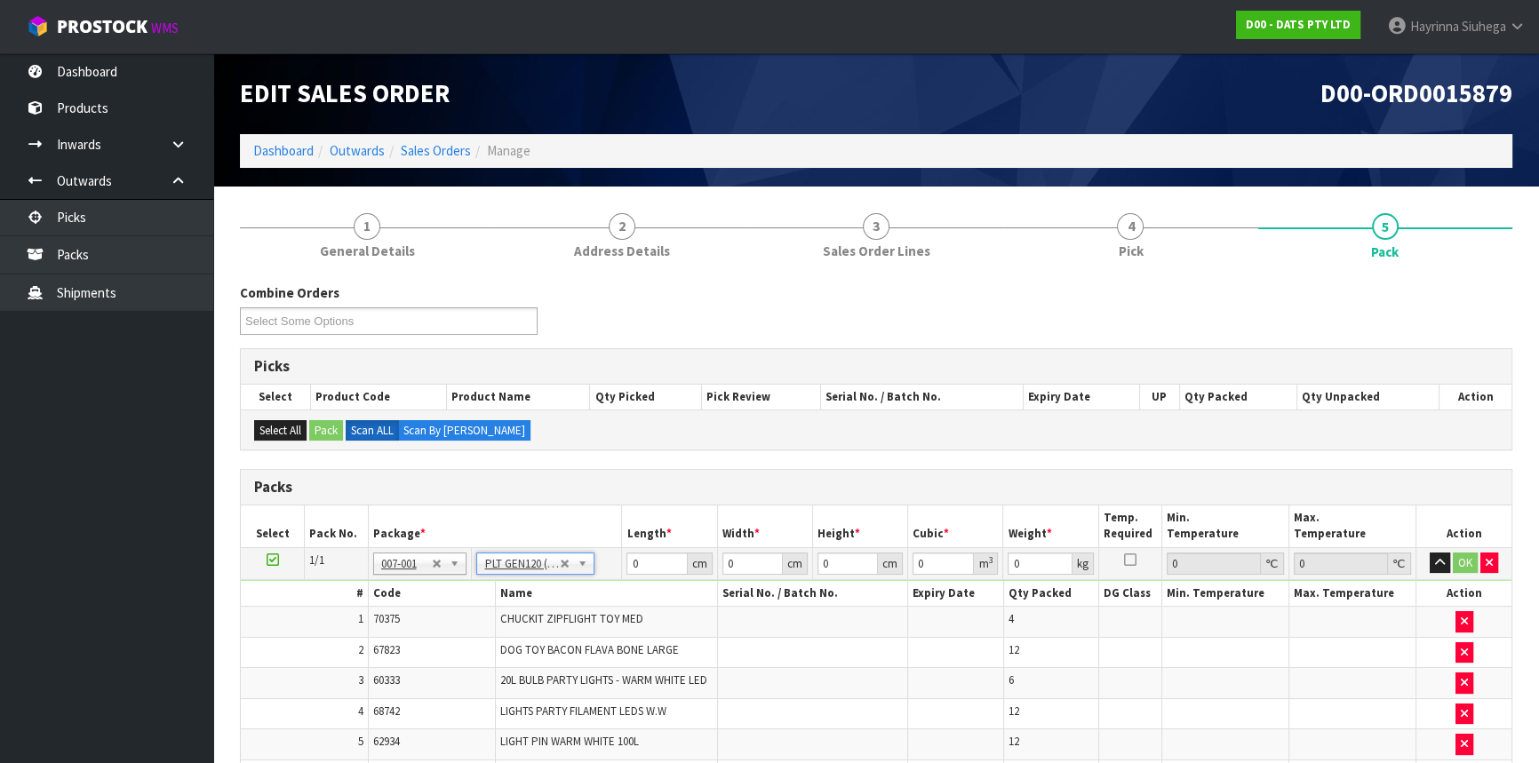
type input "120"
type input "100"
type input "144.836"
click at [632, 558] on input "120" at bounding box center [656, 564] width 60 height 22
click at [634, 559] on input "120" at bounding box center [656, 564] width 60 height 22
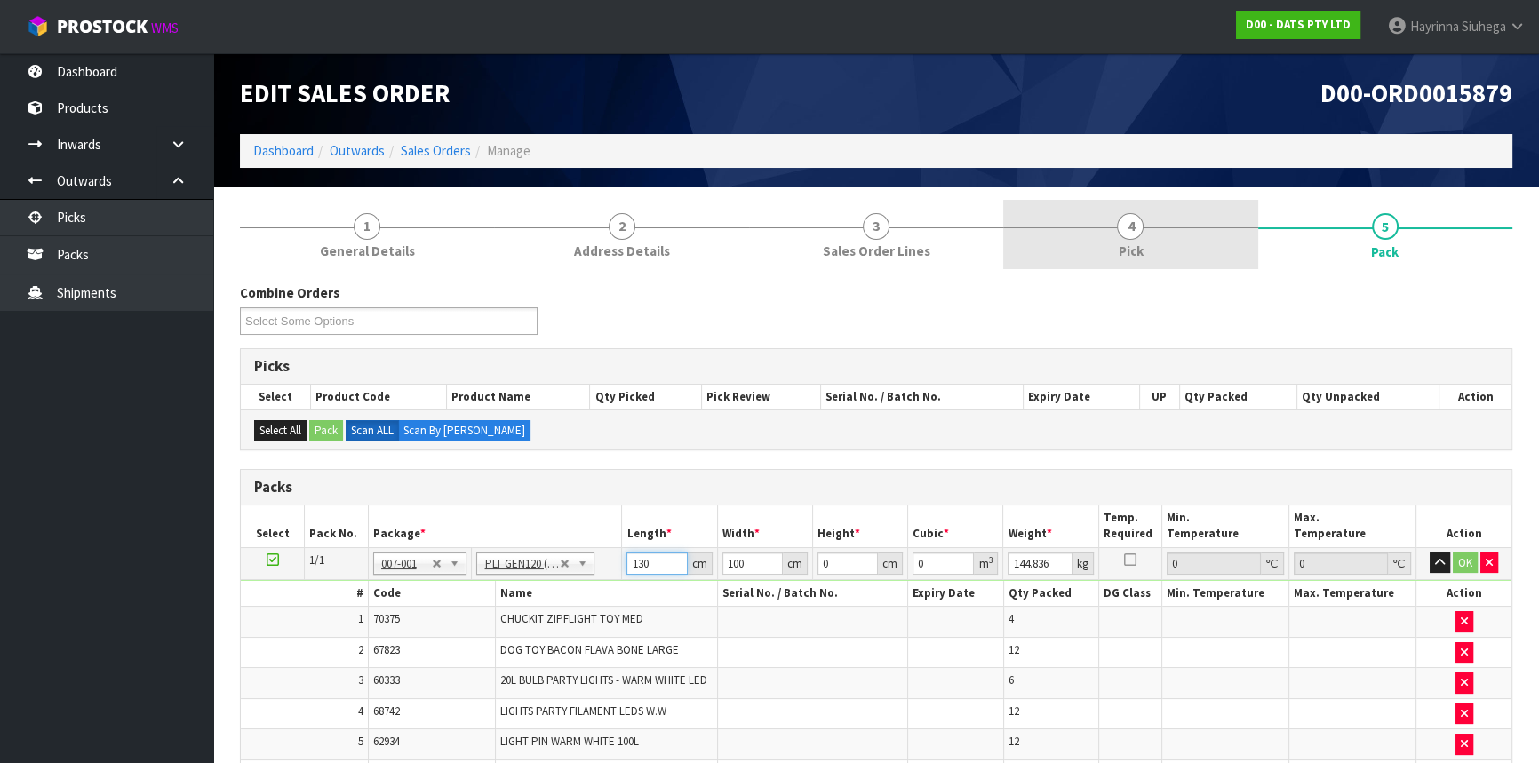
type input "130"
type input "105"
type input "1"
type input "0.01365"
type input "10"
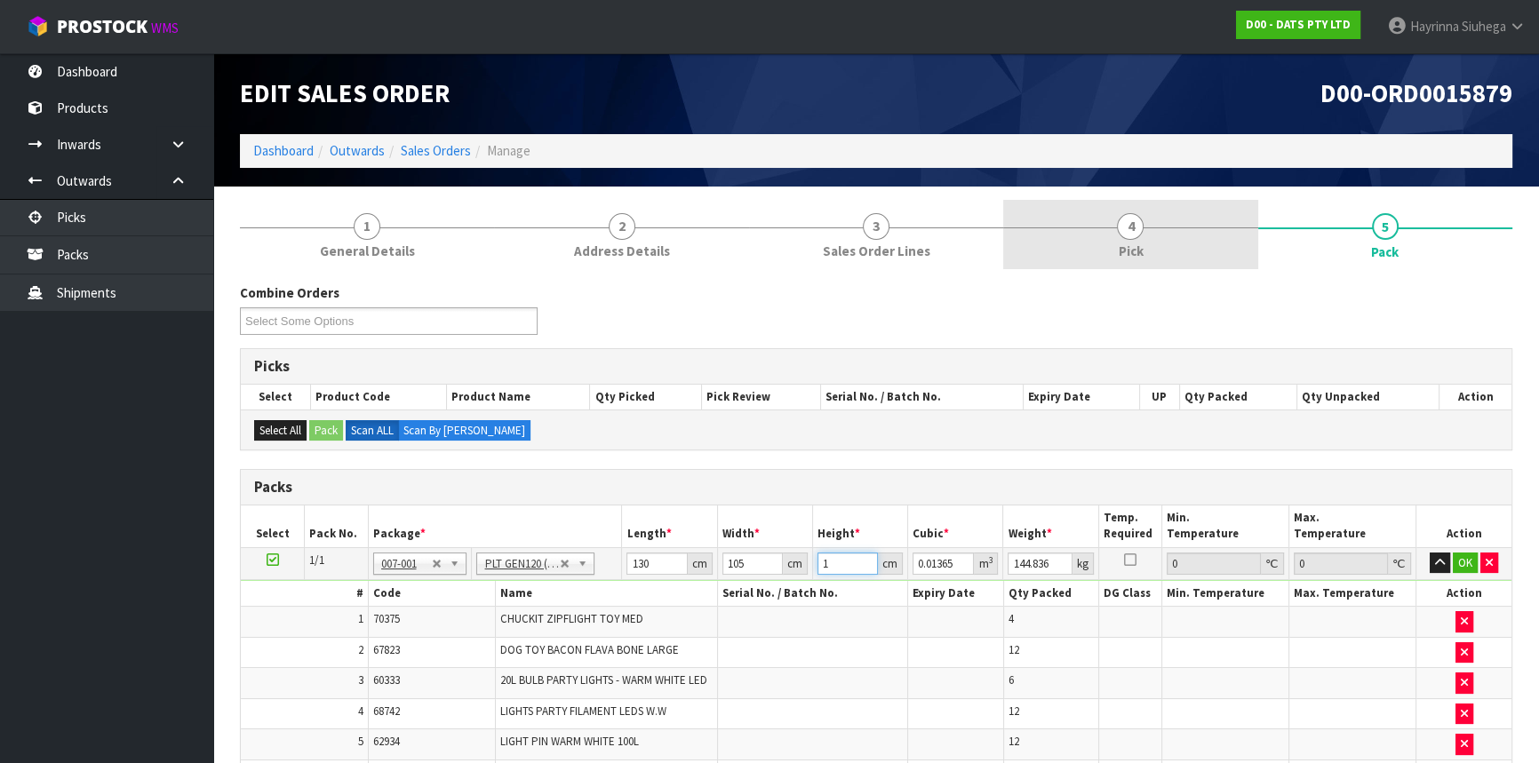
type input "0.1365"
type input "100"
type input "1.365"
type input "100"
click button "OK" at bounding box center [1464, 563] width 25 height 21
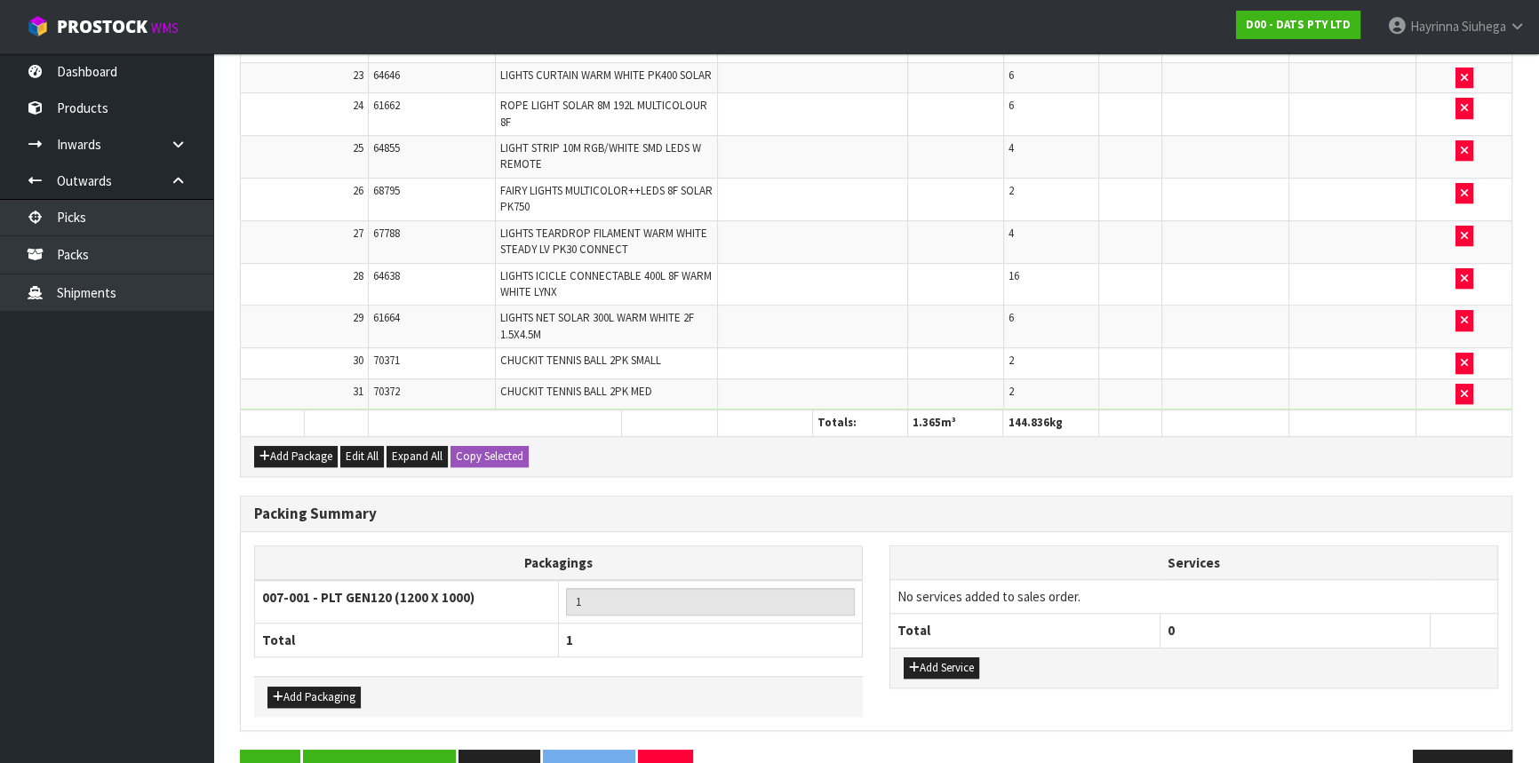
scroll to position [1365, 0]
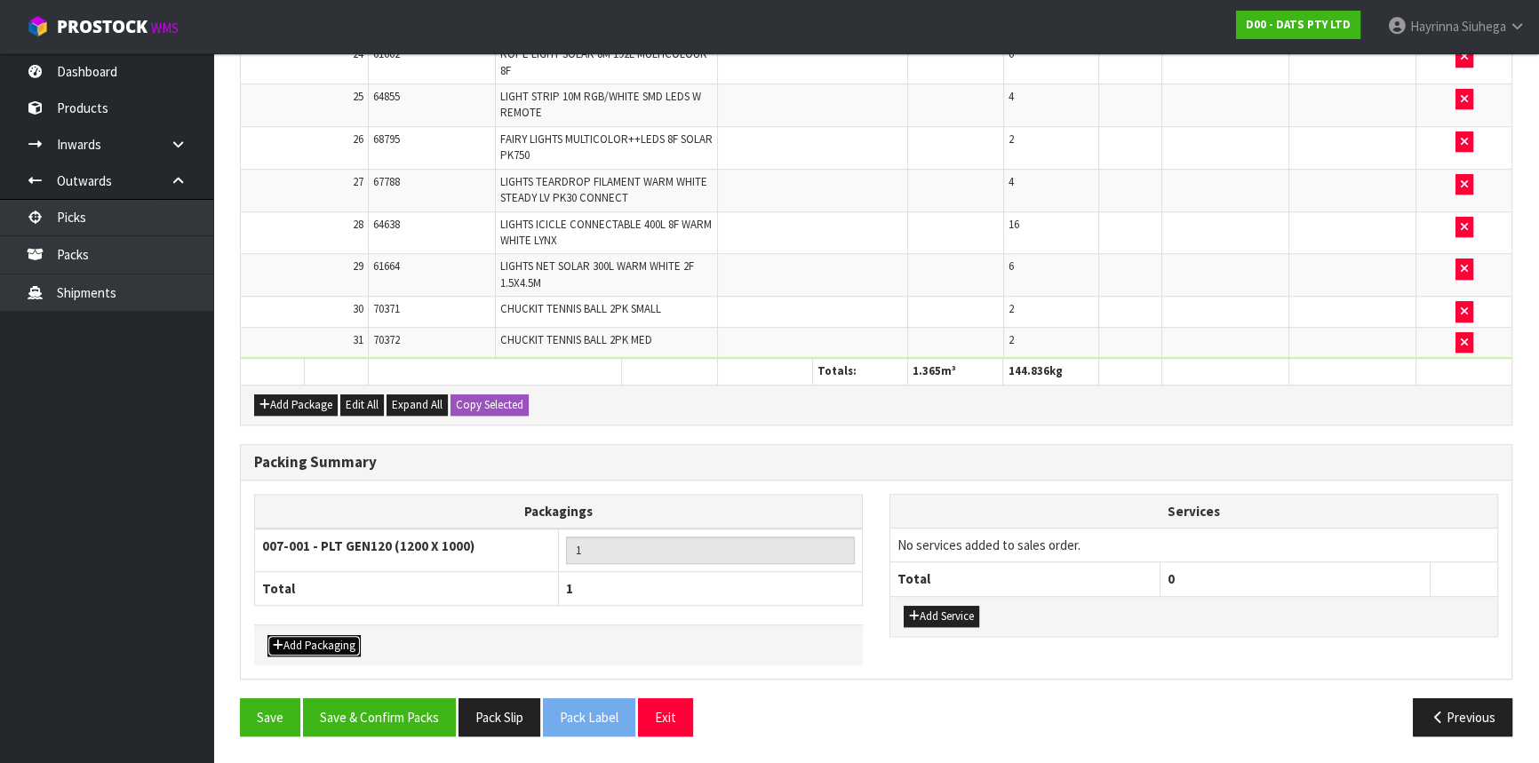
click at [330, 635] on button "Add Packaging" at bounding box center [313, 645] width 93 height 21
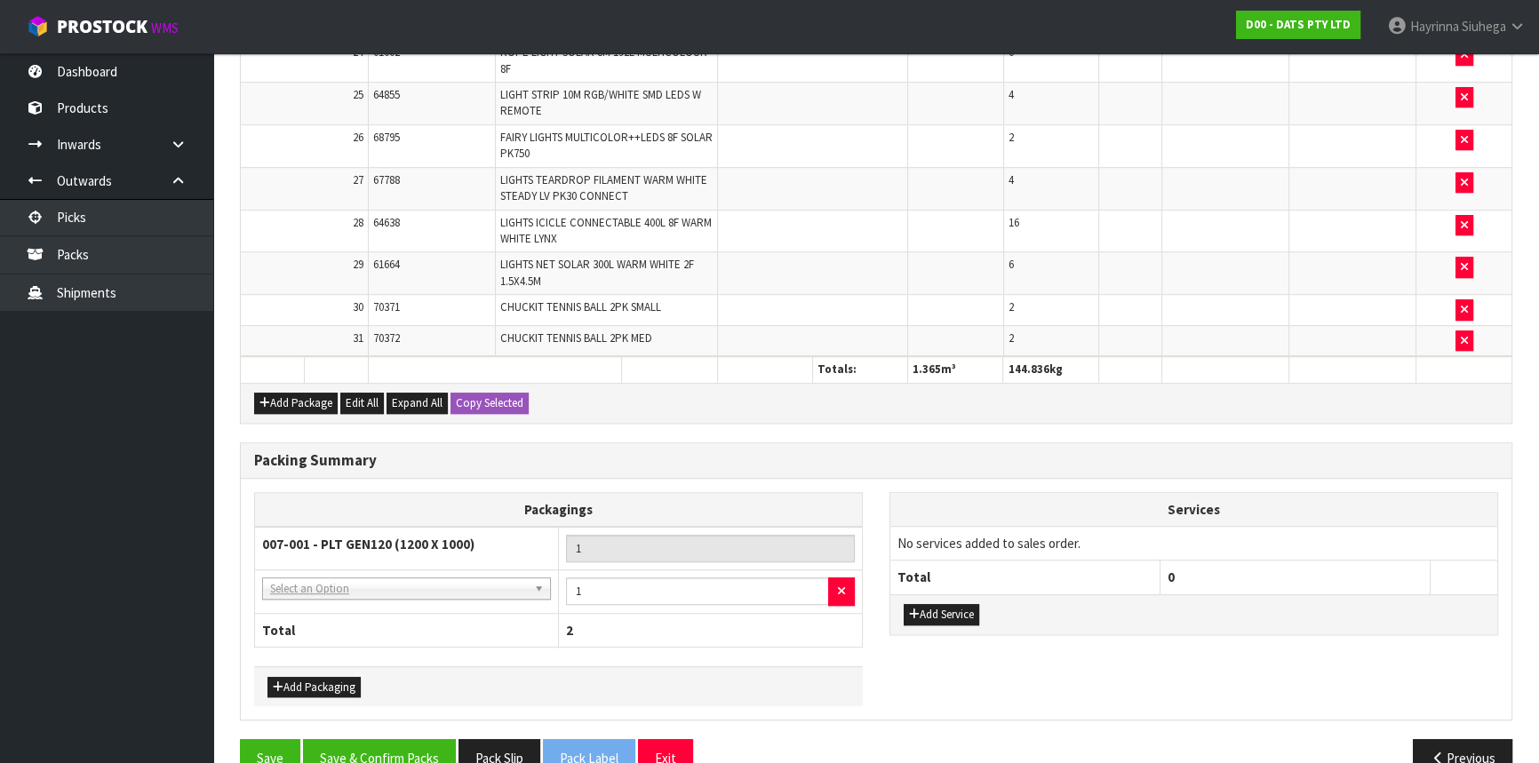
click at [357, 602] on td "NONE - No Packaging Cartons 007-001 - PLT GEN120 (1200 X 1000) 007-002 - PLT ON…" at bounding box center [407, 592] width 304 height 44
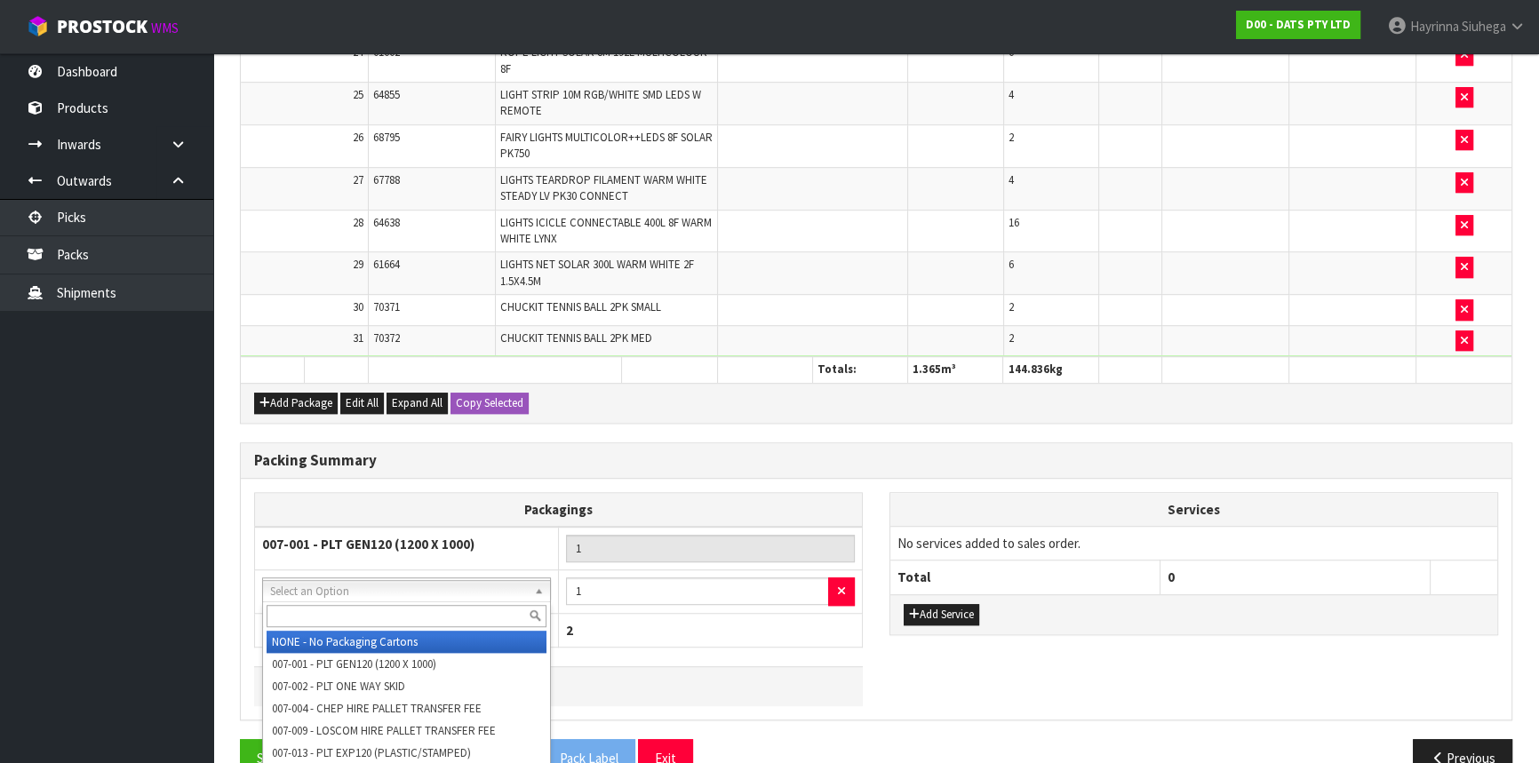
click at [354, 618] on input "text" at bounding box center [407, 616] width 280 height 22
type input "OC"
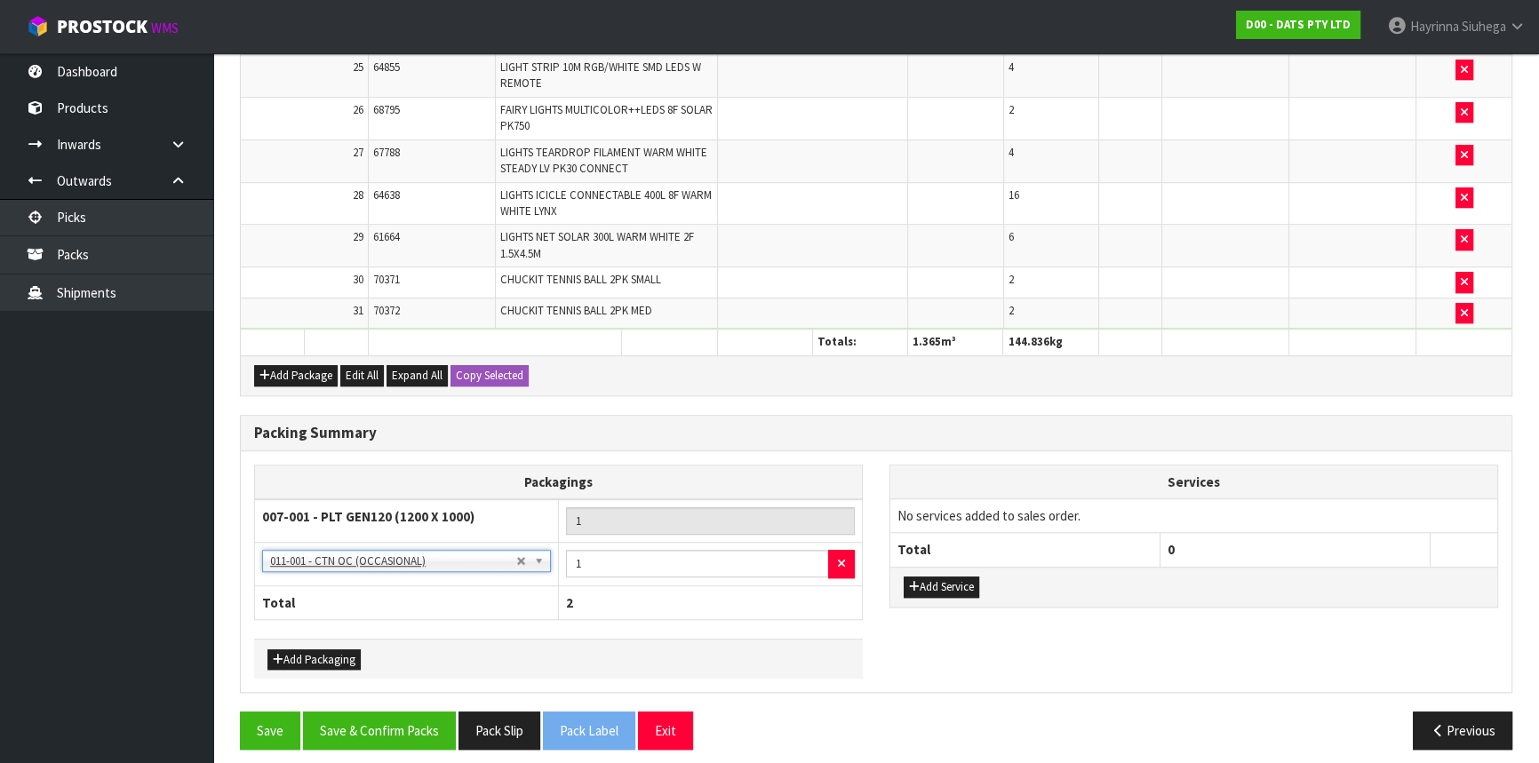
scroll to position [1408, 0]
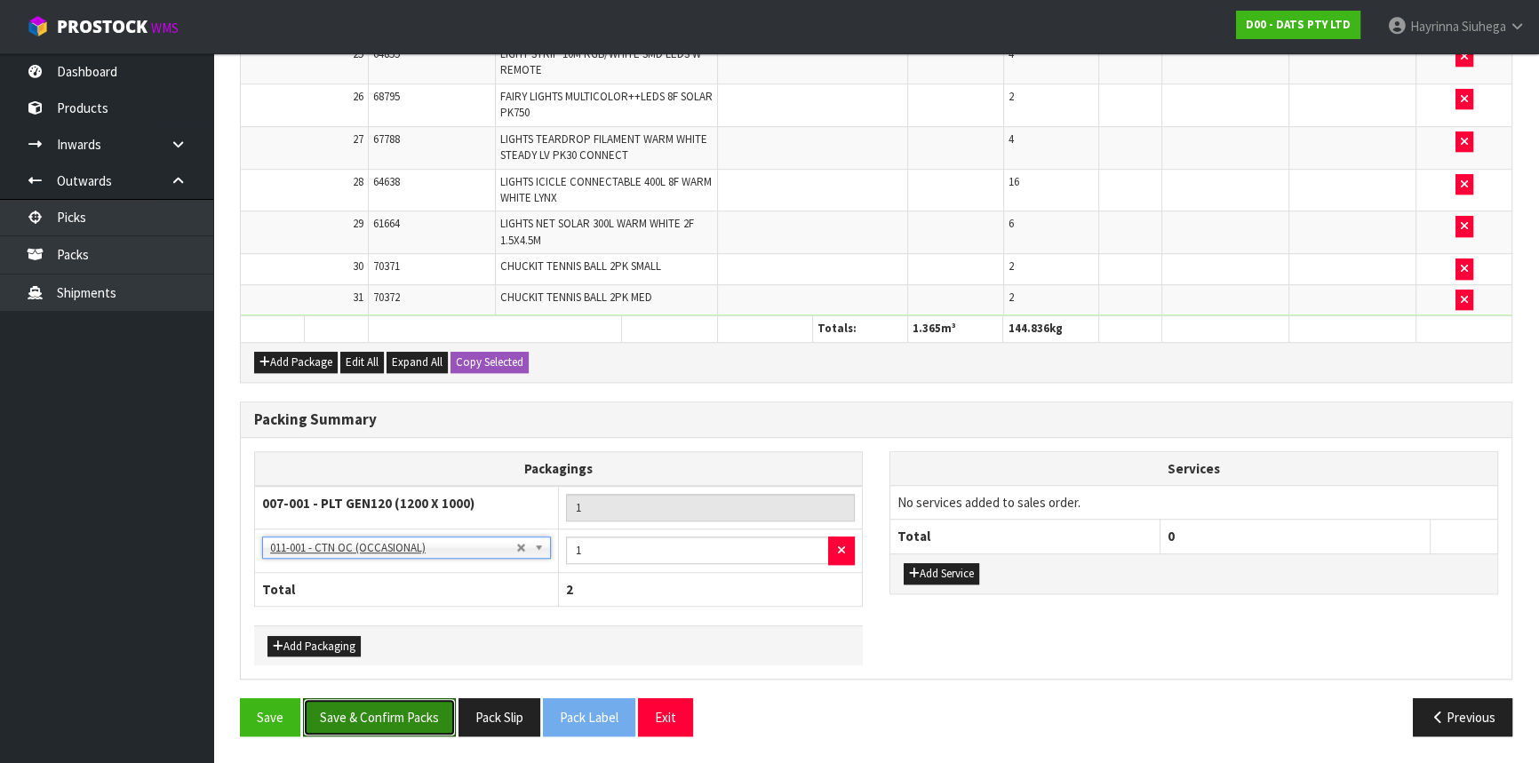
click at [368, 723] on button "Save & Confirm Packs" at bounding box center [379, 717] width 153 height 38
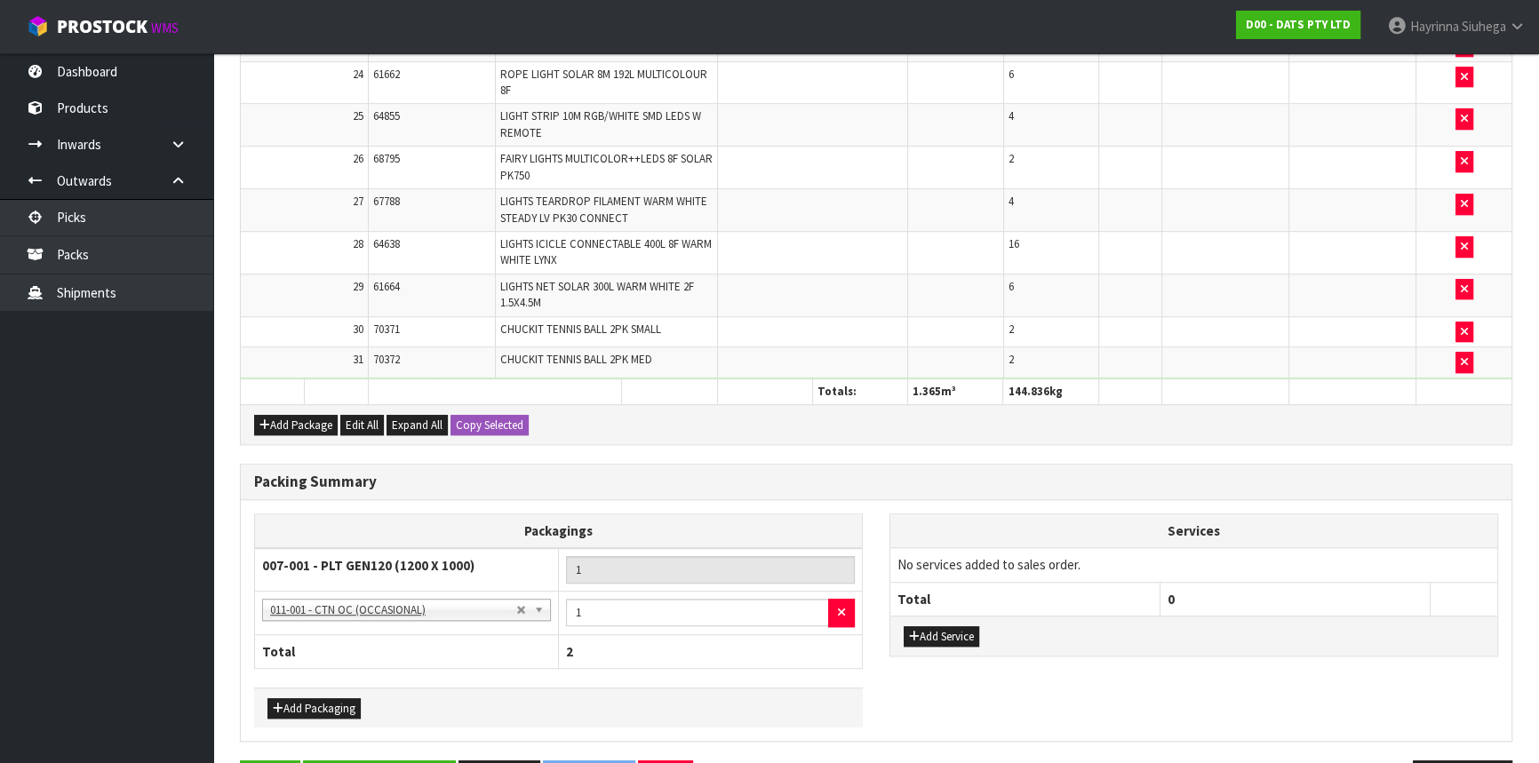
scroll to position [0, 0]
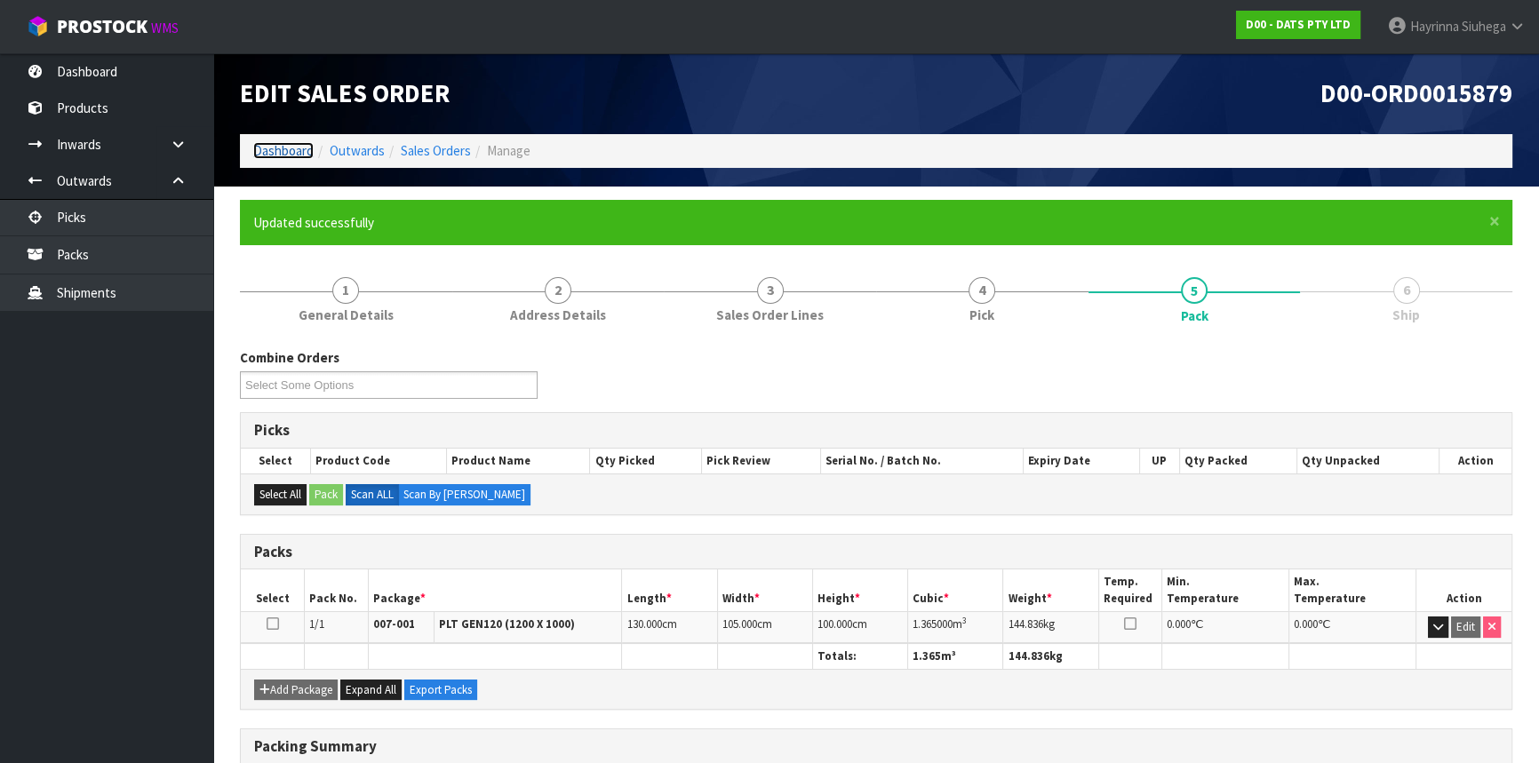
click at [274, 155] on link "Dashboard" at bounding box center [283, 150] width 60 height 17
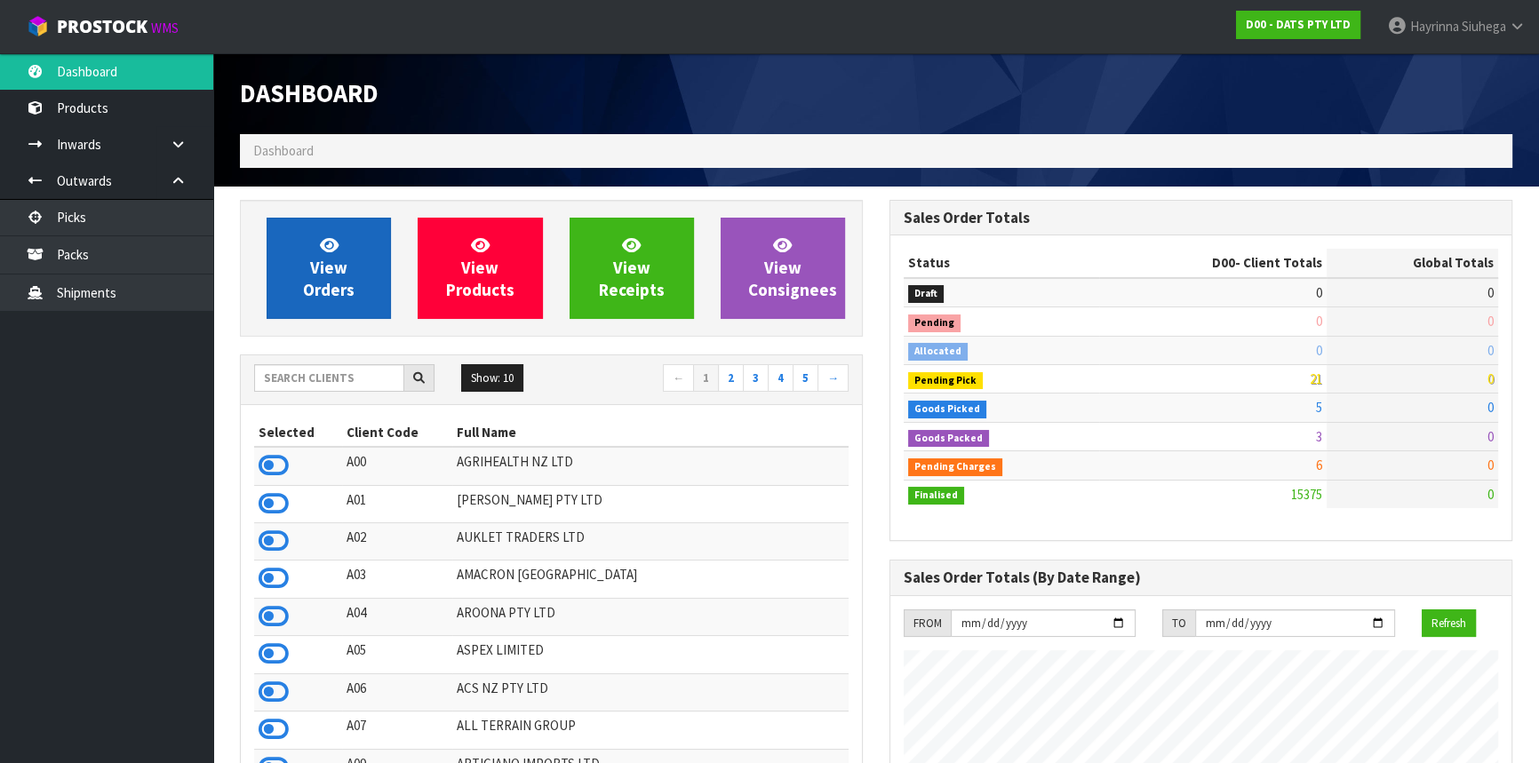
scroll to position [1343, 648]
click at [338, 254] on link "View Orders" at bounding box center [329, 268] width 124 height 101
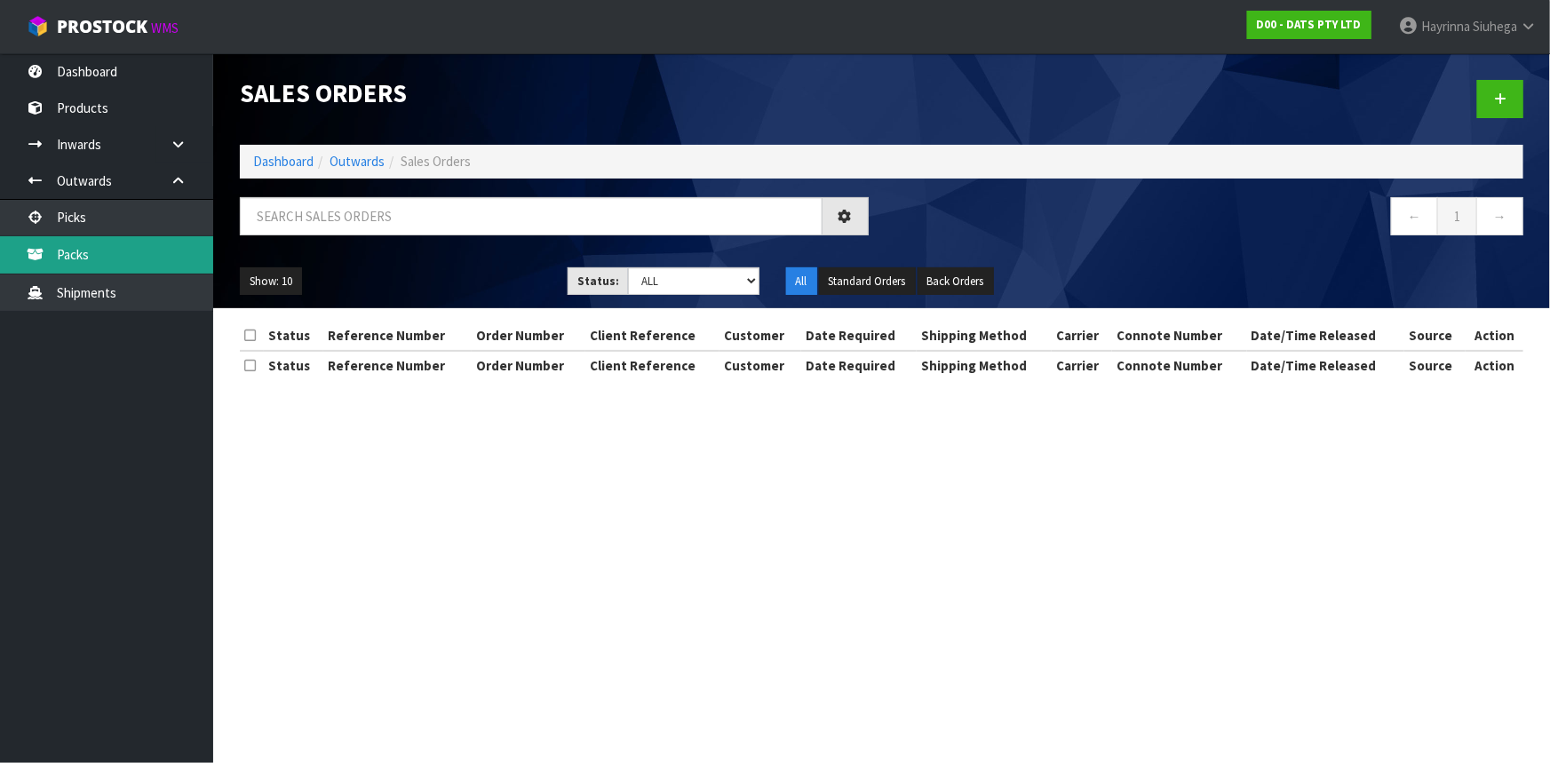
click at [175, 251] on link "Packs" at bounding box center [106, 254] width 213 height 36
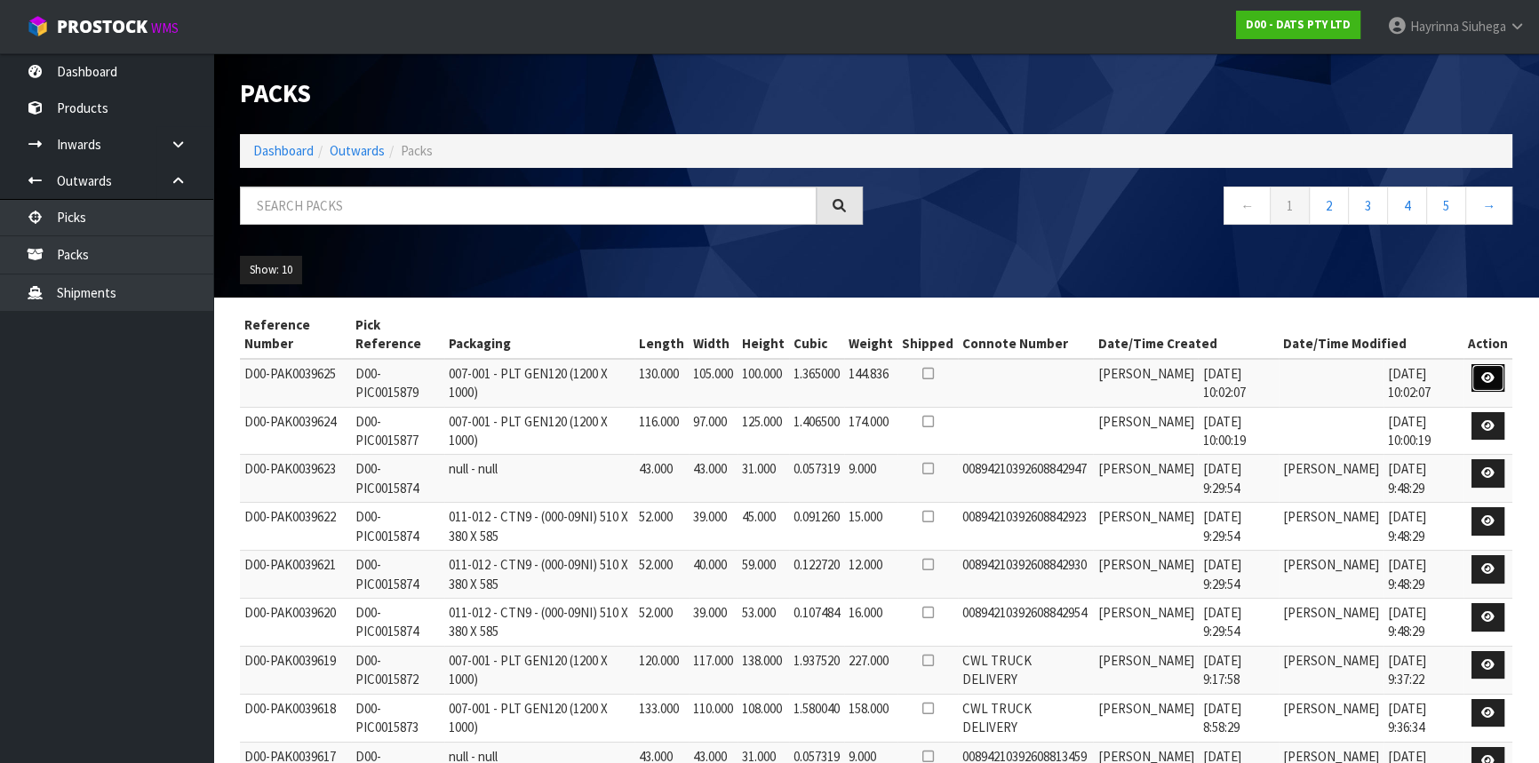
click at [1486, 378] on icon at bounding box center [1487, 378] width 13 height 12
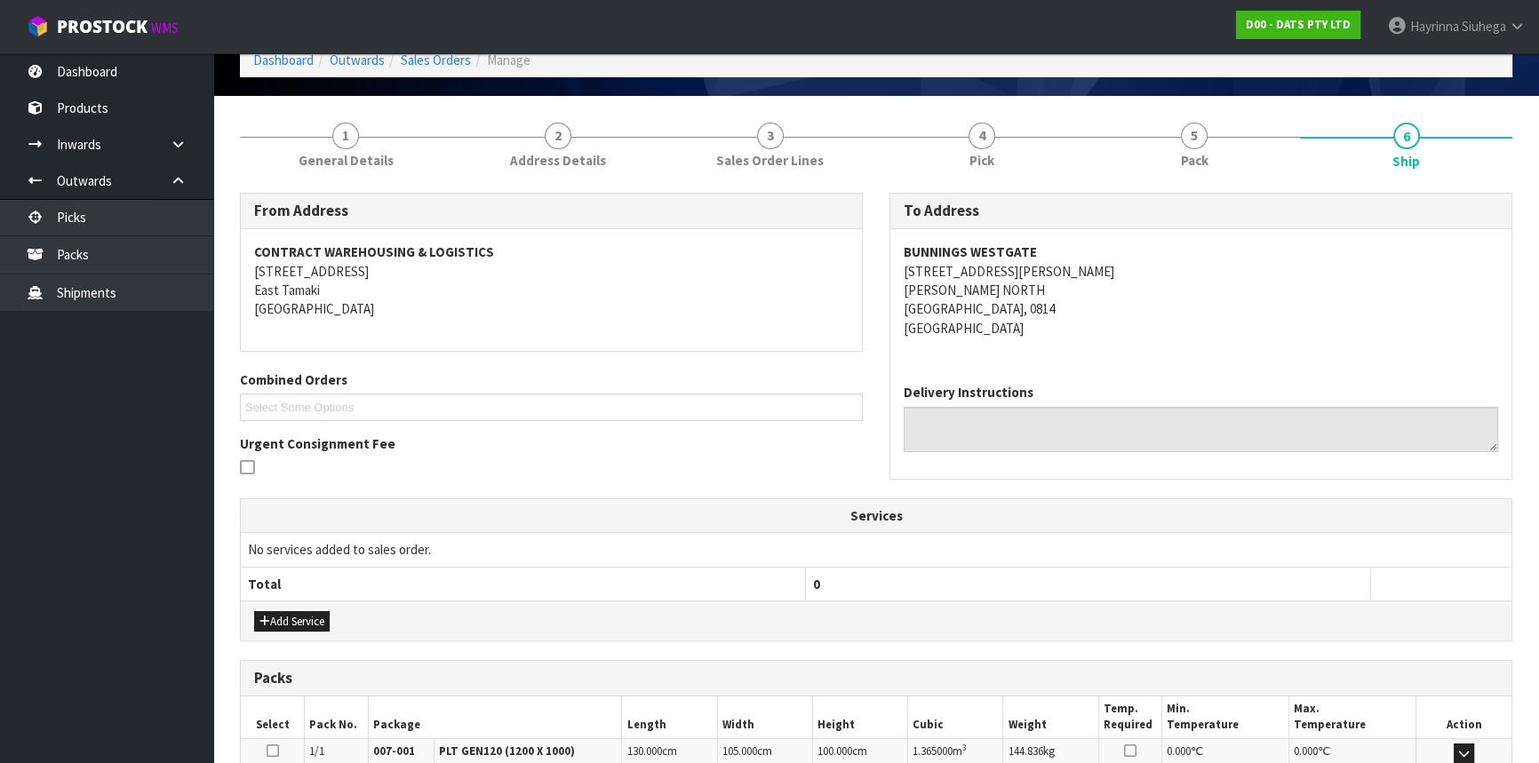
scroll to position [325, 0]
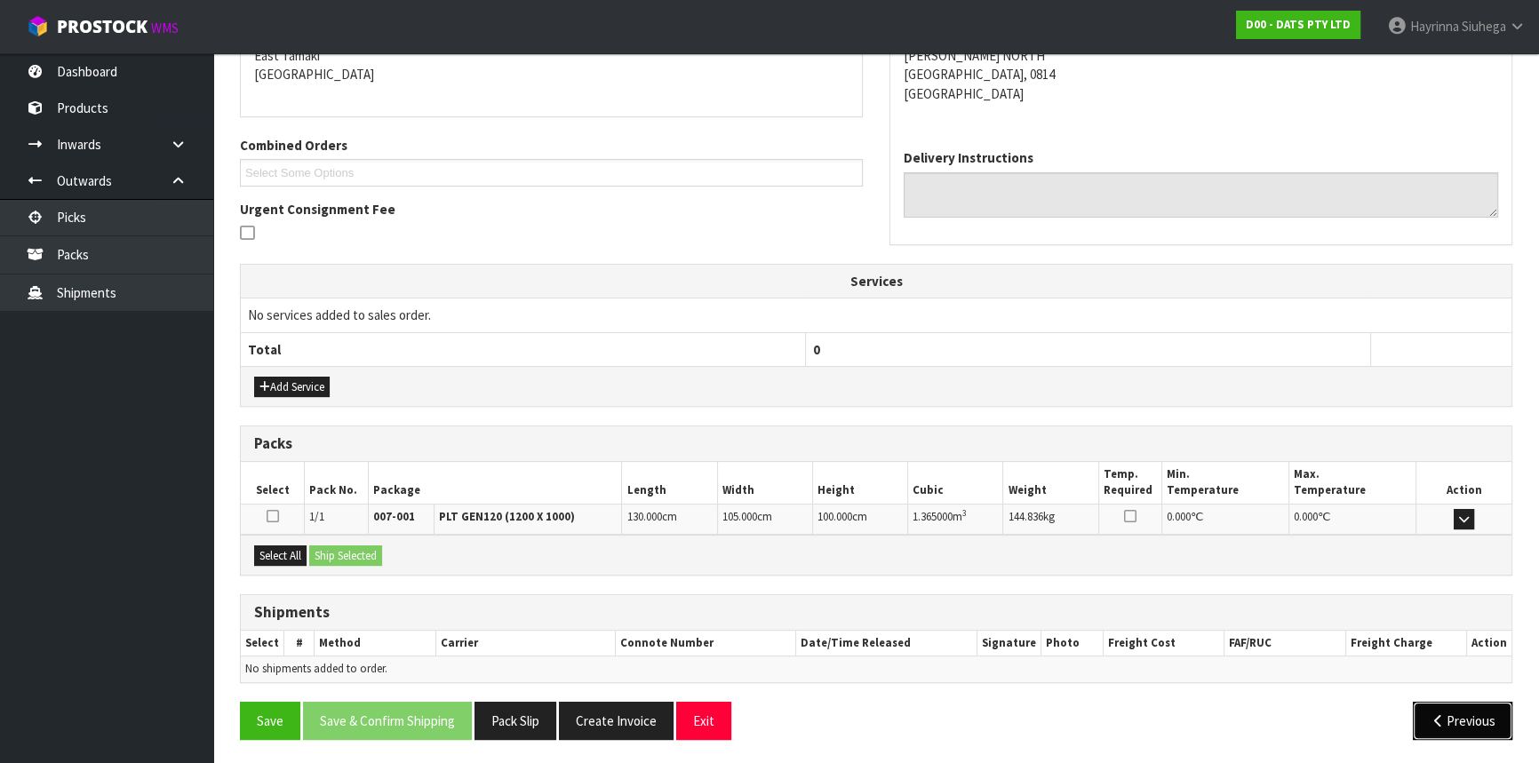
click at [1487, 723] on button "Previous" at bounding box center [1461, 721] width 99 height 38
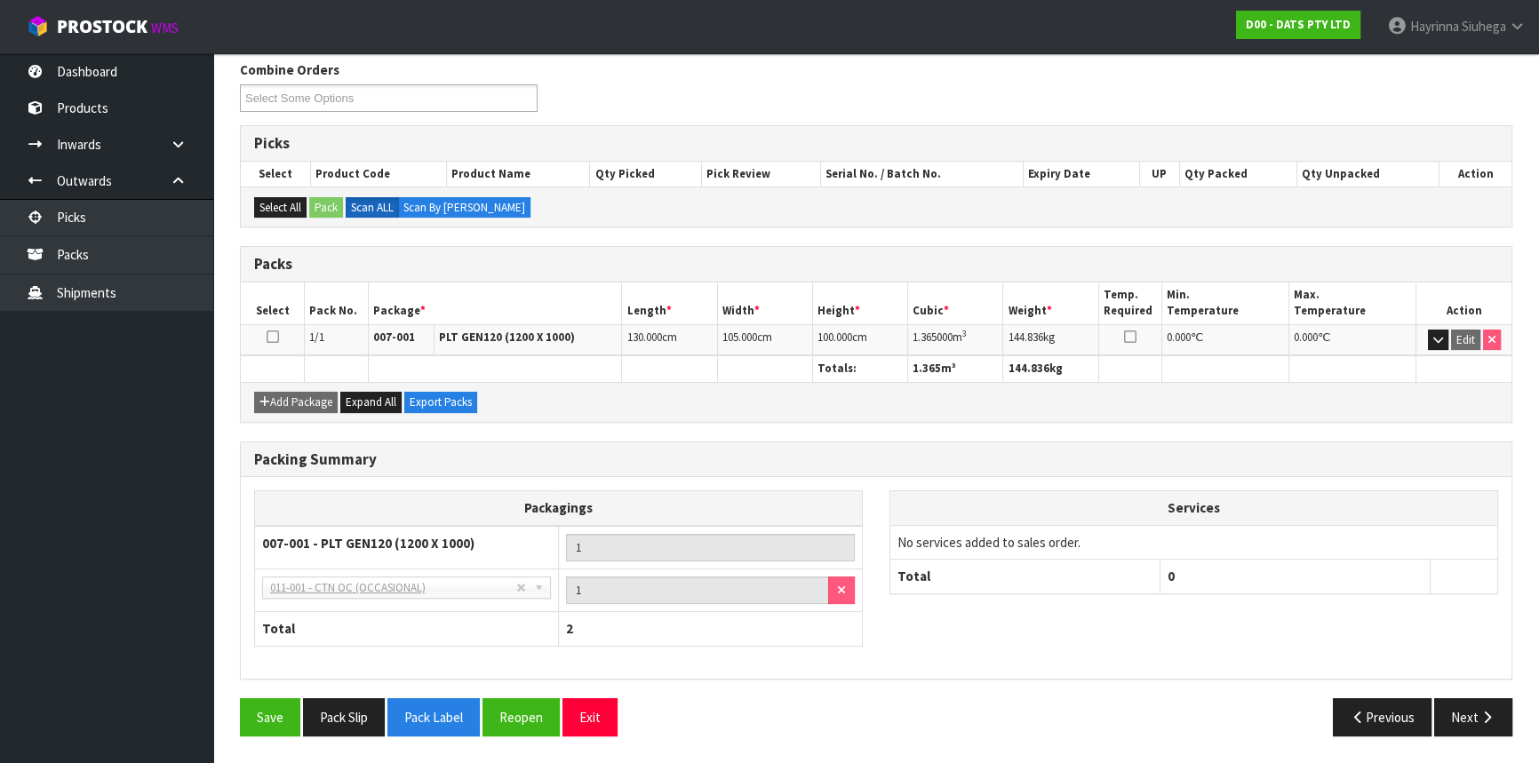
scroll to position [219, 0]
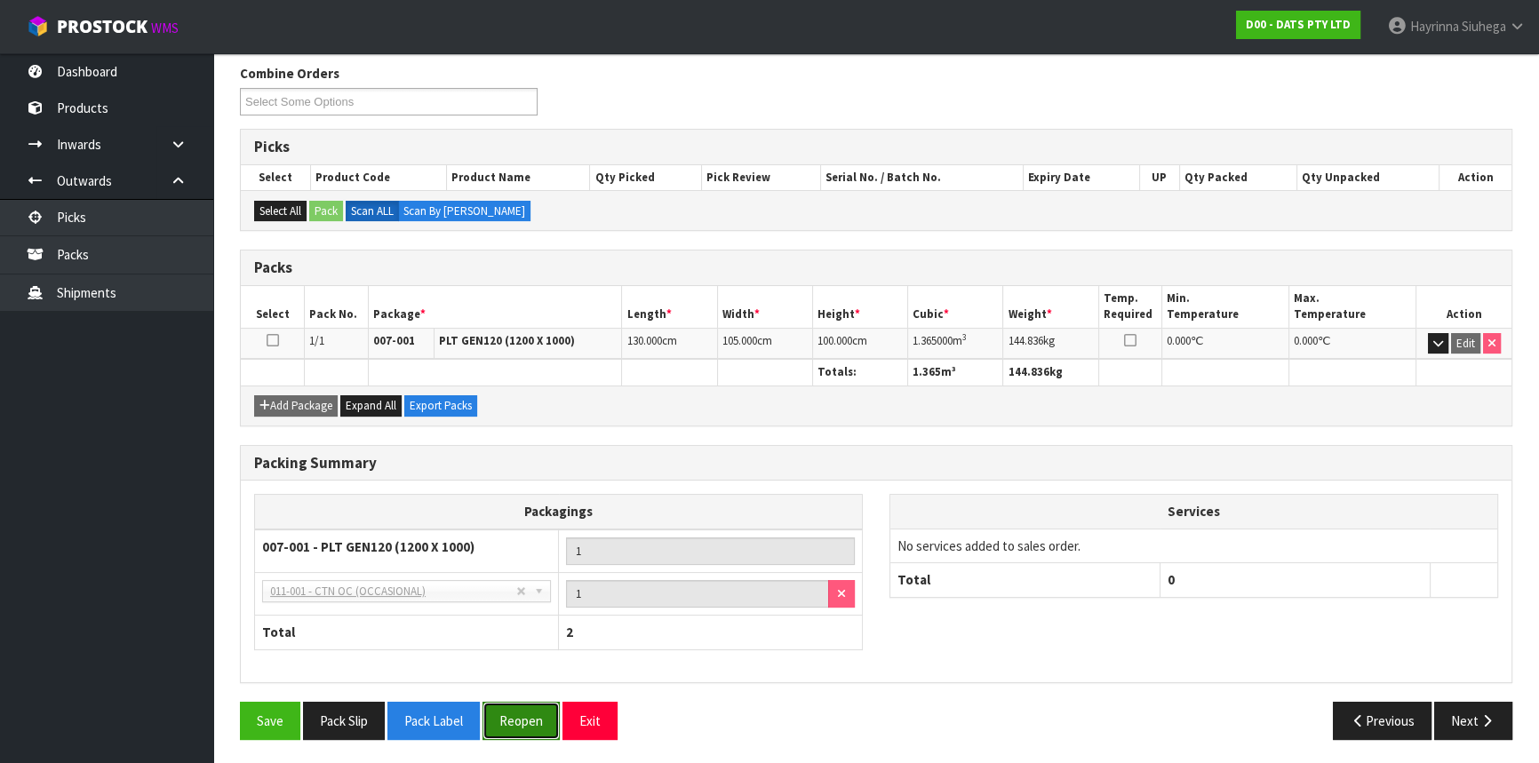
drag, startPoint x: 511, startPoint y: 710, endPoint x: 506, endPoint y: 701, distance: 9.9
click at [511, 707] on button "Reopen" at bounding box center [520, 721] width 77 height 38
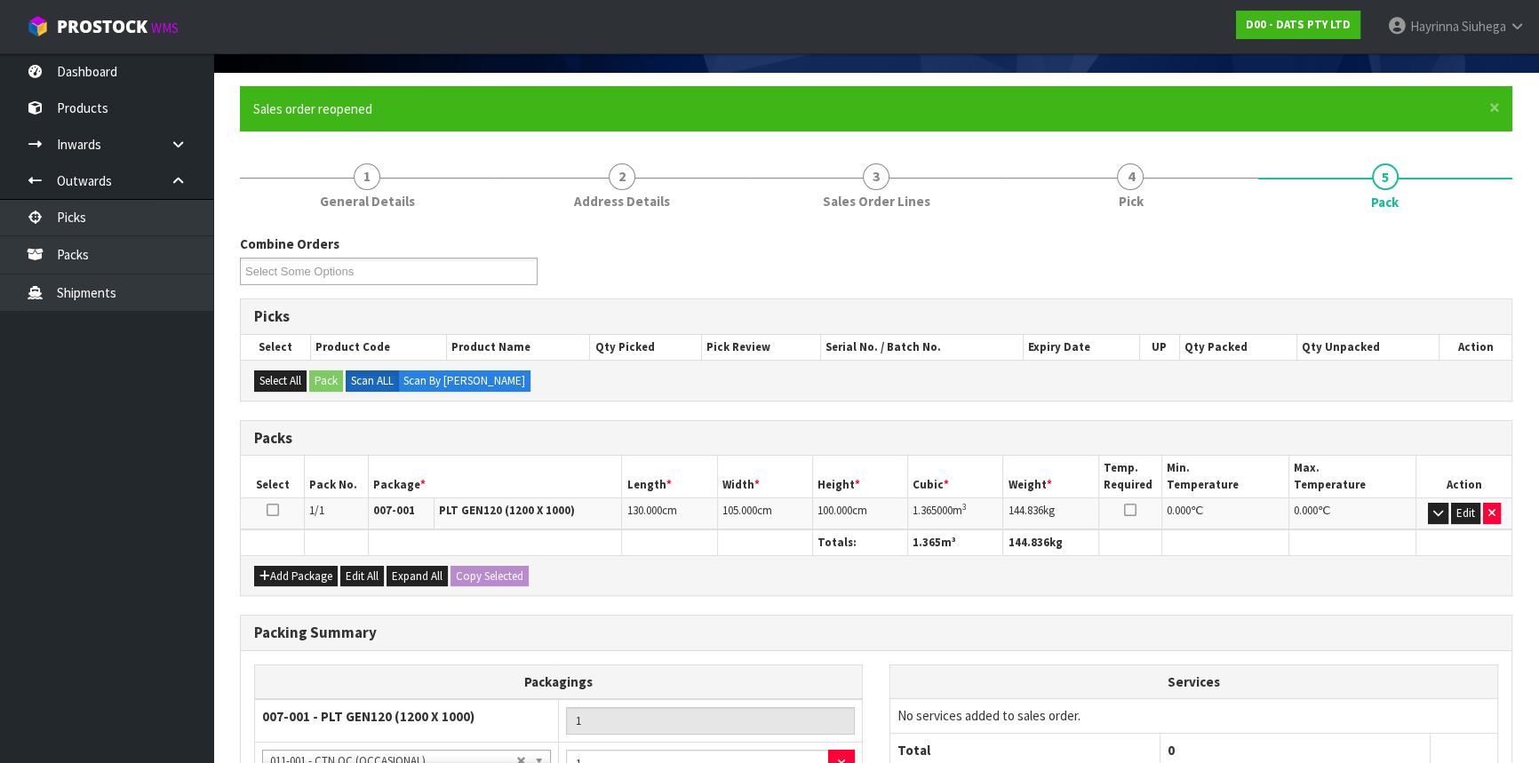
scroll to position [0, 0]
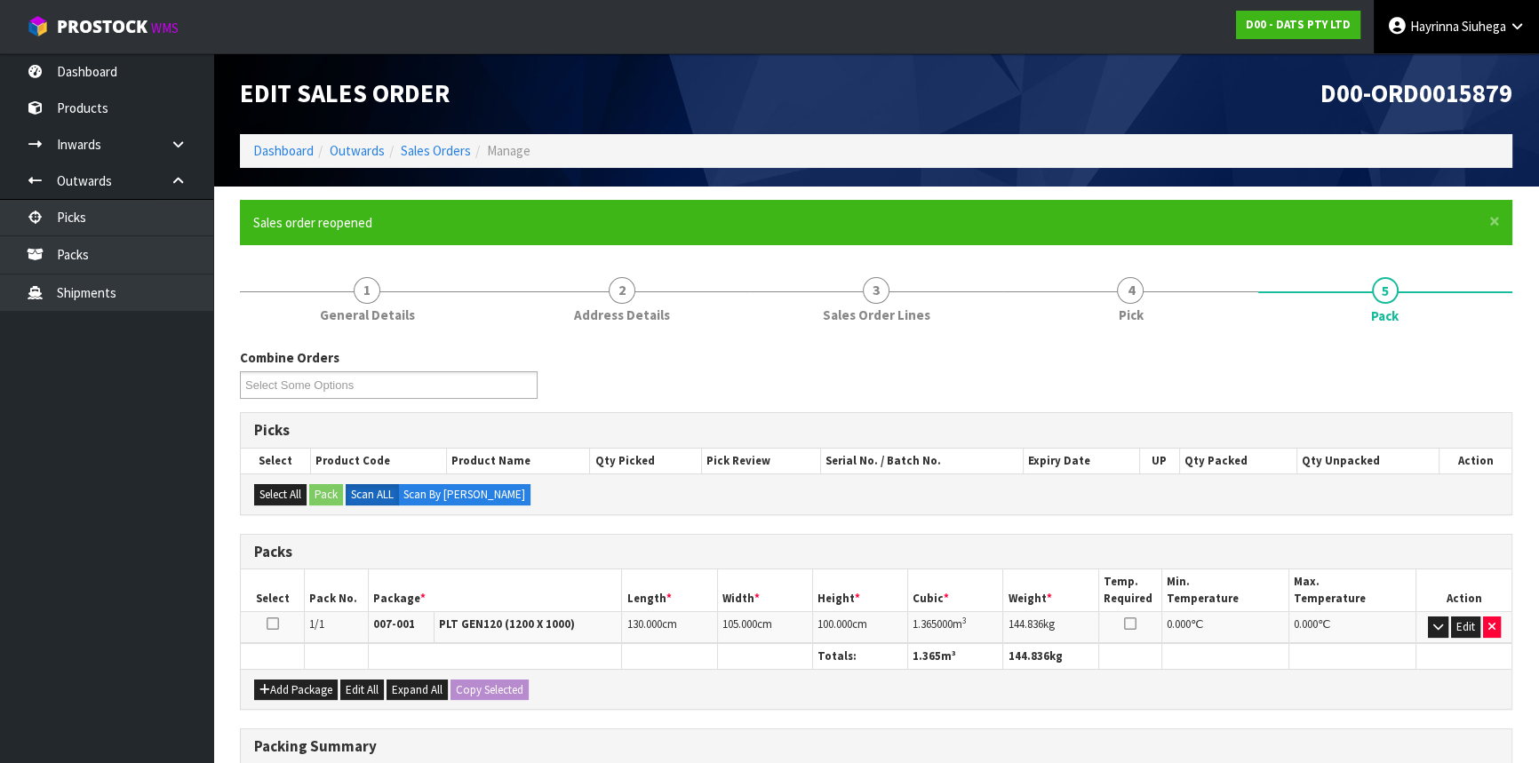
click at [1441, 30] on span "Hayrinna" at bounding box center [1434, 26] width 49 height 17
click at [1438, 71] on link "Logout" at bounding box center [1467, 71] width 140 height 24
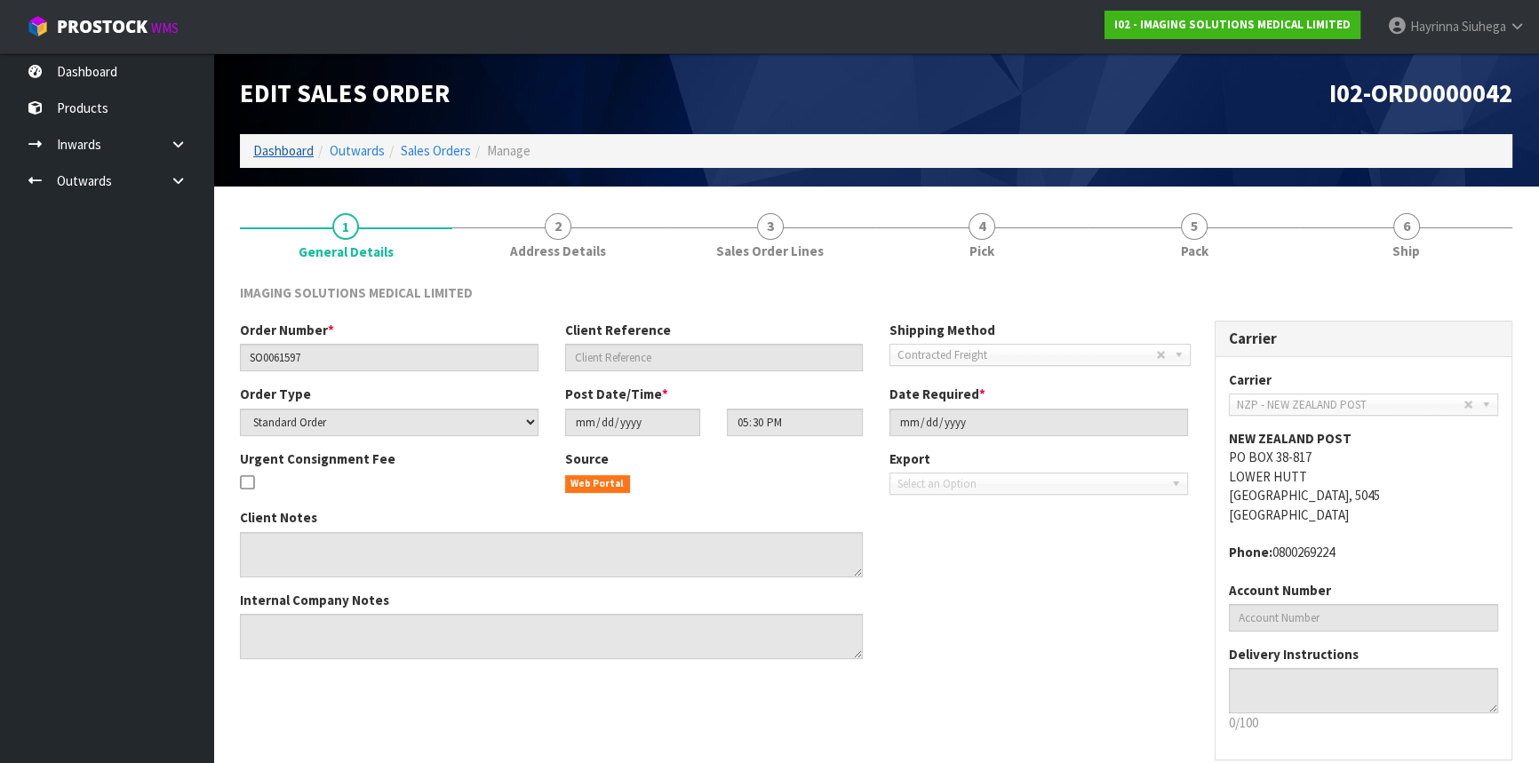
click at [285, 159] on li "Dashboard" at bounding box center [283, 150] width 60 height 19
click at [285, 153] on link "Dashboard" at bounding box center [283, 150] width 60 height 17
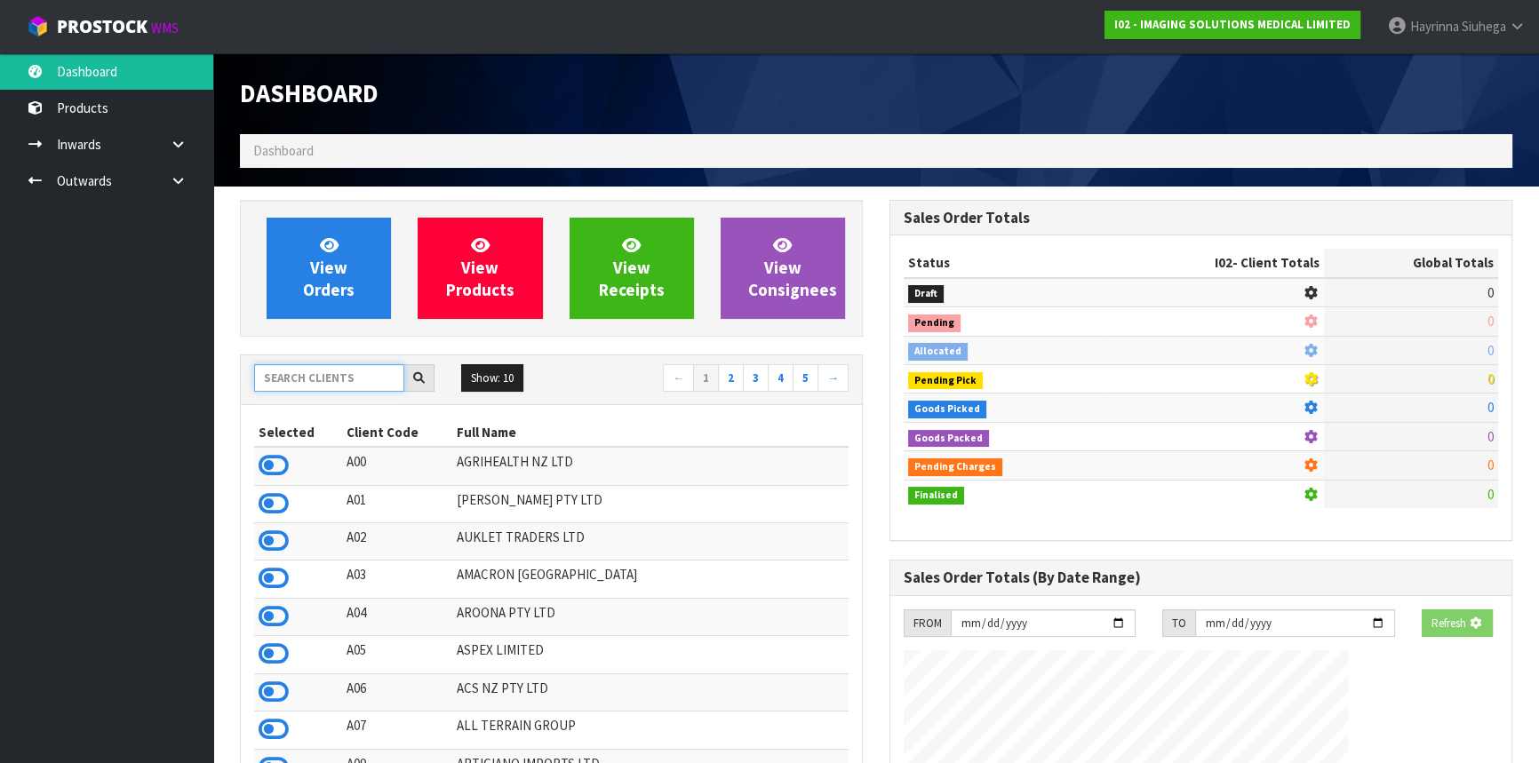
click at [346, 374] on input "text" at bounding box center [329, 378] width 150 height 28
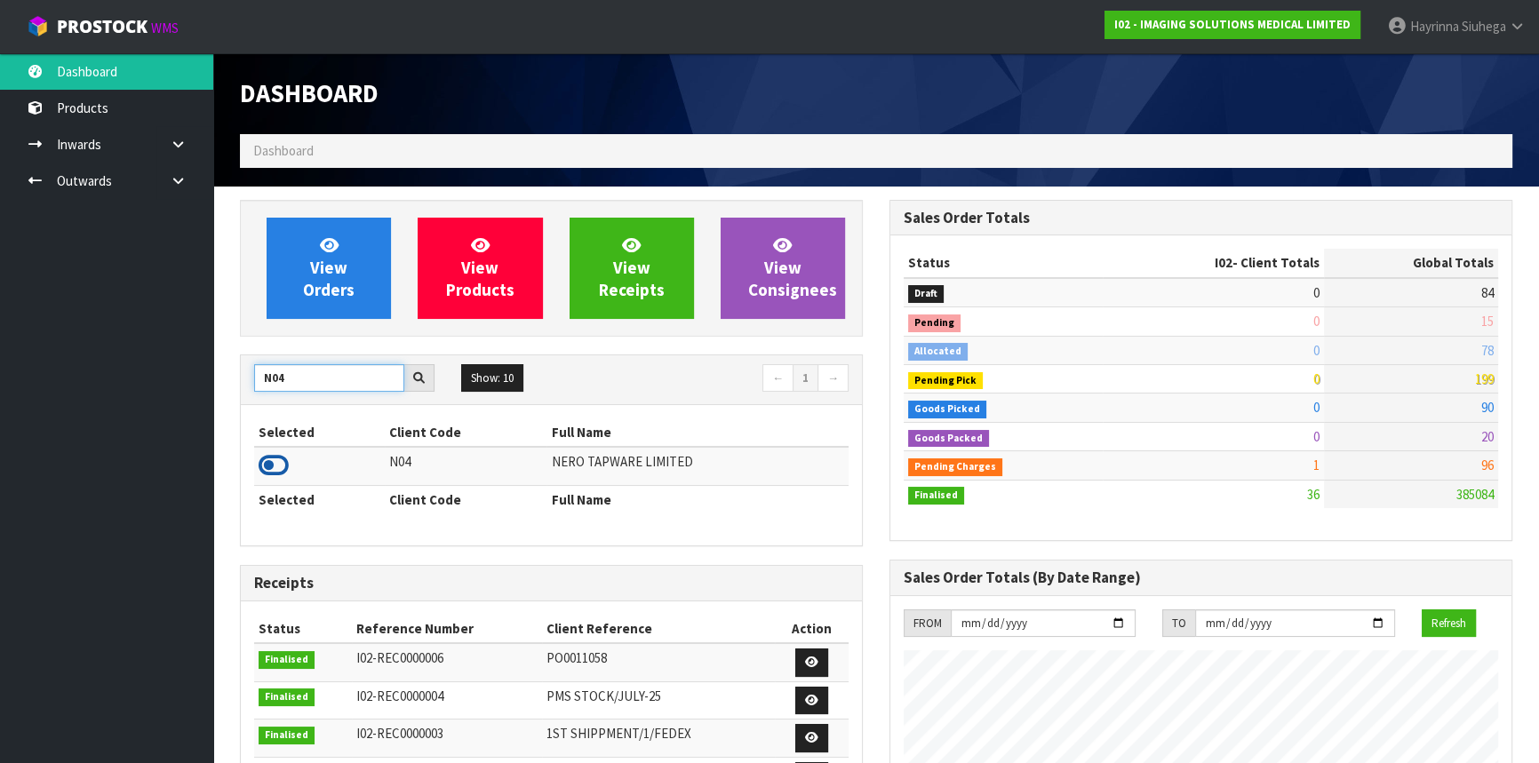
type input "N04"
click at [271, 465] on icon at bounding box center [274, 465] width 30 height 27
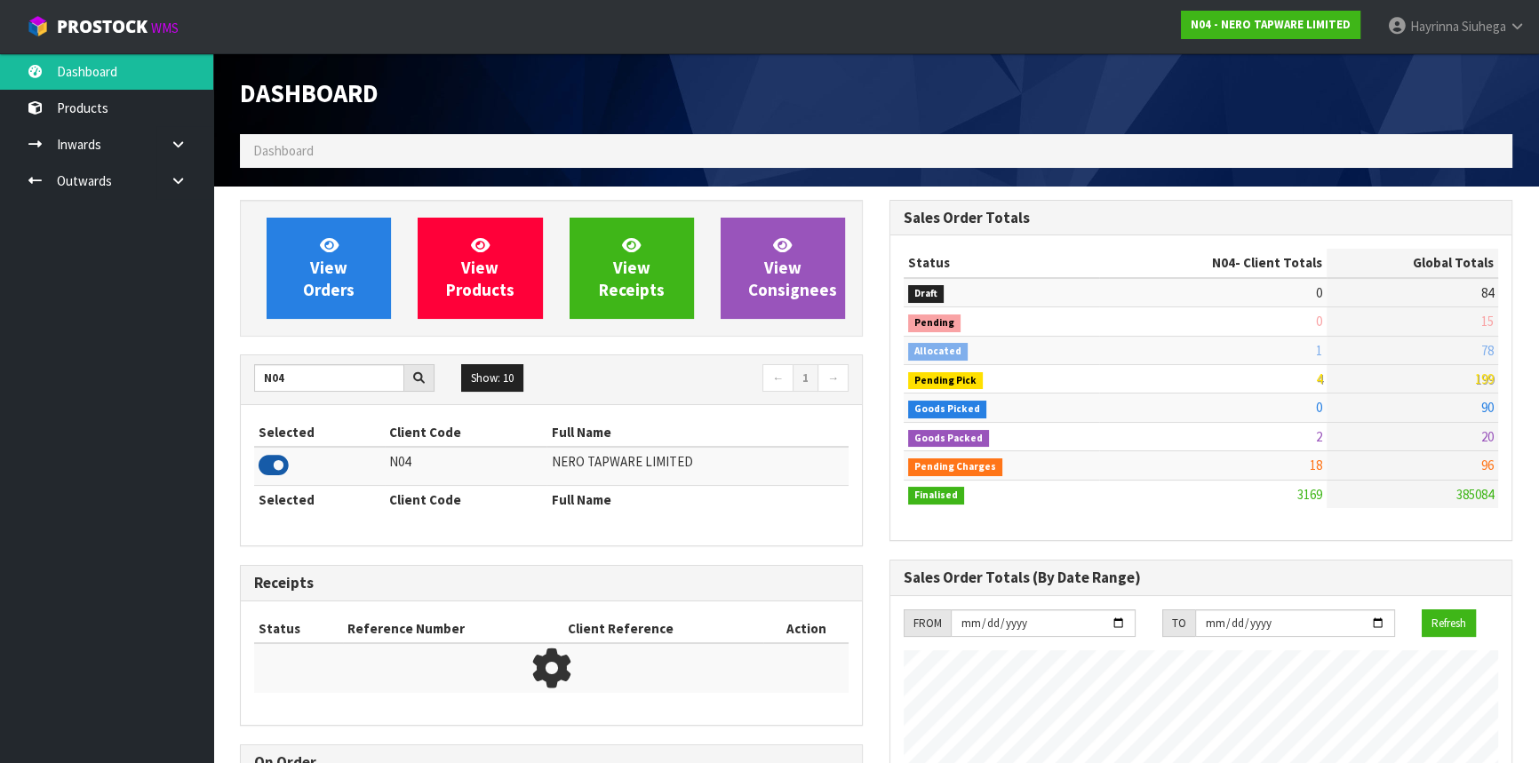
scroll to position [1419, 648]
